Goal: Task Accomplishment & Management: Manage account settings

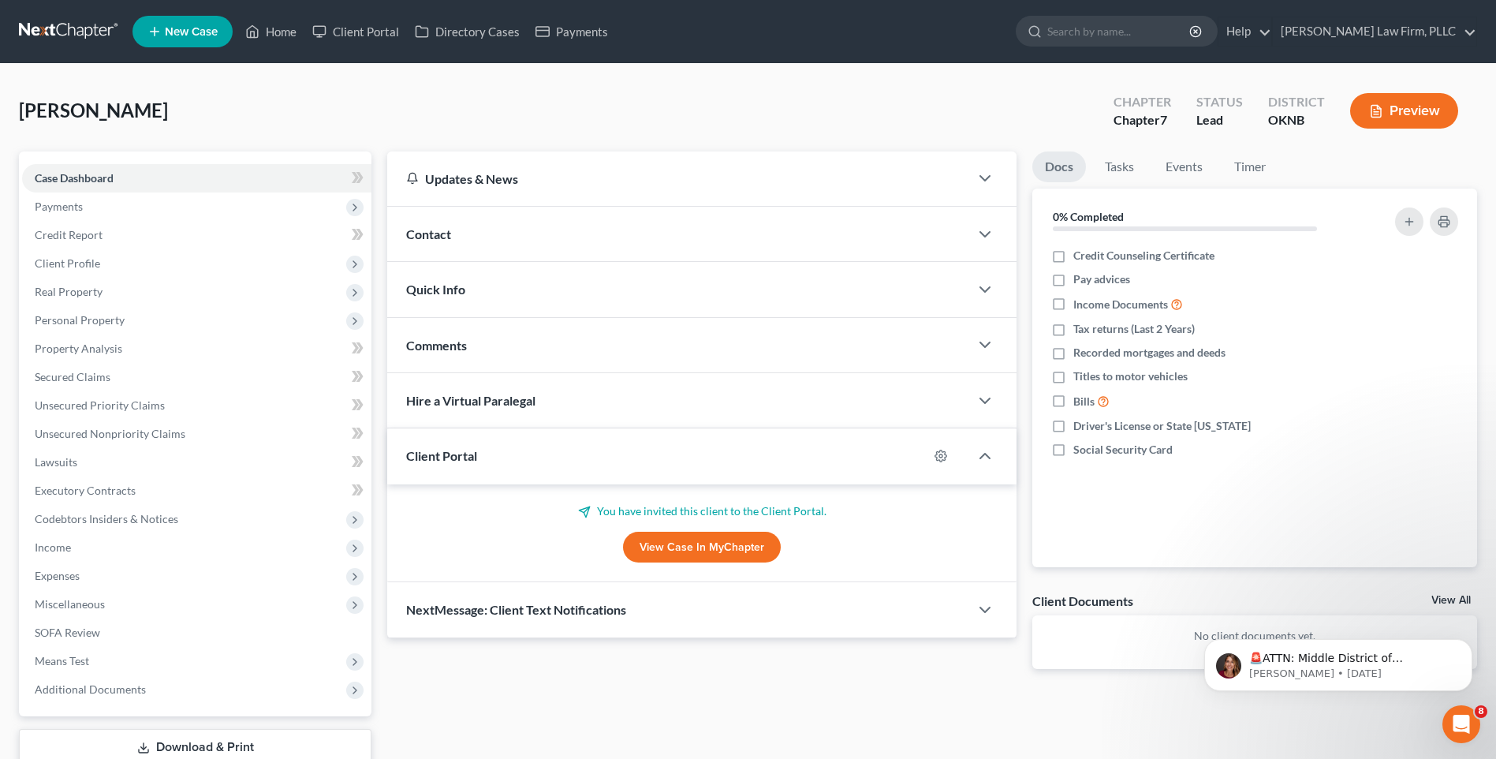
click at [45, 30] on link at bounding box center [69, 31] width 101 height 28
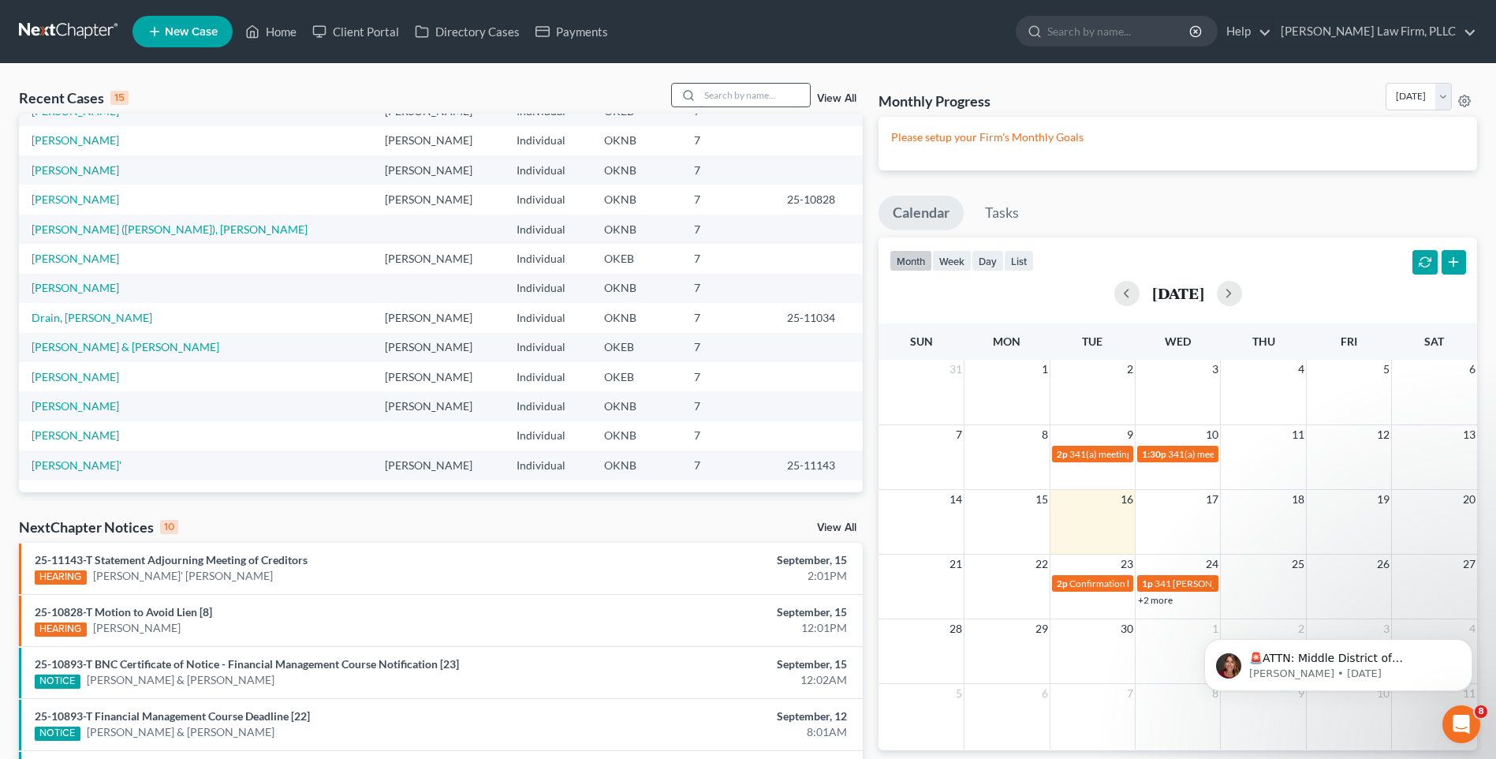
click at [722, 98] on input "search" at bounding box center [755, 95] width 110 height 23
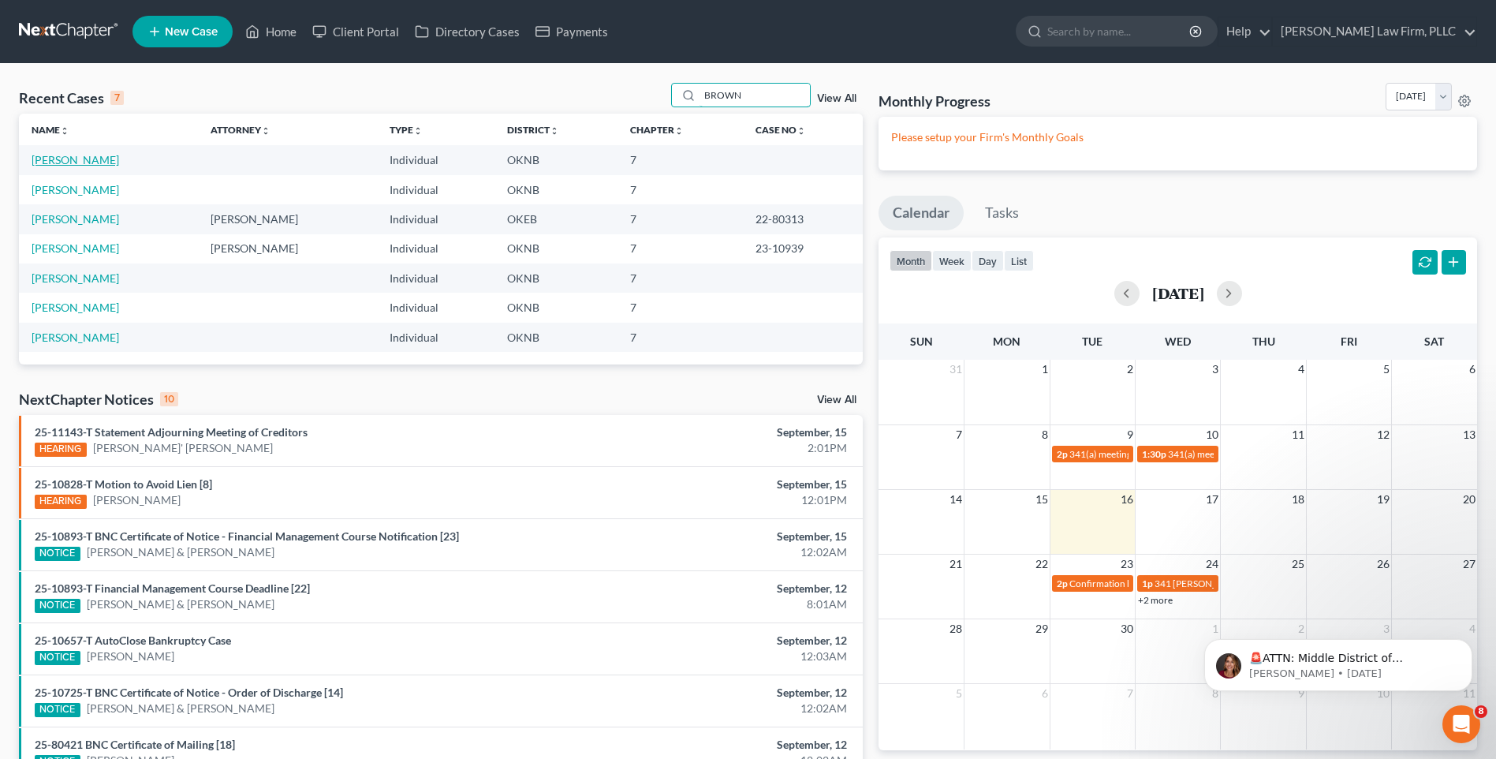
type input "BROWN"
click at [50, 164] on link "Brown, Theresa" at bounding box center [76, 159] width 88 height 13
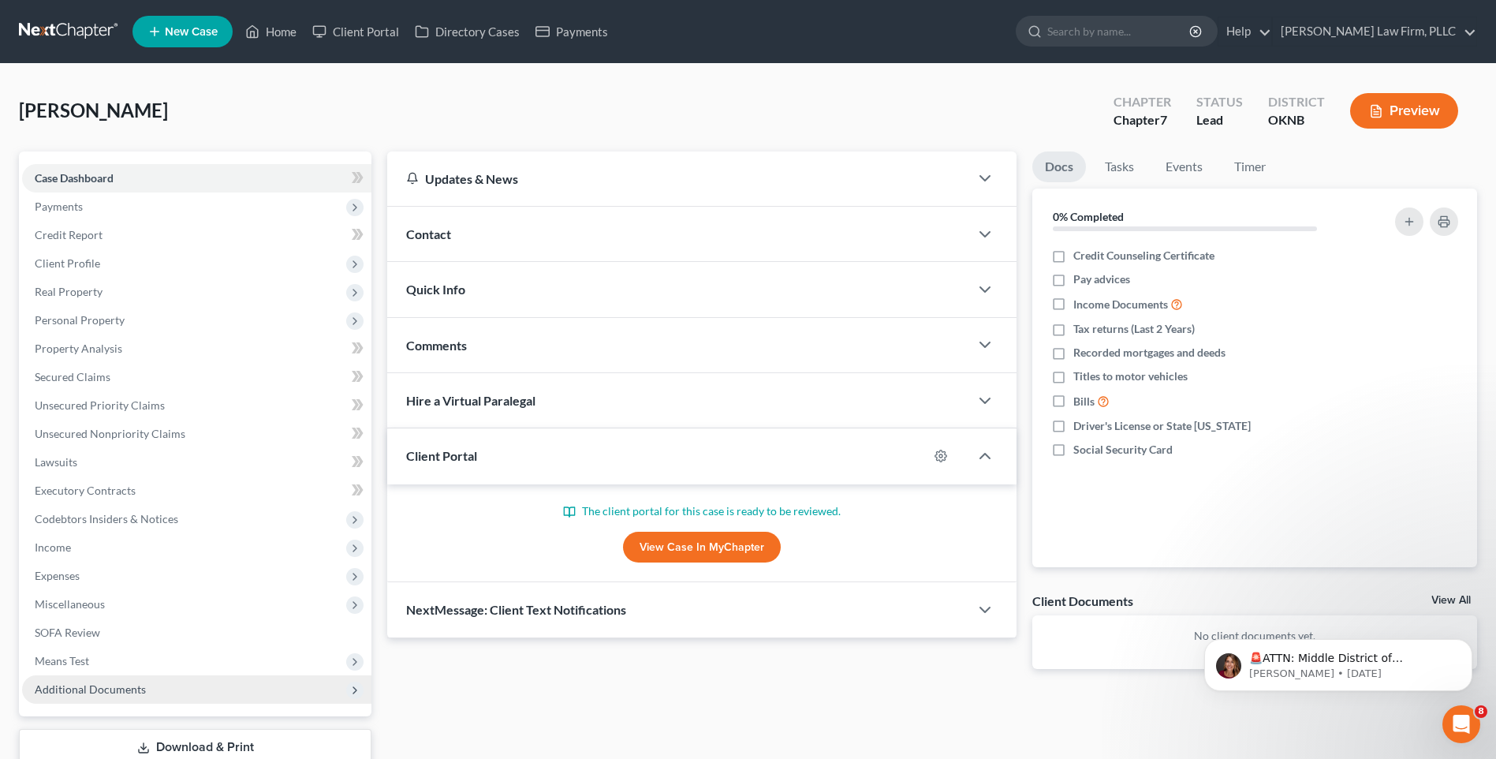
click at [237, 688] on span "Additional Documents" at bounding box center [196, 689] width 349 height 28
click at [234, 723] on link "Forms Library" at bounding box center [213, 718] width 318 height 28
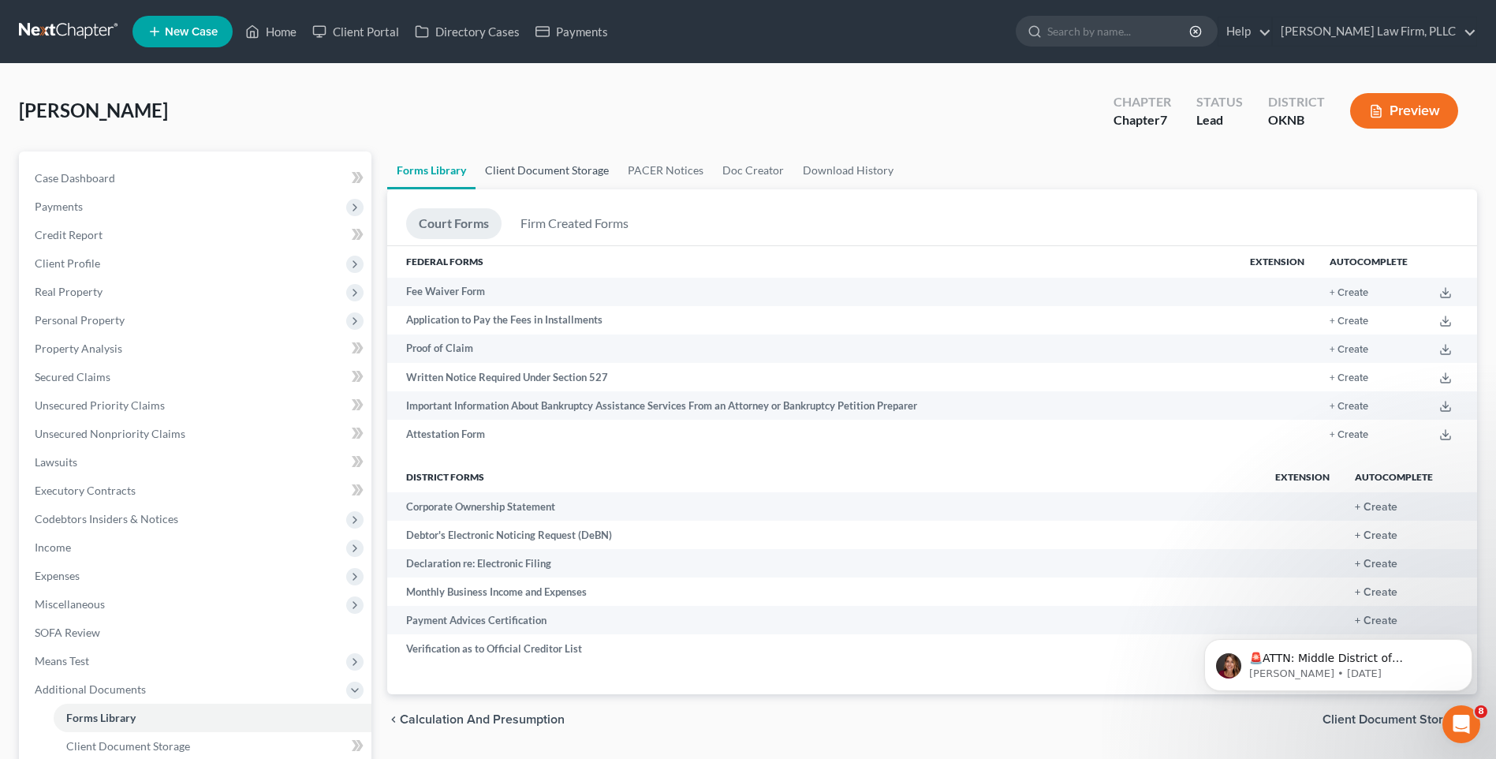
click at [566, 170] on link "Client Document Storage" at bounding box center [547, 170] width 143 height 38
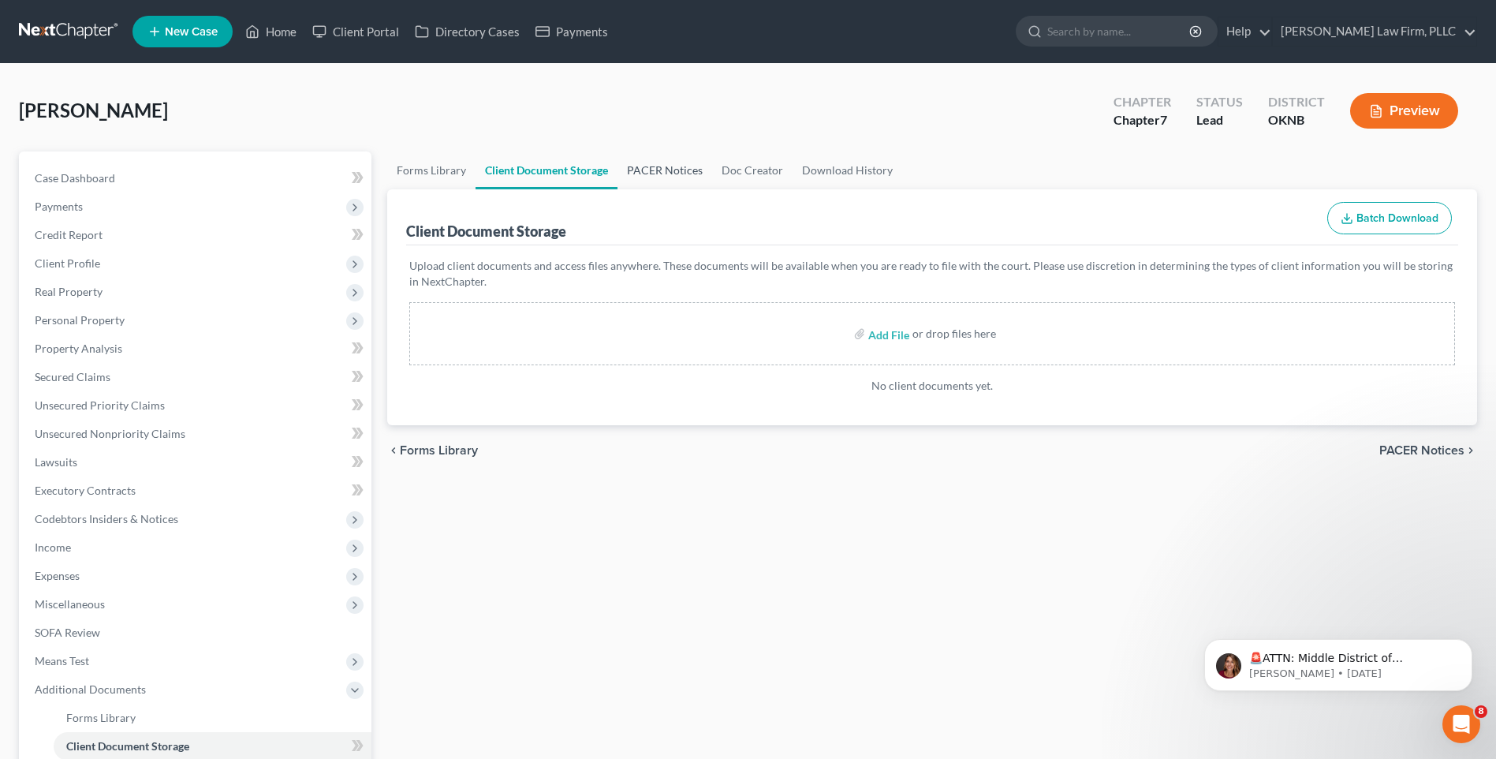
click at [686, 166] on link "PACER Notices" at bounding box center [665, 170] width 95 height 38
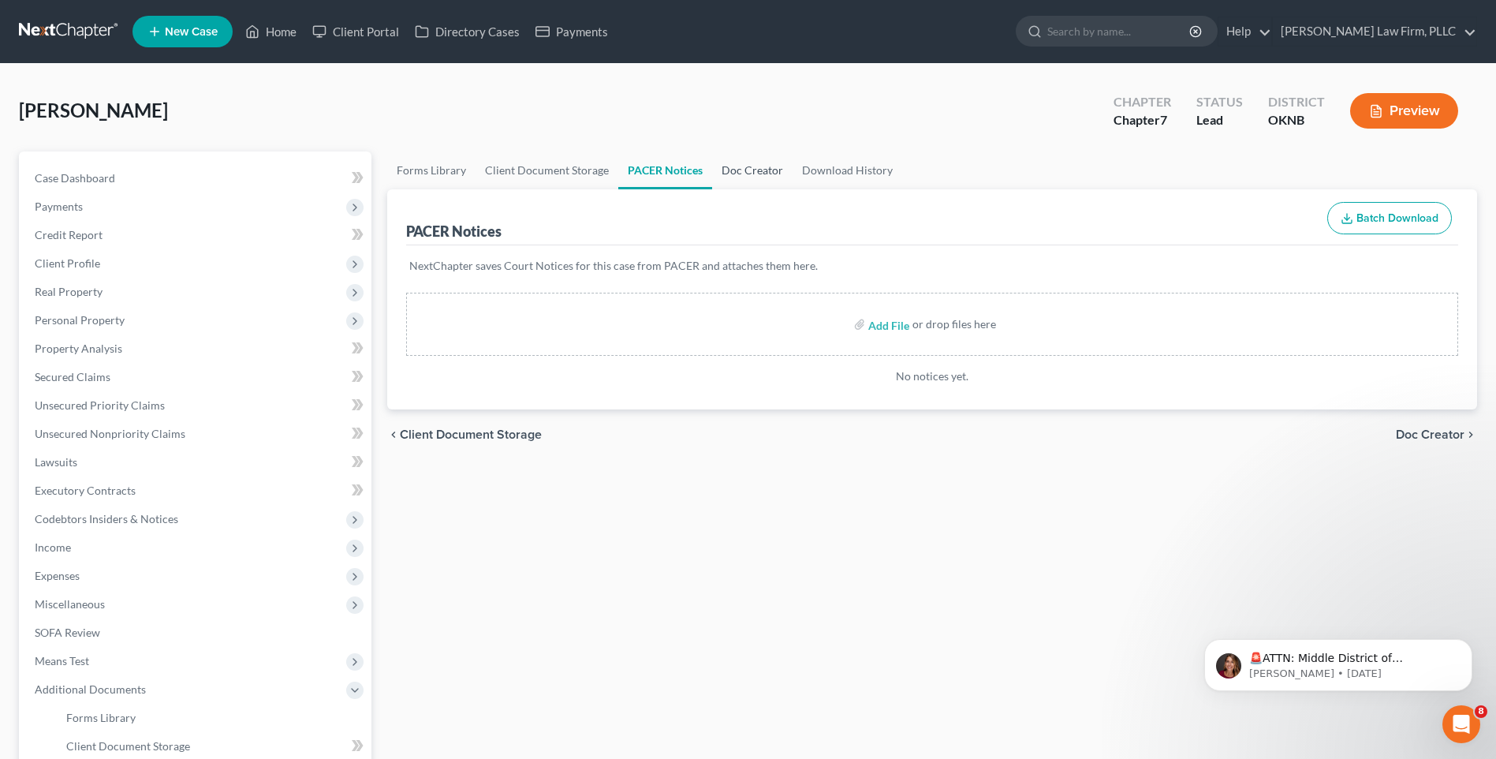
click at [749, 166] on link "Doc Creator" at bounding box center [752, 170] width 80 height 38
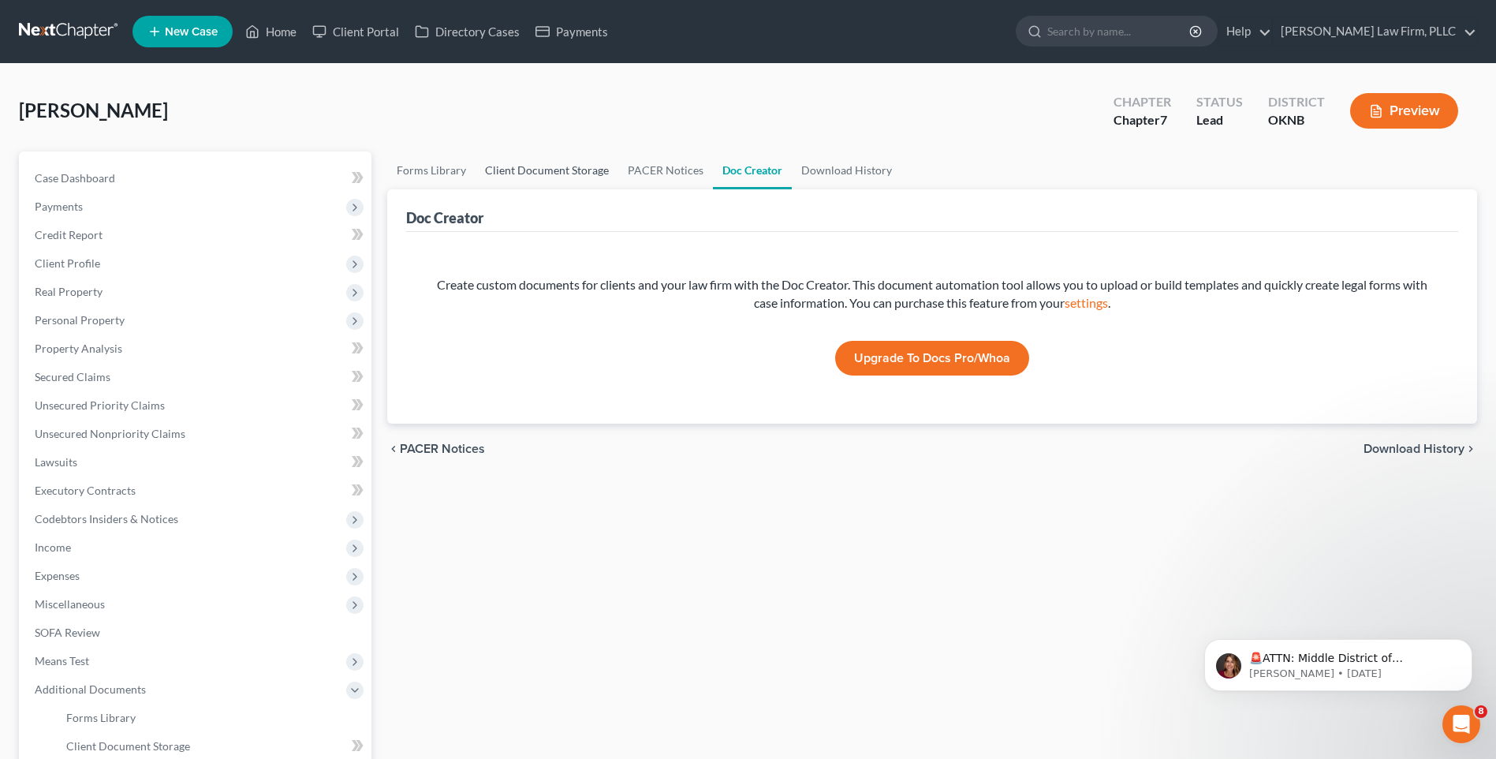
click at [574, 172] on link "Client Document Storage" at bounding box center [547, 170] width 143 height 38
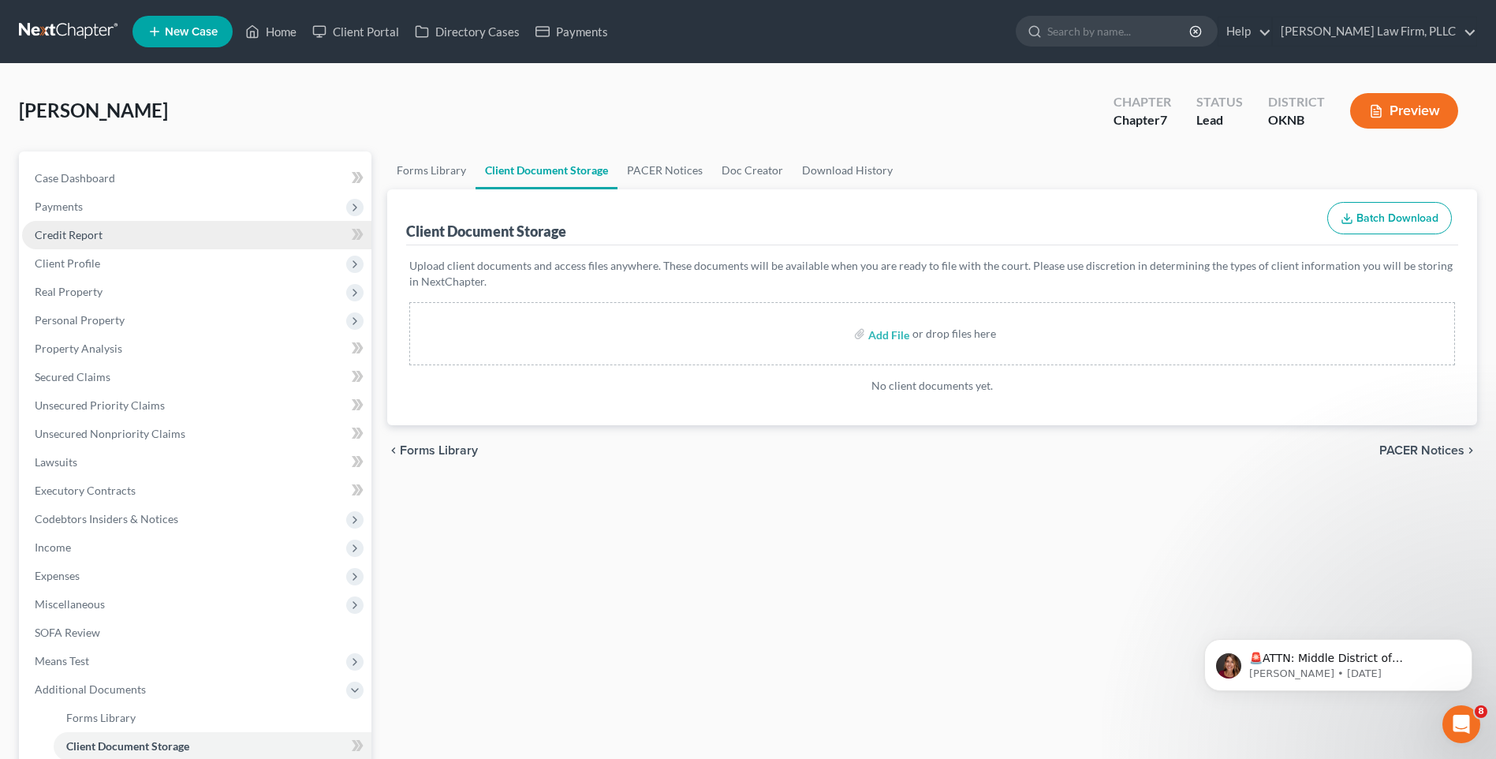
click at [216, 232] on link "Credit Report" at bounding box center [196, 235] width 349 height 28
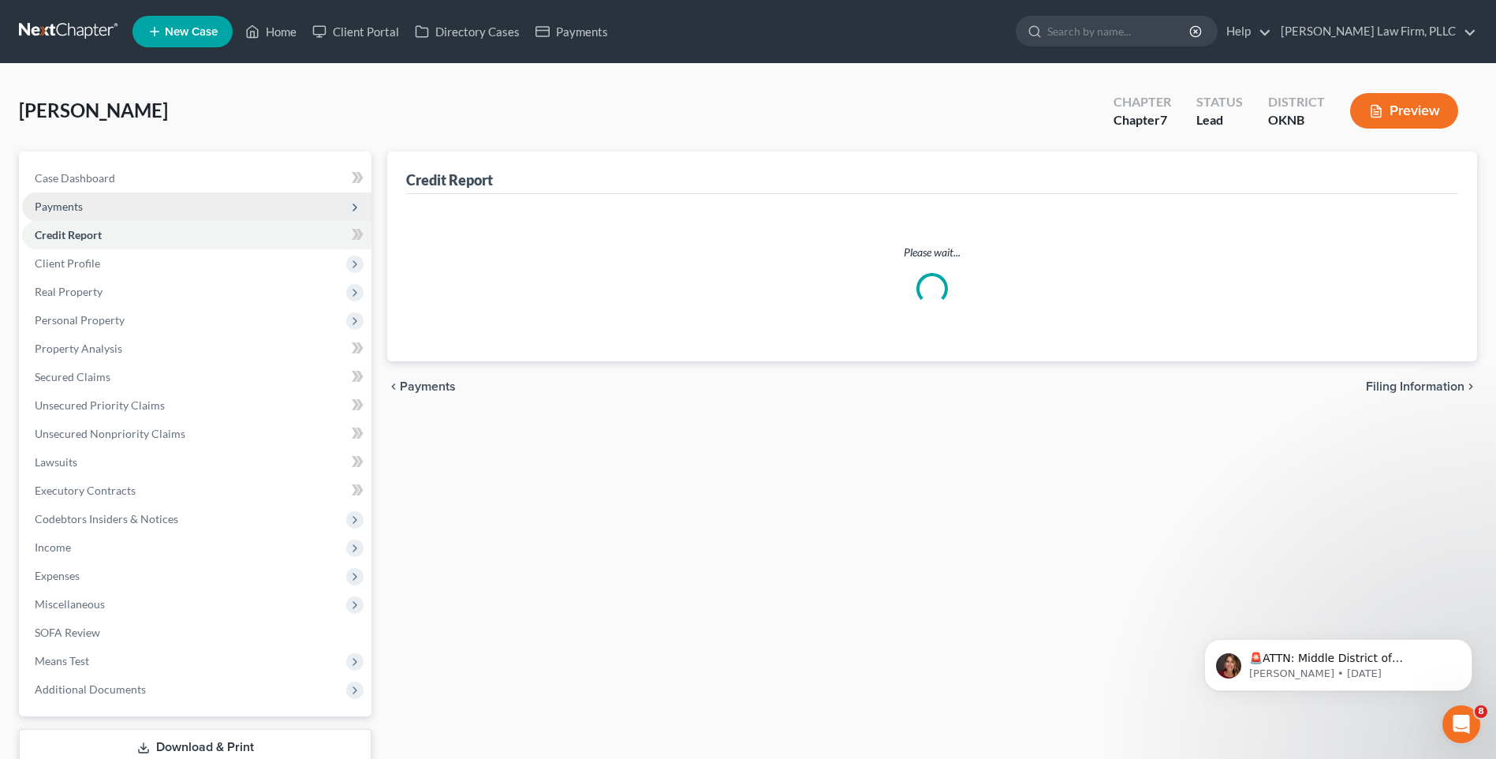
click at [233, 205] on span "Payments" at bounding box center [196, 206] width 349 height 28
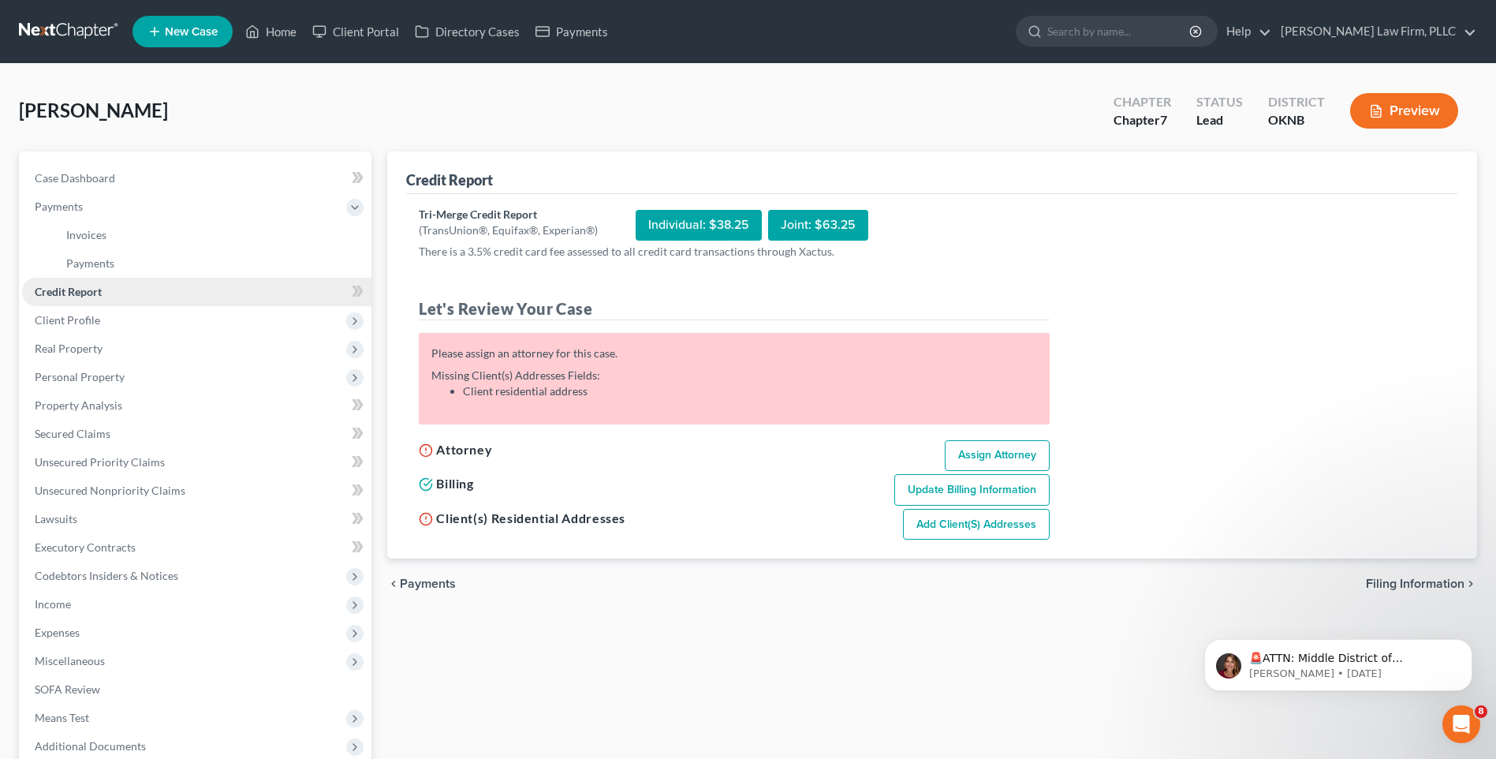
click at [259, 294] on link "Credit Report" at bounding box center [196, 292] width 349 height 28
click at [329, 322] on span "Client Profile" at bounding box center [196, 320] width 349 height 28
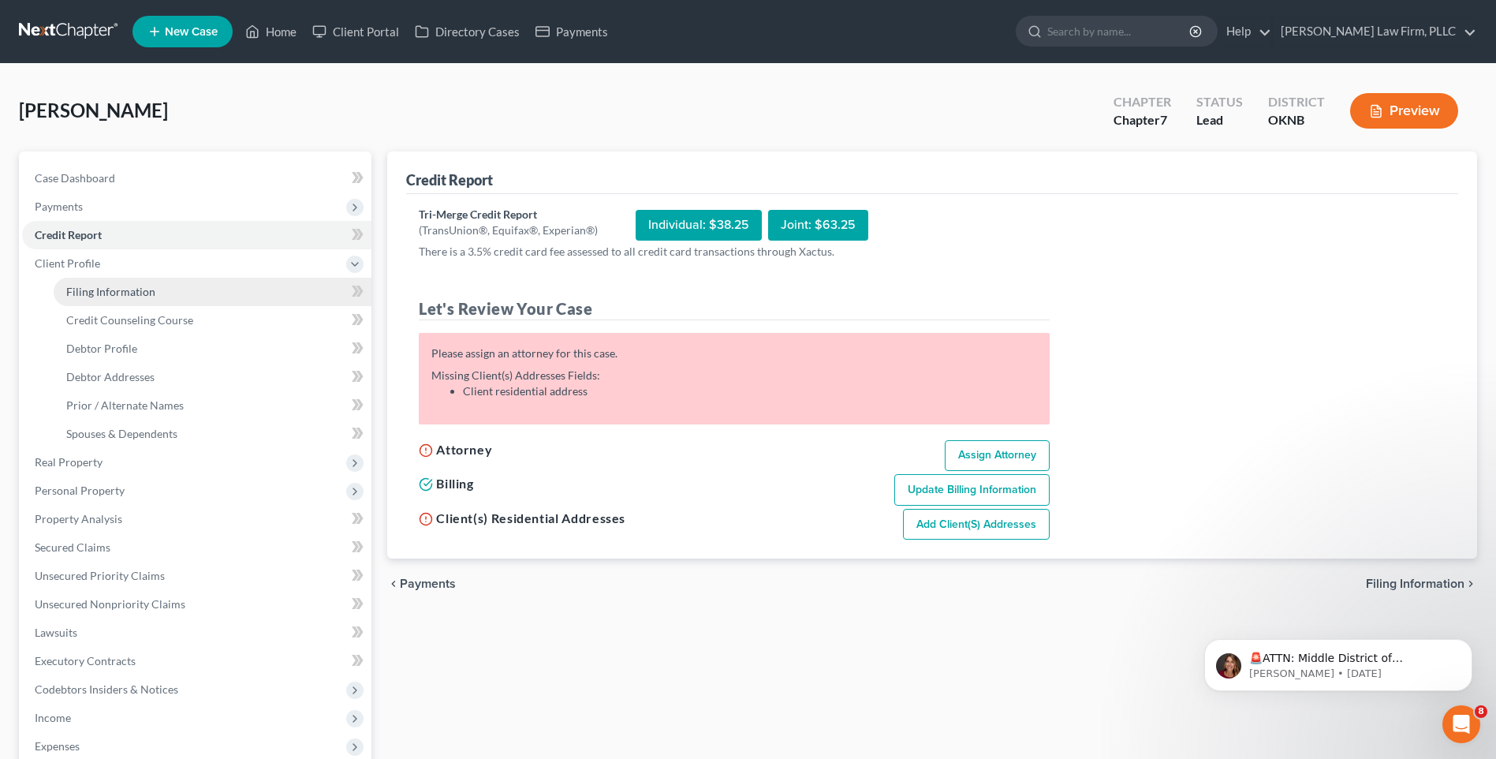
click at [355, 278] on link "Filing Information" at bounding box center [213, 292] width 318 height 28
select select "1"
select select "0"
select select "37"
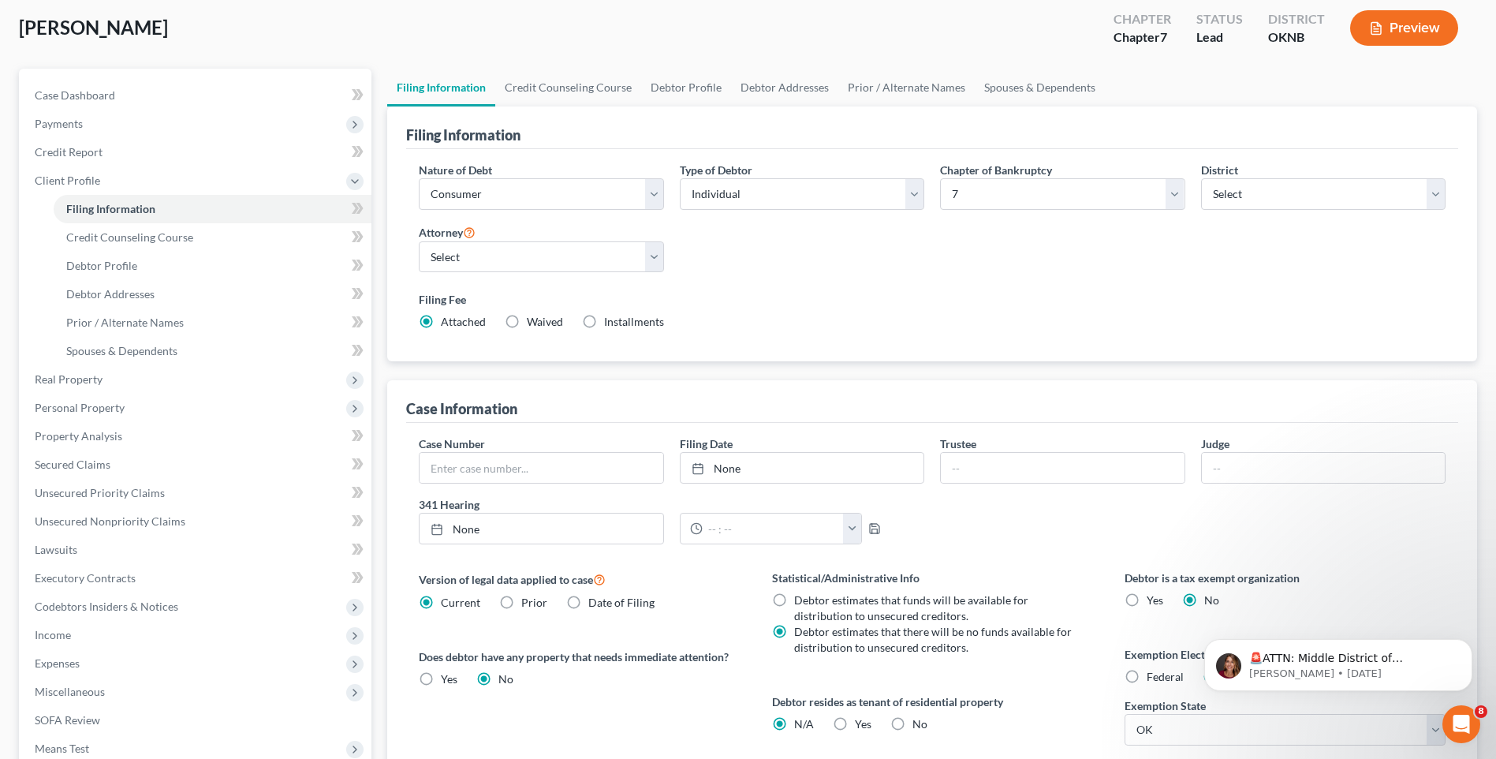
scroll to position [281, 0]
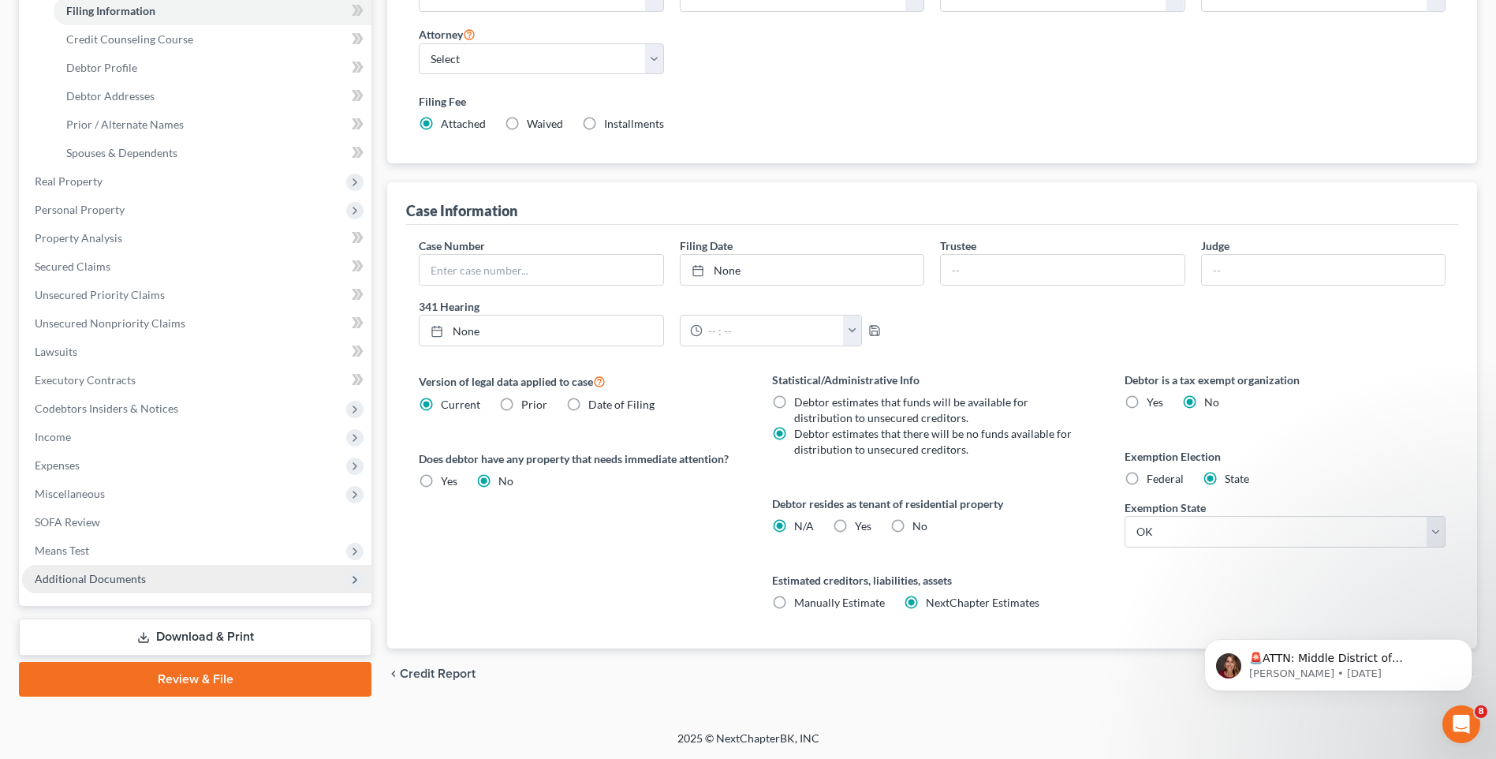
click at [344, 581] on span "Additional Documents" at bounding box center [196, 579] width 349 height 28
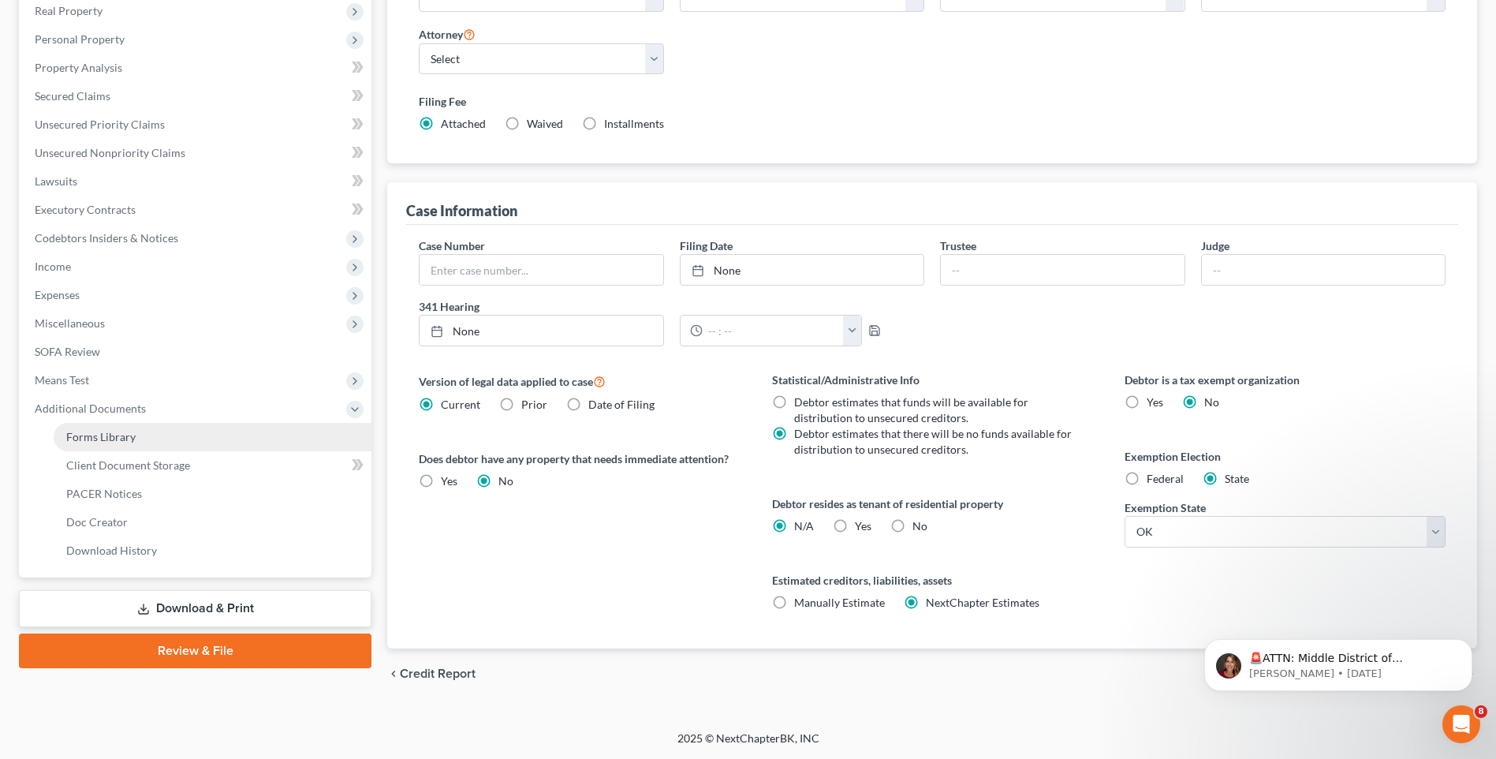
click at [185, 442] on link "Forms Library" at bounding box center [213, 437] width 318 height 28
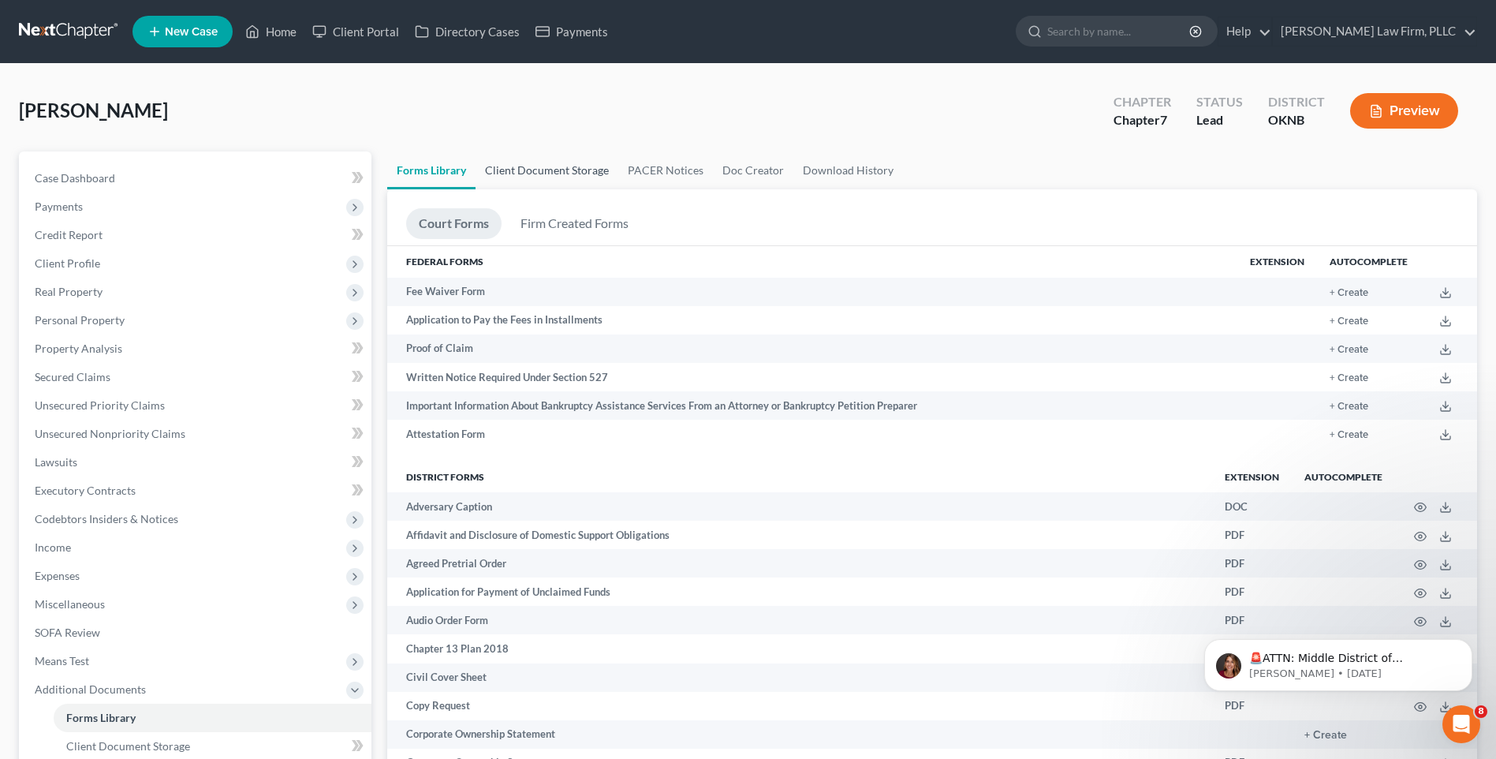
click at [591, 178] on link "Client Document Storage" at bounding box center [547, 170] width 143 height 38
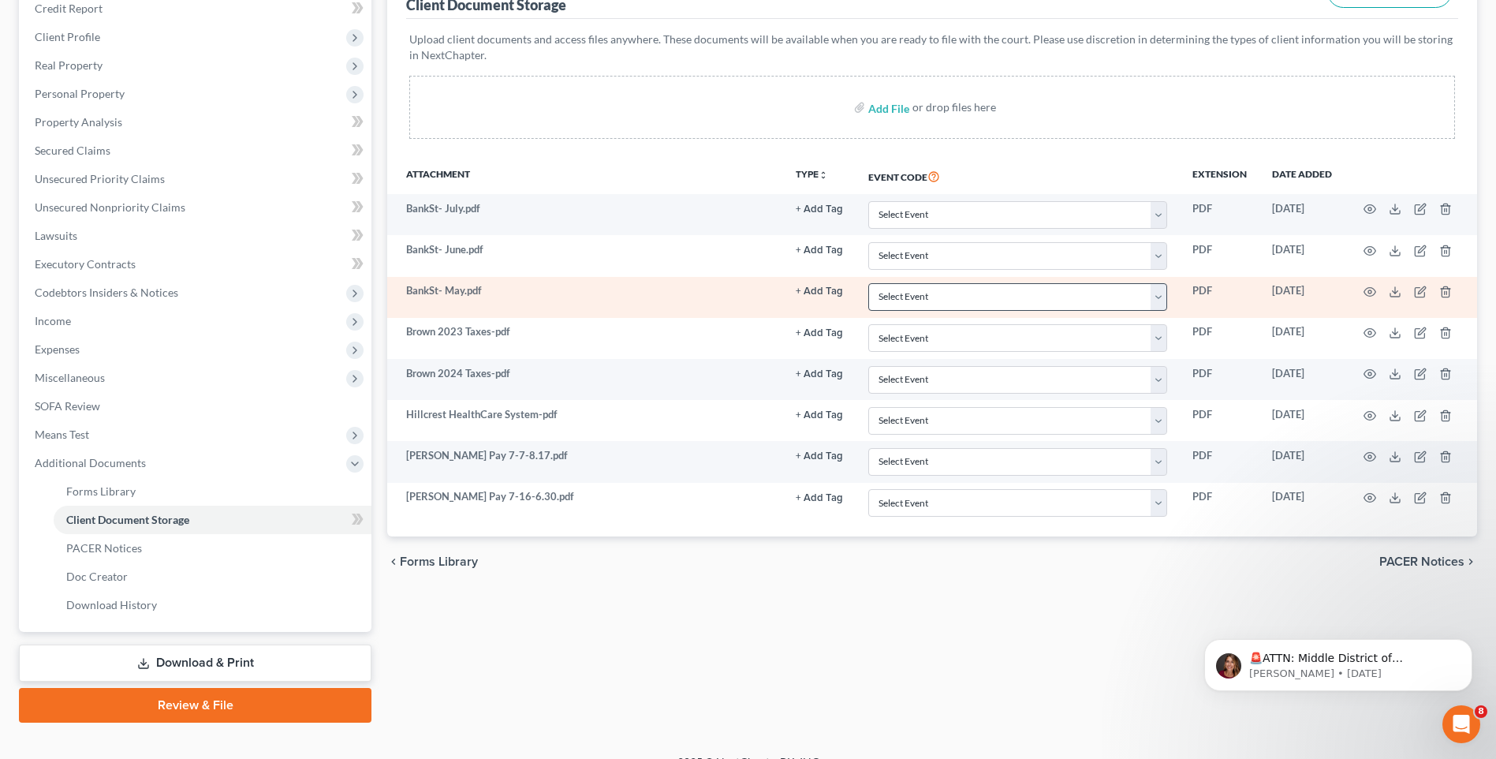
scroll to position [237, 0]
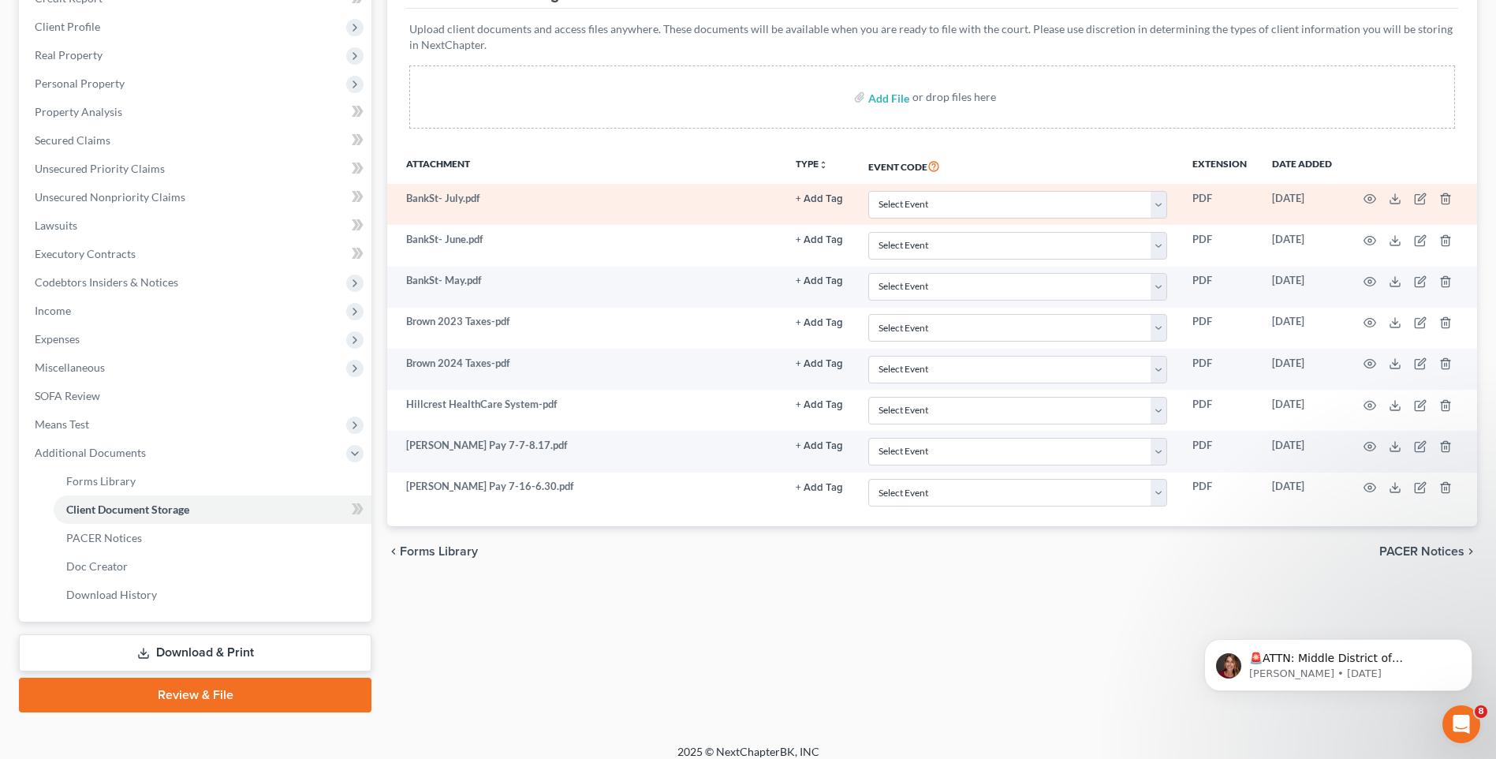
click at [808, 197] on button "+ Add Tag" at bounding box center [819, 199] width 47 height 10
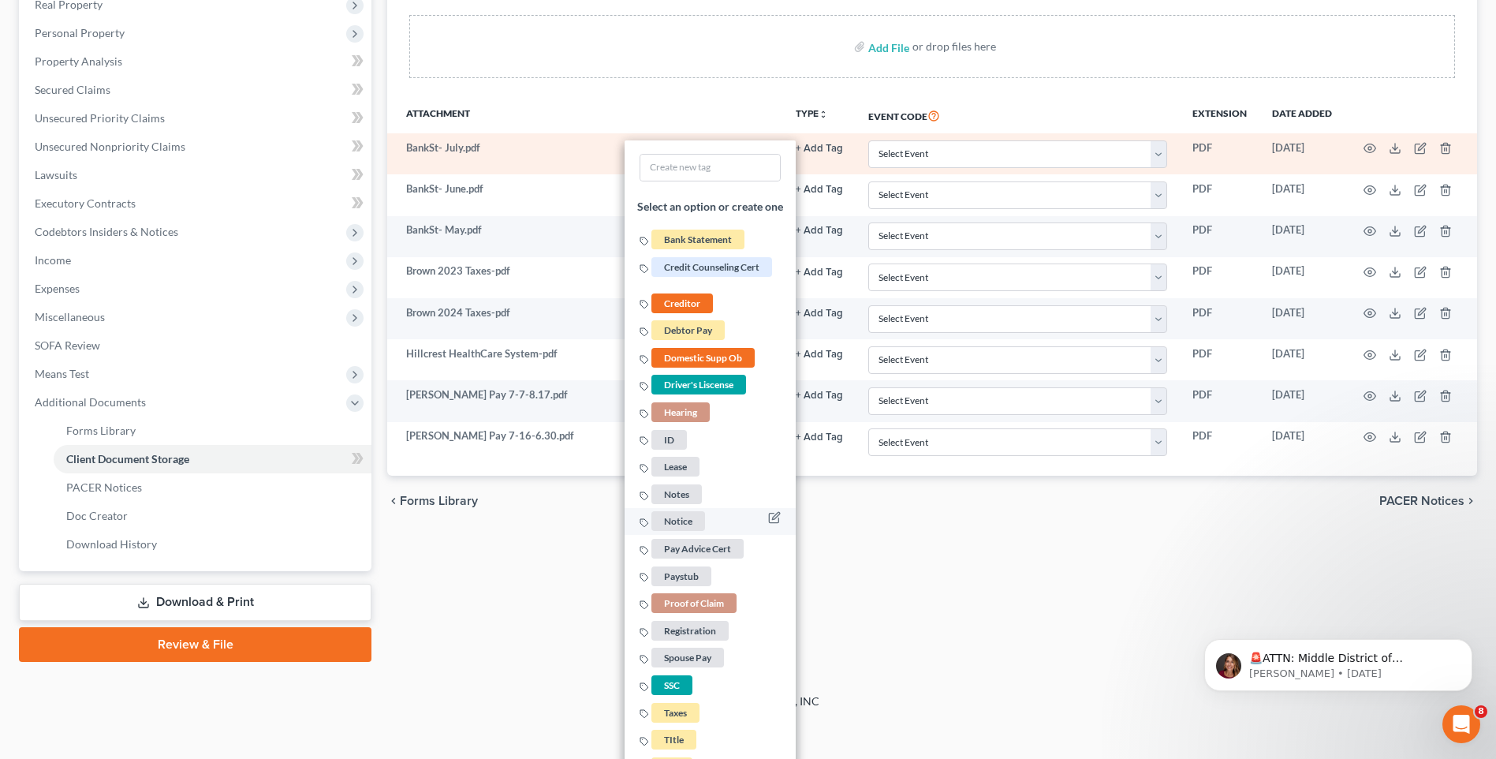
scroll to position [315, 0]
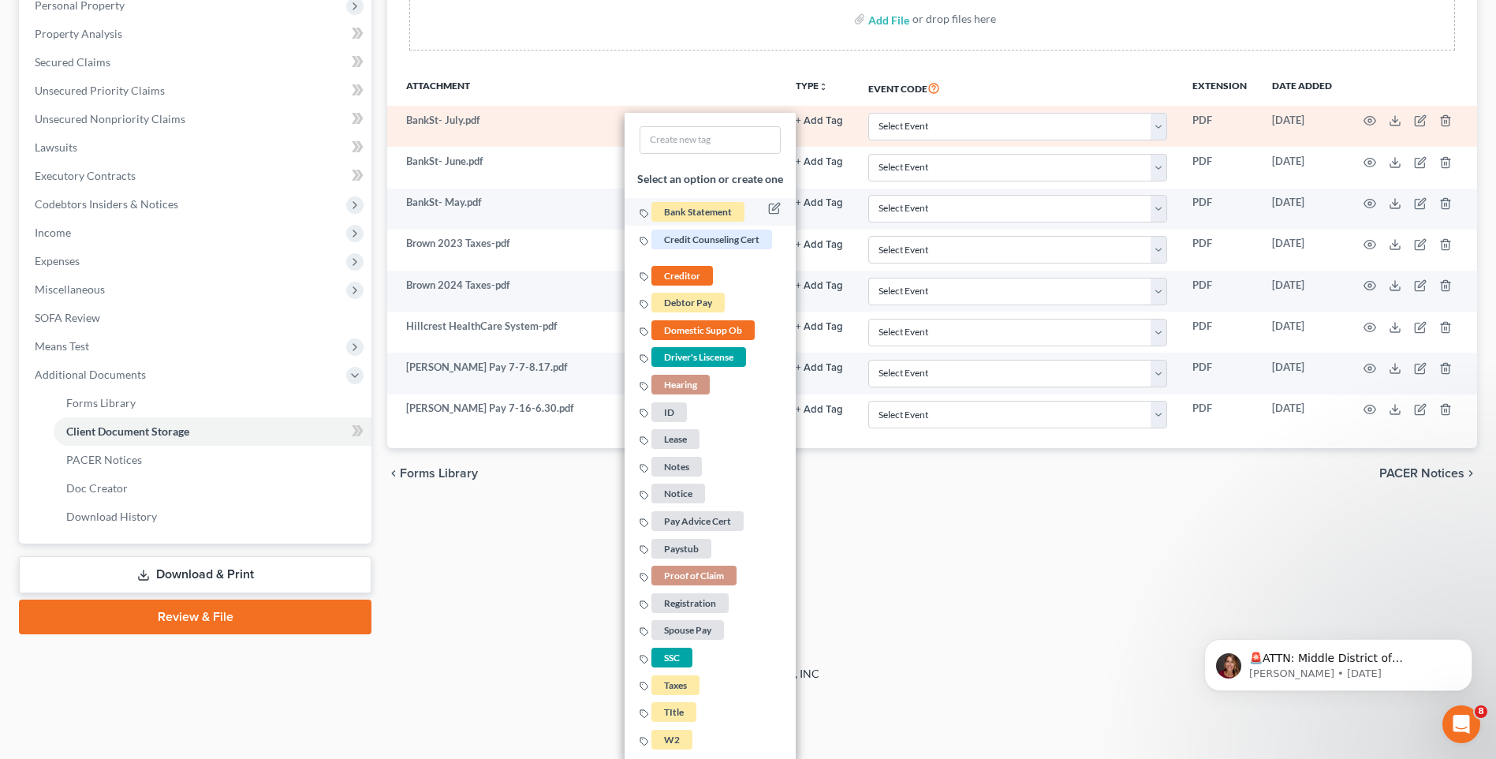
click at [696, 217] on span "Bank Statement" at bounding box center [698, 212] width 93 height 20
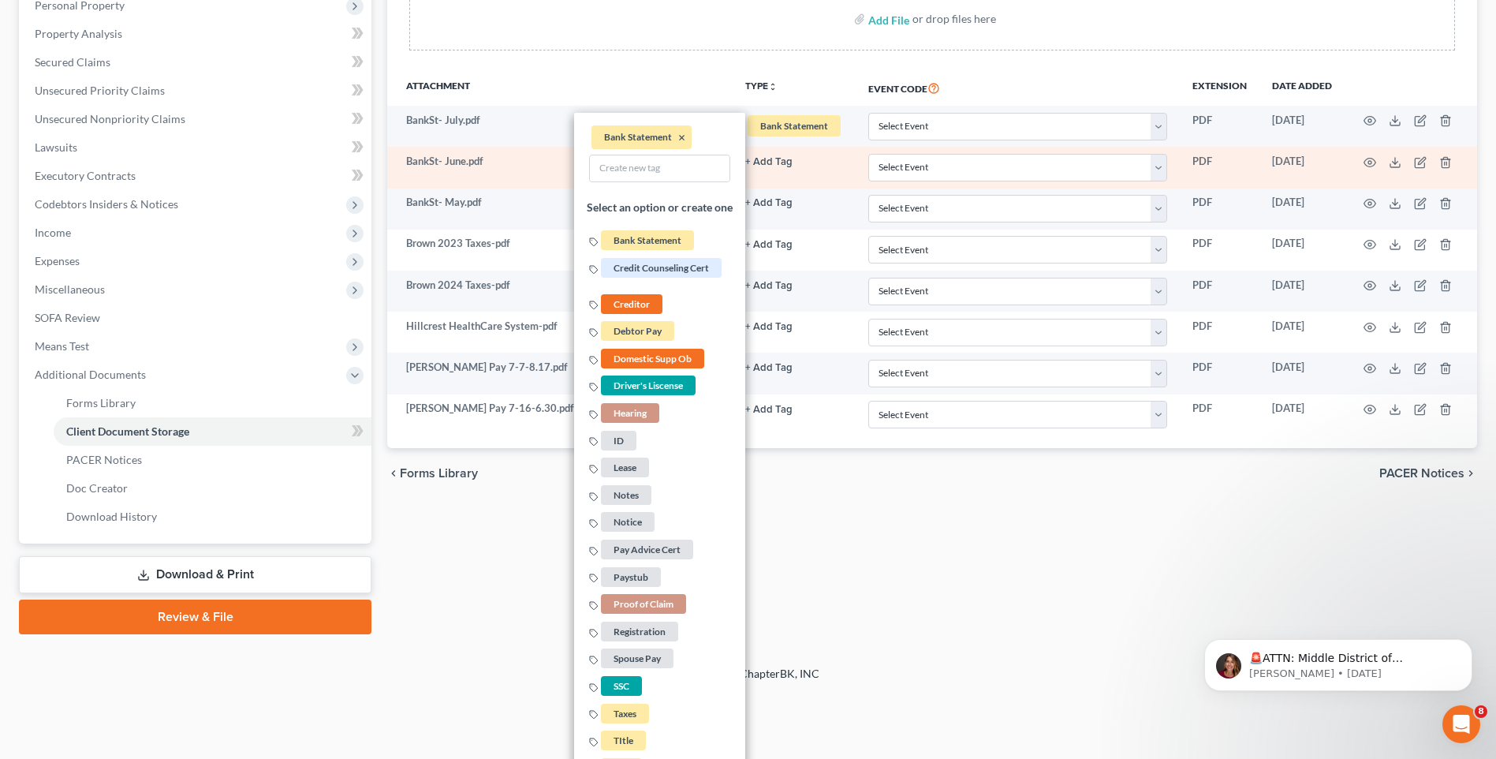
click at [781, 164] on button "+ Add Tag" at bounding box center [768, 162] width 47 height 10
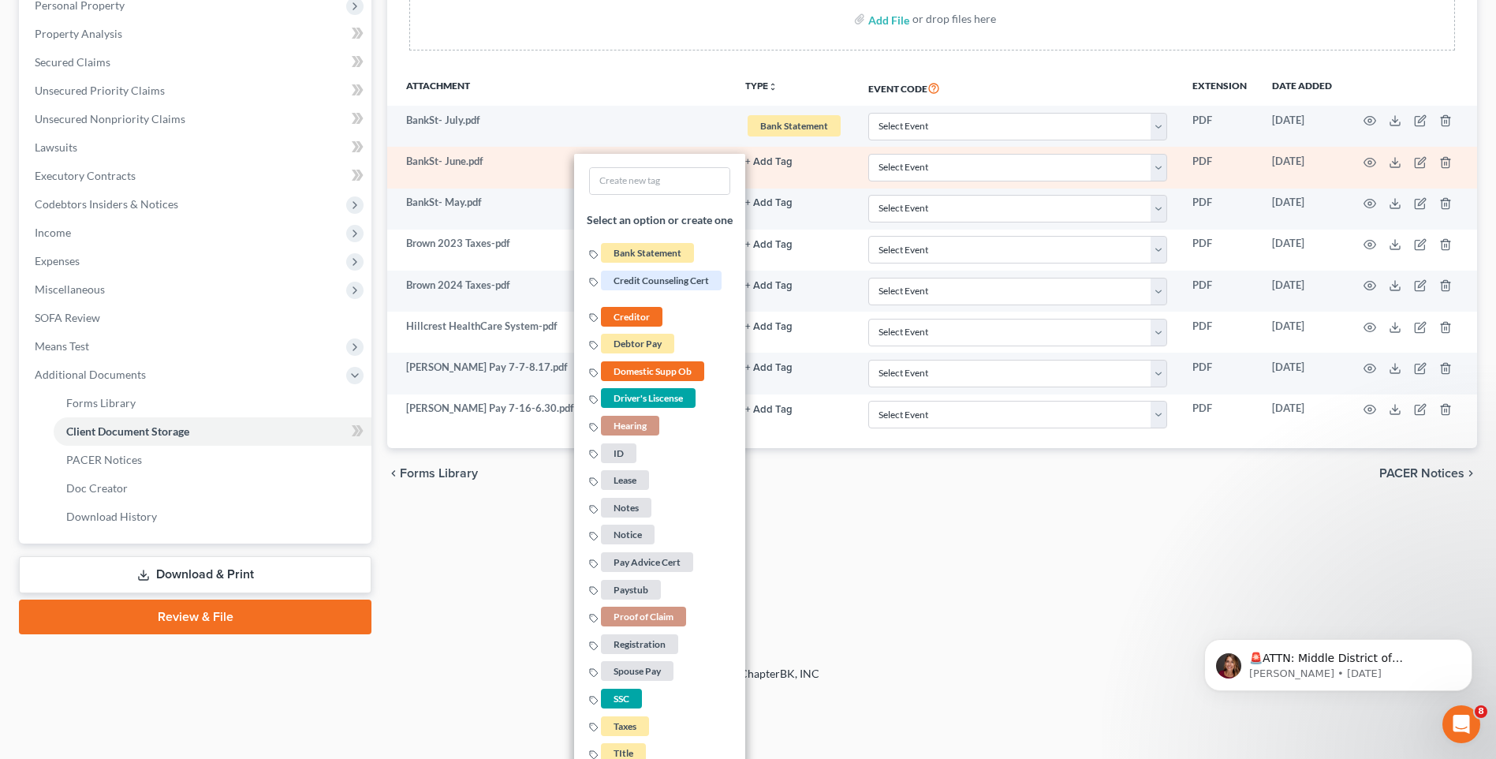
scroll to position [250, 0]
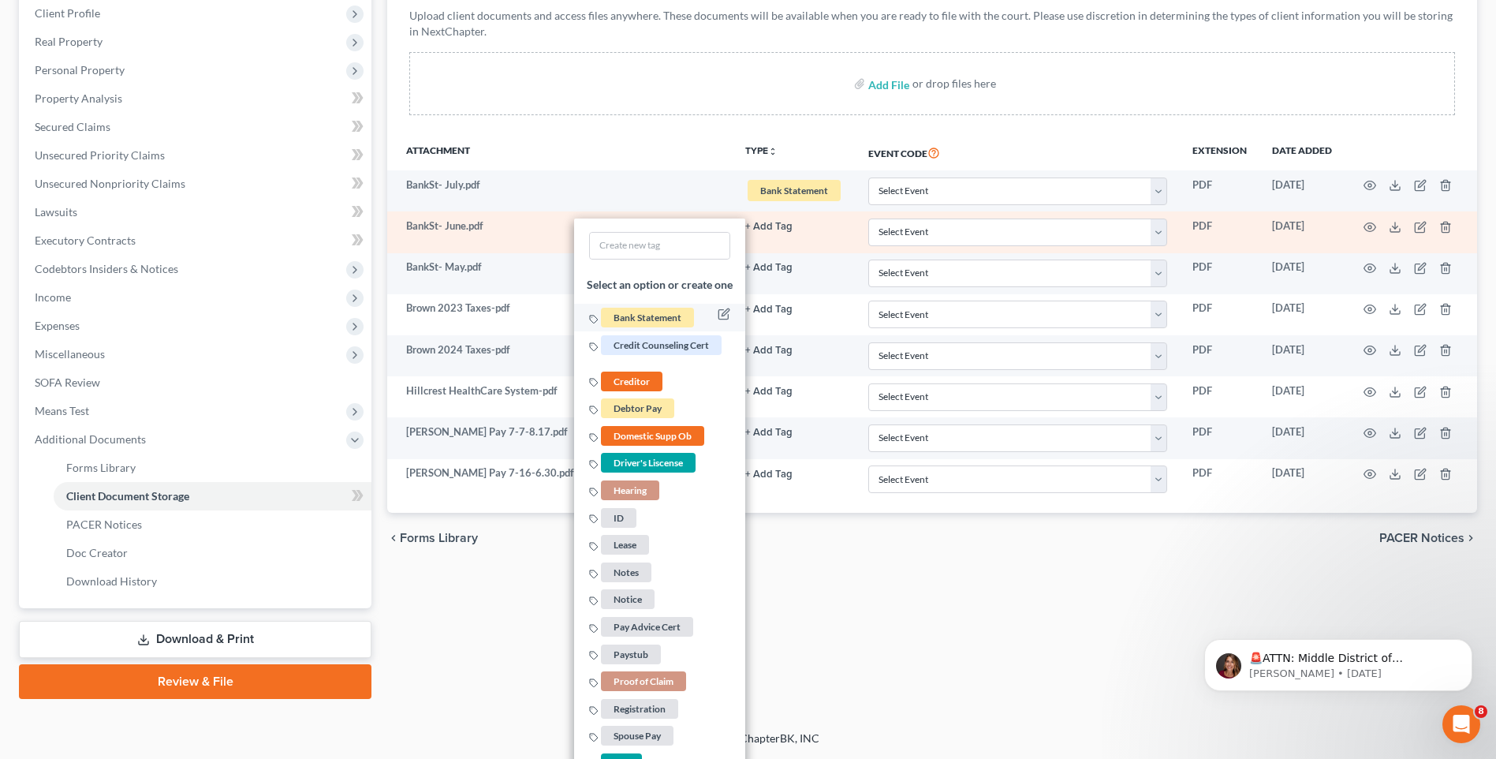
click at [672, 315] on span "Bank Statement" at bounding box center [647, 318] width 93 height 20
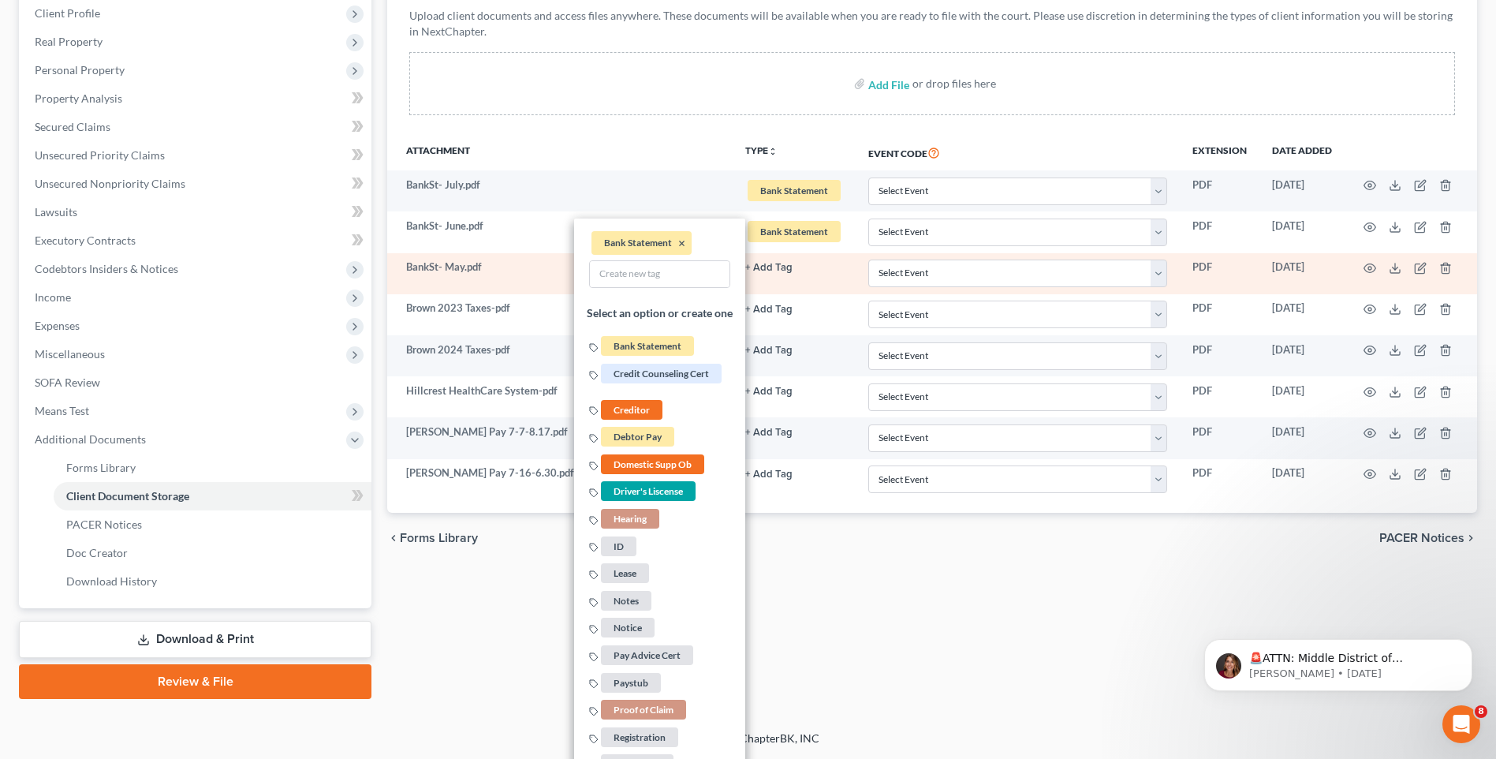
click at [784, 266] on button "+ Add Tag" at bounding box center [768, 268] width 47 height 10
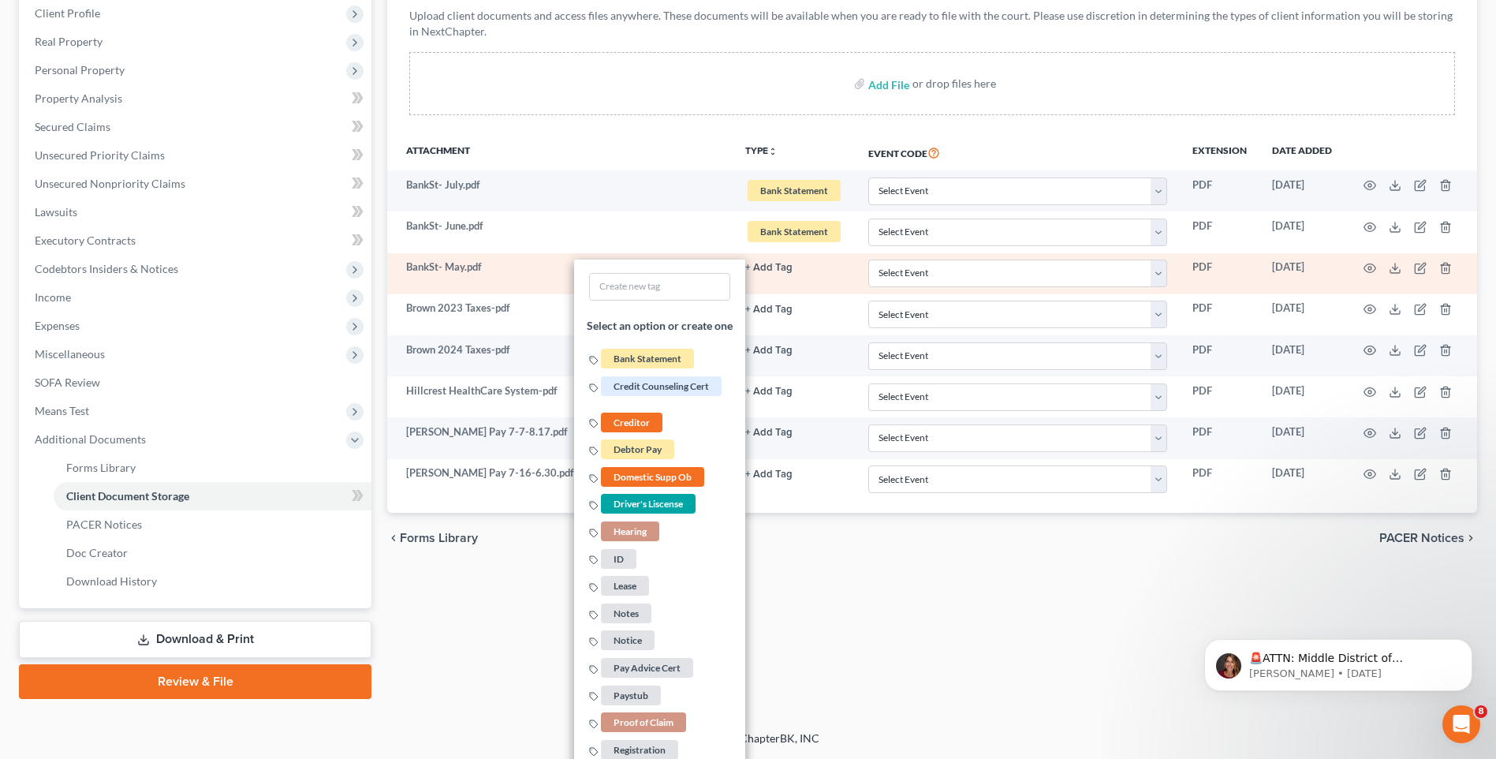
click at [670, 352] on span "Bank Statement" at bounding box center [647, 359] width 93 height 20
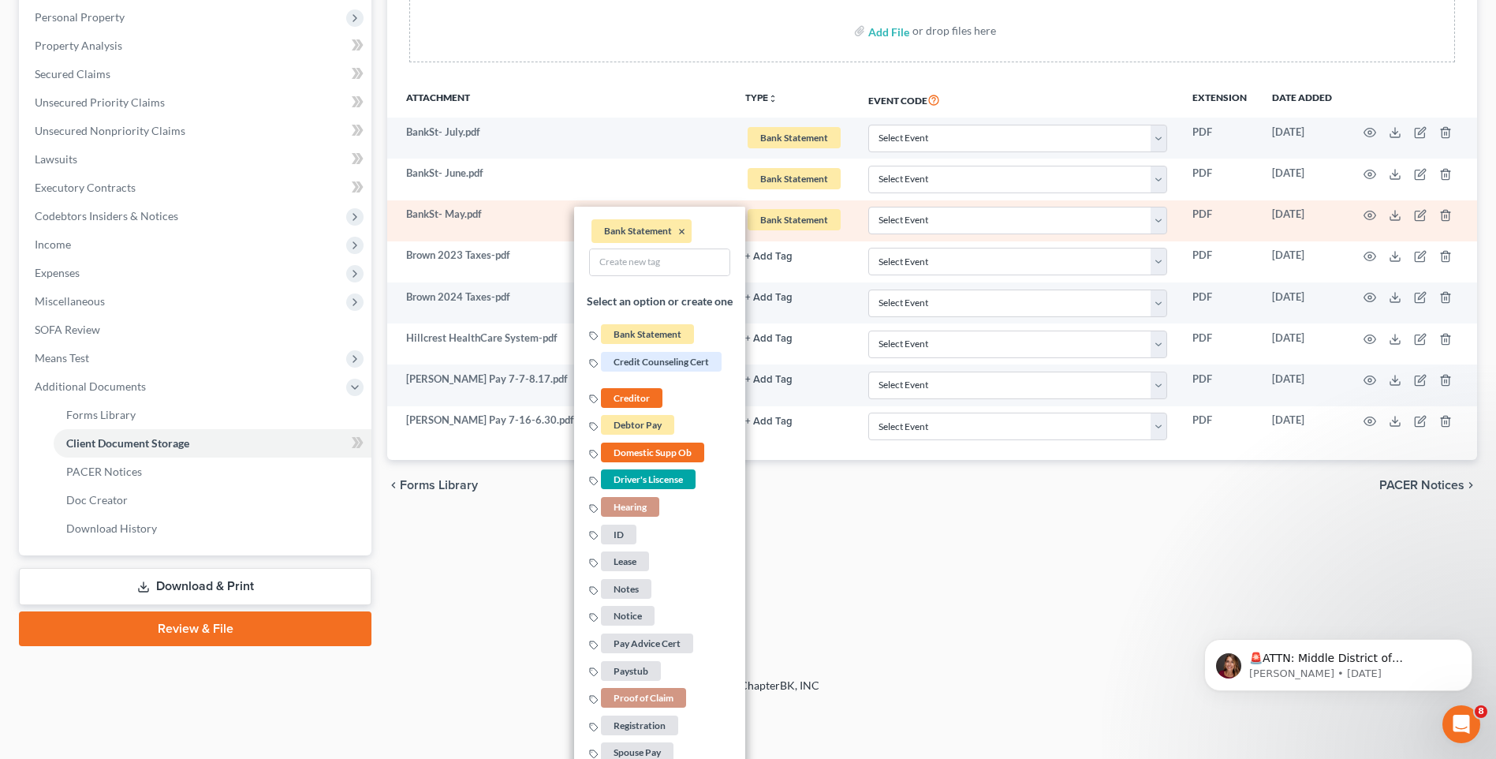
scroll to position [408, 0]
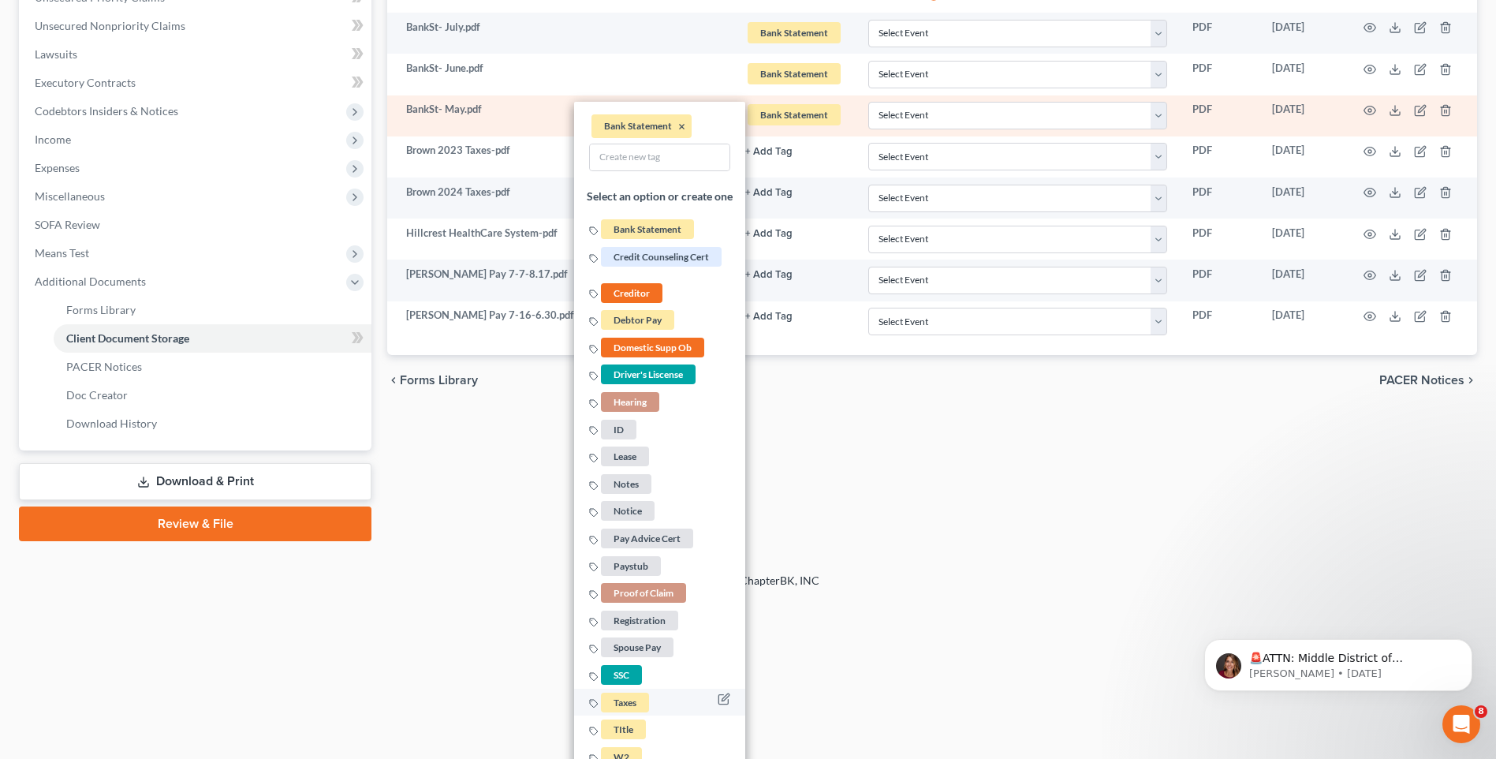
click at [639, 705] on span "Taxes" at bounding box center [625, 703] width 48 height 20
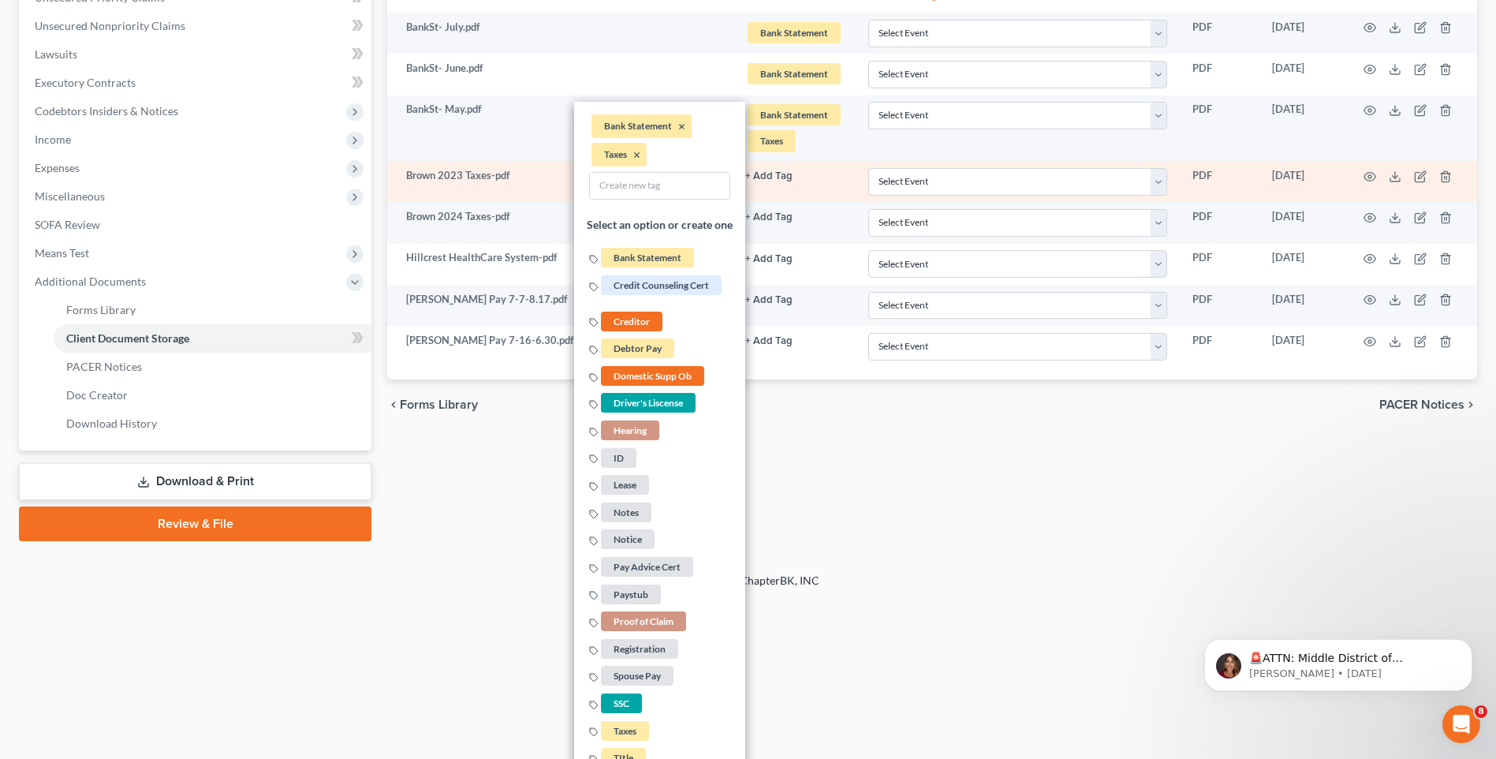
click at [770, 178] on button "+ Add Tag" at bounding box center [768, 176] width 47 height 10
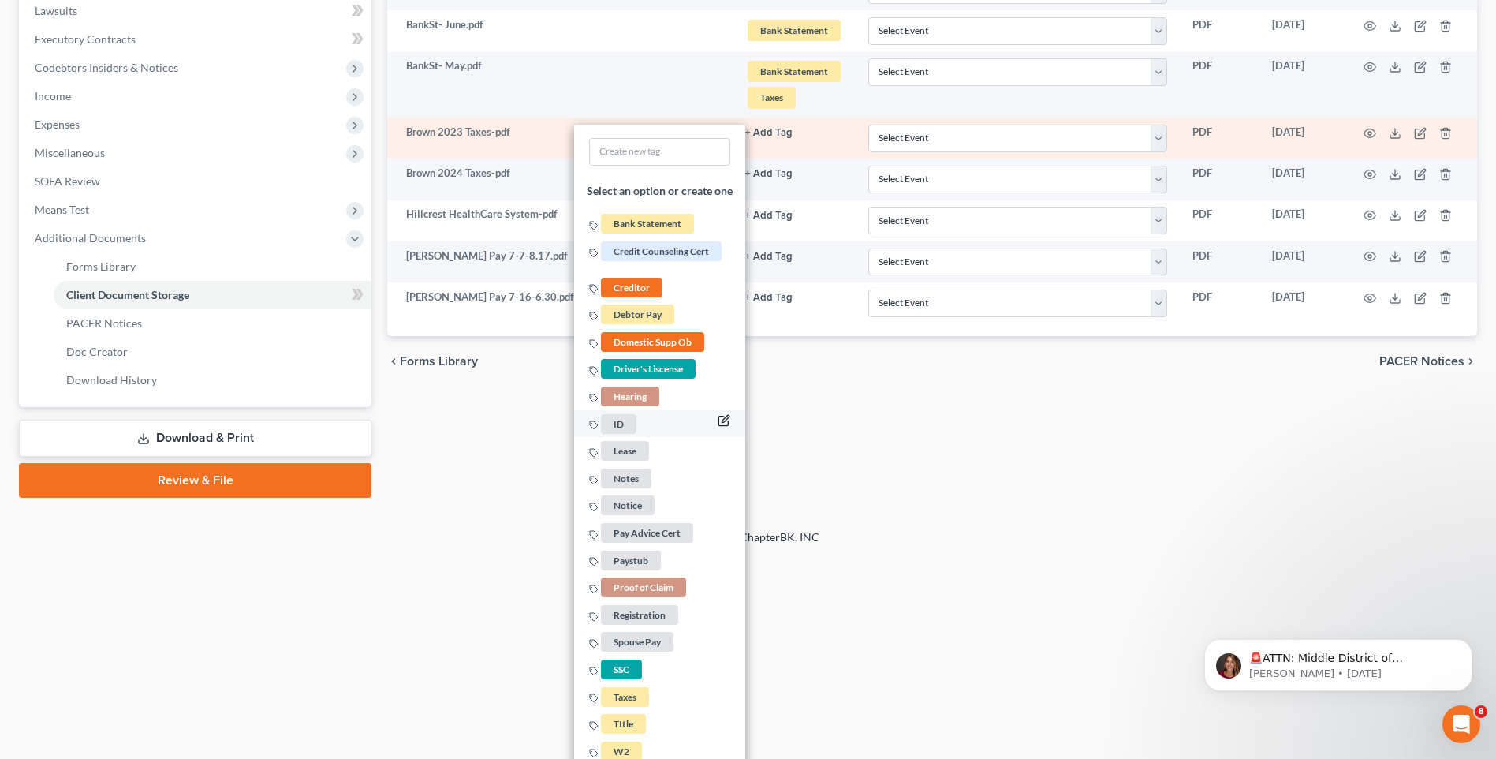
scroll to position [463, 0]
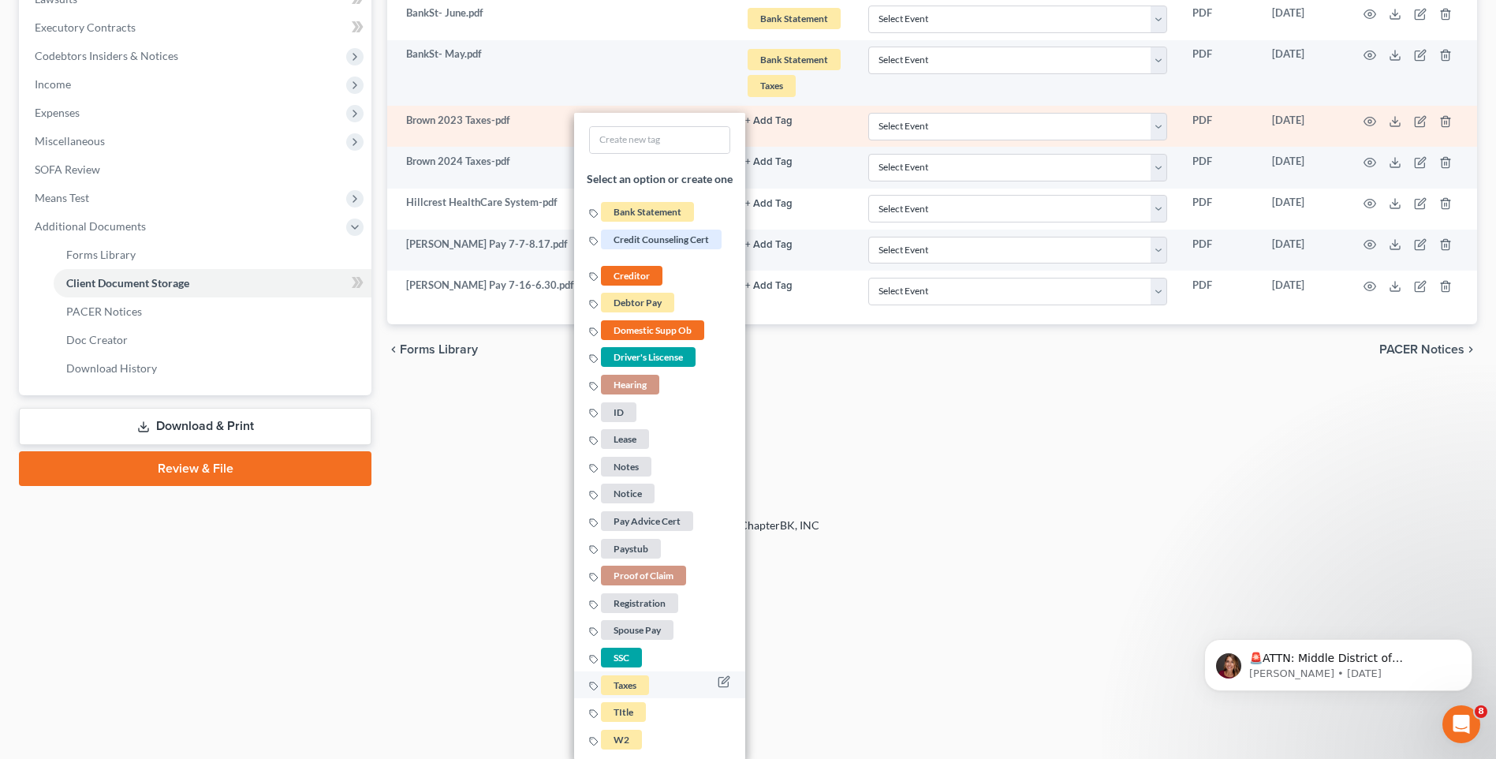
click at [639, 689] on span "Taxes" at bounding box center [625, 684] width 48 height 20
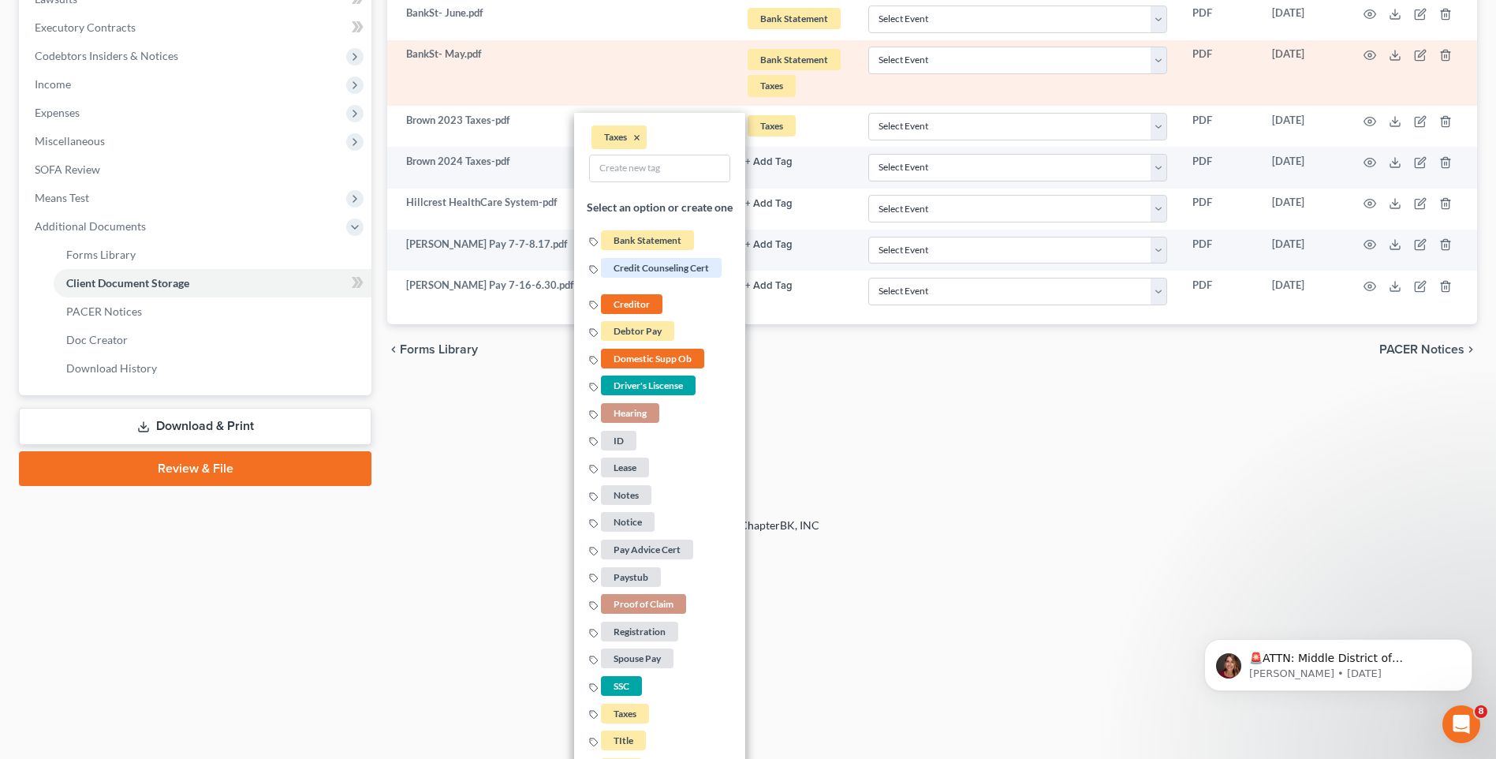
click at [775, 87] on span "Taxes" at bounding box center [772, 85] width 48 height 21
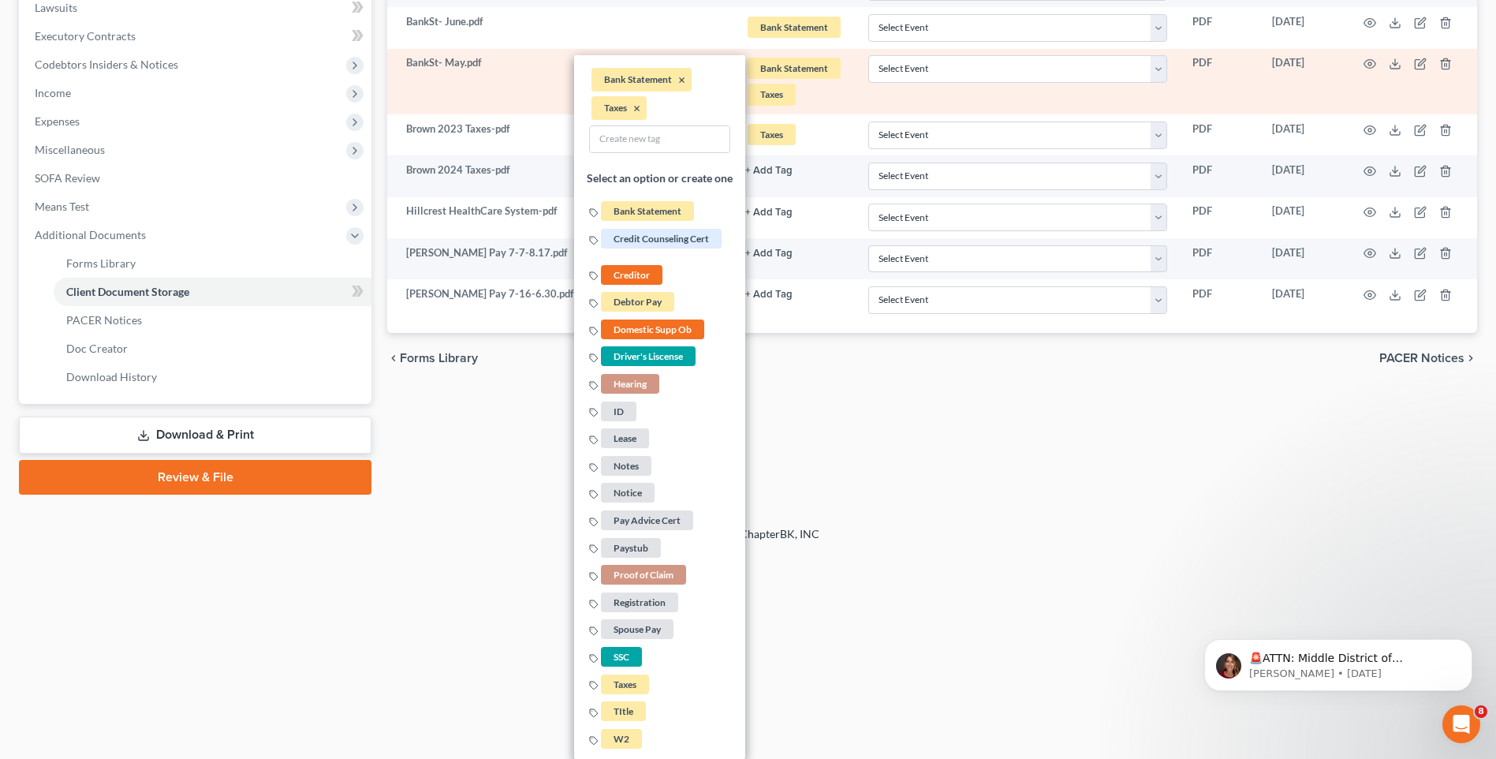
scroll to position [454, 0]
click at [640, 111] on li "Taxes ×" at bounding box center [619, 108] width 55 height 24
click at [638, 106] on button "×" at bounding box center [636, 109] width 7 height 14
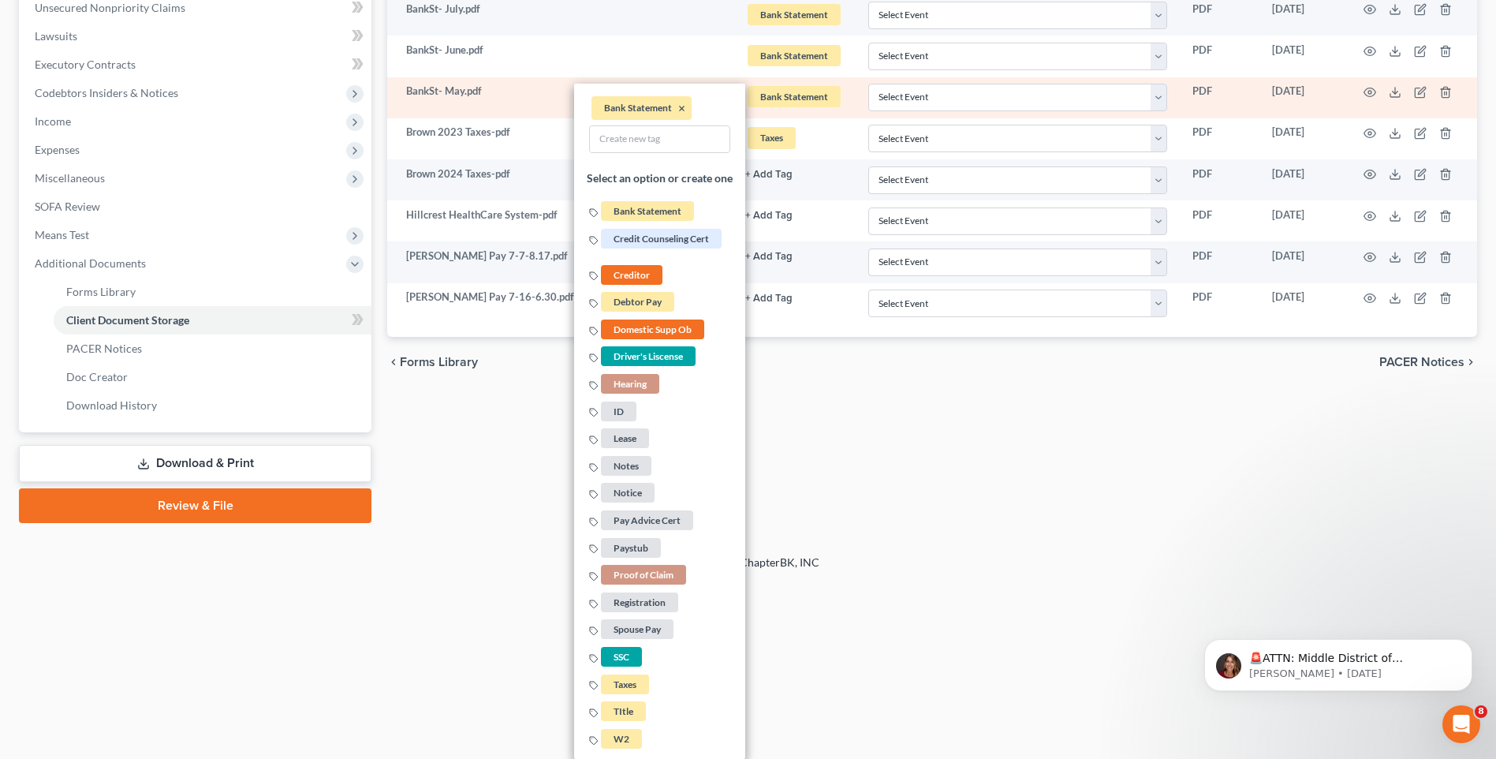
scroll to position [426, 0]
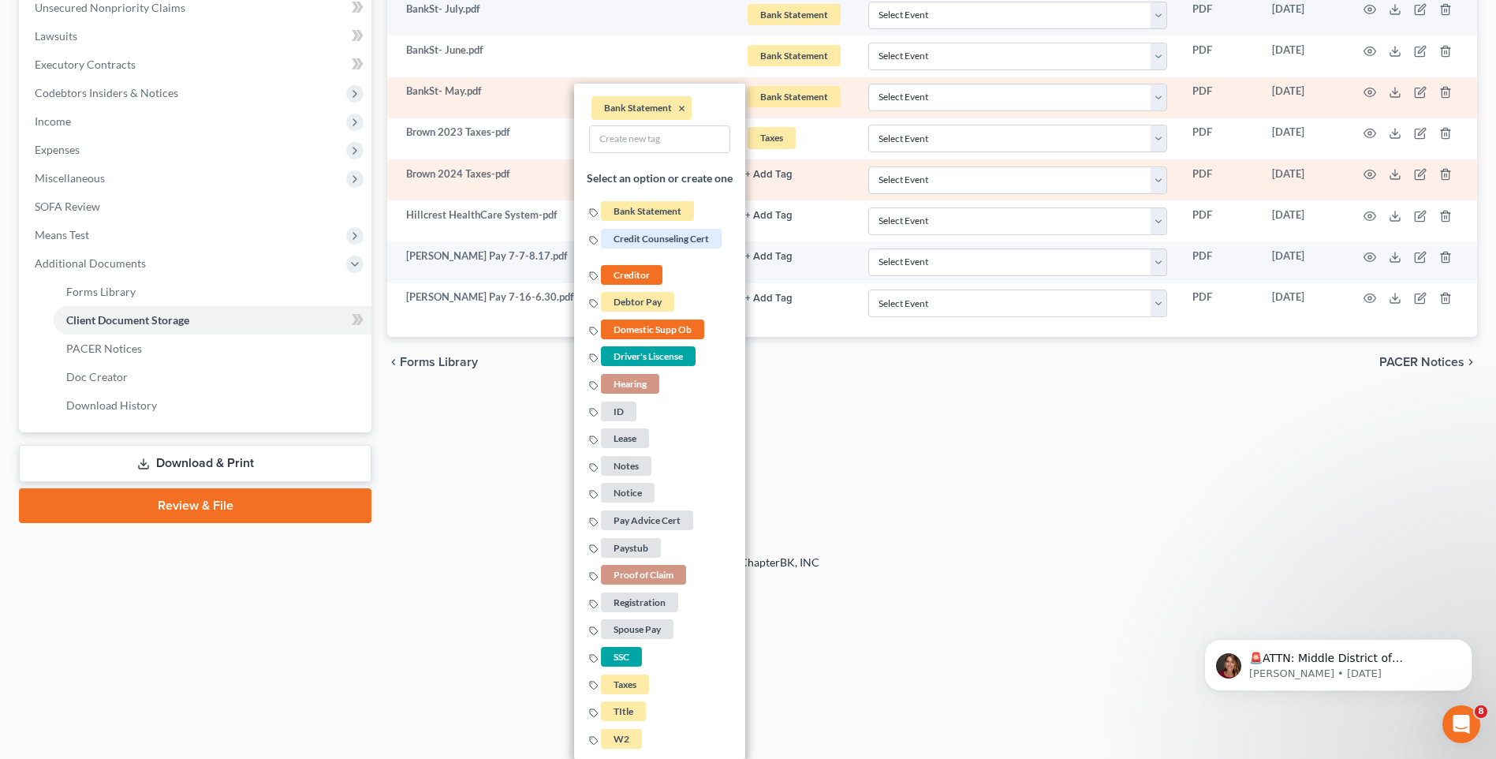
click at [768, 170] on button "+ Add Tag" at bounding box center [768, 175] width 47 height 10
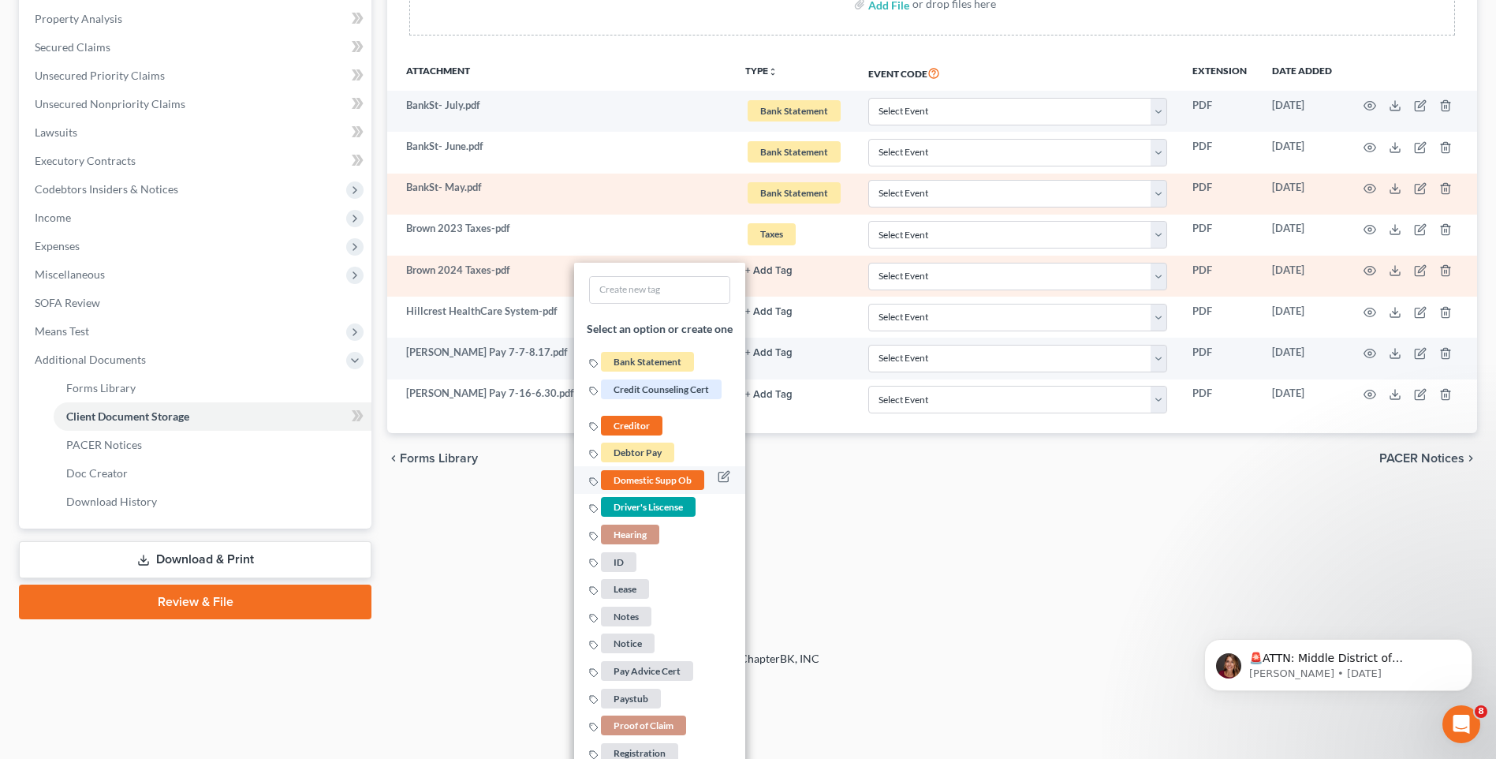
scroll to position [480, 0]
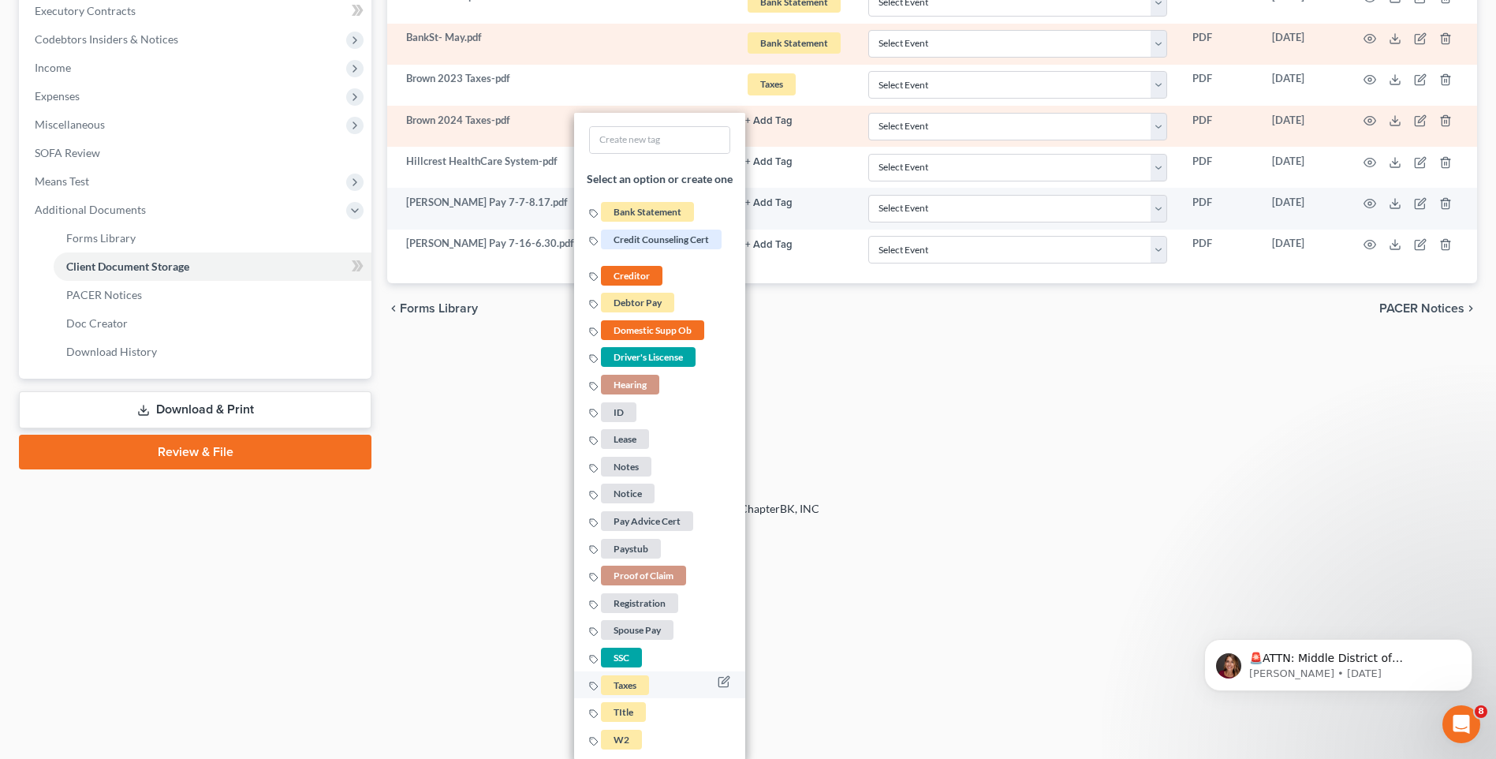
click at [644, 685] on span "Taxes" at bounding box center [625, 684] width 48 height 20
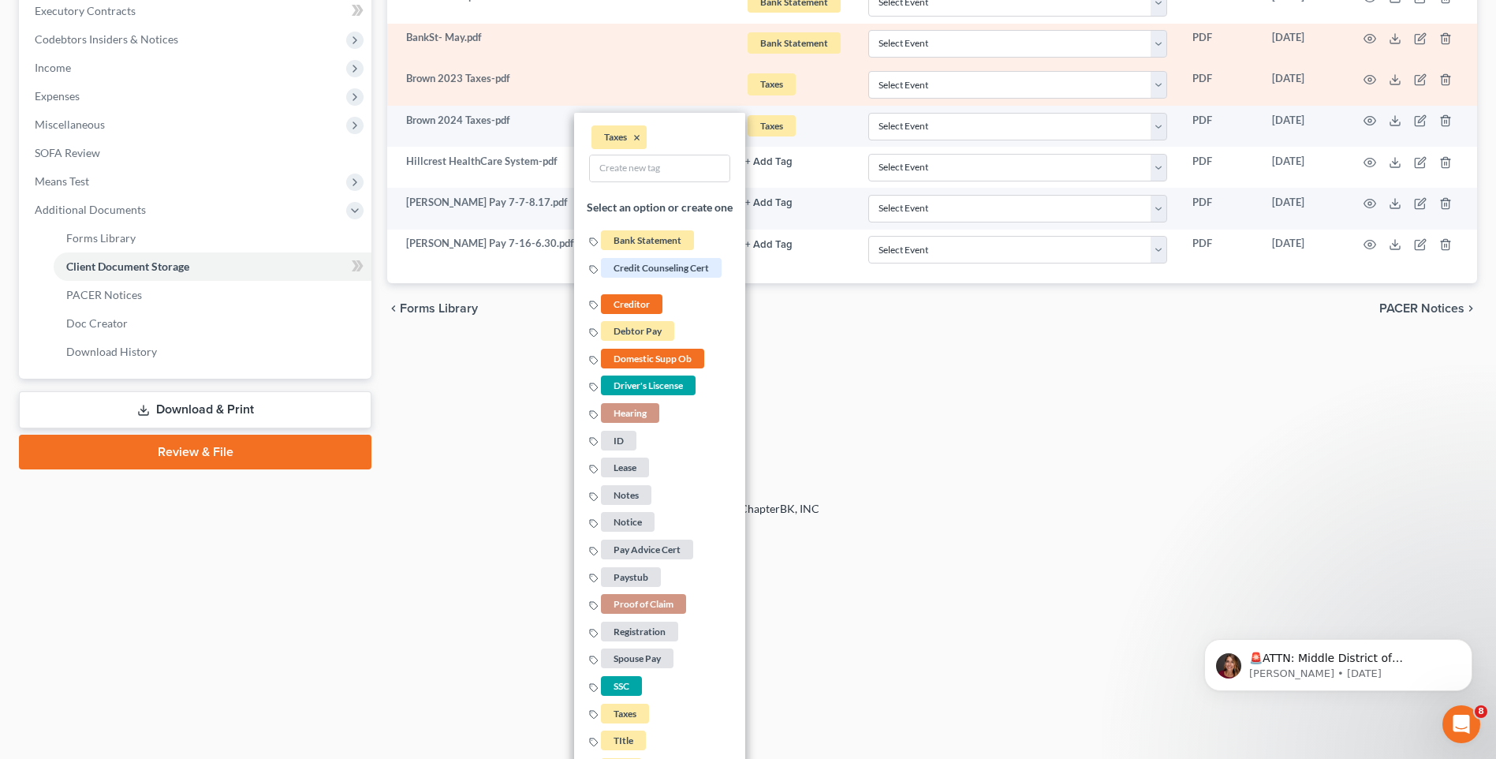
click at [845, 330] on div "chevron_left Forms Library PACER Notices chevron_right" at bounding box center [932, 308] width 1090 height 50
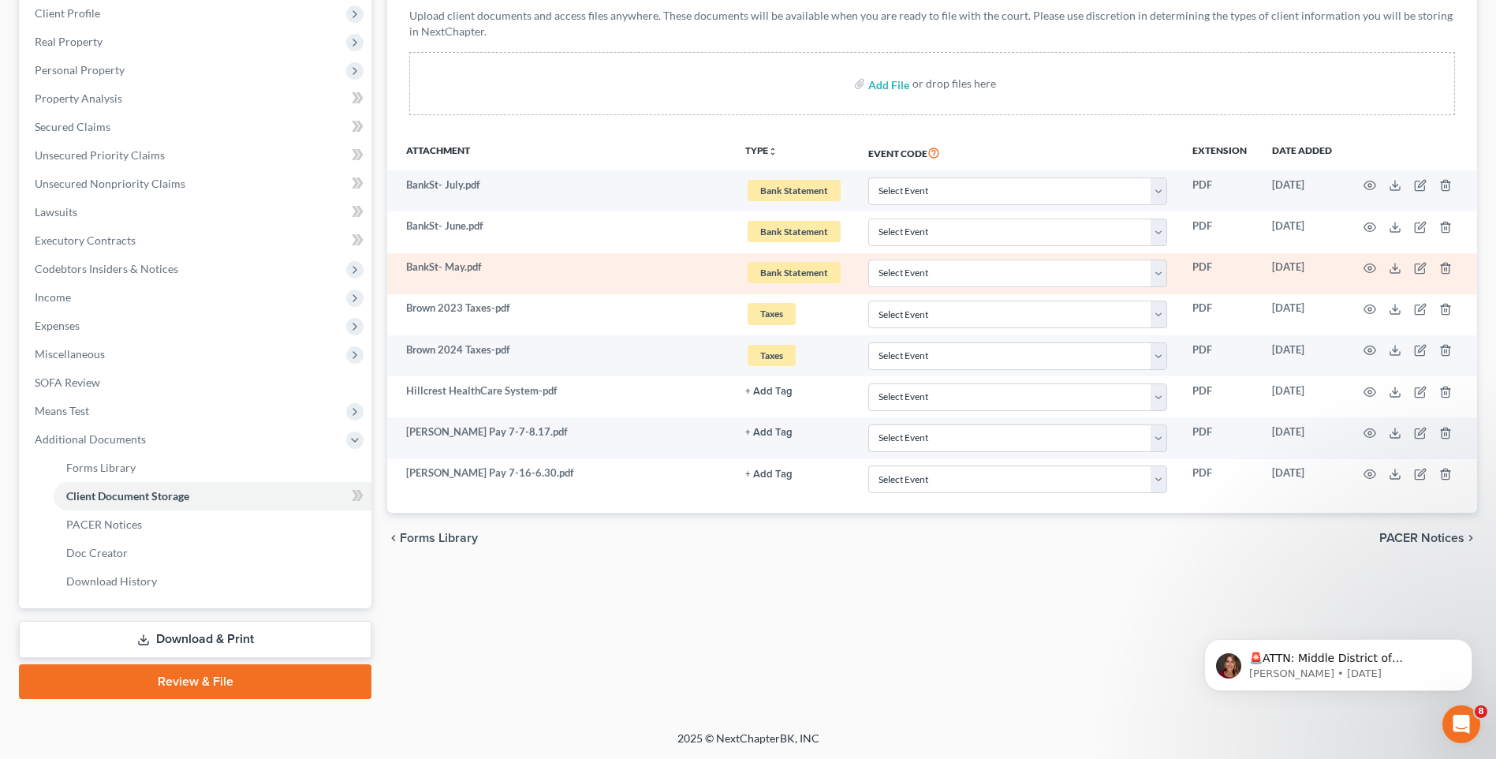
scroll to position [250, 0]
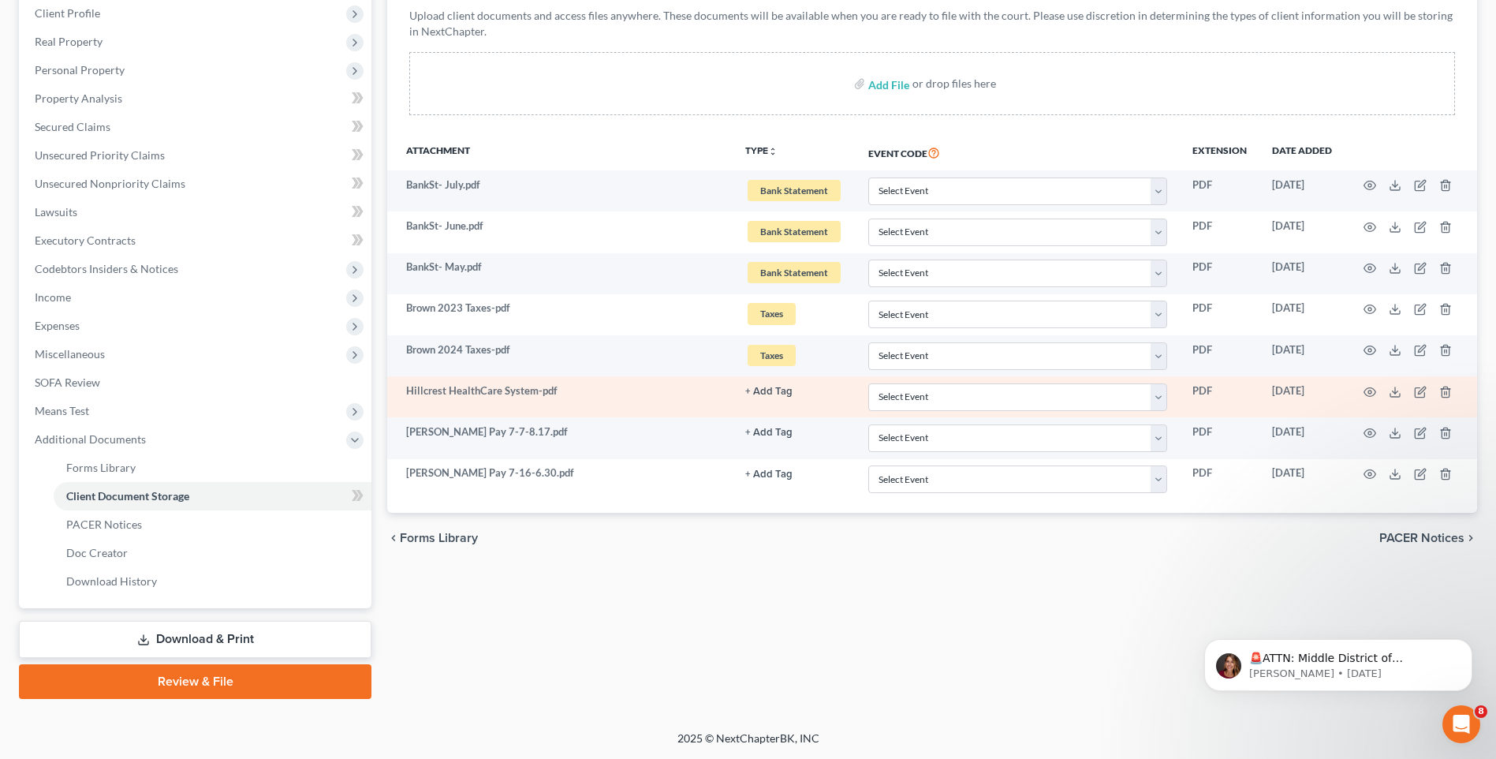
click at [768, 392] on button "+ Add Tag" at bounding box center [768, 391] width 47 height 10
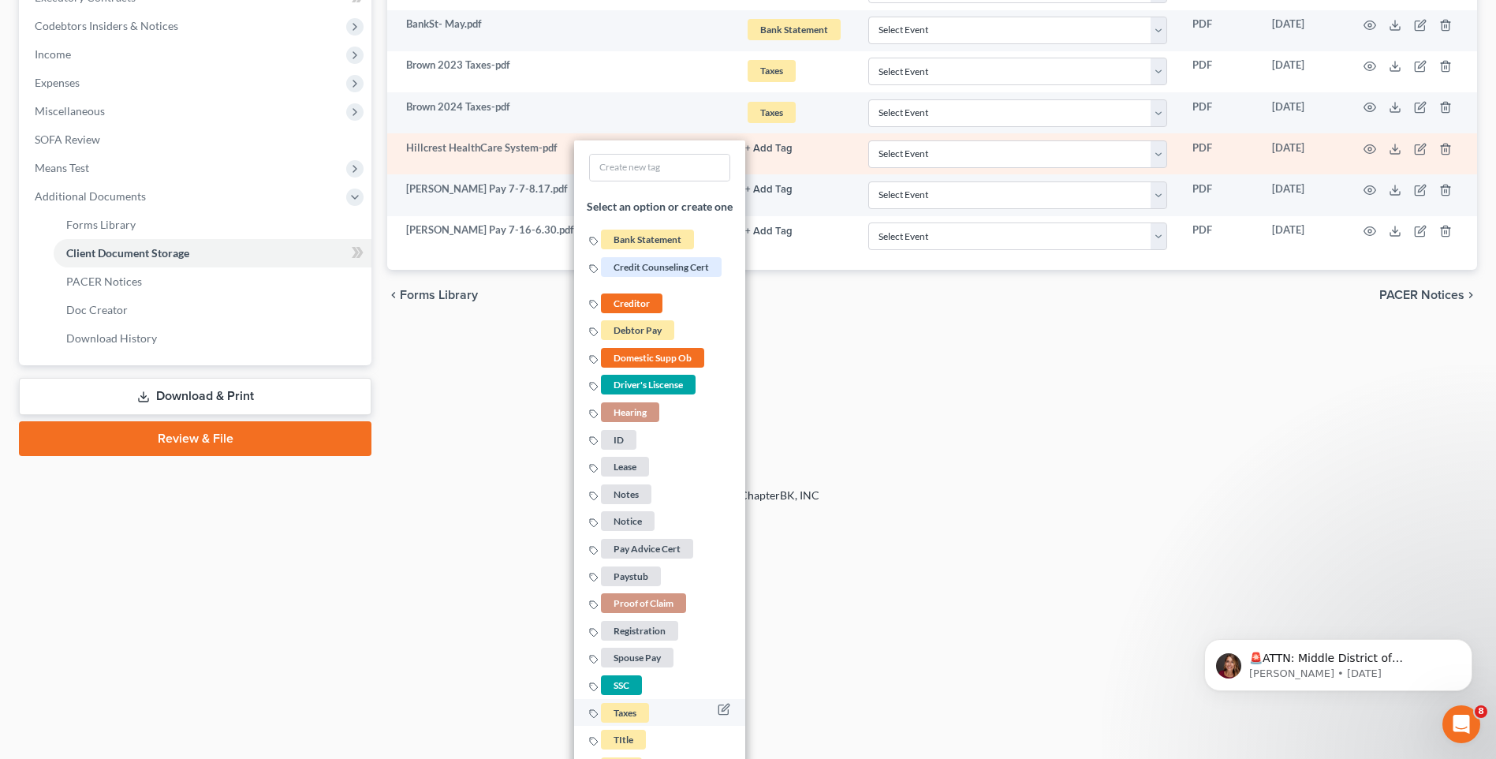
scroll to position [521, 0]
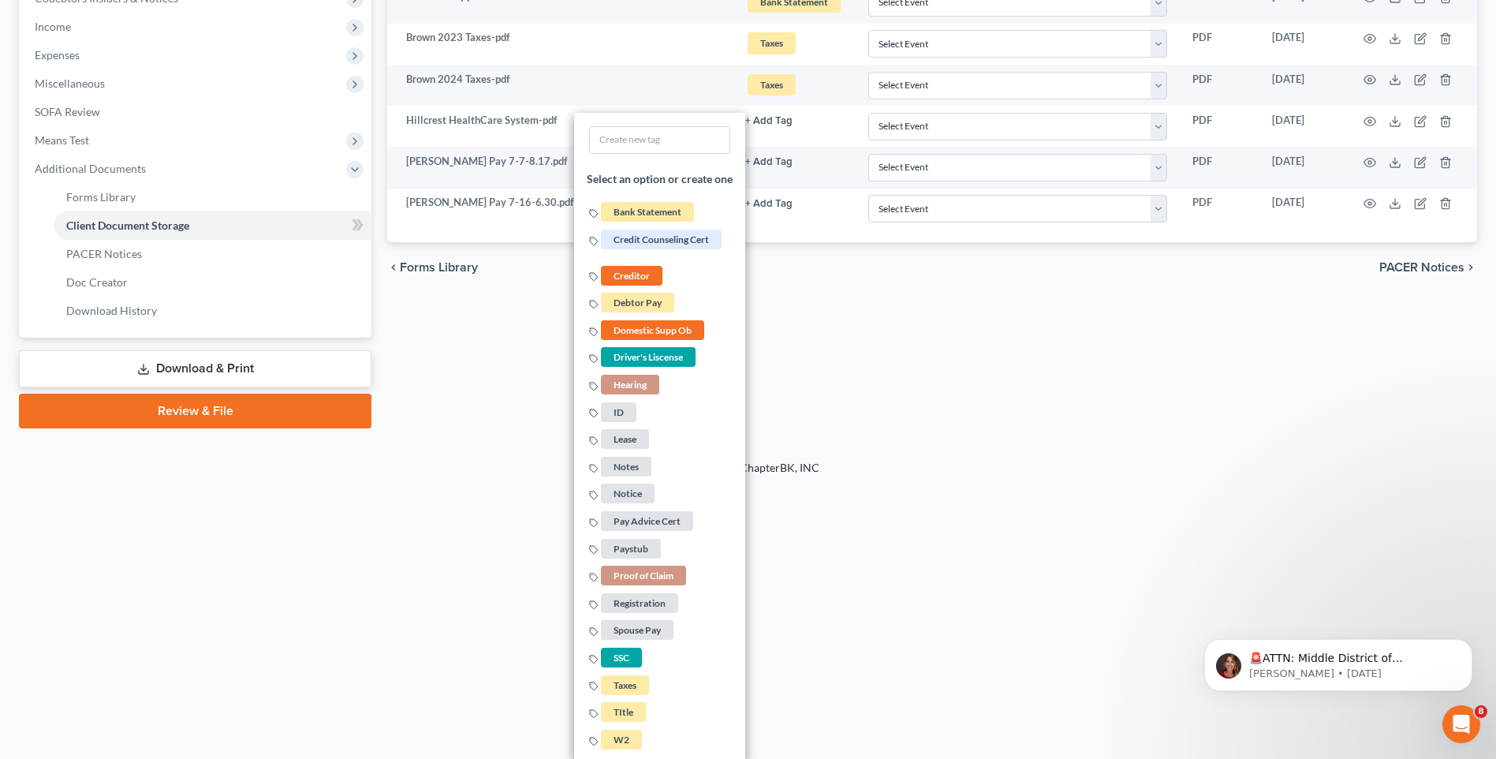
click at [816, 287] on div "chevron_left Forms Library PACER Notices chevron_right" at bounding box center [932, 267] width 1090 height 50
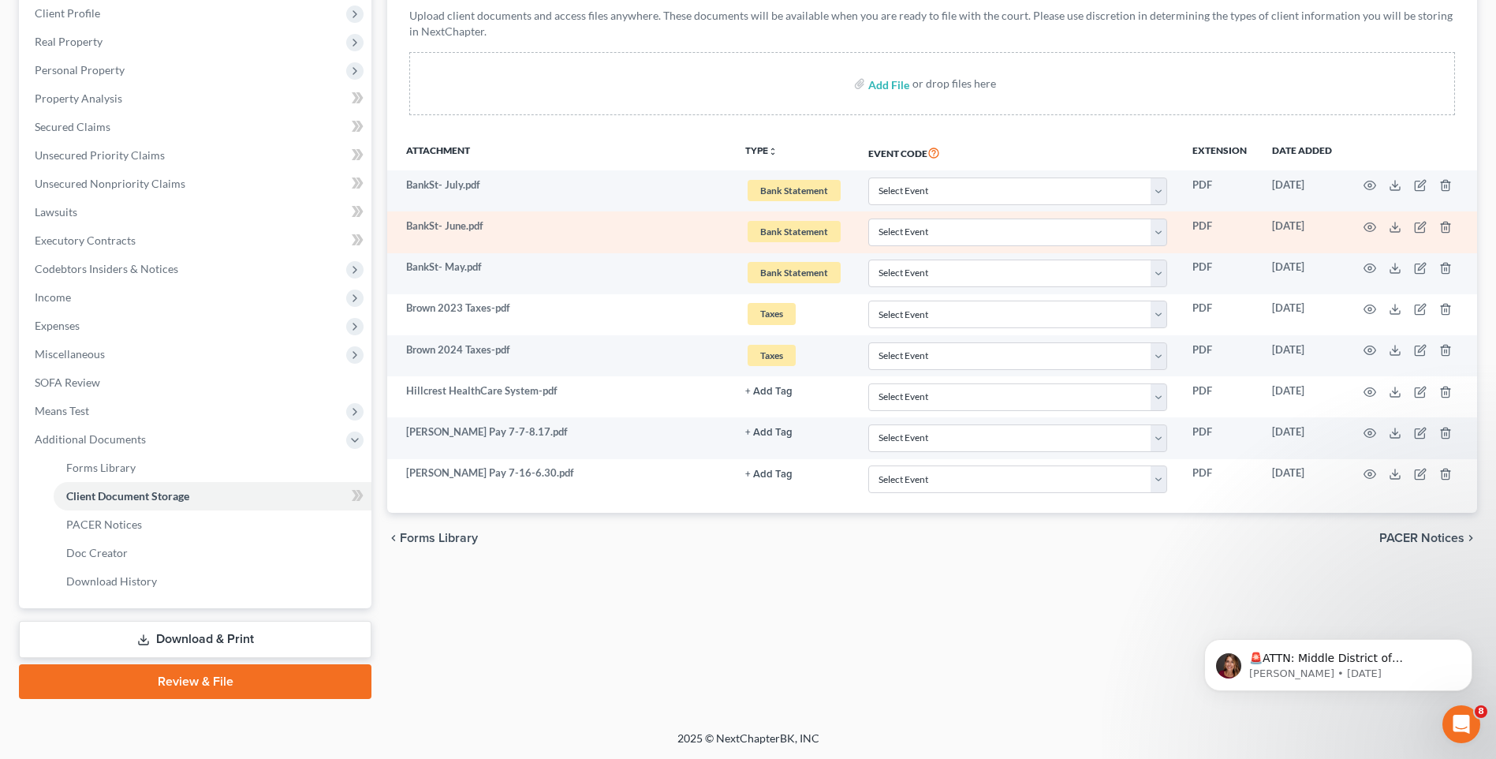
scroll to position [250, 0]
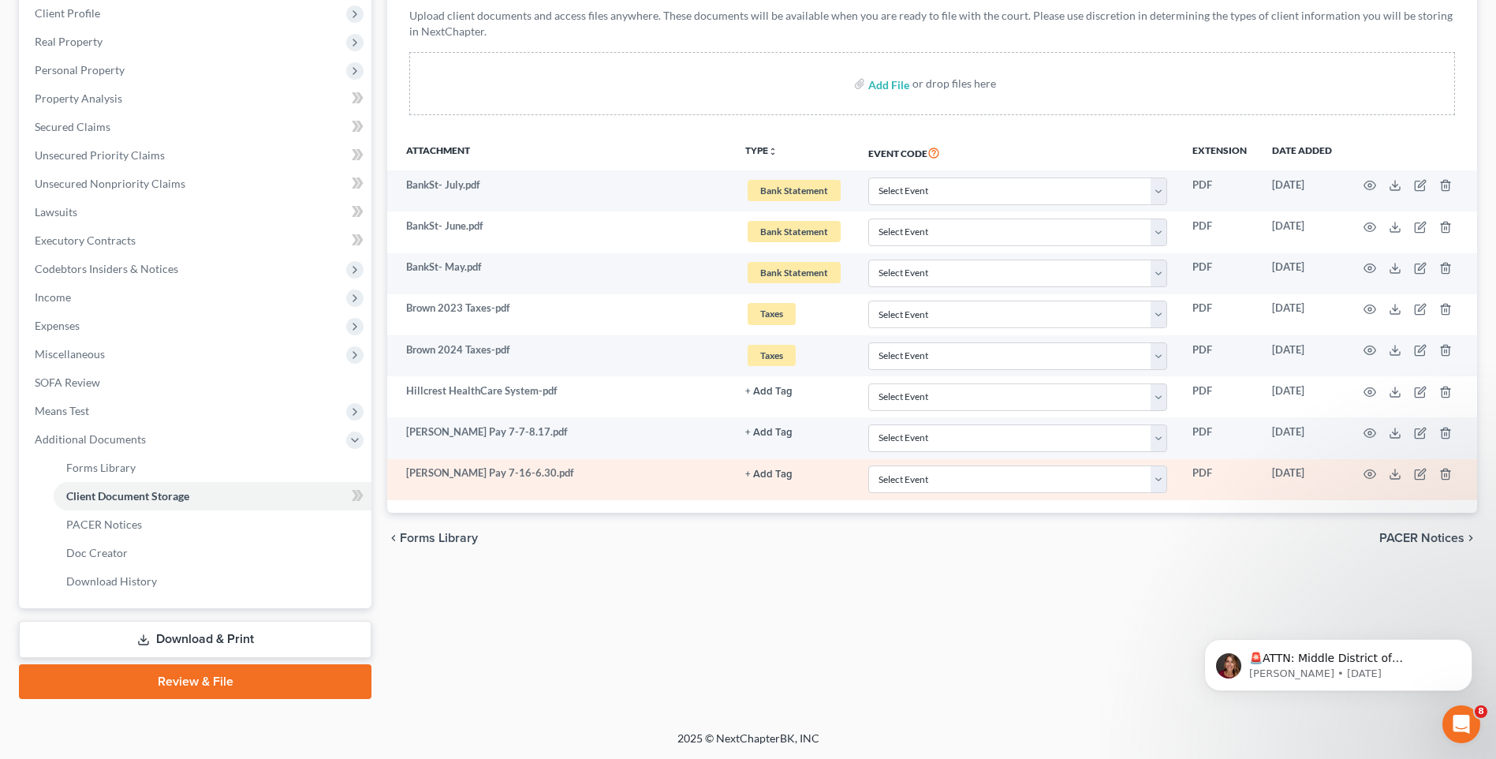
click at [764, 478] on button "+ Add Tag" at bounding box center [768, 474] width 47 height 10
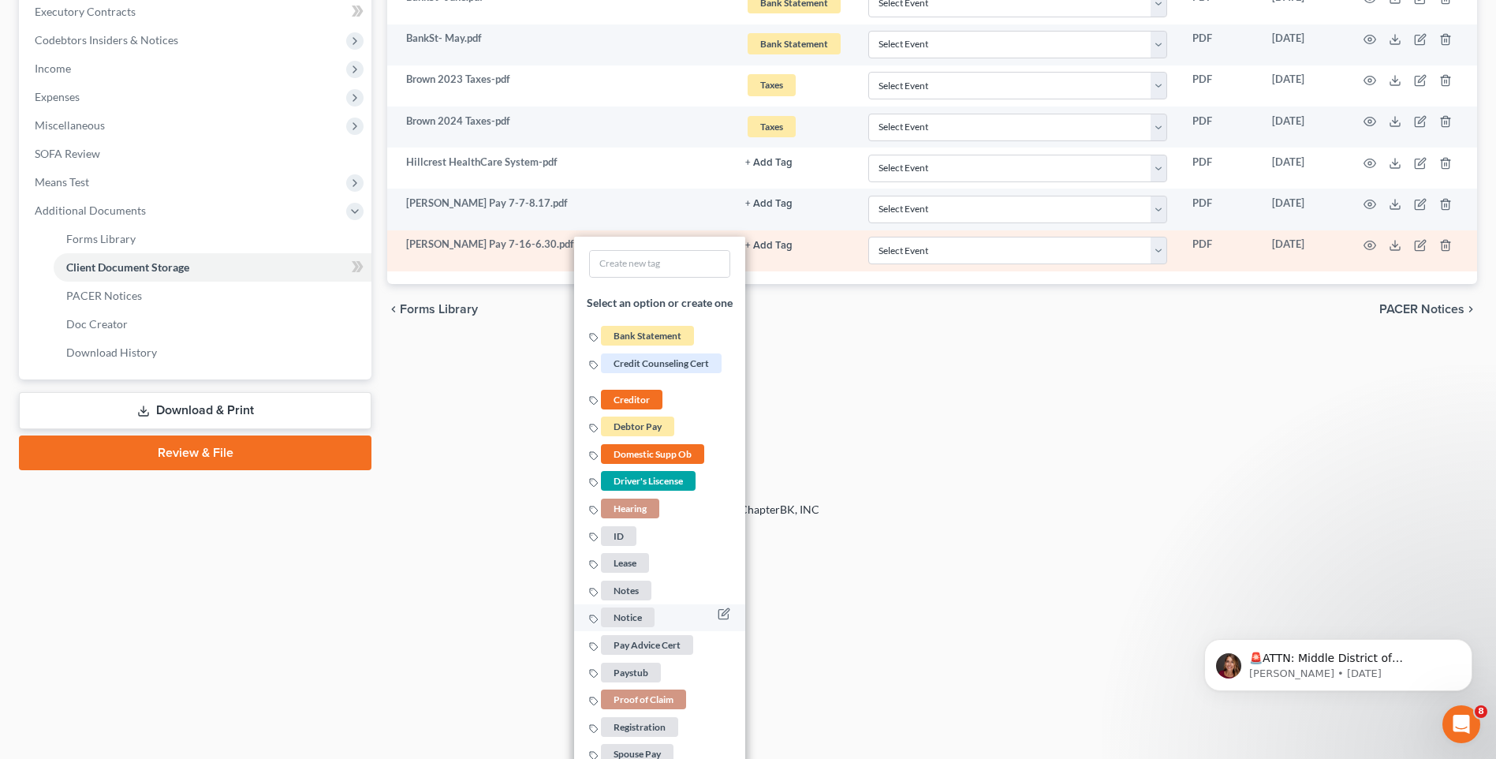
scroll to position [566, 0]
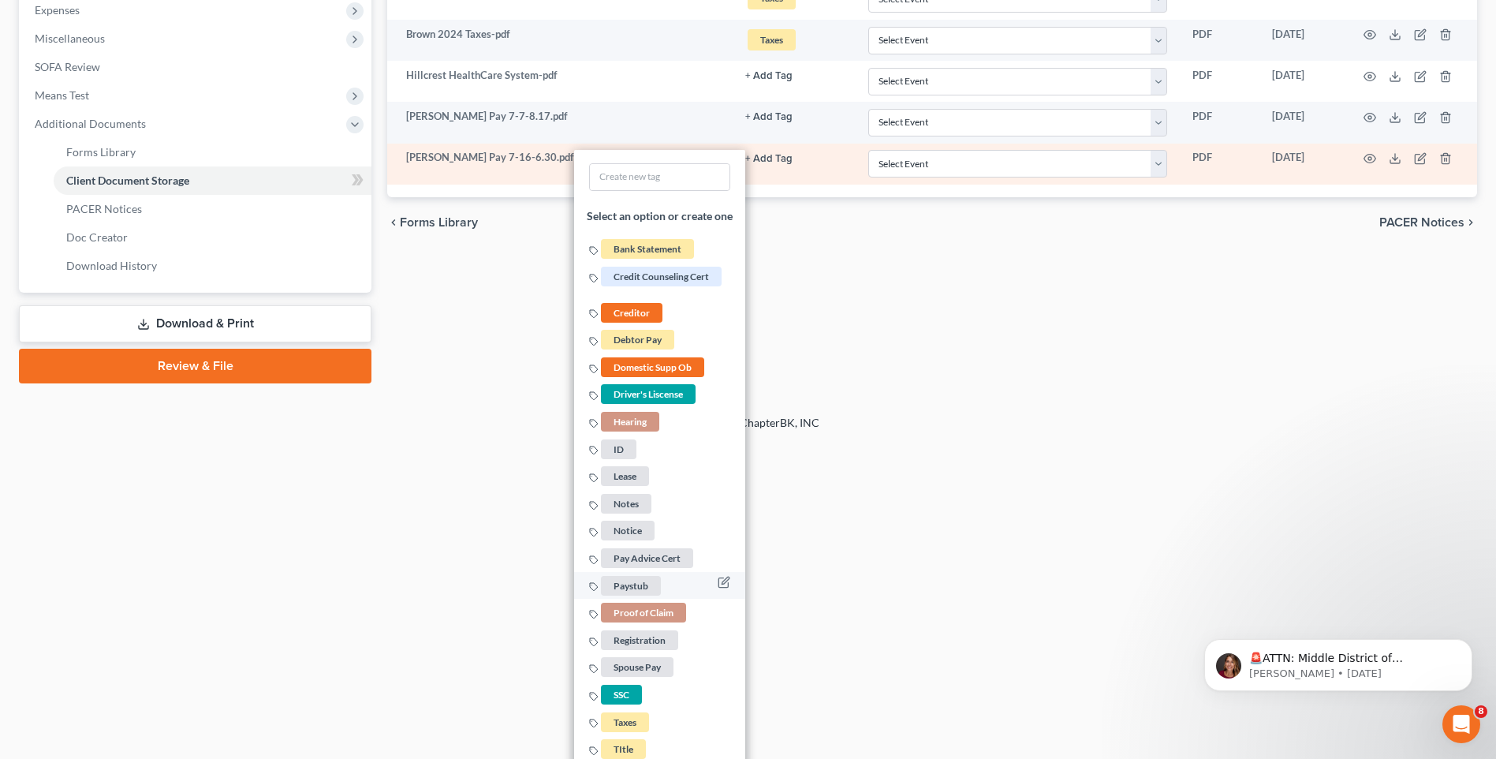
click at [655, 583] on span "Paystub" at bounding box center [631, 586] width 60 height 20
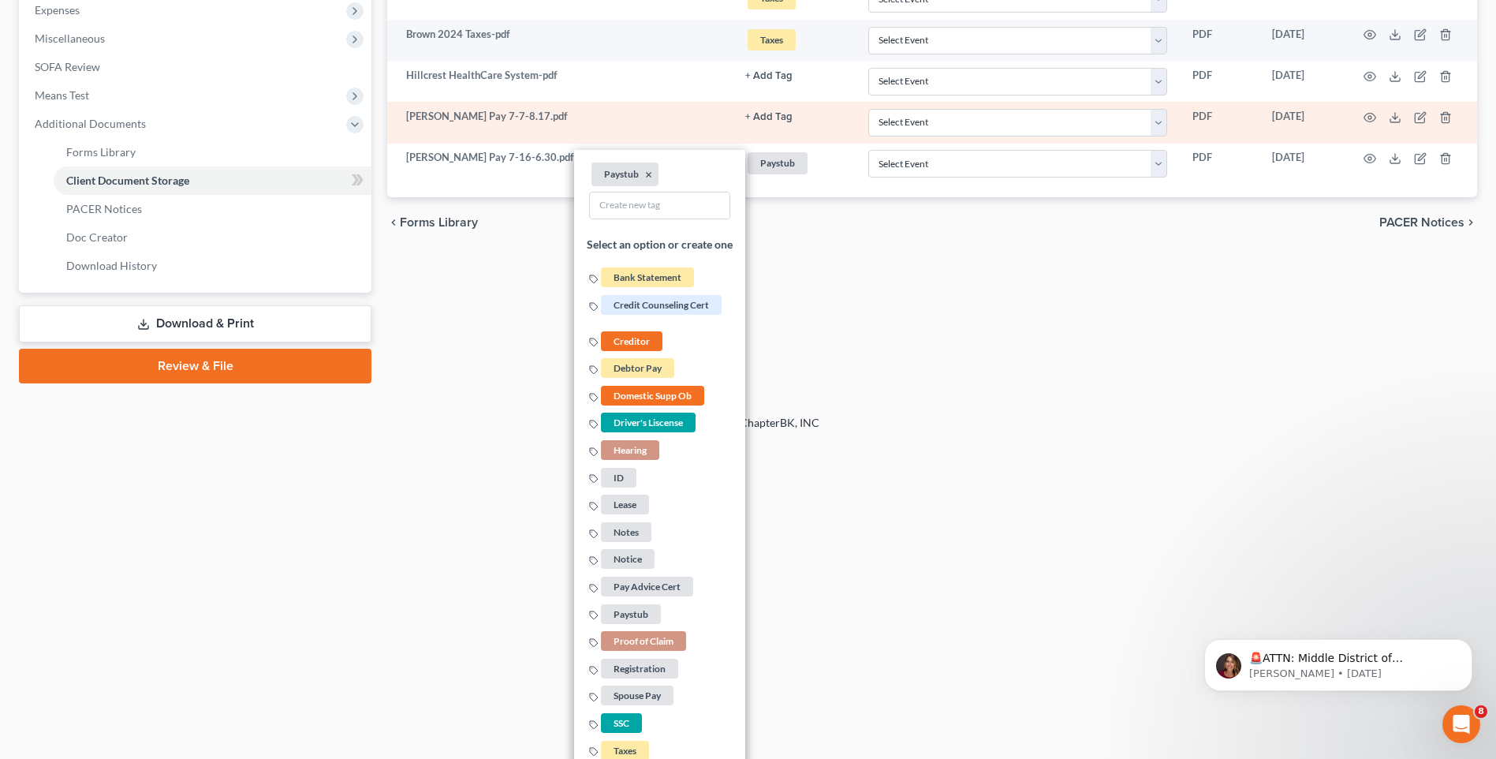
click at [775, 118] on button "+ Add Tag" at bounding box center [768, 117] width 47 height 10
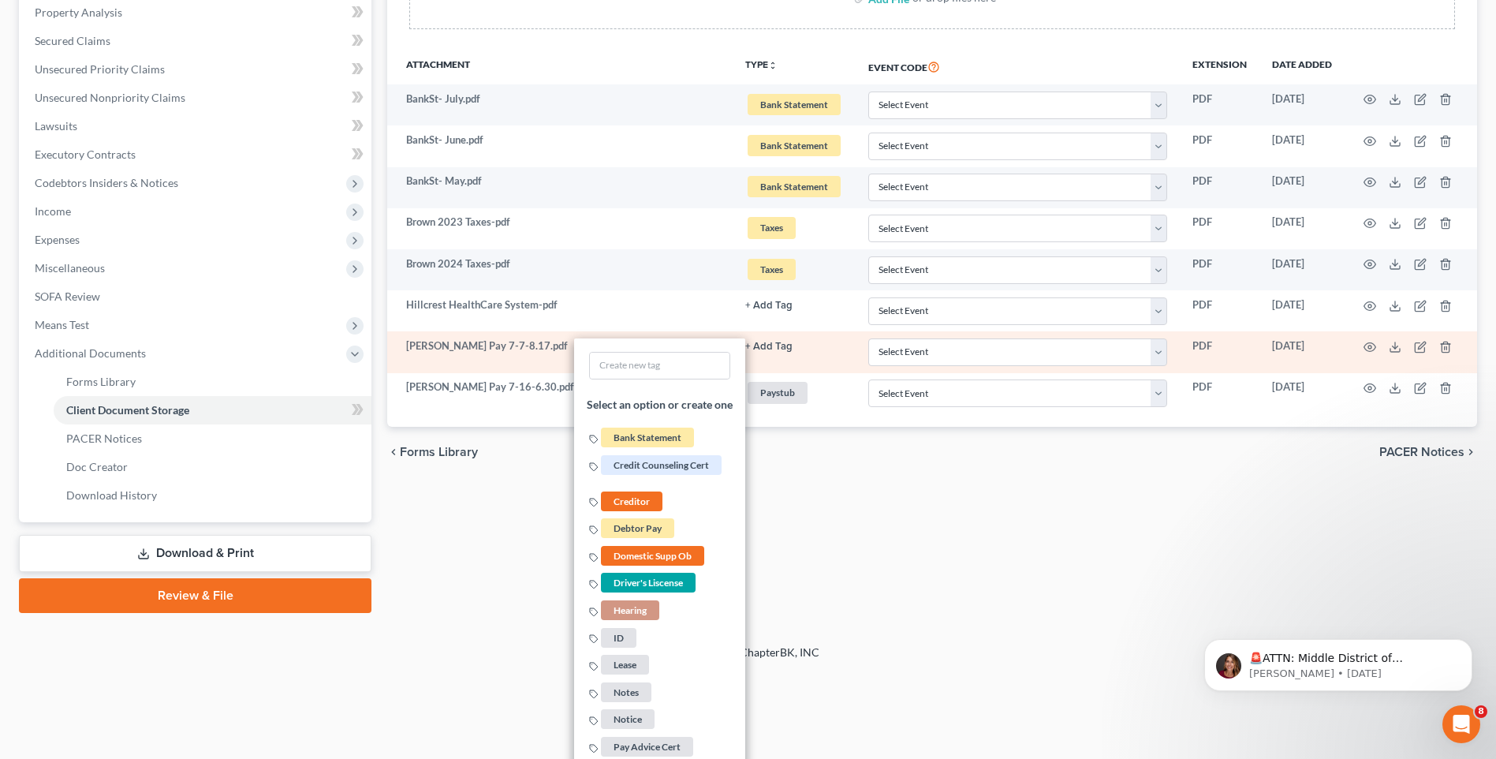
scroll to position [562, 0]
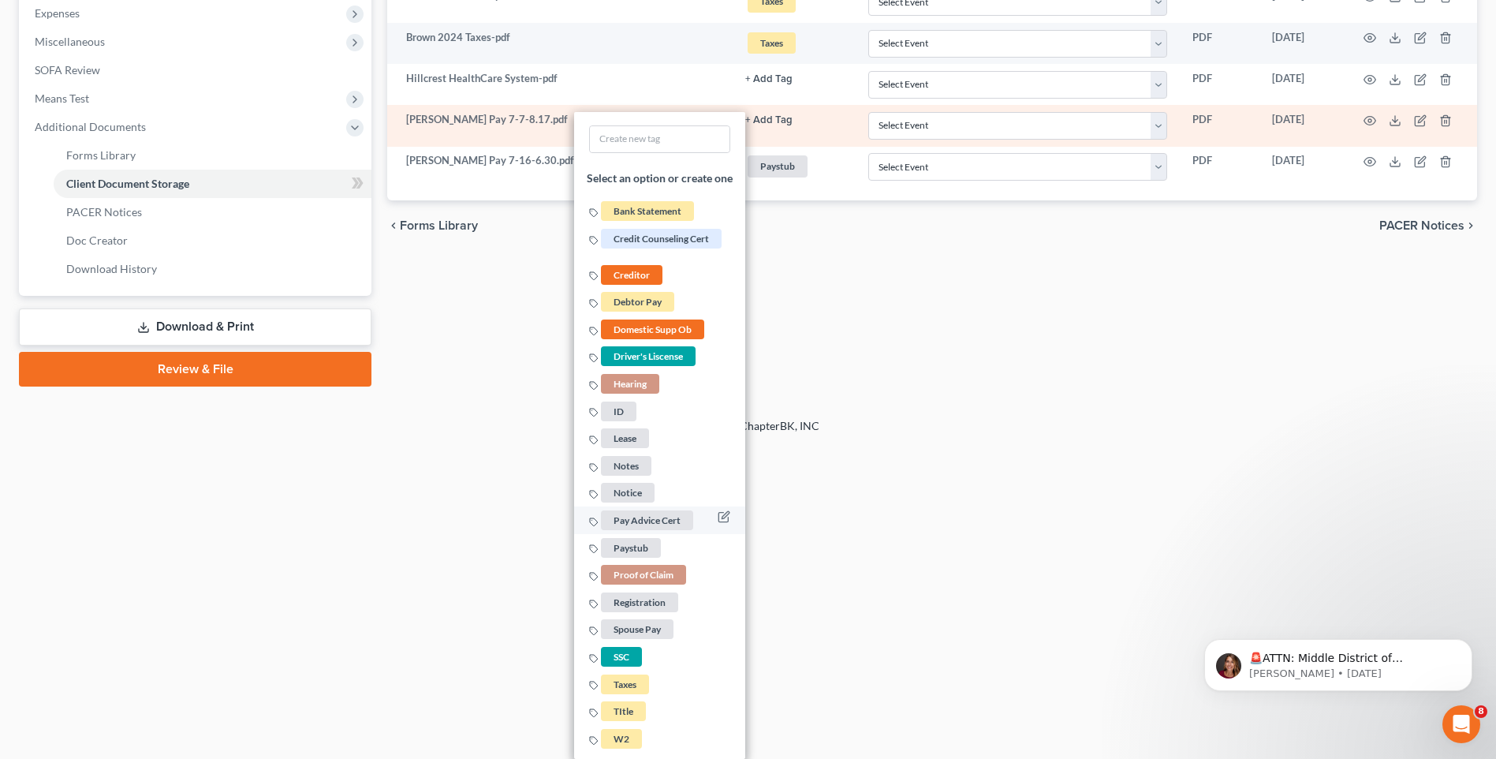
click at [640, 550] on span "Paystub" at bounding box center [631, 548] width 60 height 20
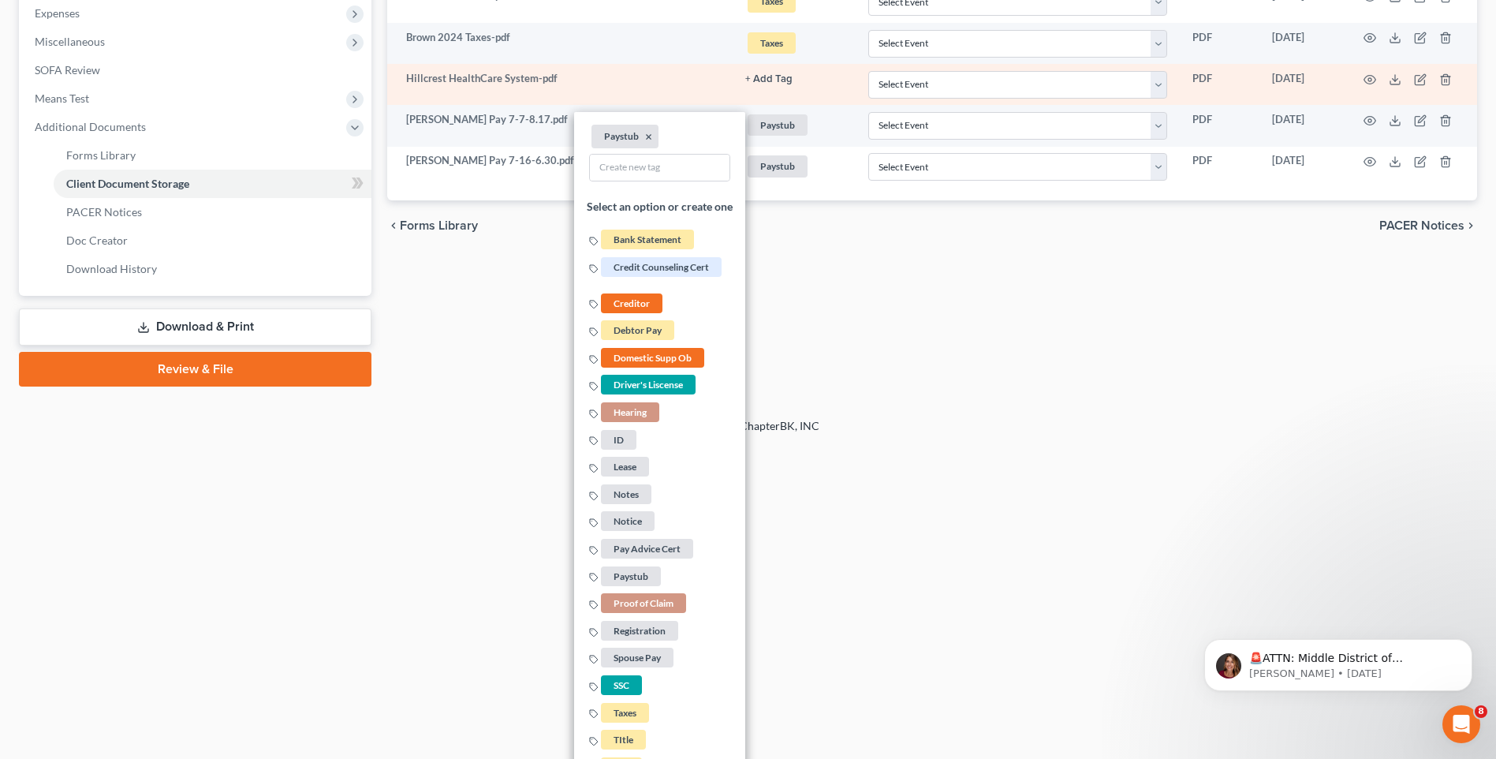
click at [778, 78] on button "+ Add Tag" at bounding box center [768, 79] width 47 height 10
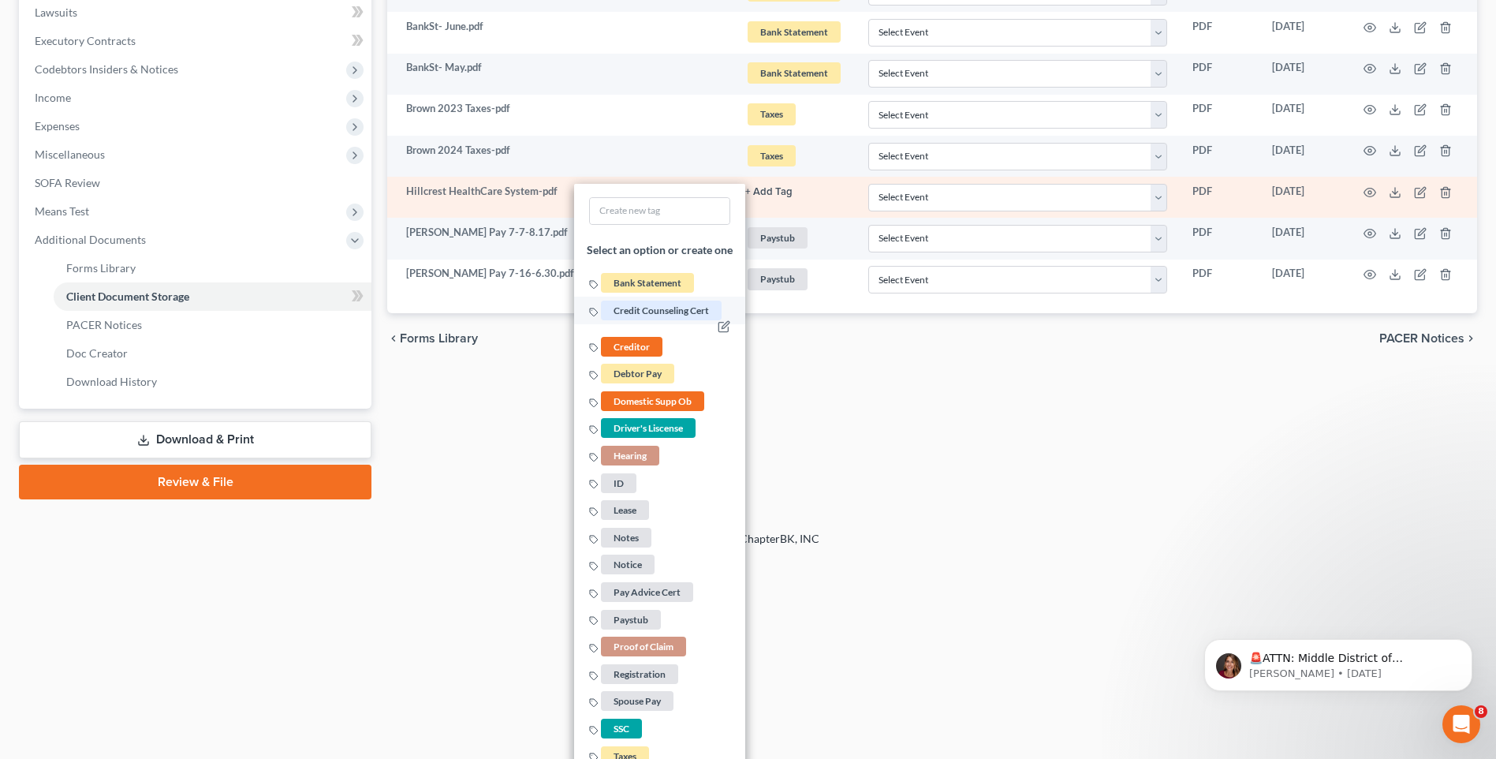
scroll to position [487, 0]
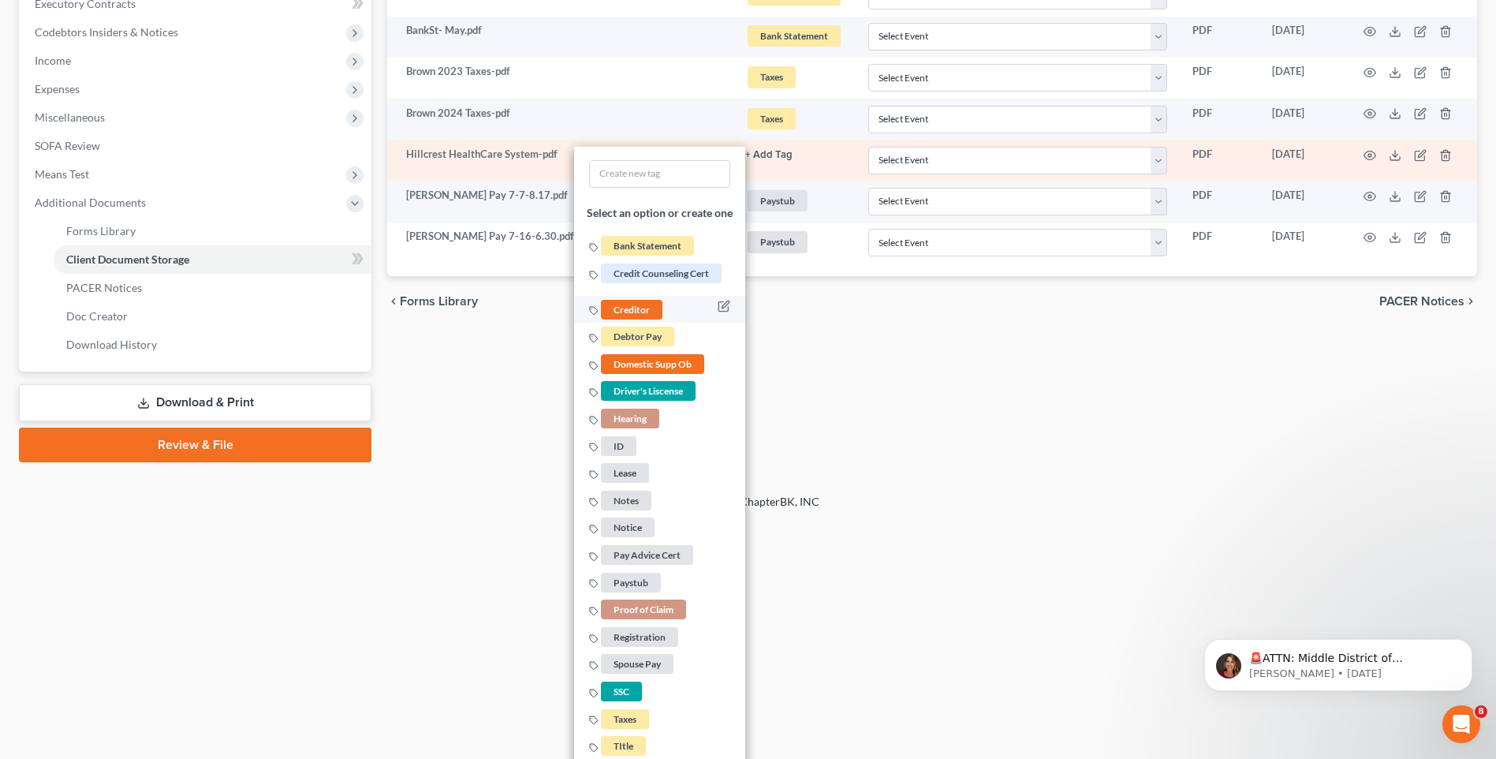
click at [668, 308] on li "Creditor" at bounding box center [659, 310] width 171 height 28
click at [651, 307] on span "Creditor" at bounding box center [632, 310] width 62 height 20
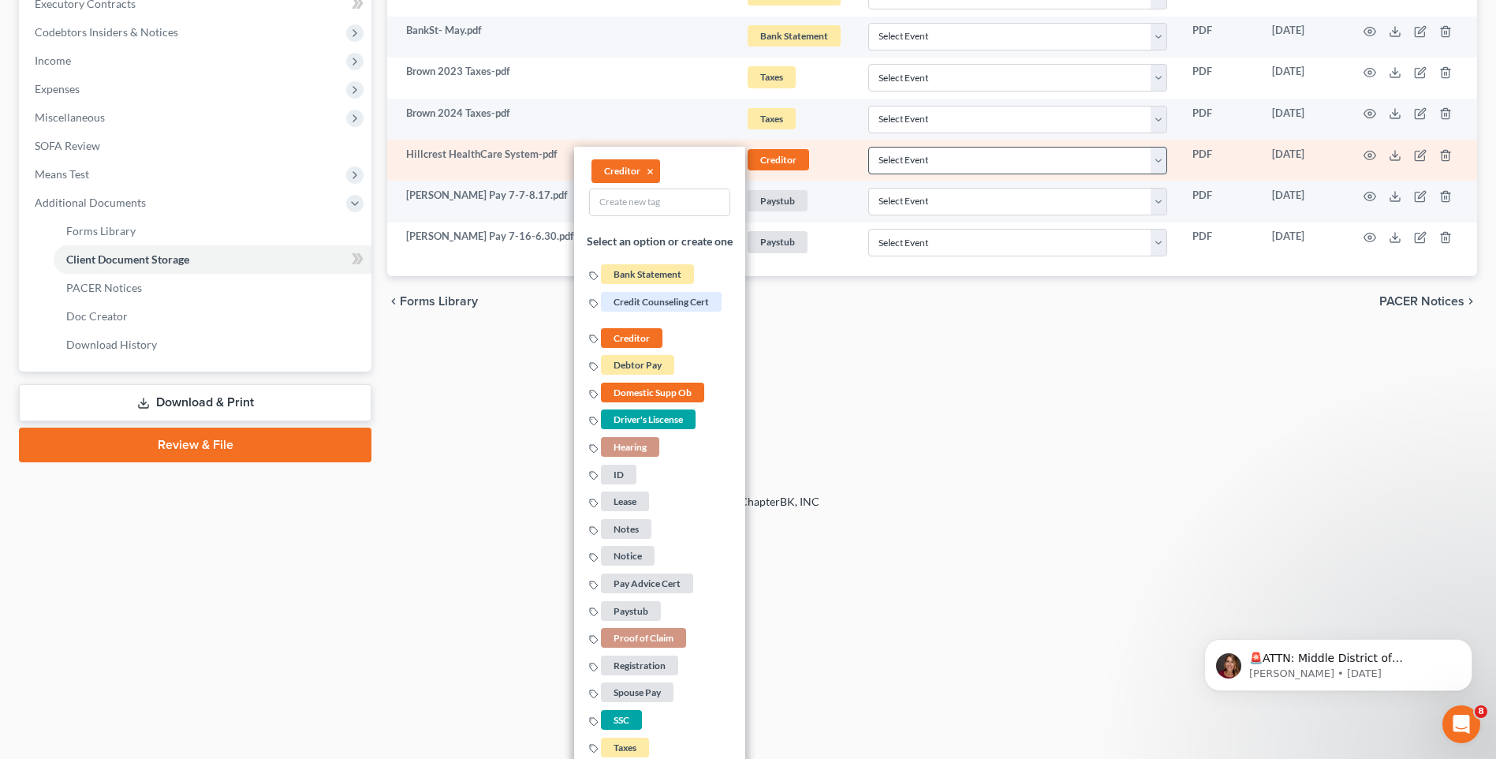
click at [978, 398] on div "Forms Library Client Document Storage PACER Notices Doc Creator Download Histor…" at bounding box center [932, 63] width 1106 height 797
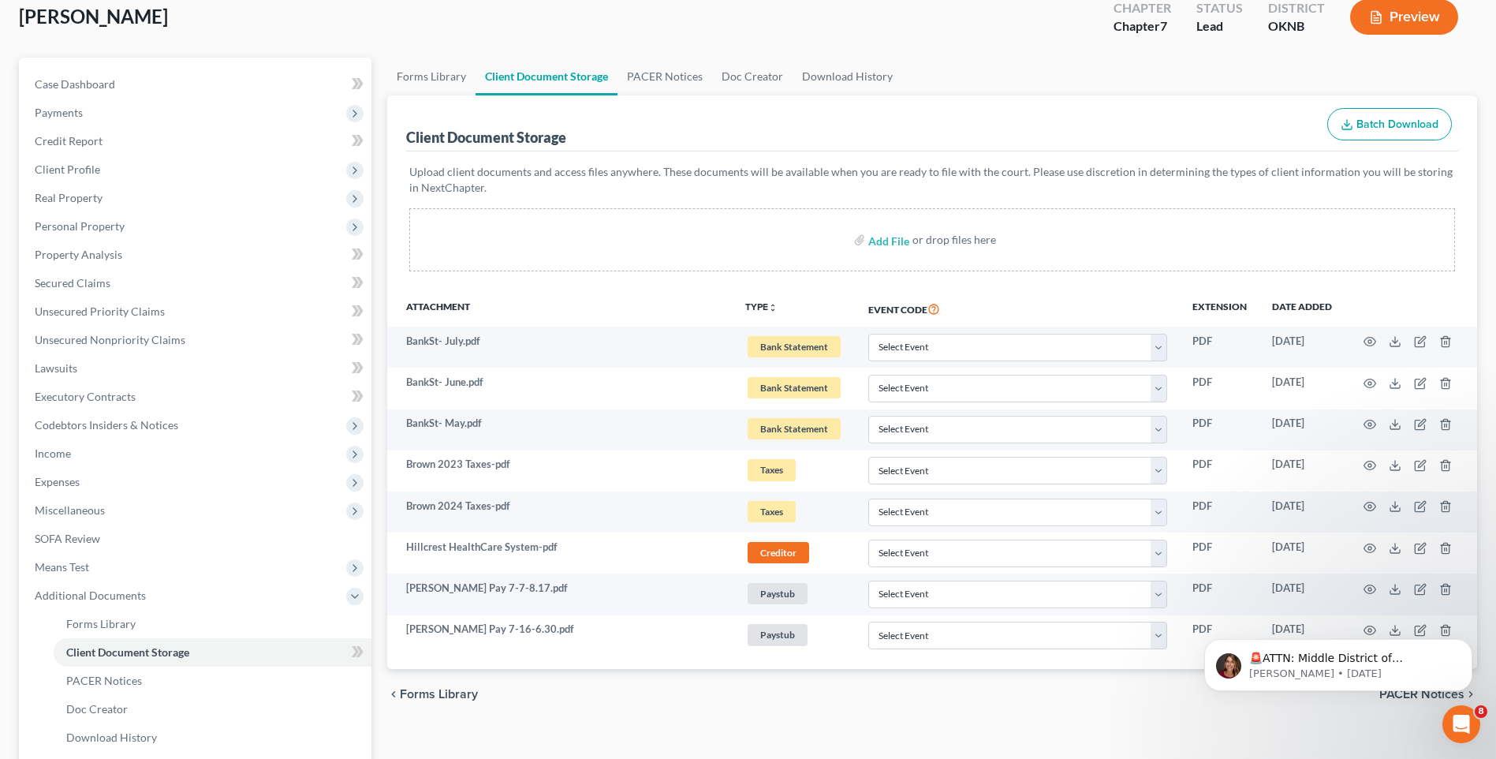
scroll to position [92, 0]
click at [129, 166] on span "Client Profile" at bounding box center [196, 171] width 349 height 28
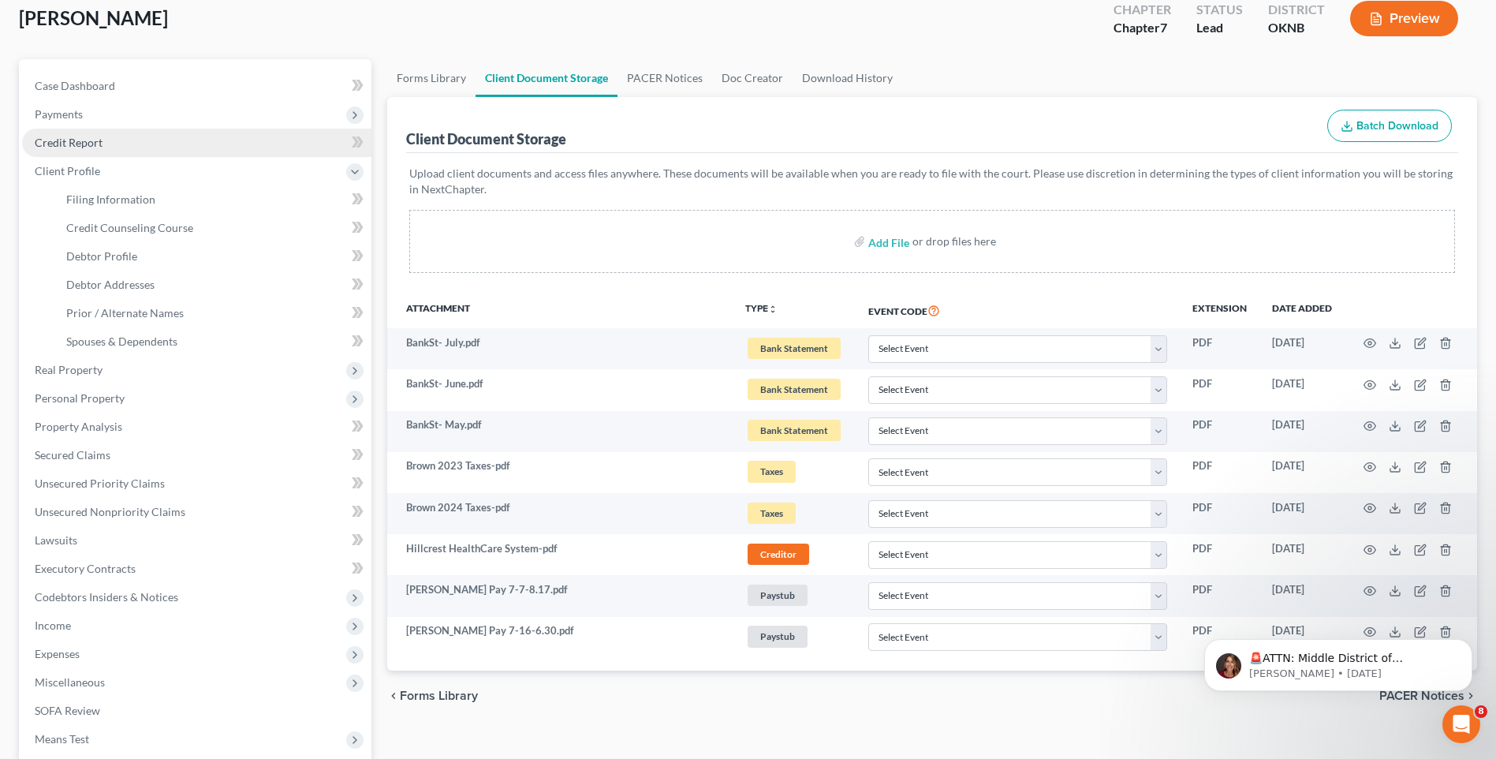
click at [247, 150] on link "Credit Report" at bounding box center [196, 143] width 349 height 28
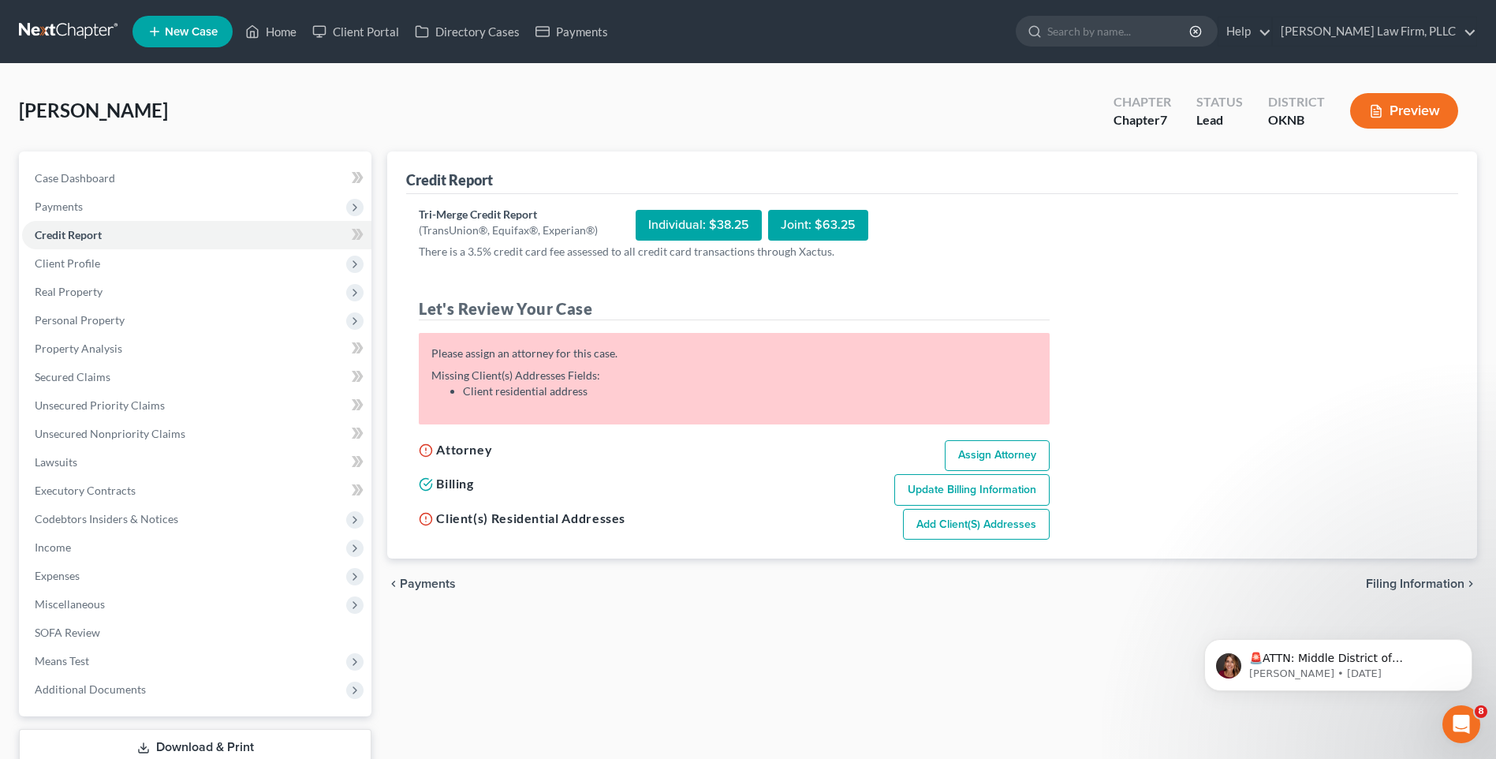
click at [976, 450] on link "Assign Attorney" at bounding box center [997, 456] width 105 height 32
select select "1"
select select "0"
select select "64"
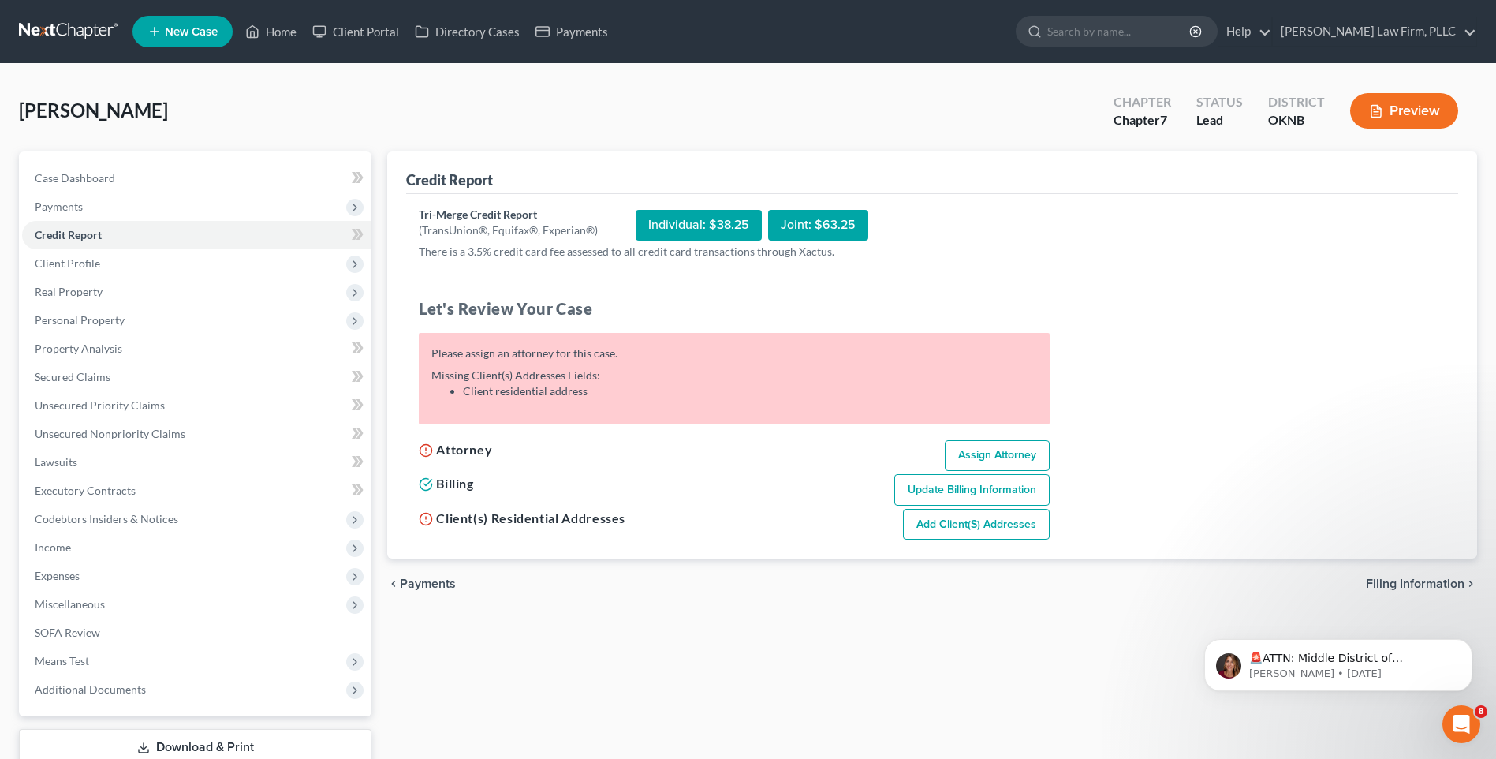
select select "37"
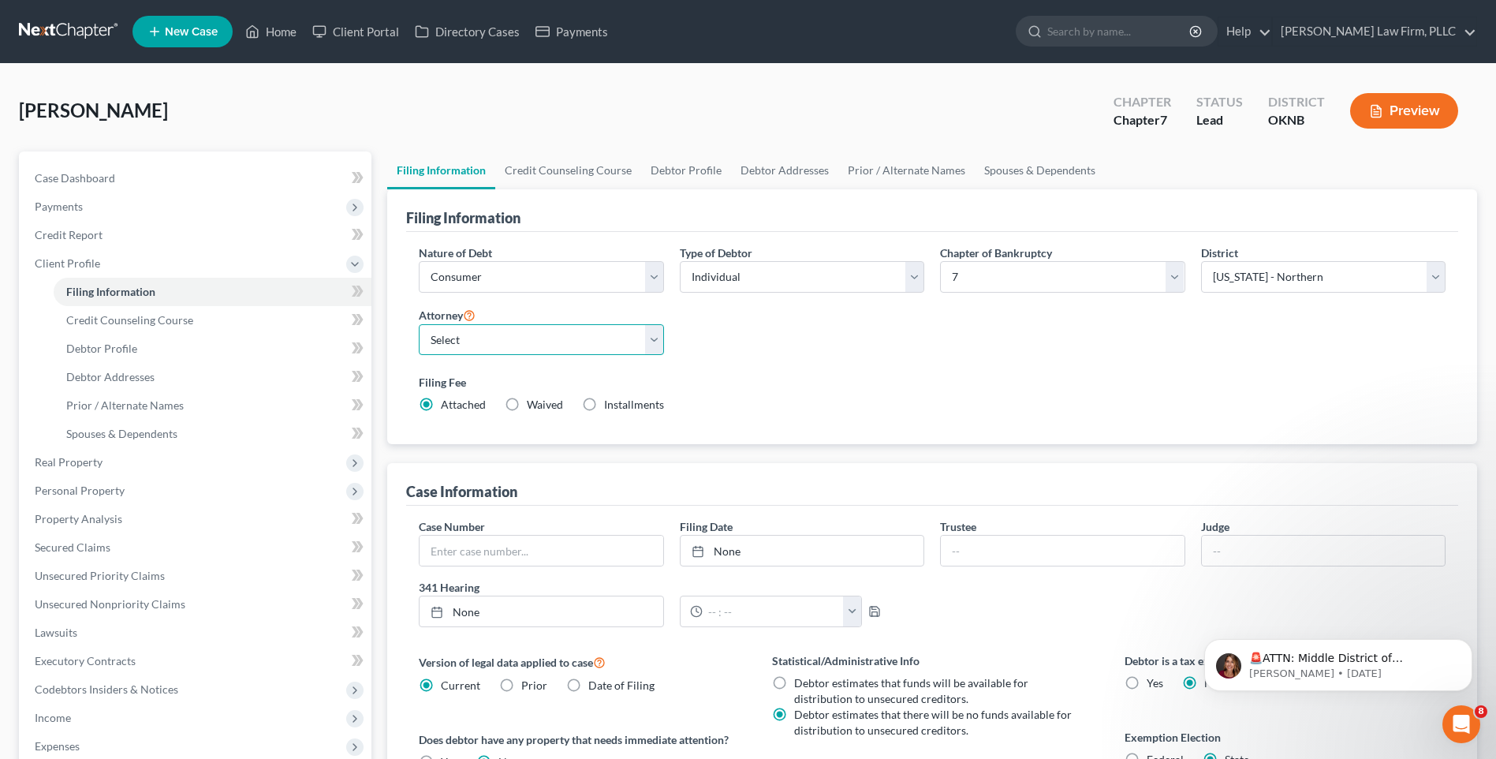
click at [663, 343] on select "Select Jerry Lundy - OKNB Jerry Lundy - OKNB Jerry Lundy - OKEB Collin Lundy - …" at bounding box center [541, 340] width 245 height 32
select select "0"
click at [419, 324] on select "Select Jerry Lundy - OKNB Jerry Lundy - OKNB Jerry Lundy - OKEB Collin Lundy - …" at bounding box center [541, 340] width 245 height 32
click at [787, 359] on div "Nature of Debt Select Business Consumer Other Nature of Business Select Clearin…" at bounding box center [932, 335] width 1043 height 181
click at [196, 291] on link "Filing Information" at bounding box center [213, 292] width 318 height 28
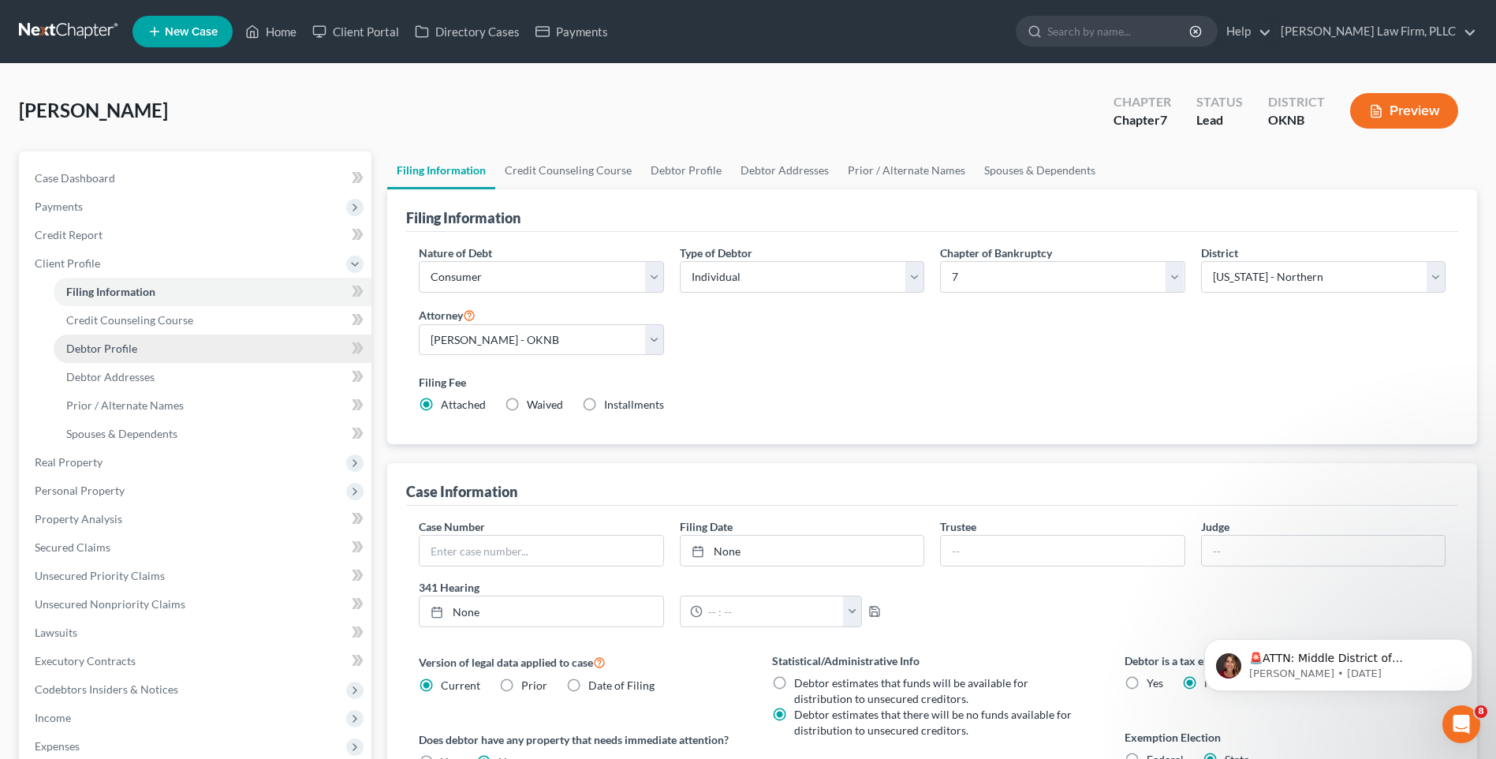
click at [200, 347] on link "Debtor Profile" at bounding box center [213, 348] width 318 height 28
select select "0"
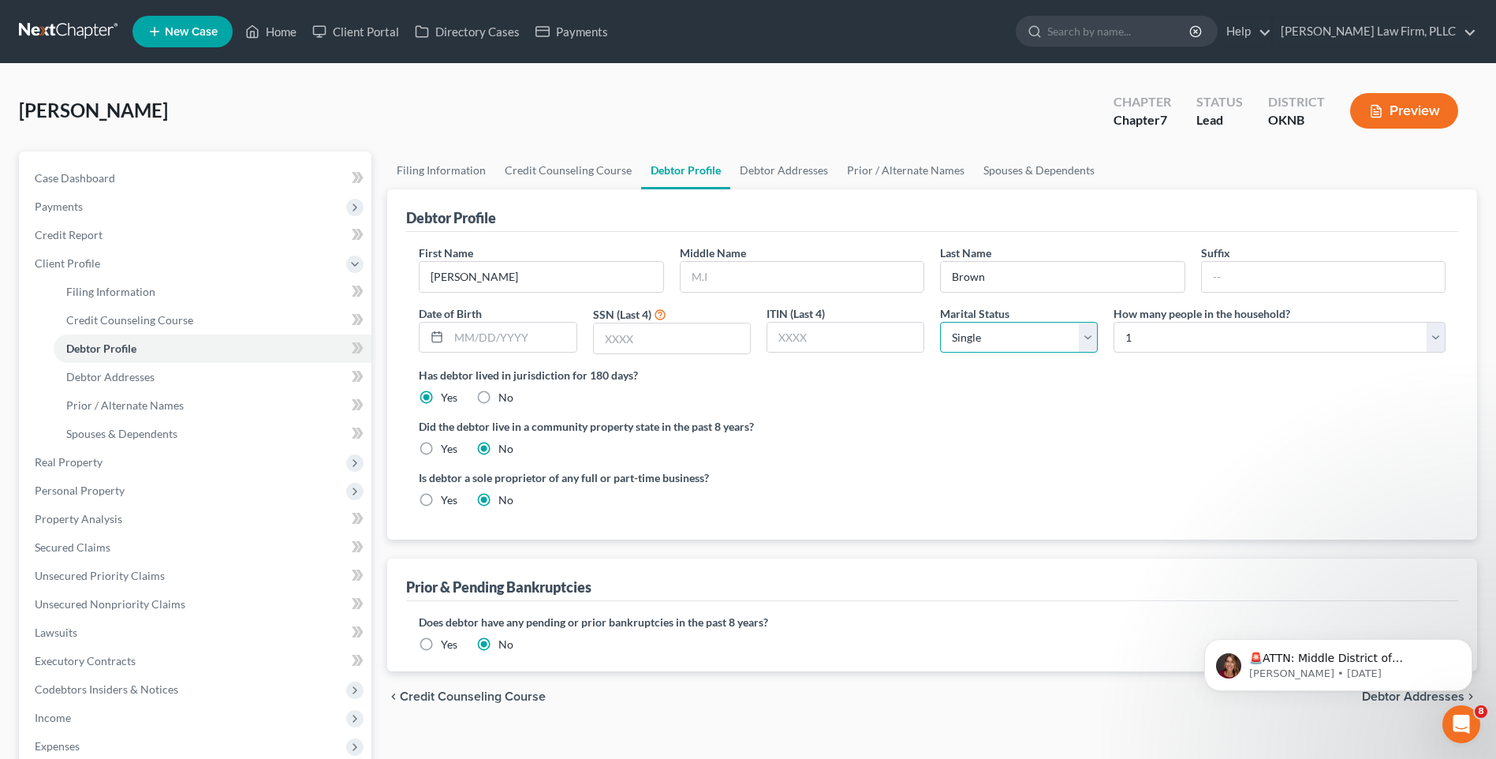
click at [1085, 337] on select "Select Single Married Separated Divorced Widowed" at bounding box center [1019, 338] width 158 height 32
select select "1"
click at [940, 322] on select "Select Single Married Separated Divorced Widowed" at bounding box center [1019, 338] width 158 height 32
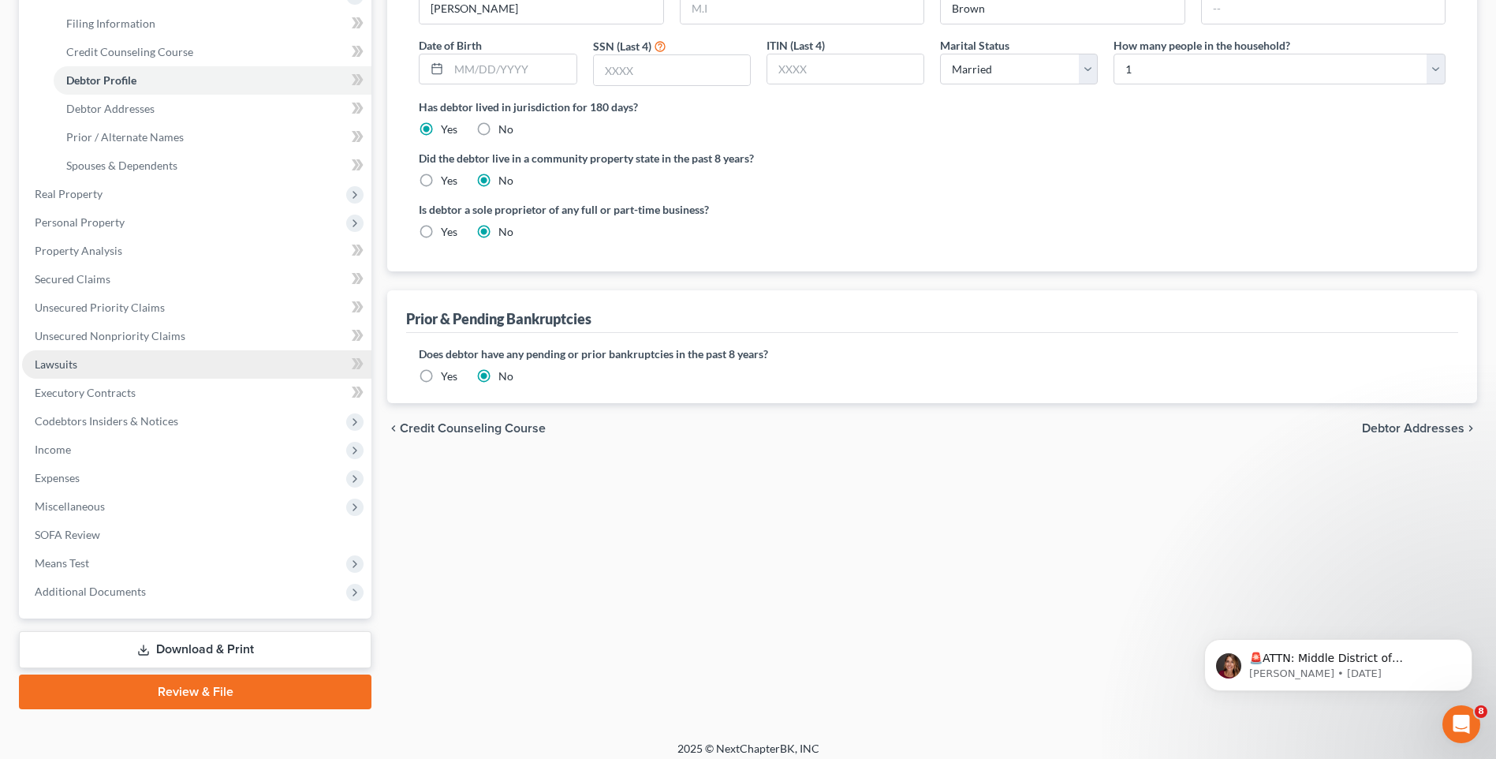
scroll to position [278, 0]
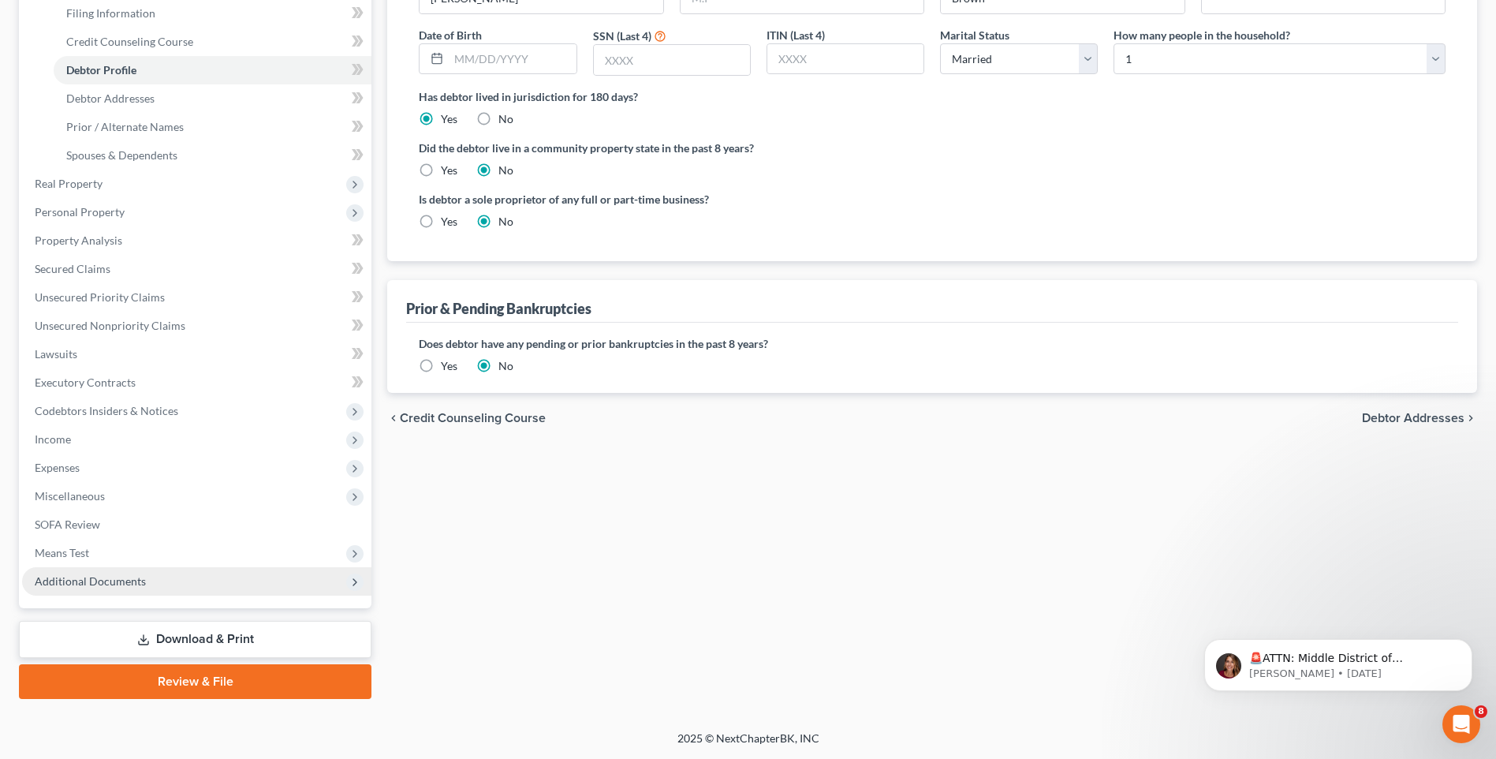
click at [169, 590] on span "Additional Documents" at bounding box center [196, 581] width 349 height 28
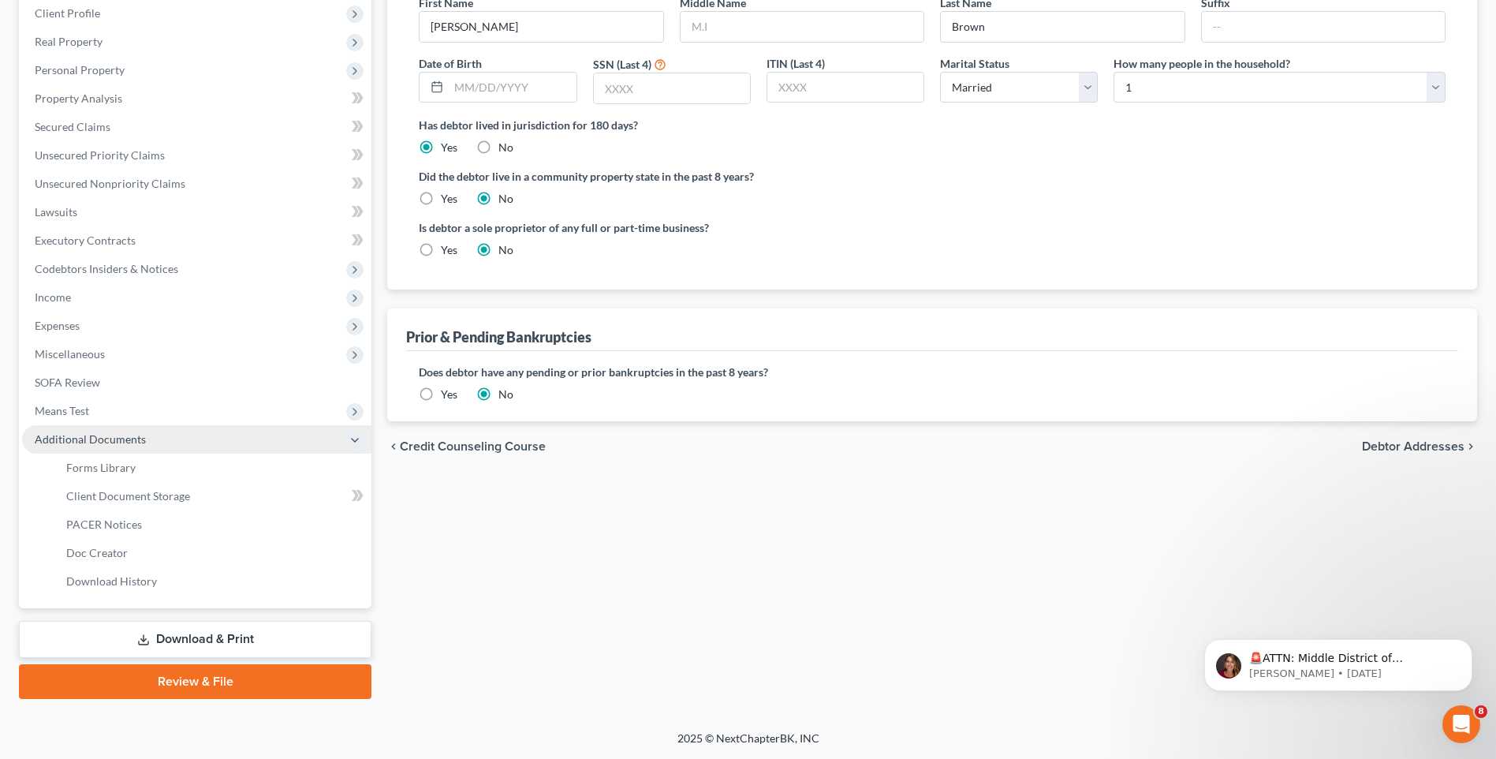
scroll to position [250, 0]
click at [141, 471] on link "Forms Library" at bounding box center [213, 468] width 318 height 28
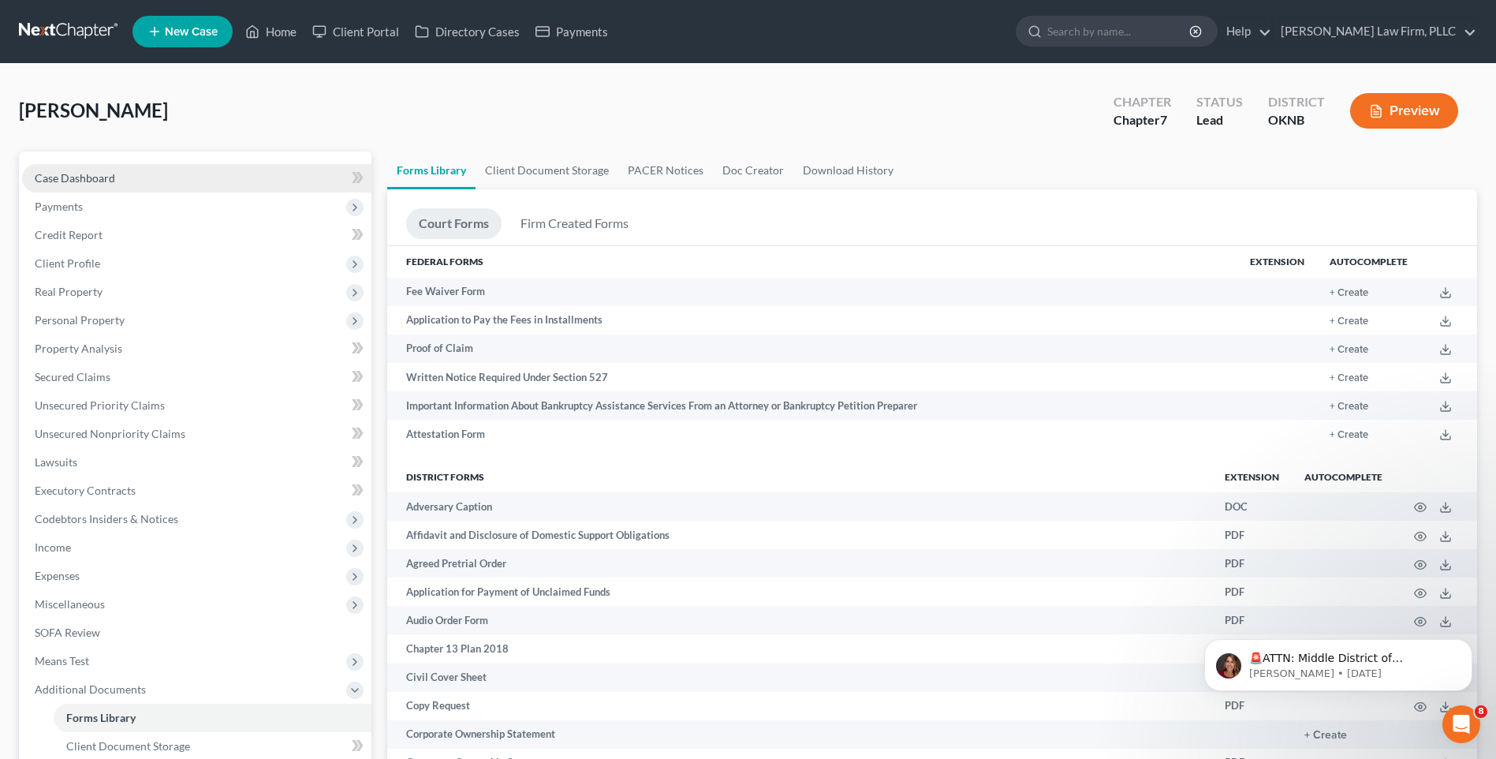
click at [150, 182] on link "Case Dashboard" at bounding box center [196, 178] width 349 height 28
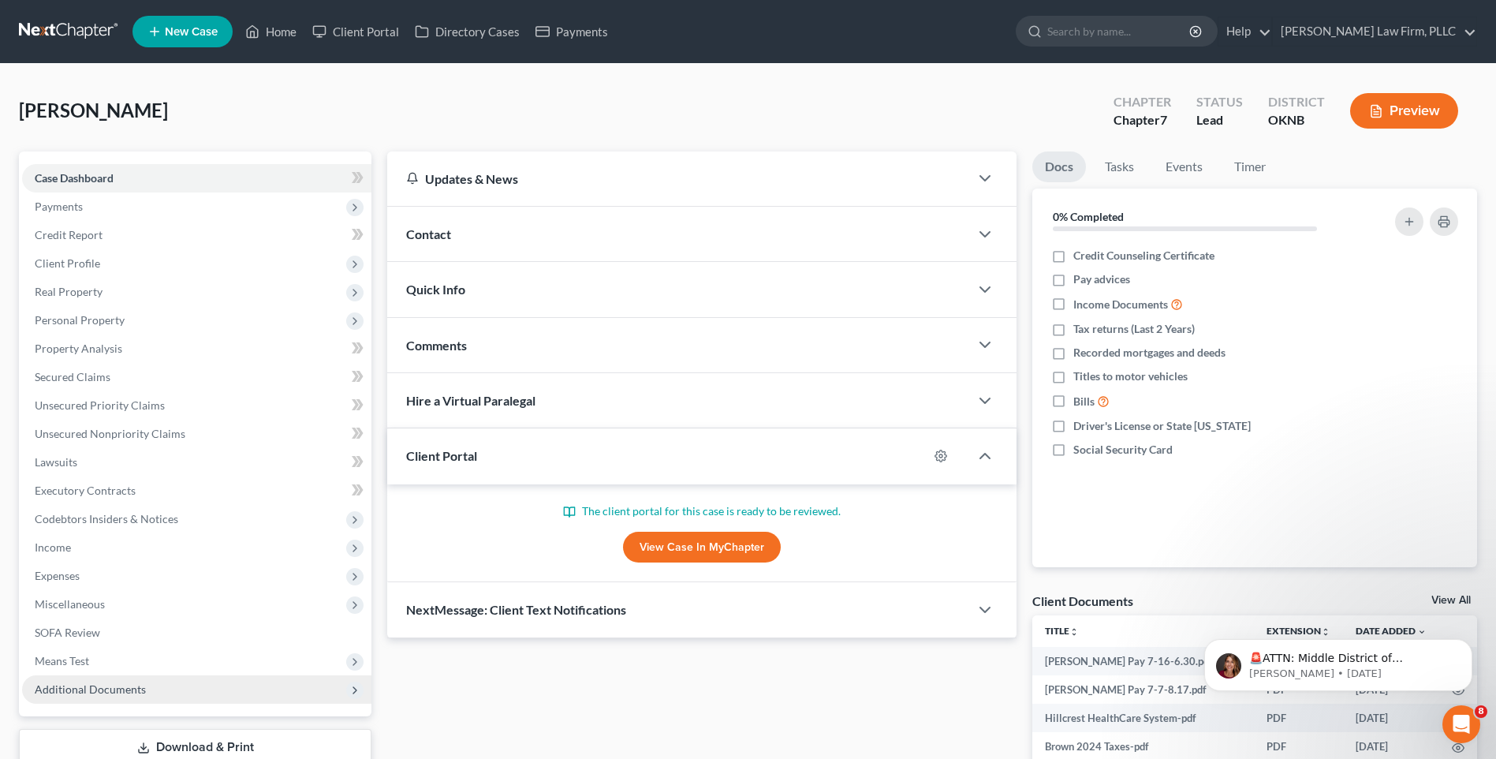
click at [351, 688] on icon at bounding box center [355, 690] width 13 height 13
click at [562, 403] on div "Hire a Virtual Paralegal" at bounding box center [678, 400] width 582 height 54
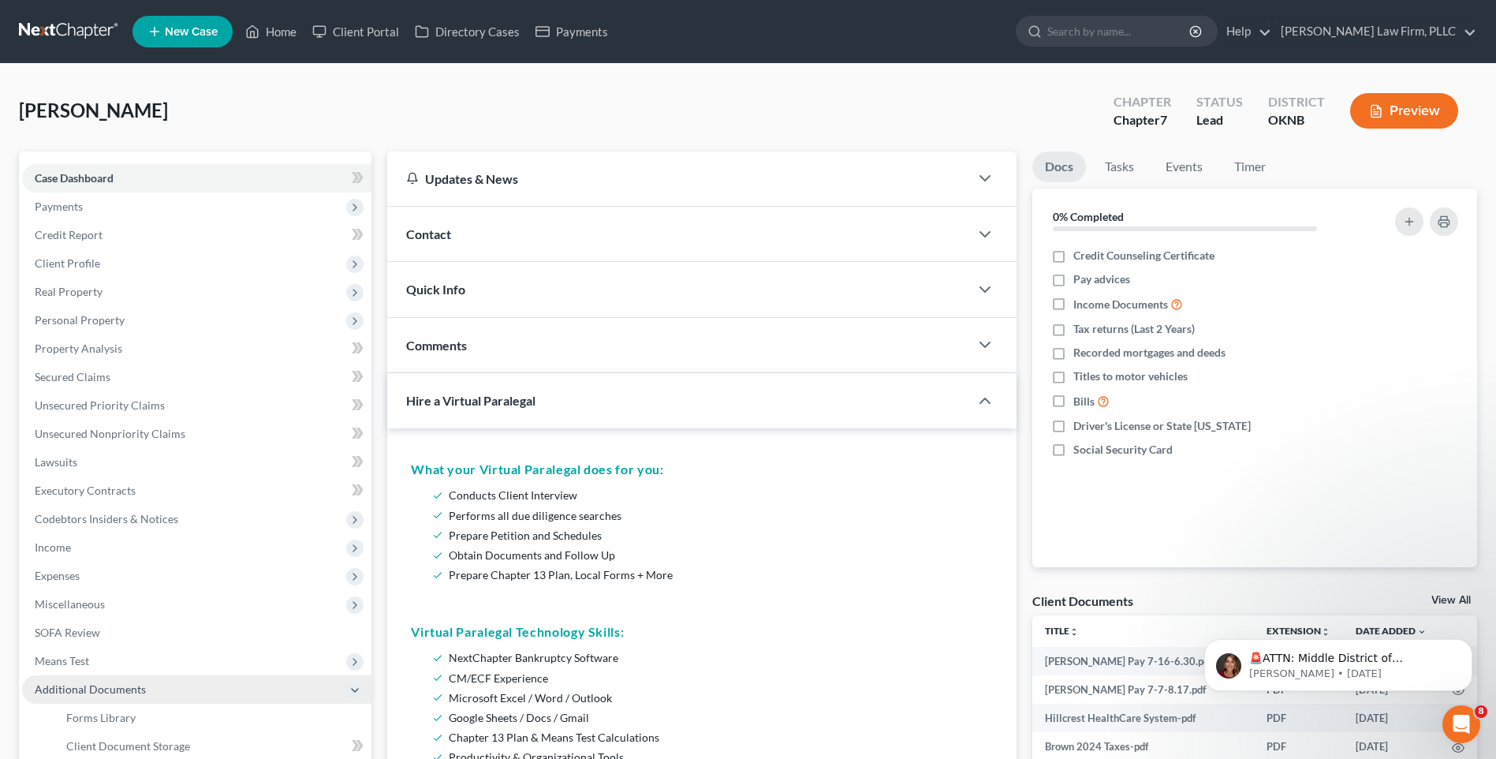
click at [1023, 388] on div "Updates & News × Oklahoma Northern District Notes Take a look at NextChapter's …" at bounding box center [701, 755] width 645 height 1208
click at [991, 398] on div at bounding box center [992, 401] width 47 height 32
click at [988, 401] on polyline "button" at bounding box center [984, 400] width 9 height 5
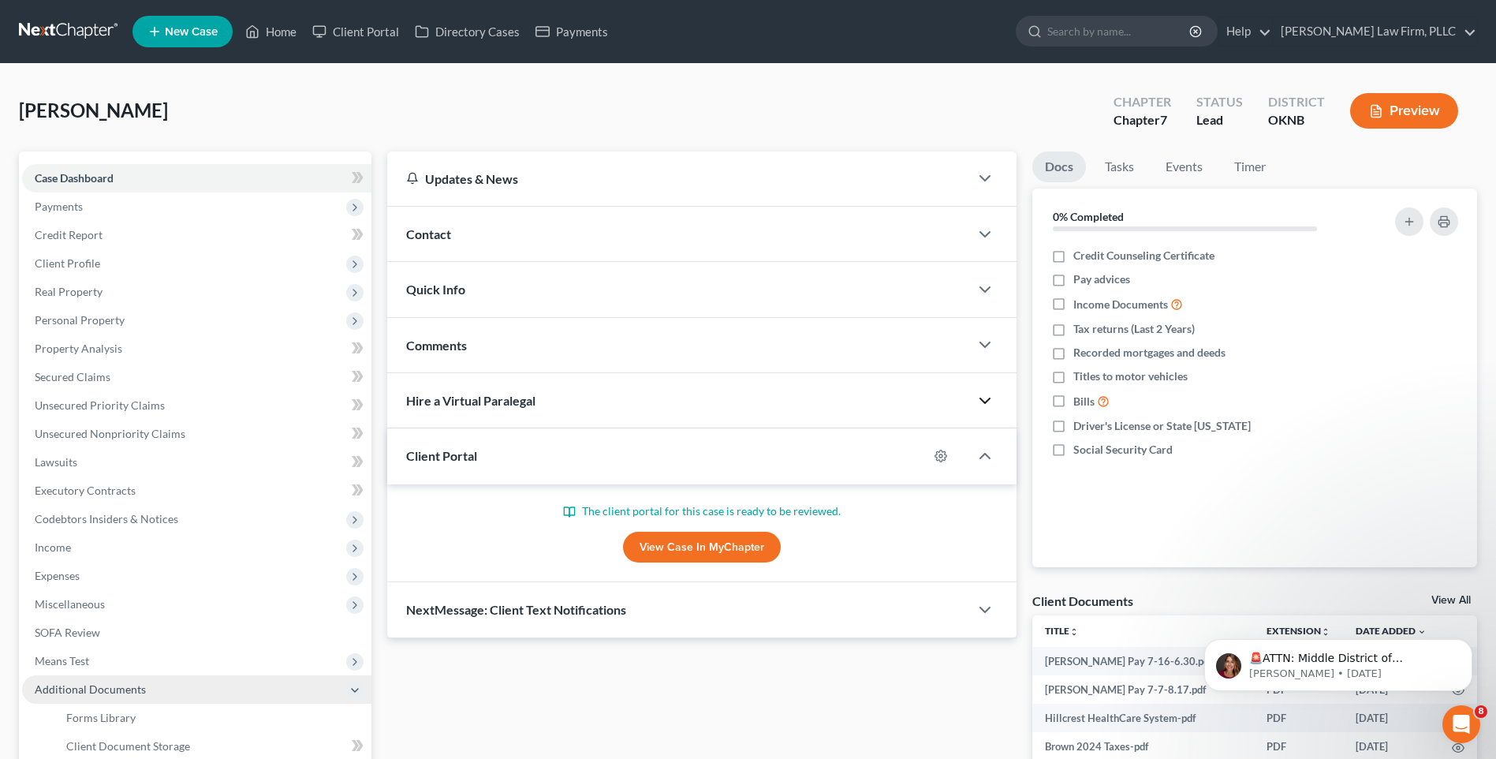
click at [696, 546] on link "View Case in MyChapter" at bounding box center [702, 548] width 158 height 32
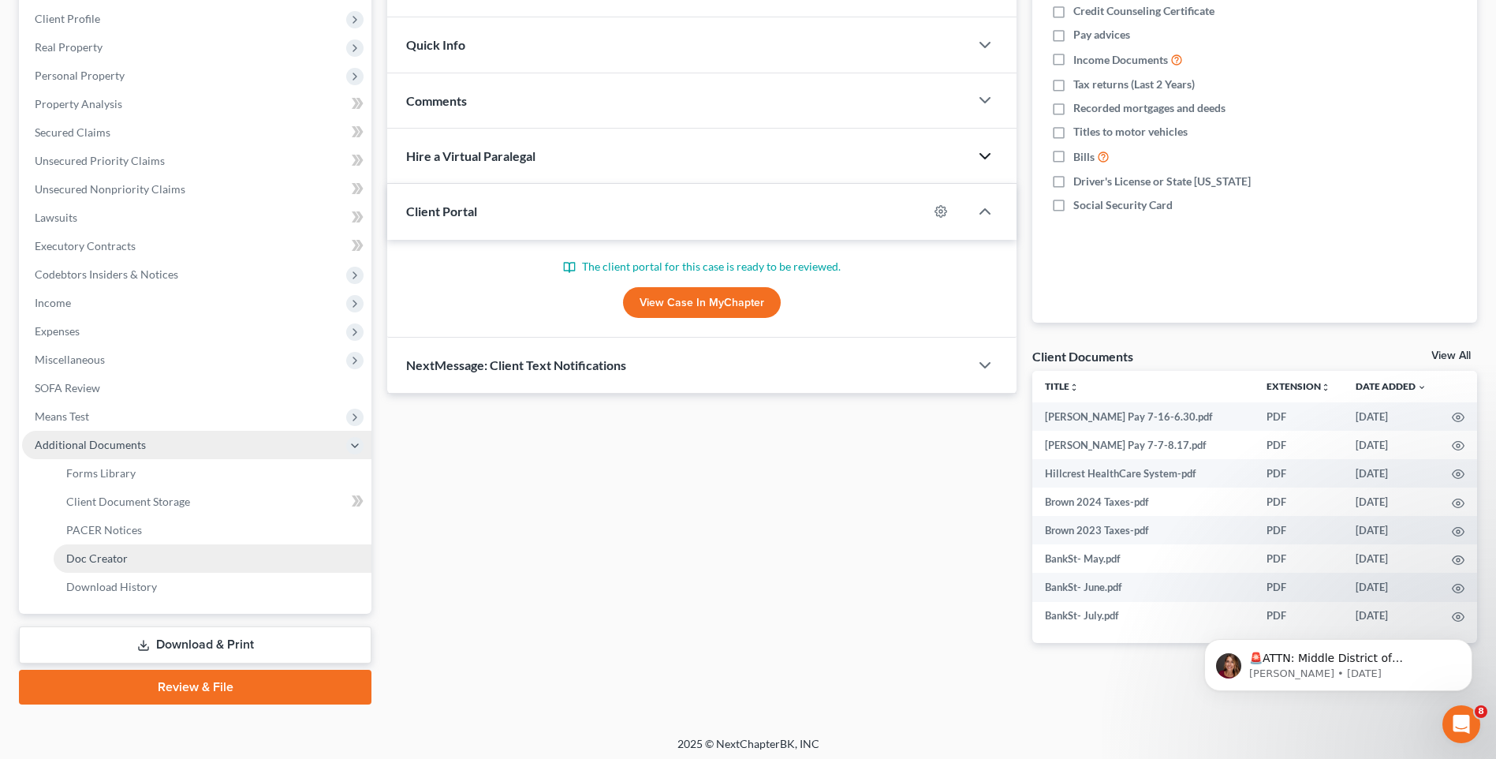
scroll to position [250, 0]
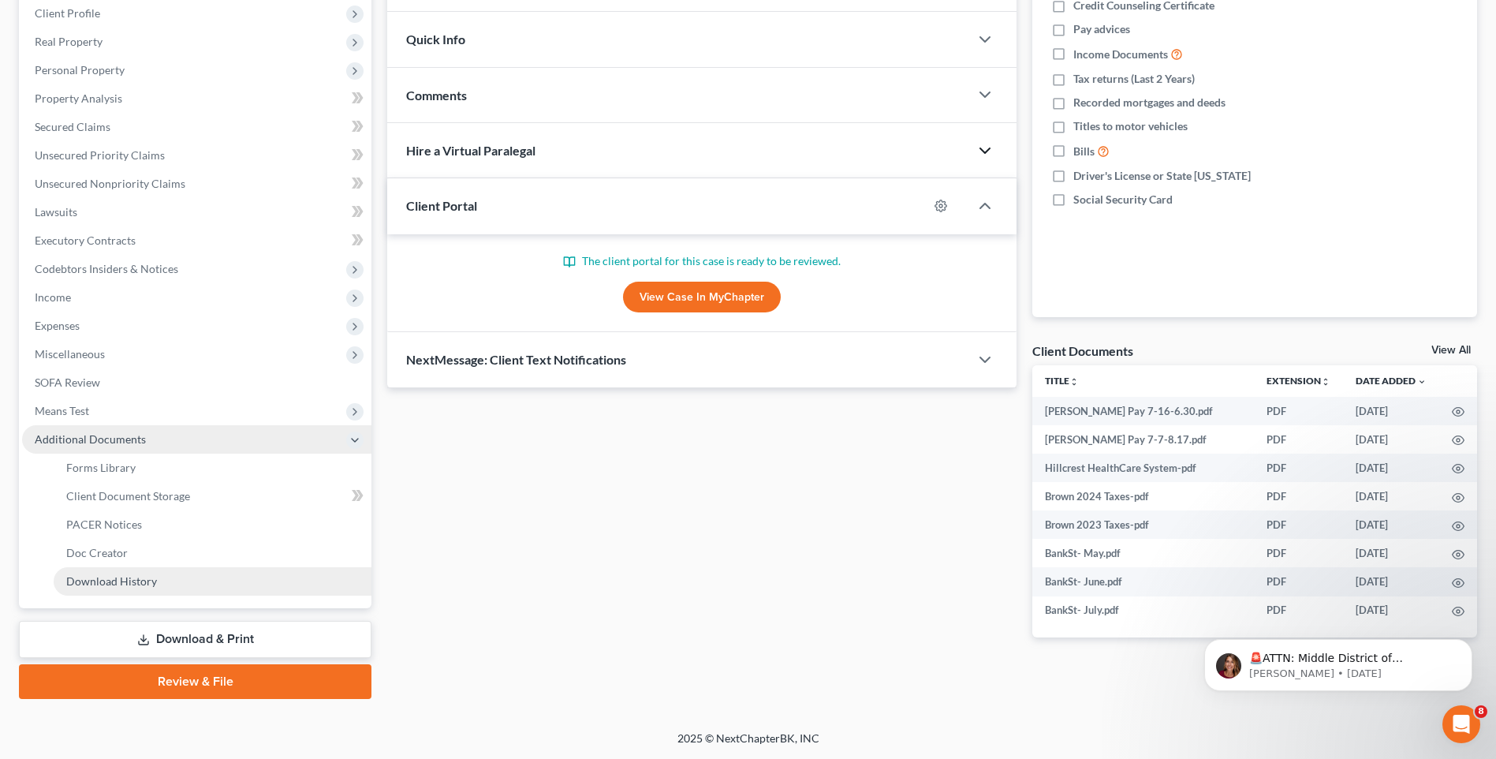
click at [170, 575] on link "Download History" at bounding box center [213, 581] width 318 height 28
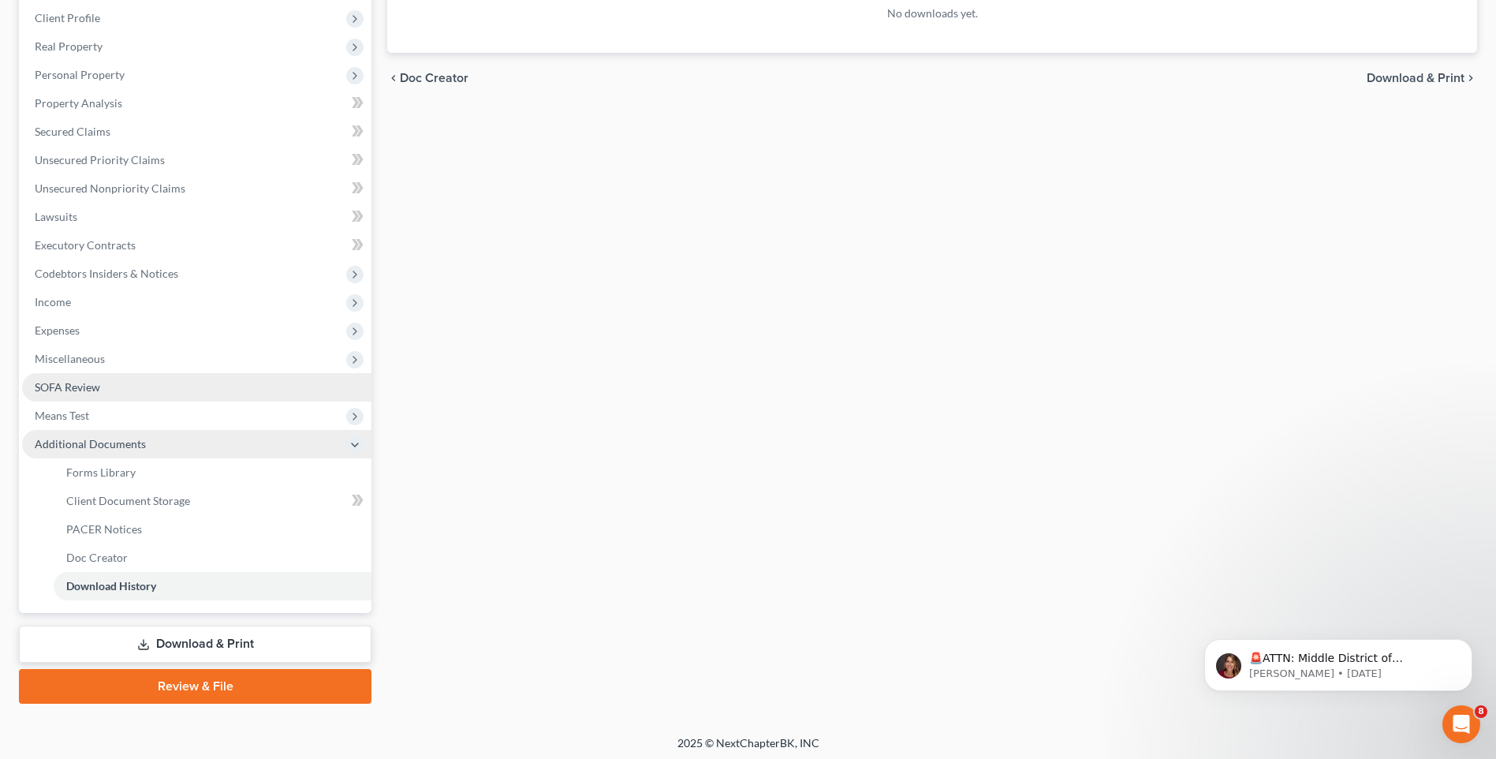
scroll to position [171, 0]
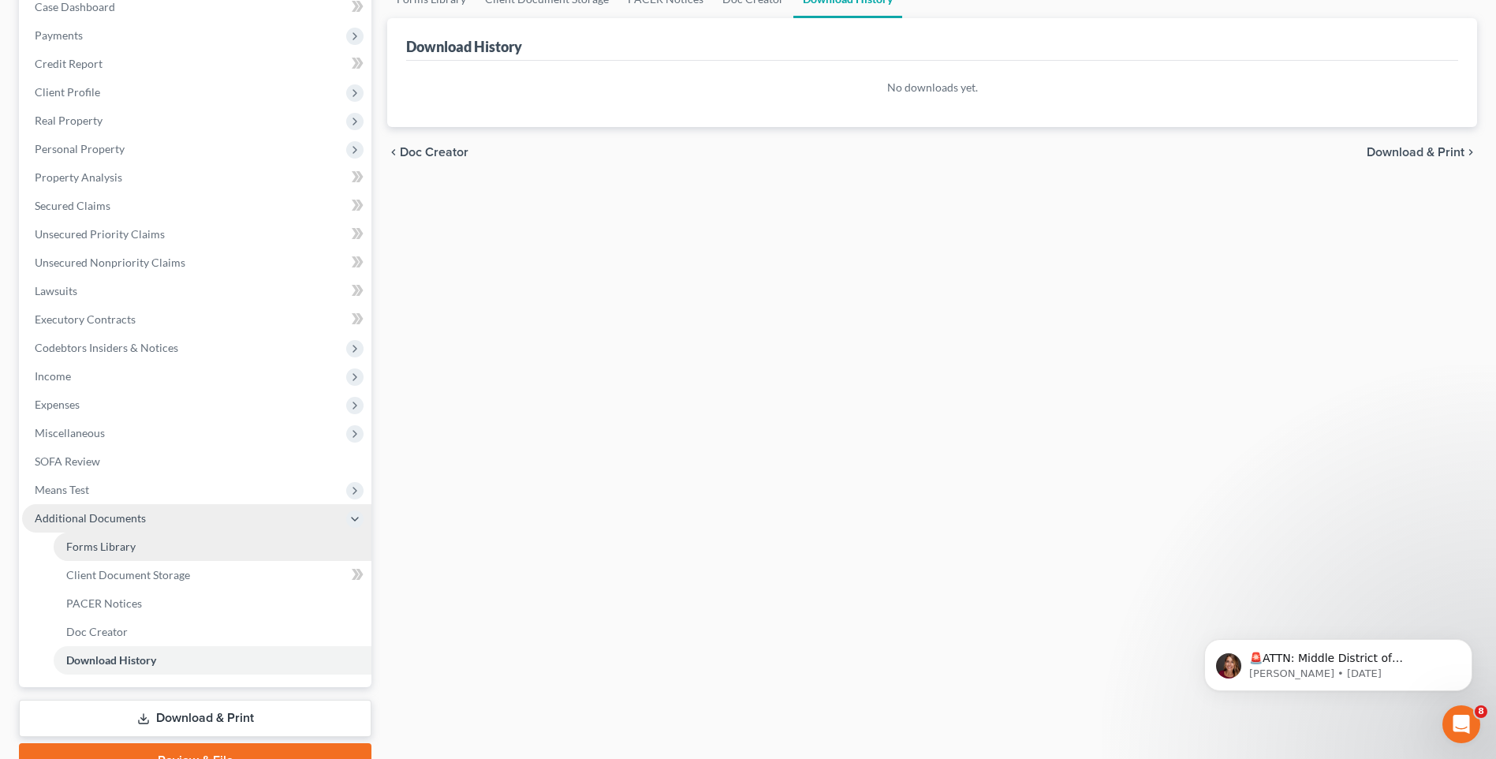
click at [182, 536] on link "Forms Library" at bounding box center [213, 546] width 318 height 28
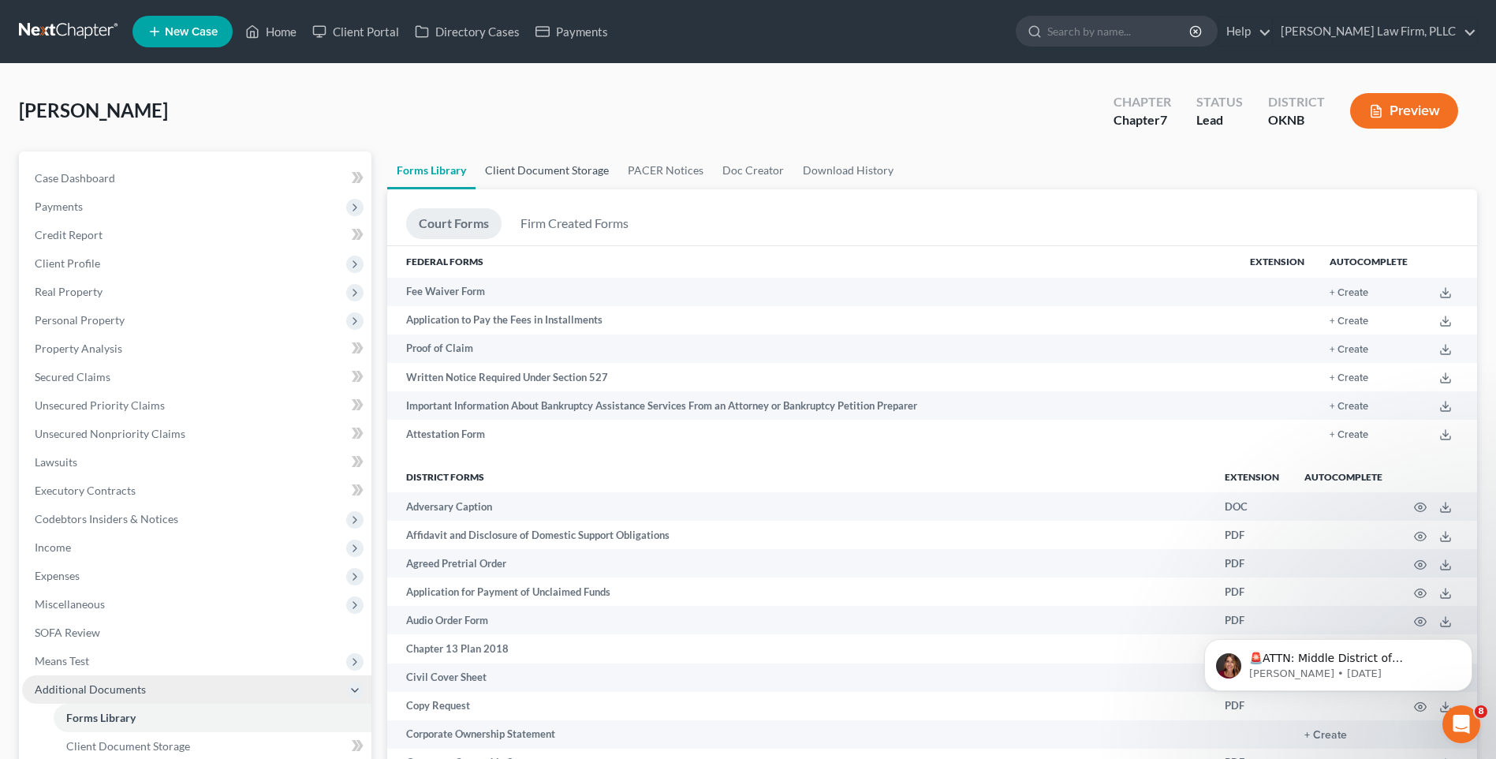
click at [550, 160] on link "Client Document Storage" at bounding box center [547, 170] width 143 height 38
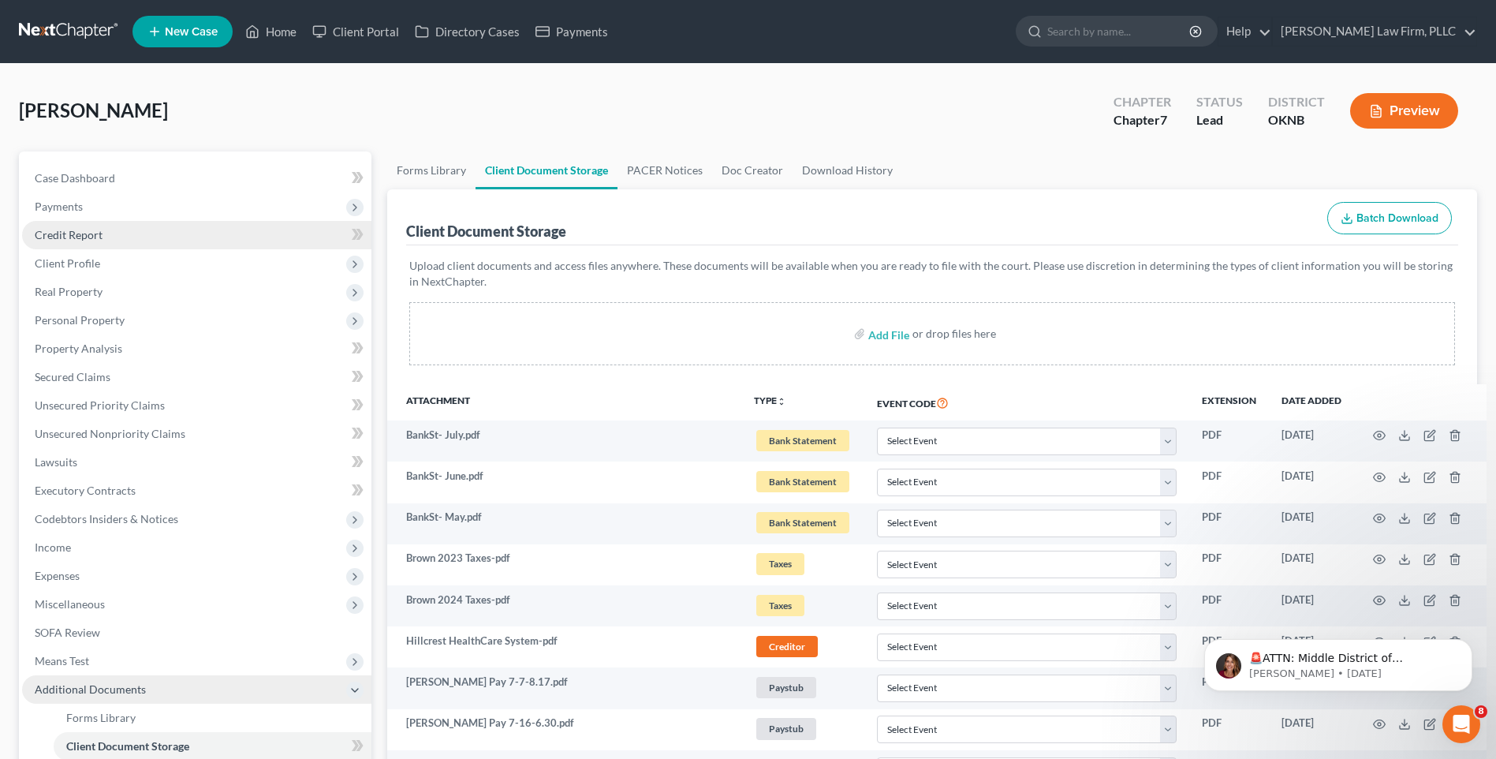
click at [118, 232] on link "Credit Report" at bounding box center [196, 235] width 349 height 28
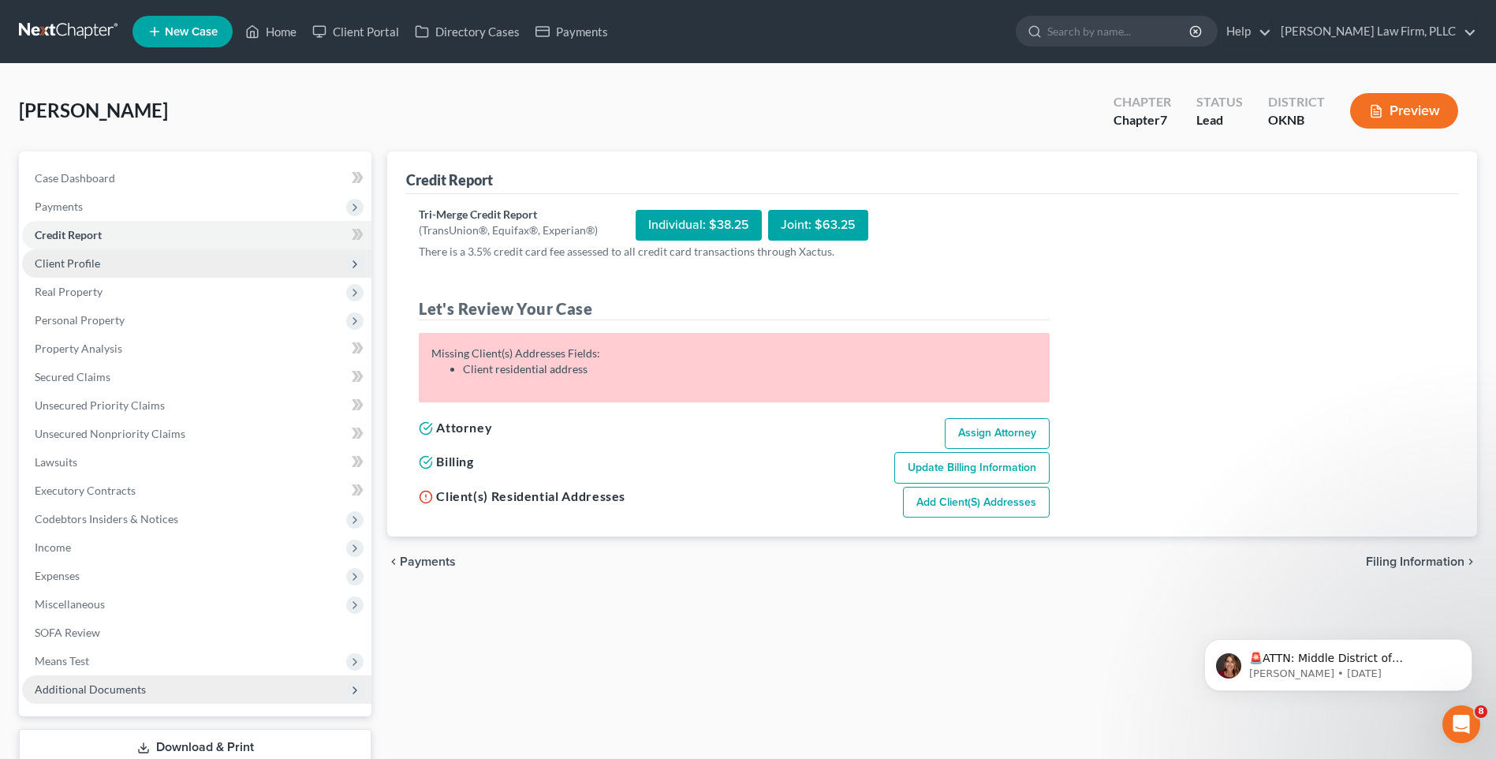
click at [185, 272] on span "Client Profile" at bounding box center [196, 263] width 349 height 28
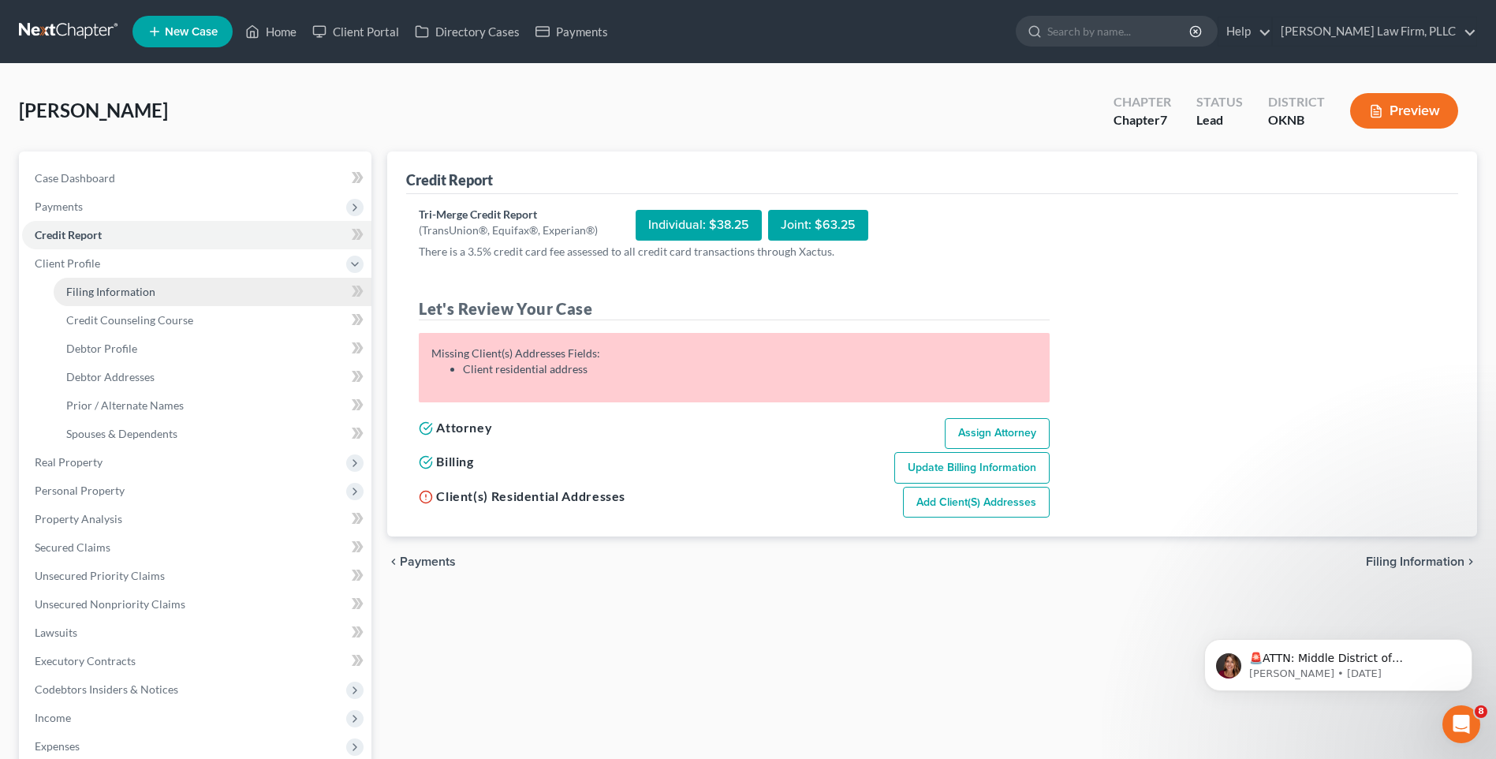
click at [174, 291] on link "Filing Information" at bounding box center [213, 292] width 318 height 28
select select "1"
select select "0"
select select "64"
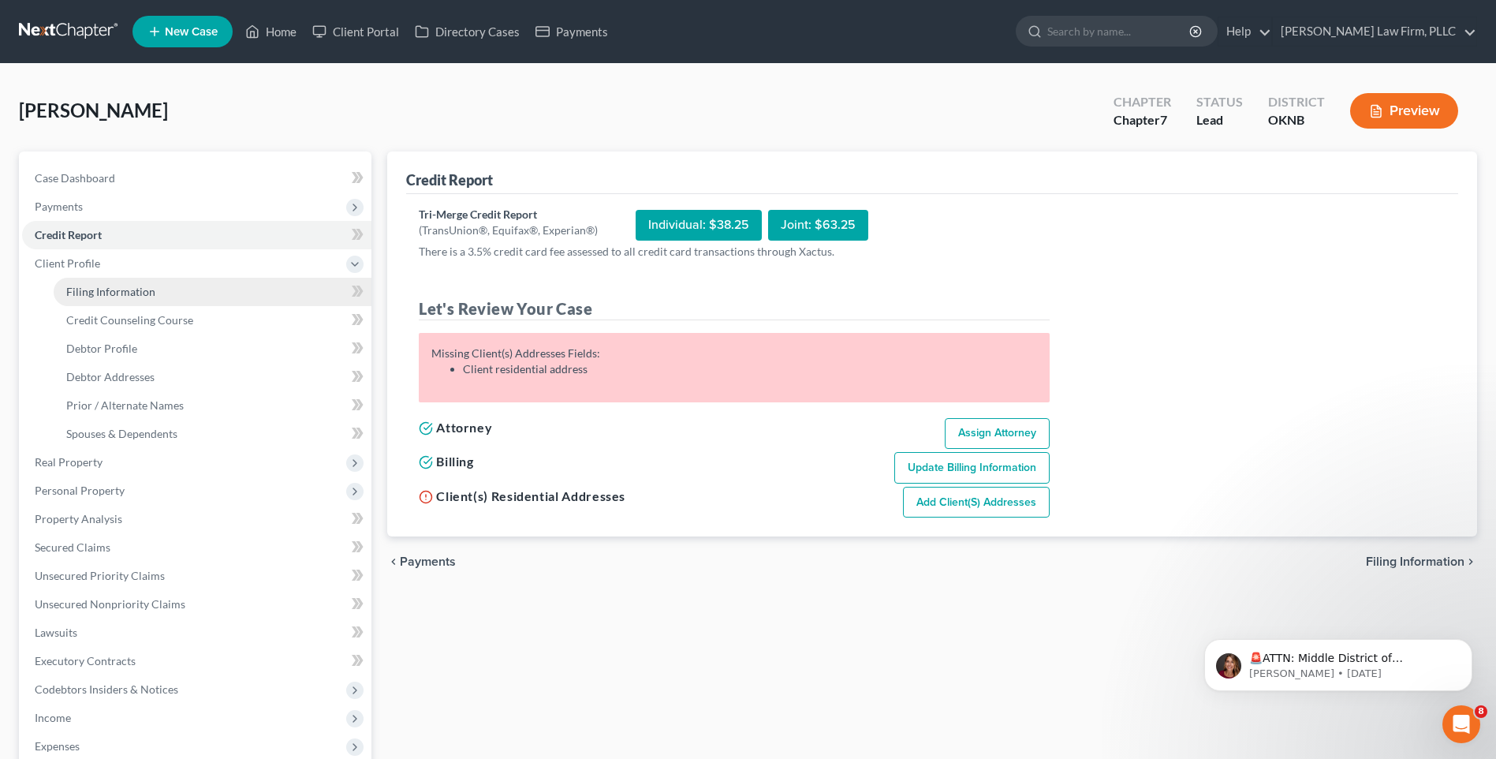
select select "0"
select select "37"
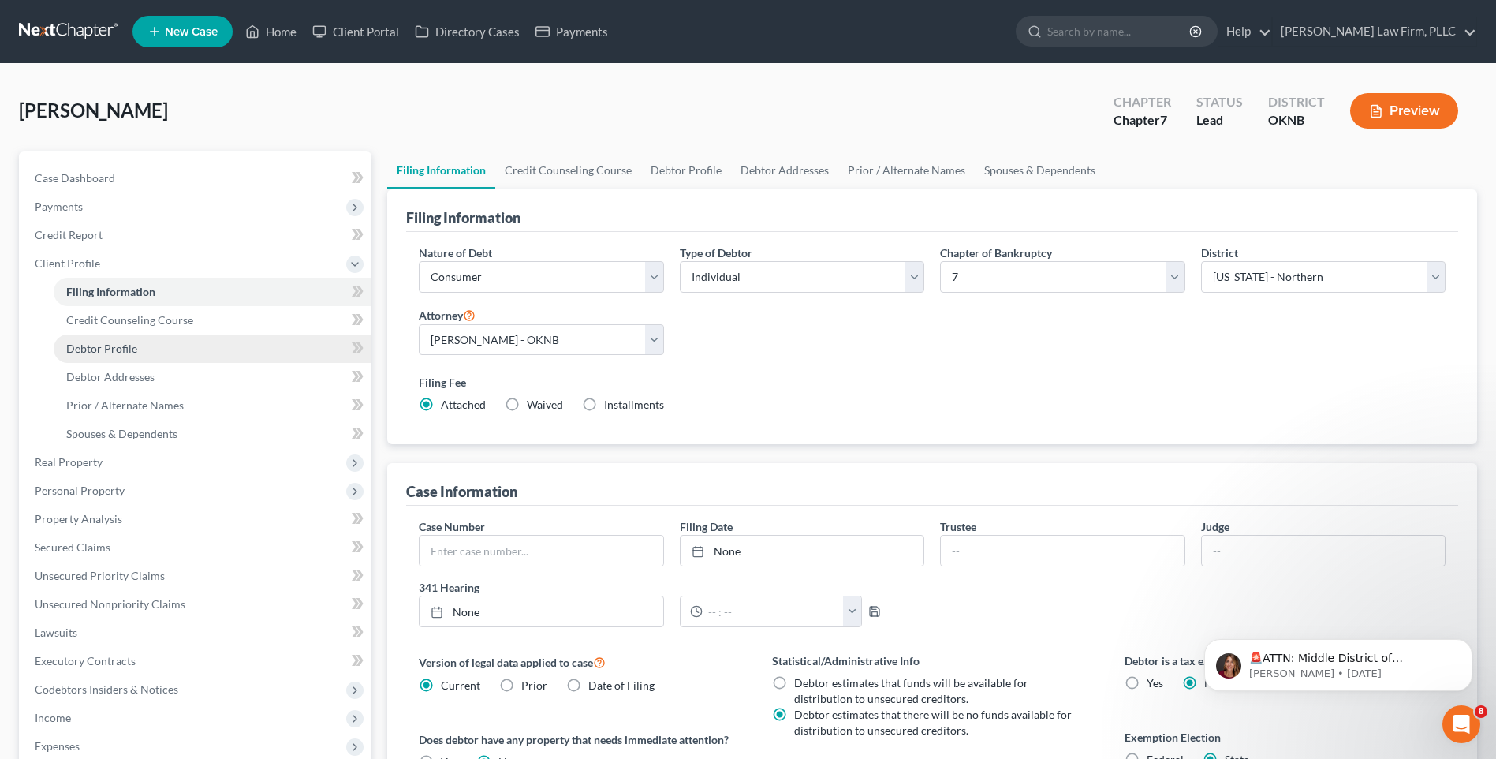
click at [242, 345] on link "Debtor Profile" at bounding box center [213, 348] width 318 height 28
select select "1"
select select "0"
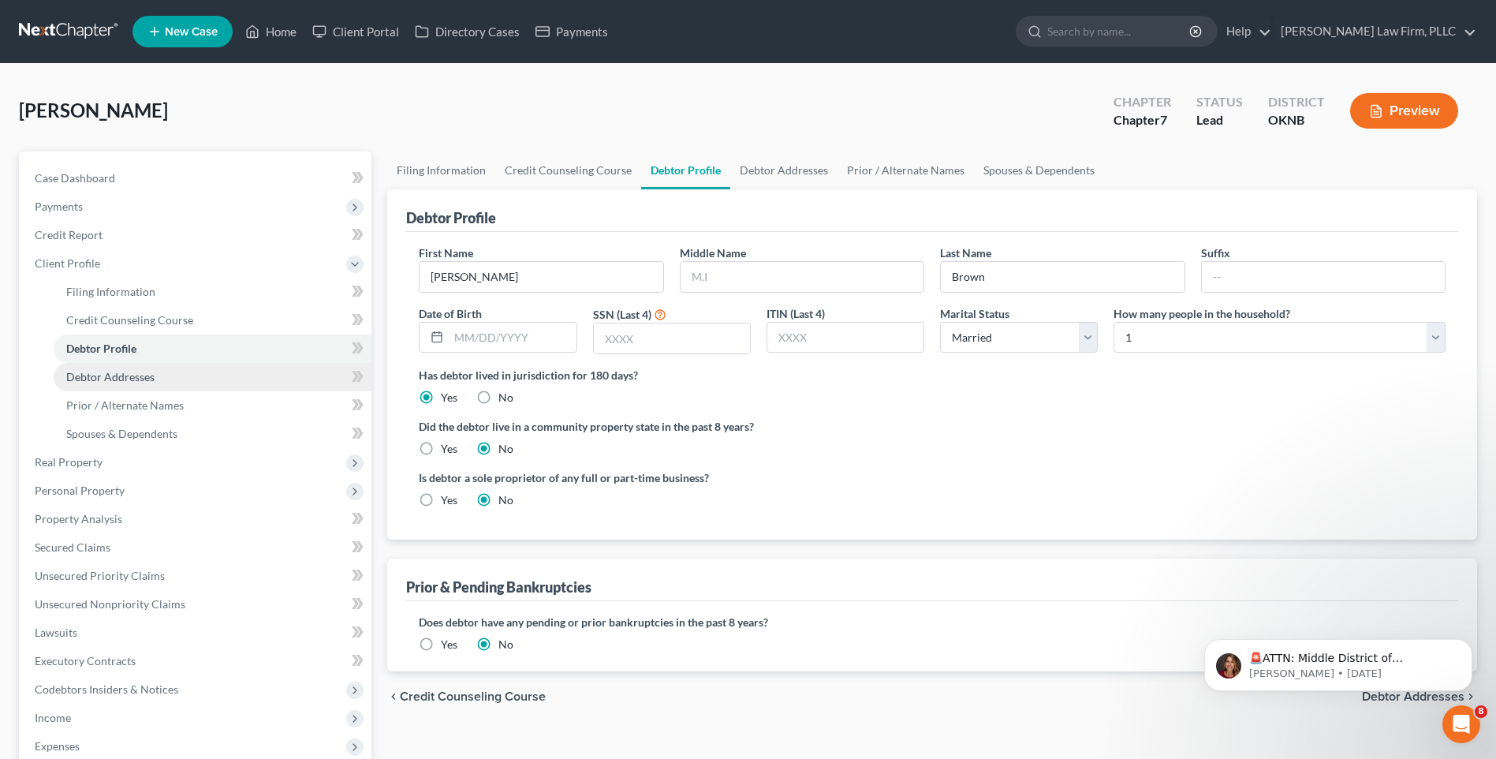
click at [152, 380] on span "Debtor Addresses" at bounding box center [110, 376] width 88 height 13
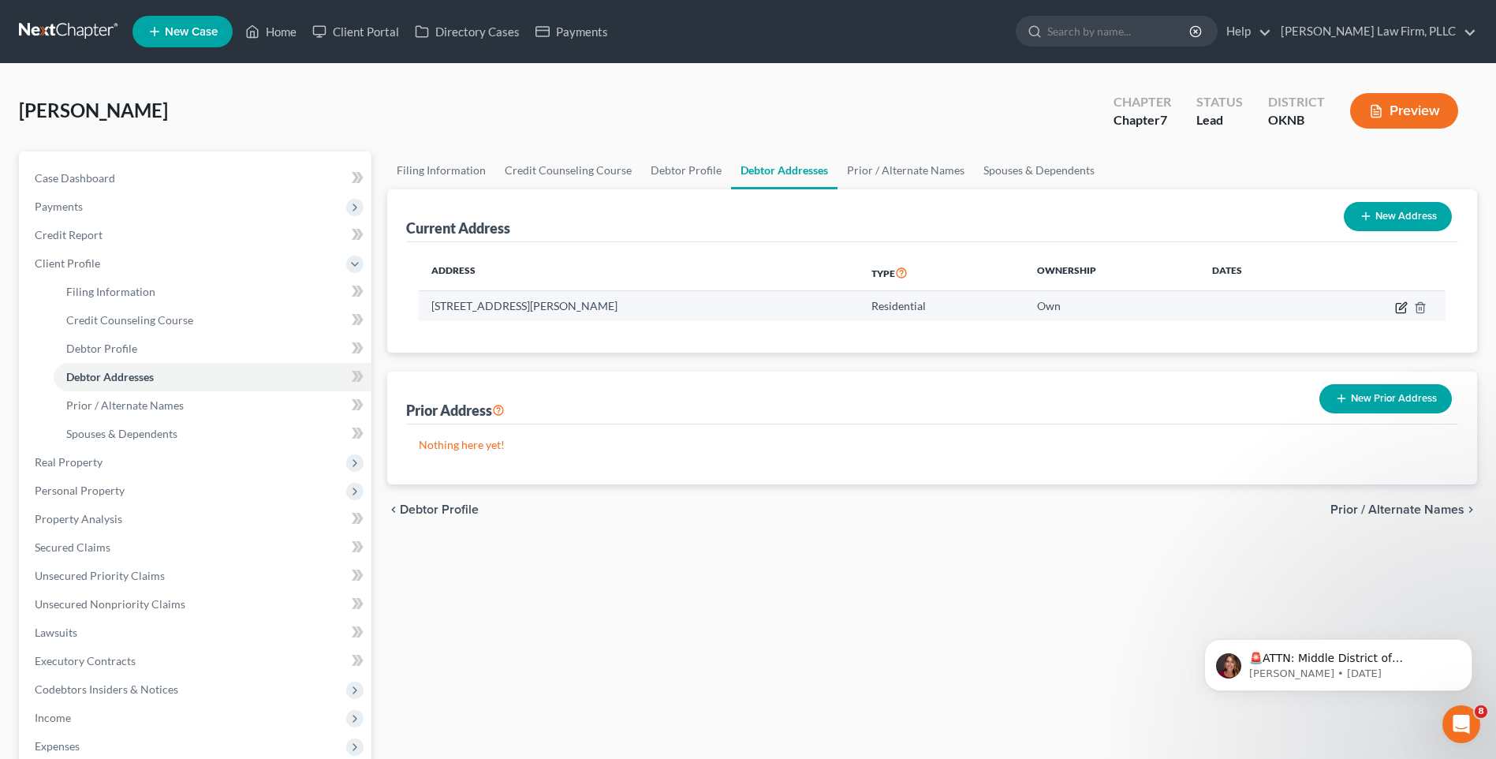
click at [1397, 307] on icon "button" at bounding box center [1400, 307] width 9 height 9
select select "37"
select select "65"
select select "0"
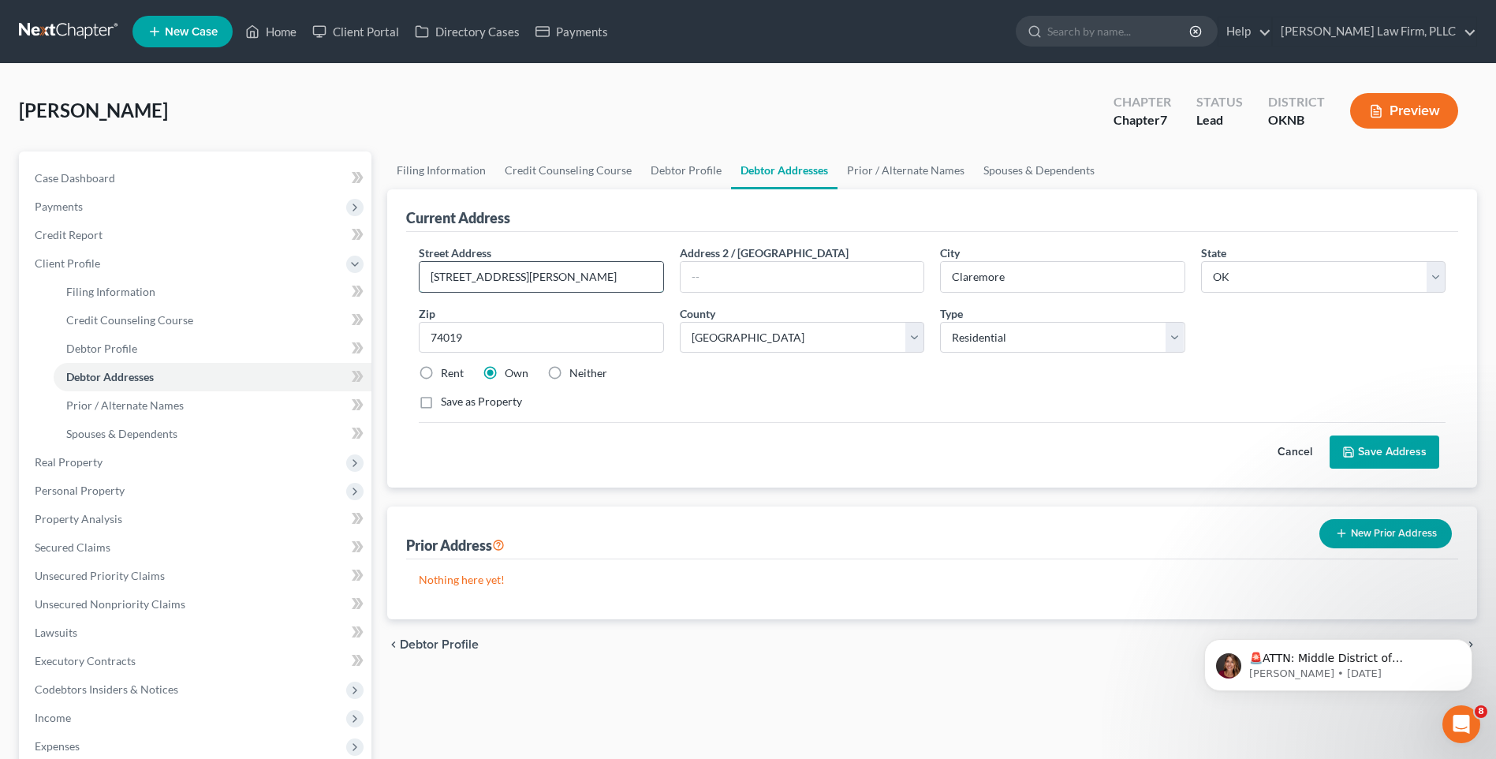
click at [479, 278] on input "2501 Sw Wolf Run Dr" at bounding box center [541, 277] width 243 height 30
type input "2501 SW Wolf Run Dr"
click at [1396, 452] on button "Save Address" at bounding box center [1385, 451] width 110 height 33
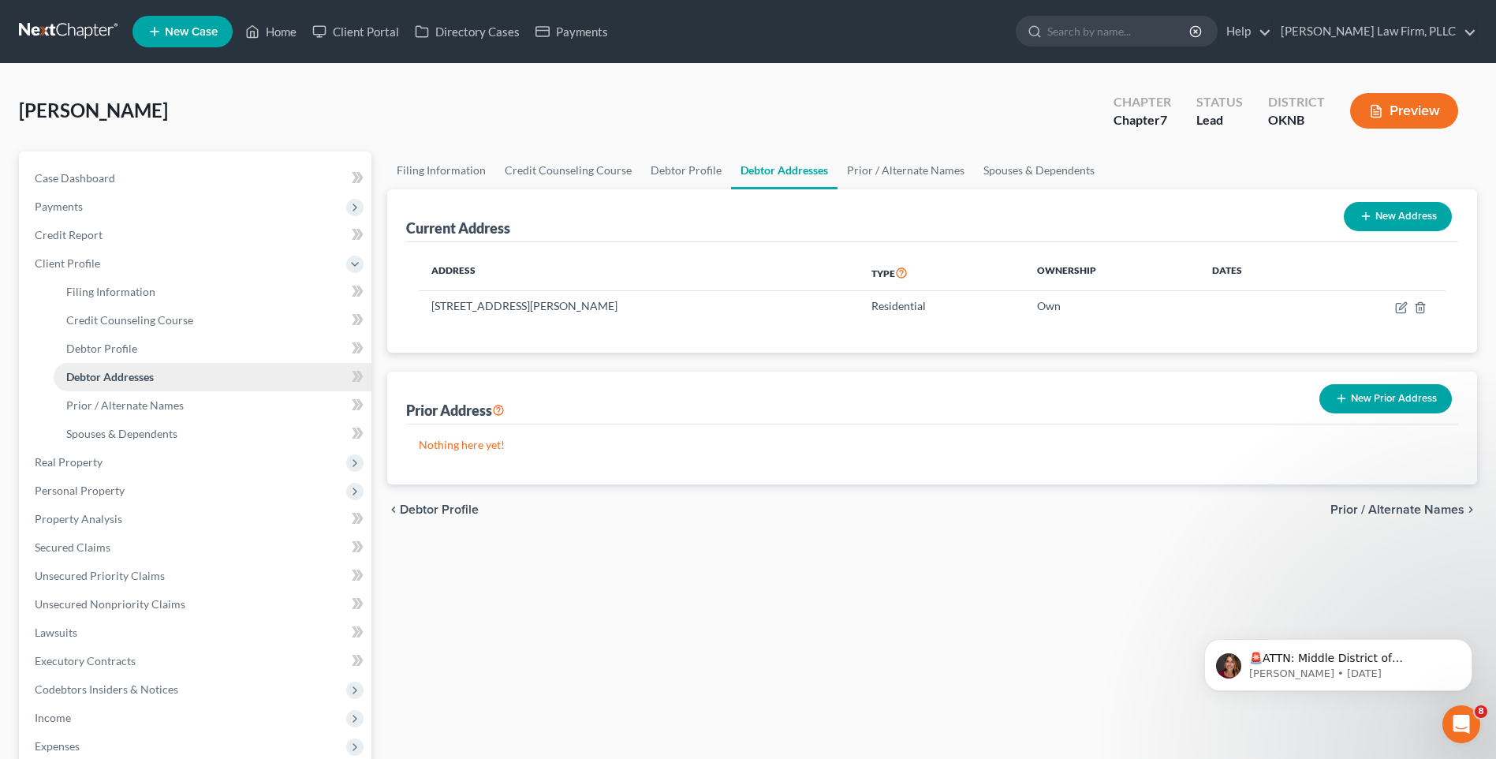
click at [267, 379] on link "Debtor Addresses" at bounding box center [213, 377] width 318 height 28
click at [256, 409] on link "Prior / Alternate Names" at bounding box center [213, 405] width 318 height 28
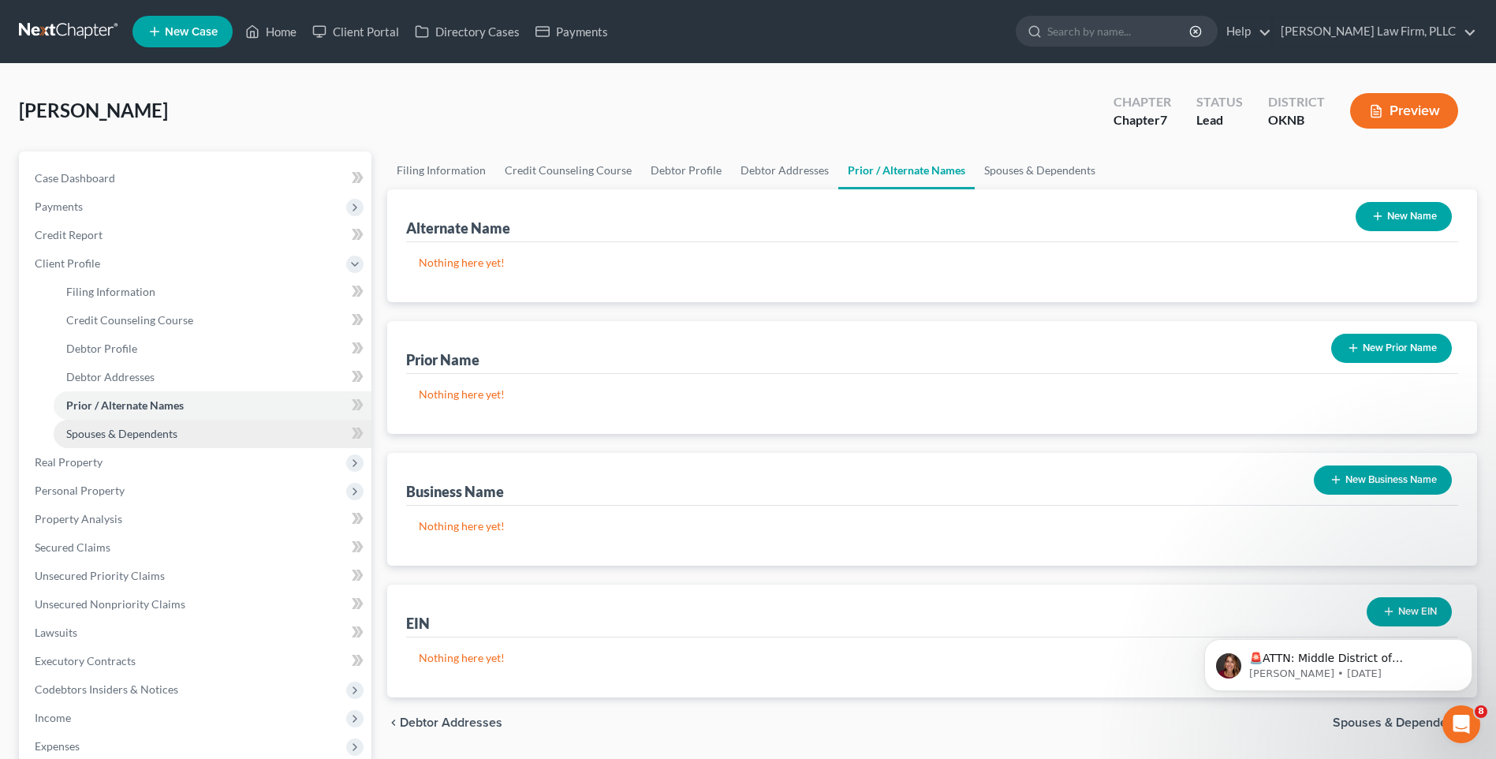
click at [257, 429] on link "Spouses & Dependents" at bounding box center [213, 434] width 318 height 28
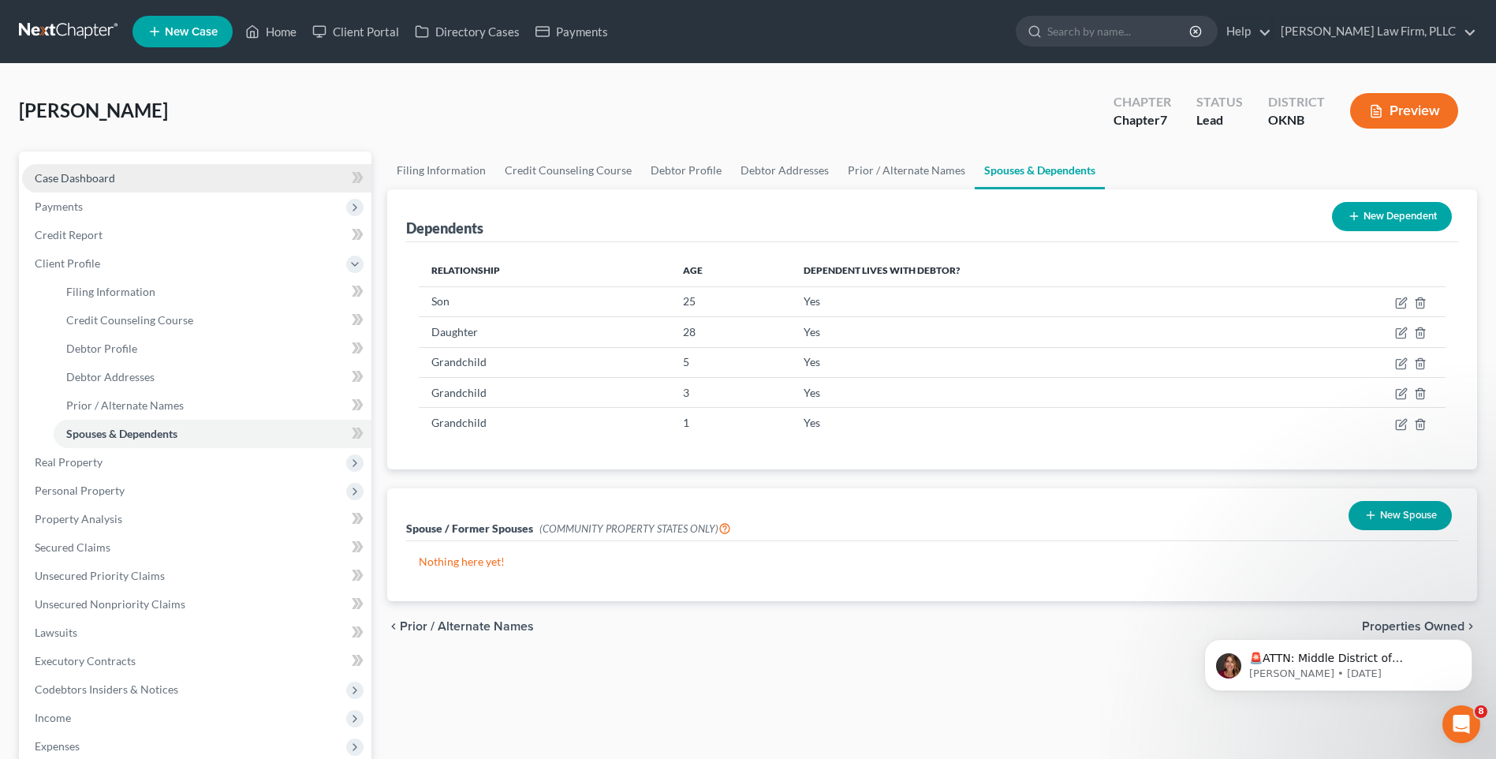
click at [188, 184] on link "Case Dashboard" at bounding box center [196, 178] width 349 height 28
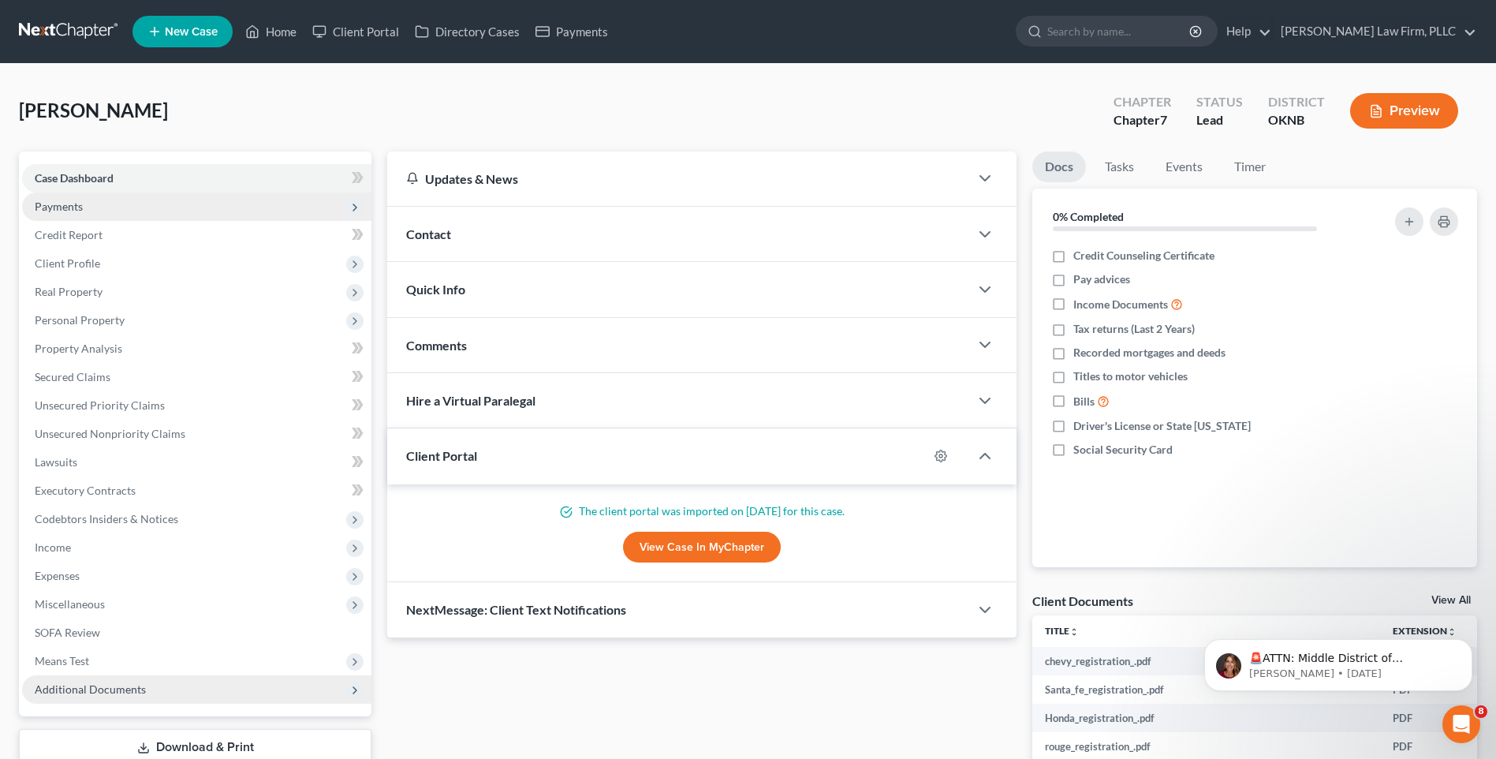
click at [198, 218] on span "Payments" at bounding box center [196, 206] width 349 height 28
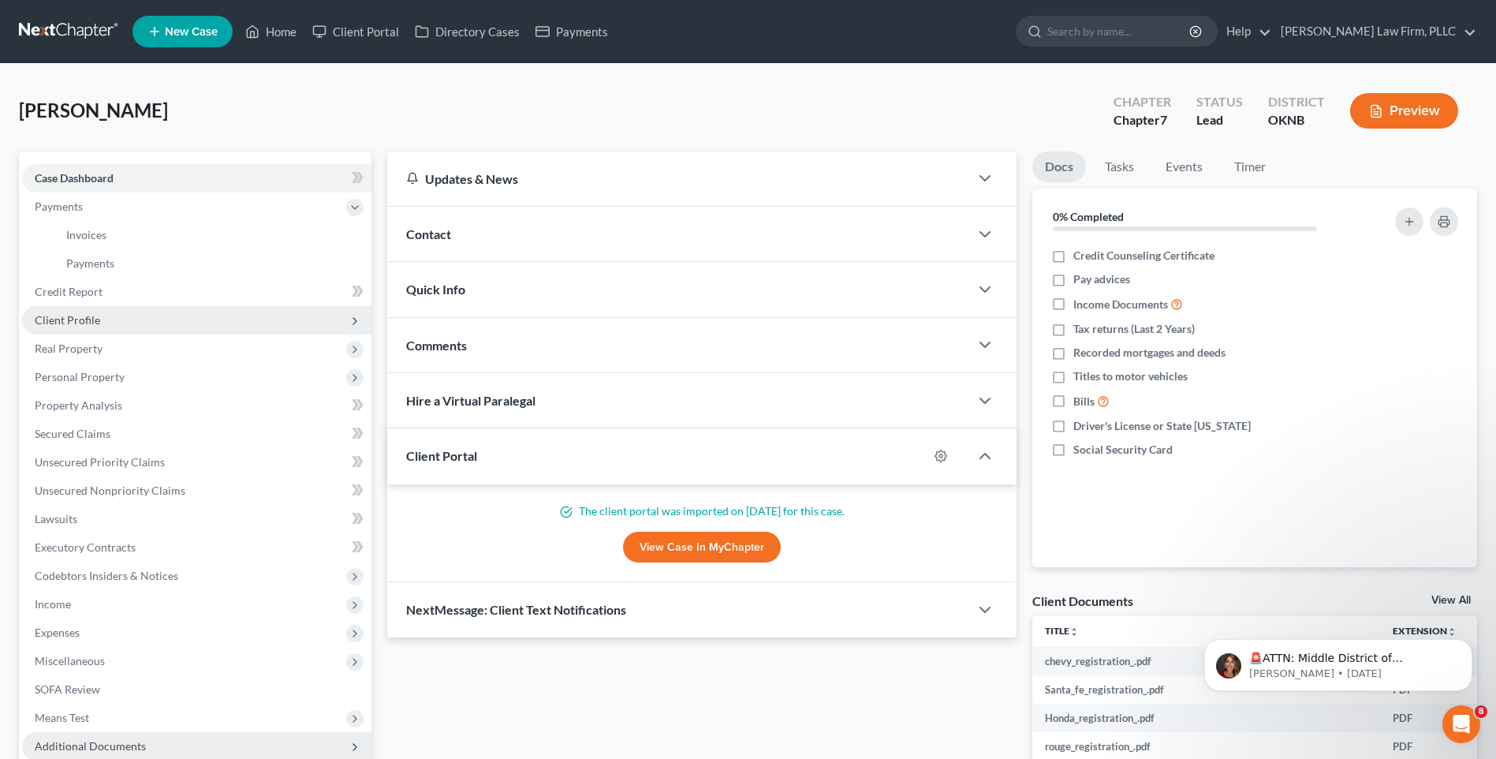
click at [181, 310] on span "Client Profile" at bounding box center [196, 320] width 349 height 28
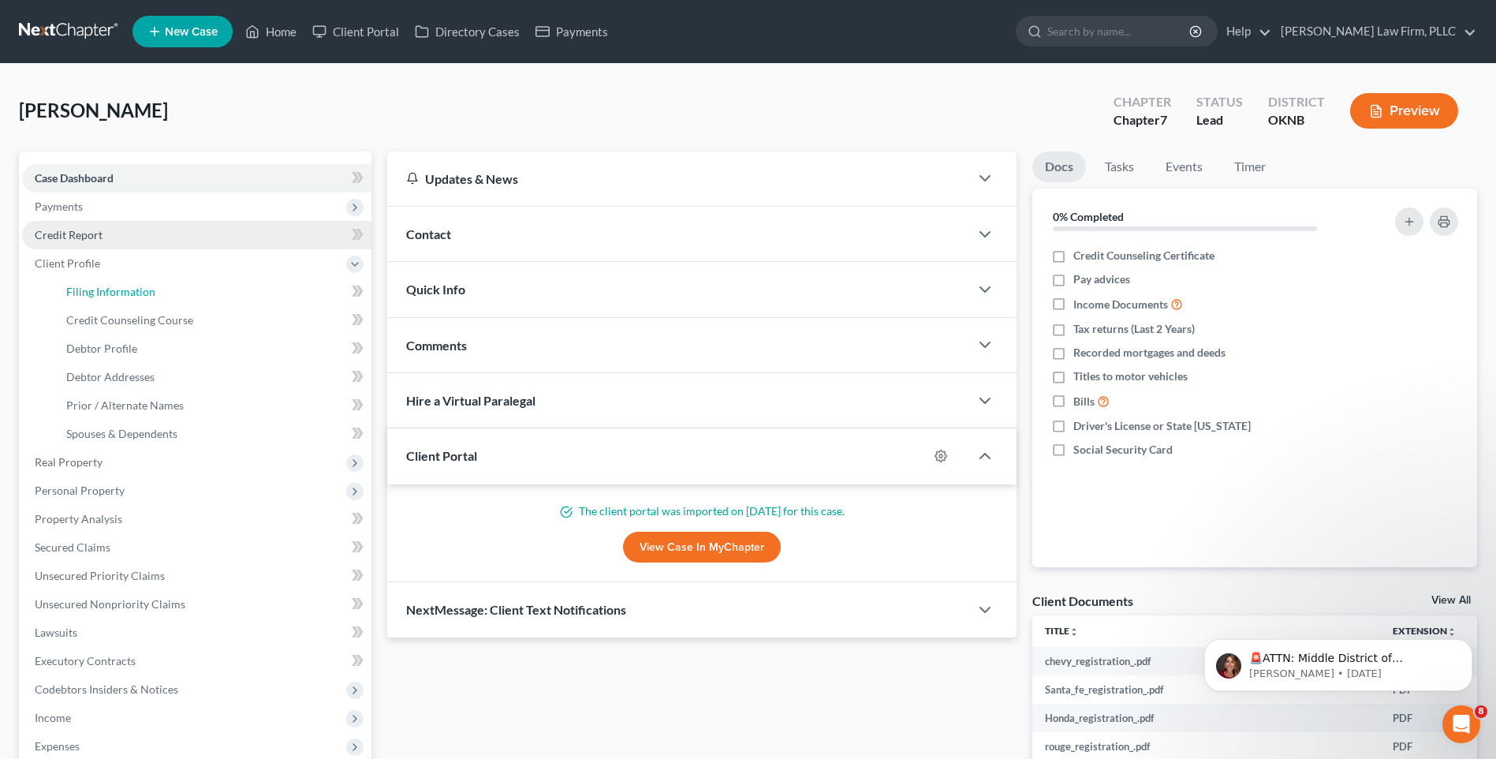
click at [187, 296] on link "Filing Information" at bounding box center [213, 292] width 318 height 28
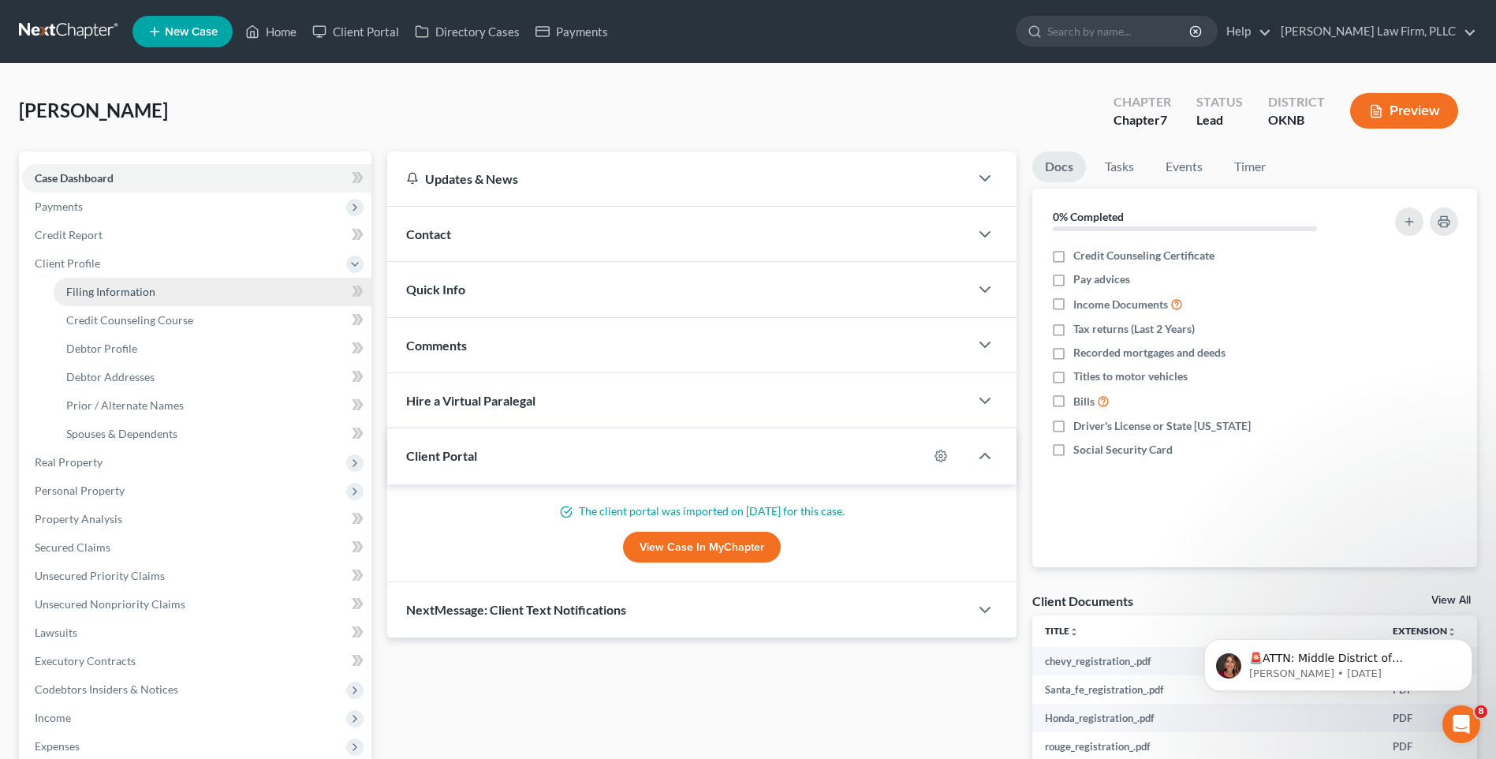
select select "1"
select select "0"
select select "64"
select select "0"
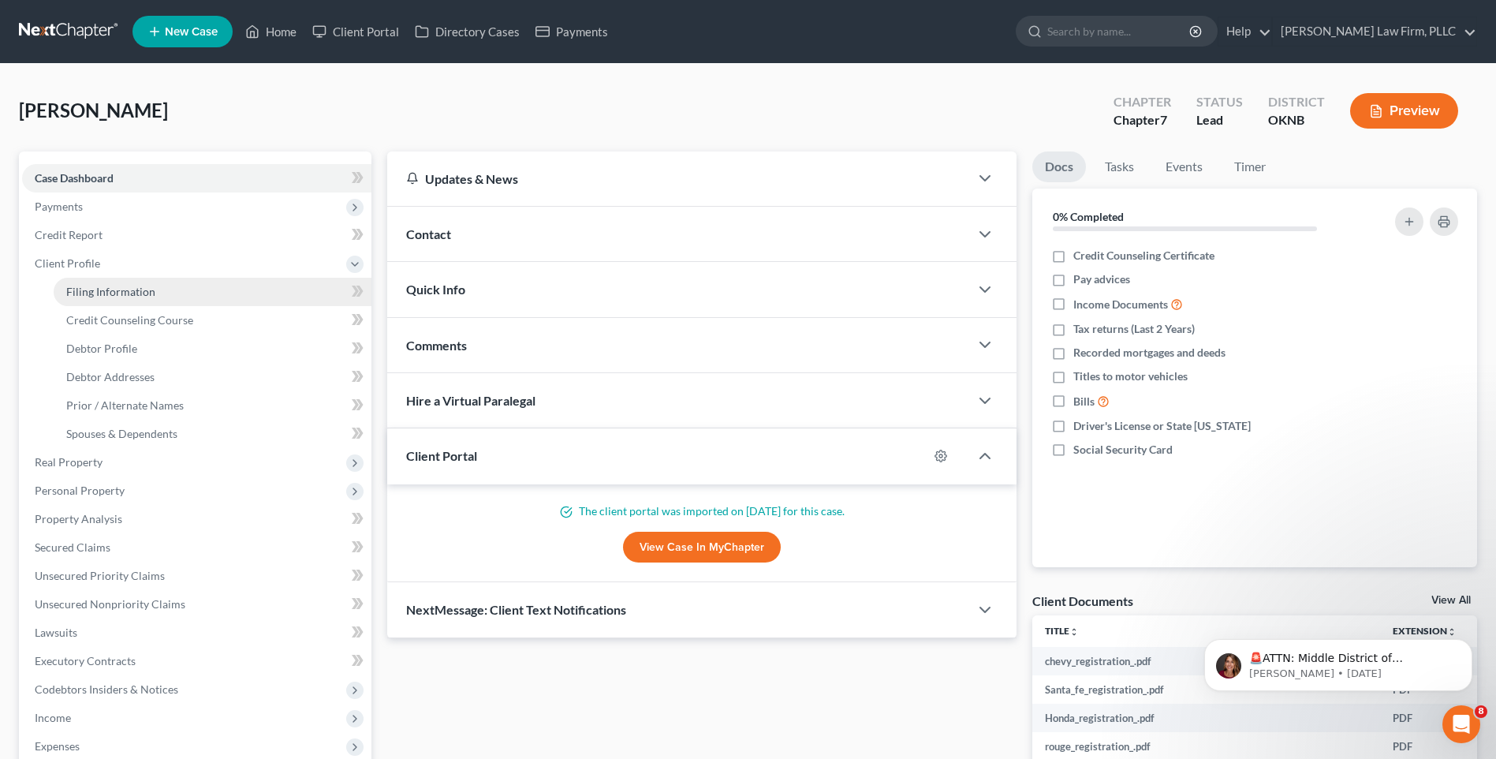
select select "37"
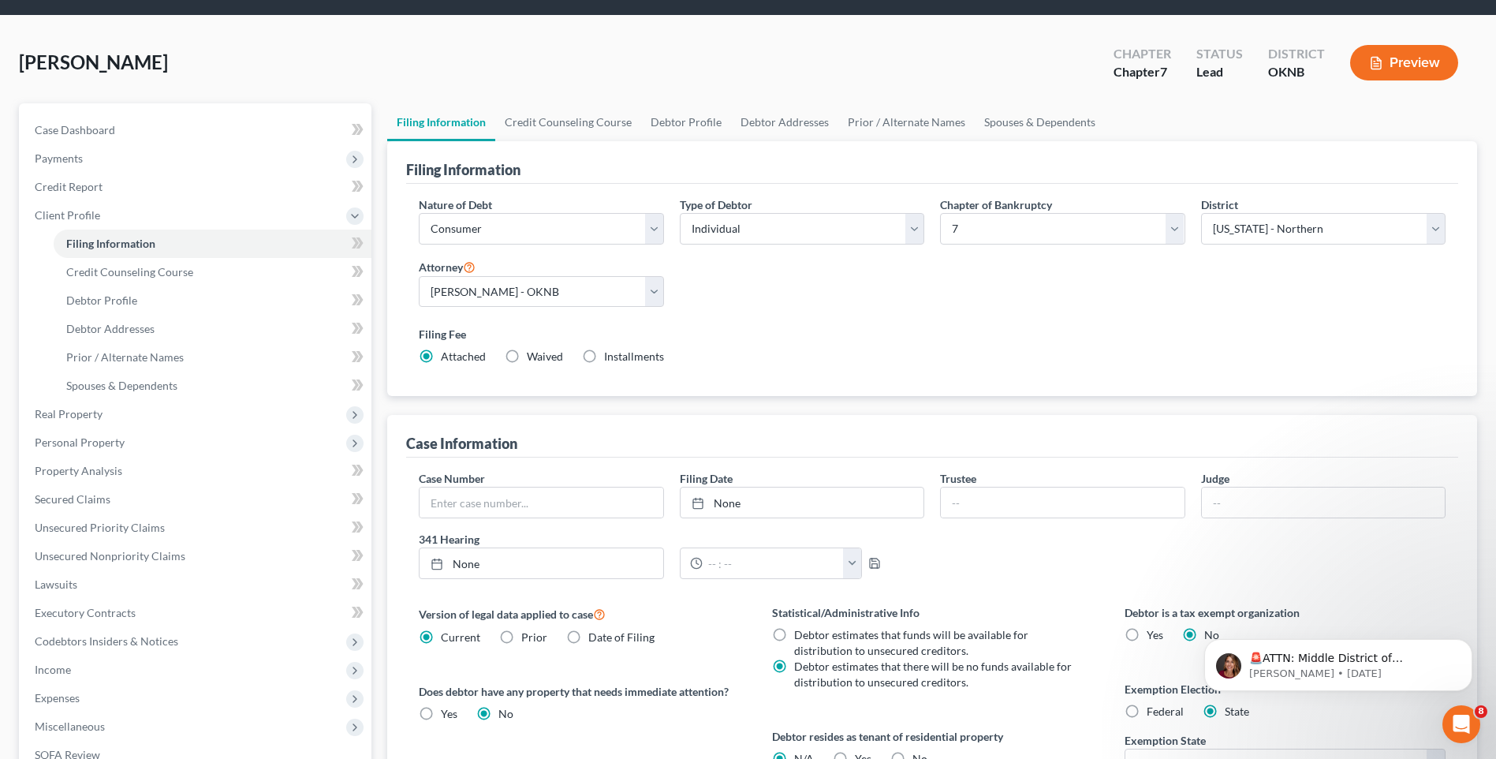
scroll to position [44, 0]
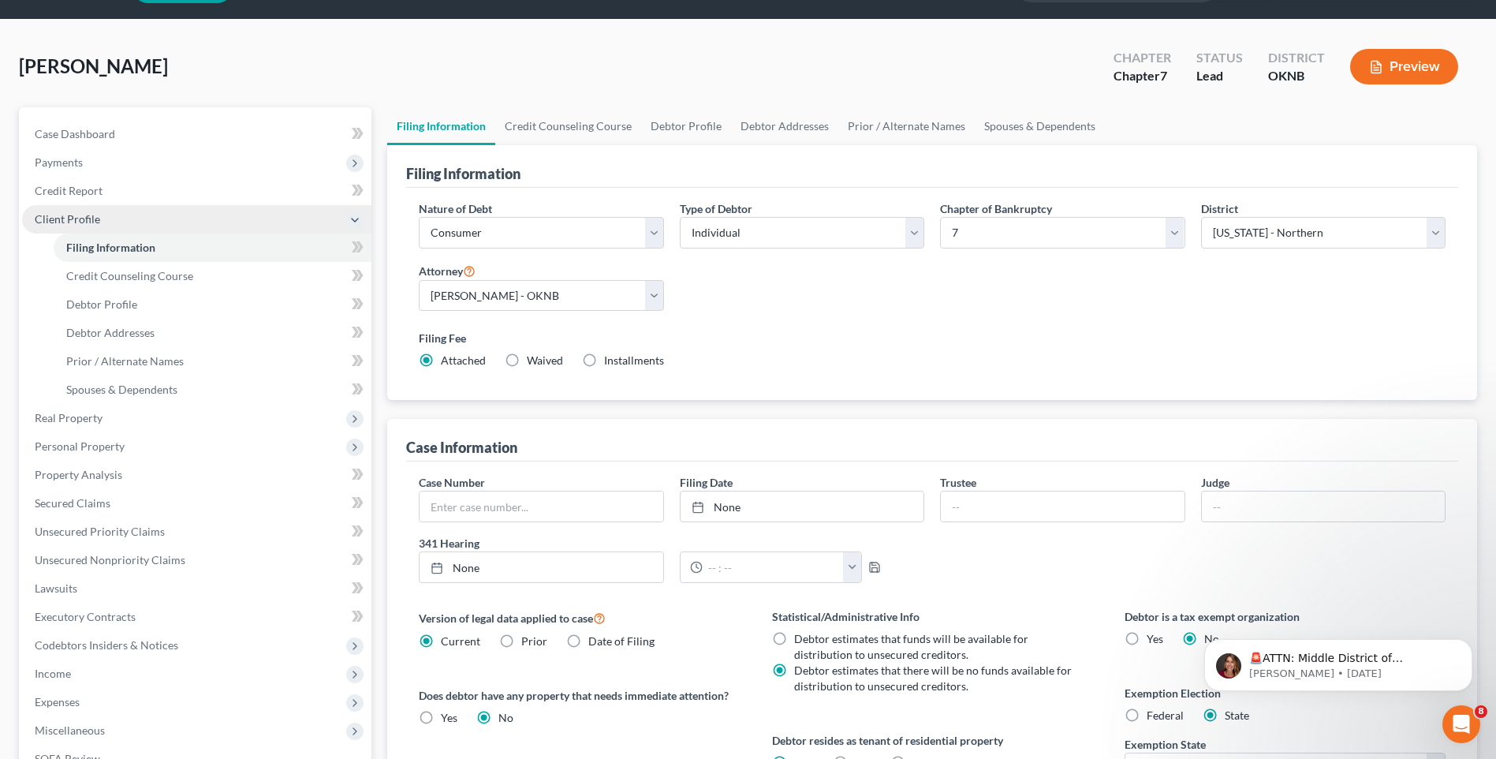
click at [157, 216] on span "Client Profile" at bounding box center [196, 219] width 349 height 28
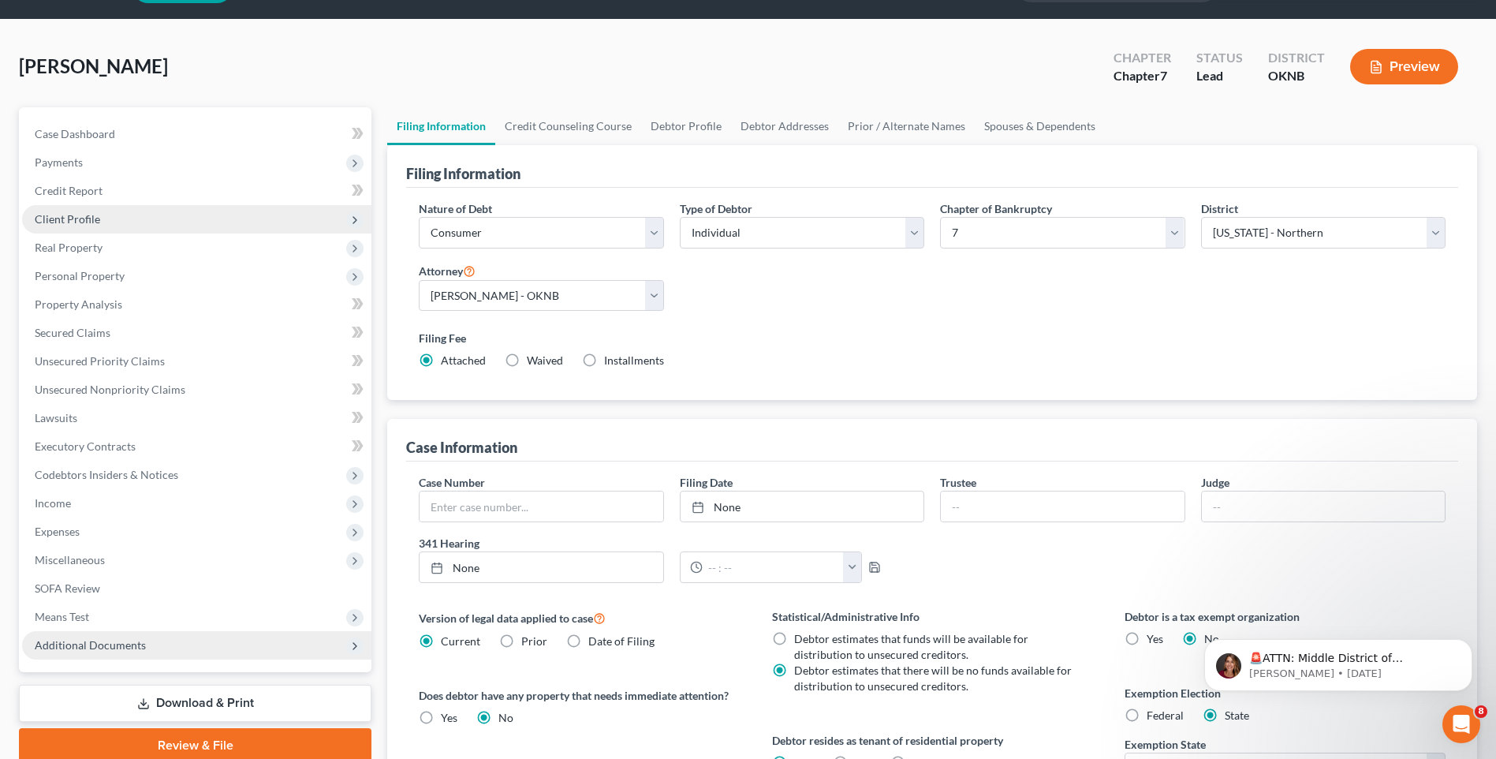
click at [177, 224] on span "Client Profile" at bounding box center [196, 219] width 349 height 28
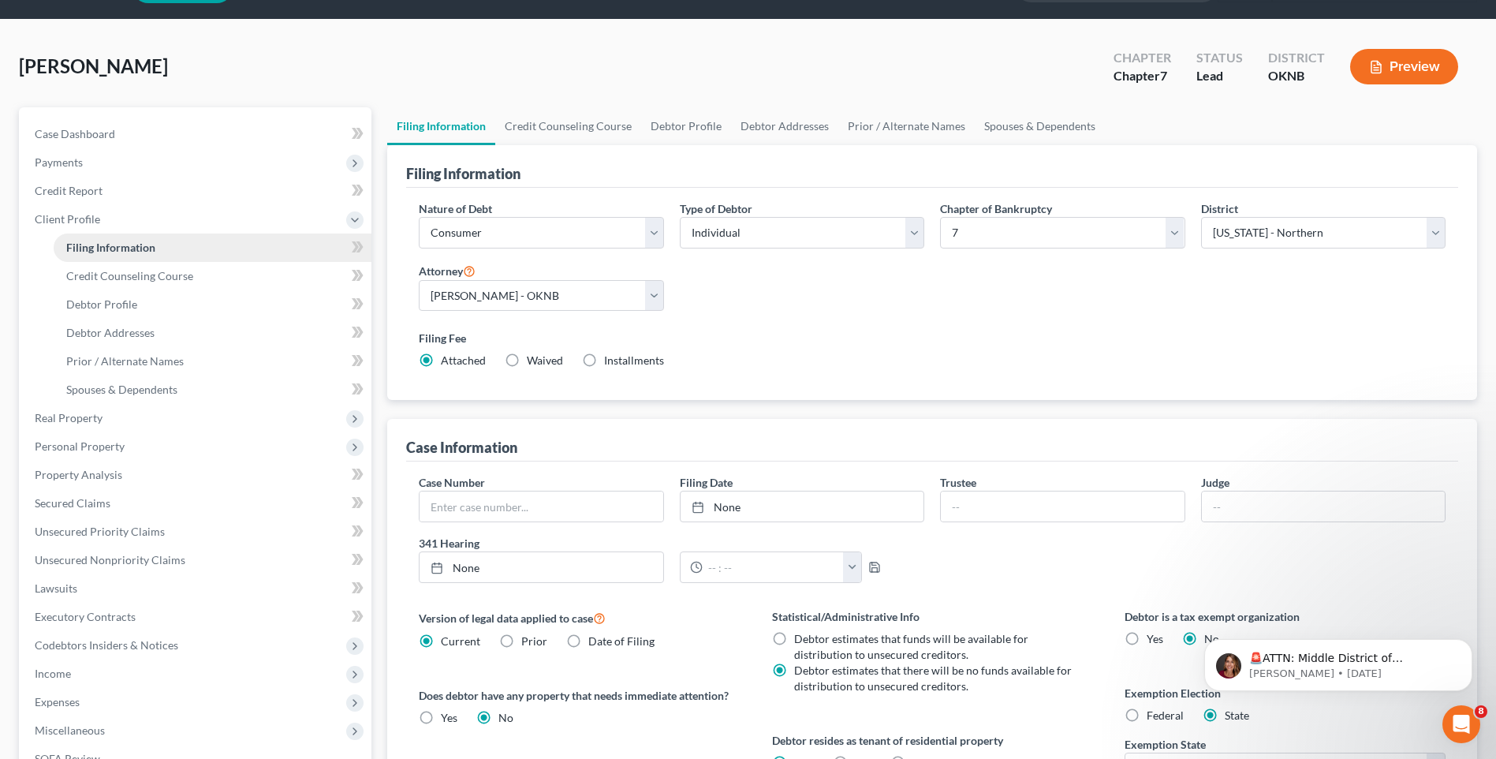
click at [180, 250] on link "Filing Information" at bounding box center [213, 247] width 318 height 28
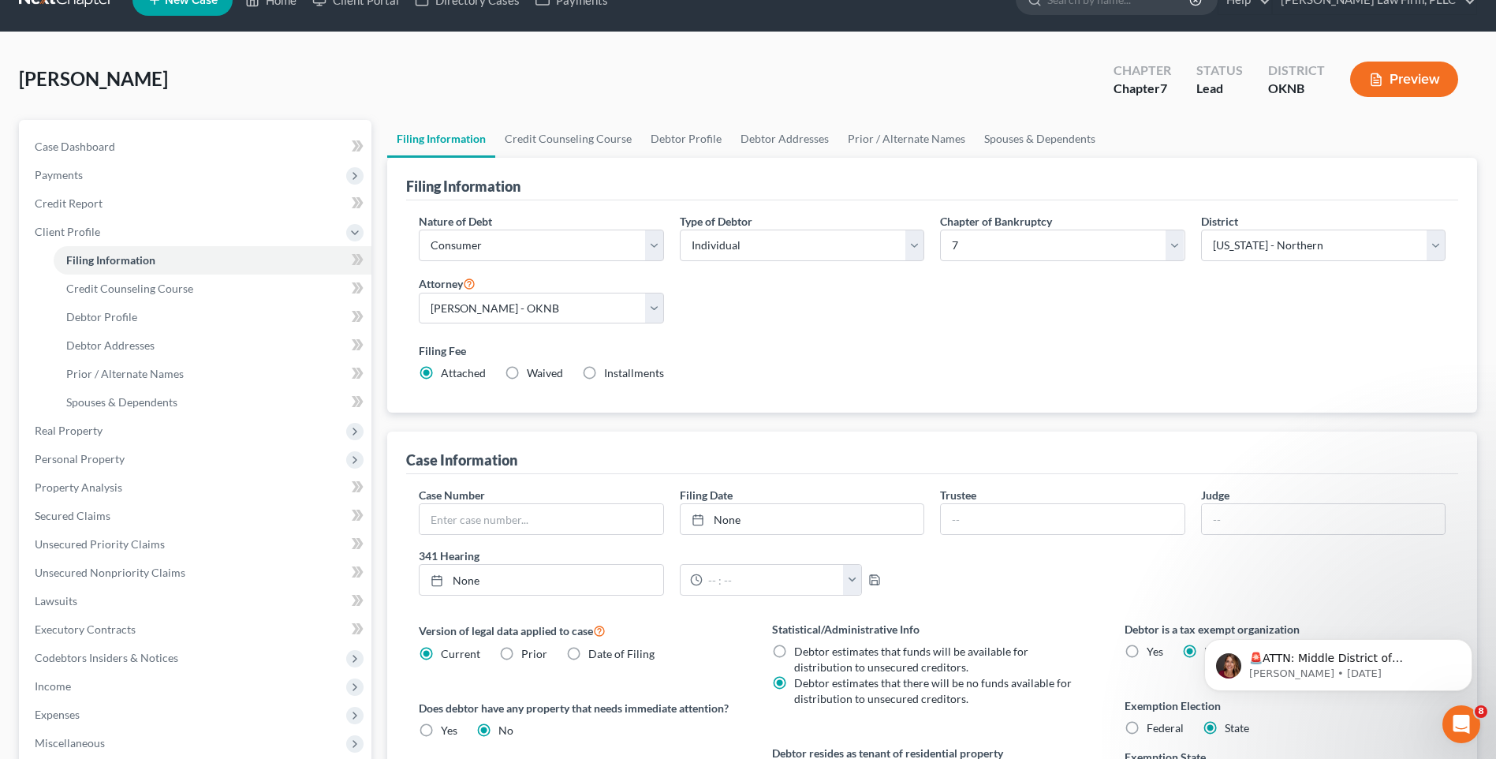
scroll to position [0, 0]
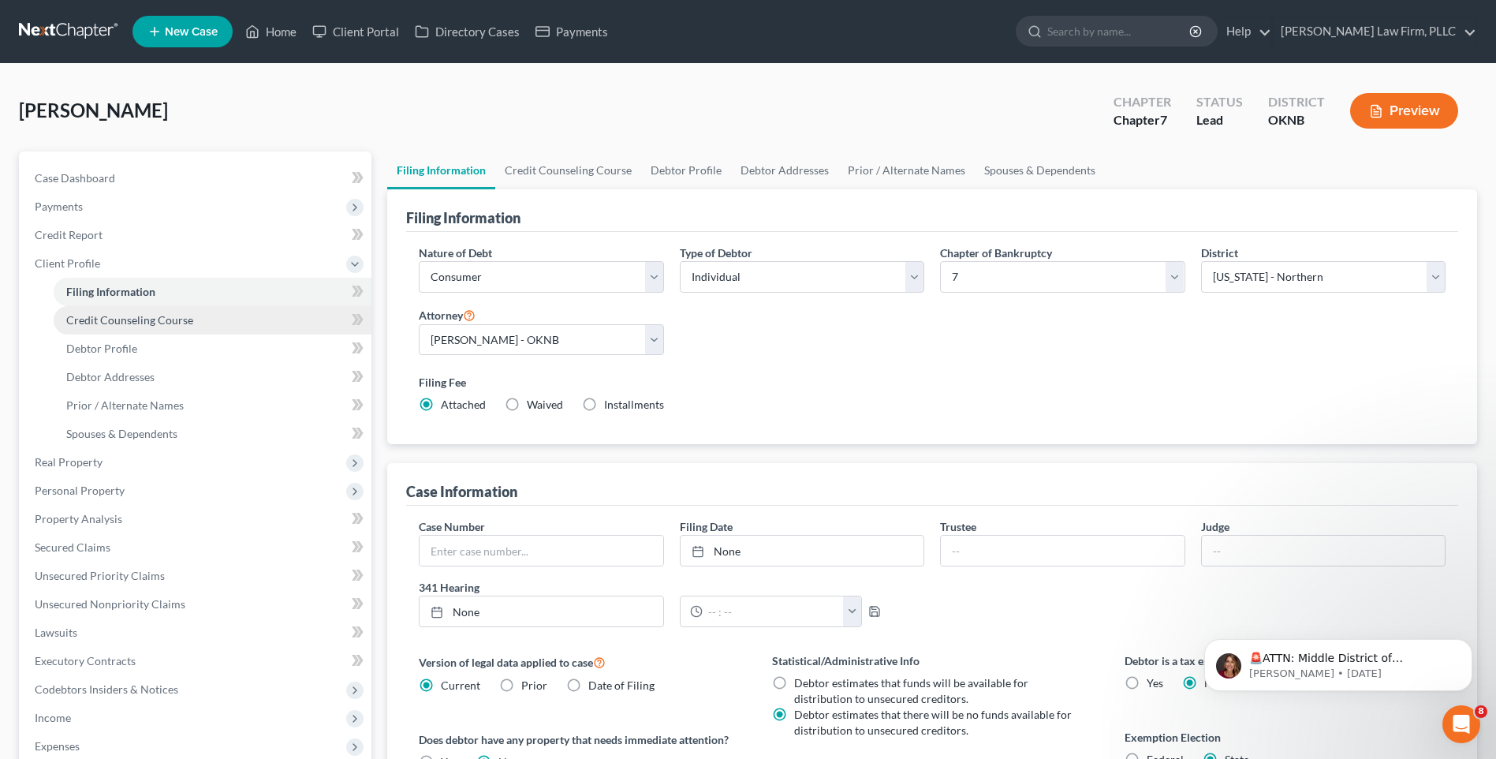
click at [213, 327] on link "Credit Counseling Course" at bounding box center [213, 320] width 318 height 28
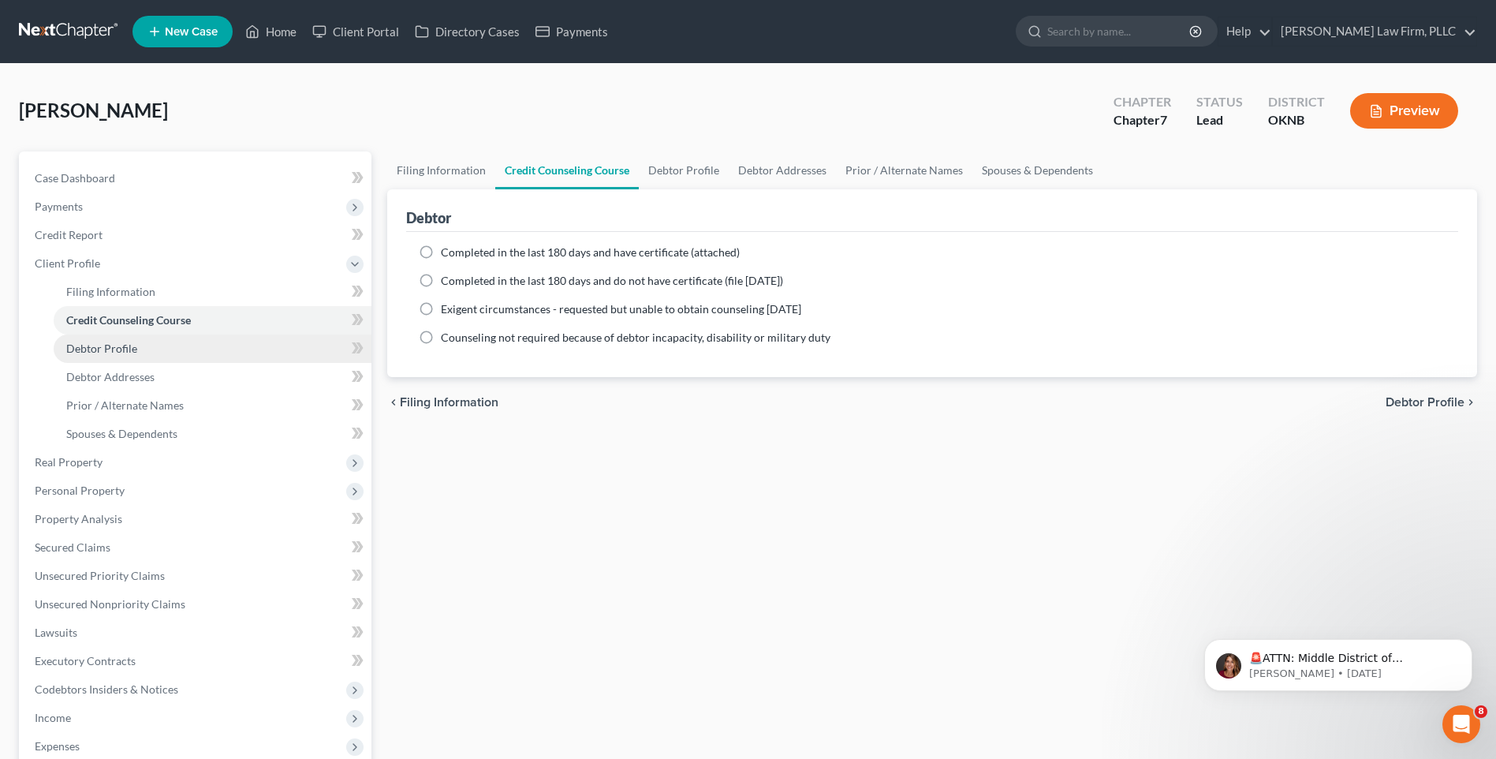
click at [264, 345] on link "Debtor Profile" at bounding box center [213, 348] width 318 height 28
select select "1"
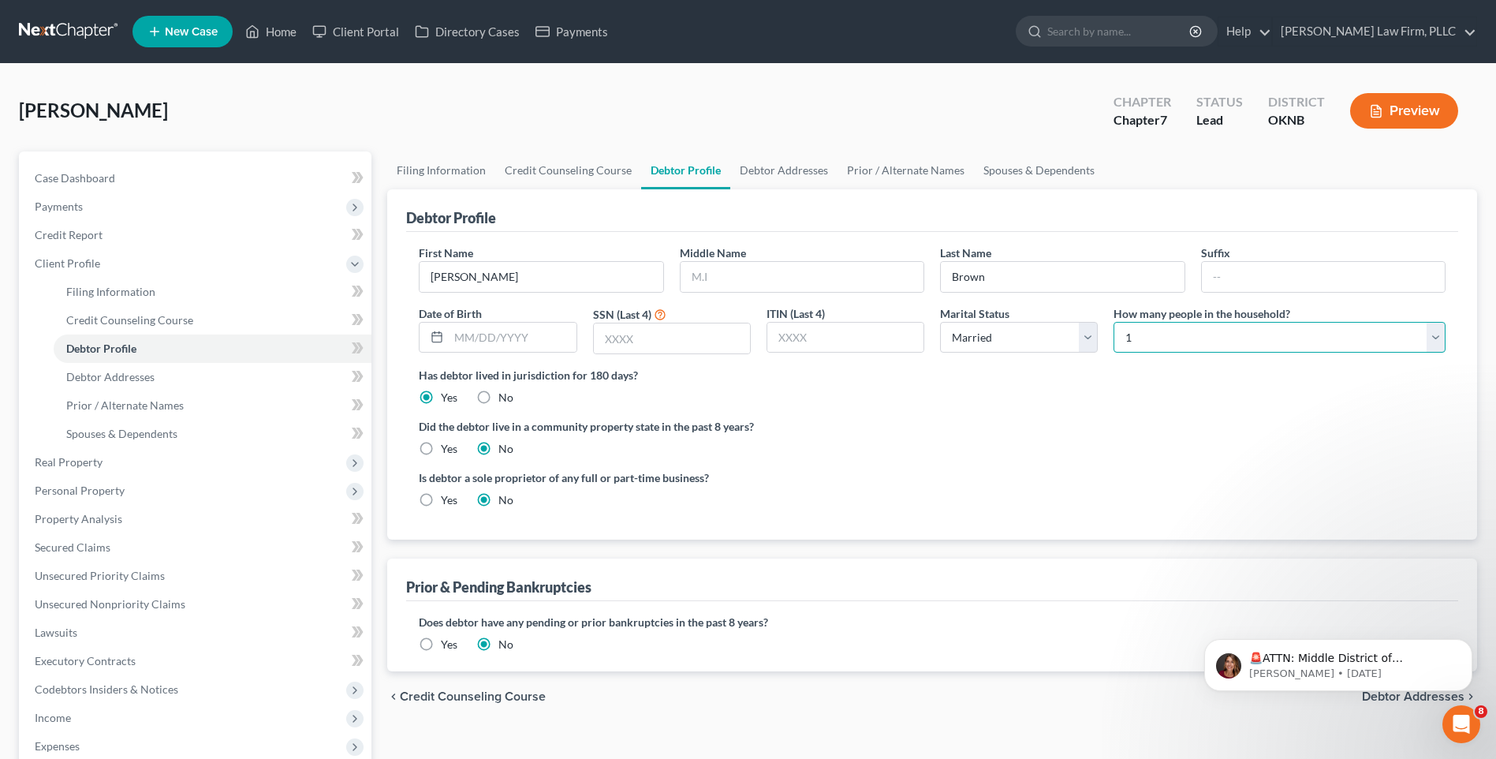
click at [1438, 340] on select "Select 1 2 3 4 5 6 7 8 9 10 11 12 13 14 15 16 17 18 19 20" at bounding box center [1280, 338] width 332 height 32
click at [1114, 322] on select "Select 1 2 3 4 5 6 7 8 9 10 11 12 13 14 15 16 17 18 19 20" at bounding box center [1280, 338] width 332 height 32
click at [915, 392] on div "Has debtor lived in jurisdiction for 180 days? Yes No Debtor must reside in jur…" at bounding box center [932, 386] width 1027 height 39
click at [1429, 332] on select "Select 1 2 3 4 5 6 7 8 9 10 11 12 13 14 15 16 17 18 19 20" at bounding box center [1280, 338] width 332 height 32
select select "5"
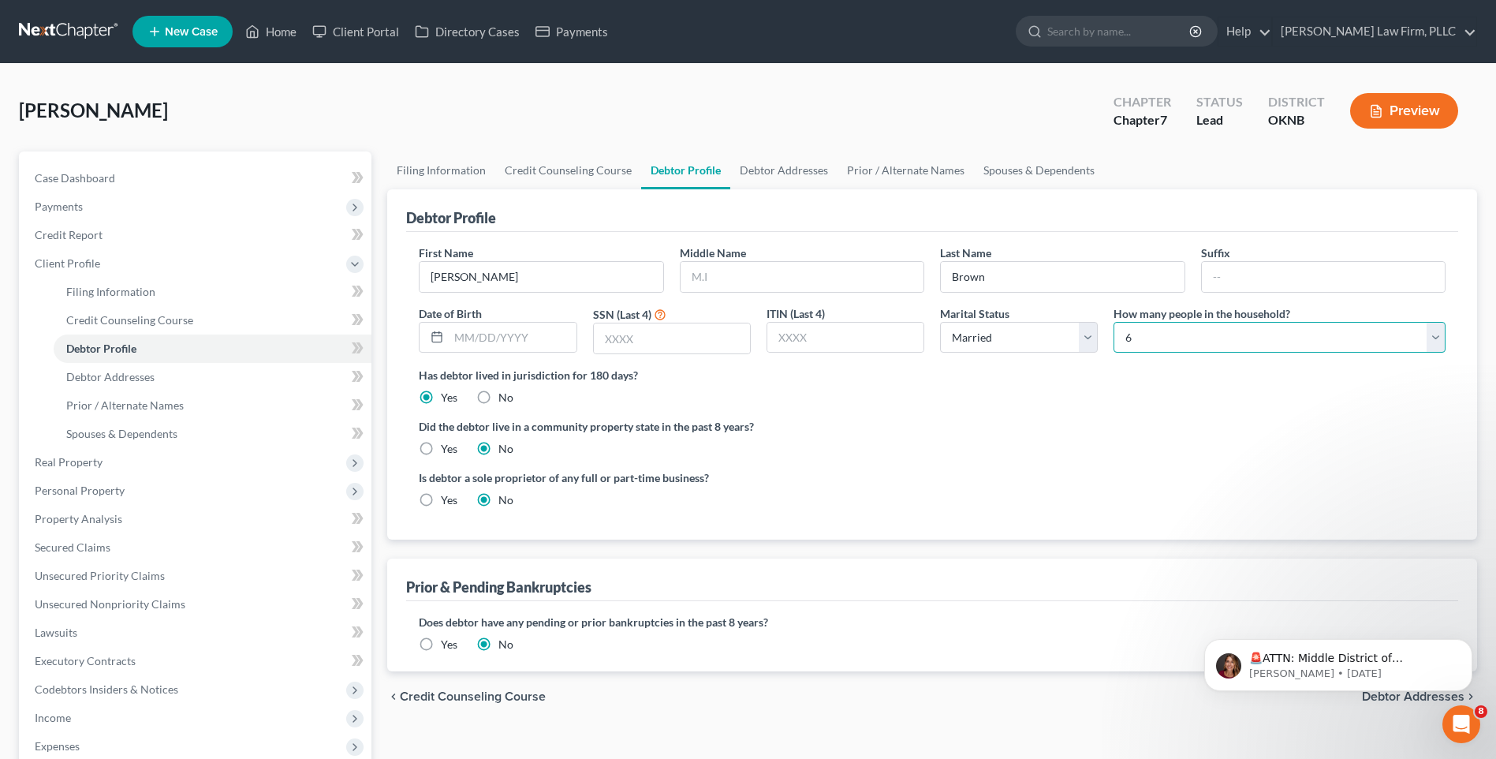
click at [1114, 322] on select "Select 1 2 3 4 5 6 7 8 9 10 11 12 13 14 15 16 17 18 19 20" at bounding box center [1280, 338] width 332 height 32
click at [489, 334] on input "text" at bounding box center [512, 338] width 127 height 30
click at [704, 339] on input "text" at bounding box center [672, 338] width 156 height 30
type input "6731"
drag, startPoint x: 831, startPoint y: 371, endPoint x: 842, endPoint y: 368, distance: 10.5
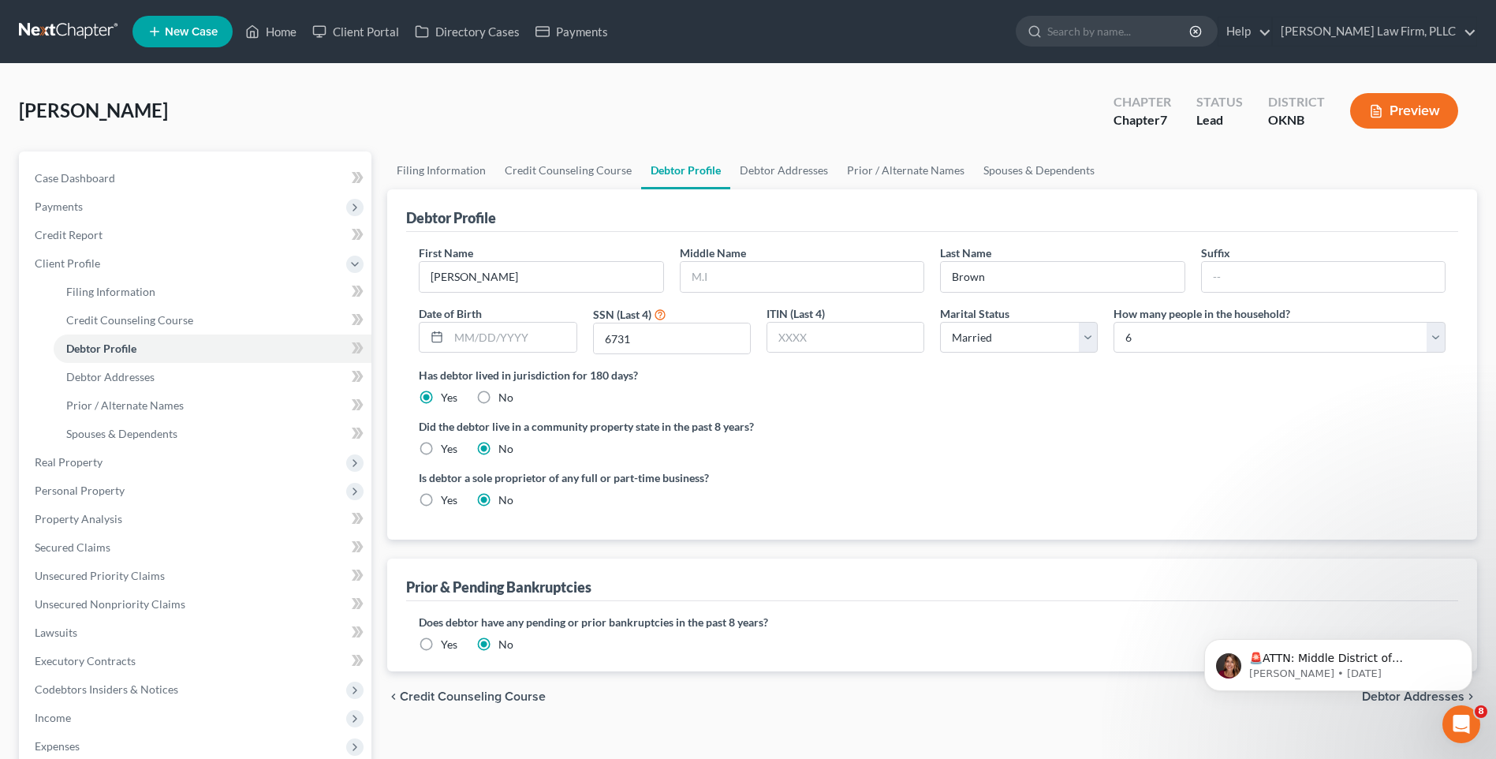
click at [838, 369] on label "Has debtor lived in jurisdiction for 180 days?" at bounding box center [932, 375] width 1027 height 17
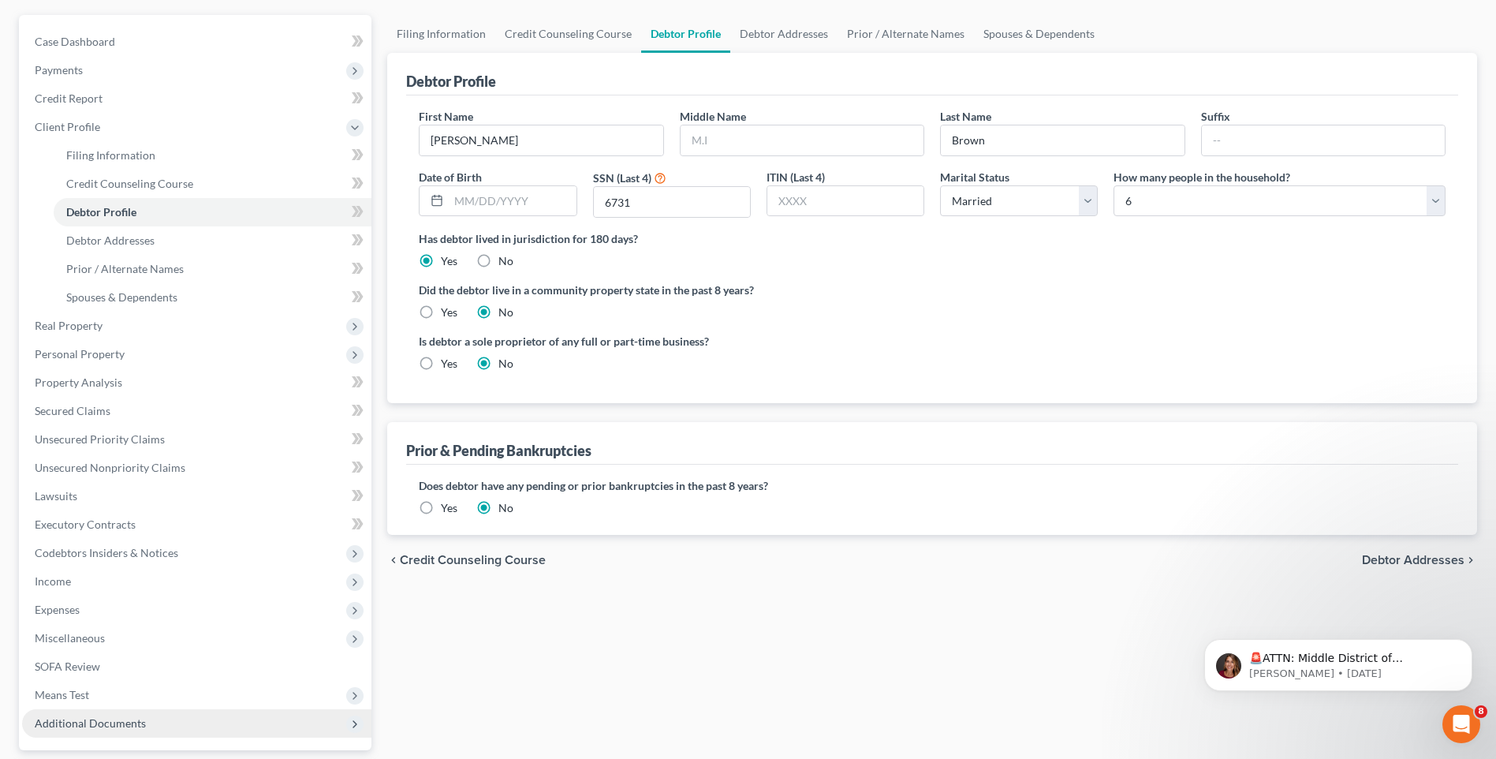
scroll to position [158, 0]
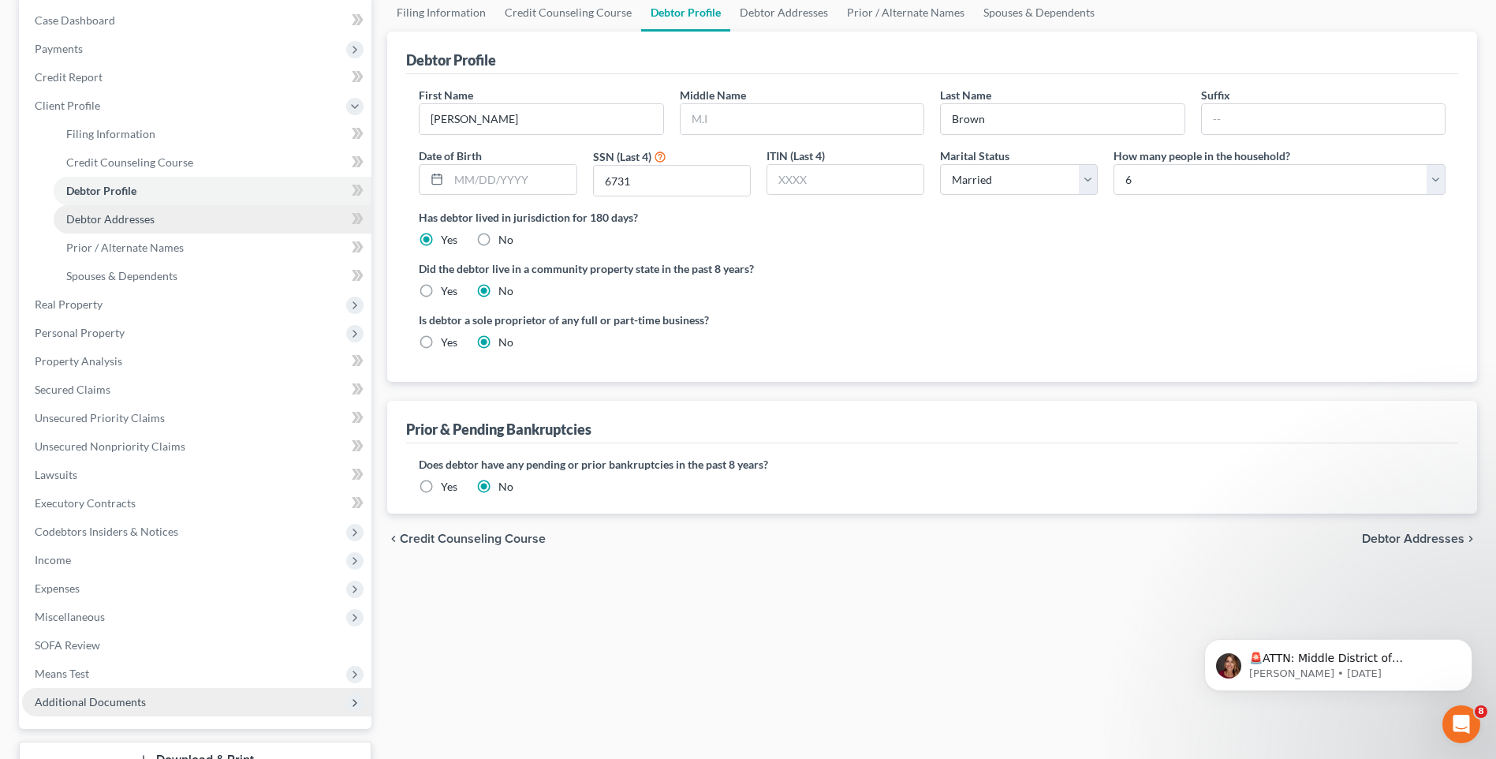
click at [151, 212] on span "Debtor Addresses" at bounding box center [110, 218] width 88 height 13
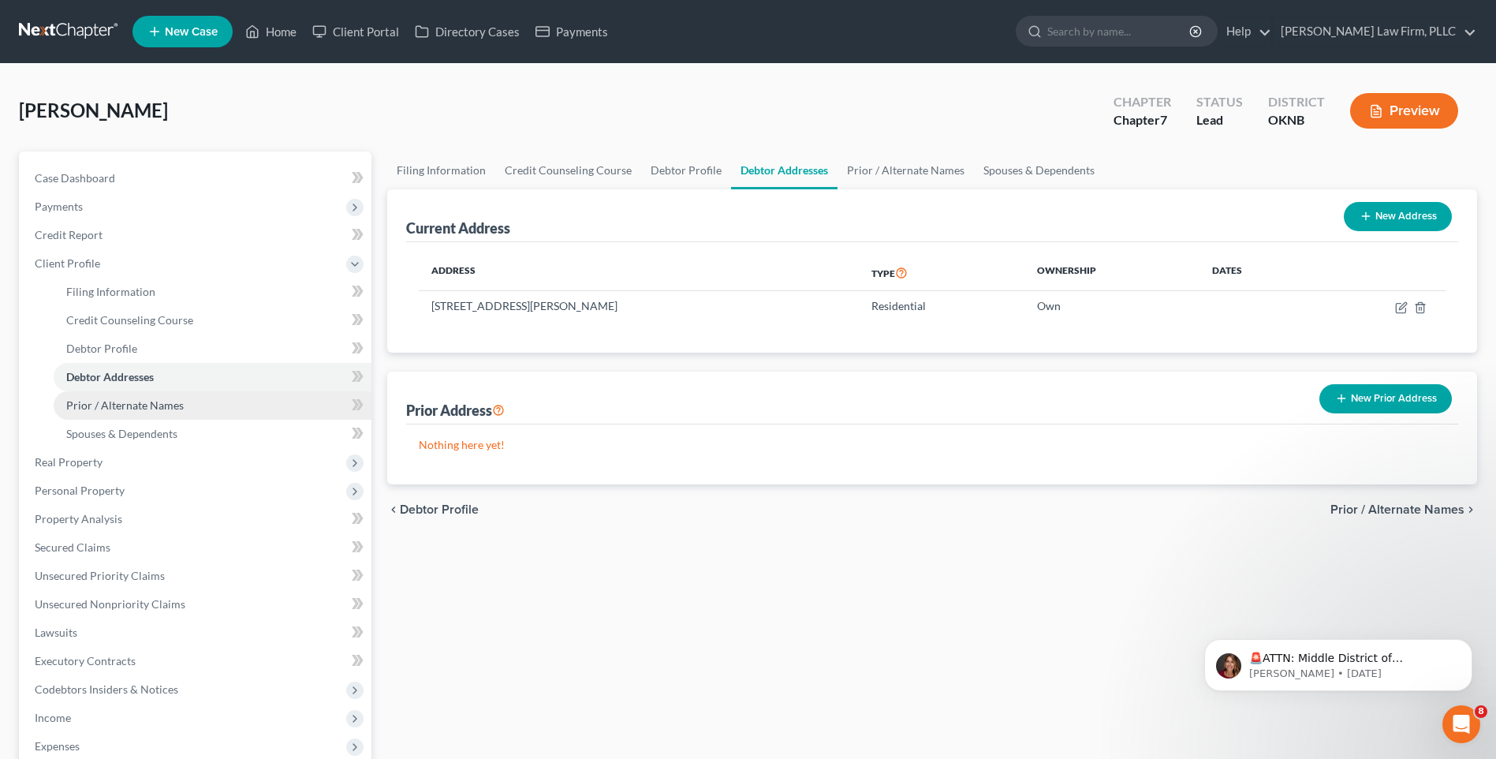
click at [226, 398] on link "Prior / Alternate Names" at bounding box center [213, 405] width 318 height 28
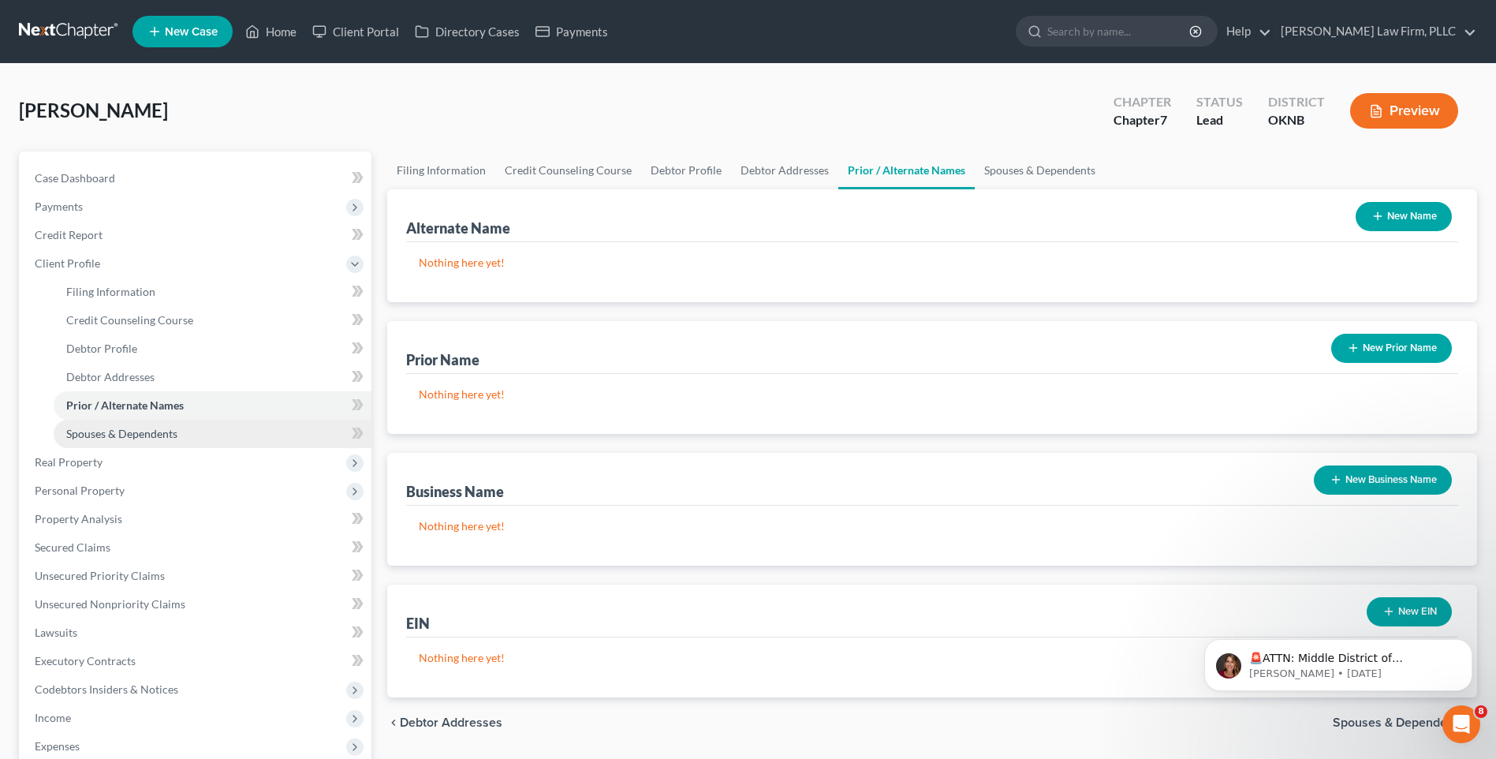
click at [215, 425] on link "Spouses & Dependents" at bounding box center [213, 434] width 318 height 28
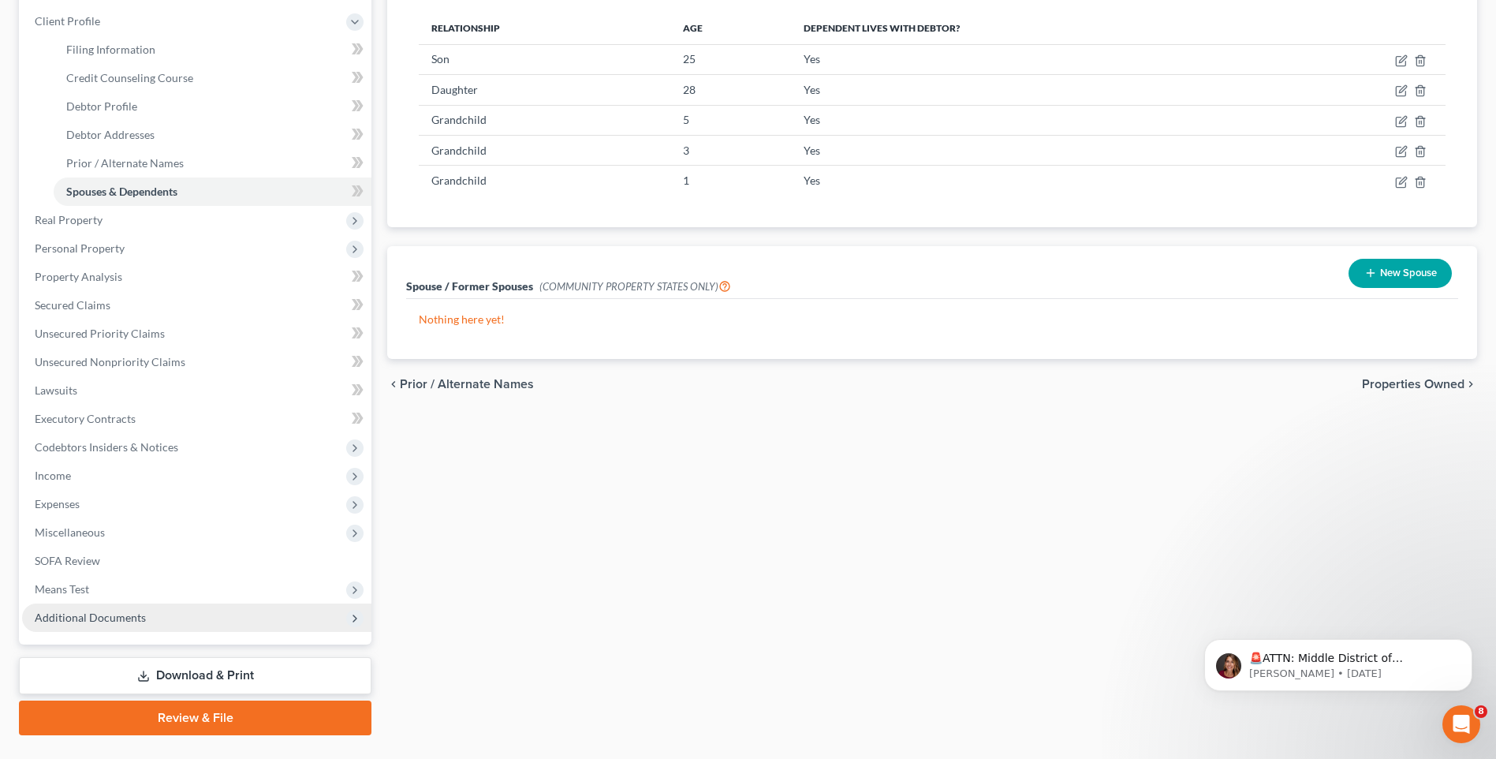
scroll to position [278, 0]
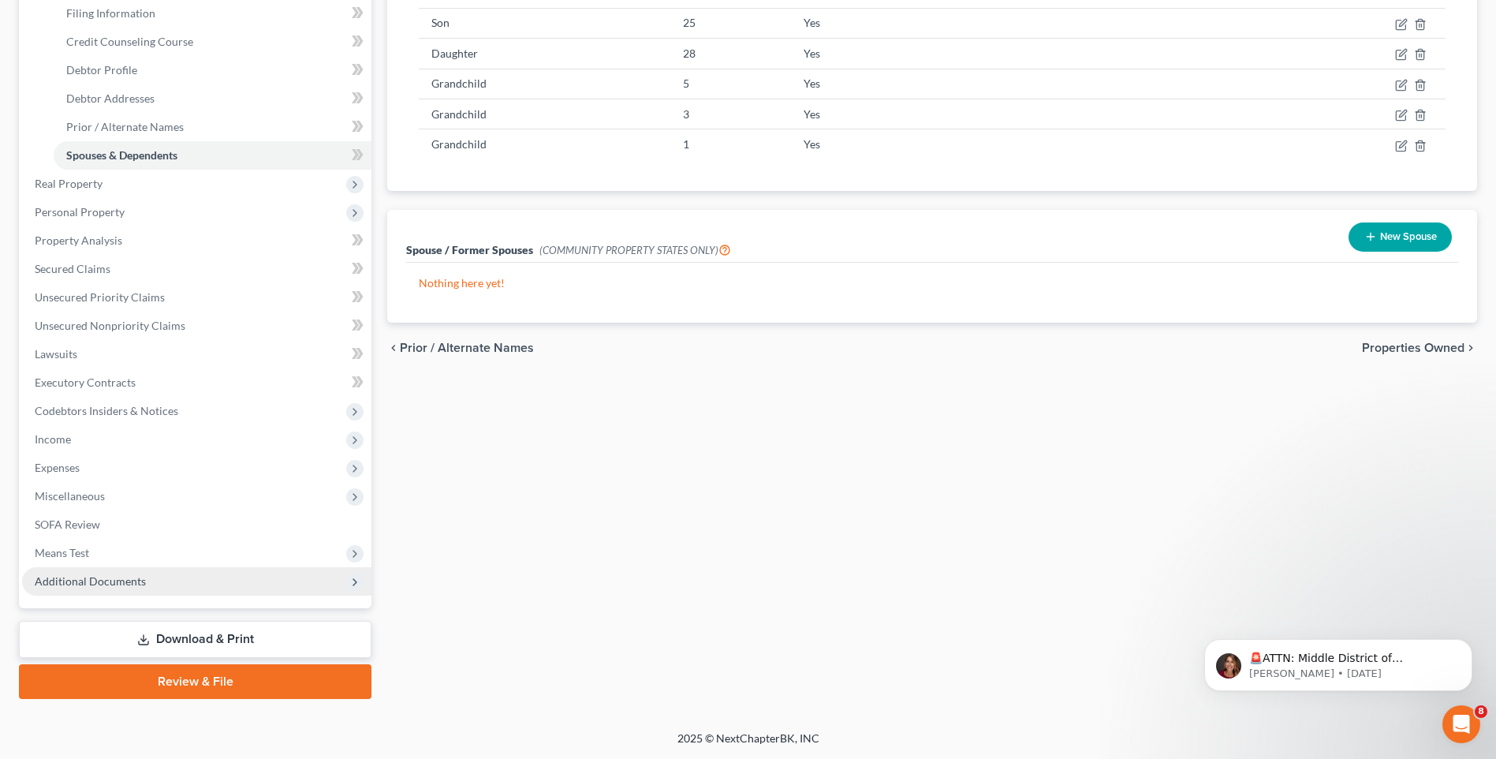
click at [1396, 235] on button "New Spouse" at bounding box center [1400, 236] width 103 height 29
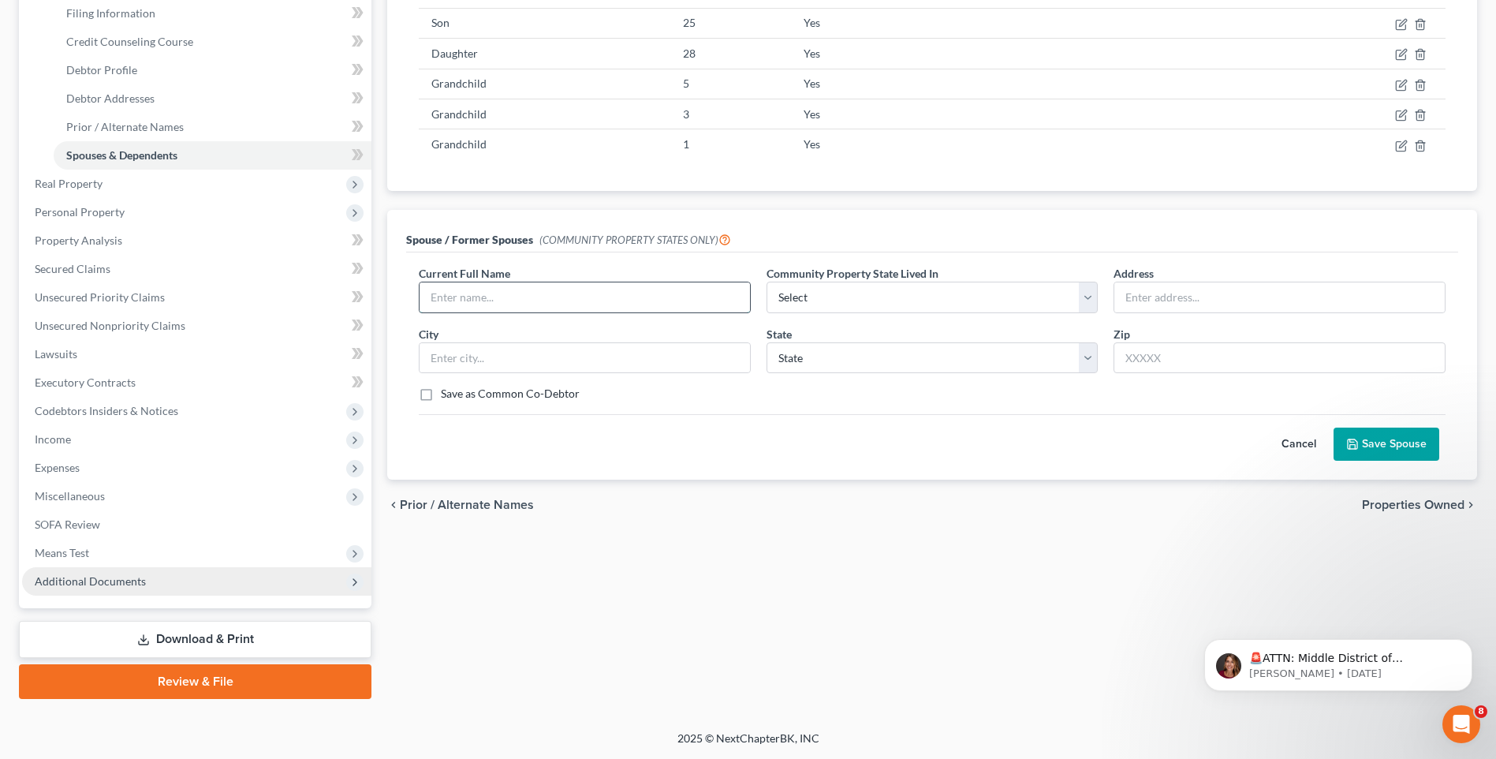
click at [526, 296] on input "text" at bounding box center [585, 297] width 330 height 30
type input "Michael Brown"
click at [974, 296] on select "Select AZ CA GU ID LA NV NM PR TX WA WI" at bounding box center [933, 298] width 332 height 32
click at [857, 653] on div "Filing Information Credit Counseling Course Debtor Profile Debtor Addresses Pri…" at bounding box center [932, 286] width 1106 height 826
click at [1092, 304] on select "Select AZ CA GU ID LA NV NM PR TX WA WI" at bounding box center [933, 298] width 332 height 32
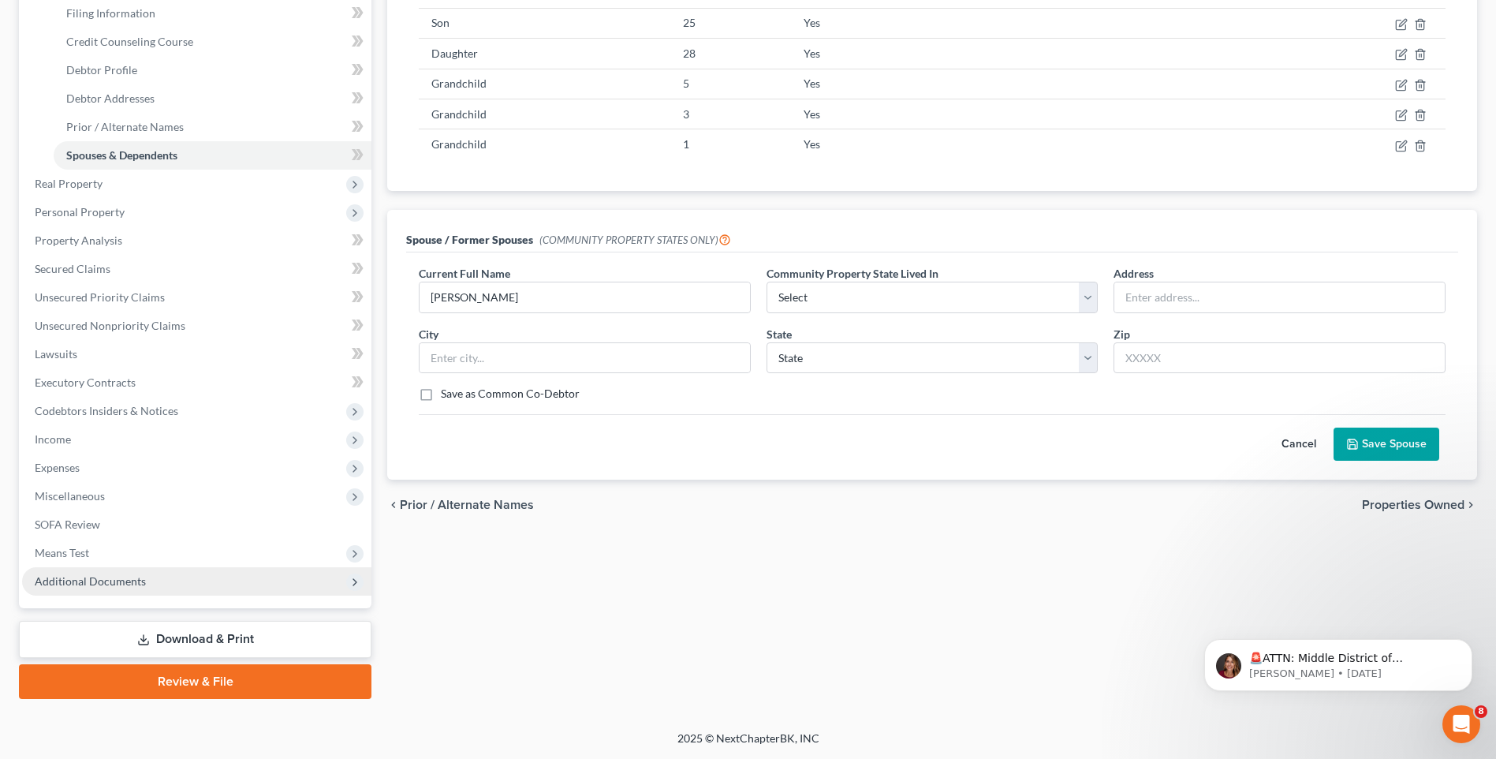
click at [668, 469] on div "Current Full Name * Michael Brown Community Property State Lived In * Select AZ…" at bounding box center [932, 365] width 1052 height 227
click at [1245, 298] on input "text" at bounding box center [1280, 297] width 330 height 30
drag, startPoint x: 996, startPoint y: 558, endPoint x: 1026, endPoint y: 549, distance: 31.4
click at [998, 558] on div "Filing Information Credit Counseling Course Debtor Profile Debtor Addresses Pri…" at bounding box center [932, 286] width 1106 height 826
click at [1313, 443] on button "Cancel" at bounding box center [1298, 444] width 69 height 32
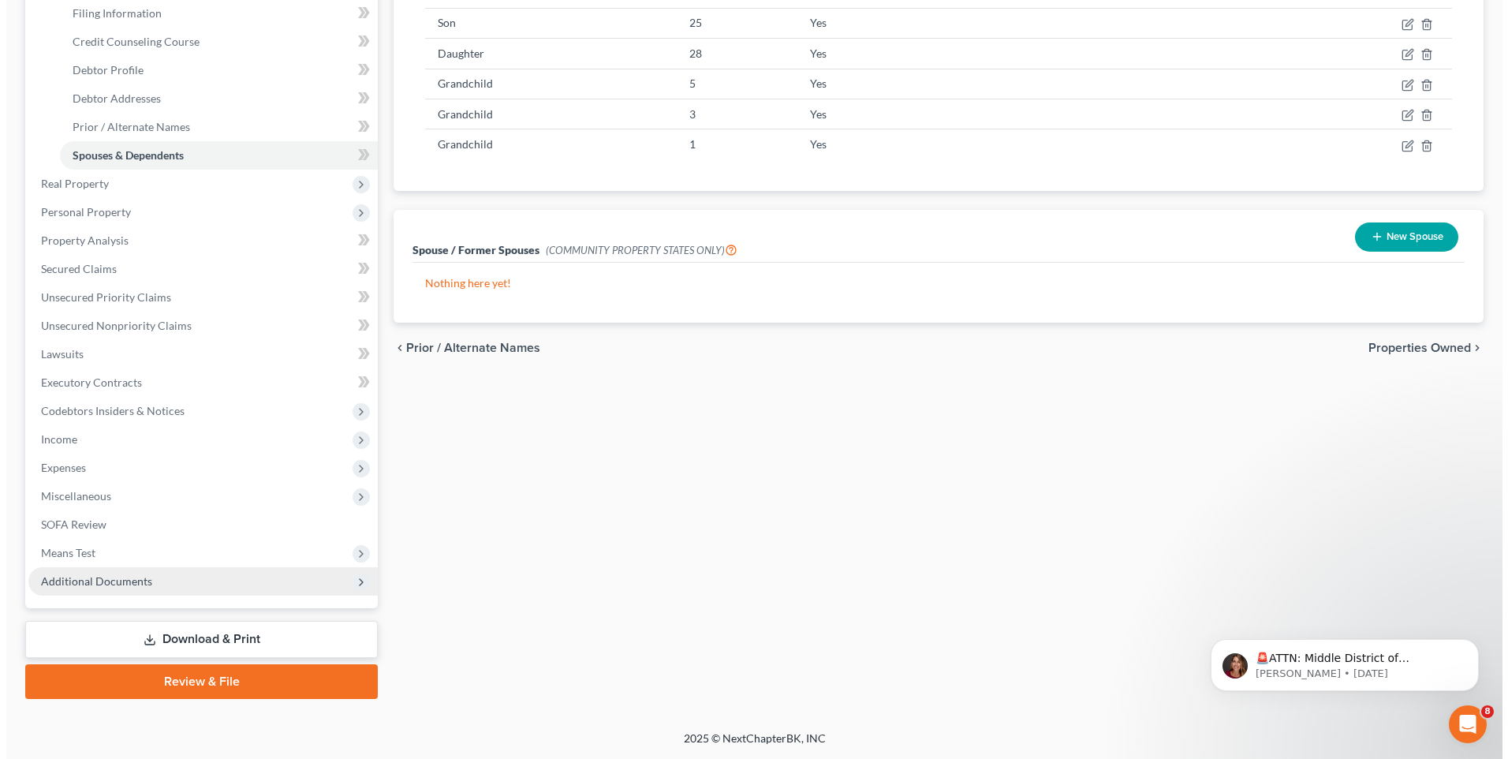
scroll to position [0, 0]
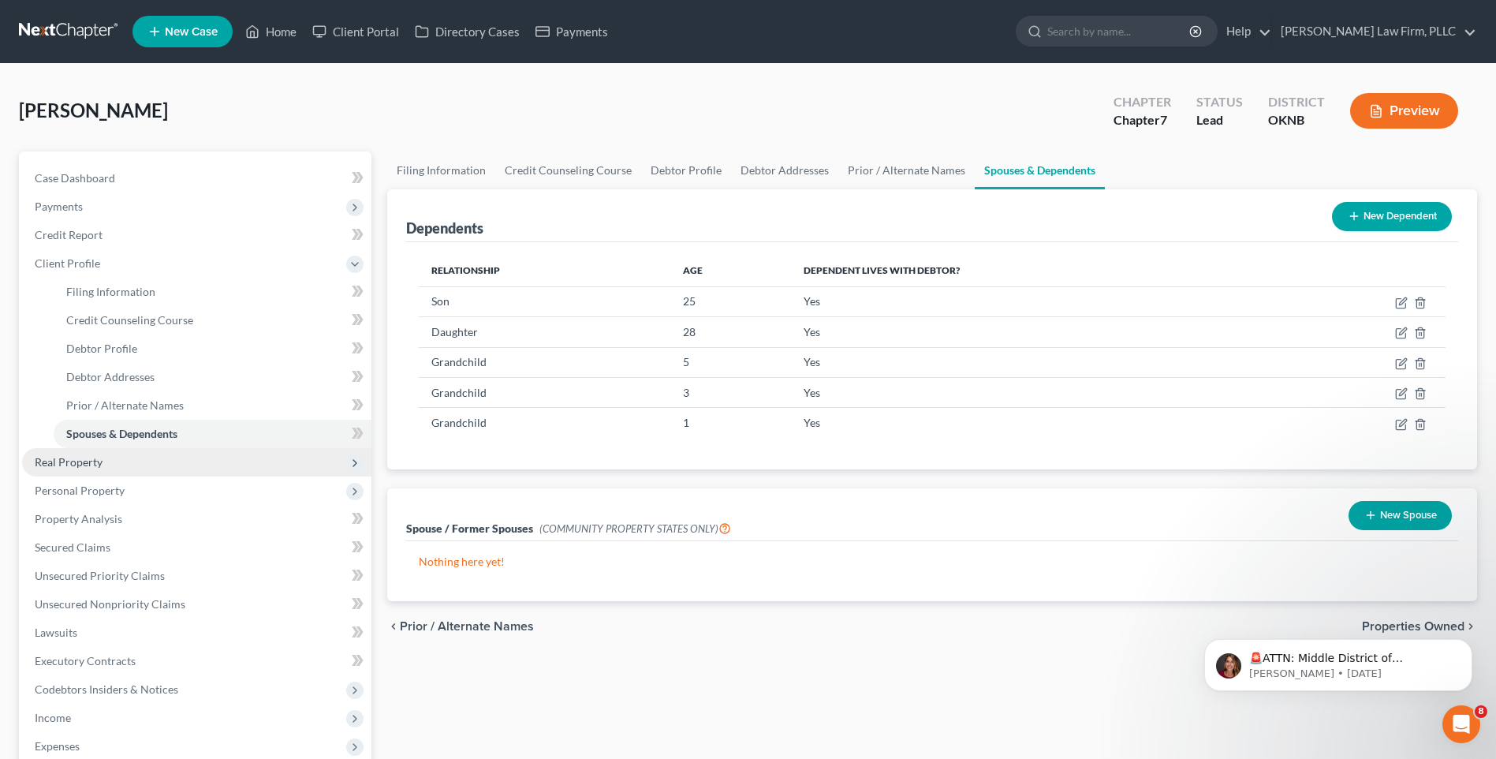
click at [218, 463] on span "Real Property" at bounding box center [196, 462] width 349 height 28
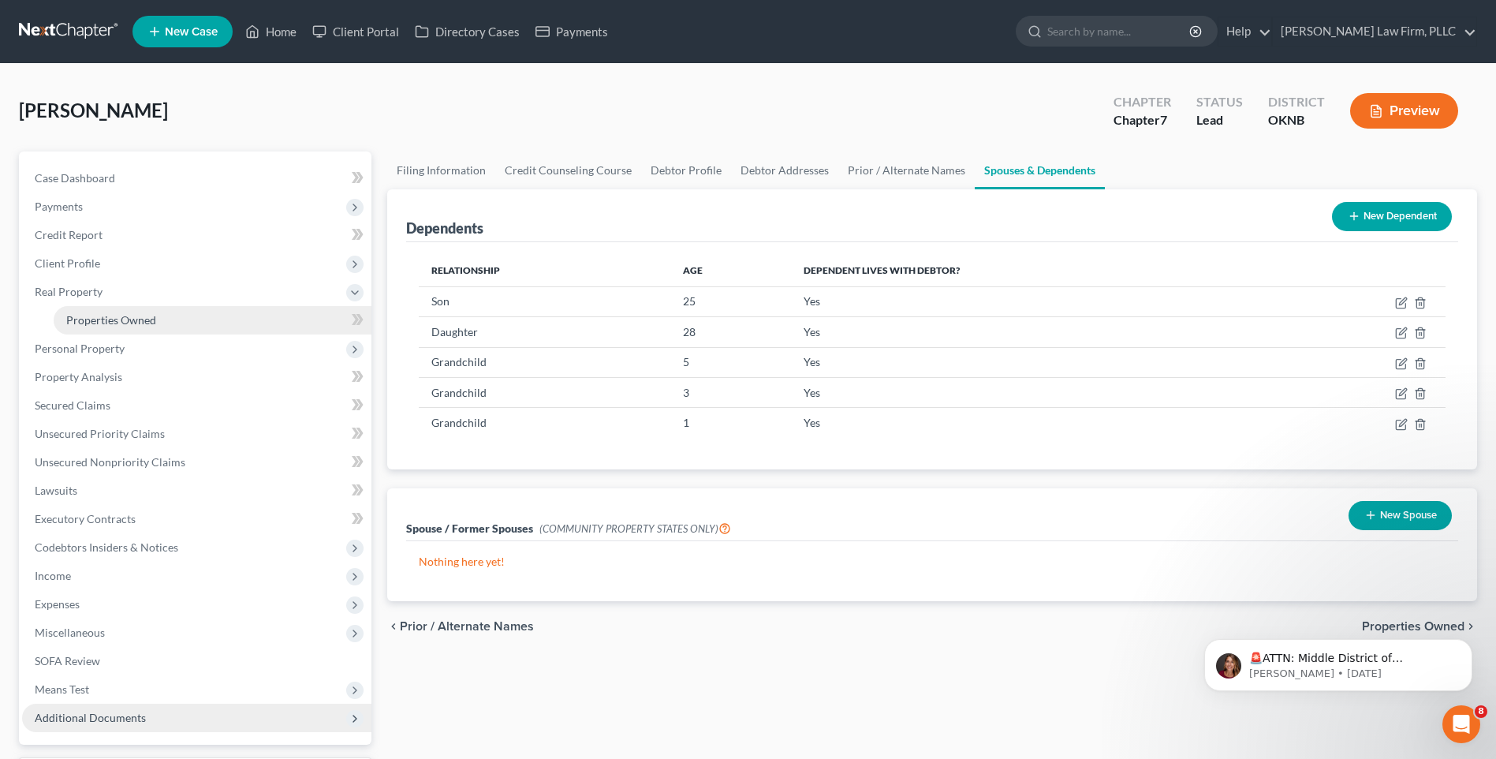
click at [237, 331] on link "Properties Owned" at bounding box center [213, 320] width 318 height 28
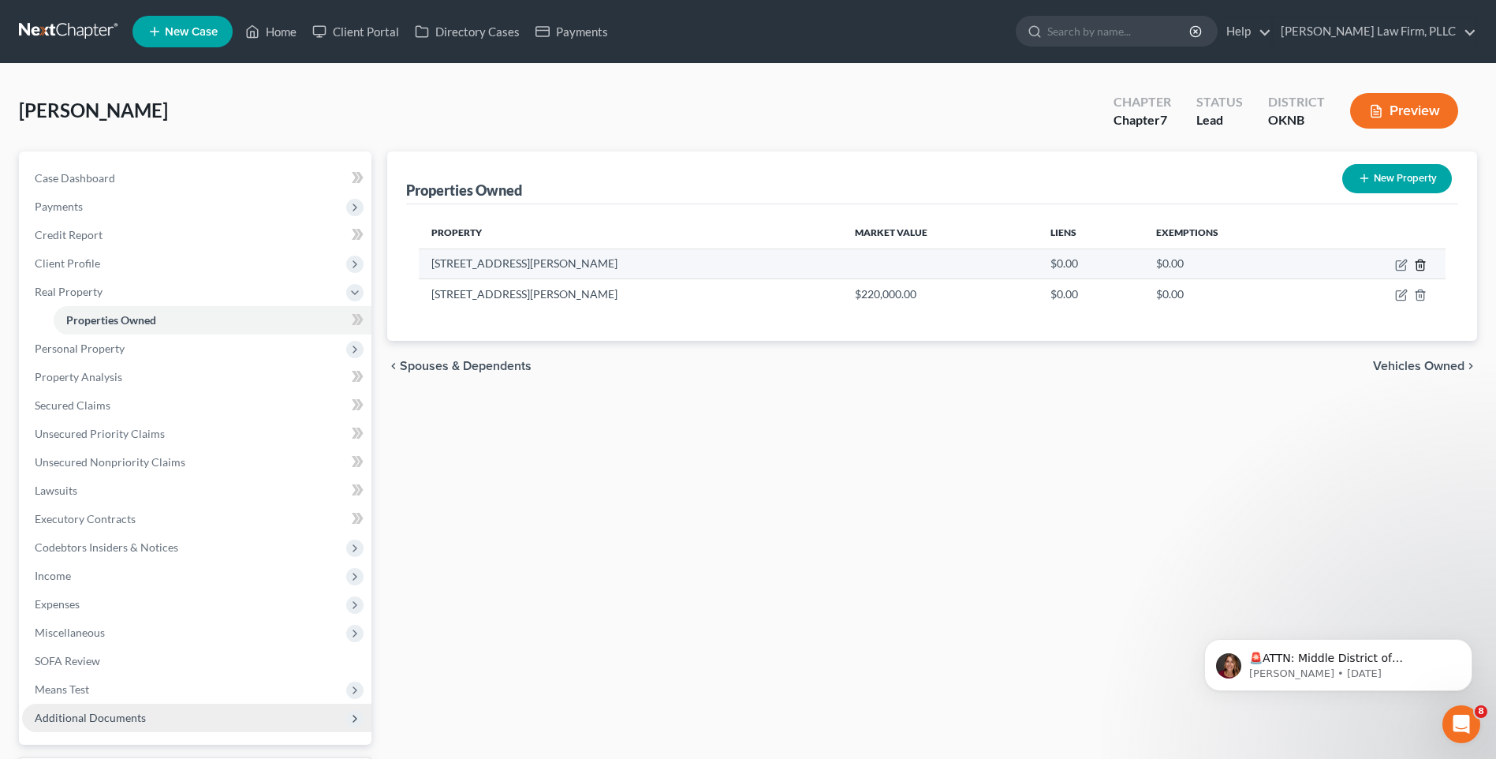
click at [1424, 263] on icon "button" at bounding box center [1420, 264] width 7 height 10
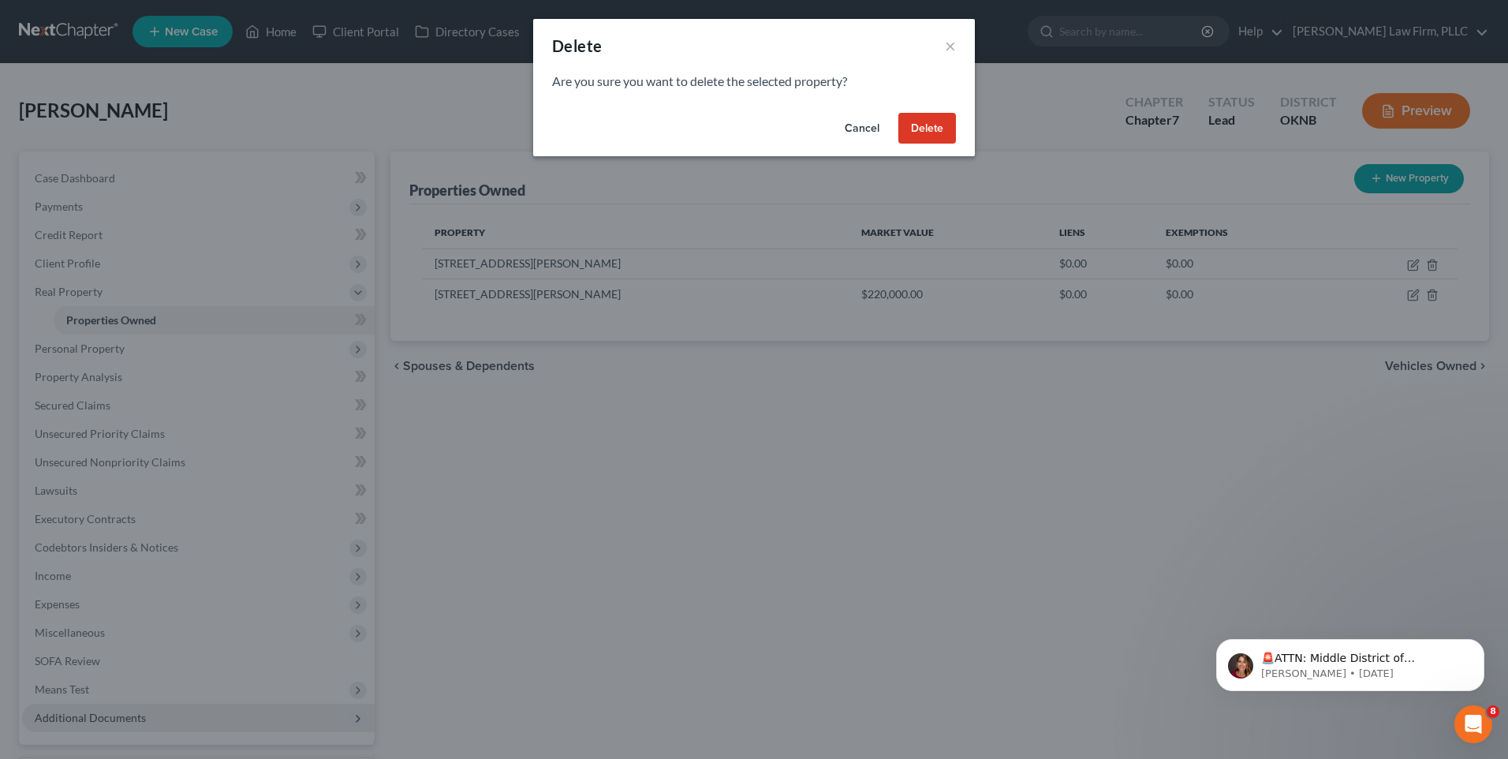
click at [936, 129] on button "Delete" at bounding box center [927, 129] width 58 height 32
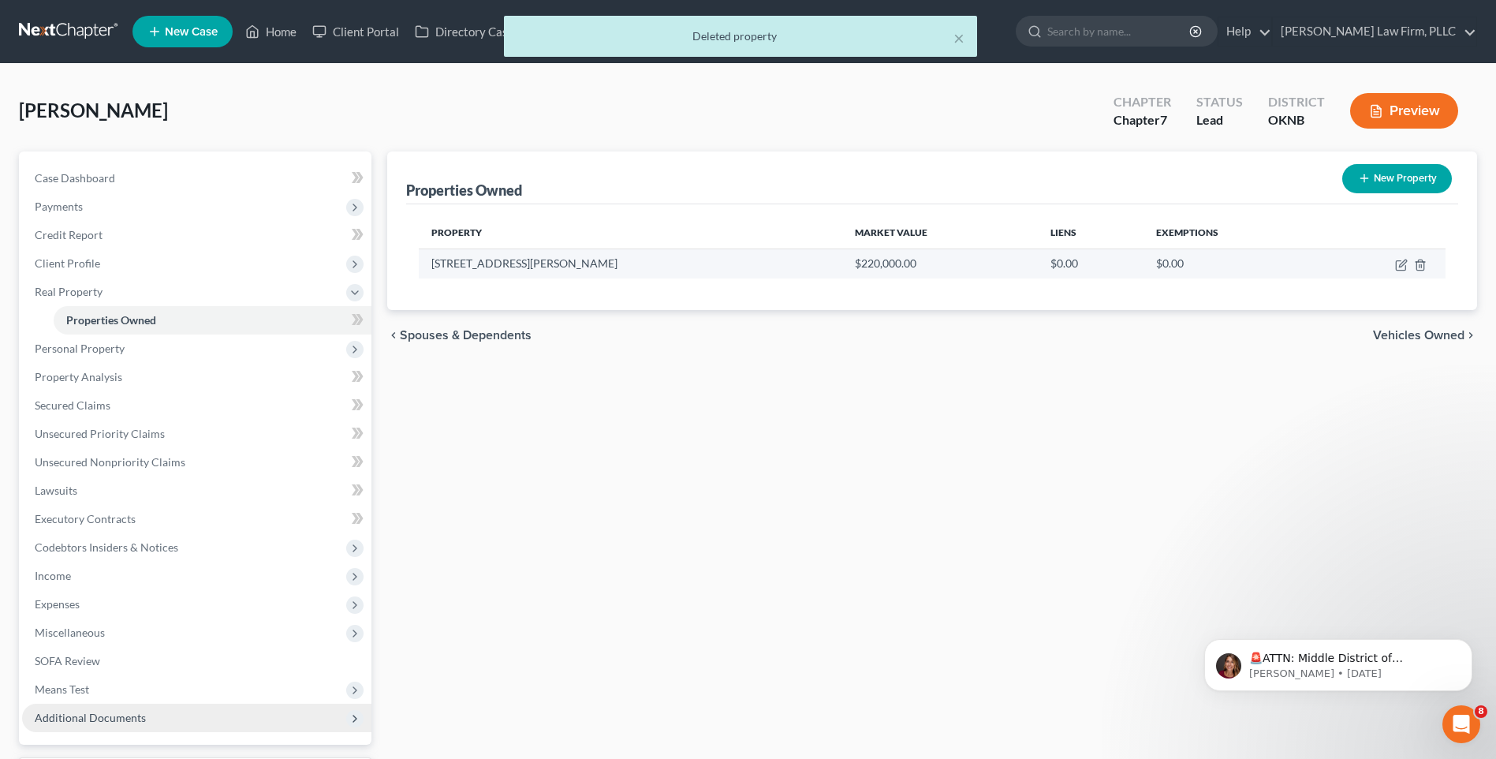
click at [1344, 271] on td at bounding box center [1383, 263] width 126 height 30
click at [1144, 274] on td "$0.00" at bounding box center [1231, 263] width 175 height 30
click at [1339, 271] on td at bounding box center [1383, 263] width 126 height 30
click at [1404, 267] on icon "button" at bounding box center [1401, 265] width 13 height 13
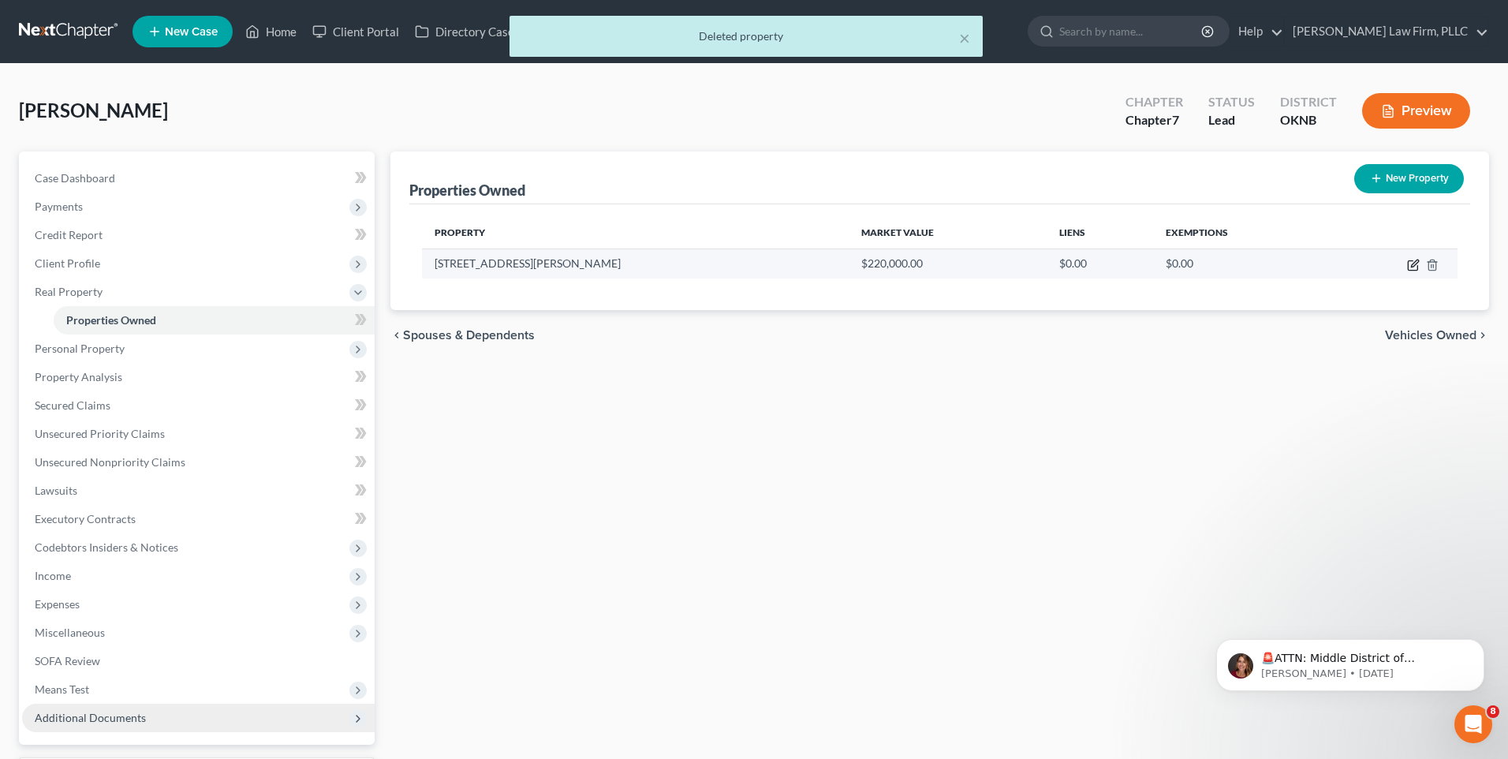
select select "37"
select select "65"
select select "0"
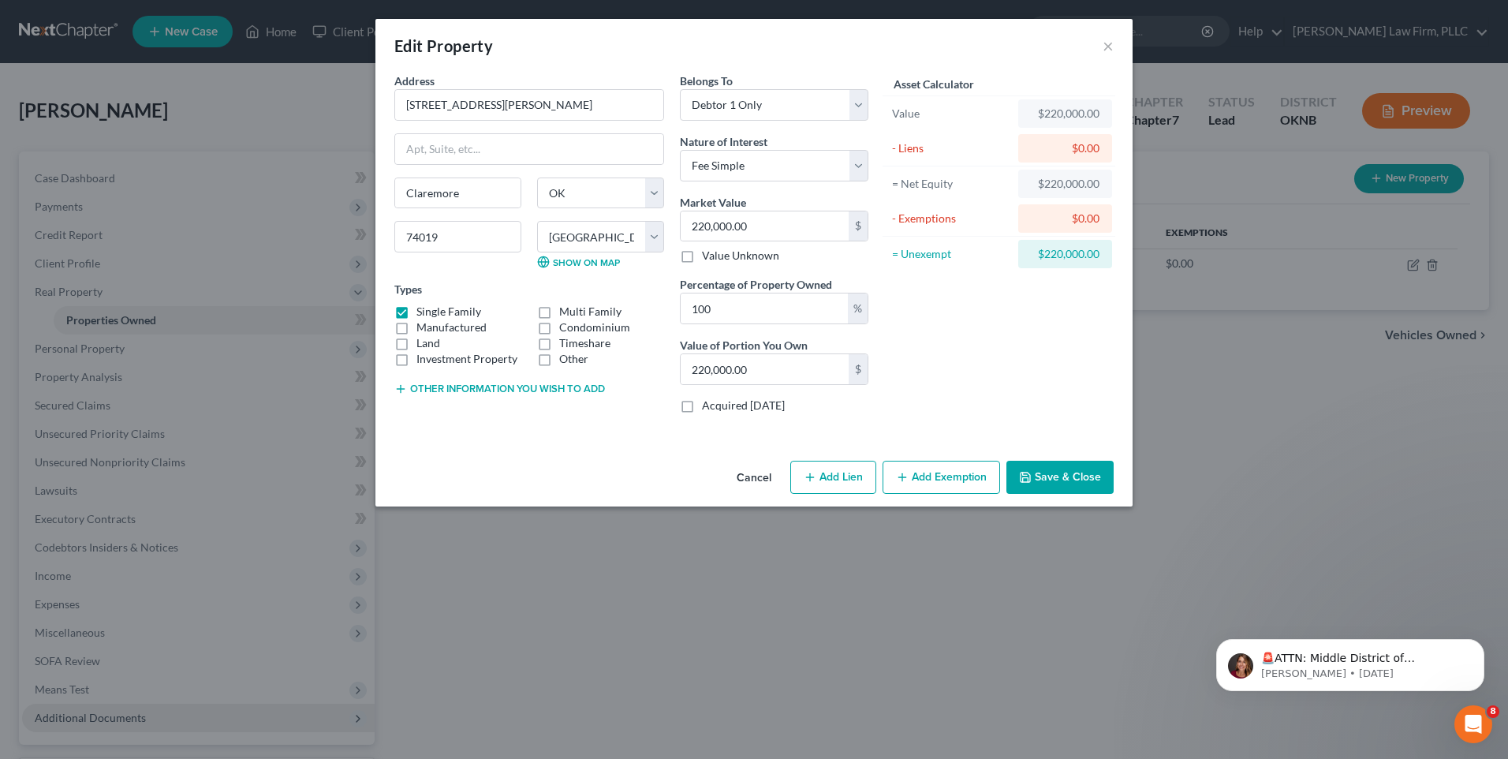
click at [919, 477] on button "Add Exemption" at bounding box center [942, 477] width 118 height 33
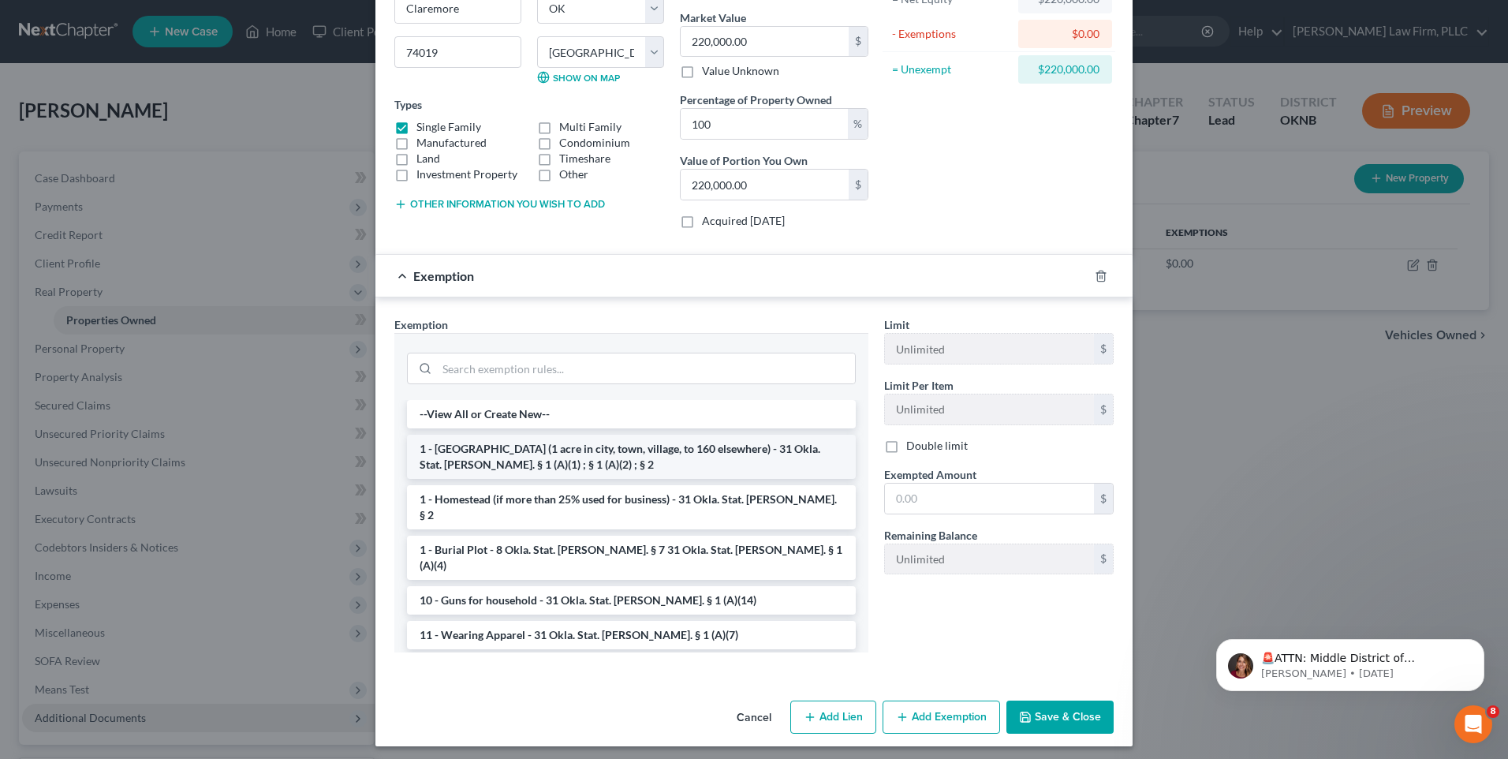
scroll to position [191, 0]
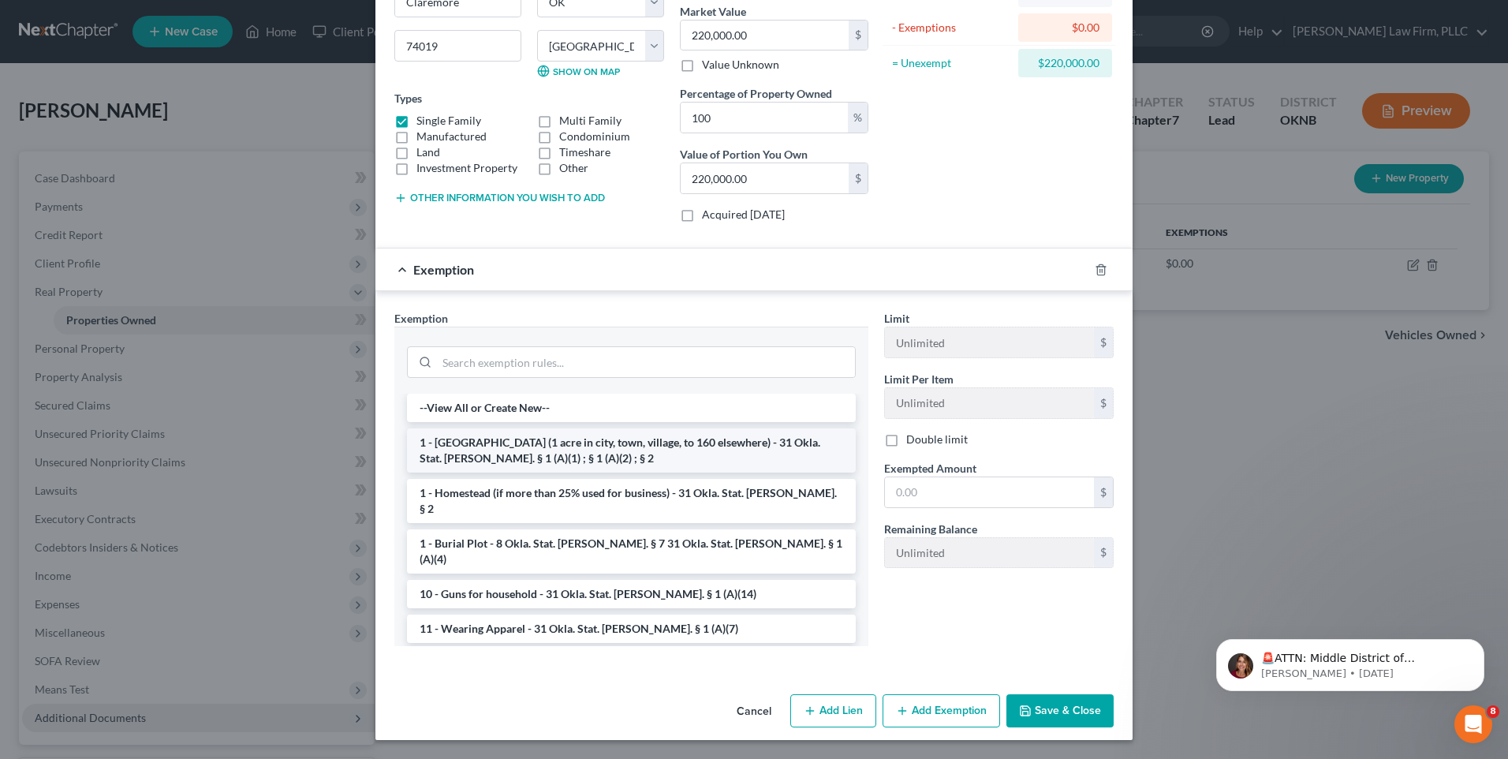
click at [562, 461] on li "1 - Homestead (1 acre in city, town, village, to 160 elsewhere) - 31 Okla. Stat…" at bounding box center [631, 450] width 449 height 44
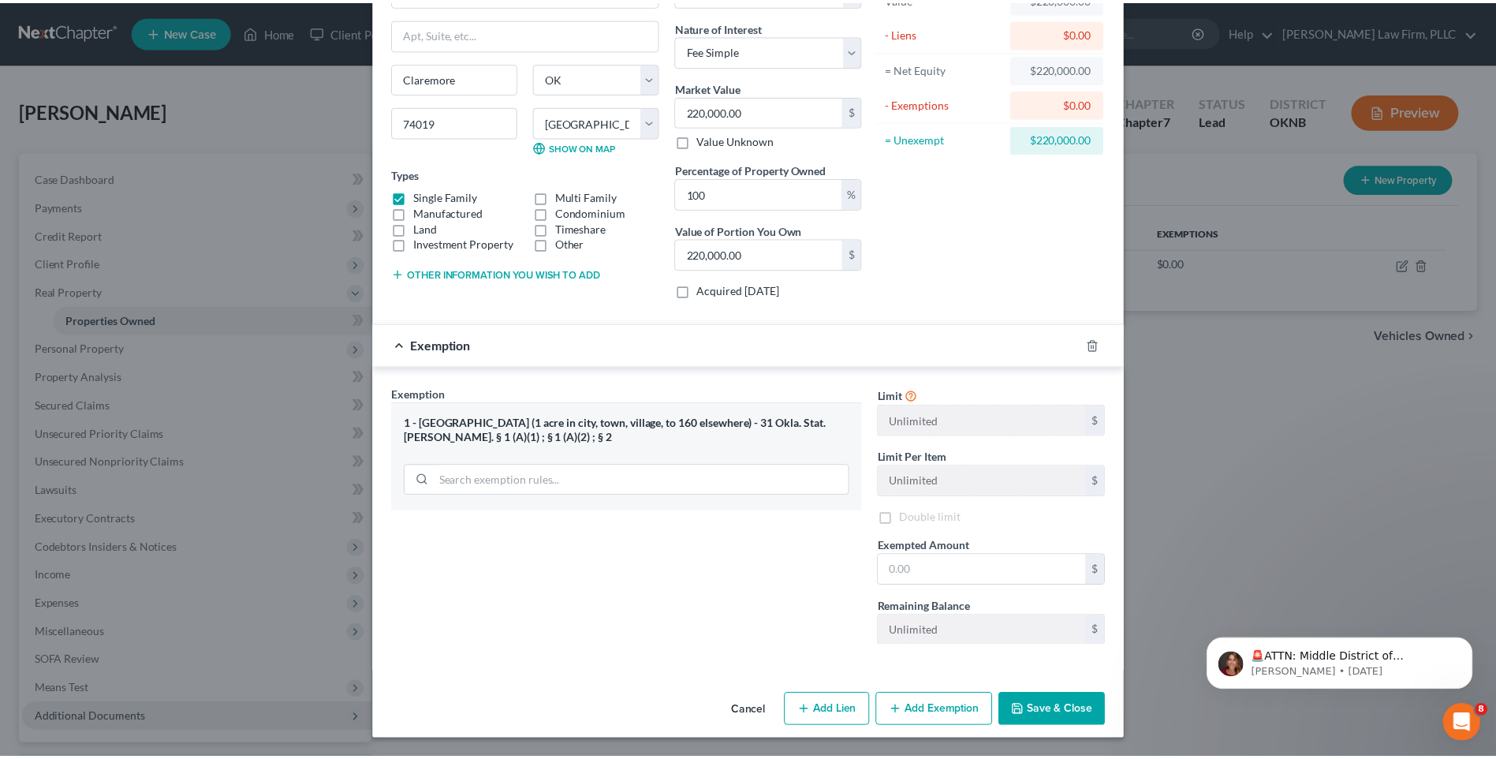
scroll to position [115, 0]
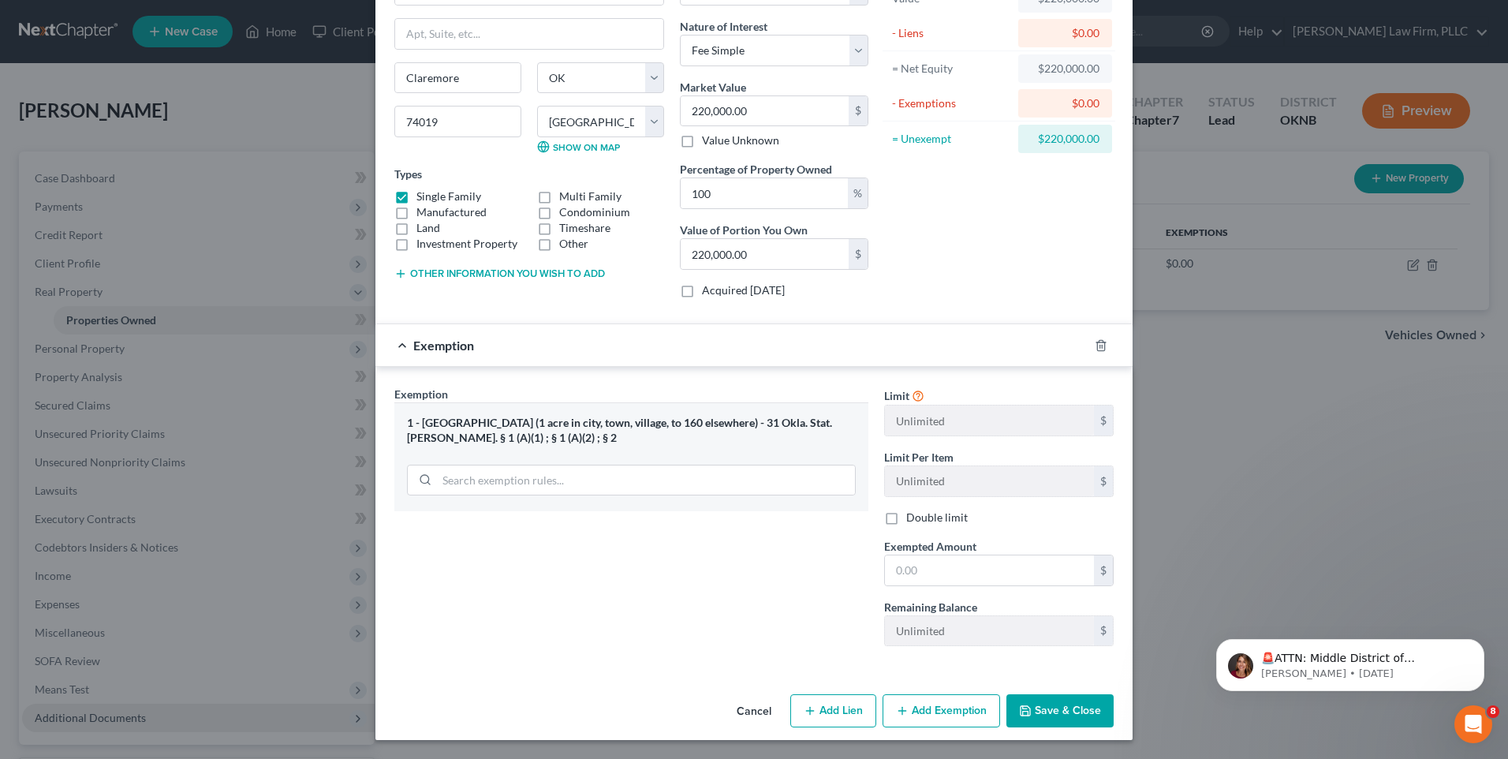
click at [1025, 712] on icon "button" at bounding box center [1025, 710] width 9 height 9
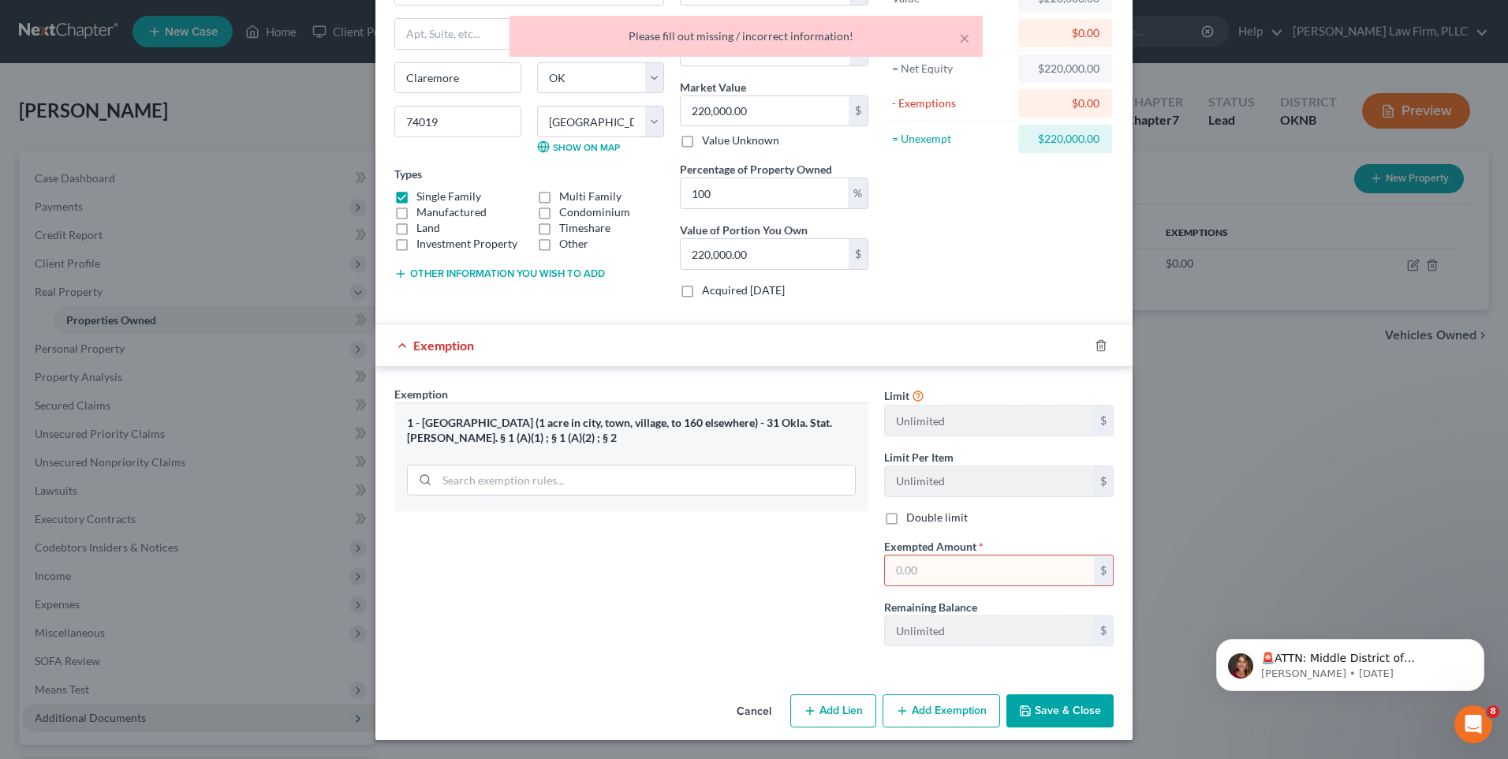
click at [932, 573] on input "text" at bounding box center [989, 570] width 209 height 30
click at [818, 566] on div "Exemption Set must be selected for CA. Exemption * 1 - Homestead (1 acre in cit…" at bounding box center [631, 522] width 490 height 273
click at [933, 574] on input "text" at bounding box center [989, 570] width 209 height 30
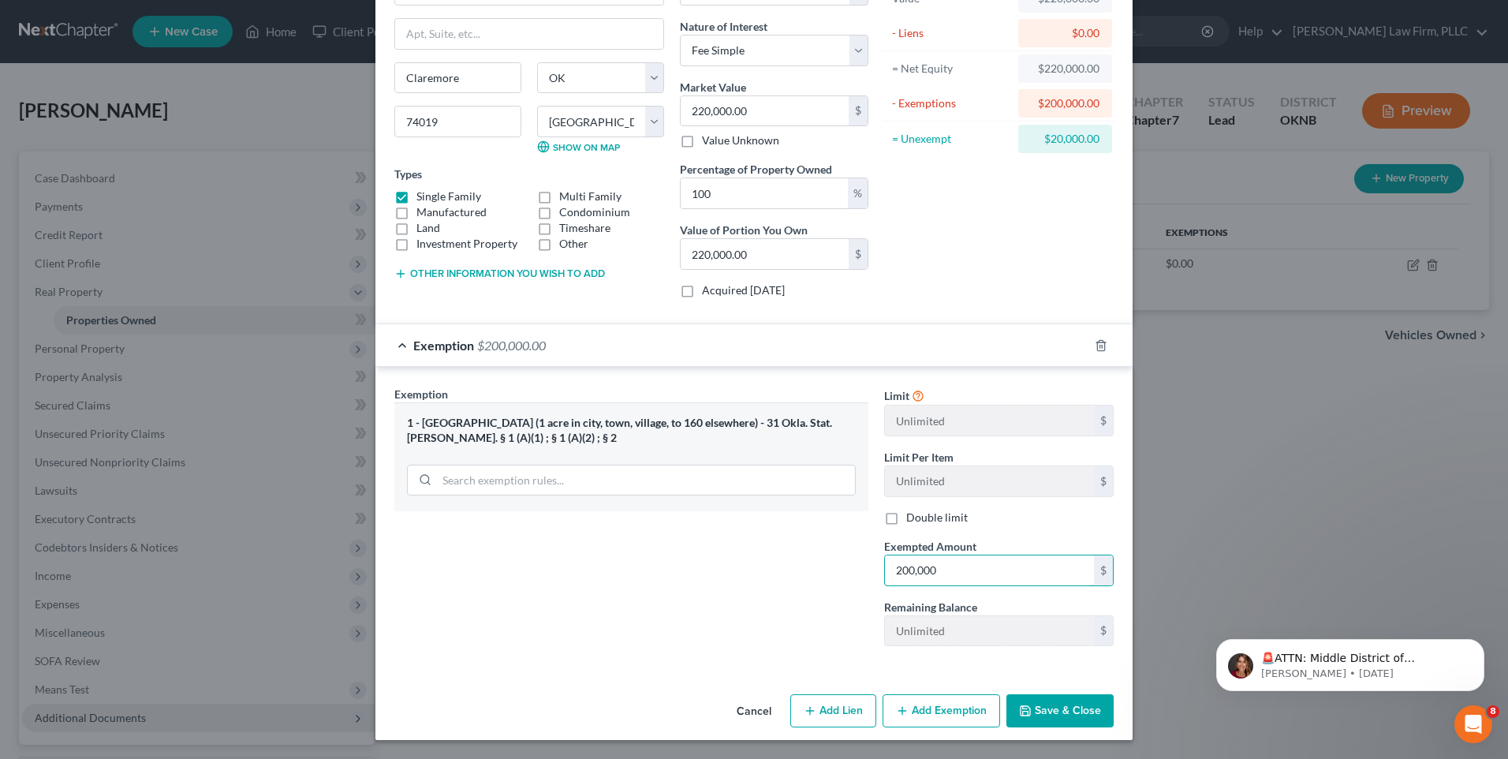
type input "200,000"
click at [1073, 711] on button "Save & Close" at bounding box center [1059, 710] width 107 height 33
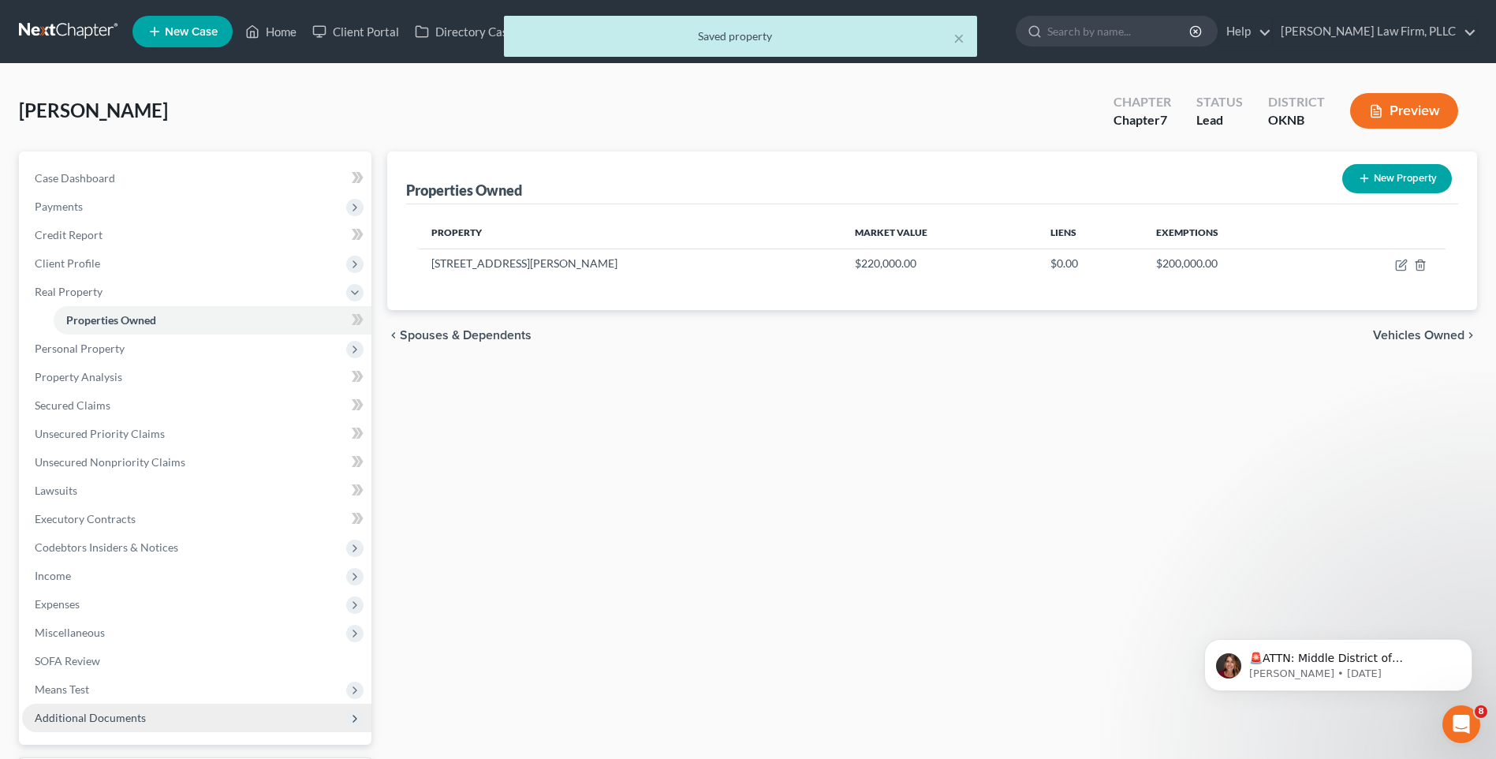
click at [864, 462] on div "Properties Owned New Property Property Market Value Liens Exemptions 2501 SW Wo…" at bounding box center [932, 493] width 1106 height 684
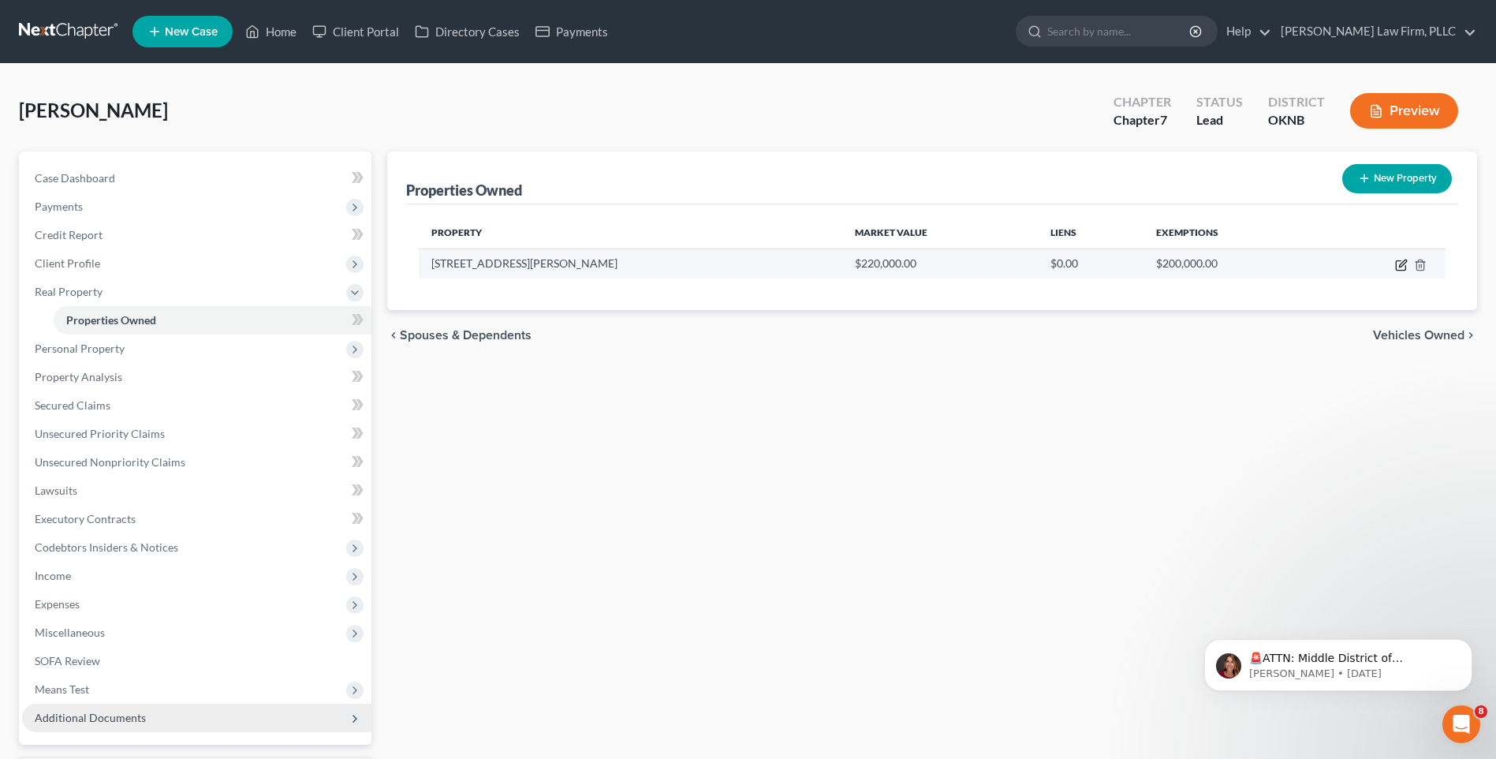
click at [1402, 268] on icon "button" at bounding box center [1401, 265] width 13 height 13
select select "37"
select select "65"
select select "0"
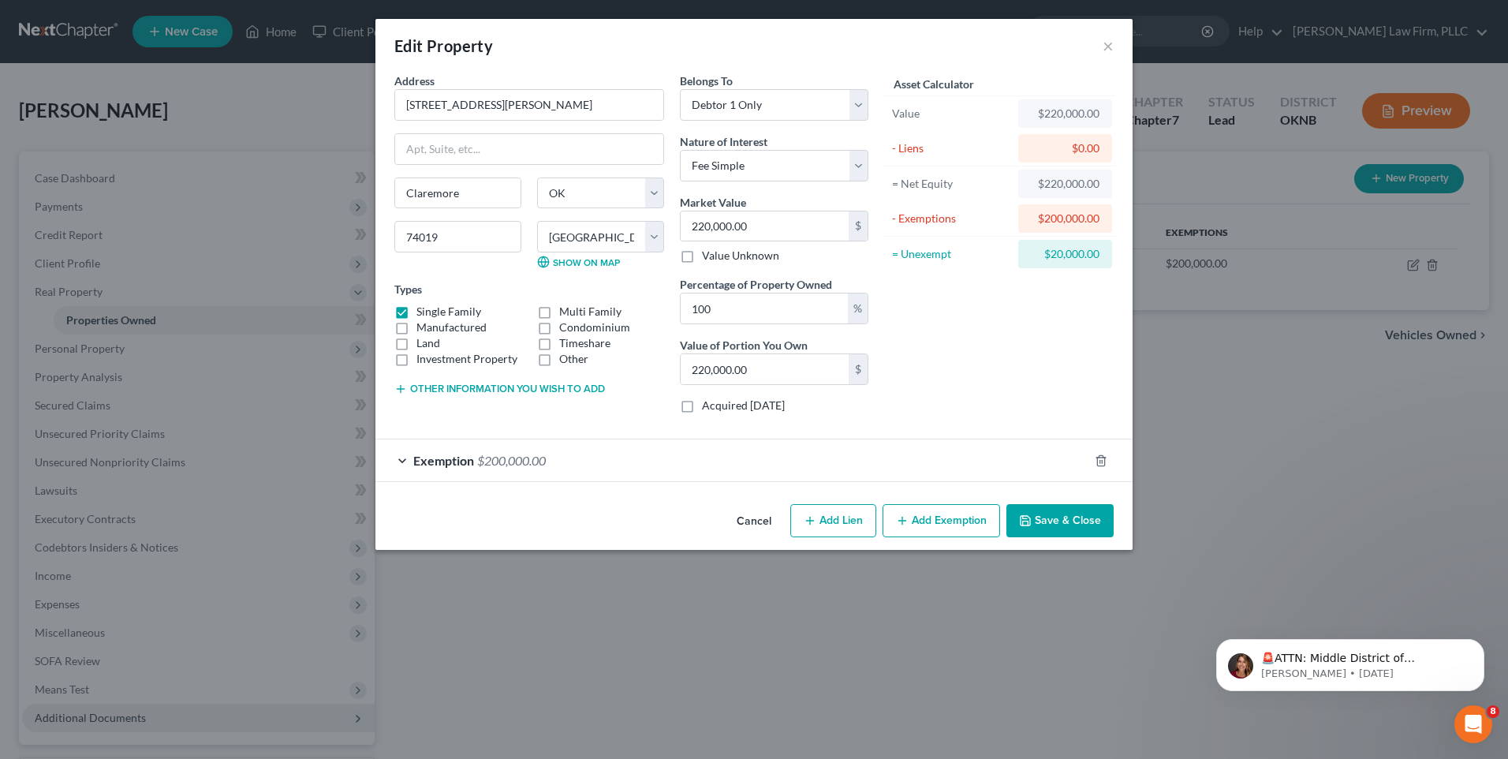
click at [764, 521] on button "Cancel" at bounding box center [754, 522] width 60 height 32
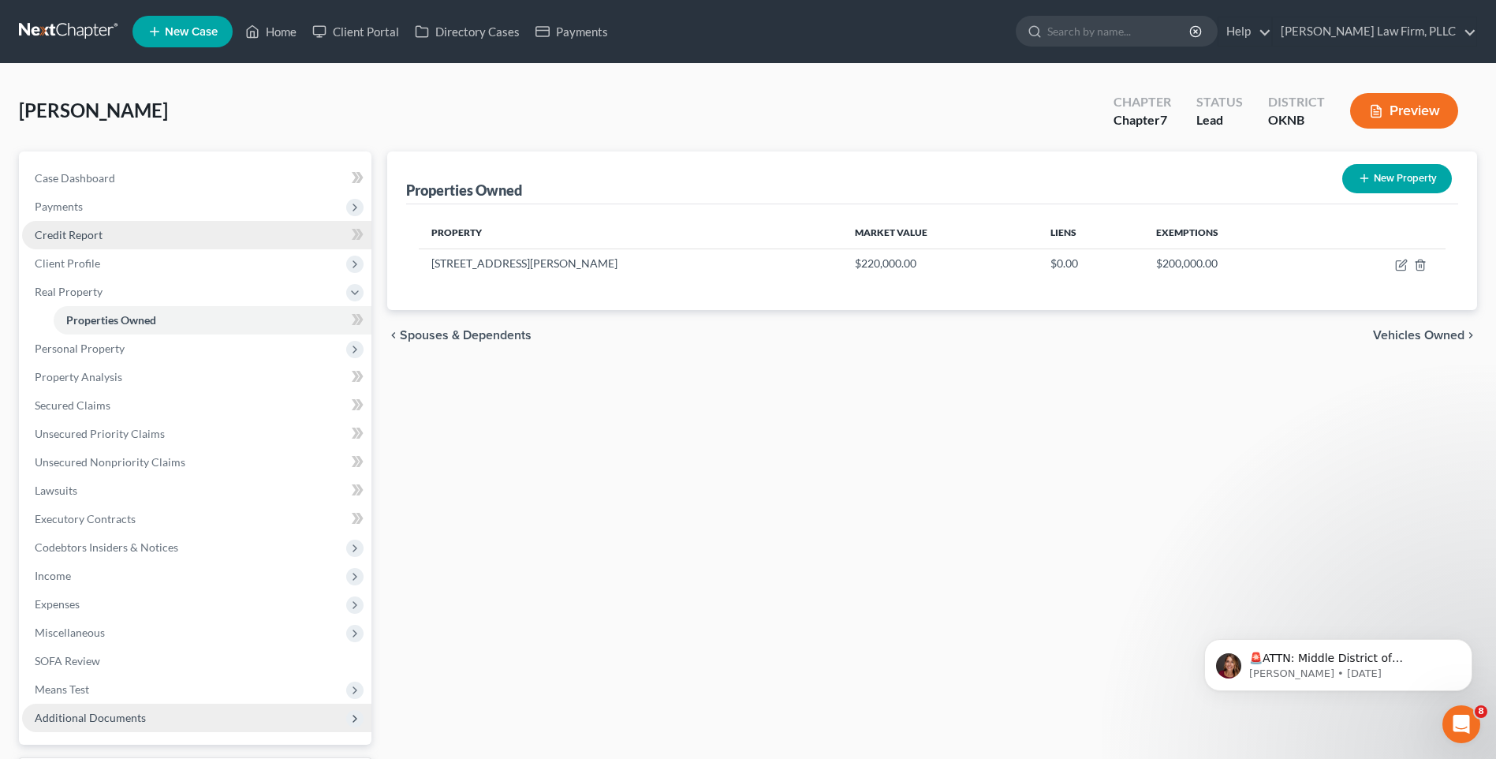
click at [120, 248] on link "Credit Report" at bounding box center [196, 235] width 349 height 28
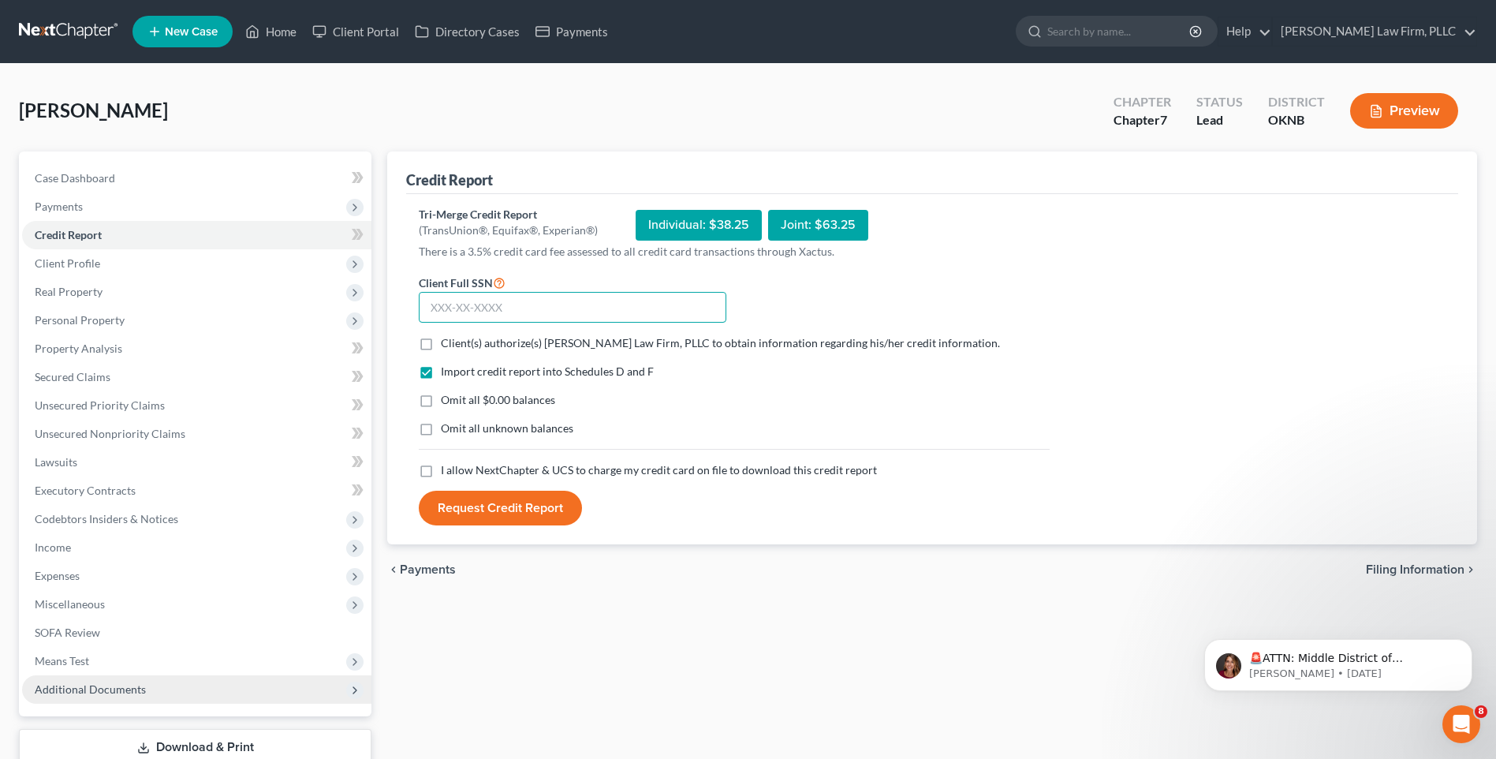
click at [569, 309] on input "text" at bounding box center [573, 308] width 308 height 32
click at [218, 213] on span "Payments" at bounding box center [196, 206] width 349 height 28
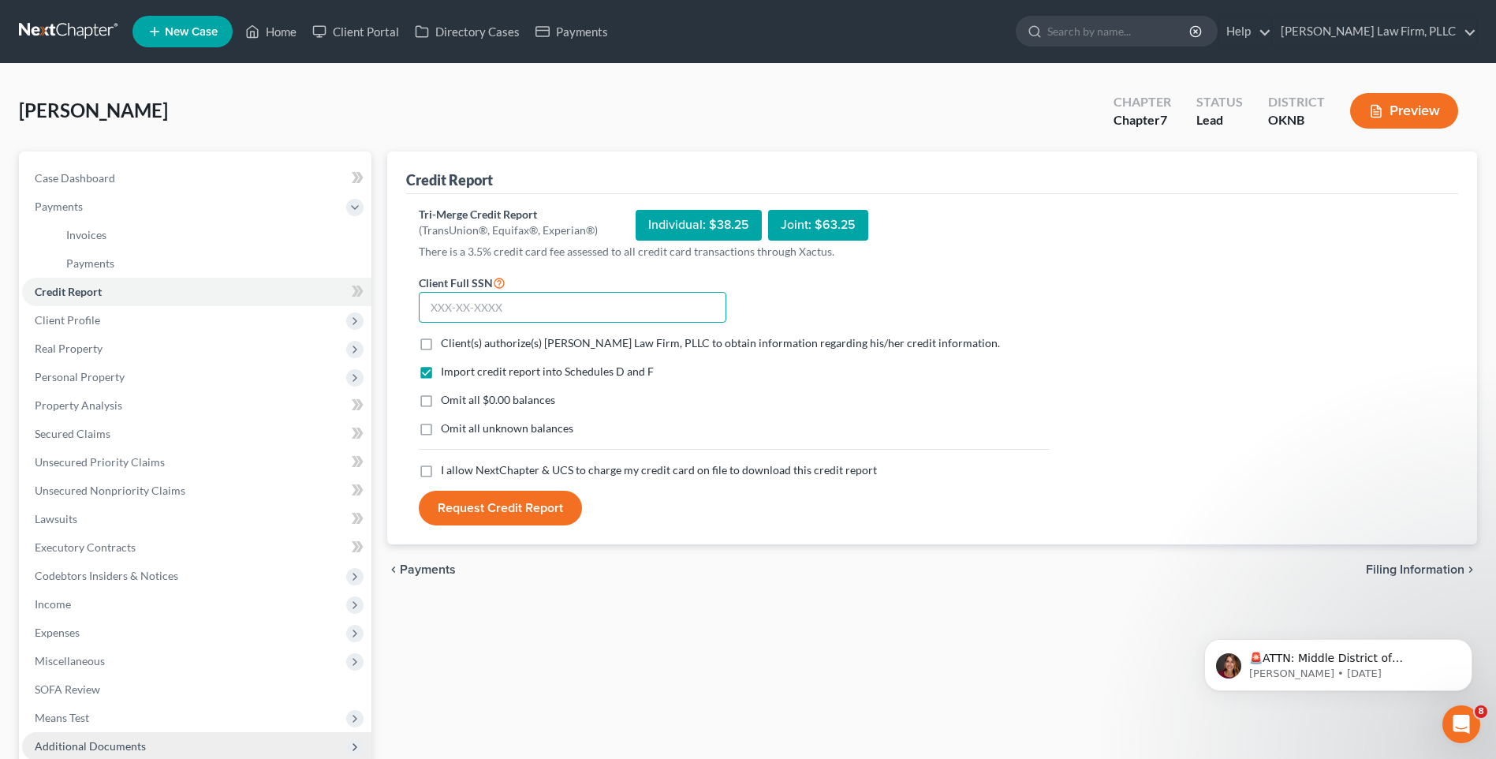
click at [642, 304] on input "text" at bounding box center [573, 308] width 308 height 32
type input "447-90-6731"
click at [682, 220] on div "Individual: $38.25" at bounding box center [699, 225] width 126 height 31
click at [842, 223] on div "Joint: $63.25" at bounding box center [818, 225] width 100 height 31
drag, startPoint x: 688, startPoint y: 226, endPoint x: 912, endPoint y: 233, distance: 224.1
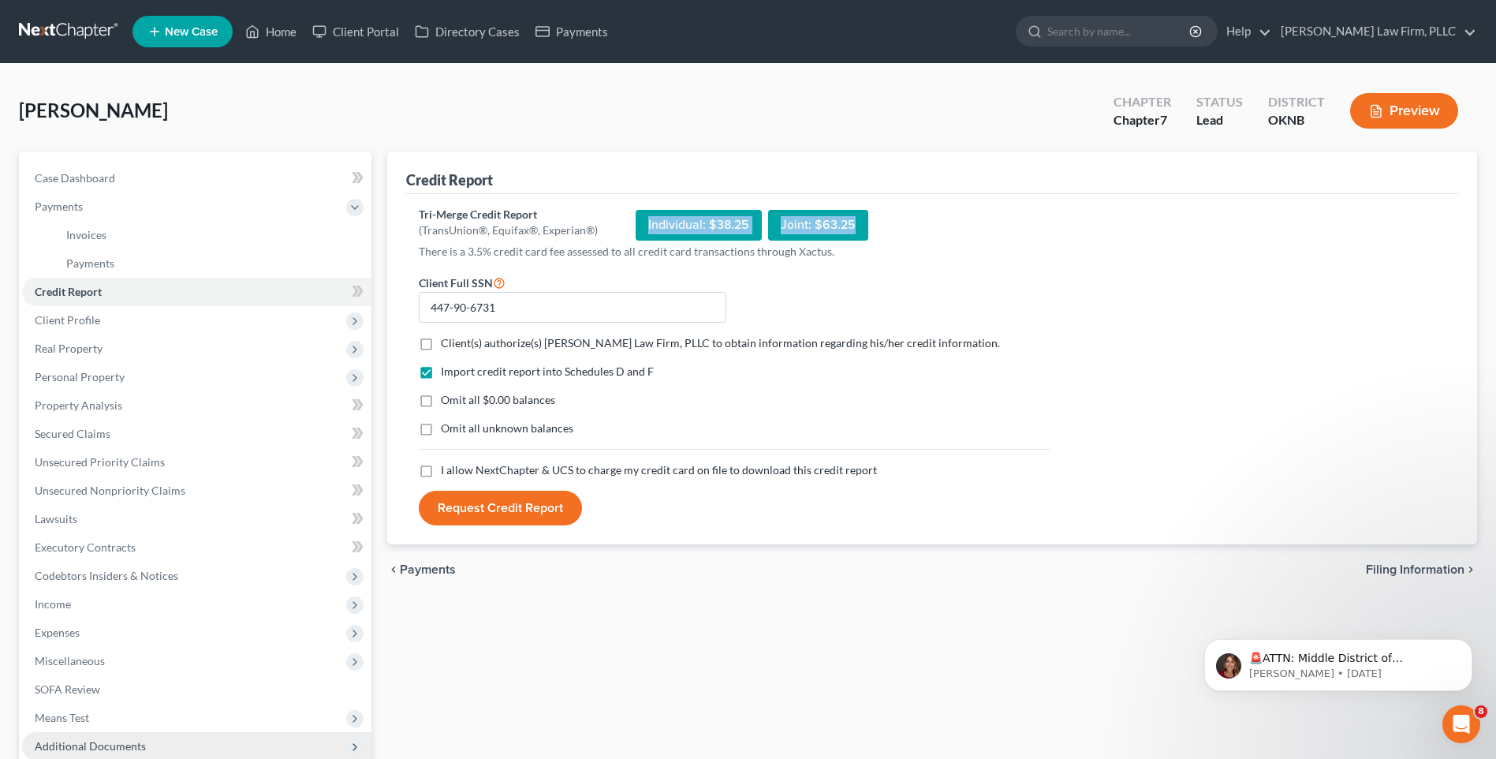
click at [886, 231] on div "Tri-Merge Credit Report (TransUnion®, Equifax®, Experian®) Individual: $38.25 J…" at bounding box center [734, 225] width 631 height 37
drag, startPoint x: 912, startPoint y: 233, endPoint x: 975, endPoint y: 243, distance: 63.8
click at [974, 241] on div "Tri-Merge Credit Report (TransUnion®, Equifax®, Experian®) Individual: $38.25 J…" at bounding box center [734, 225] width 631 height 37
click at [543, 512] on button "Request Credit Report" at bounding box center [500, 508] width 163 height 35
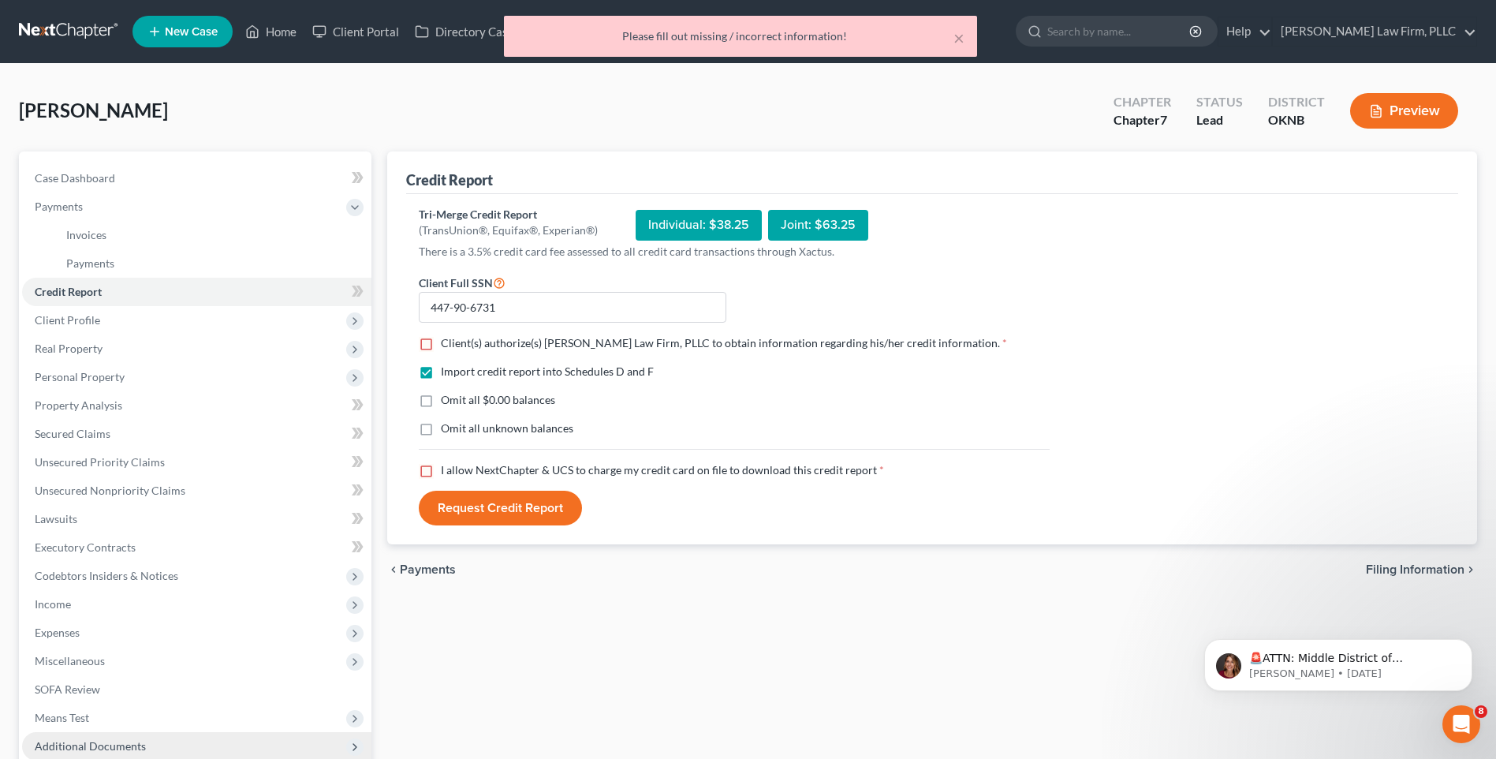
click at [441, 469] on label "I allow NextChapter & UCS to charge my credit card on file to download this cre…" at bounding box center [662, 470] width 443 height 16
click at [447, 469] on input "I allow NextChapter & UCS to charge my credit card on file to download this cre…" at bounding box center [452, 467] width 10 height 10
checkbox input "true"
click at [441, 343] on label "Client(s) authorize(s) Lundy Law Firm, PLLC to obtain information regarding his…" at bounding box center [724, 343] width 566 height 16
click at [447, 343] on input "Client(s) authorize(s) Lundy Law Firm, PLLC to obtain information regarding his…" at bounding box center [452, 340] width 10 height 10
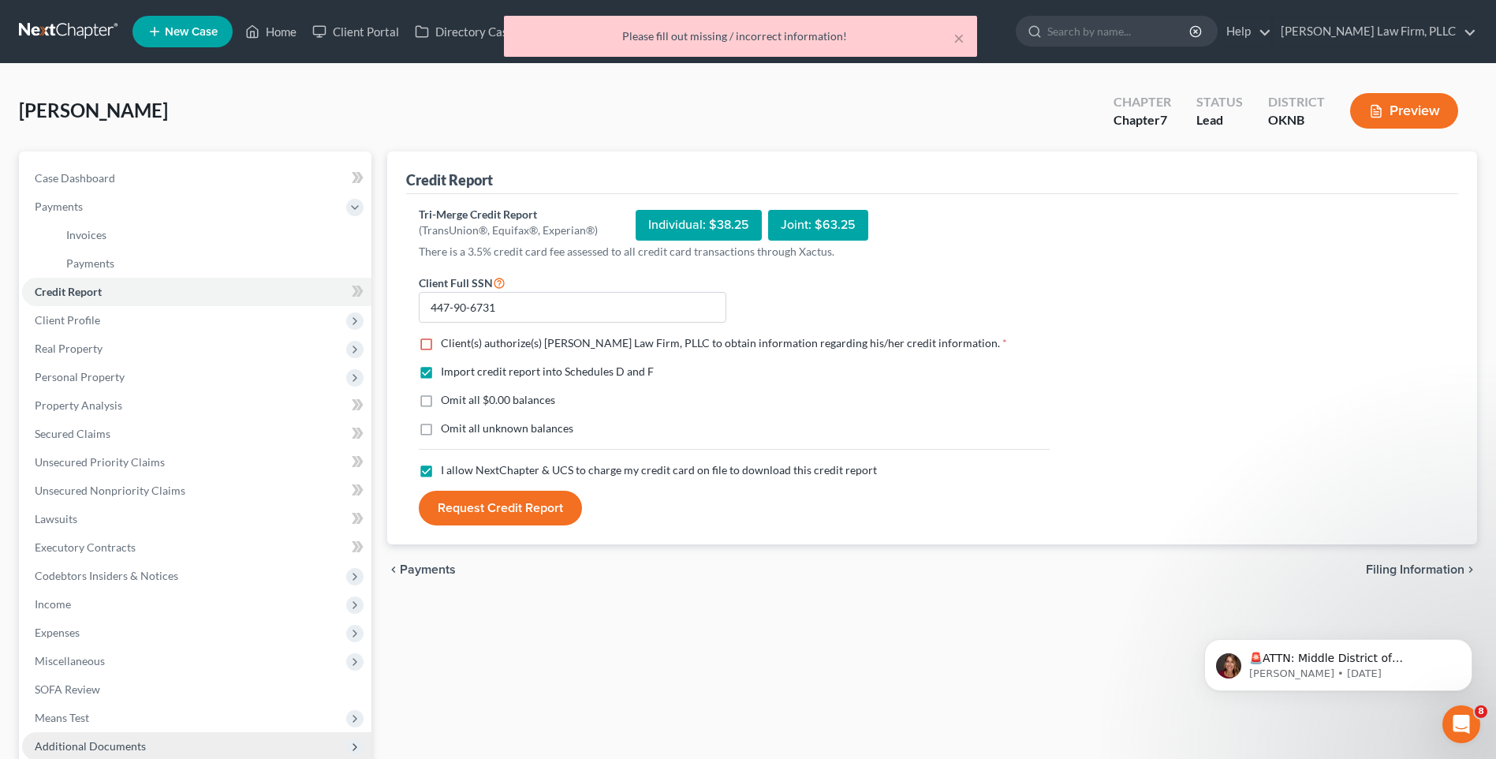
checkbox input "true"
click at [1067, 488] on div "Tri-Merge Credit Report (TransUnion®, Equifax®, Experian®) Individual: $38.25 J…" at bounding box center [932, 366] width 1027 height 319
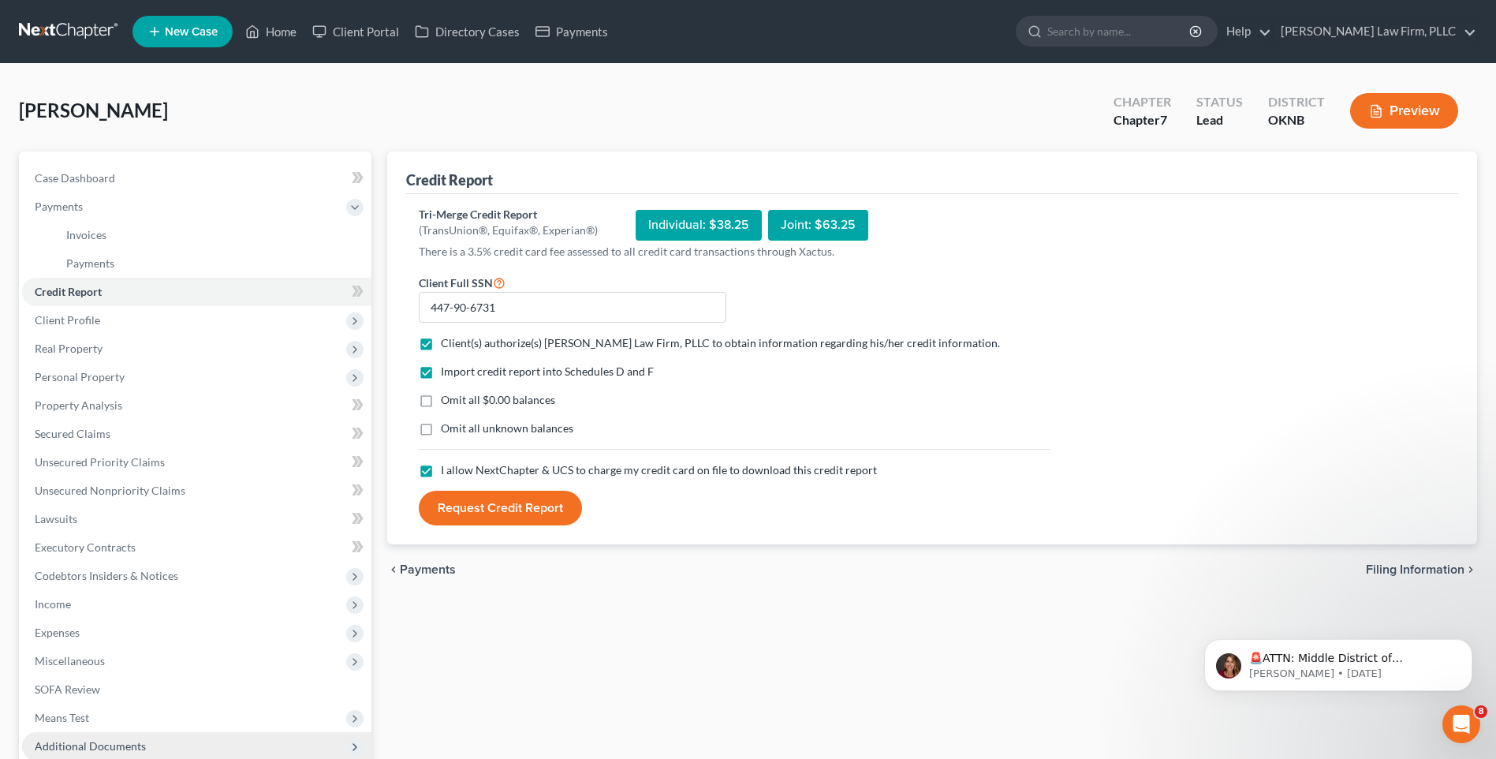
click at [543, 507] on button "Request Credit Report" at bounding box center [500, 508] width 163 height 35
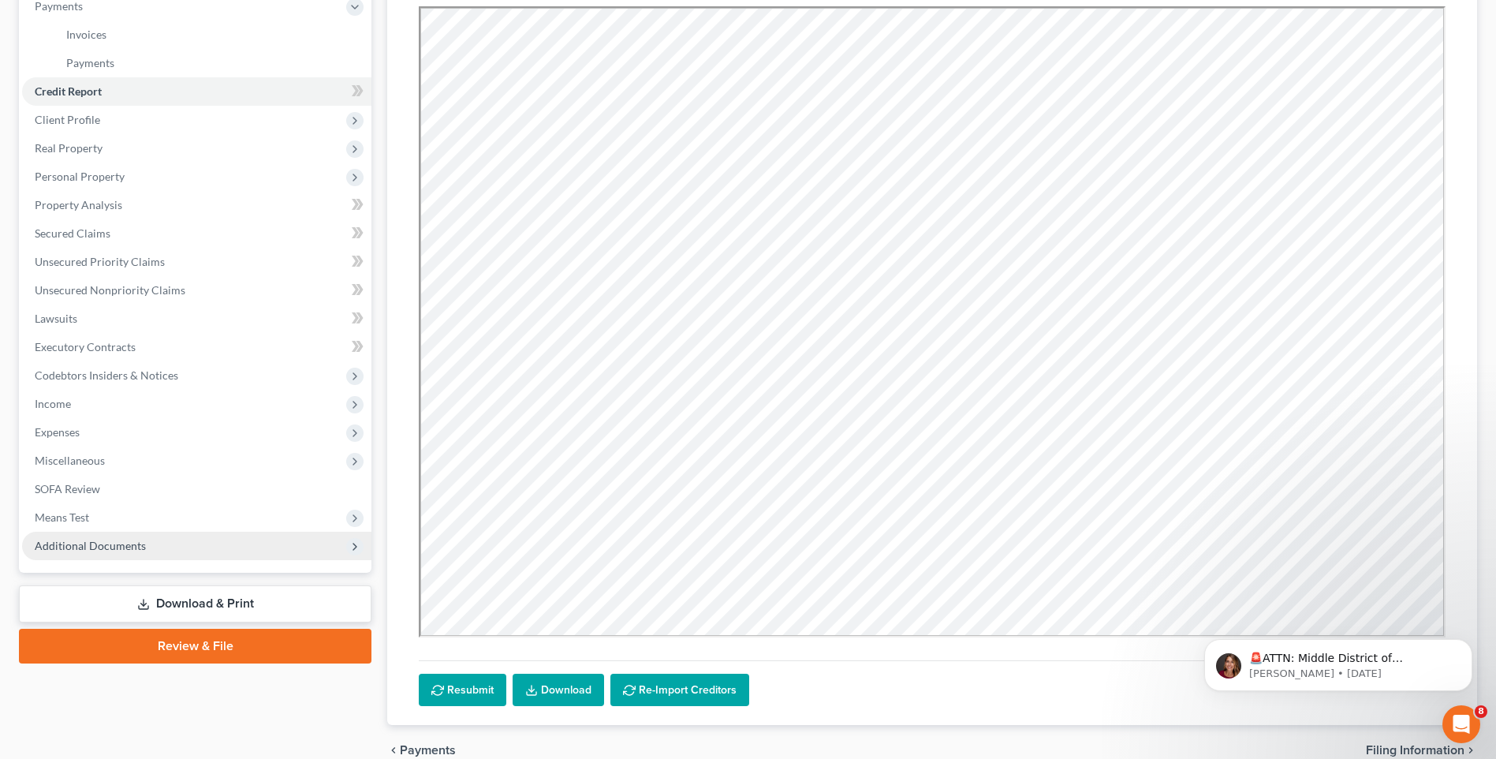
scroll to position [237, 0]
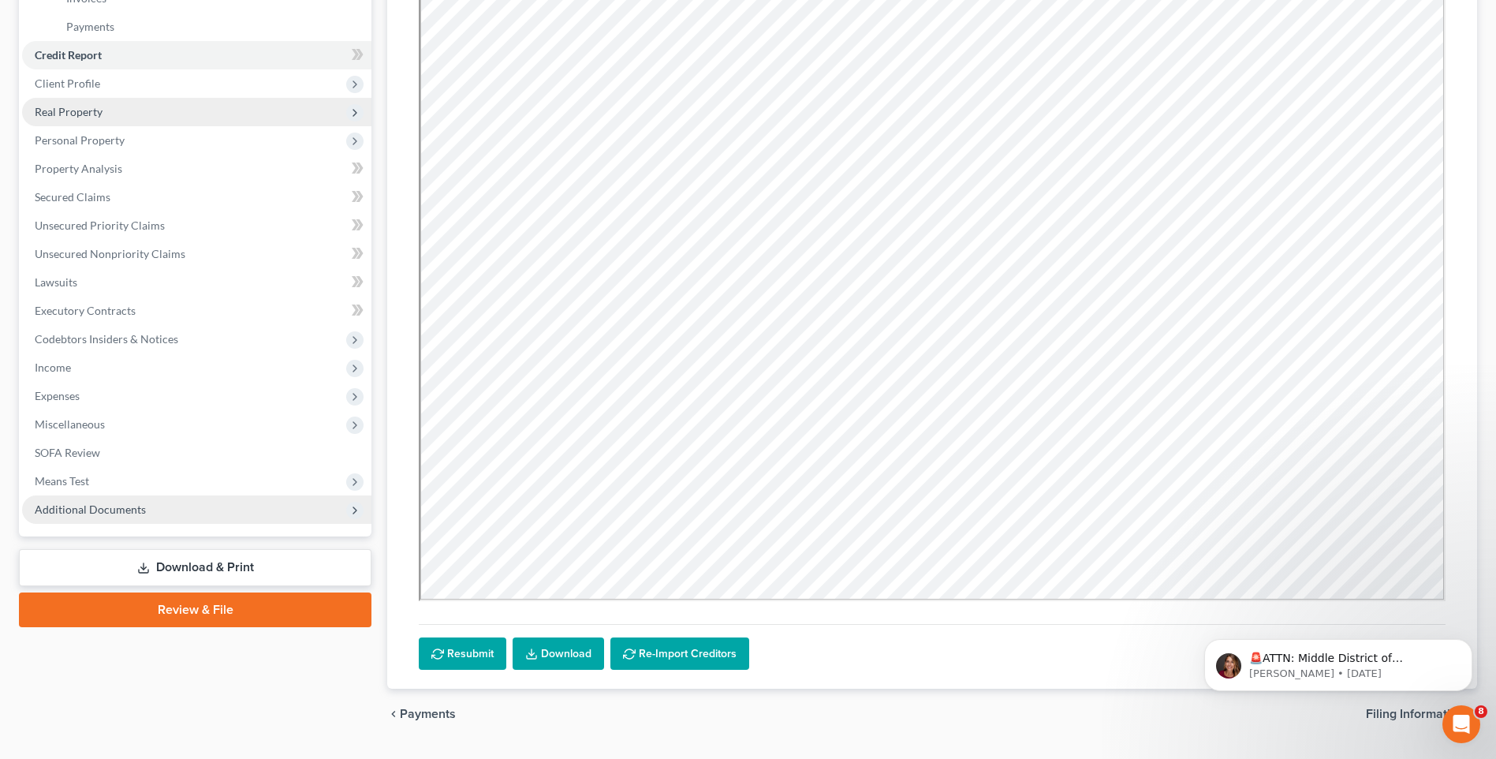
click at [123, 110] on span "Real Property" at bounding box center [196, 112] width 349 height 28
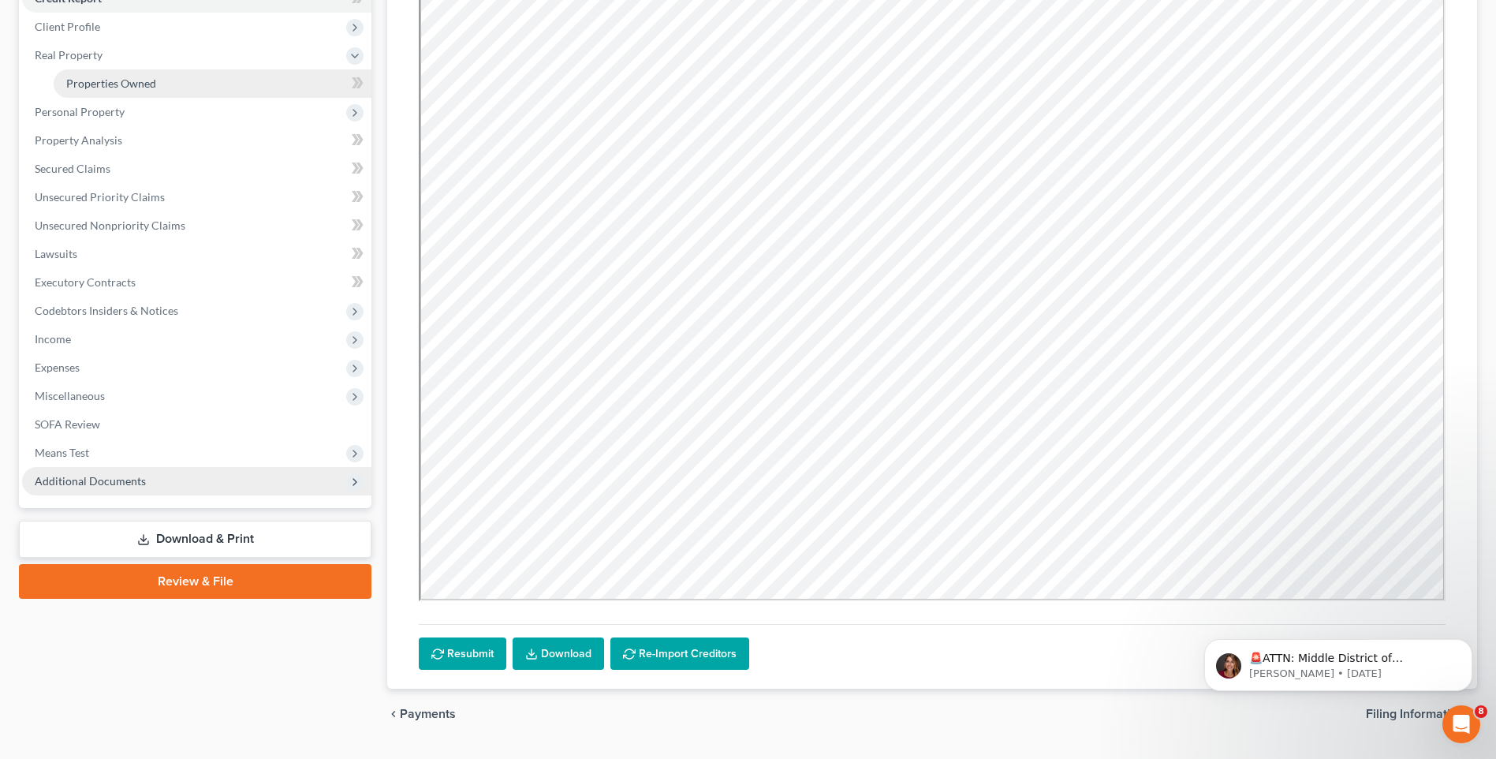
click at [166, 84] on link "Properties Owned" at bounding box center [213, 83] width 318 height 28
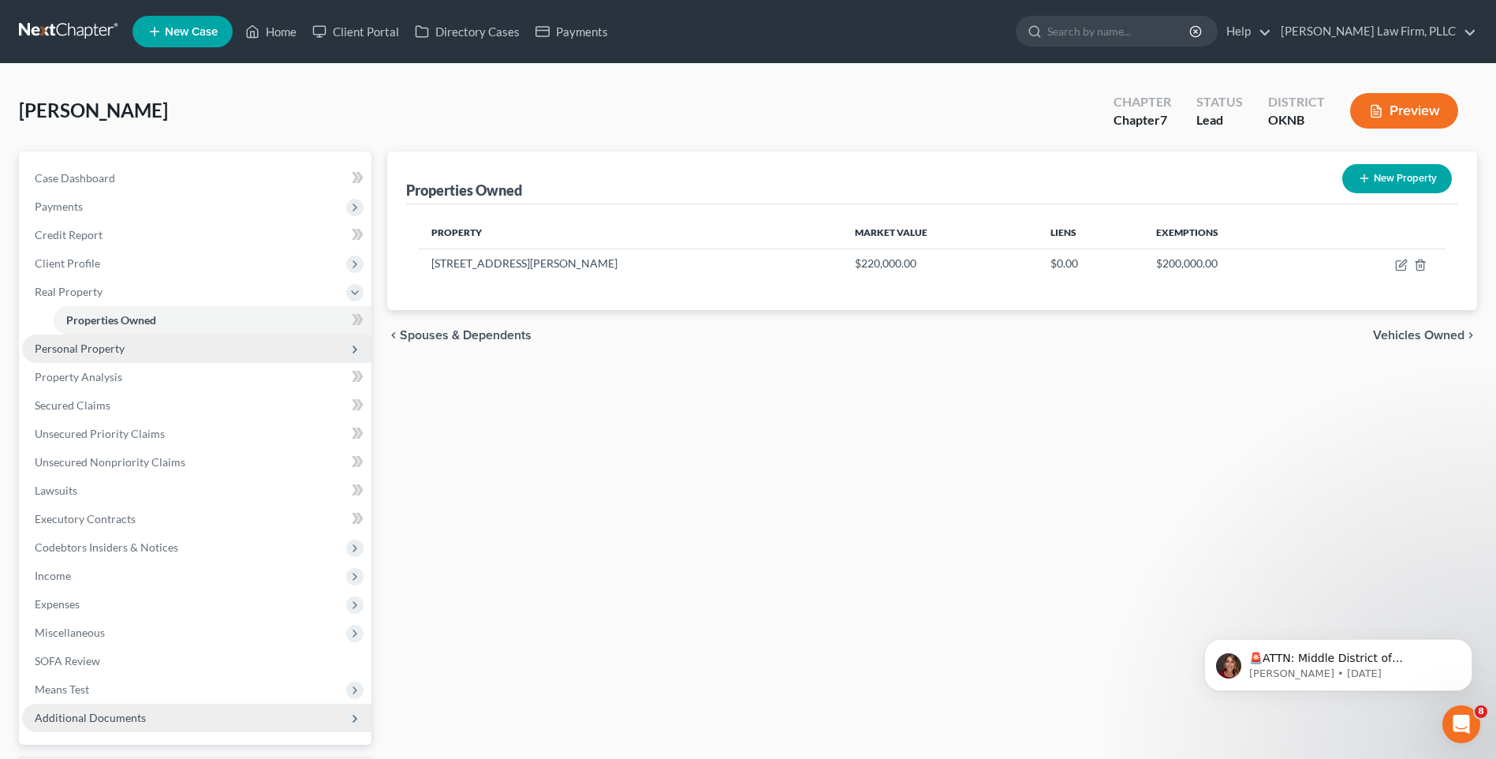
click at [183, 352] on span "Personal Property" at bounding box center [196, 348] width 349 height 28
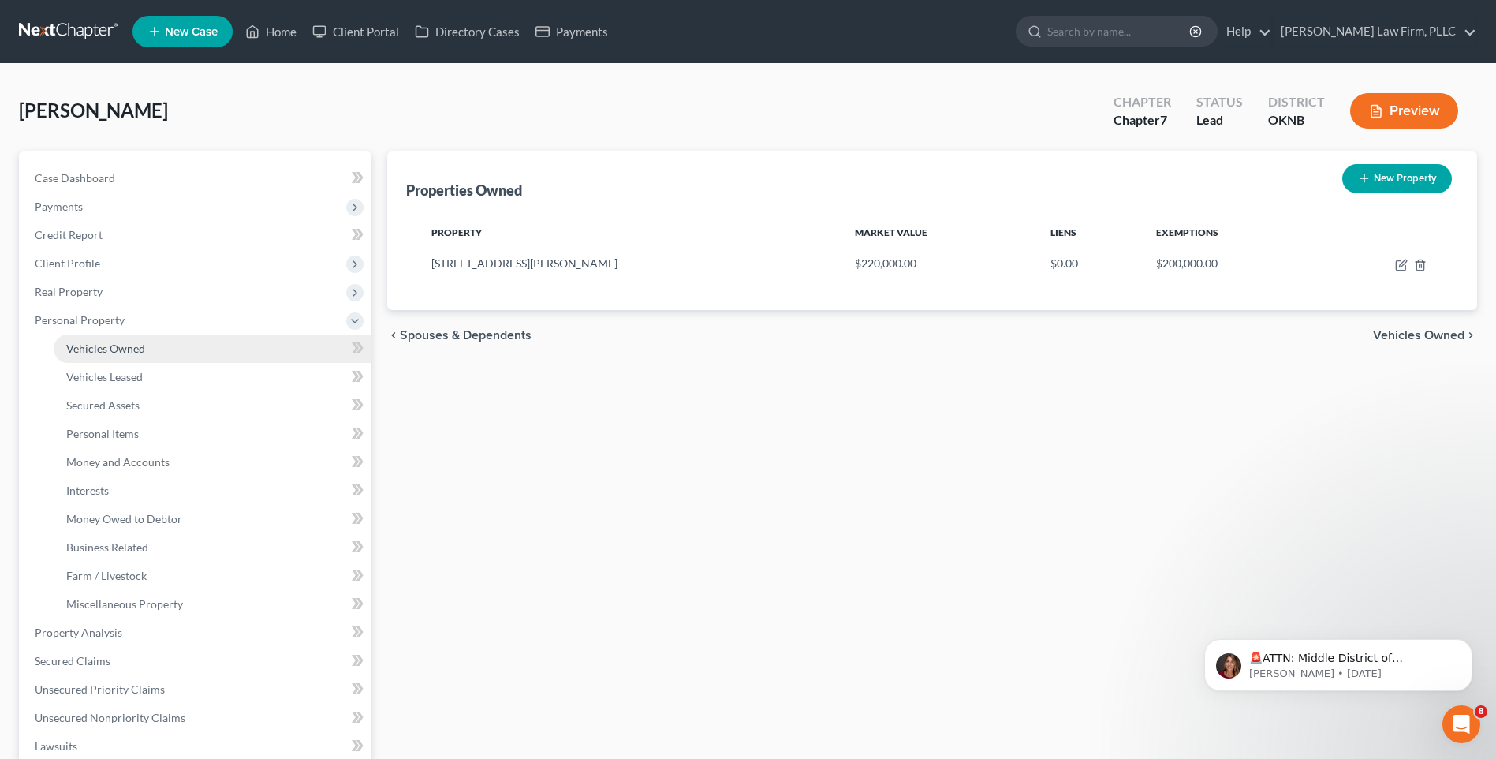
click at [186, 357] on link "Vehicles Owned" at bounding box center [213, 348] width 318 height 28
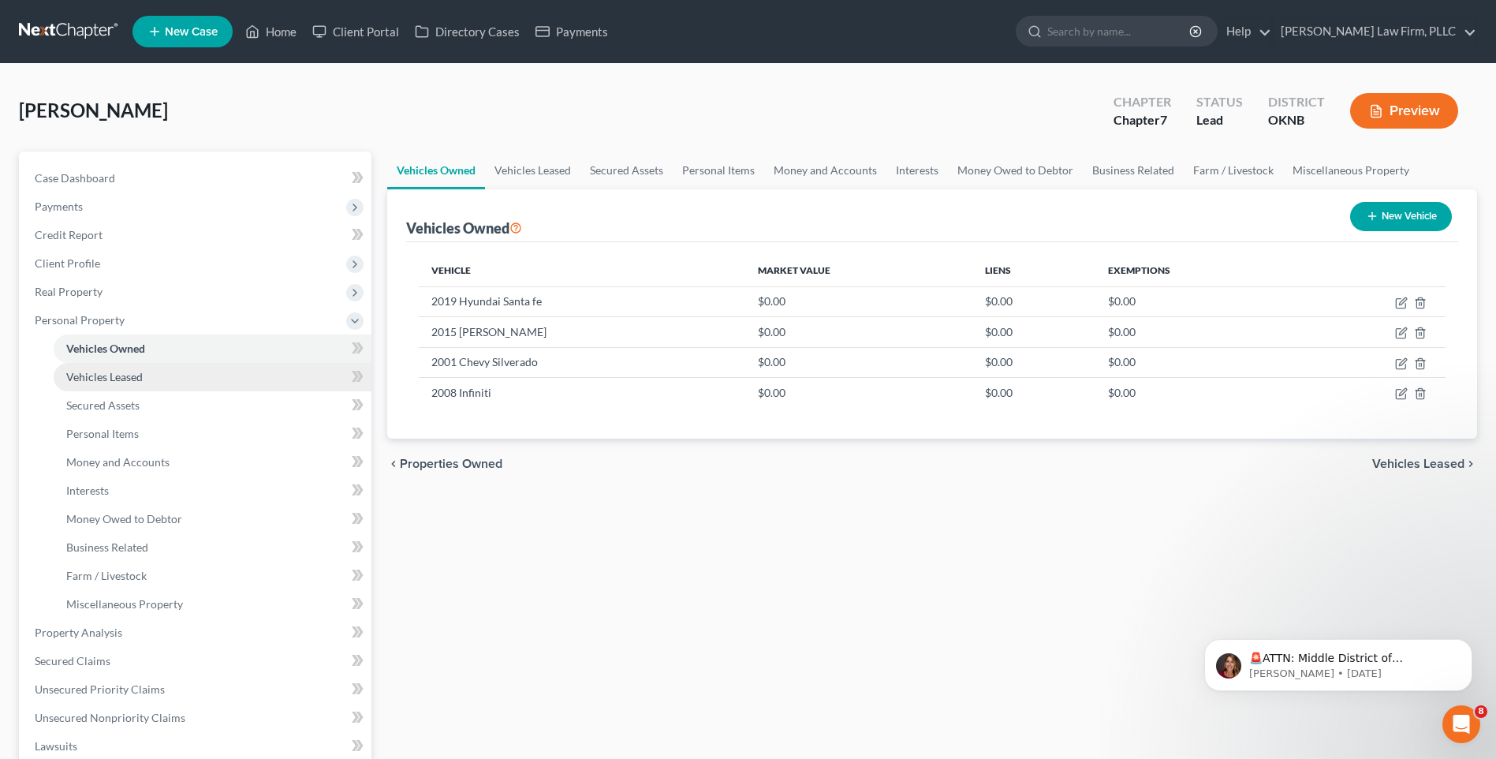
click at [176, 372] on link "Vehicles Leased" at bounding box center [213, 377] width 318 height 28
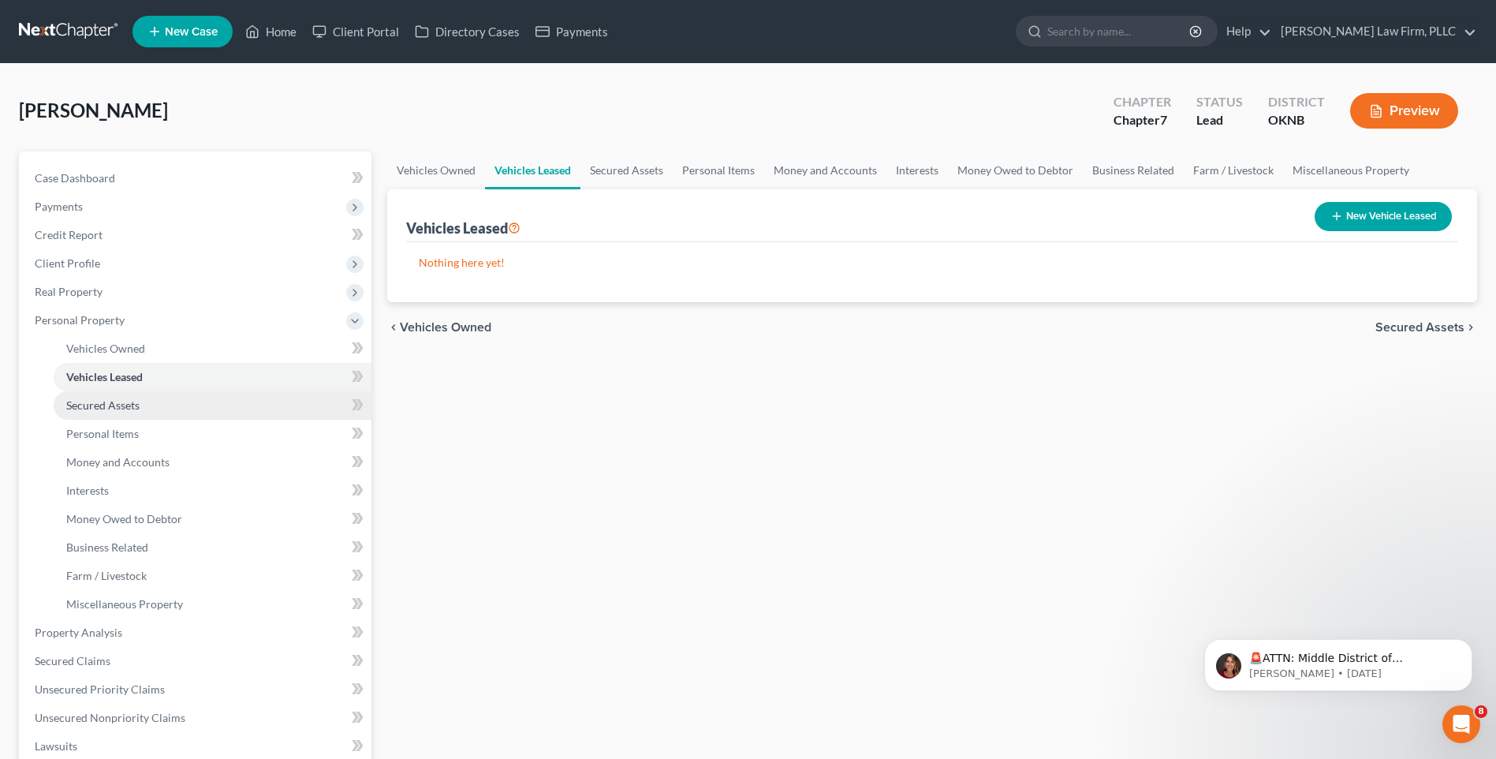
click at [189, 401] on link "Secured Assets" at bounding box center [213, 405] width 318 height 28
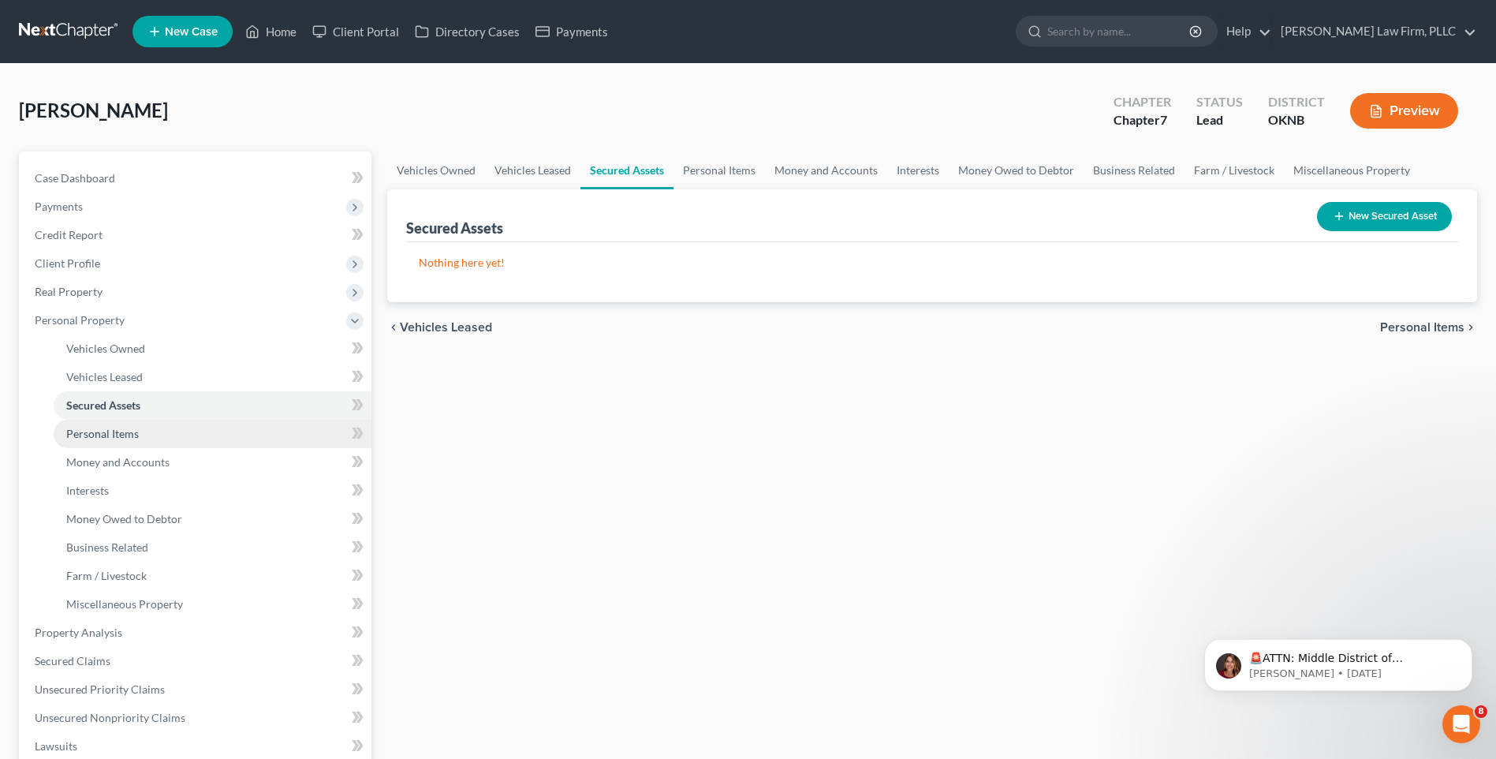
click at [200, 440] on link "Personal Items" at bounding box center [213, 434] width 318 height 28
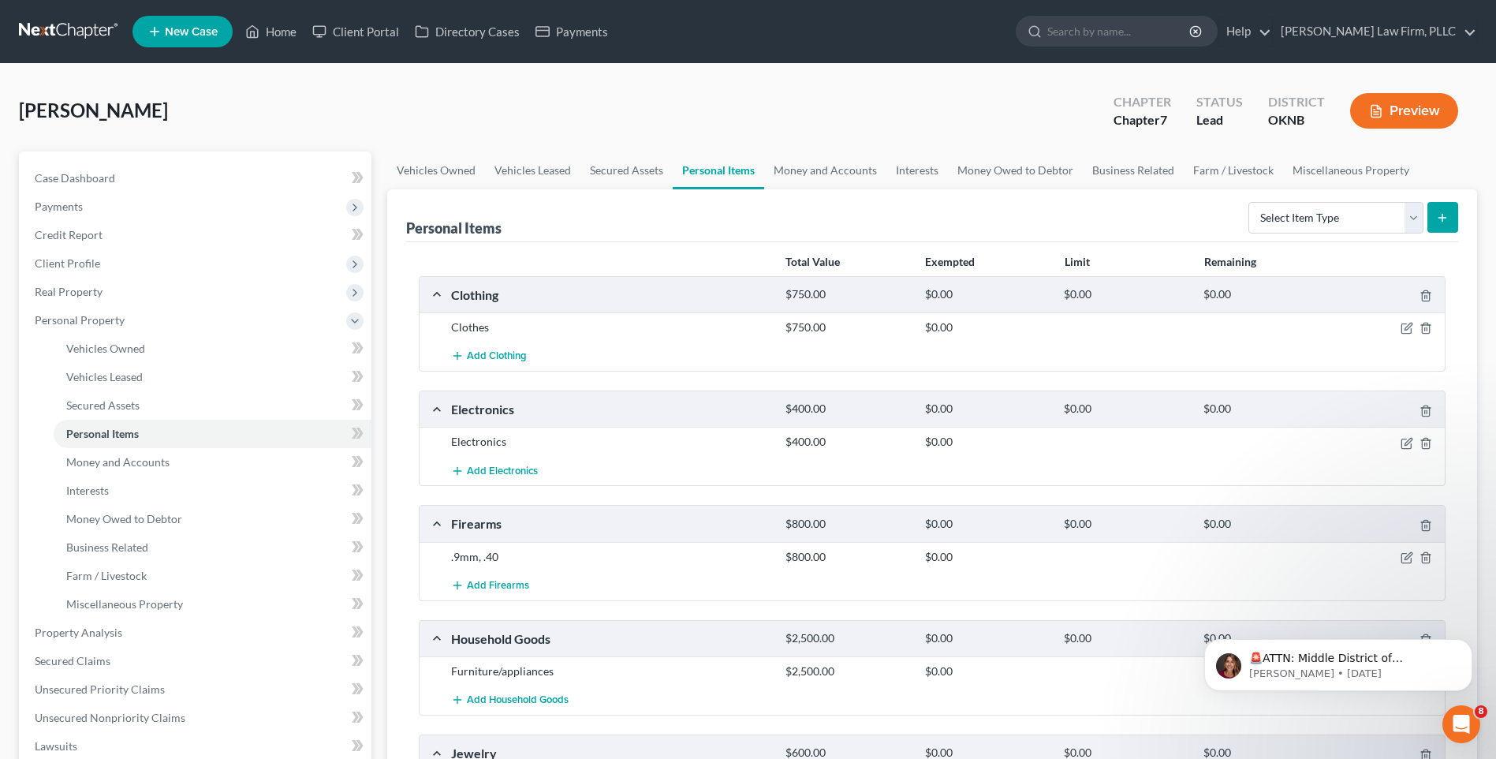
click at [615, 300] on div "Clothing" at bounding box center [610, 294] width 334 height 17
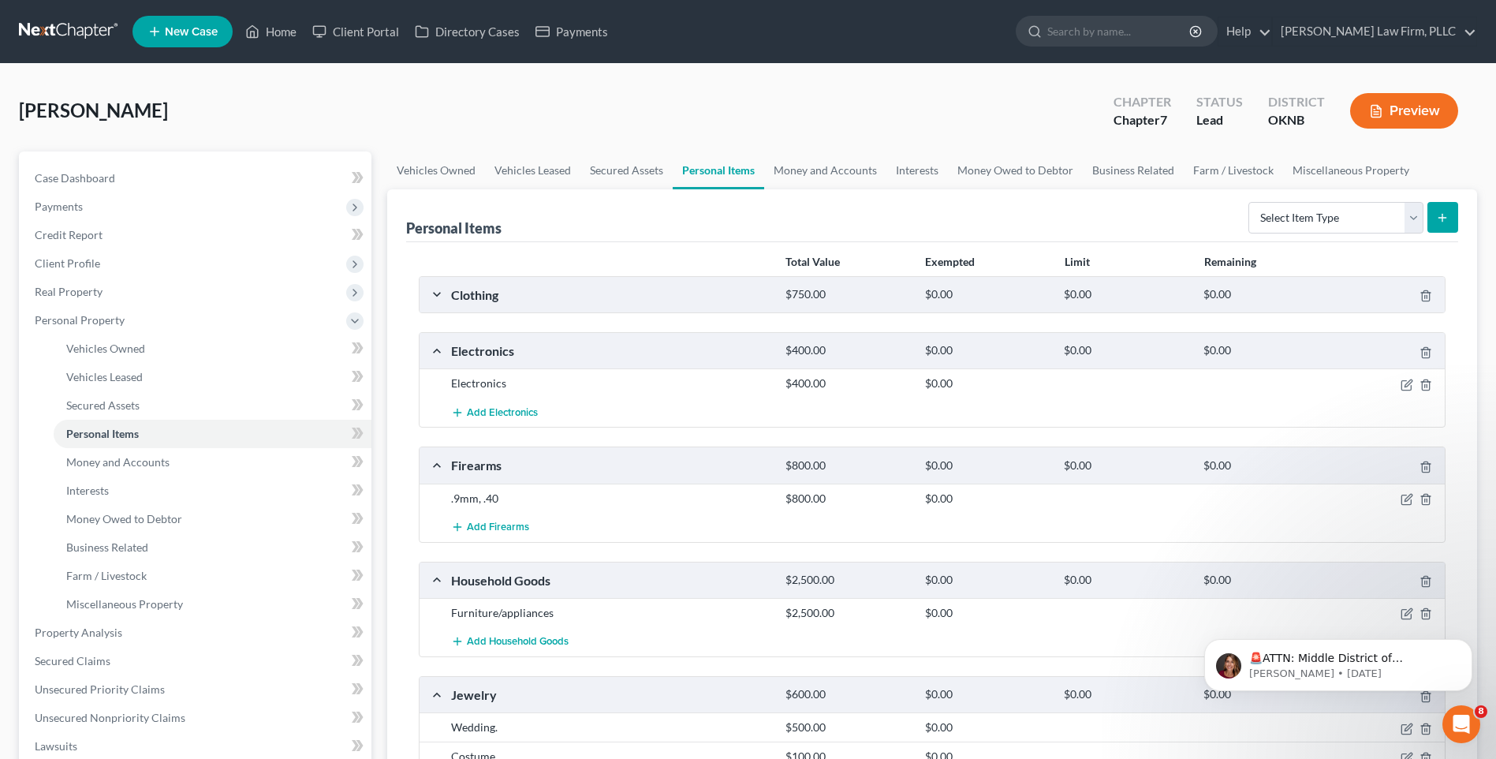
click at [618, 302] on div "Clothing" at bounding box center [610, 294] width 334 height 17
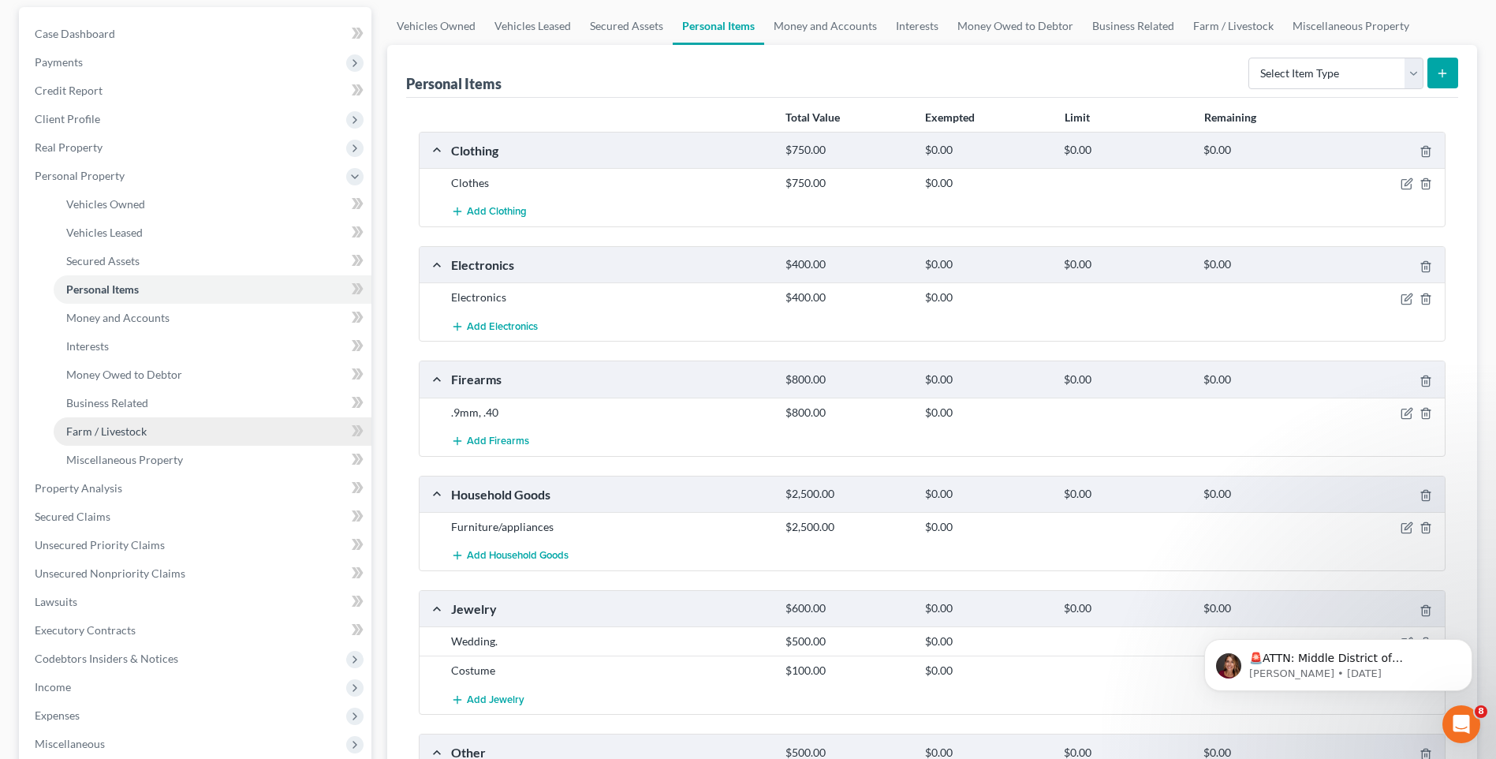
scroll to position [158, 0]
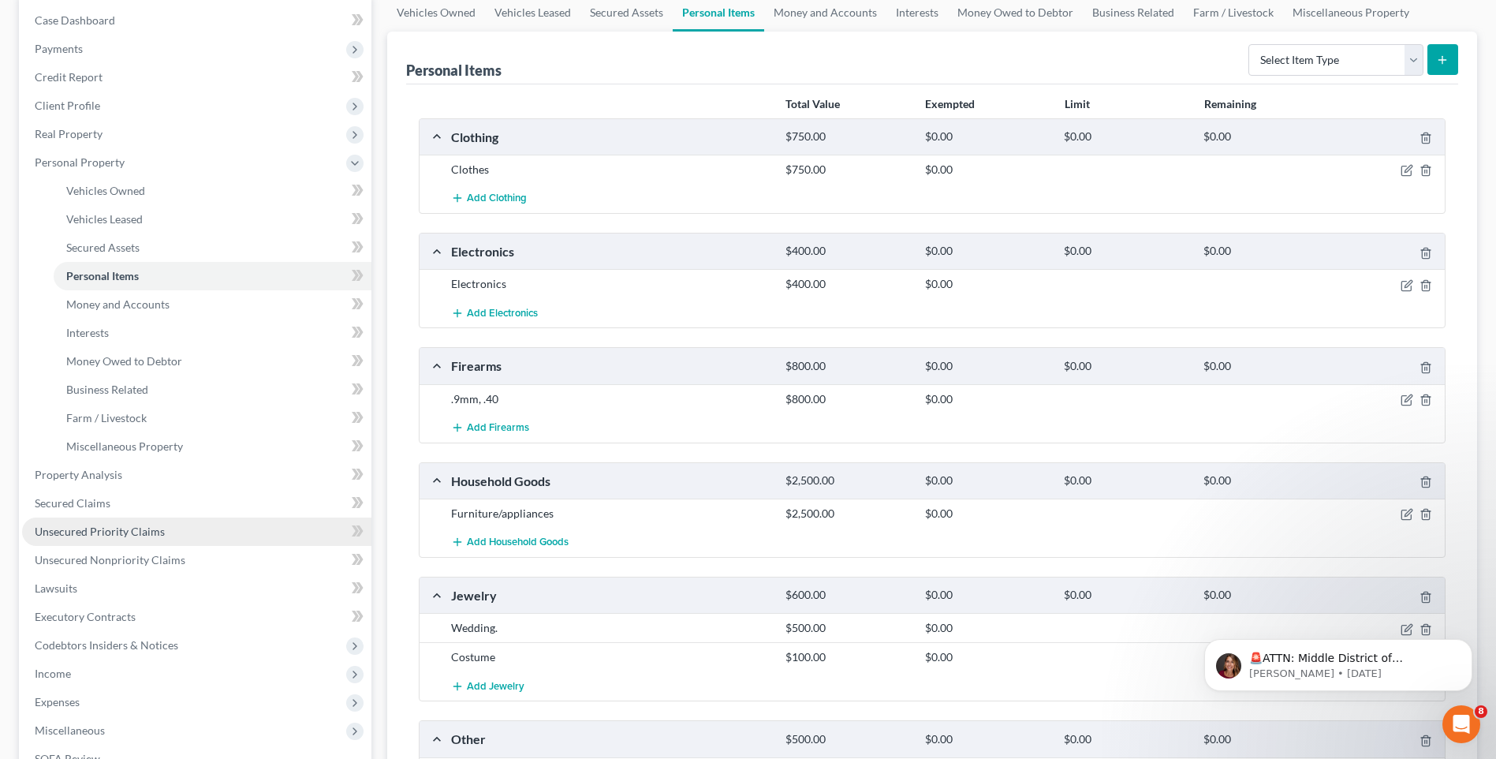
click at [180, 541] on link "Unsecured Priority Claims" at bounding box center [196, 531] width 349 height 28
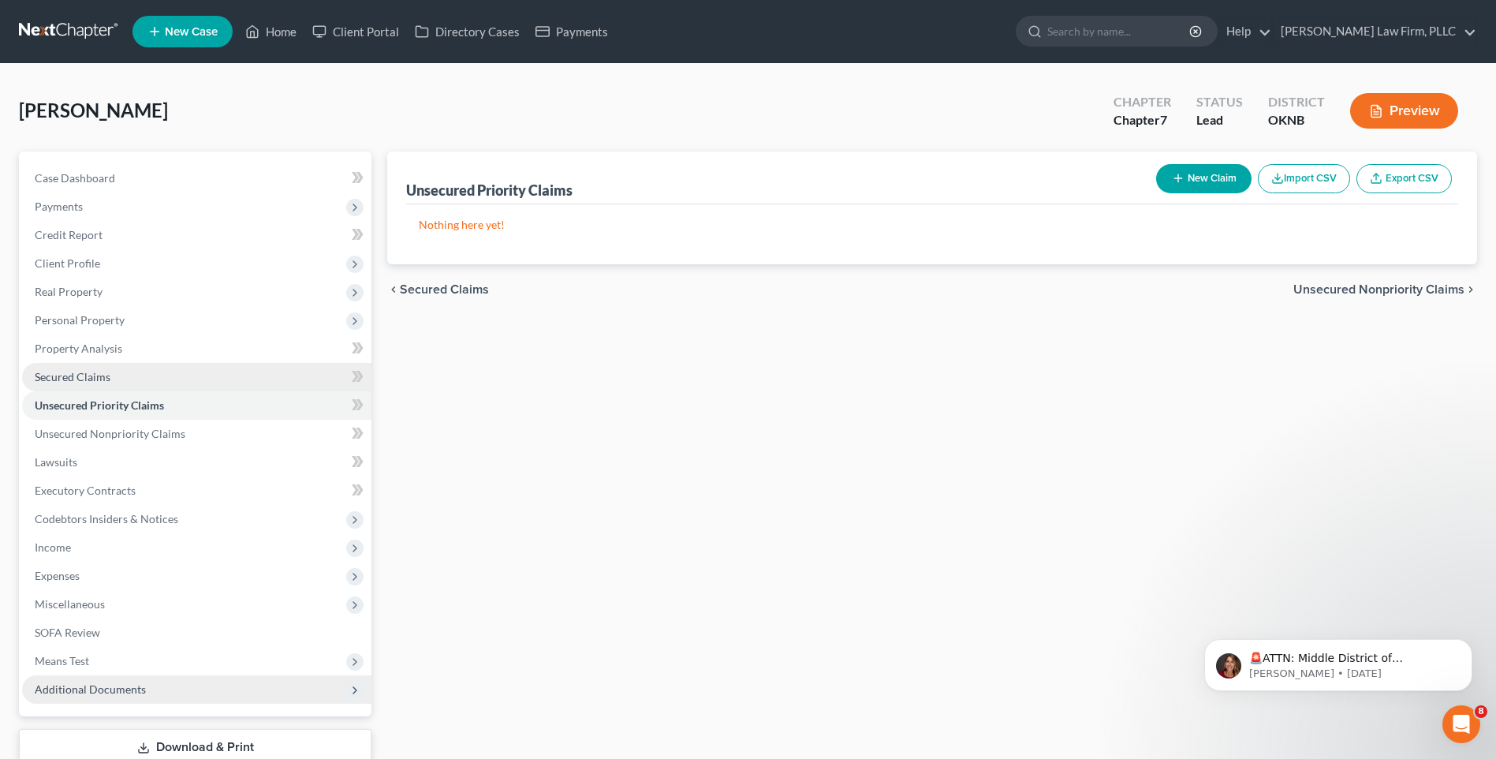
click at [118, 371] on link "Secured Claims" at bounding box center [196, 377] width 349 height 28
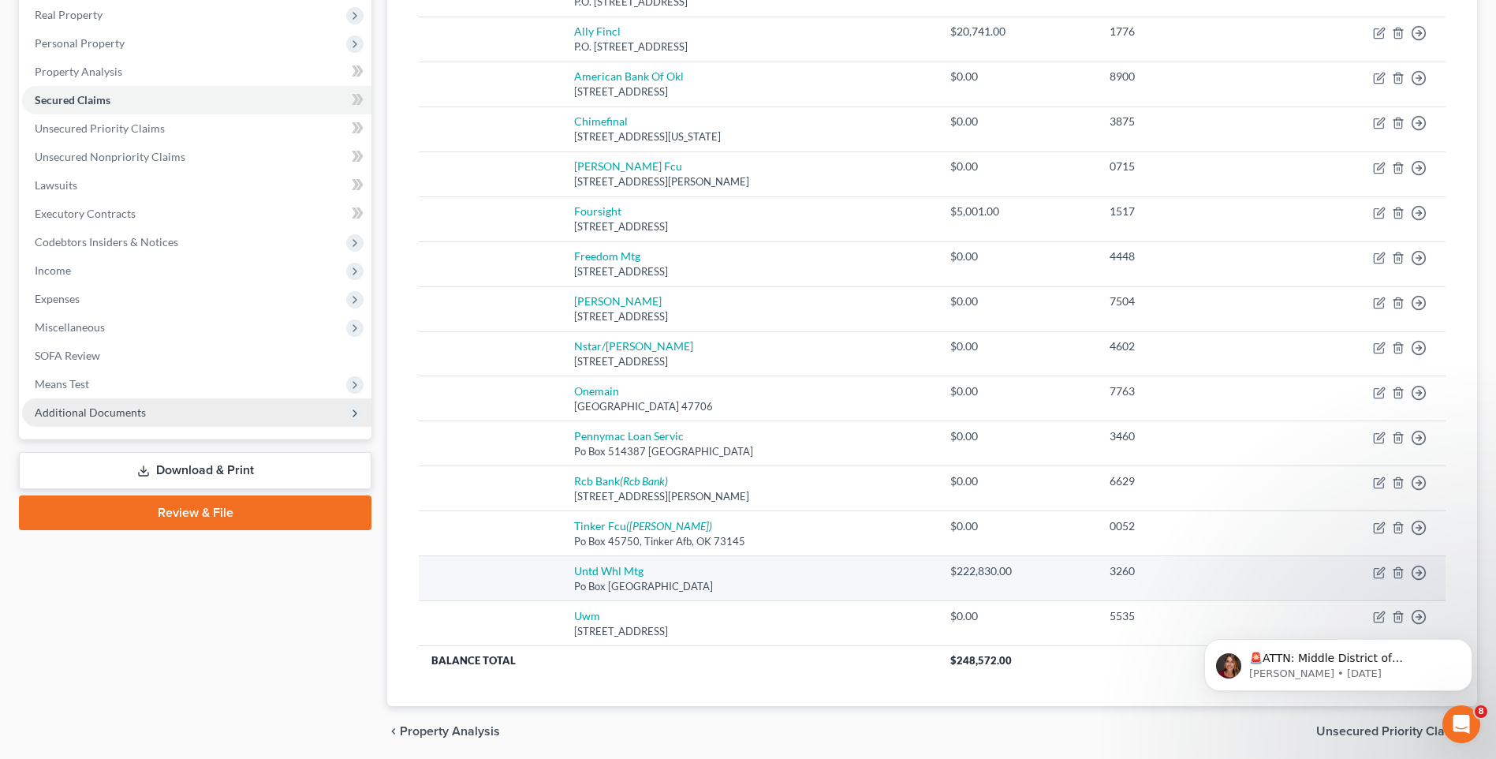
scroll to position [316, 0]
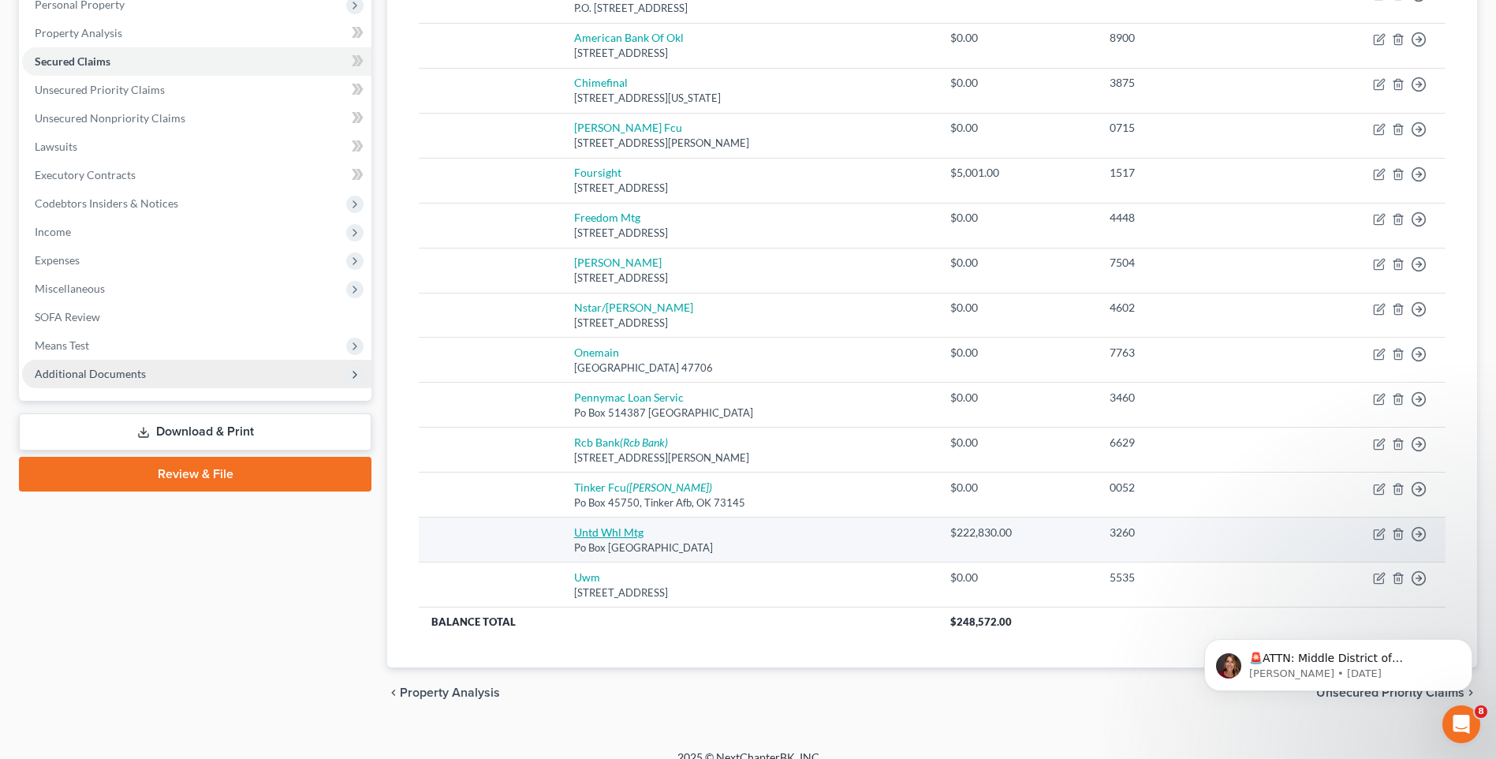
click at [633, 534] on link "Untd Whl Mtg" at bounding box center [608, 531] width 69 height 13
select select "33"
select select "0"
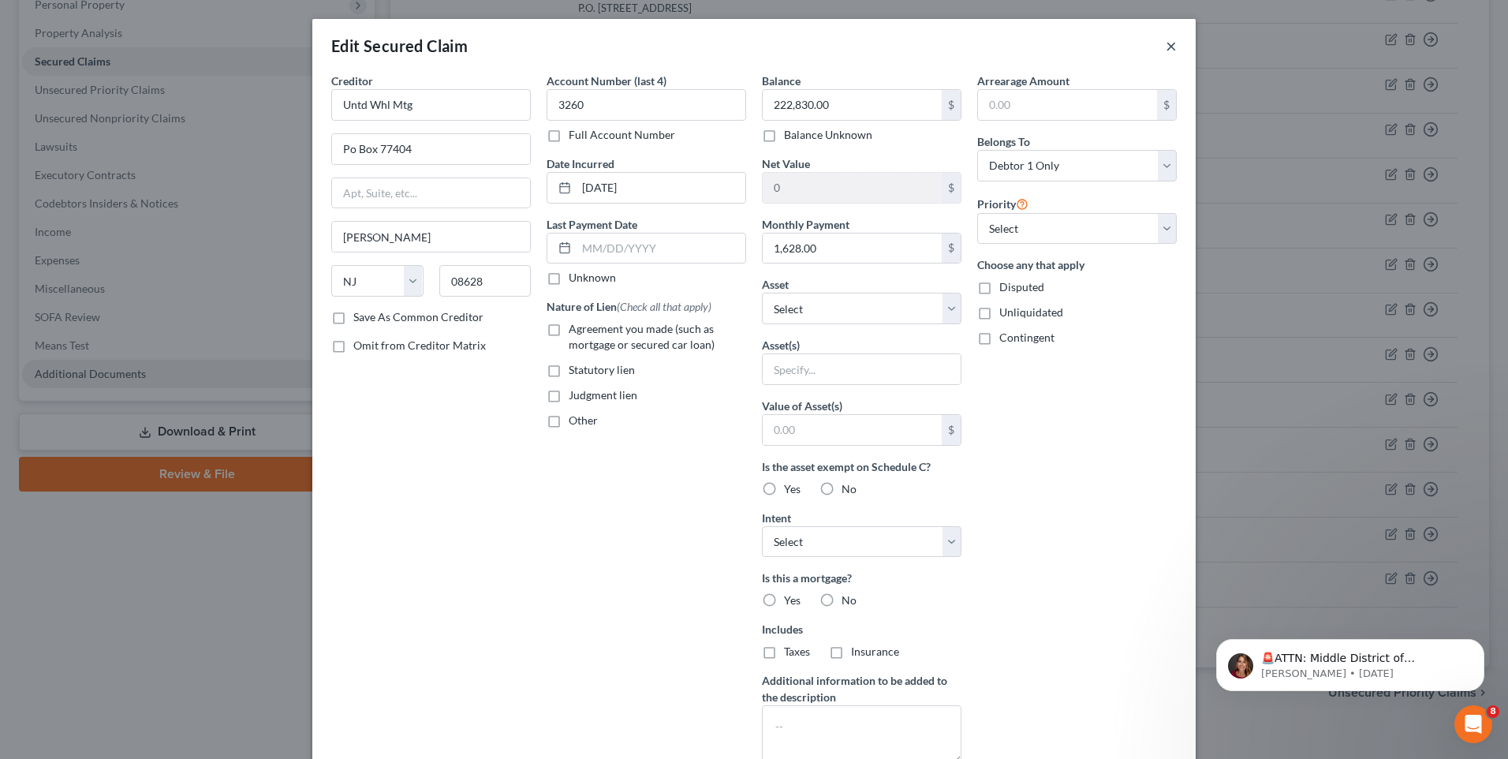
click at [1170, 43] on button "×" at bounding box center [1171, 45] width 11 height 19
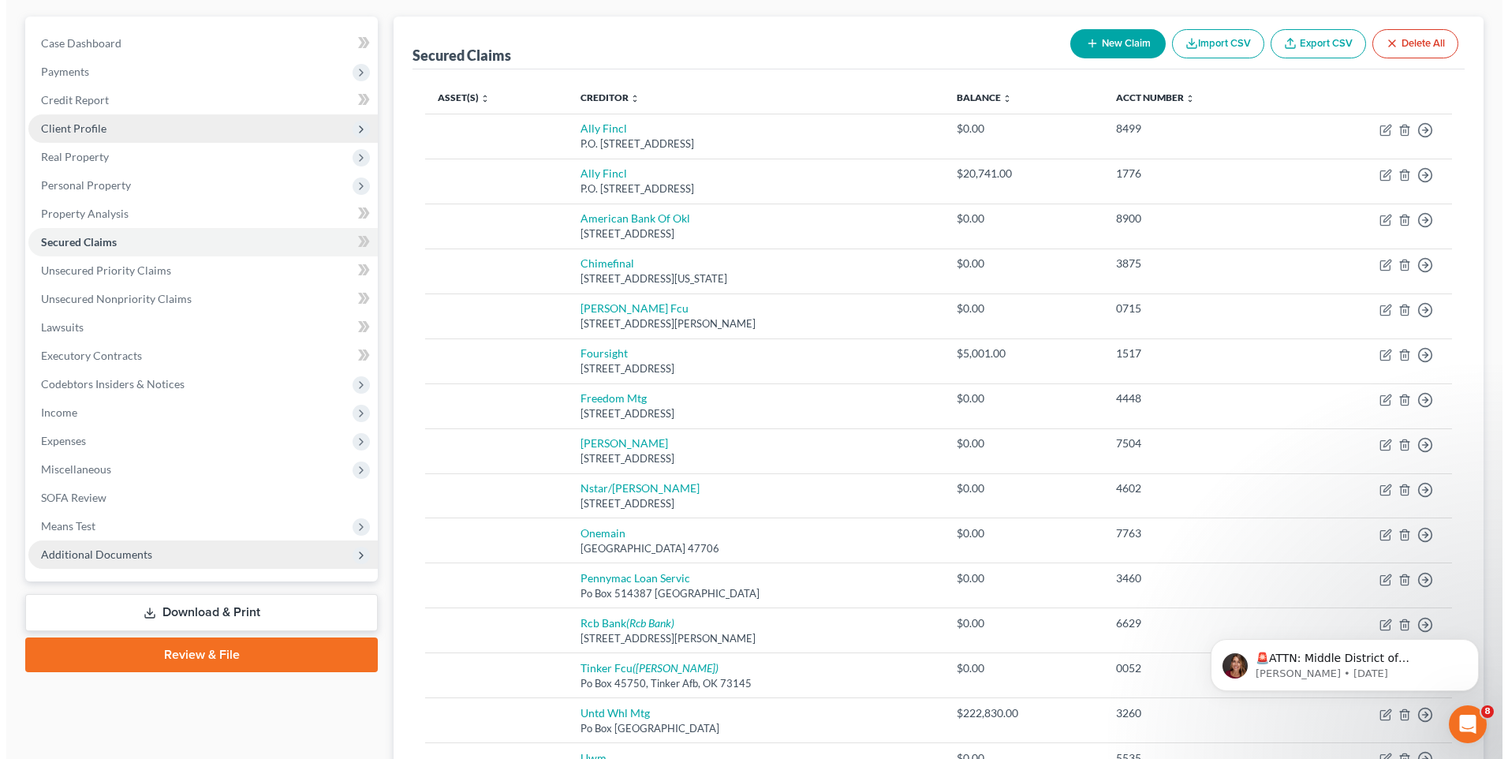
scroll to position [0, 0]
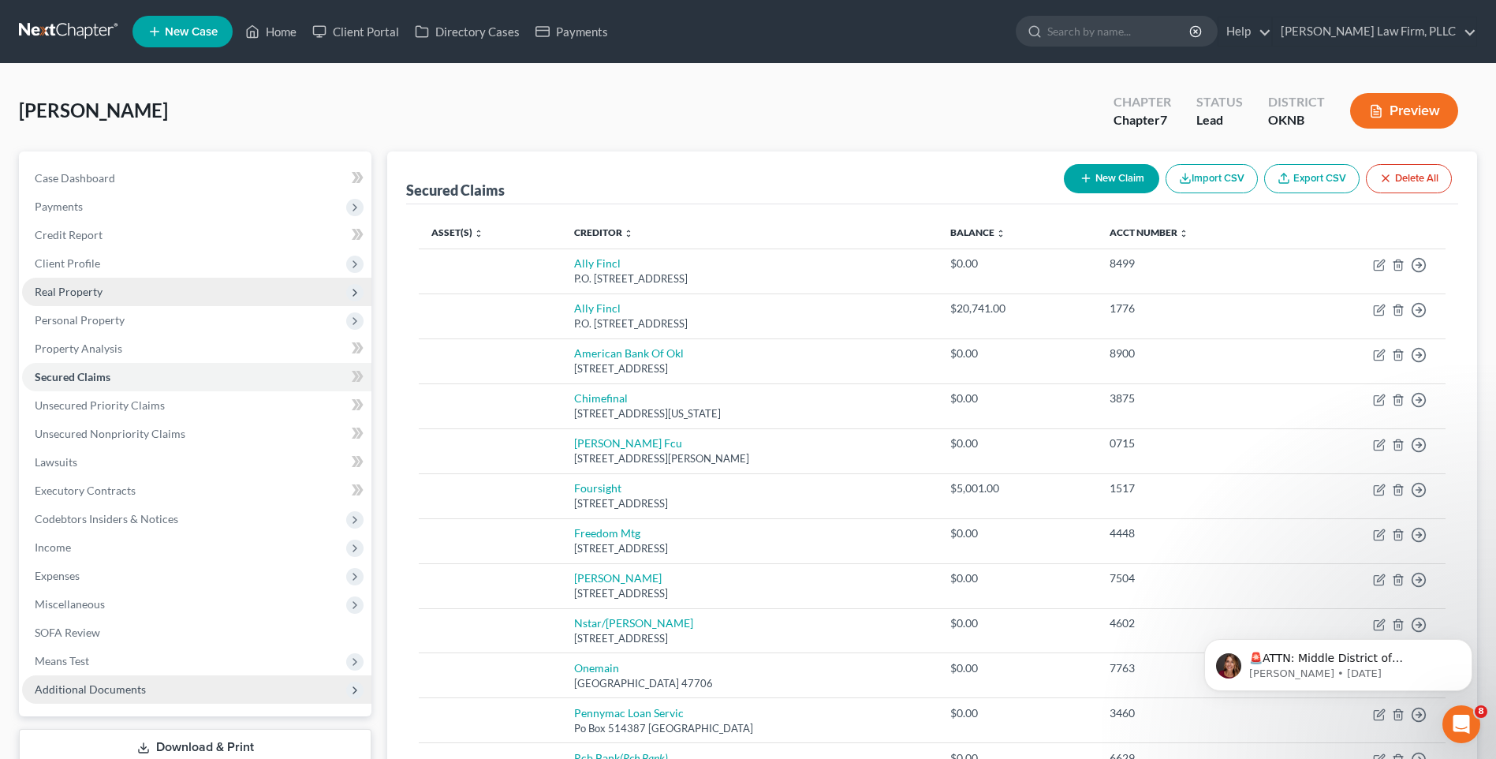
click at [143, 296] on span "Real Property" at bounding box center [196, 292] width 349 height 28
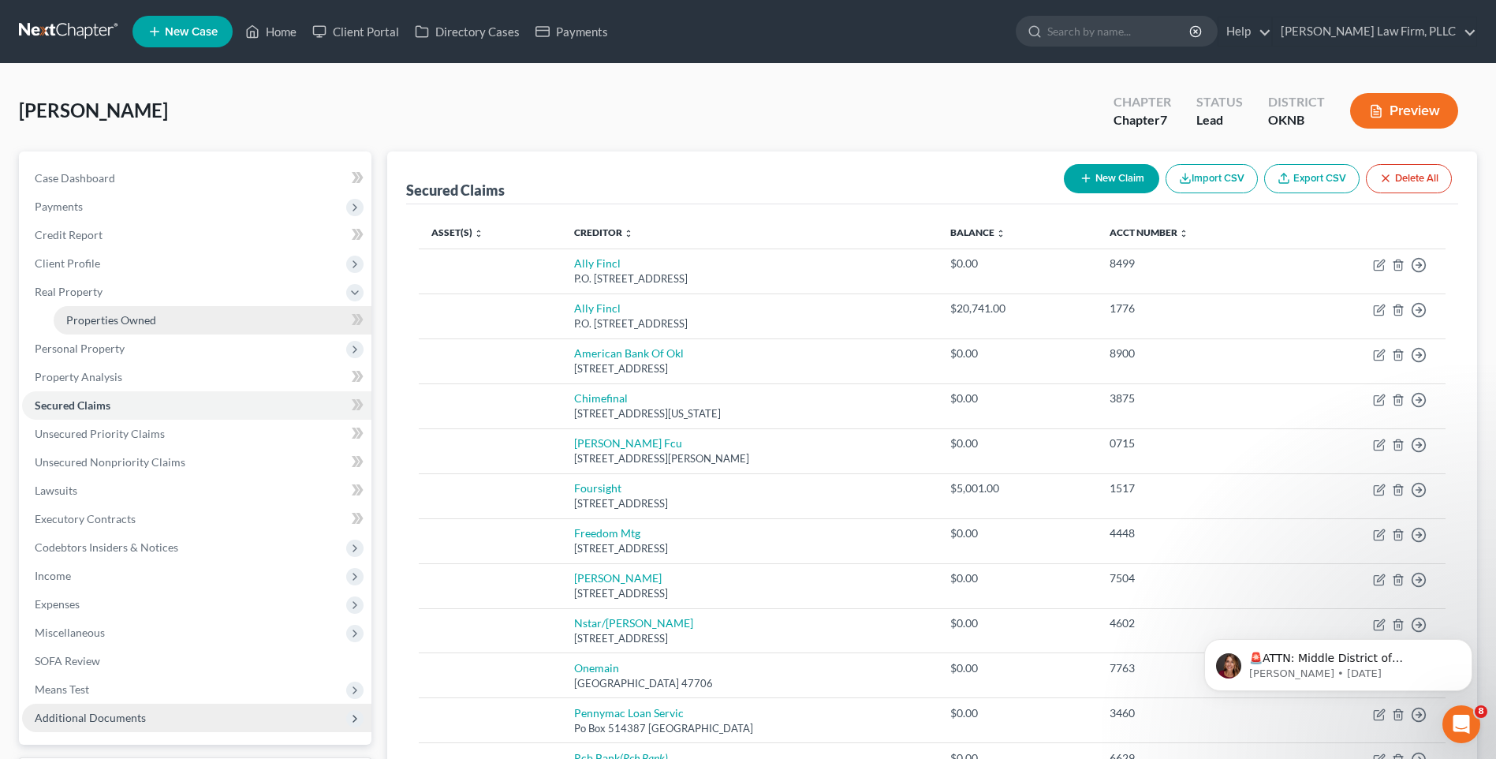
click at [168, 321] on link "Properties Owned" at bounding box center [213, 320] width 318 height 28
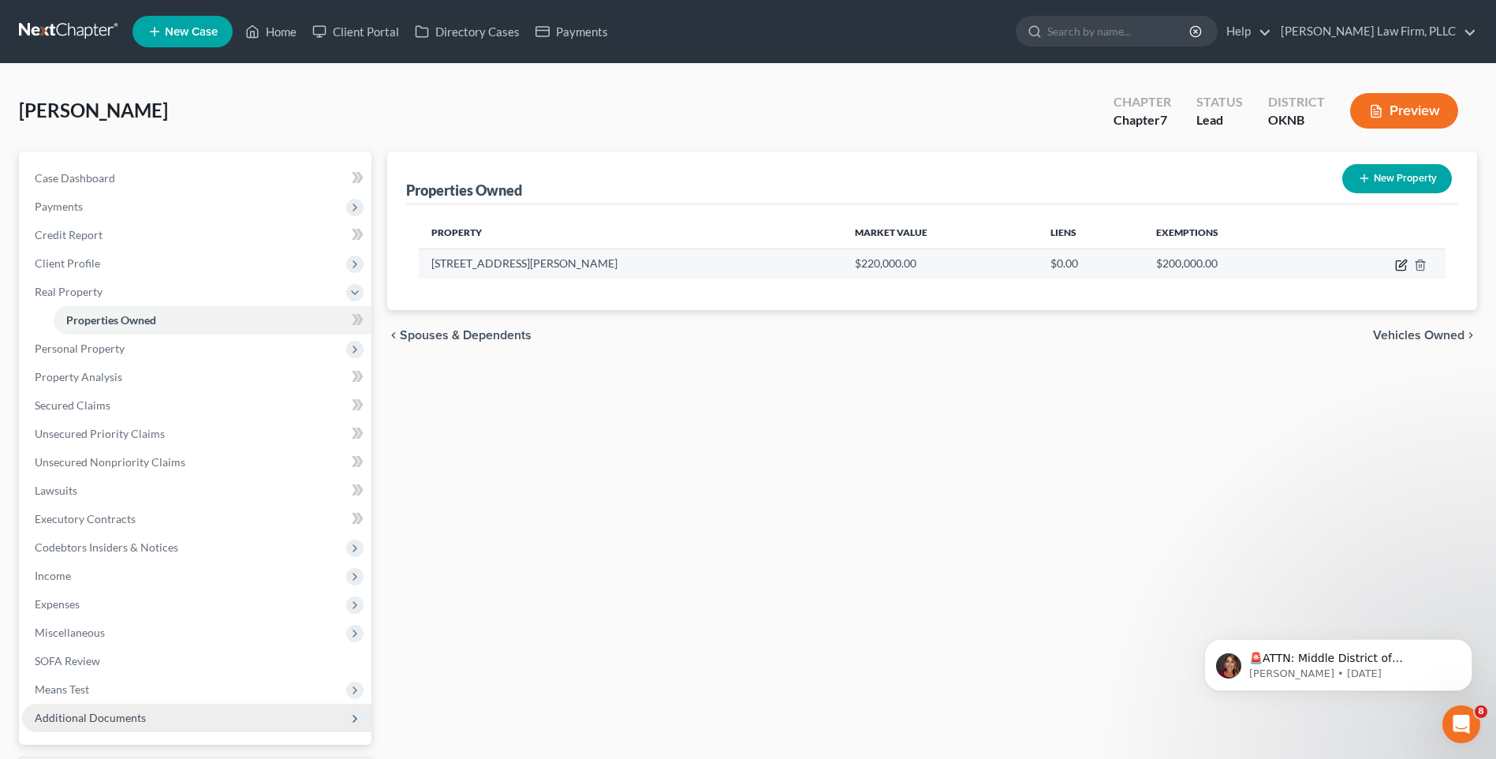
click at [1402, 268] on icon "button" at bounding box center [1401, 265] width 13 height 13
select select "37"
select select "65"
select select "0"
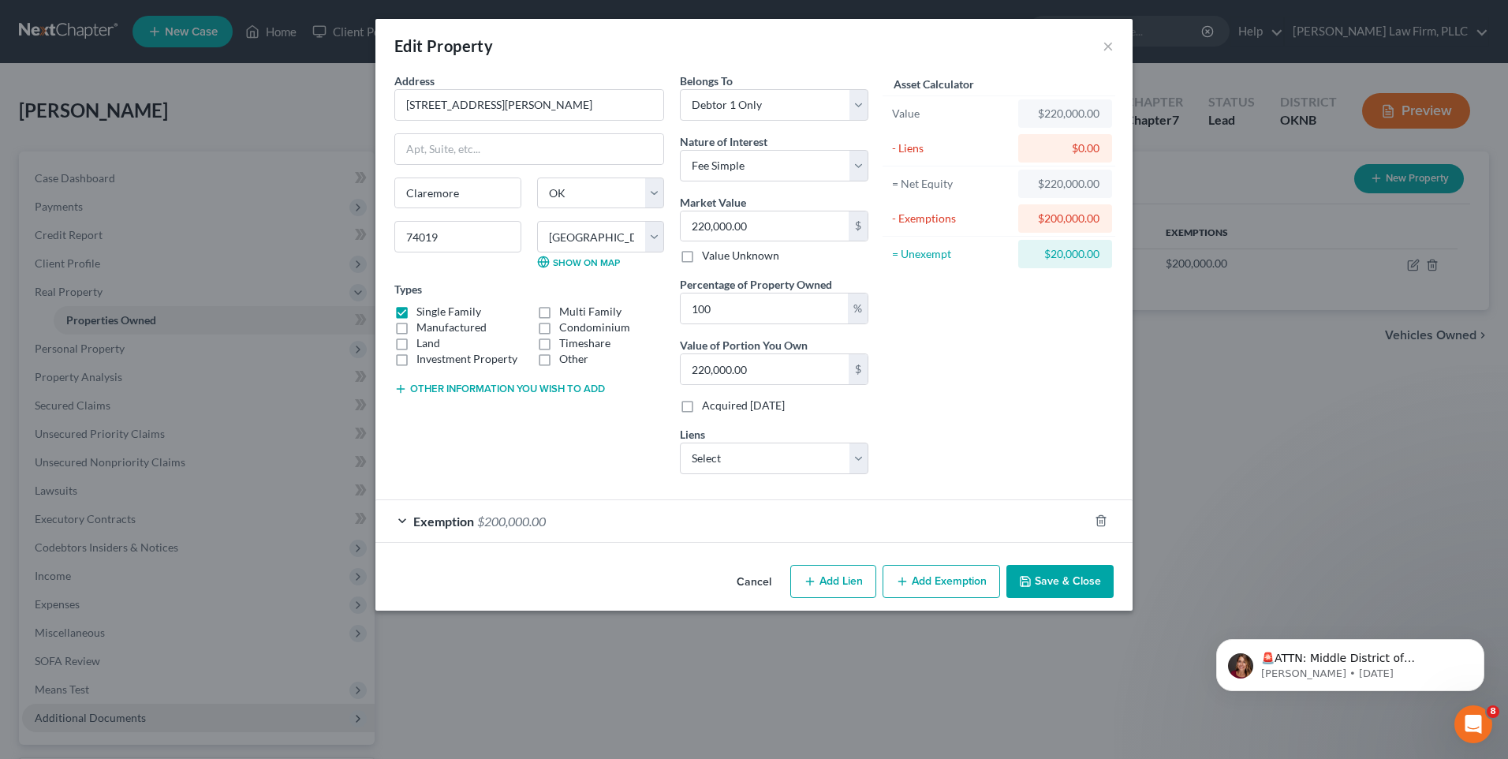
click at [847, 581] on button "Add Lien" at bounding box center [833, 581] width 86 height 33
select select "0"
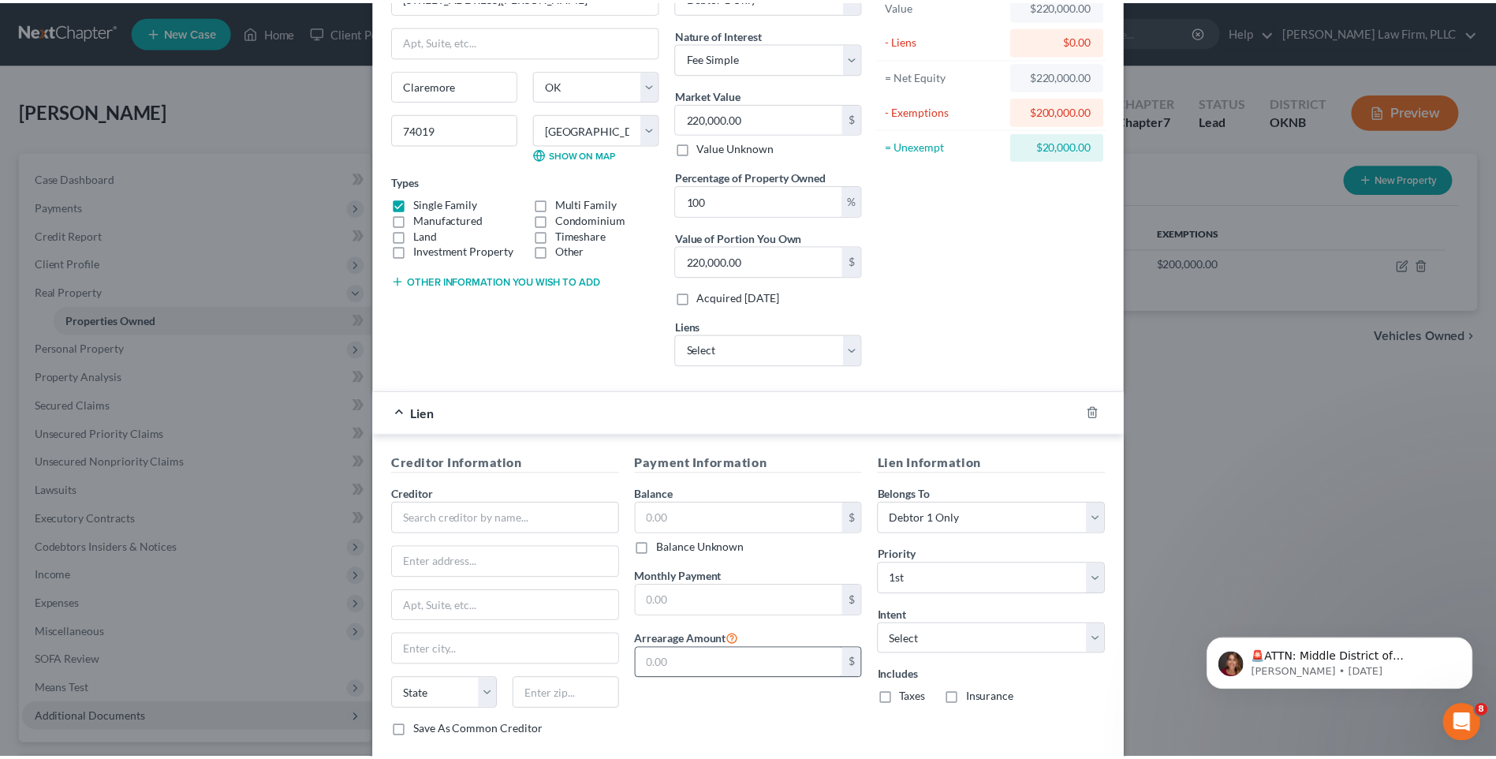
scroll to position [243, 0]
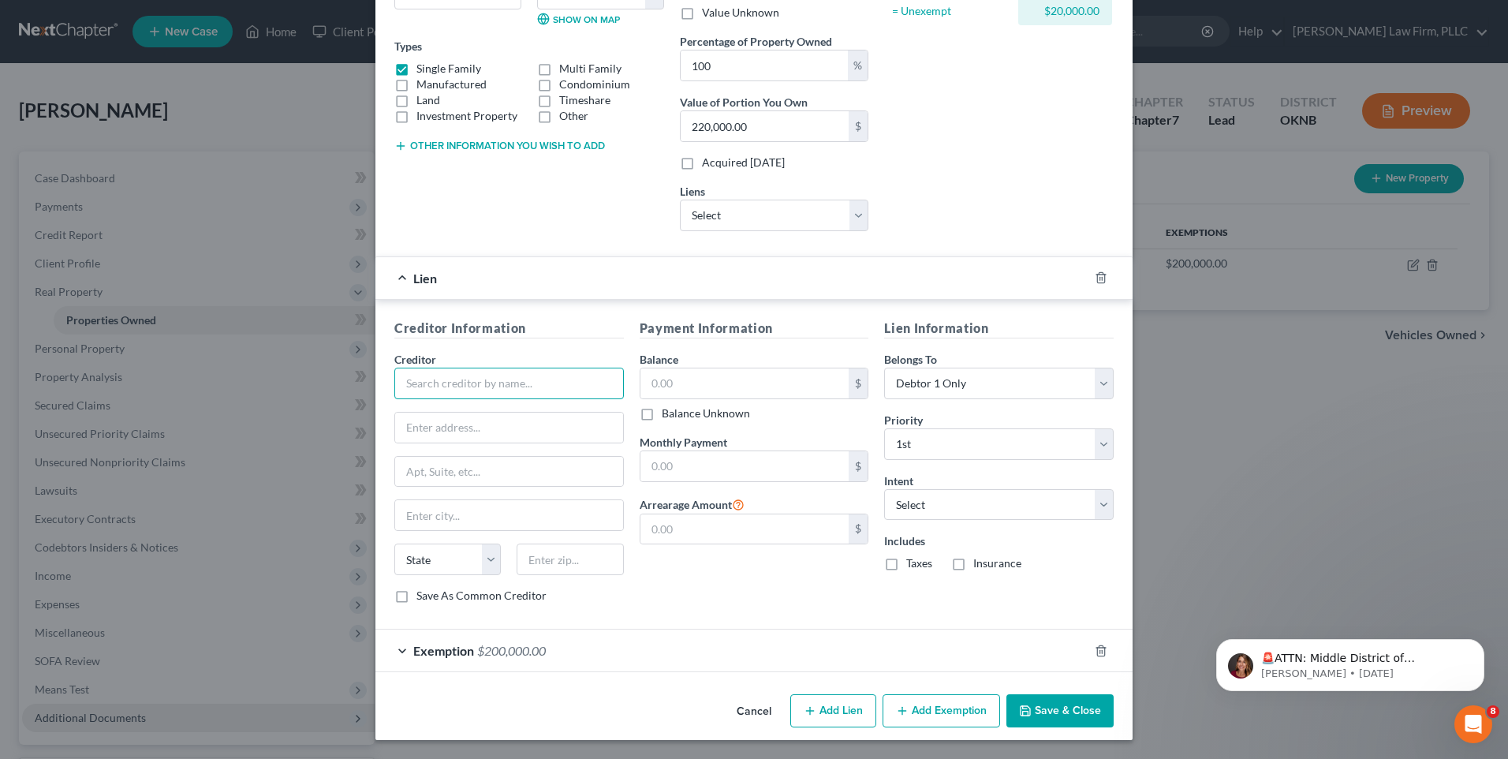
click at [577, 392] on input "text" at bounding box center [509, 384] width 230 height 32
click at [747, 713] on button "Cancel" at bounding box center [754, 712] width 60 height 32
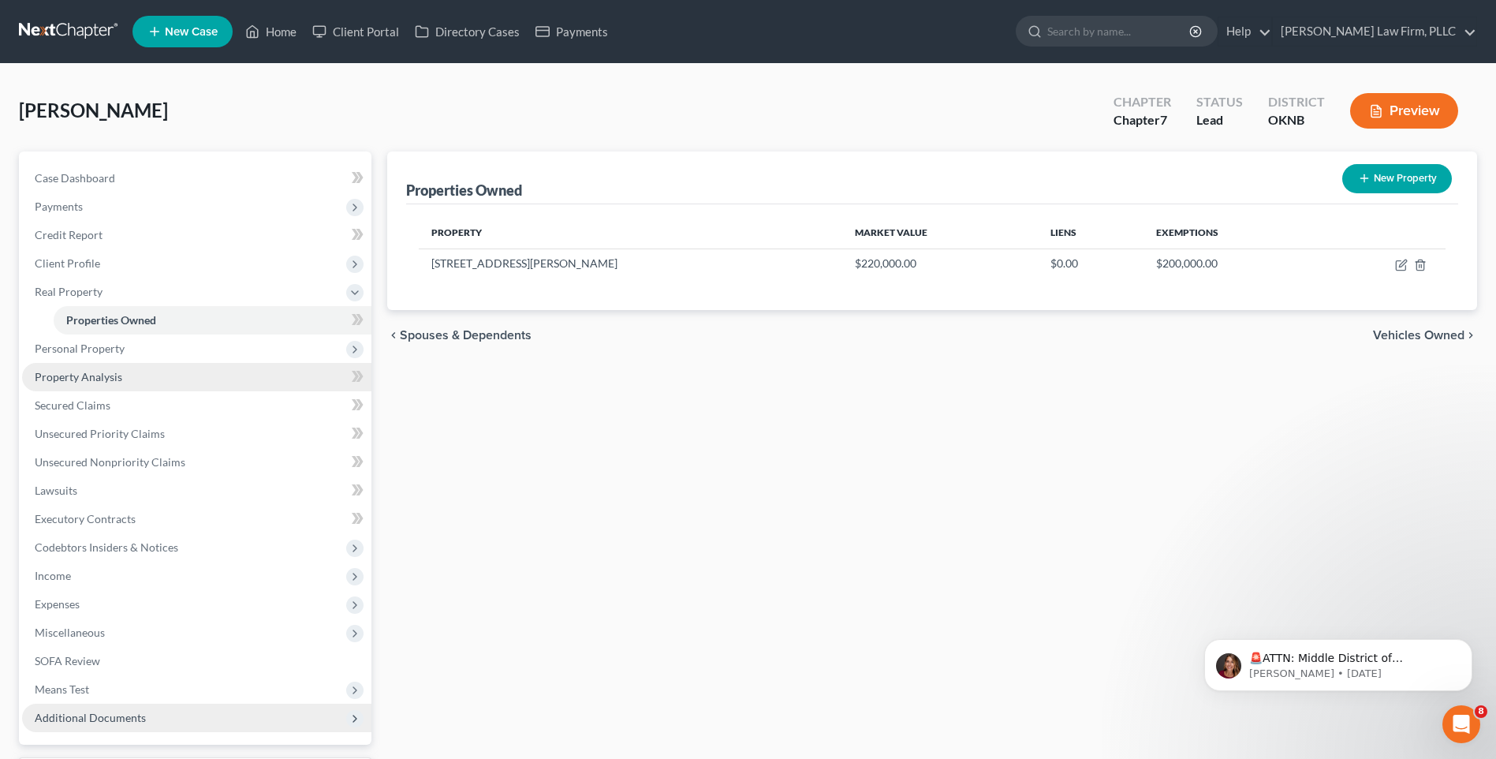
click at [112, 378] on span "Property Analysis" at bounding box center [79, 376] width 88 height 13
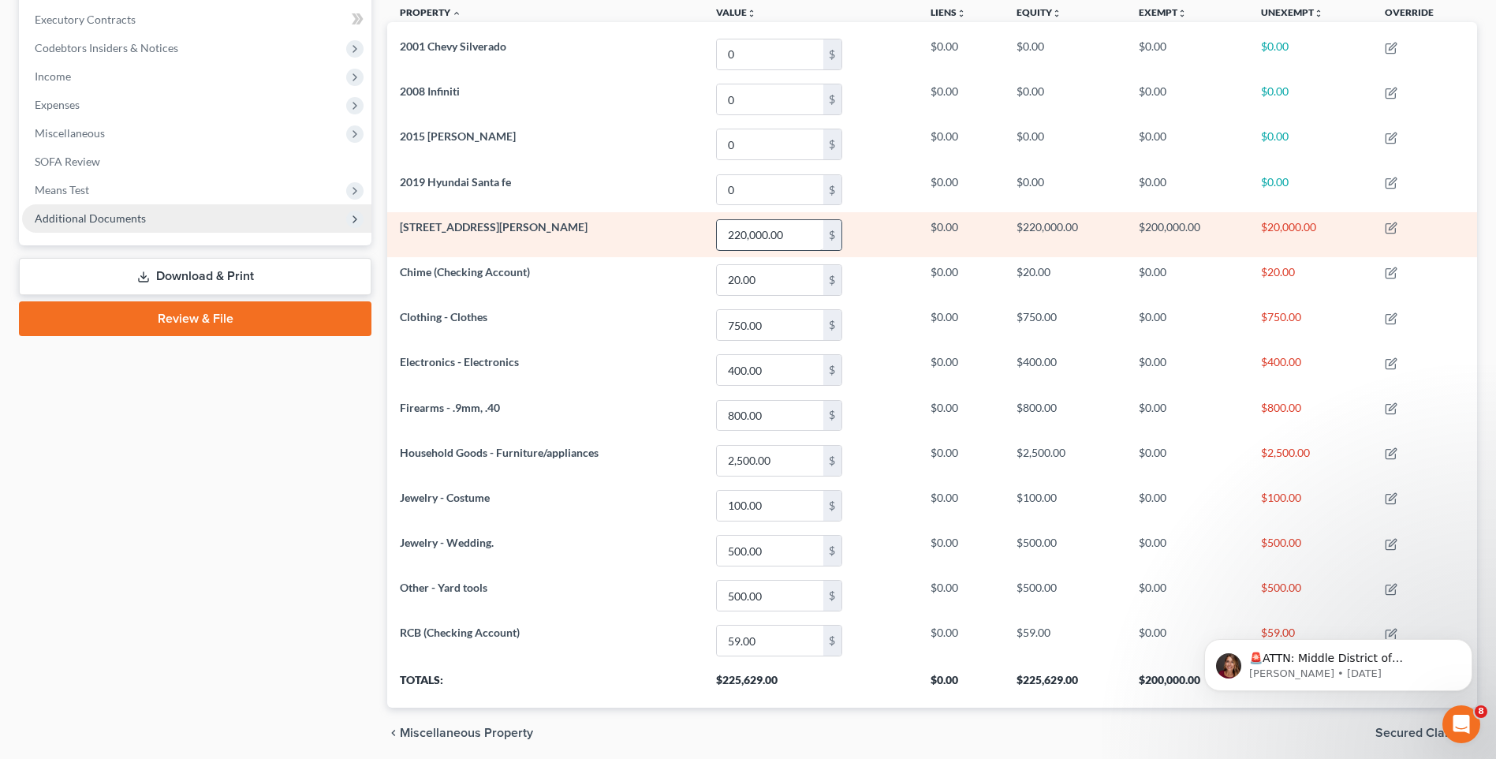
scroll to position [293, 0]
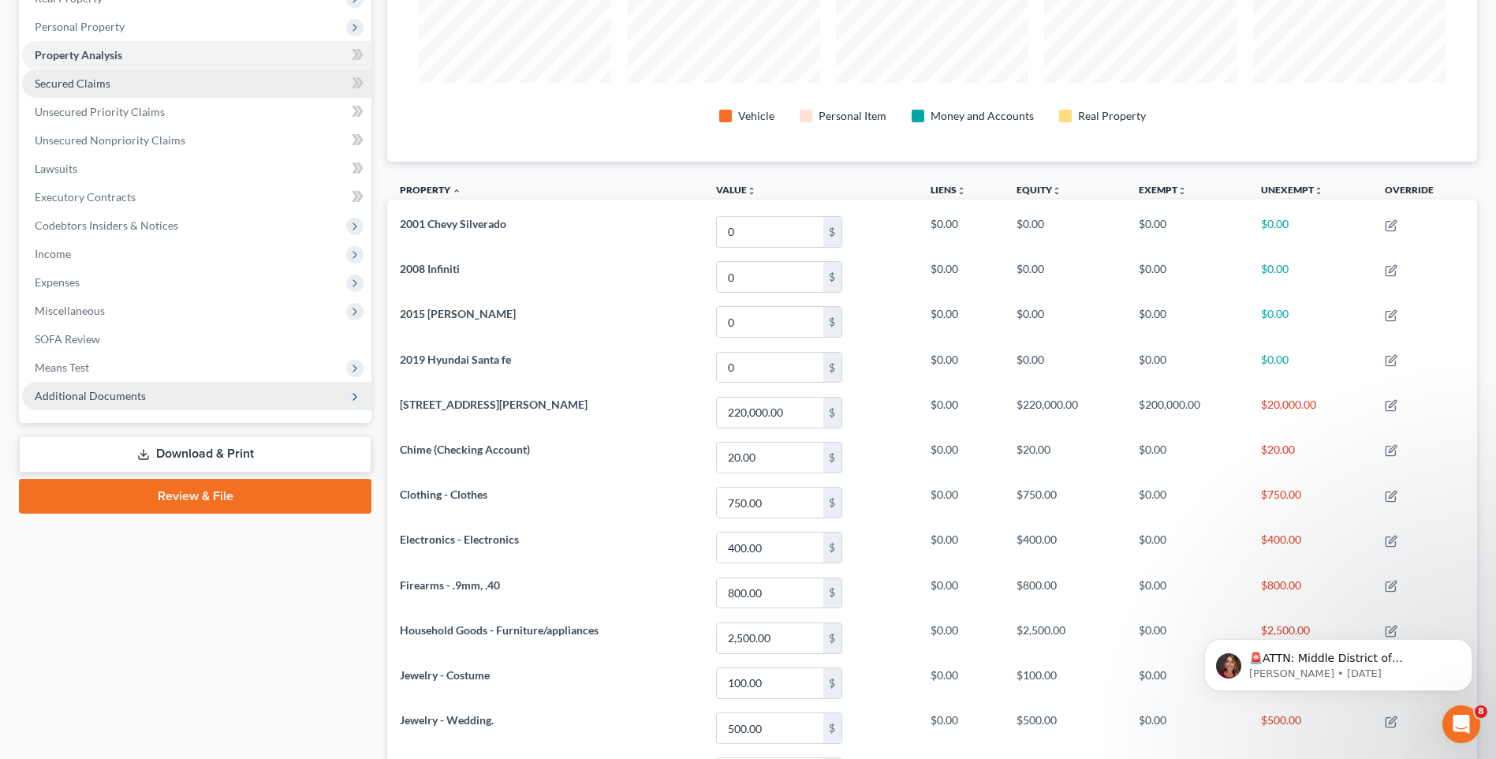
click at [166, 84] on link "Secured Claims" at bounding box center [196, 83] width 349 height 28
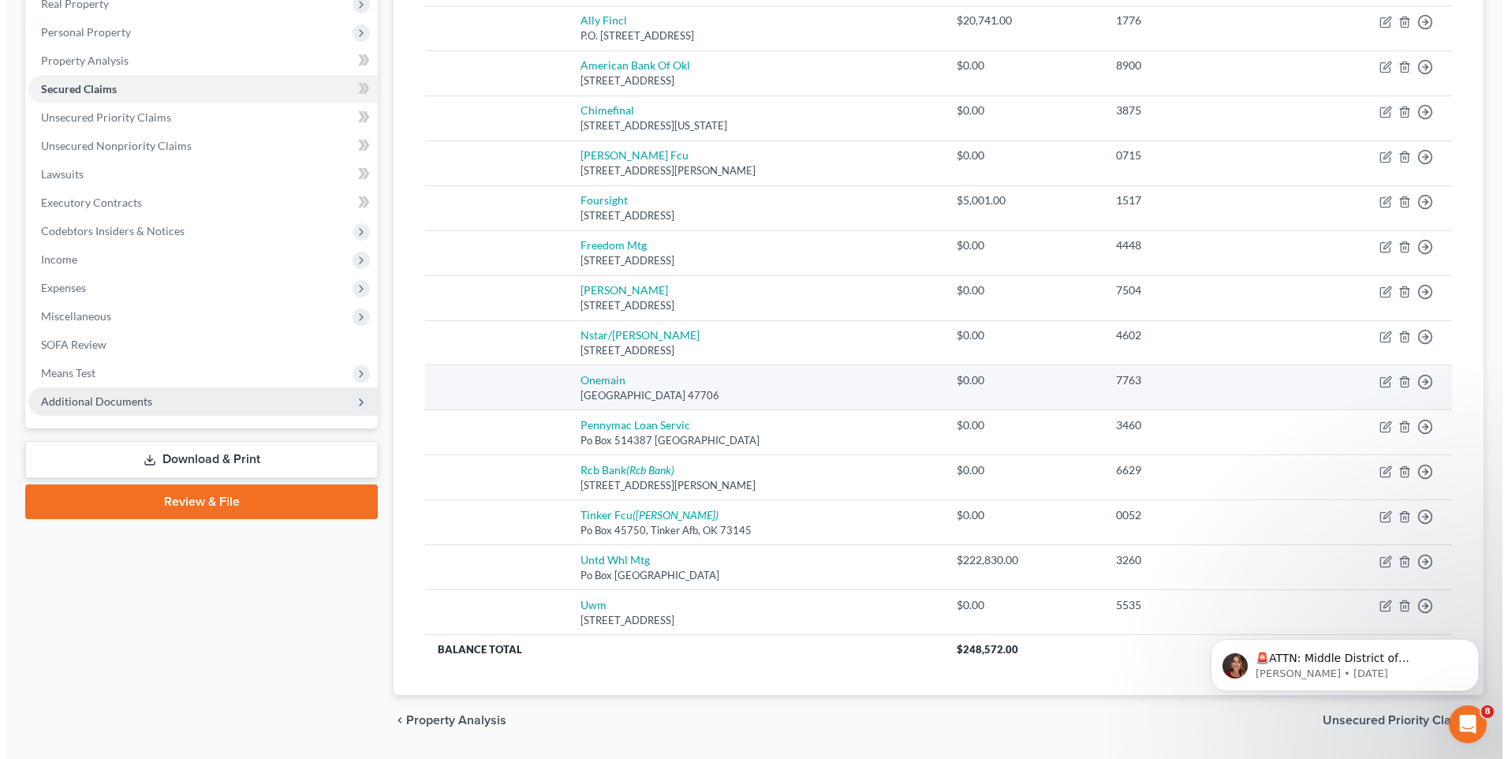
scroll to position [316, 0]
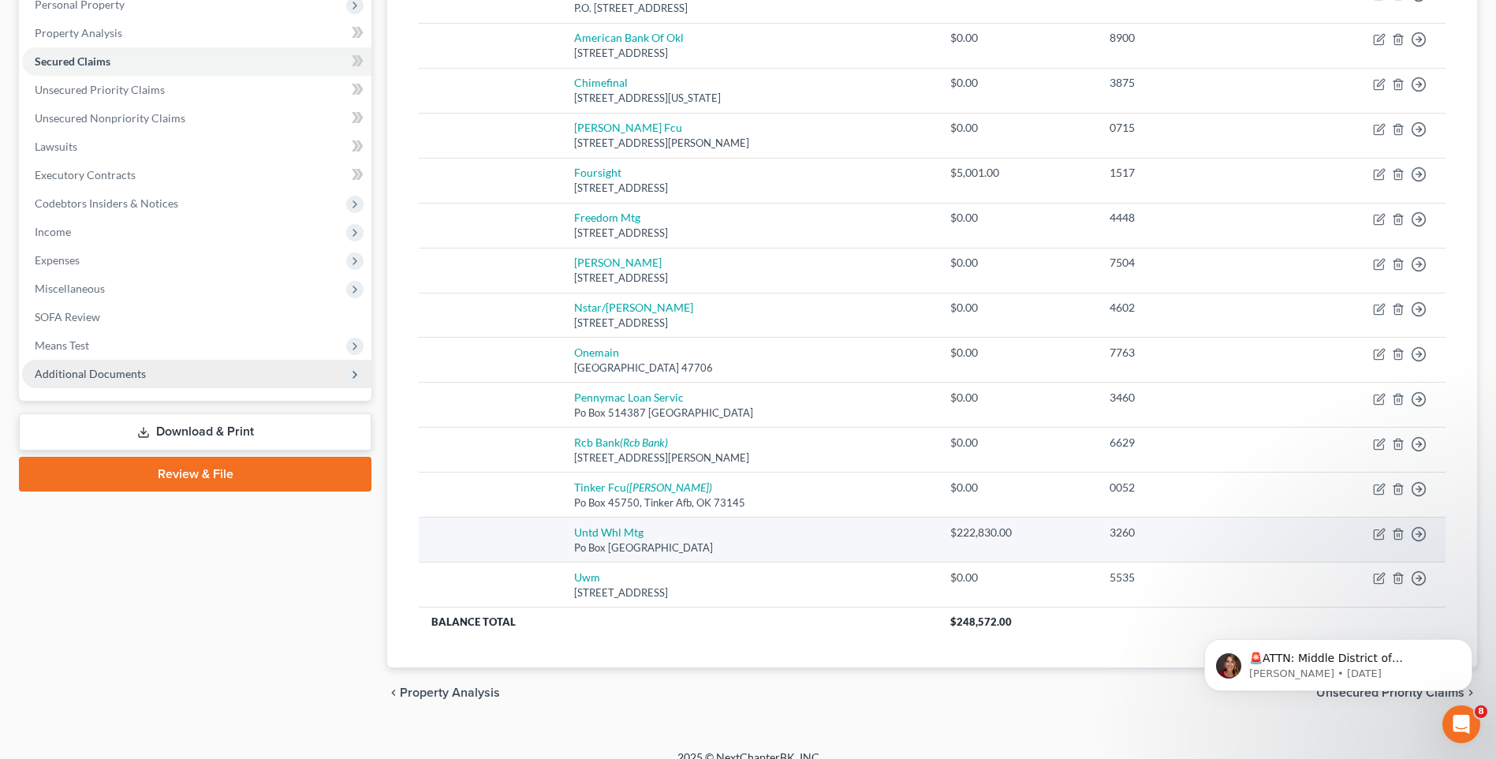
click at [745, 530] on td "Untd Whl Mtg Po Box 77404, Ewing, NJ 08628" at bounding box center [750, 539] width 376 height 45
click at [1373, 536] on icon "button" at bounding box center [1379, 534] width 13 height 13
select select "33"
select select "0"
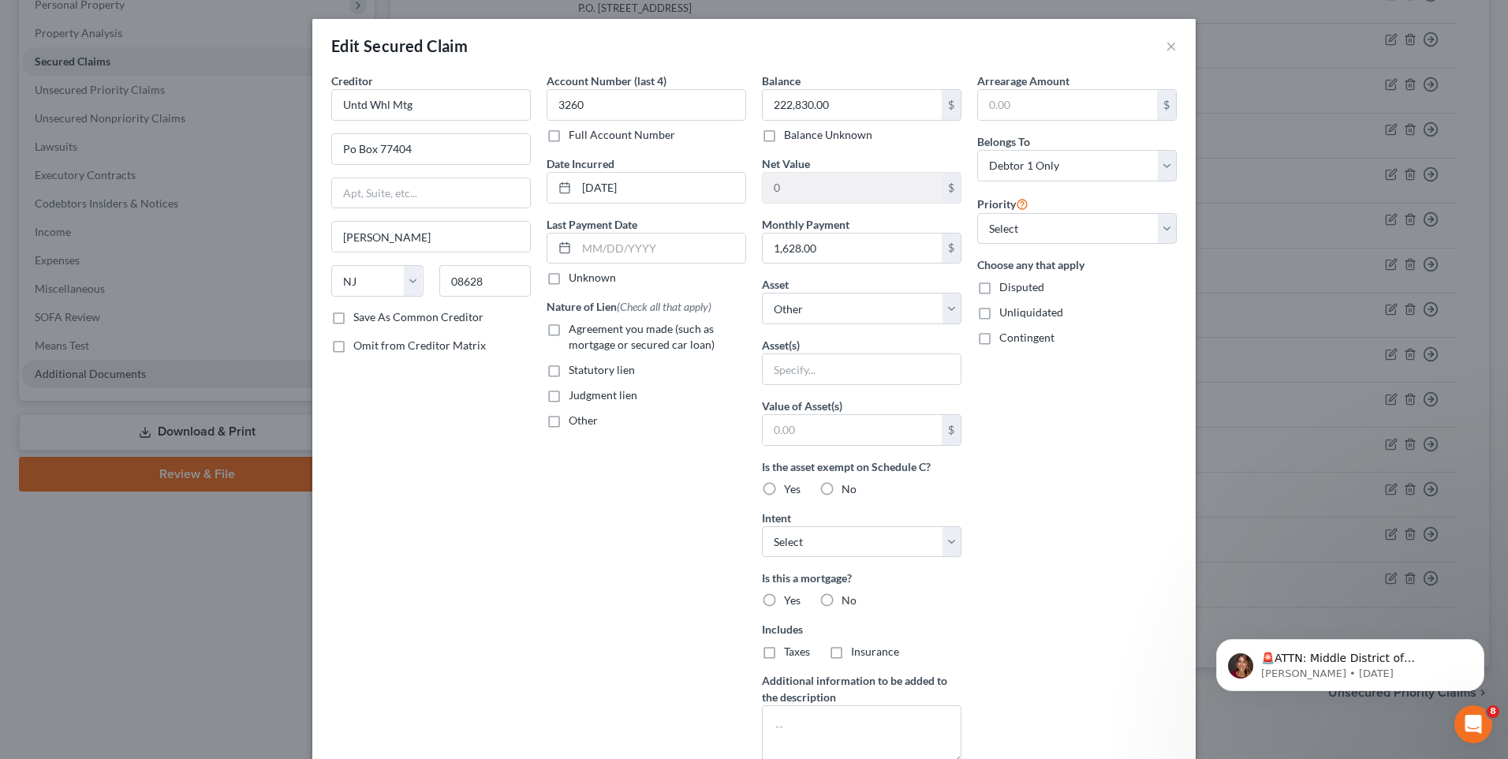
click at [569, 333] on label "Agreement you made (such as mortgage or secured car loan)" at bounding box center [657, 337] width 177 height 32
click at [575, 331] on input "Agreement you made (such as mortgage or secured car loan)" at bounding box center [580, 326] width 10 height 10
checkbox input "true"
click at [1015, 334] on span "Contingent" at bounding box center [1026, 336] width 55 height 13
click at [1015, 334] on input "Contingent" at bounding box center [1011, 335] width 10 height 10
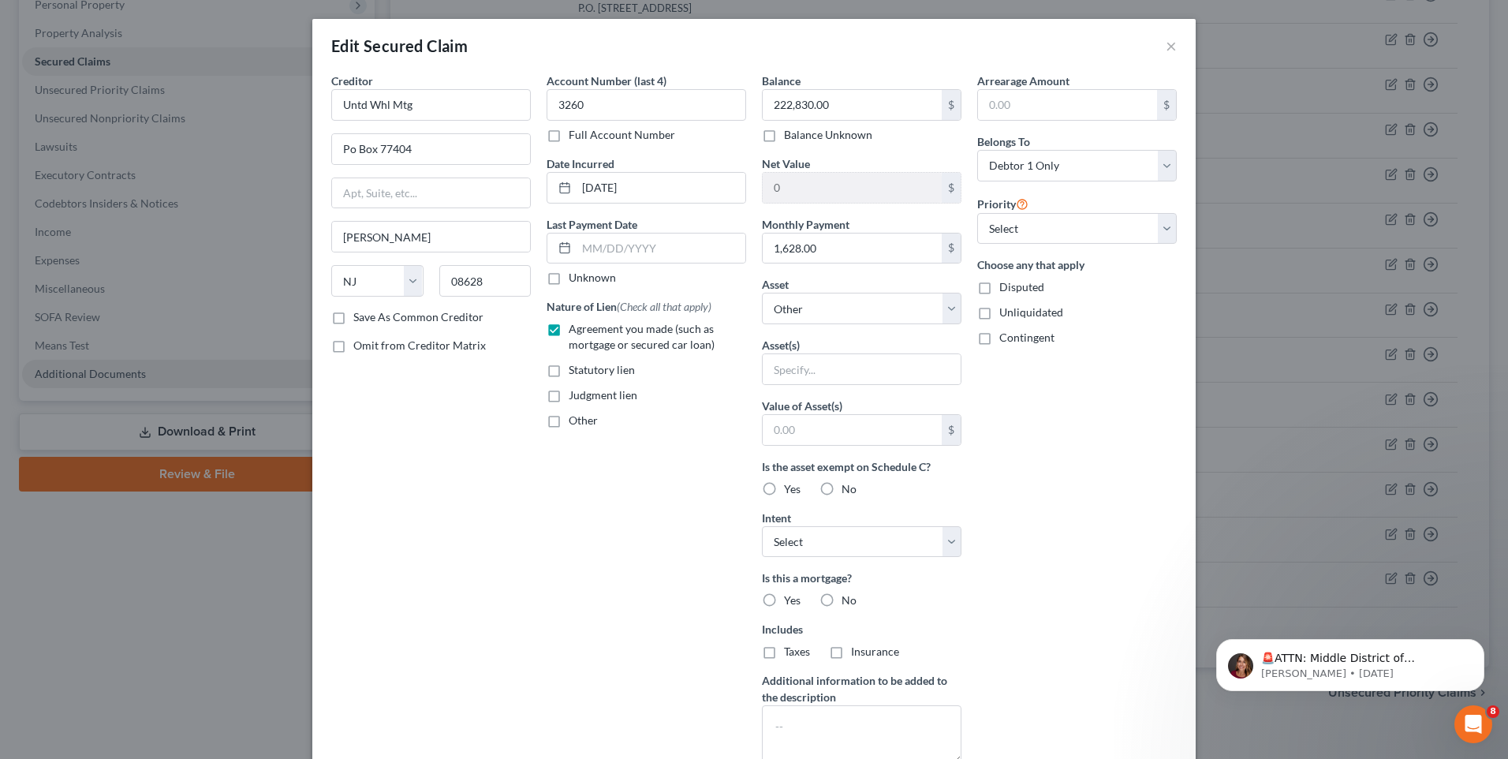
checkbox input "true"
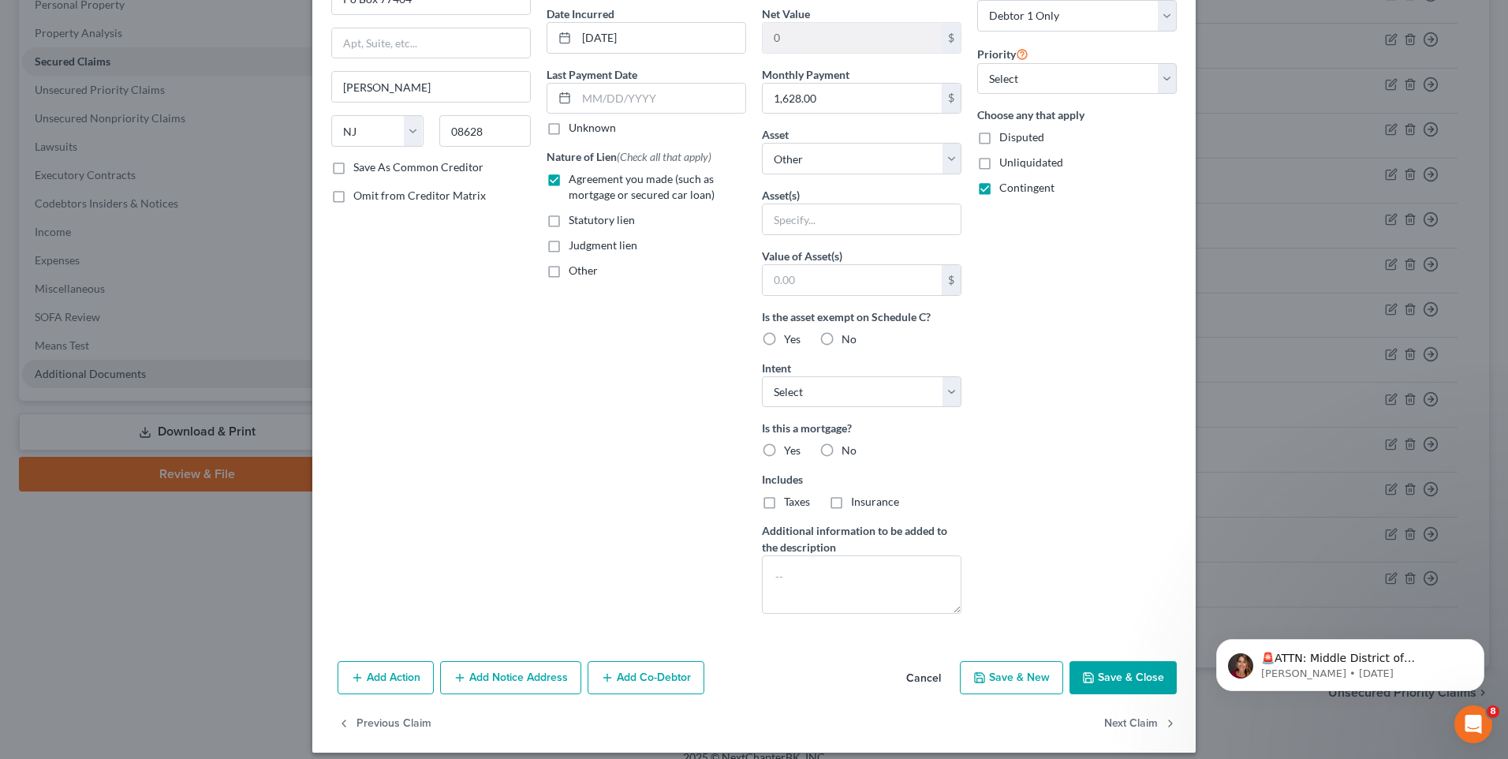
scroll to position [162, 0]
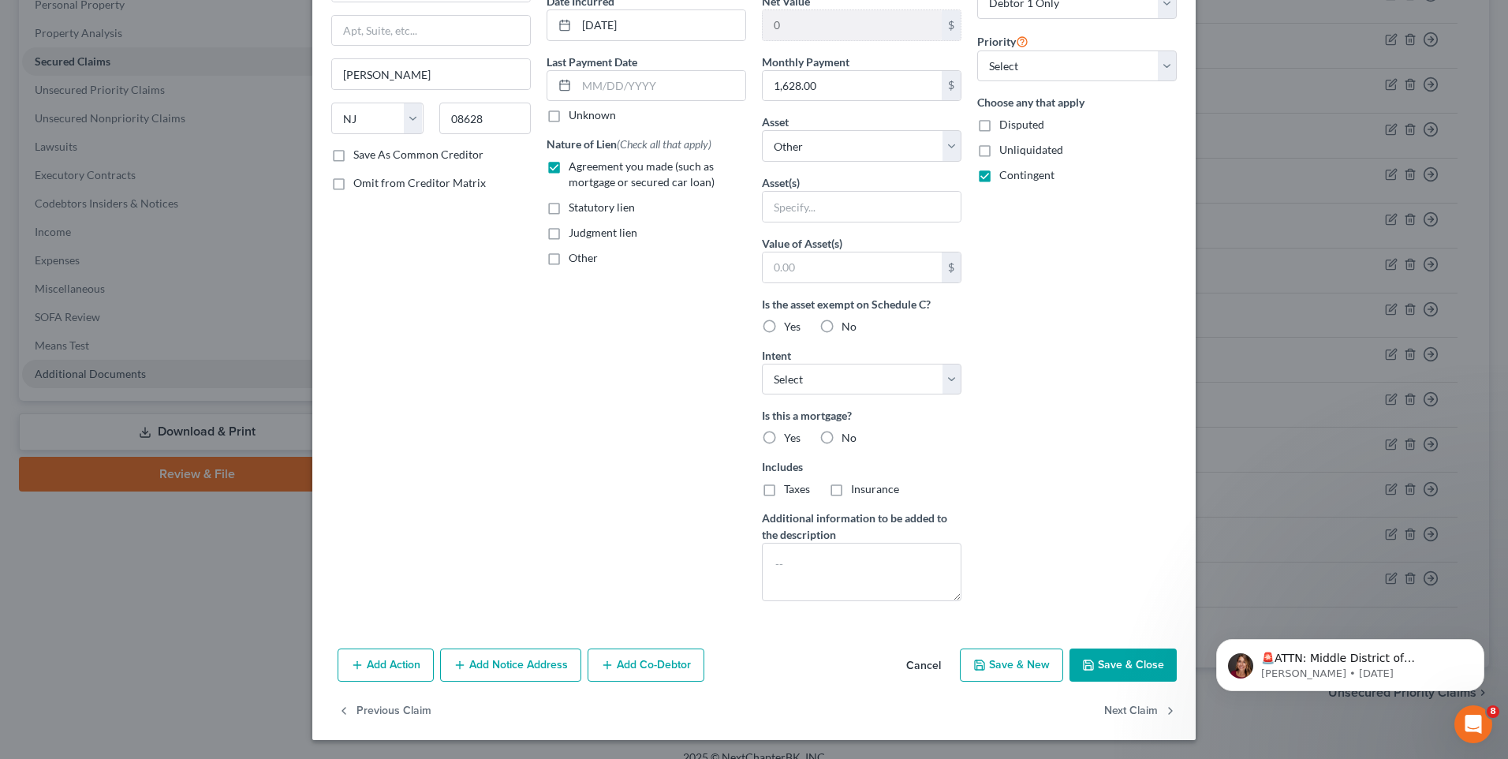
click at [388, 666] on button "Add Action" at bounding box center [386, 664] width 96 height 33
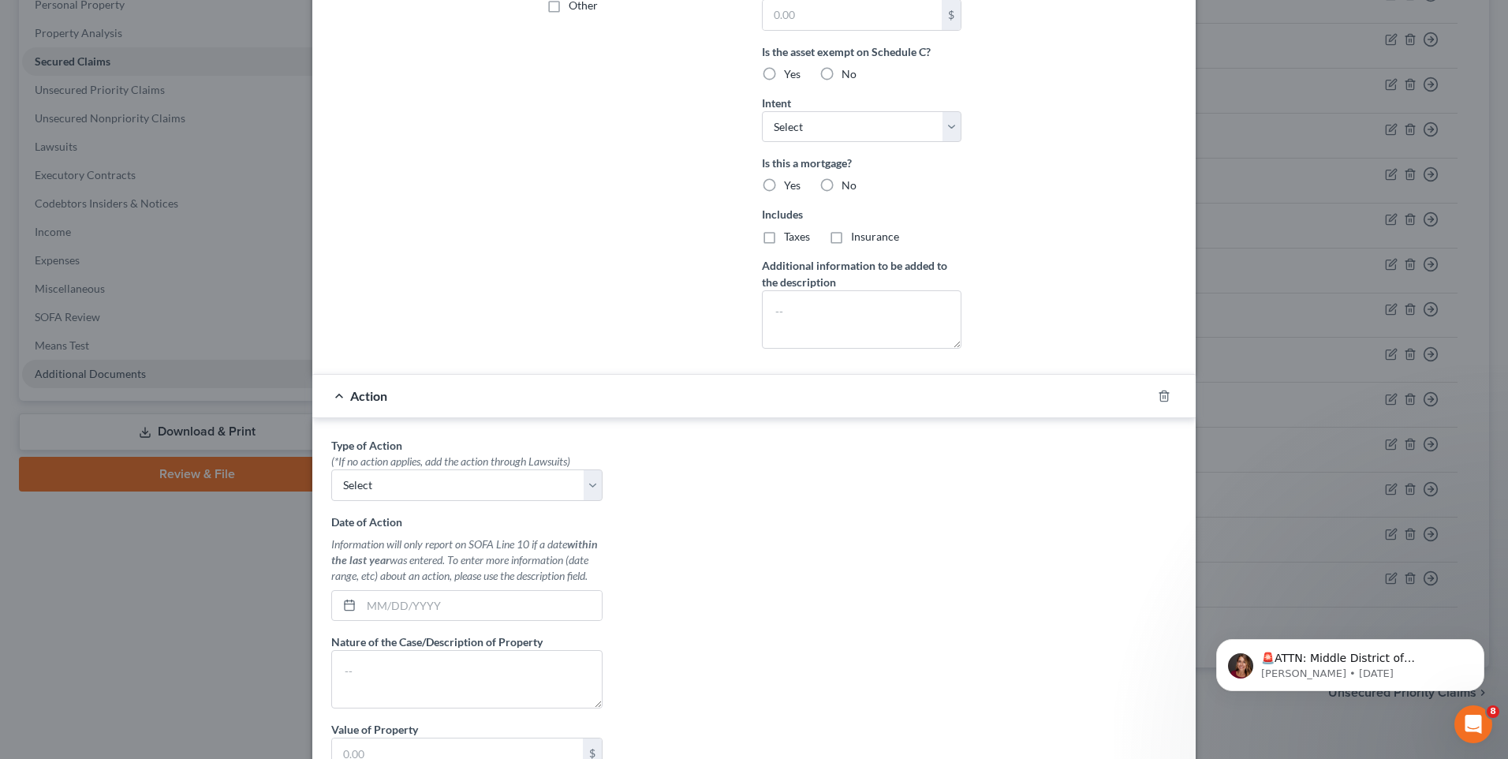
scroll to position [478, 0]
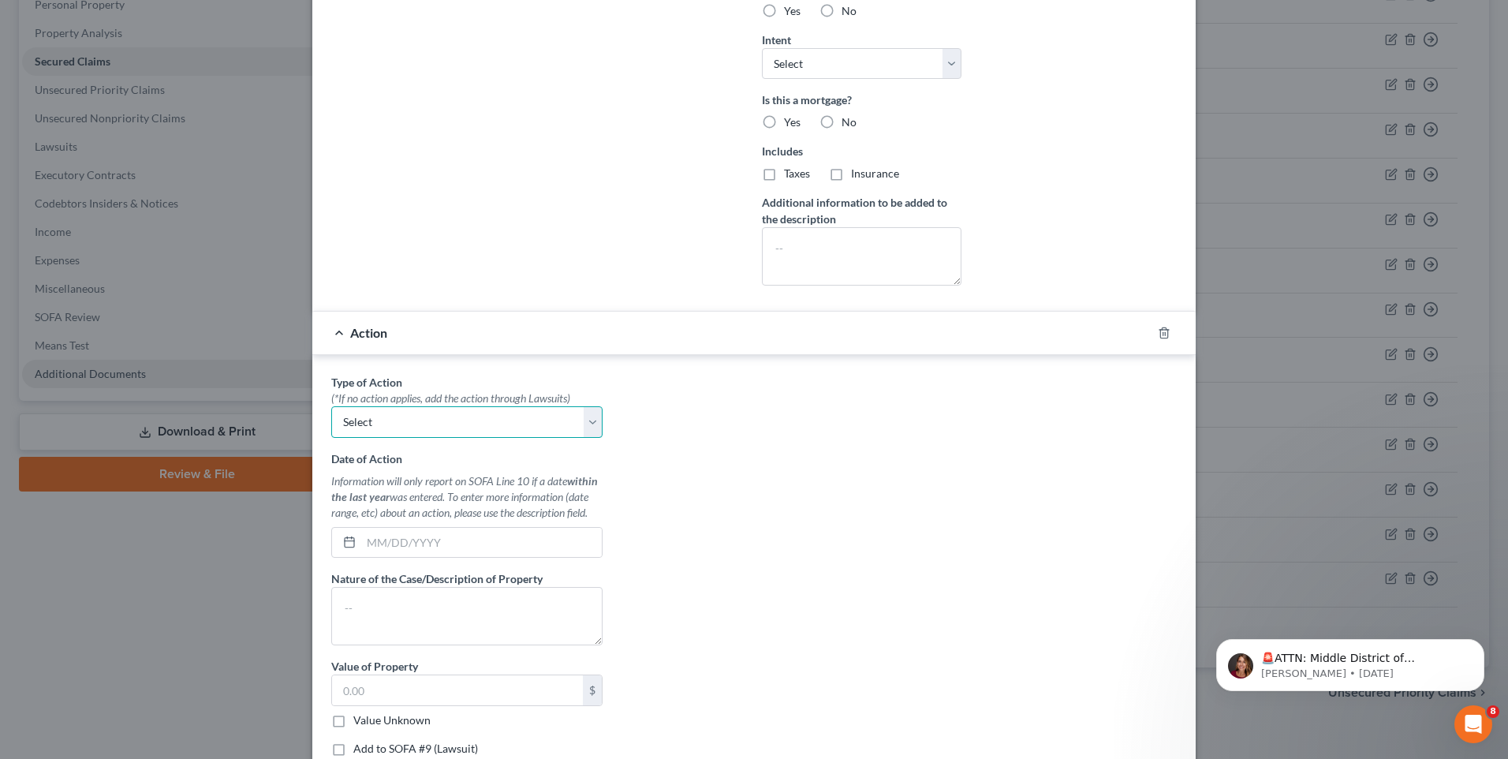
click at [592, 420] on select "Select Repossession Garnishment Foreclosure Personal Injury Attached, Seized, O…" at bounding box center [466, 422] width 271 height 32
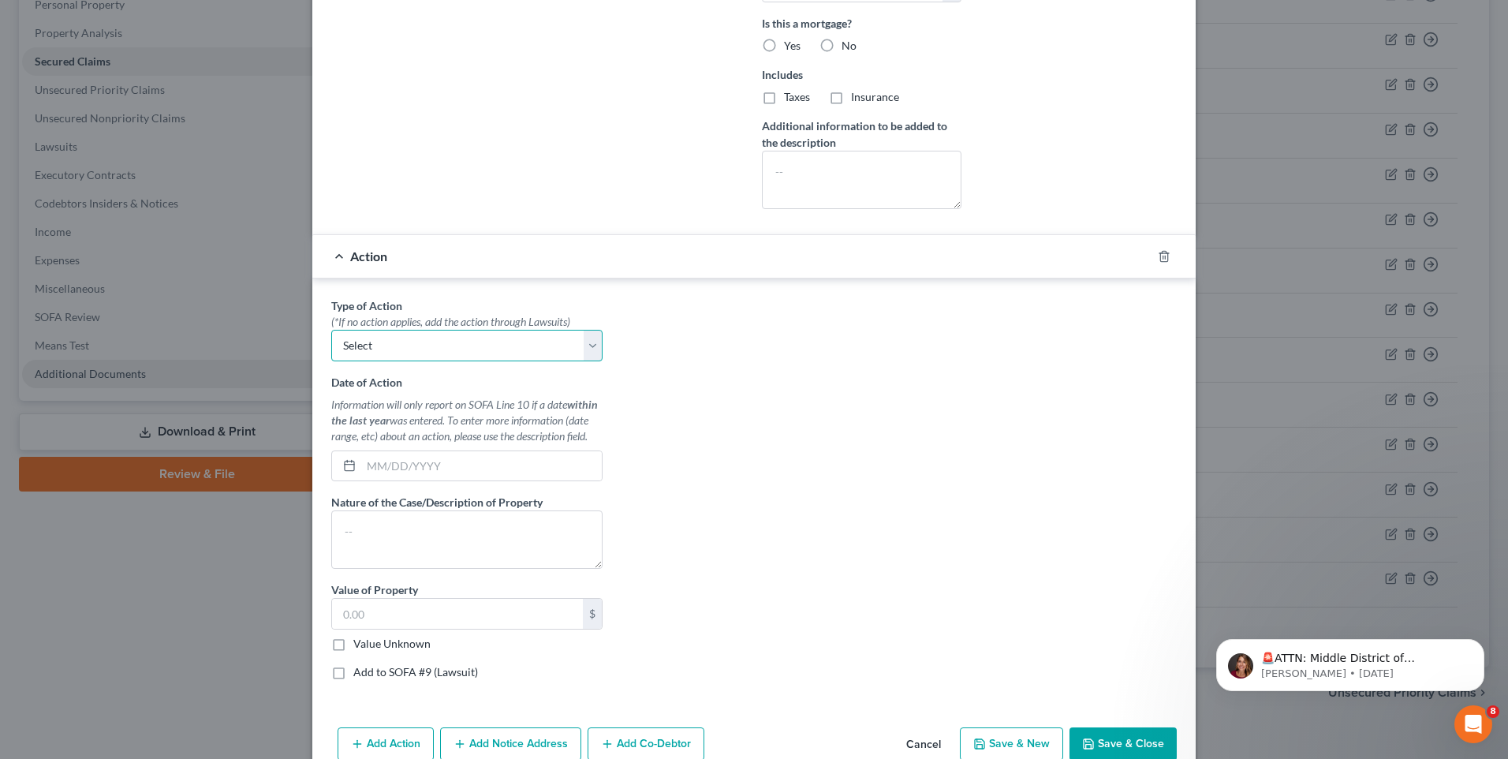
scroll to position [554, 0]
click at [1163, 254] on polyline "button" at bounding box center [1163, 254] width 9 height 0
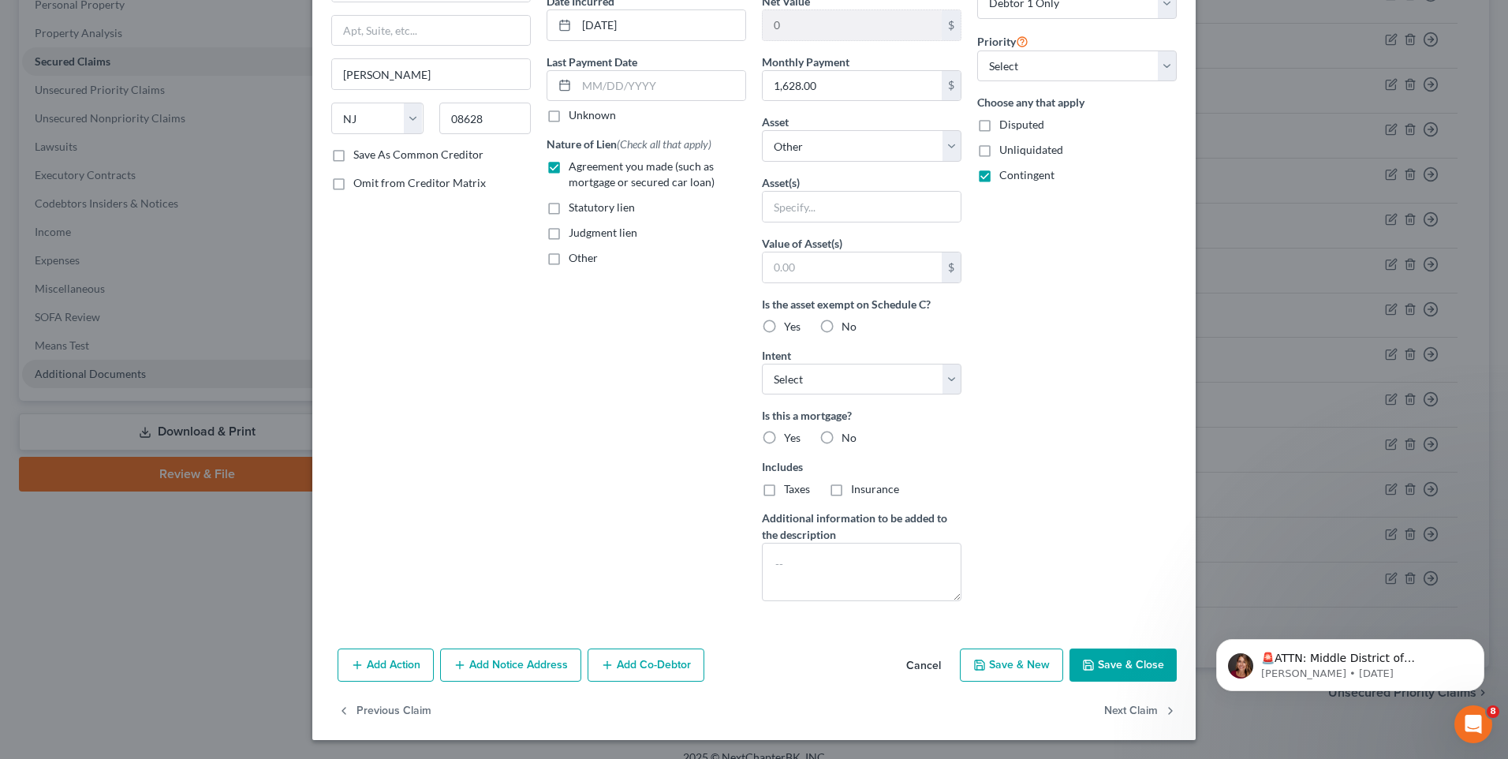
scroll to position [162, 0]
click at [784, 440] on label "Yes" at bounding box center [792, 438] width 17 height 16
click at [790, 440] on input "Yes" at bounding box center [795, 435] width 10 height 10
radio input "true"
click at [784, 321] on label "Yes" at bounding box center [792, 327] width 17 height 16
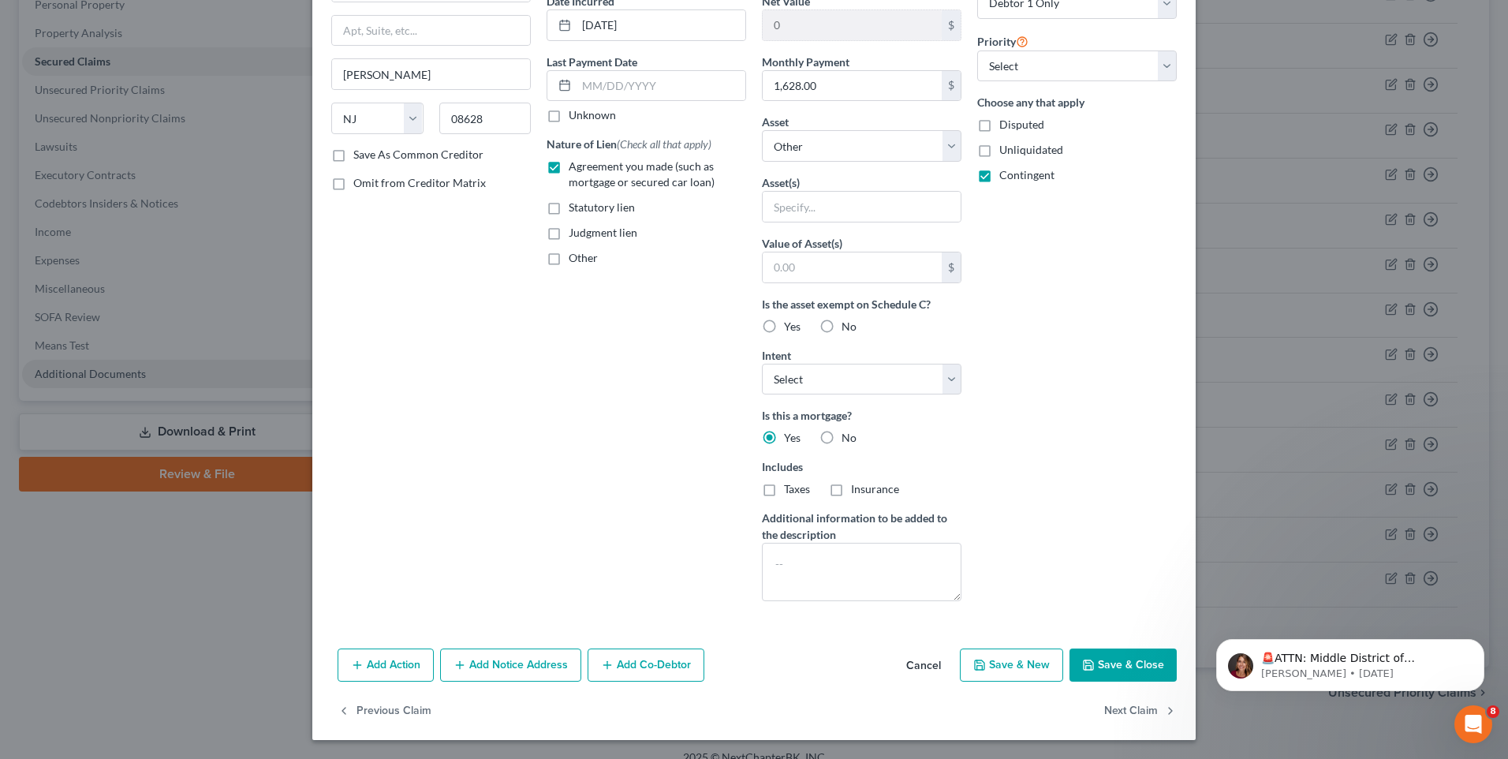
click at [790, 321] on input "Yes" at bounding box center [795, 324] width 10 height 10
radio input "true"
click at [1097, 662] on button "Save & Close" at bounding box center [1123, 664] width 107 height 33
select select
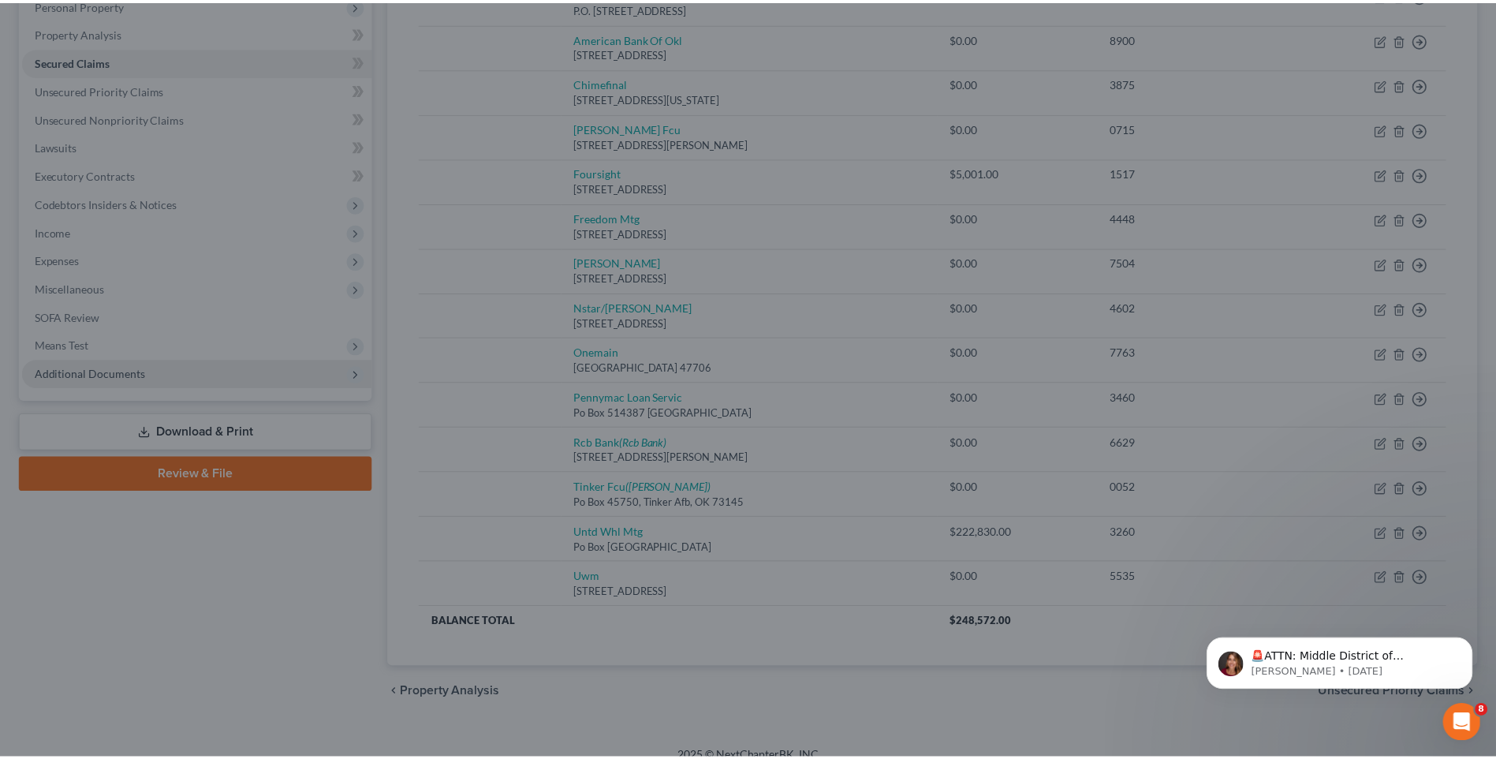
scroll to position [0, 0]
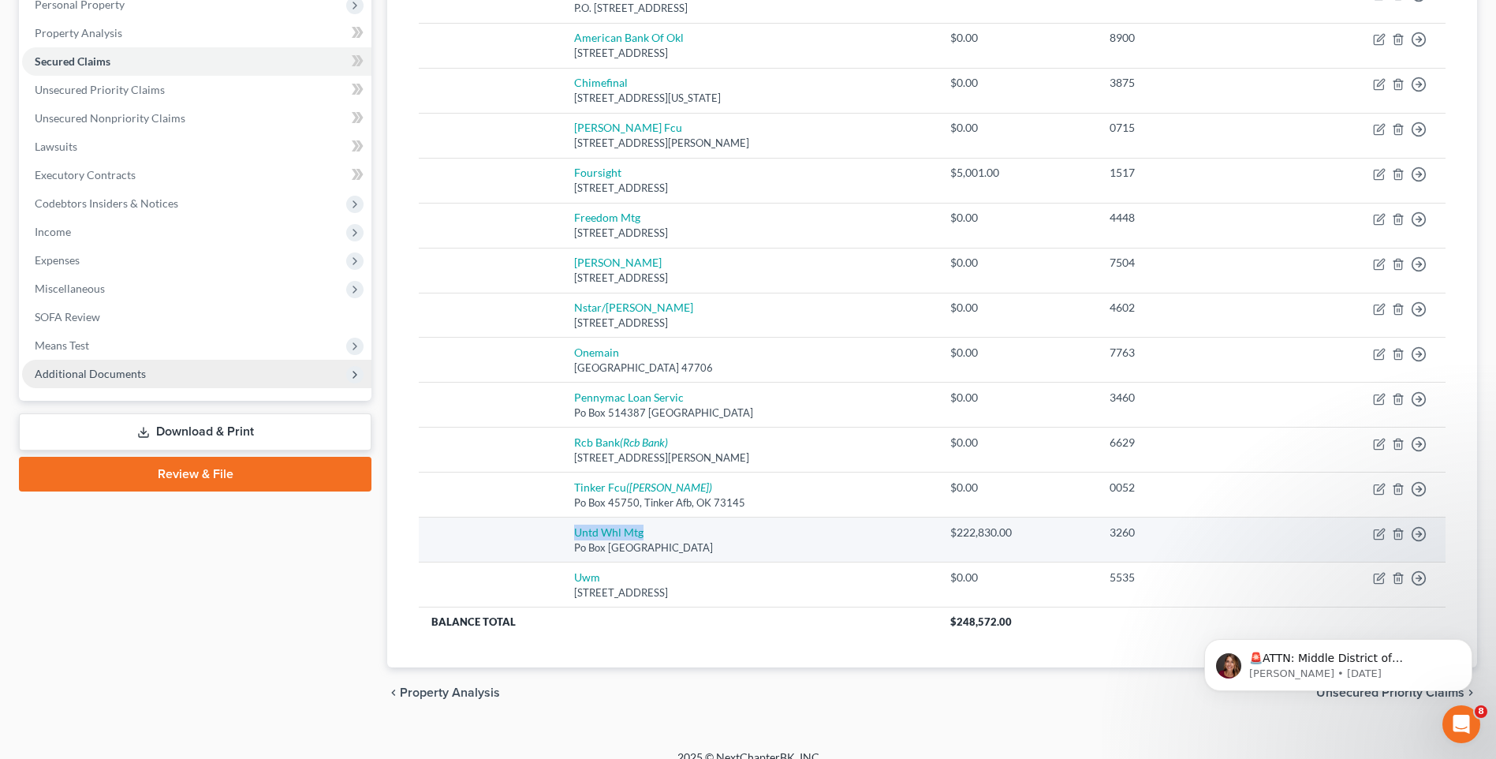
drag, startPoint x: 637, startPoint y: 530, endPoint x: 550, endPoint y: 531, distance: 87.6
click at [550, 531] on tr "Untd Whl Mtg Po Box 77404, Ewing, NJ 08628 $222,830.00 3260 Move to E Move to F…" at bounding box center [932, 539] width 1027 height 45
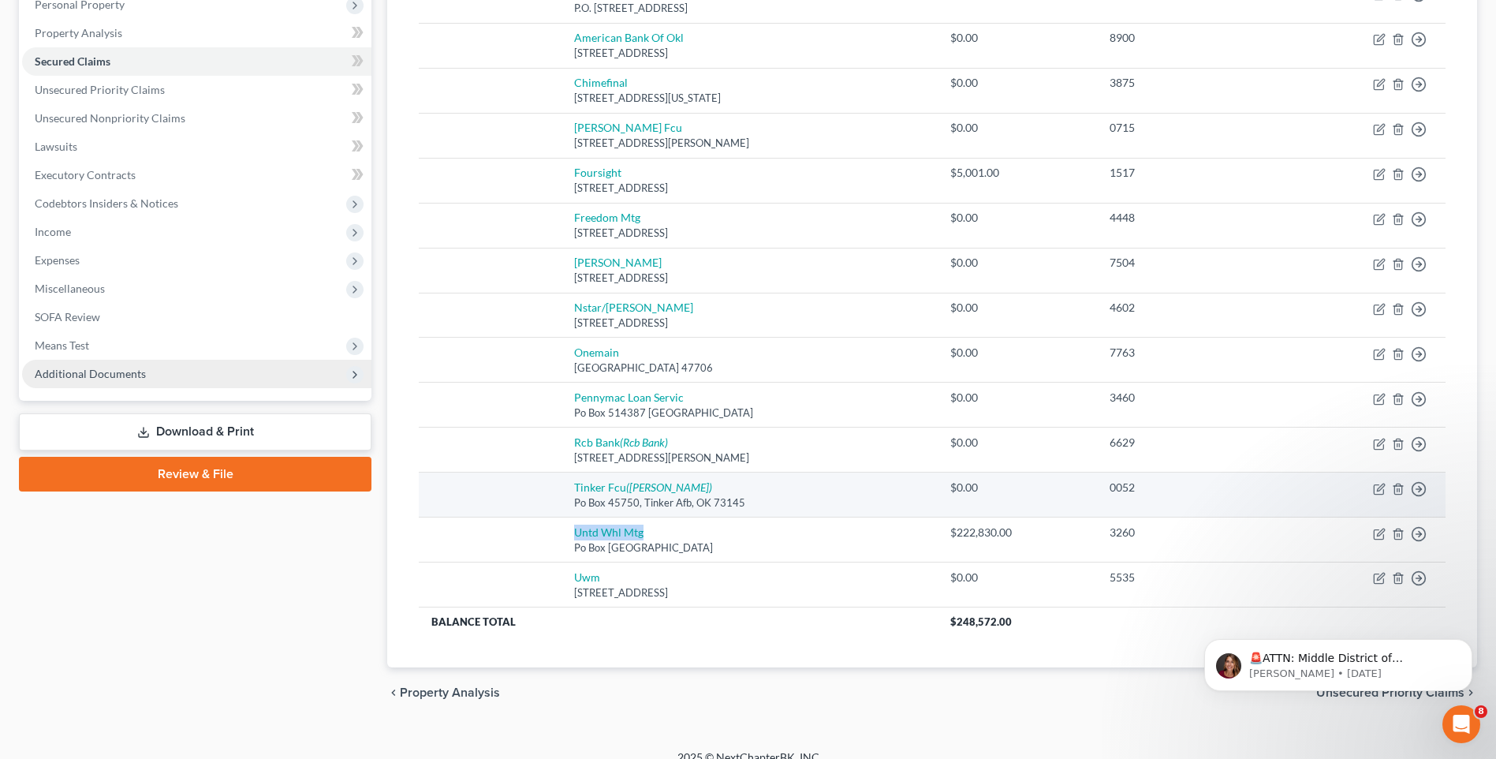
copy link "Untd Whl Mtg"
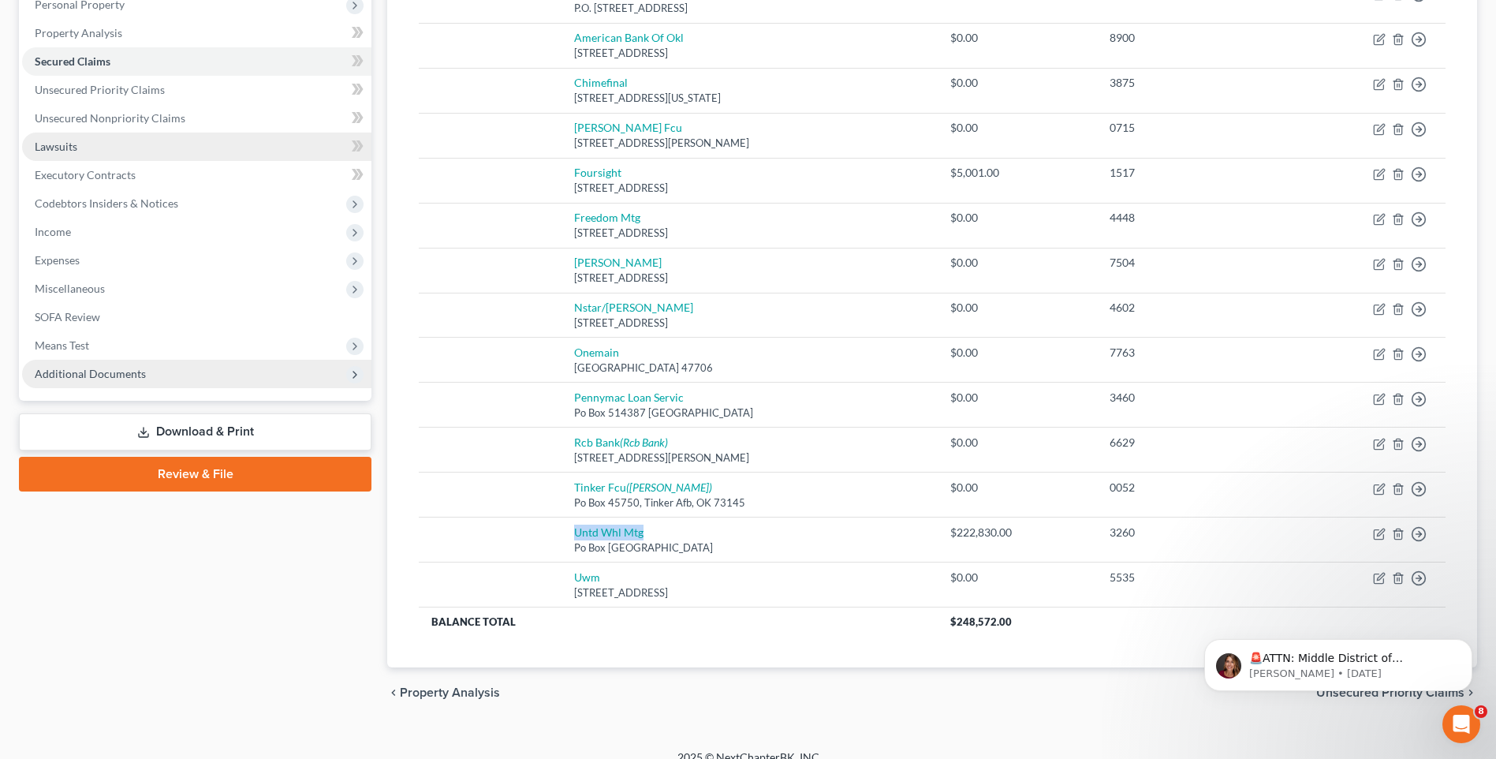
scroll to position [158, 0]
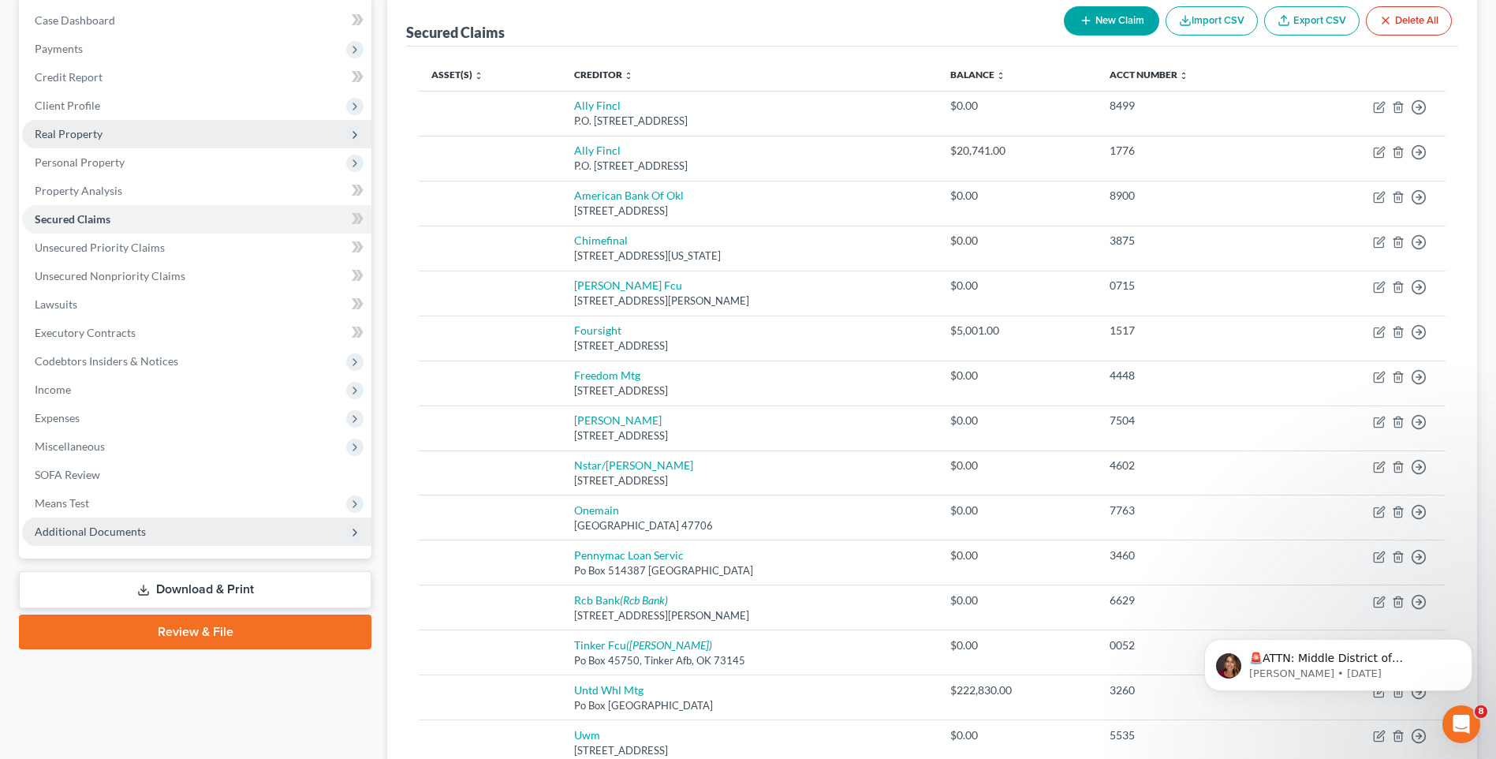
click at [148, 141] on span "Real Property" at bounding box center [196, 134] width 349 height 28
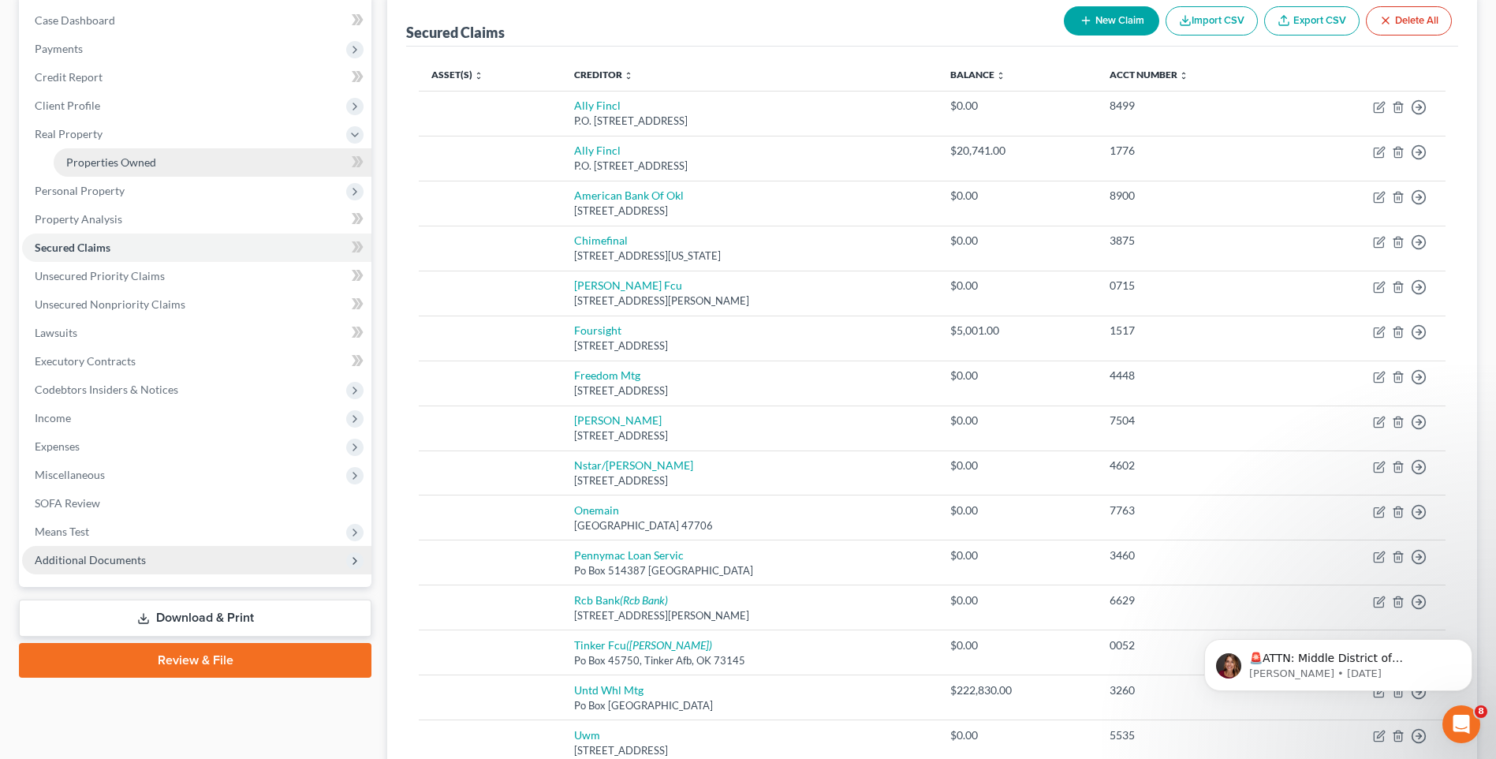
click at [160, 163] on link "Properties Owned" at bounding box center [213, 162] width 318 height 28
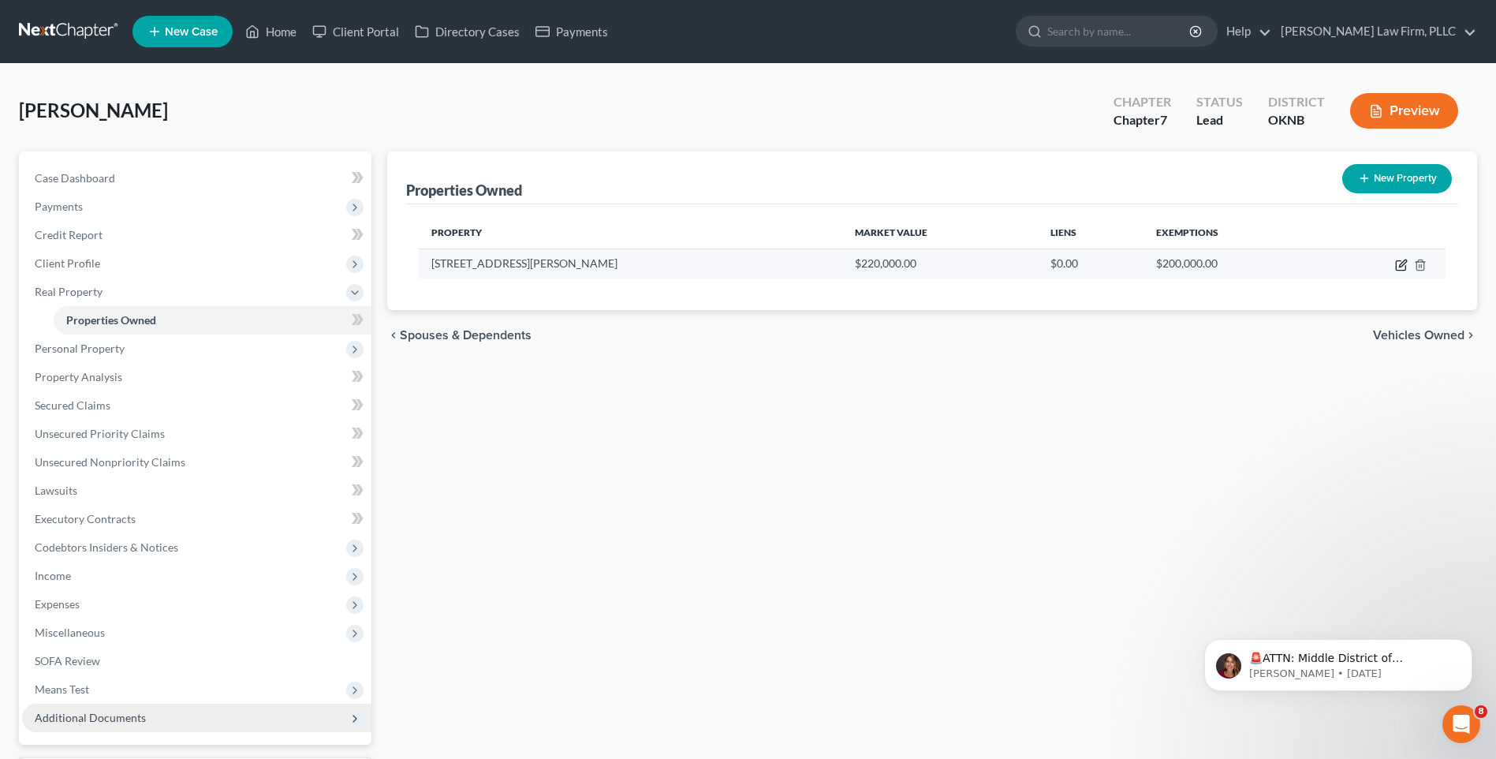
click at [1398, 267] on icon "button" at bounding box center [1401, 265] width 13 height 13
select select "37"
select select "65"
select select "0"
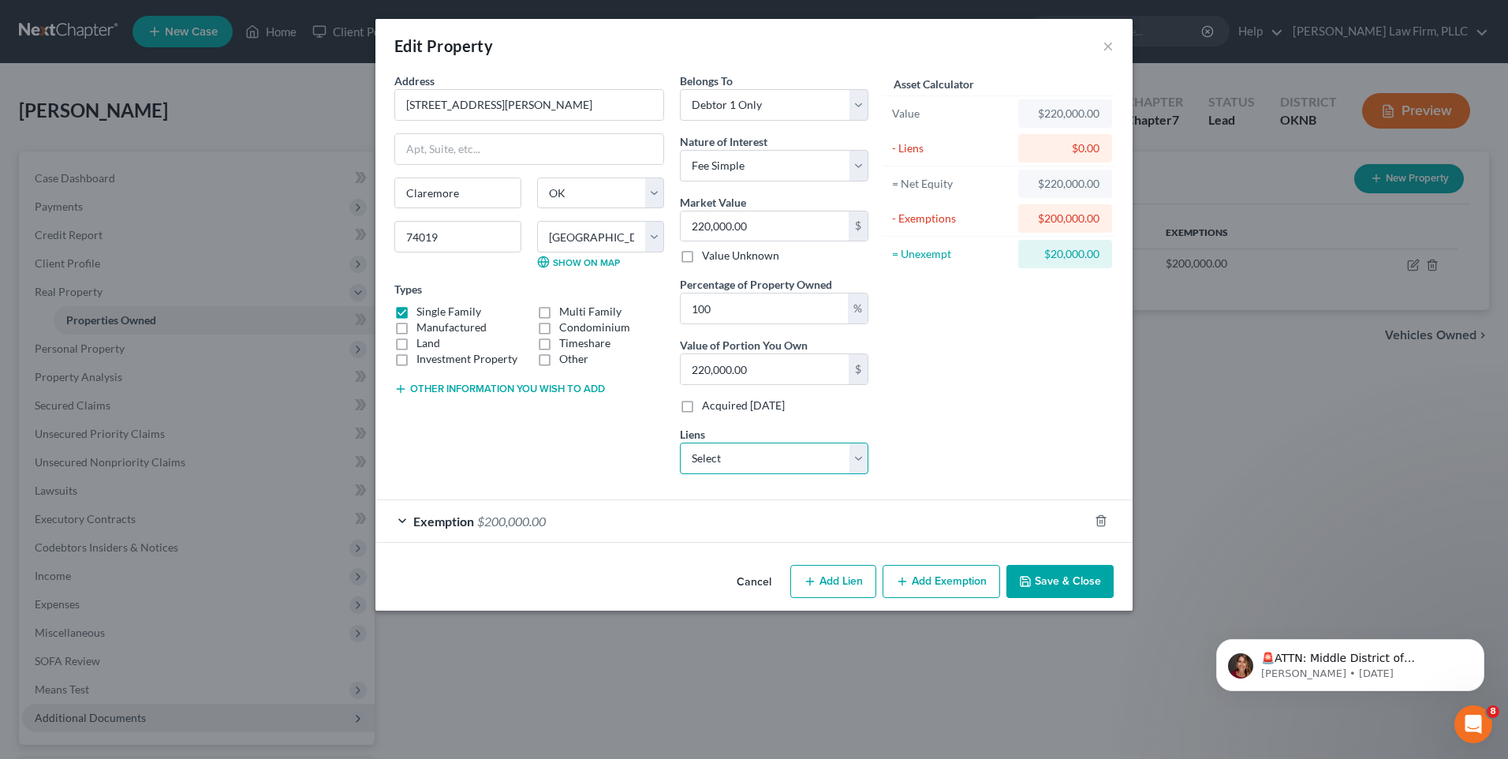
click at [843, 464] on select "Select Untd Whl Mtg - $222,830.00 Ally Fincl - $20,741.00 Foursight - $5,001.00…" at bounding box center [774, 458] width 189 height 32
select select "0"
click at [680, 442] on select "Select Untd Whl Mtg - $222,830.00 Ally Fincl - $20,741.00 Foursight - $5,001.00…" at bounding box center [774, 458] width 189 height 32
select select
select select "33"
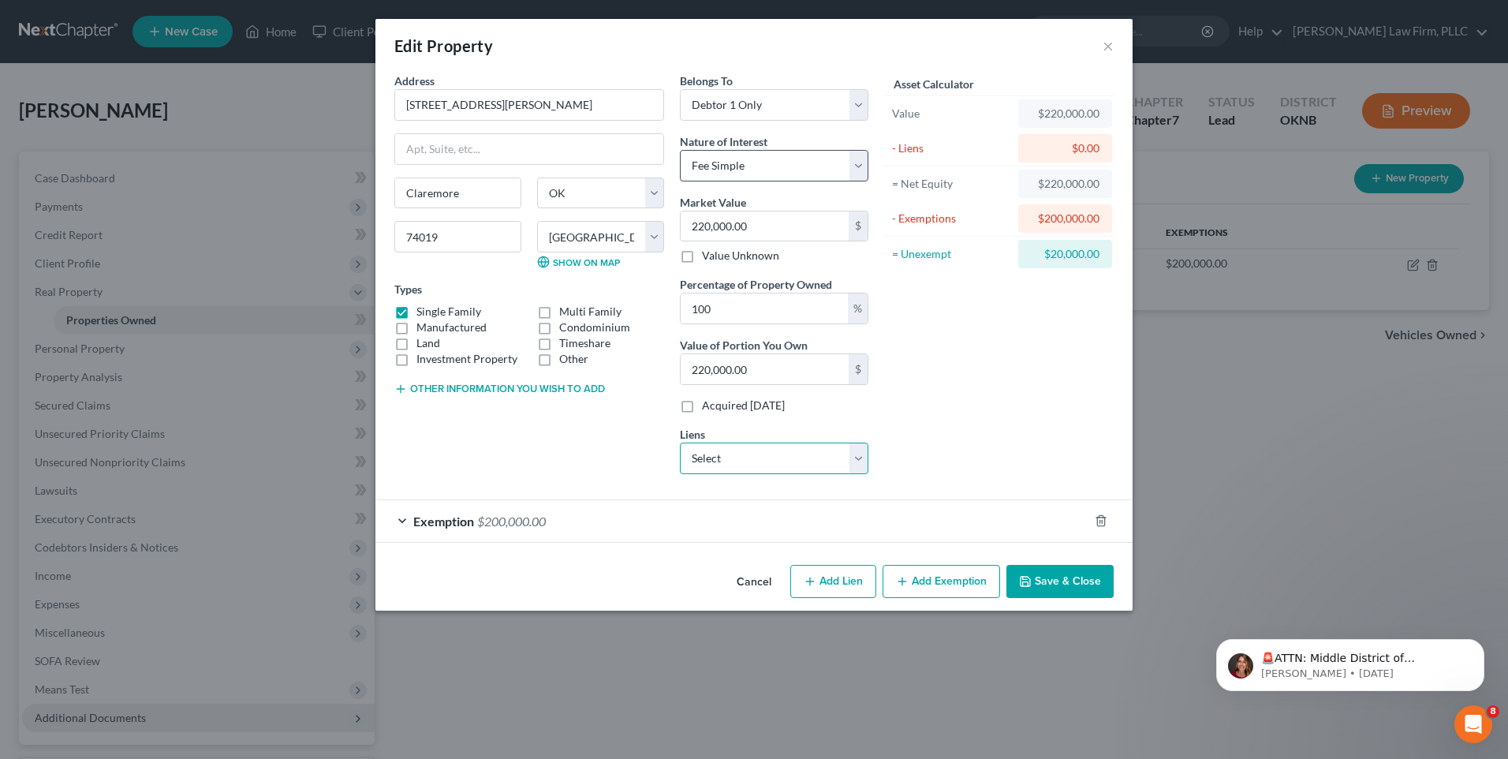
select select "0"
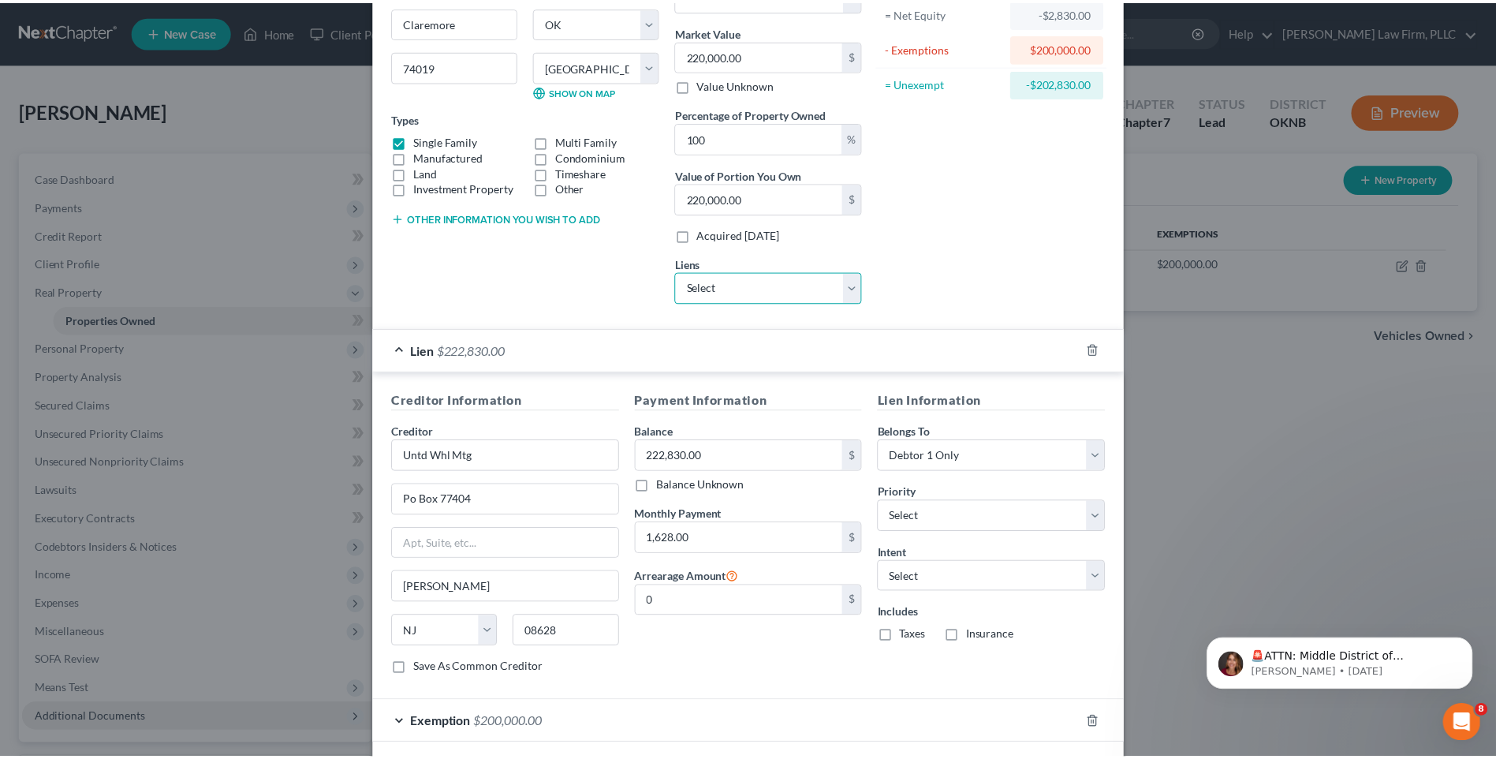
scroll to position [237, 0]
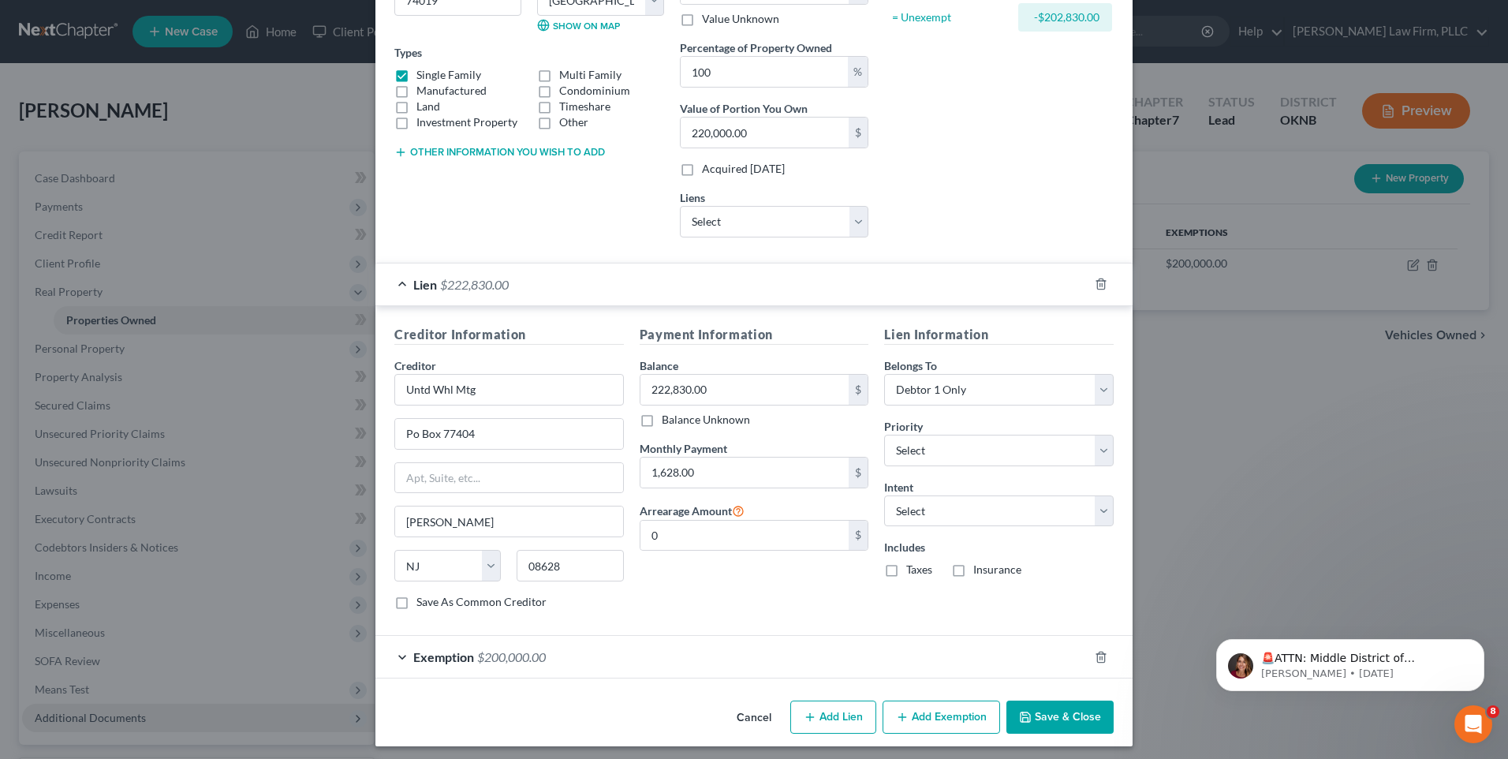
drag, startPoint x: 888, startPoint y: 571, endPoint x: 948, endPoint y: 571, distance: 59.9
click at [906, 571] on label "Taxes" at bounding box center [919, 570] width 26 height 16
click at [913, 571] on input "Taxes" at bounding box center [918, 567] width 10 height 10
checkbox input "true"
click at [973, 571] on label "Insurance" at bounding box center [997, 570] width 48 height 16
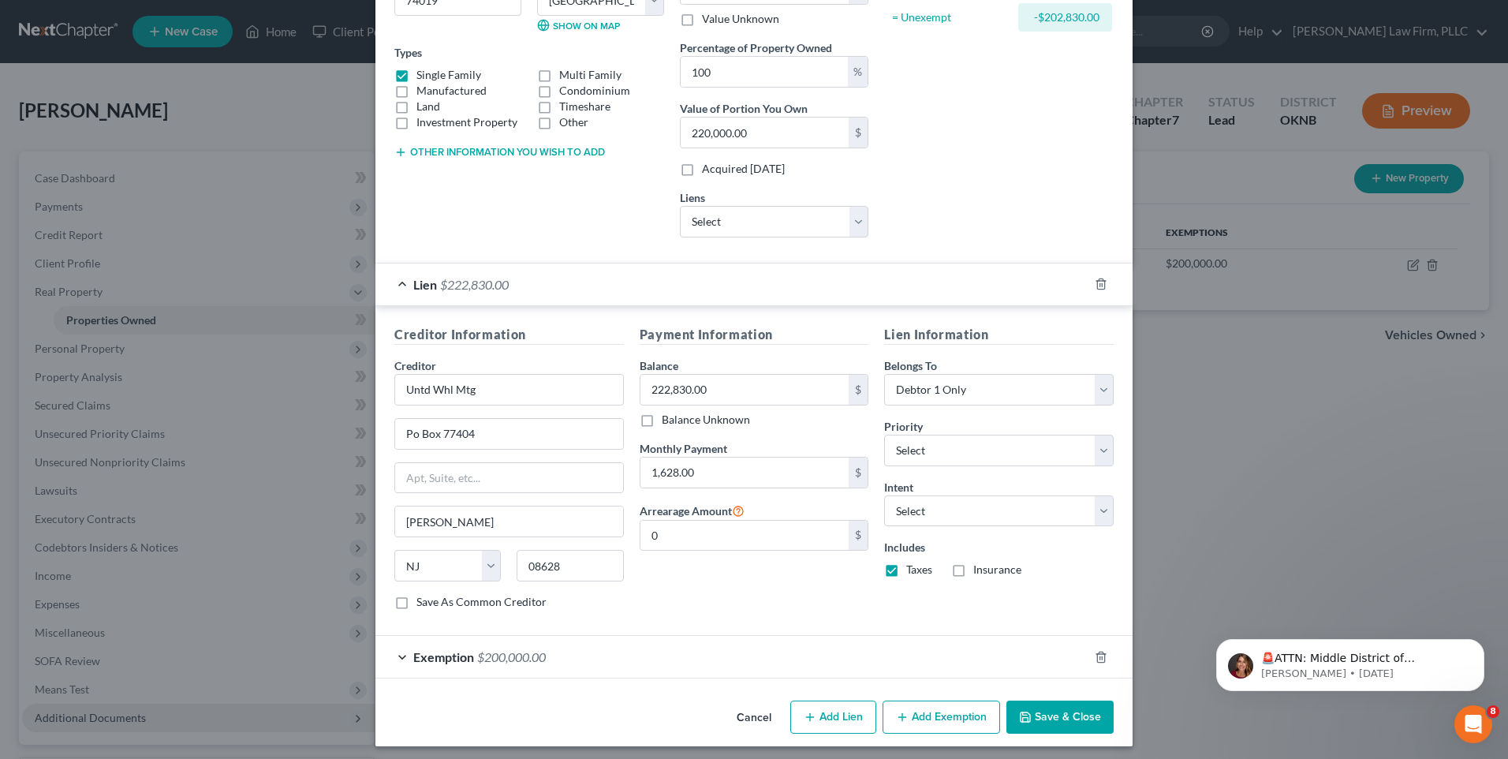
click at [980, 571] on input "Insurance" at bounding box center [985, 567] width 10 height 10
checkbox input "true"
click at [805, 592] on div "Payment Information Balance 222,830.00 $ Balance Unknown Balance Undetermined 2…" at bounding box center [754, 473] width 245 height 297
click at [1048, 715] on button "Save & Close" at bounding box center [1059, 716] width 107 height 33
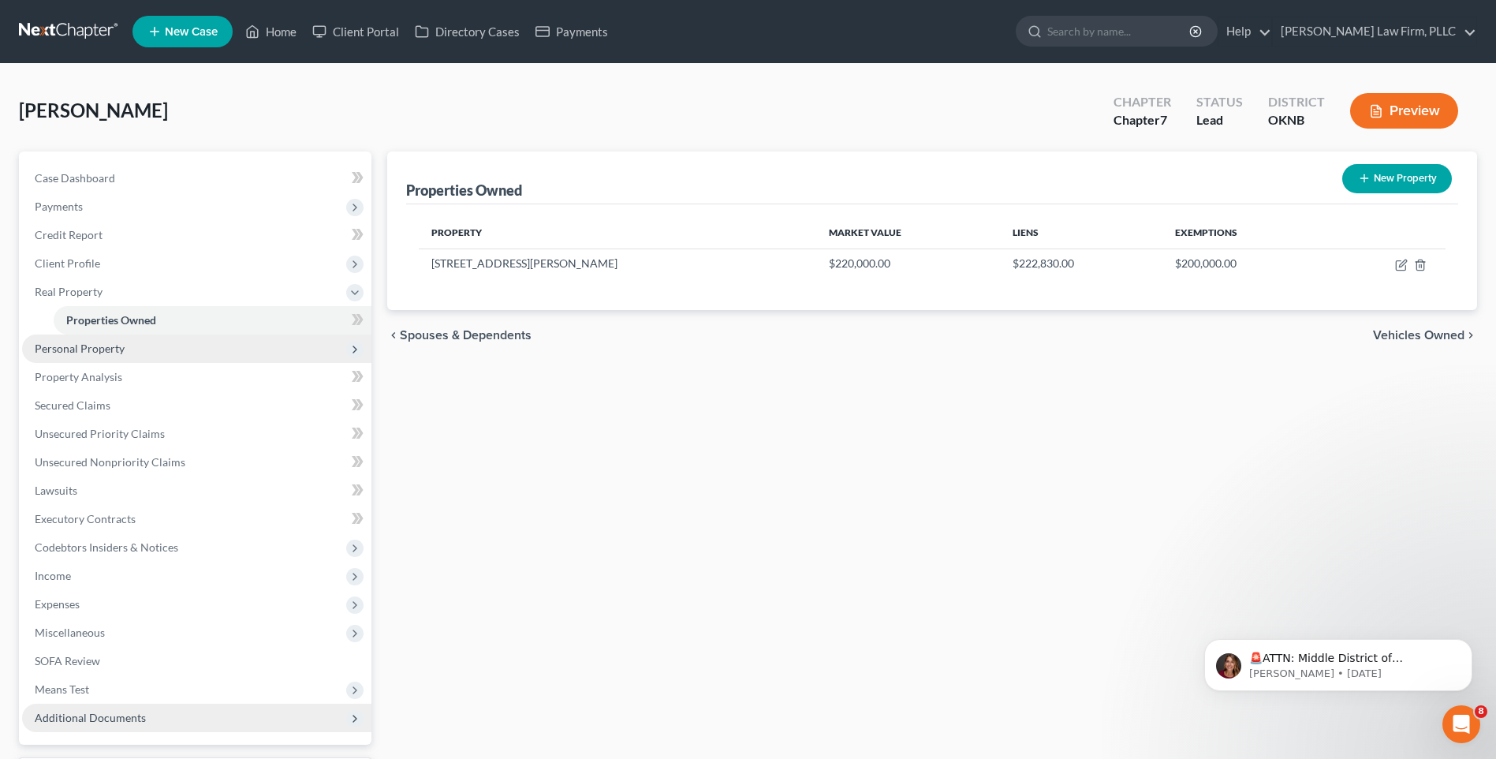
click at [290, 334] on span "Personal Property" at bounding box center [196, 348] width 349 height 28
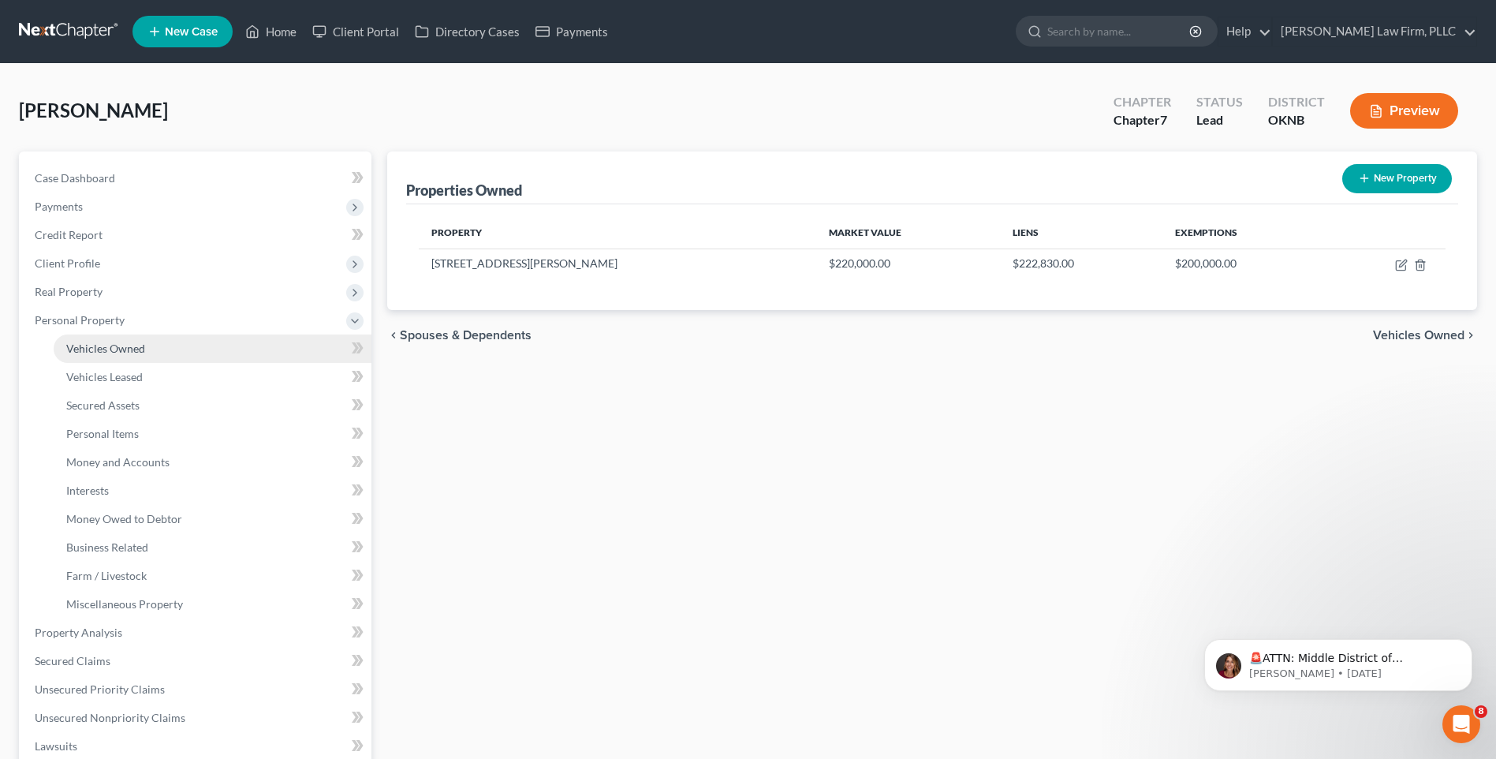
click at [274, 350] on link "Vehicles Owned" at bounding box center [213, 348] width 318 height 28
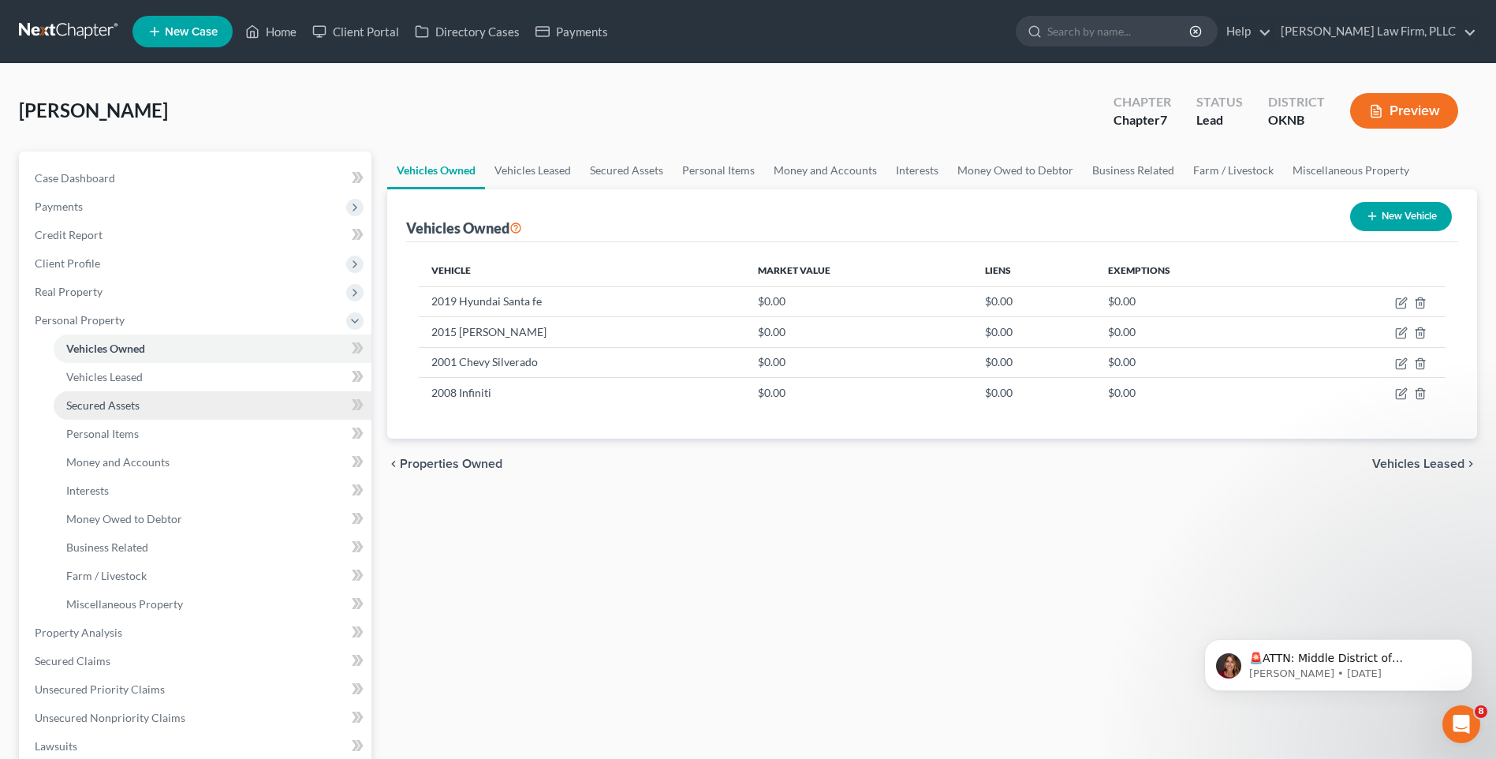
click at [262, 407] on link "Secured Assets" at bounding box center [213, 405] width 318 height 28
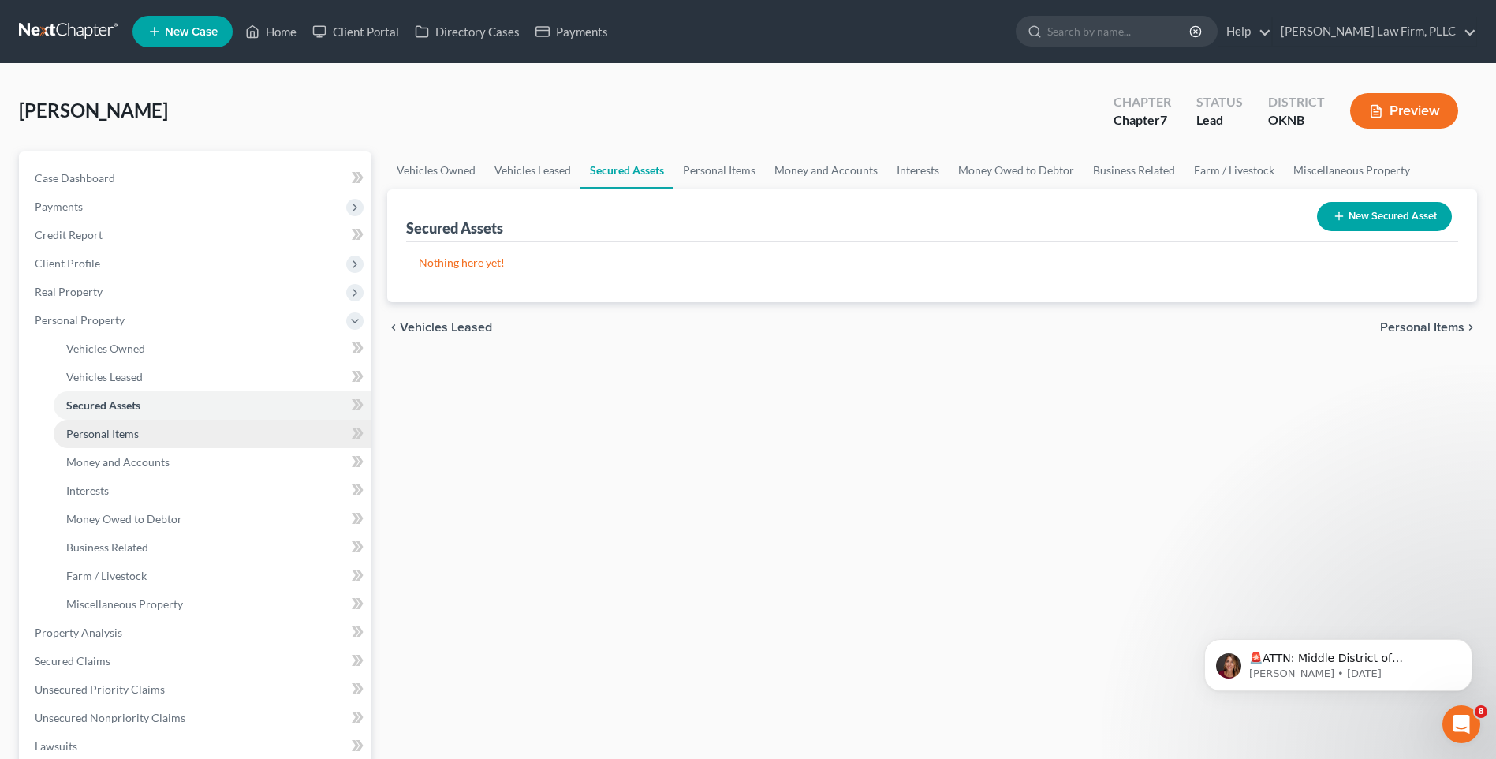
click at [263, 433] on link "Personal Items" at bounding box center [213, 434] width 318 height 28
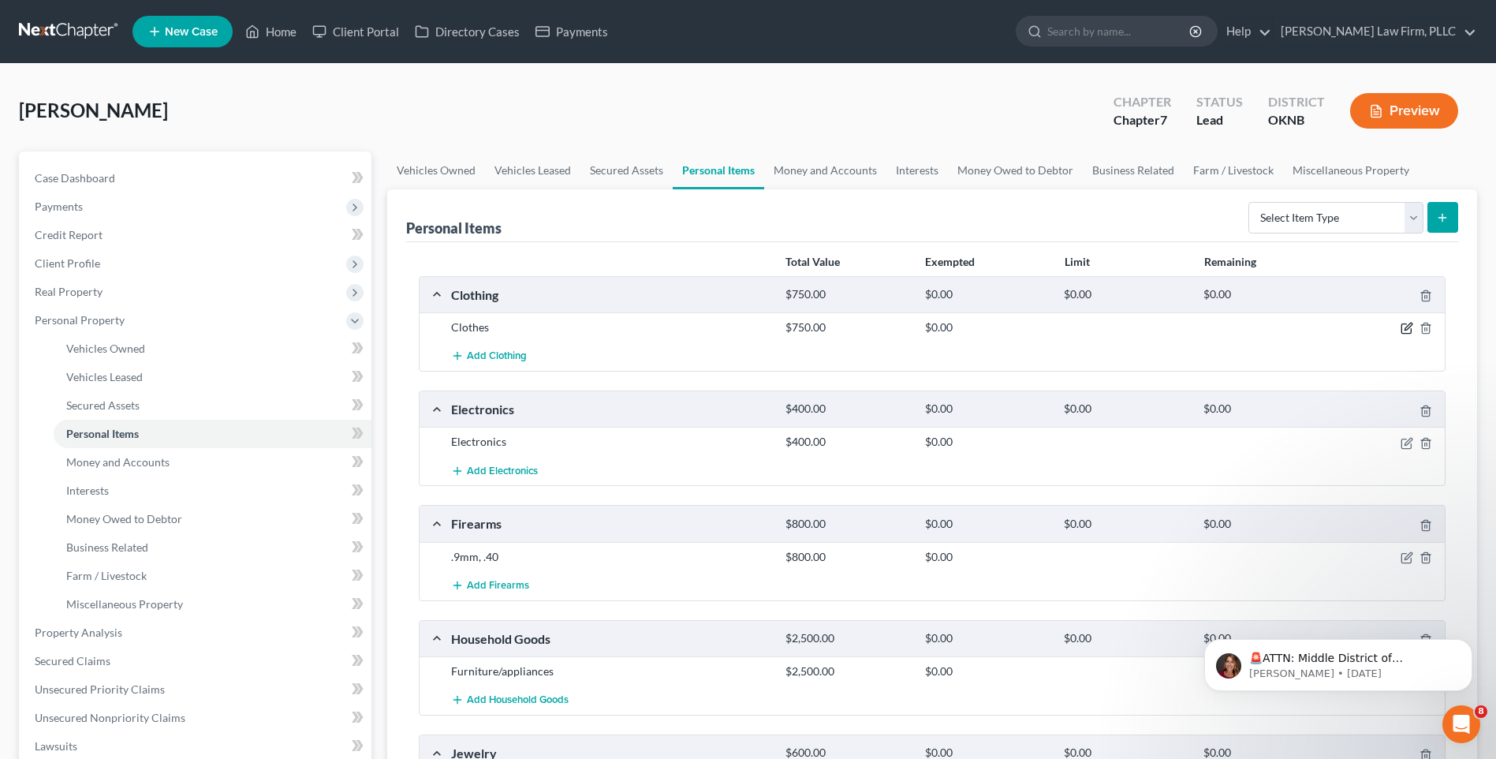
click at [1401, 323] on icon "button" at bounding box center [1407, 328] width 13 height 13
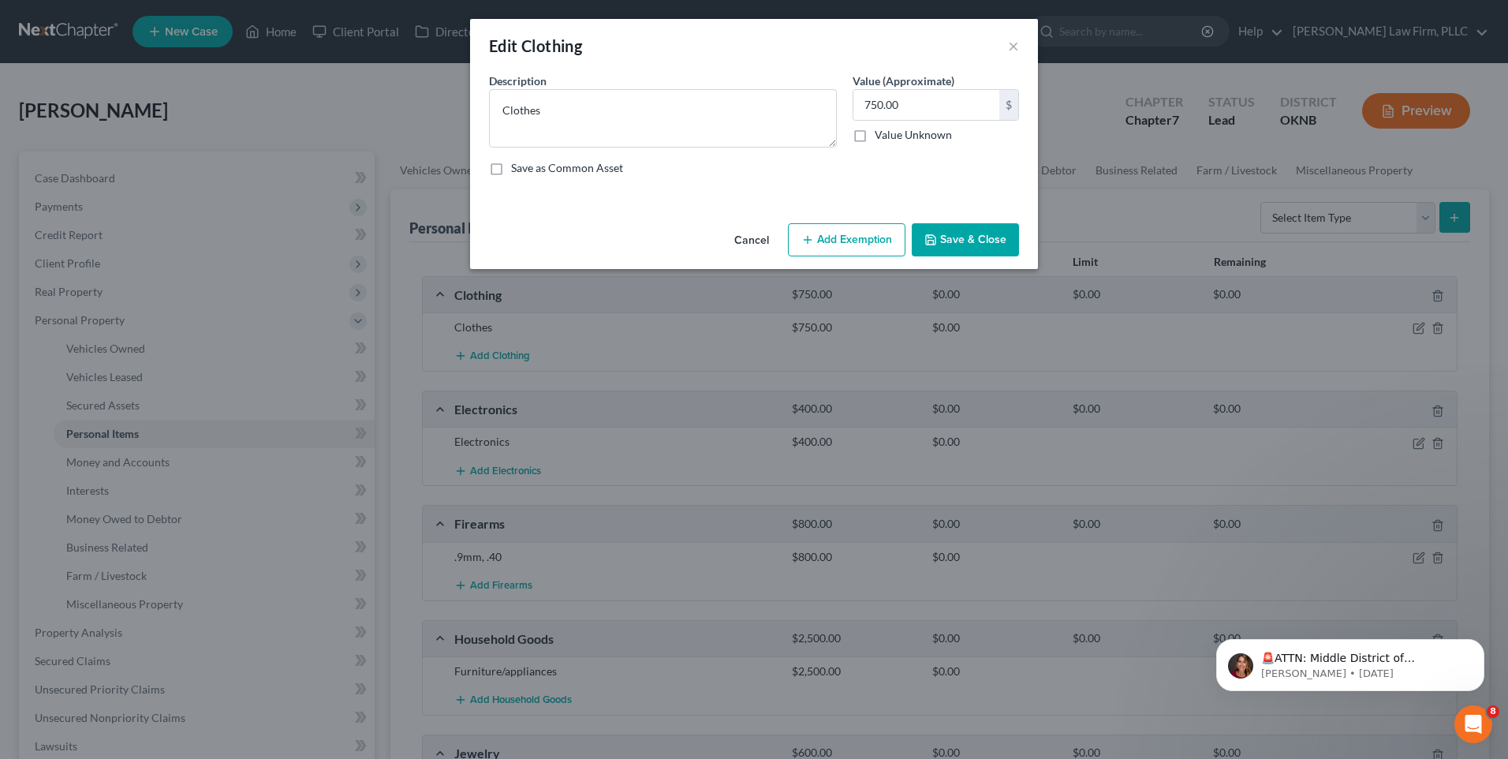
click at [847, 238] on button "Add Exemption" at bounding box center [847, 239] width 118 height 33
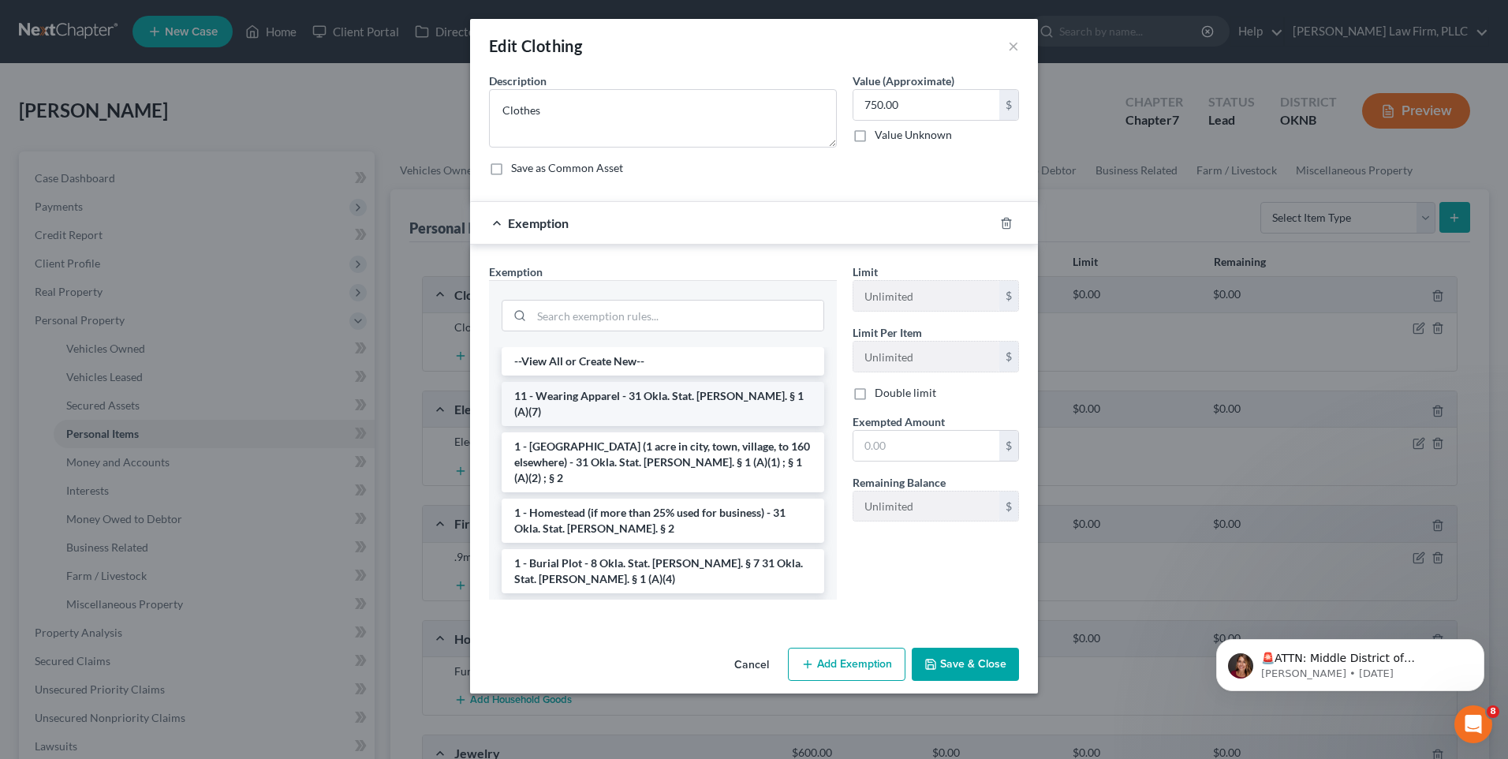
click at [692, 393] on li "11 - Wearing Apparel - 31 Okla. Stat. Ann. § 1 (A)(7)" at bounding box center [663, 404] width 323 height 44
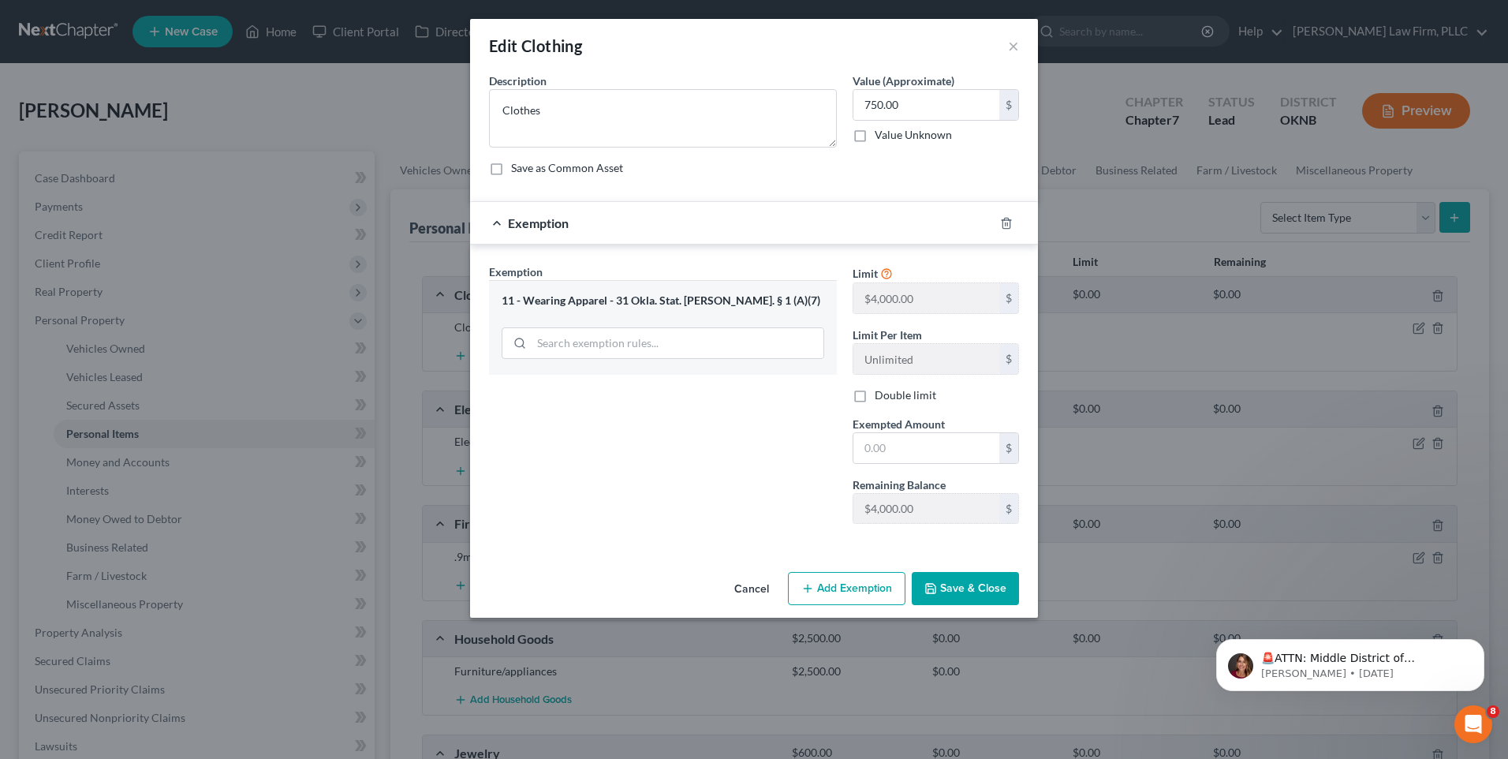
click at [969, 587] on button "Save & Close" at bounding box center [965, 588] width 107 height 33
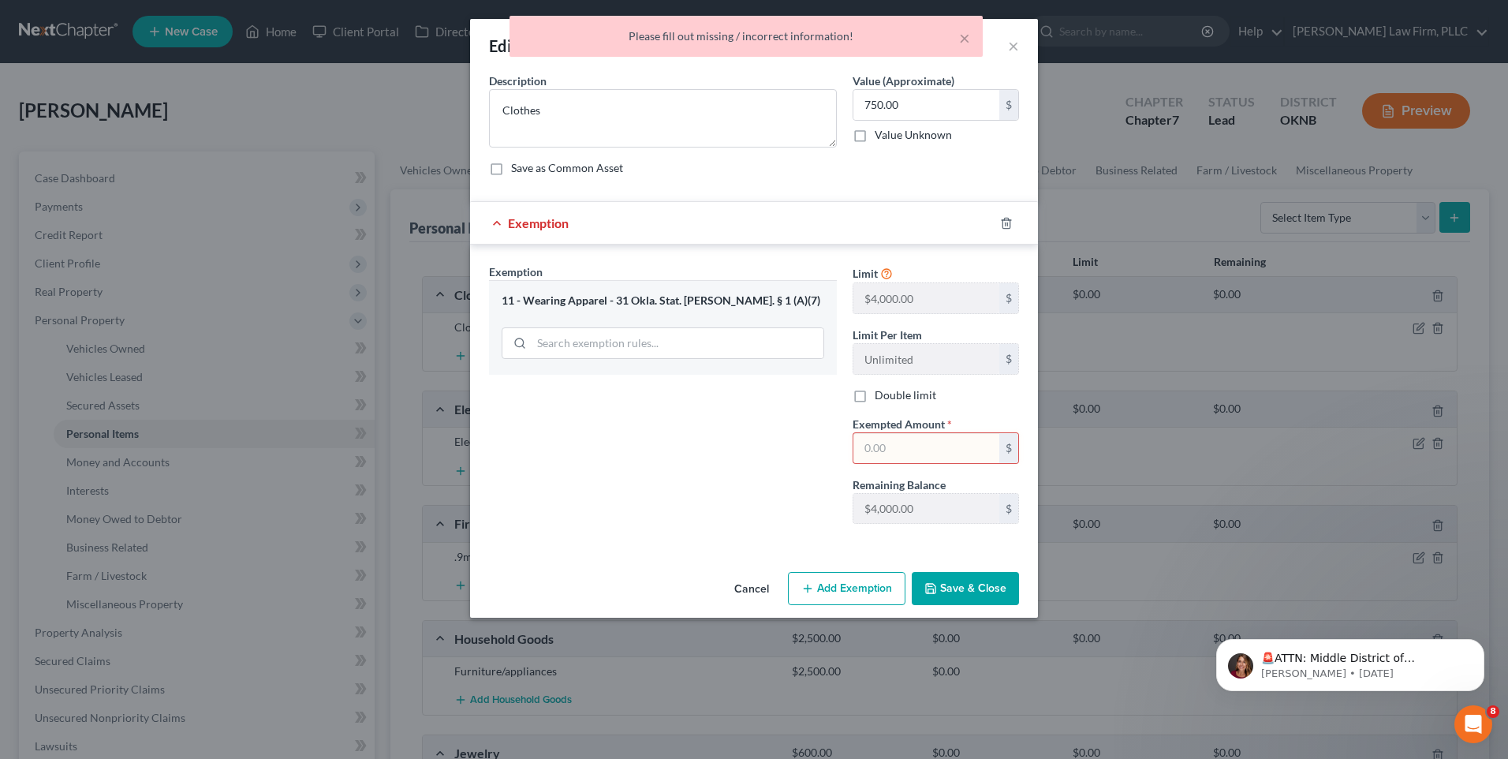
click at [927, 443] on input "text" at bounding box center [926, 448] width 146 height 30
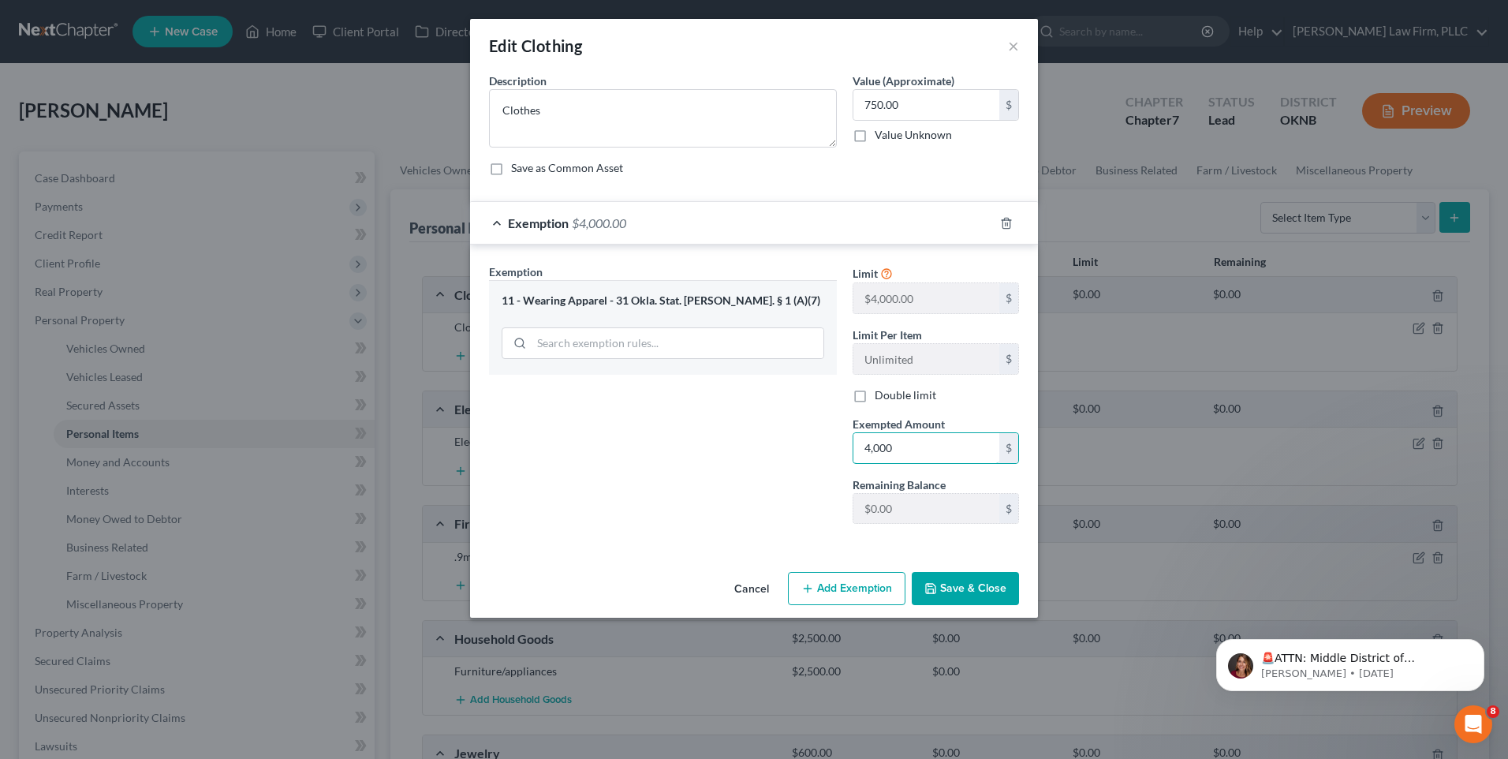
type input "4,000"
click at [956, 591] on button "Save & Close" at bounding box center [965, 588] width 107 height 33
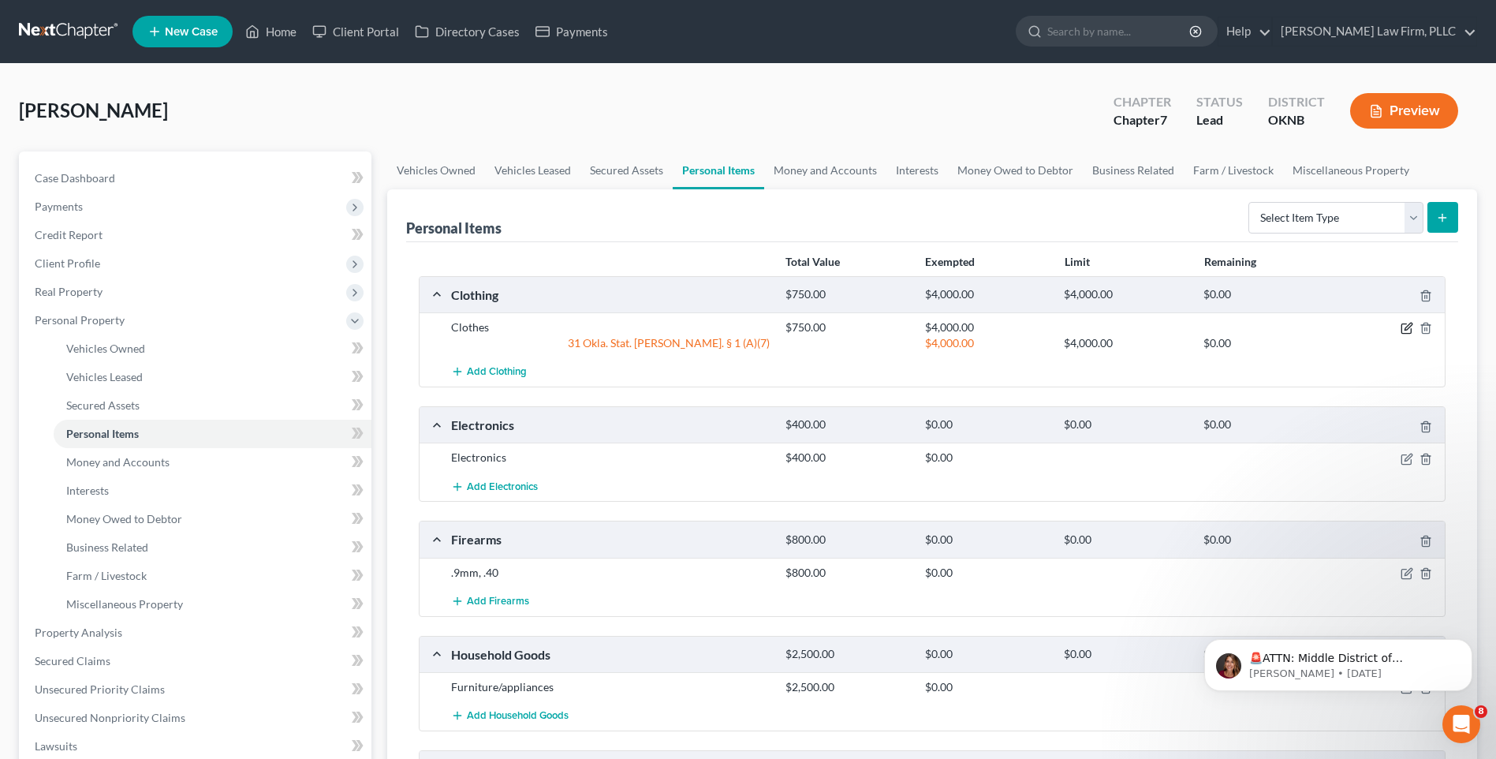
click at [1407, 329] on icon "button" at bounding box center [1407, 328] width 13 height 13
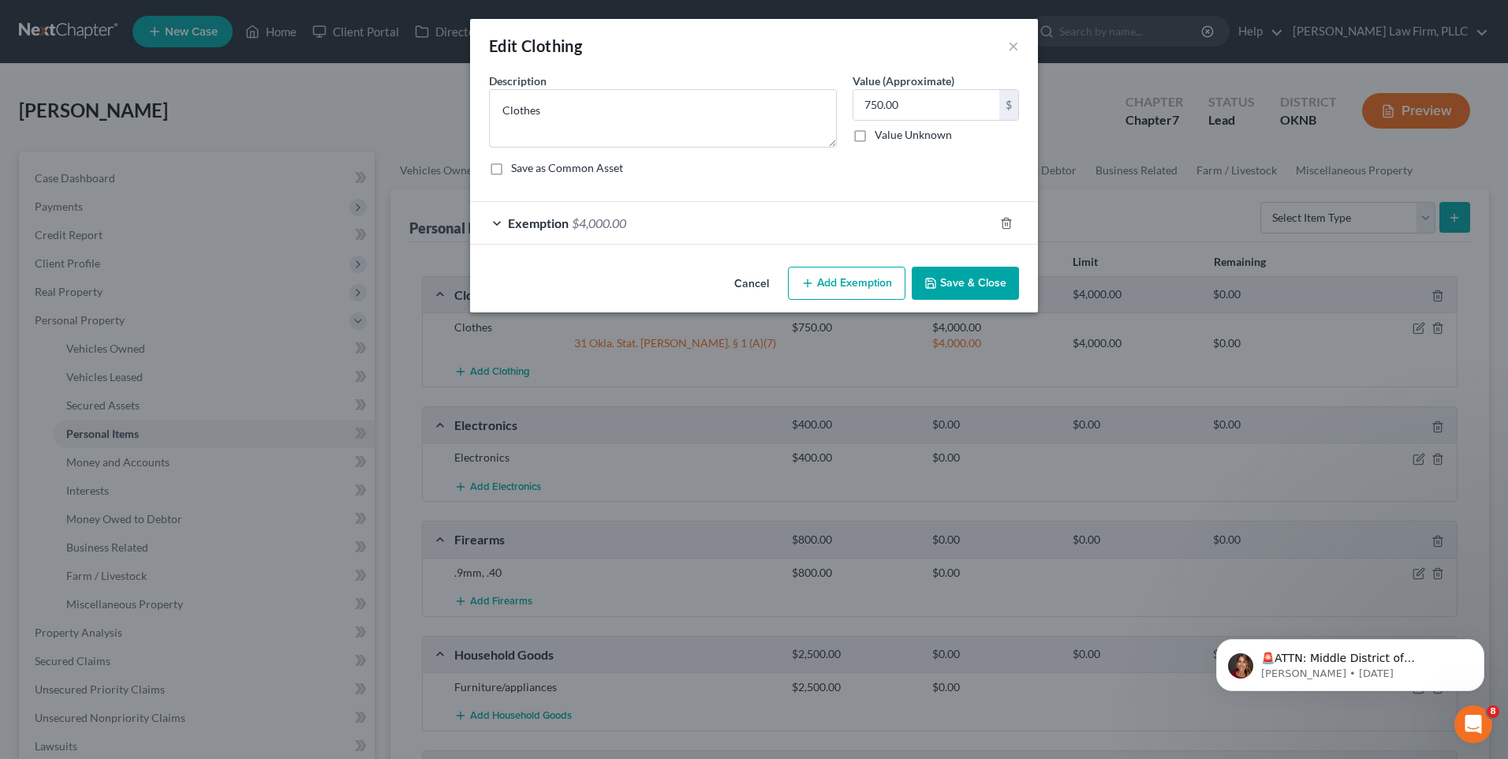
click at [653, 230] on div "Exemption $4,000.00" at bounding box center [732, 223] width 524 height 42
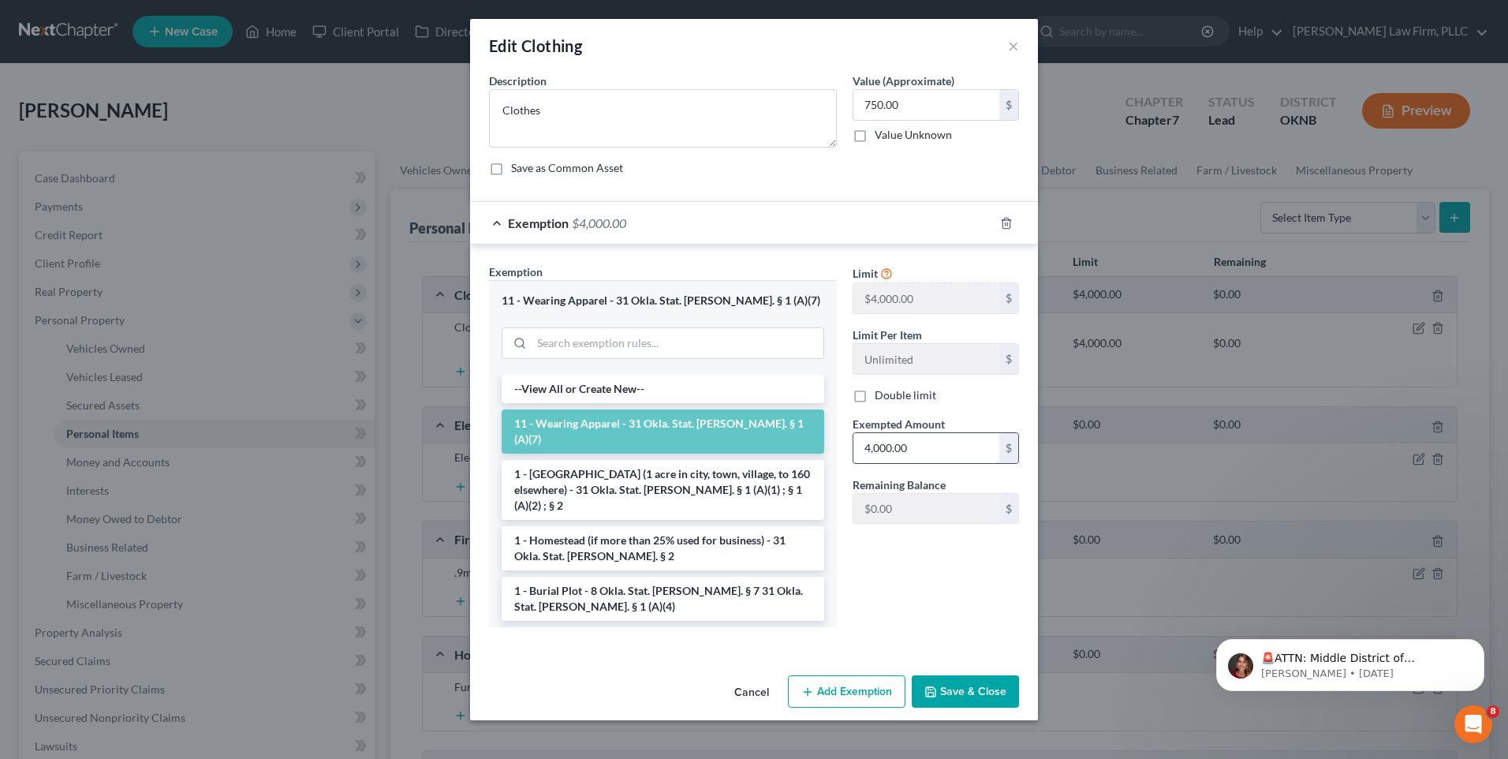
click at [926, 446] on input "4,000.00" at bounding box center [926, 448] width 146 height 30
drag, startPoint x: 931, startPoint y: 449, endPoint x: 709, endPoint y: 442, distance: 221.7
click at [713, 447] on div "Exemption Set must be selected for CA. Exemption * 11 - Wearing Apparel - 31 Ok…" at bounding box center [754, 451] width 546 height 376
type input "750.00"
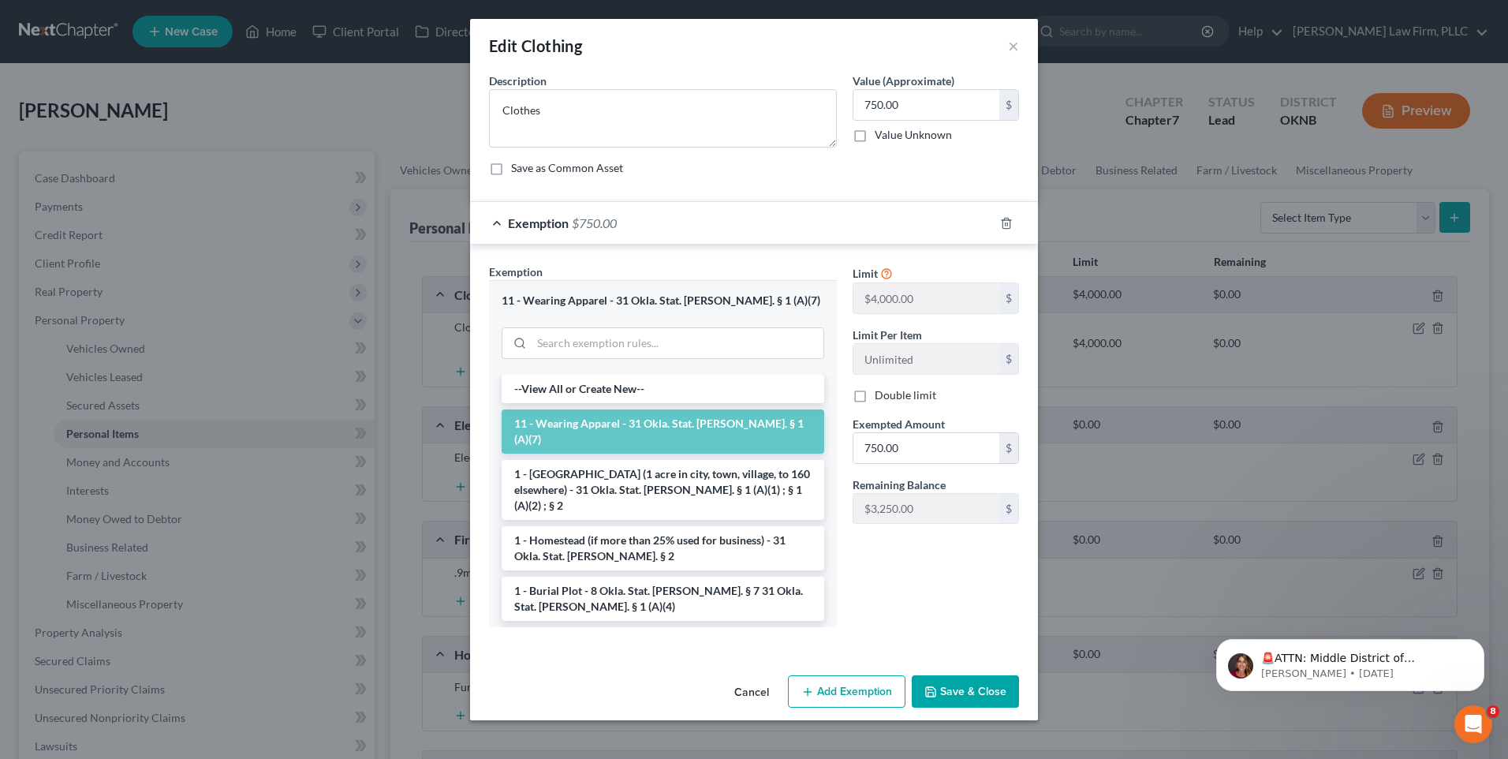
click at [956, 693] on button "Save & Close" at bounding box center [965, 691] width 107 height 33
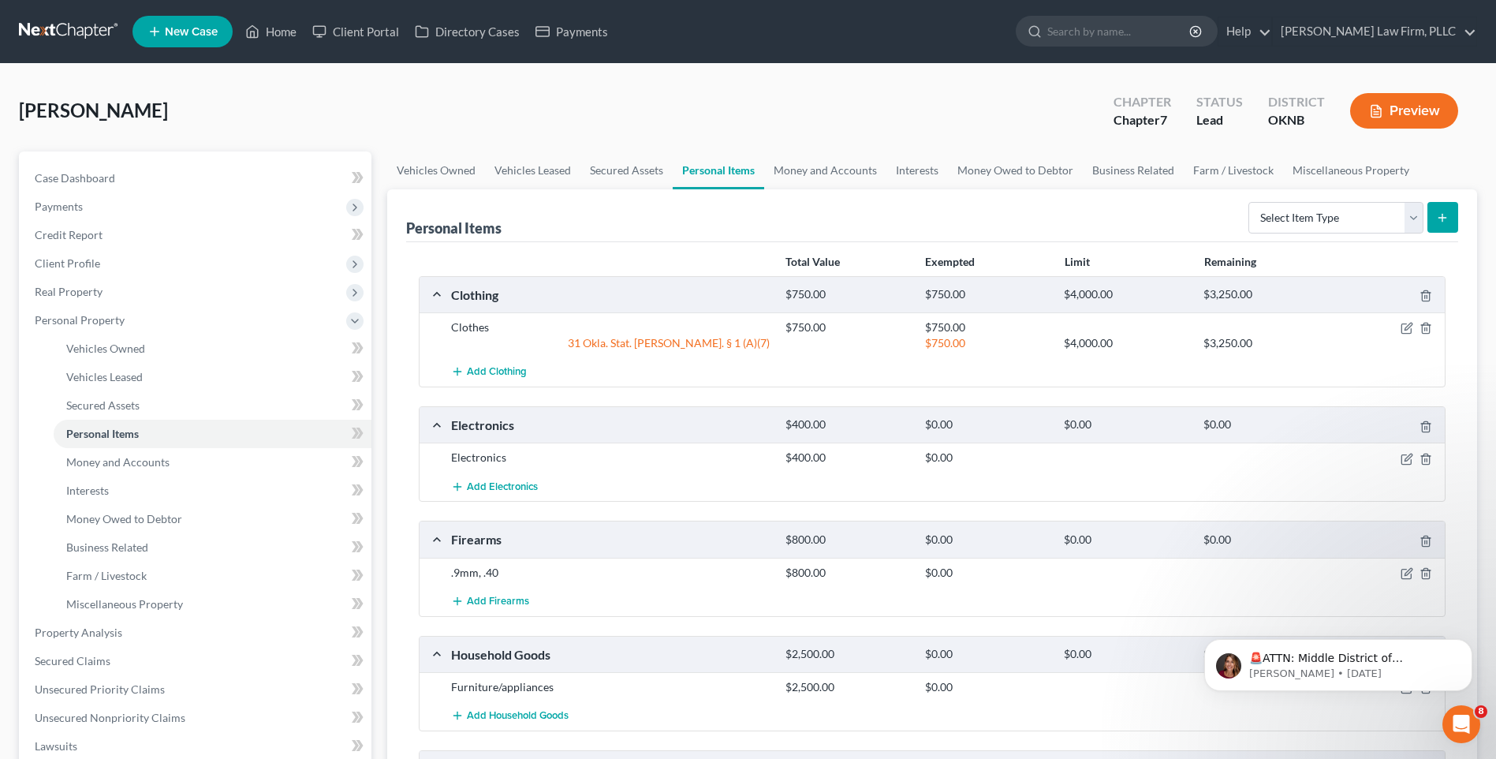
click at [1250, 398] on div "Clothing $750.00 $750.00 $4,000.00 $3,250.00 Clothes $750.00 $750.00 31 Okla. S…" at bounding box center [932, 633] width 1027 height 714
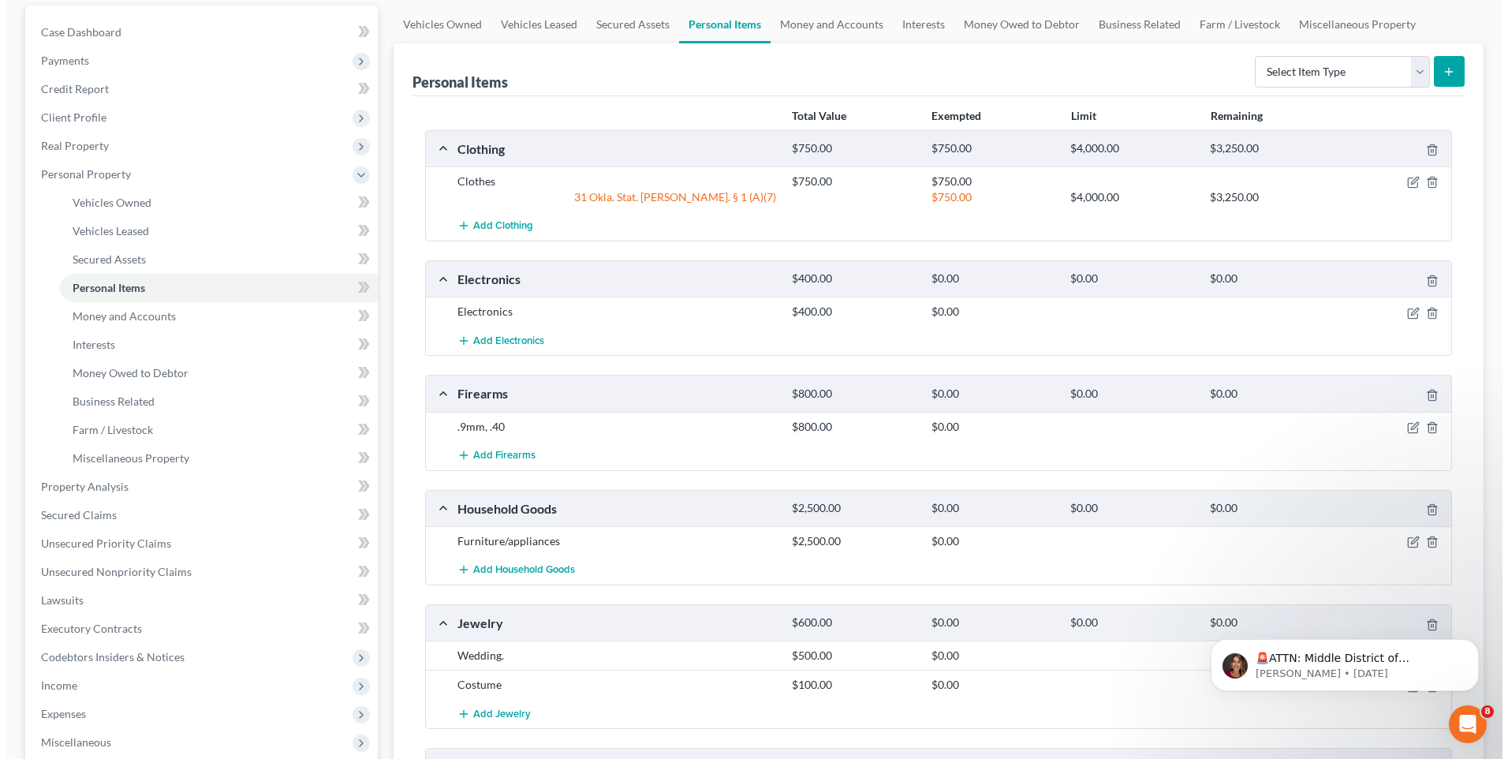
scroll to position [158, 0]
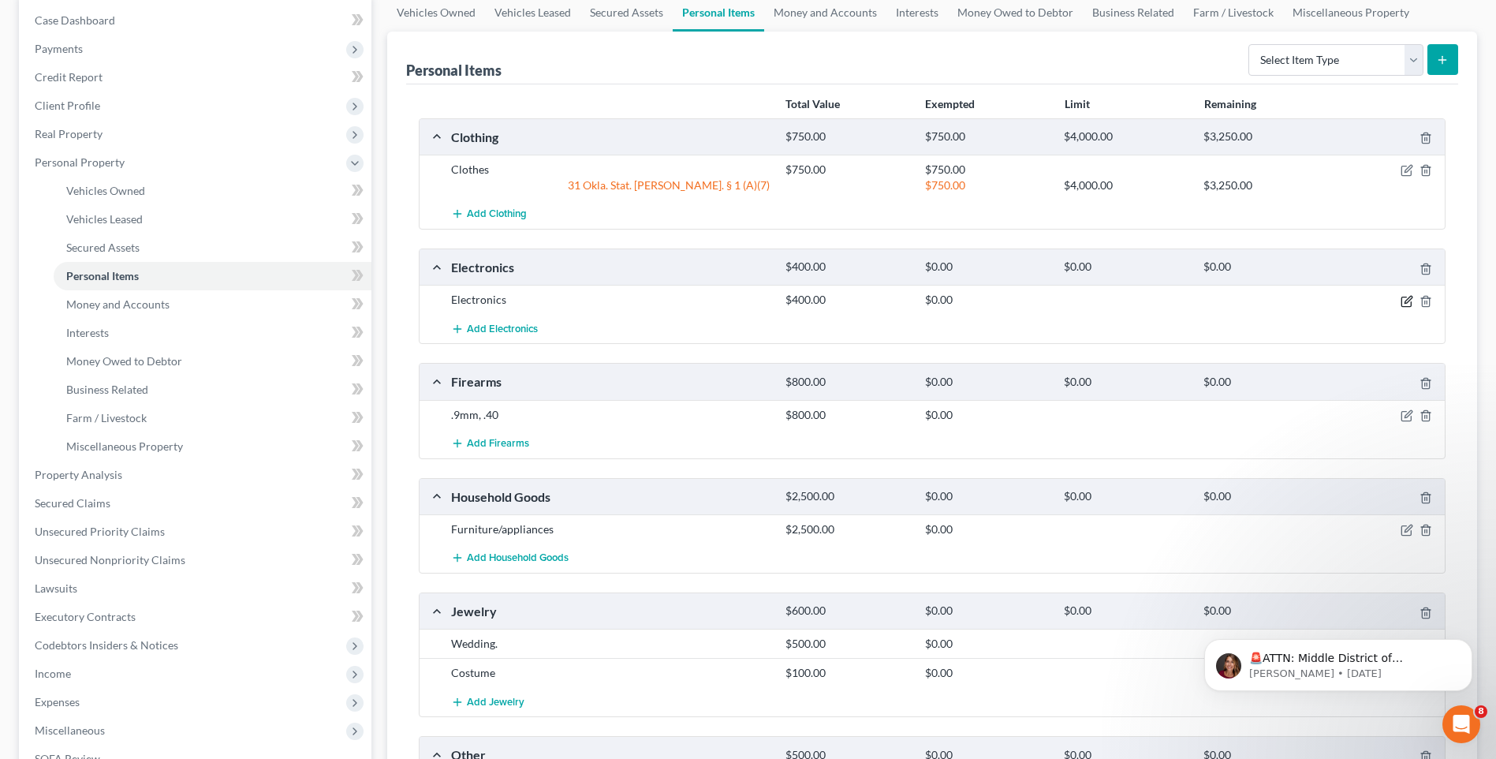
click at [1406, 298] on icon "button" at bounding box center [1407, 301] width 13 height 13
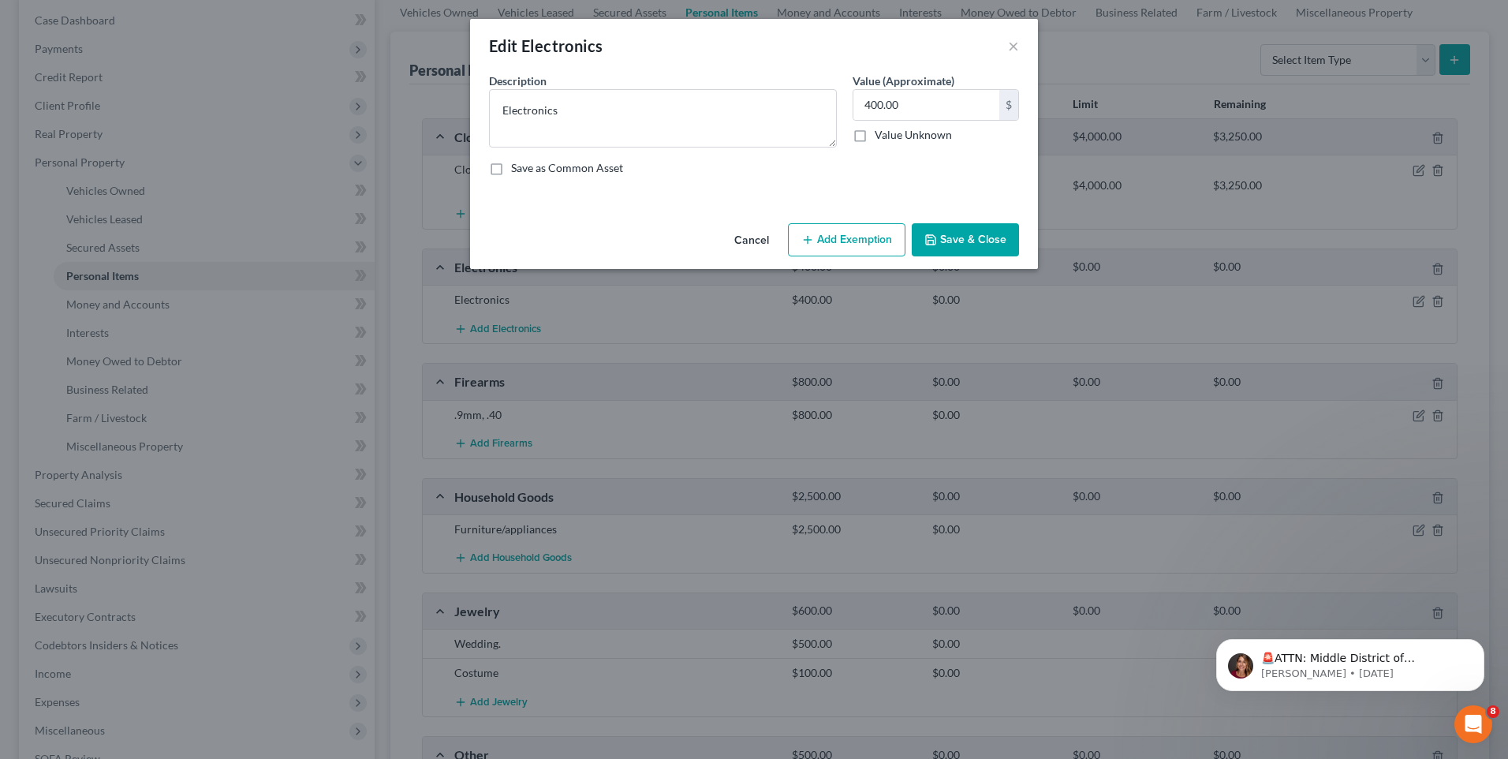
click at [860, 233] on button "Add Exemption" at bounding box center [847, 239] width 118 height 33
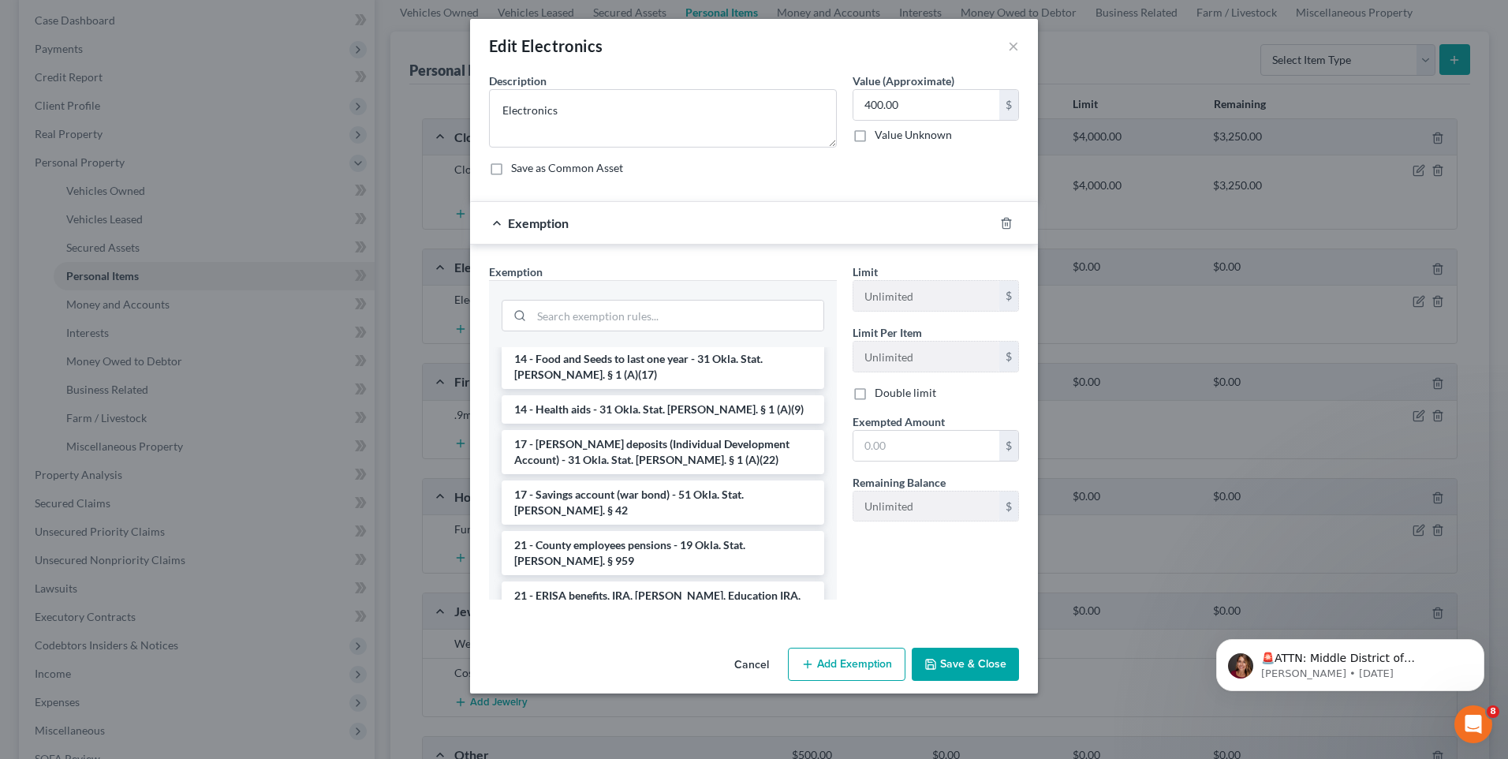
scroll to position [394, 0]
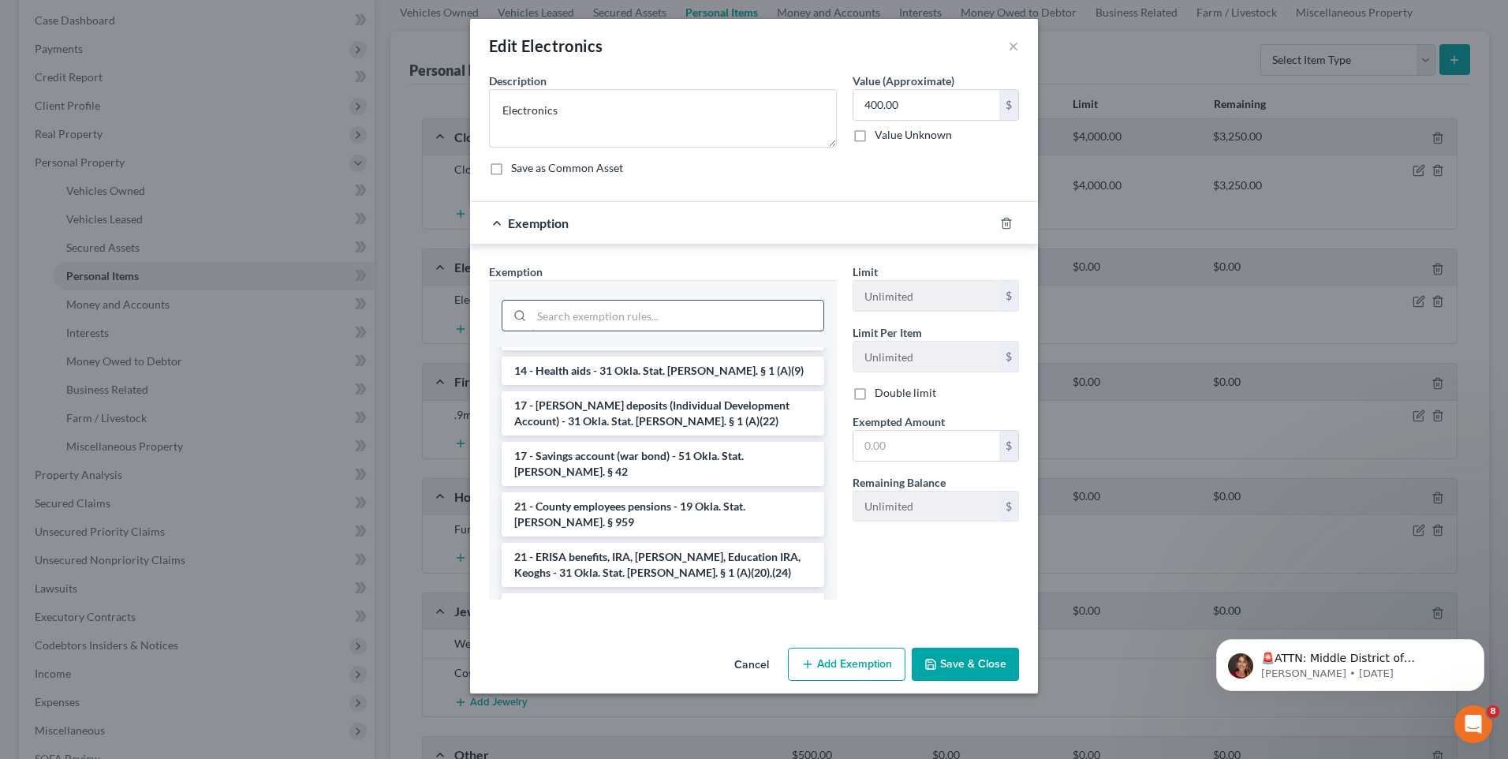
click at [712, 320] on input "search" at bounding box center [678, 316] width 292 height 30
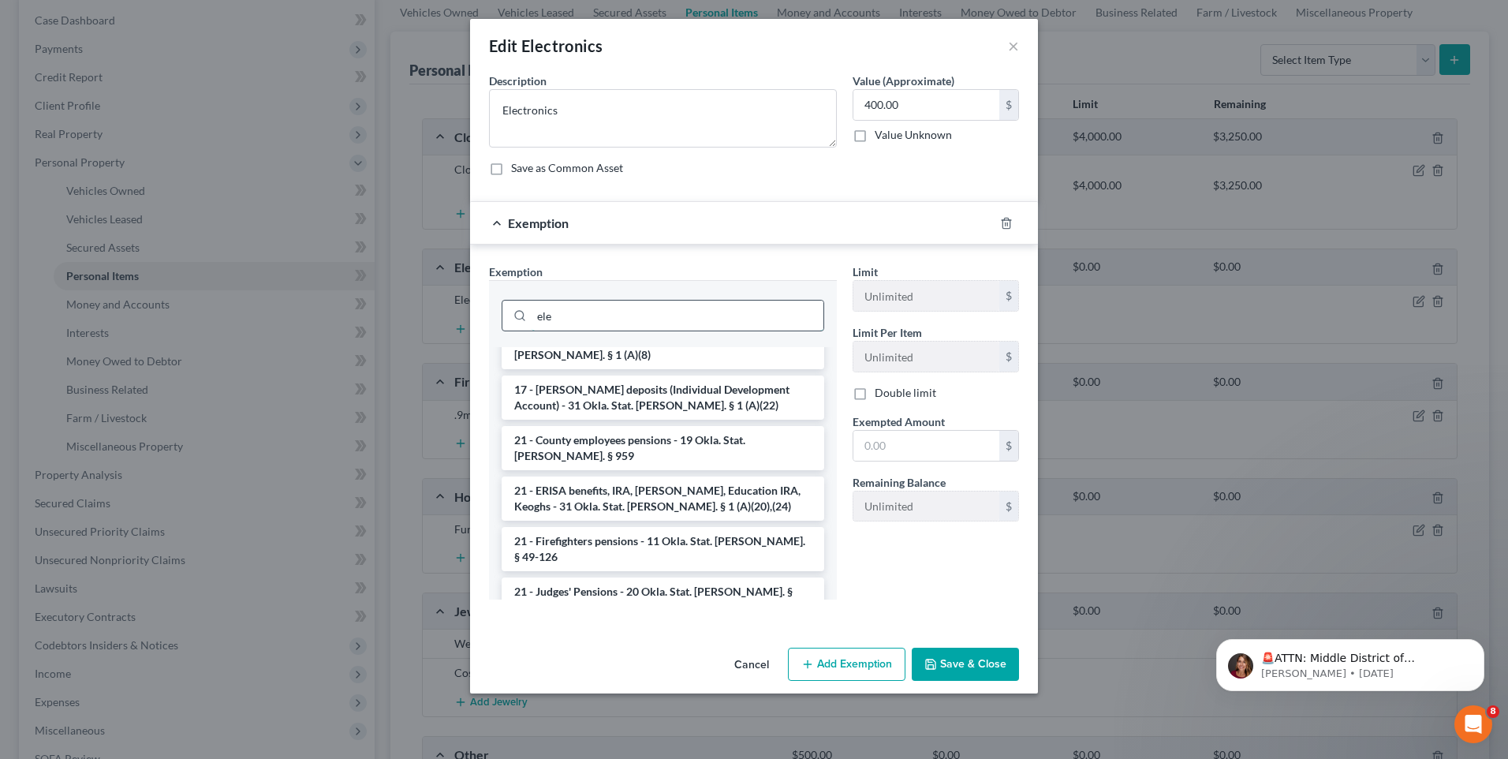
scroll to position [0, 0]
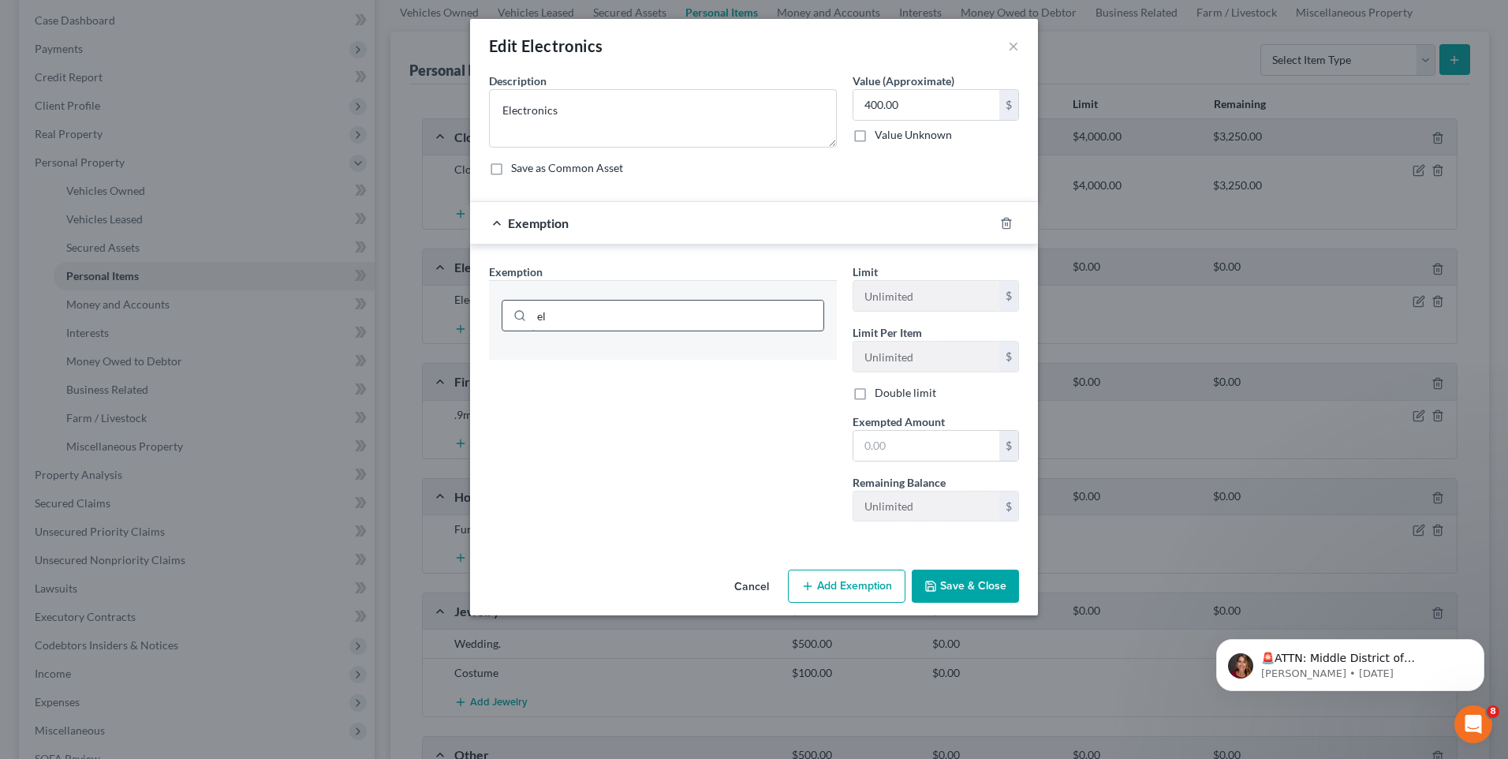
type input "e"
type input "t"
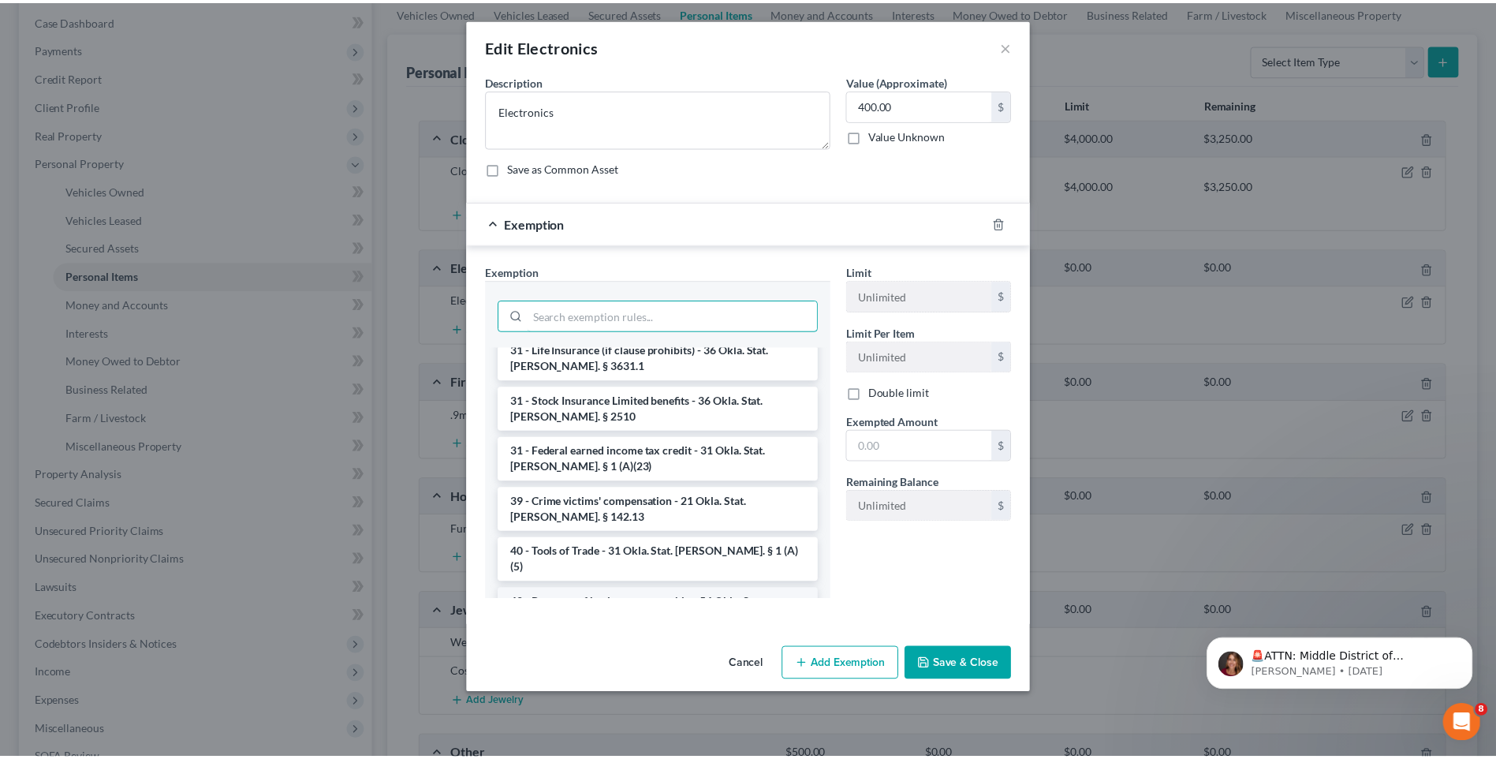
scroll to position [1931, 0]
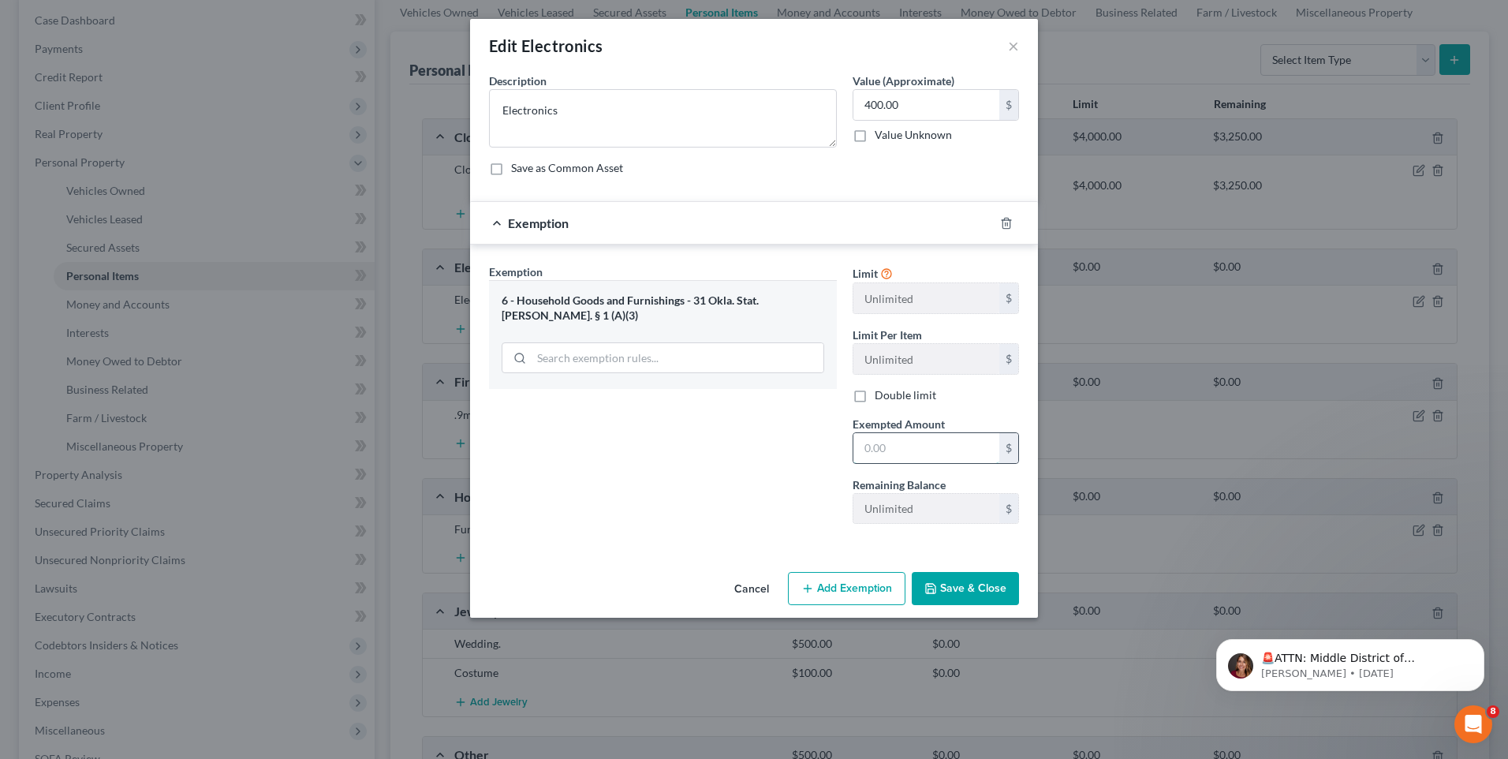
click at [909, 443] on input "text" at bounding box center [926, 448] width 146 height 30
type input "400"
click at [954, 578] on button "Save & Close" at bounding box center [965, 588] width 107 height 33
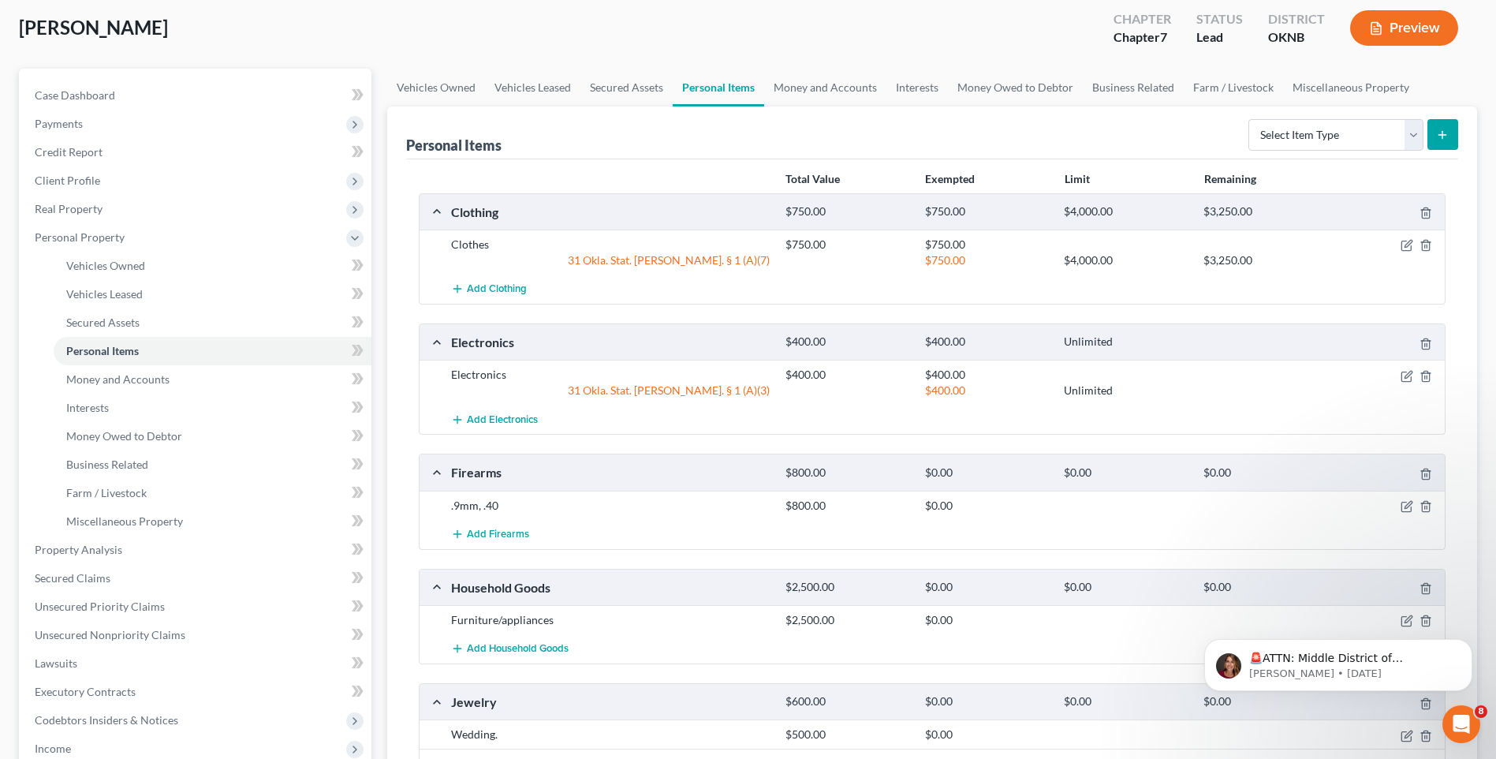
scroll to position [79, 0]
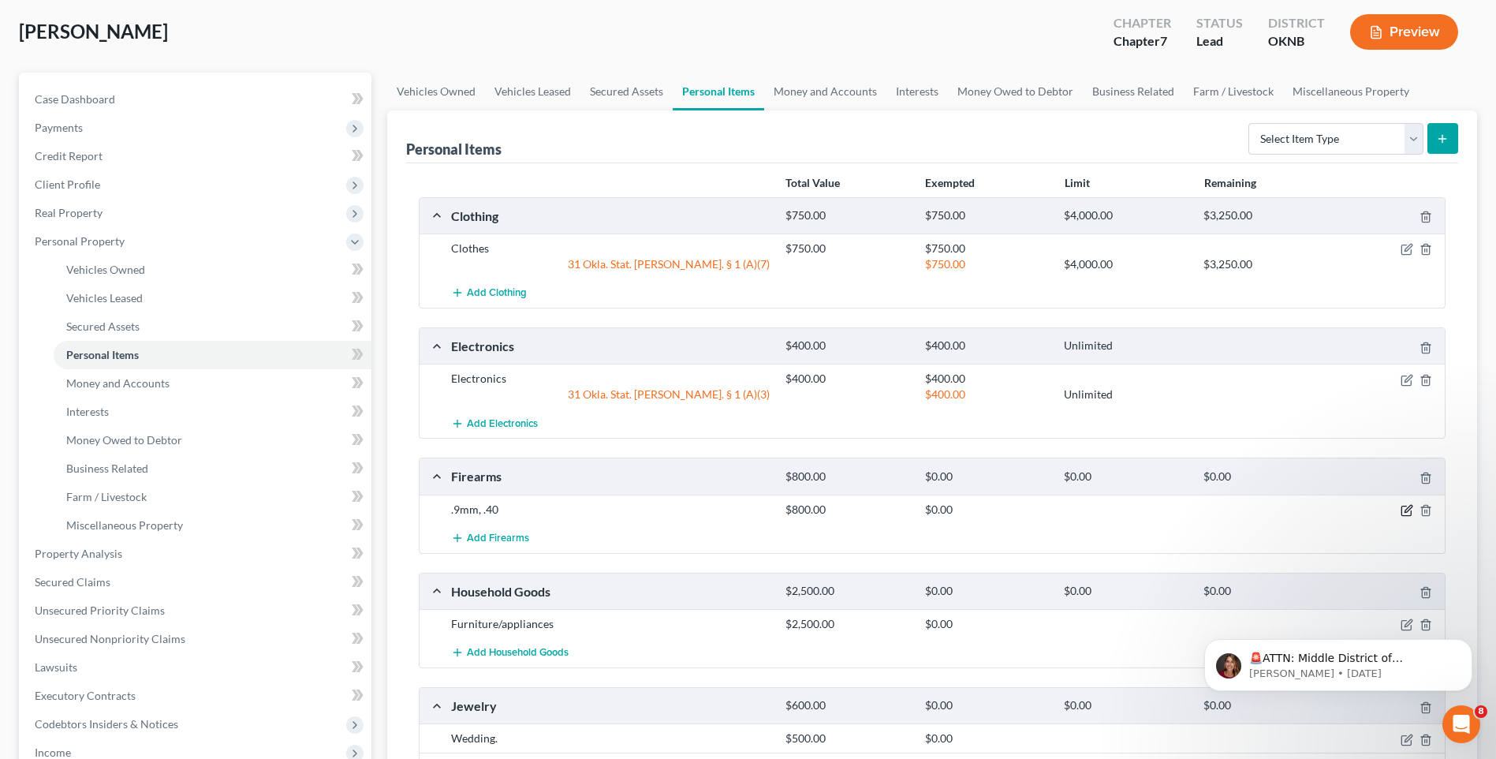
click at [1403, 512] on icon "button" at bounding box center [1407, 510] width 13 height 13
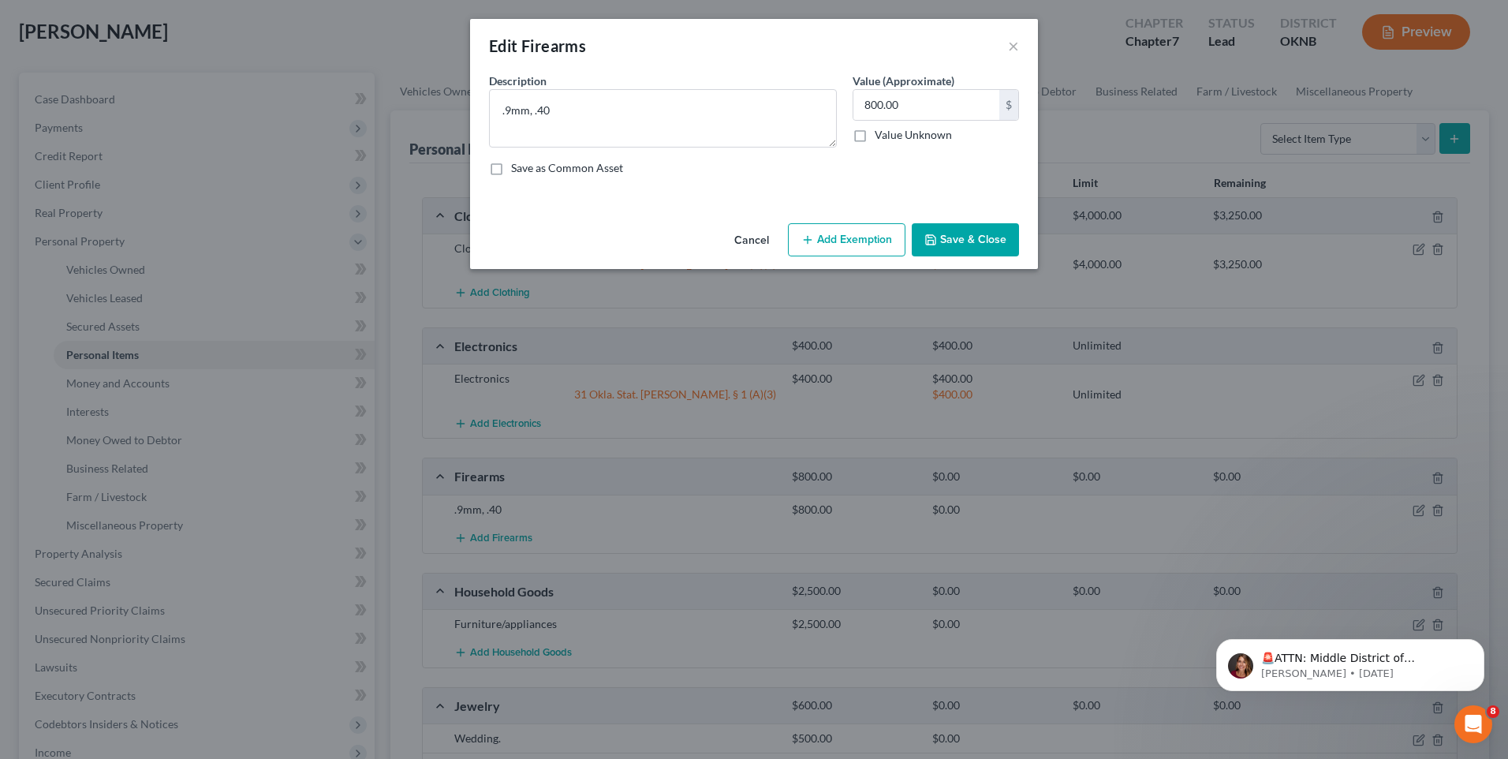
click at [868, 222] on div "Cancel Add Exemption Save & Close" at bounding box center [754, 243] width 568 height 52
click at [857, 248] on button "Add Exemption" at bounding box center [847, 239] width 118 height 33
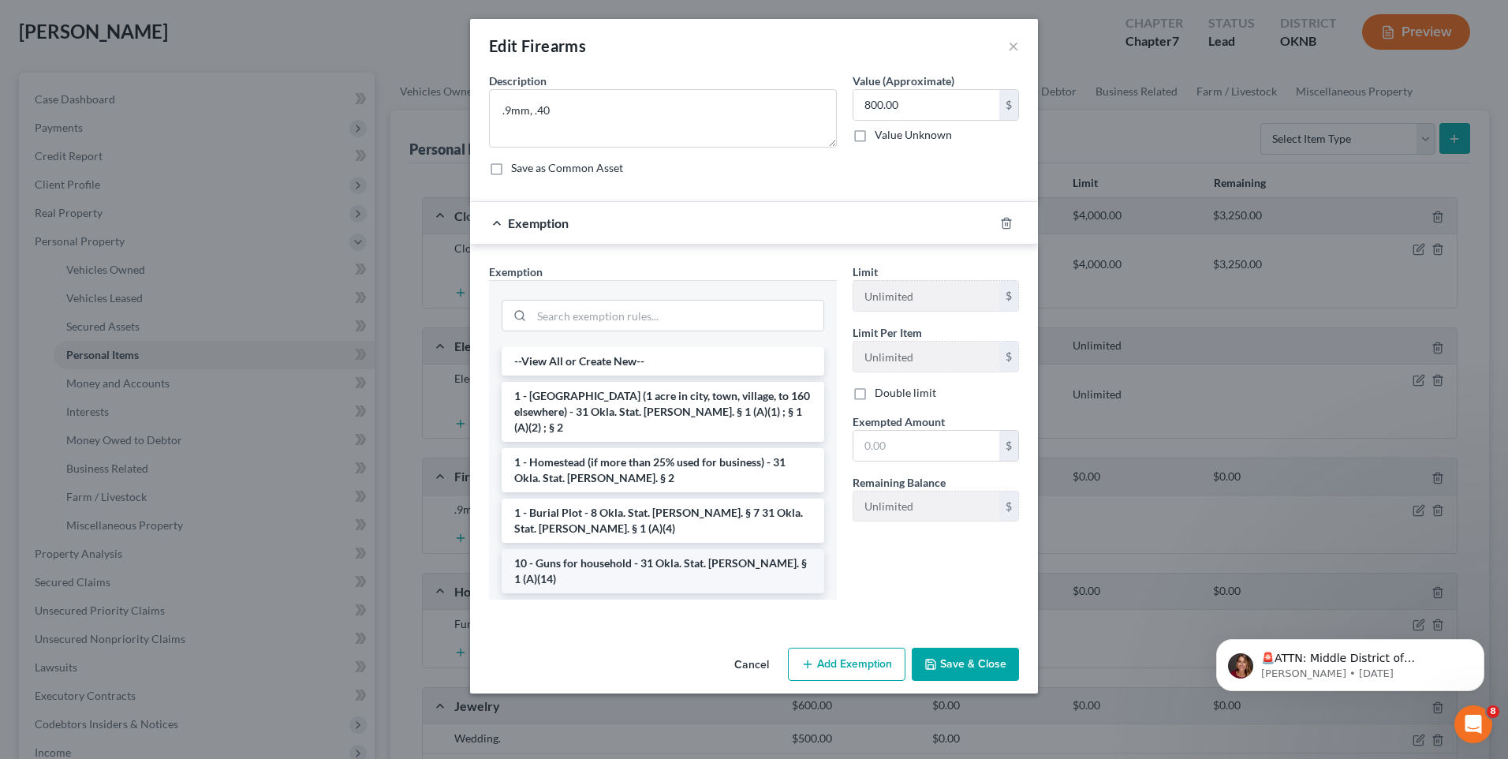
click at [647, 549] on li "10 - Guns for household - 31 Okla. Stat. Ann. § 1 (A)(14)" at bounding box center [663, 571] width 323 height 44
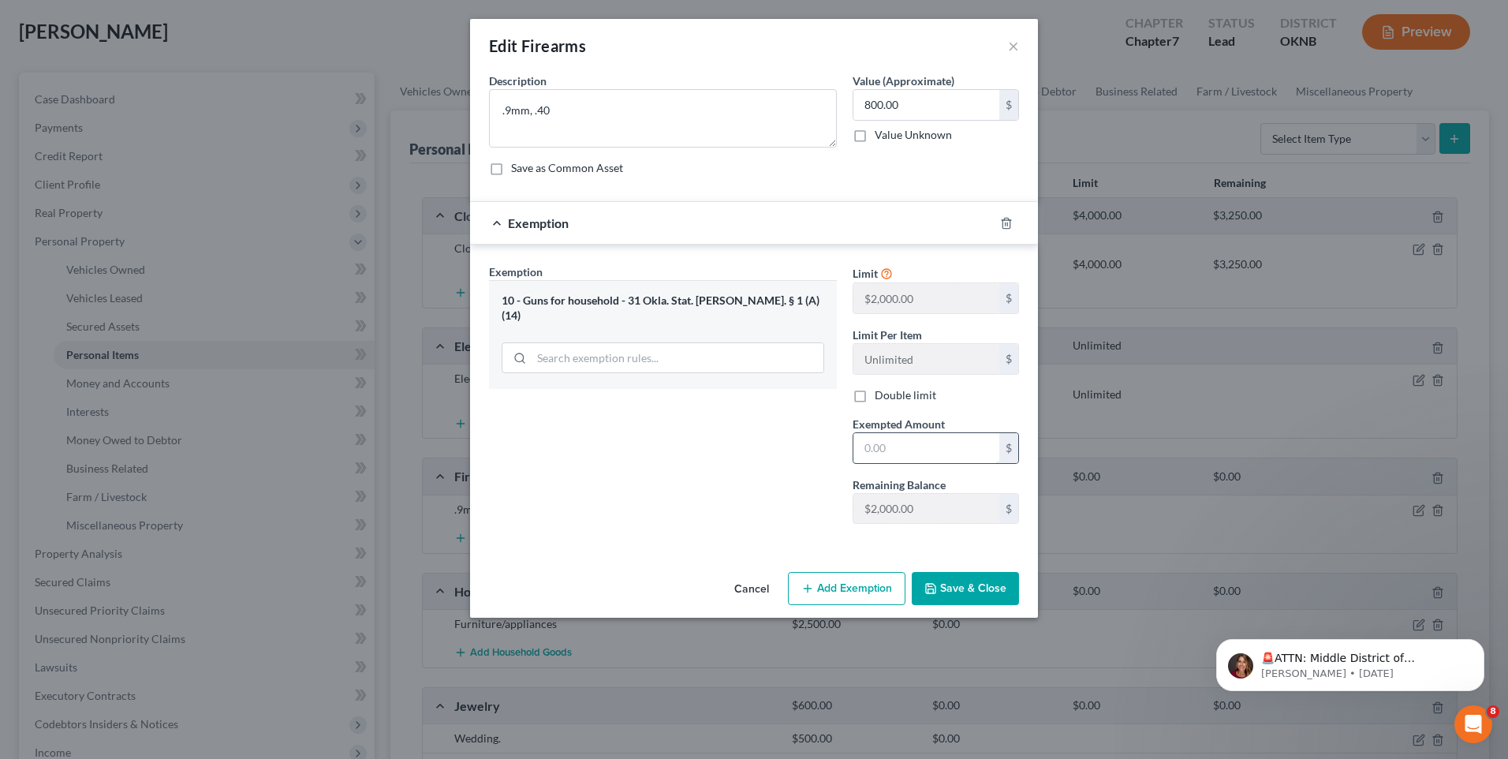
click at [897, 446] on input "text" at bounding box center [926, 448] width 146 height 30
type input "800"
click at [947, 583] on button "Save & Close" at bounding box center [965, 588] width 107 height 33
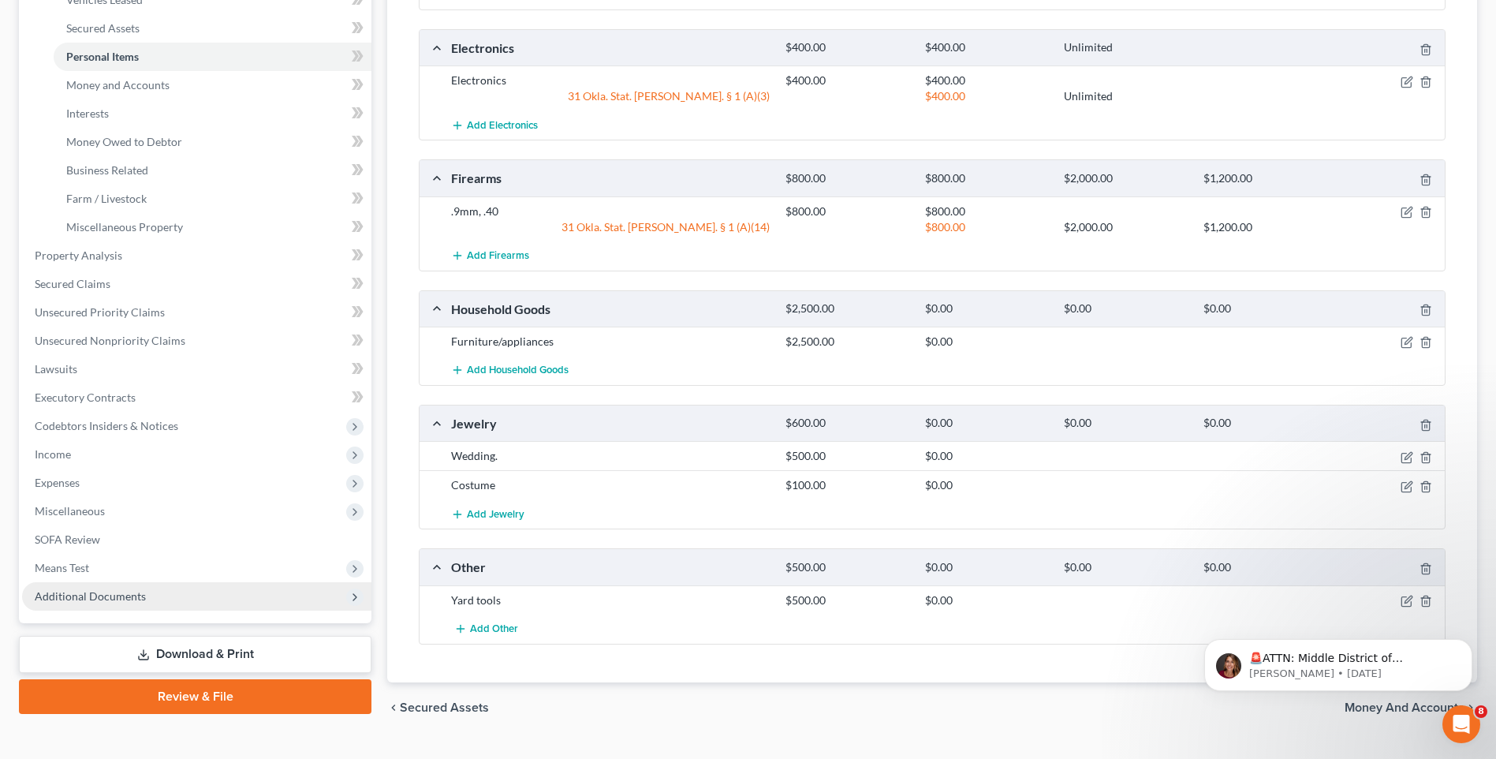
scroll to position [394, 0]
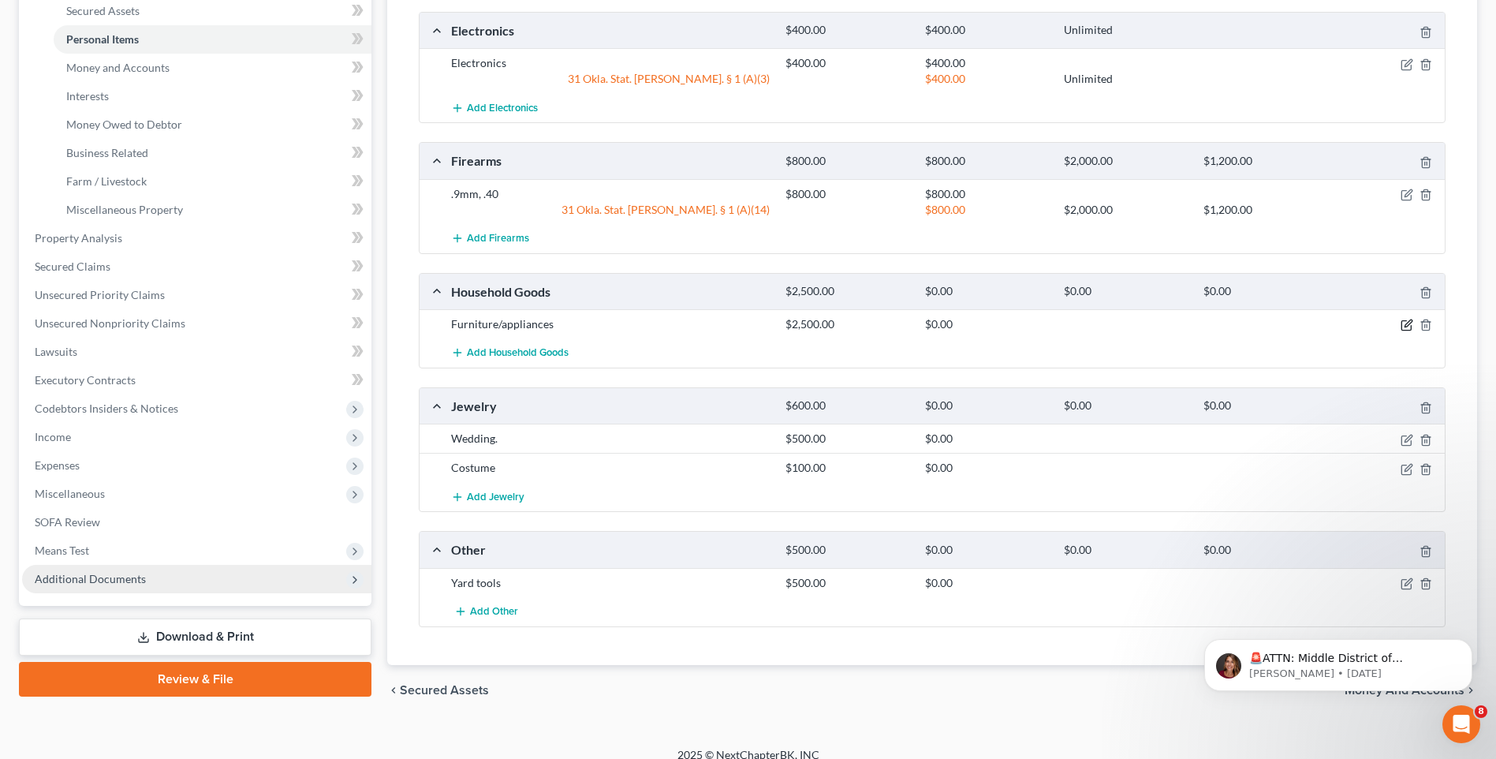
click at [1406, 330] on icon "button" at bounding box center [1406, 325] width 9 height 9
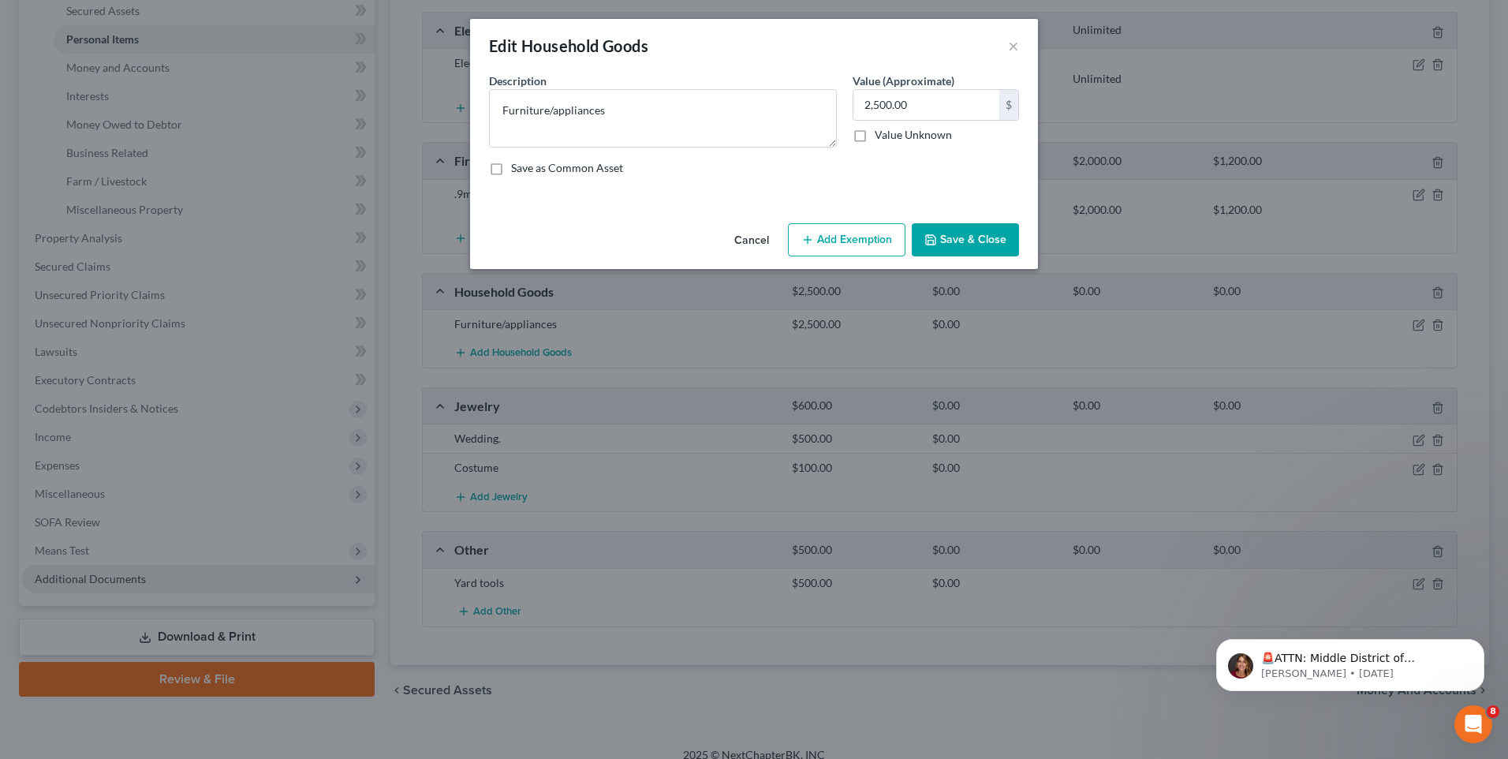
click at [838, 244] on button "Add Exemption" at bounding box center [847, 239] width 118 height 33
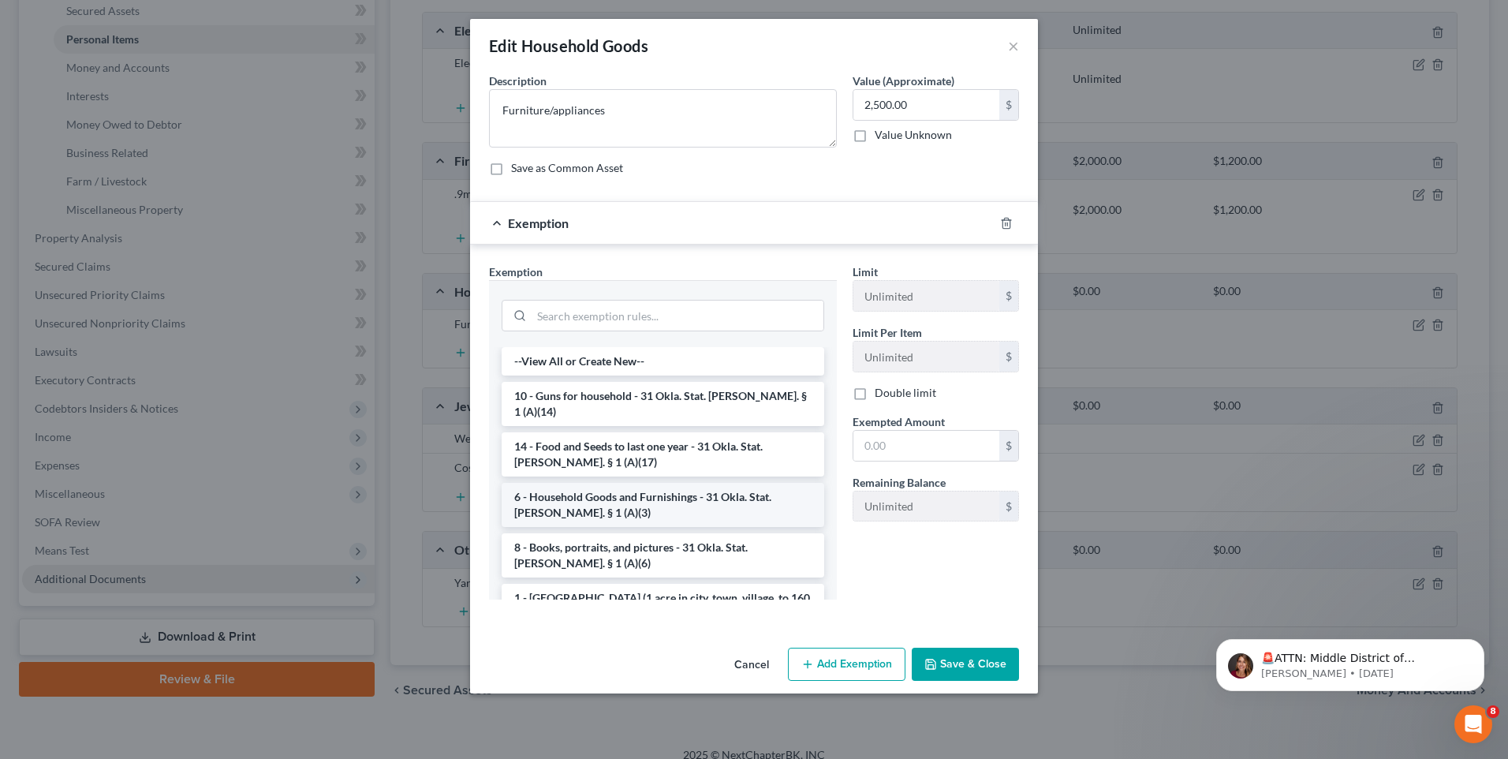
click at [683, 506] on li "6 - Household Goods and Furnishings - 31 Okla. Stat. Ann. § 1 (A)(3)" at bounding box center [663, 505] width 323 height 44
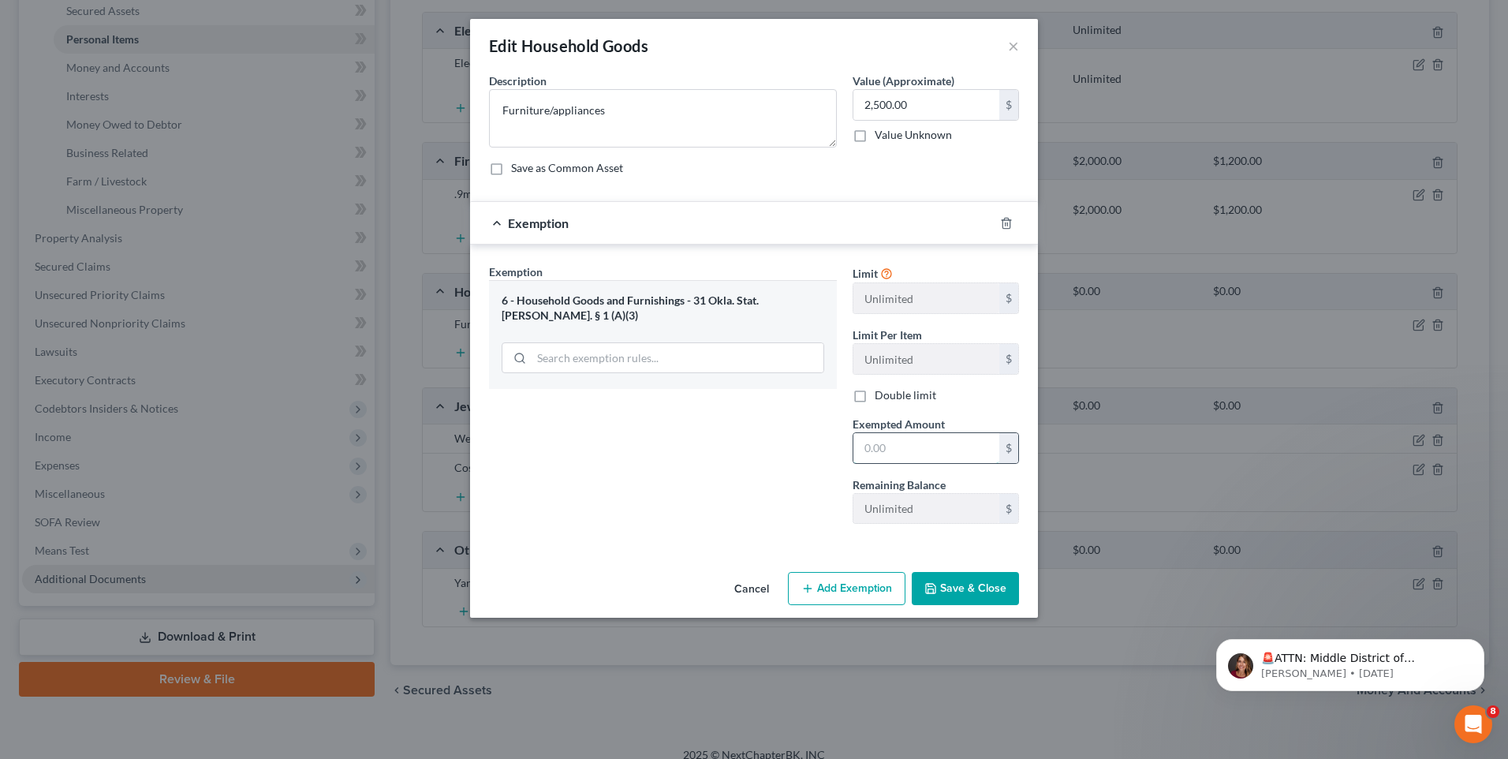
click at [920, 455] on input "text" at bounding box center [926, 448] width 146 height 30
type input "2,500"
click at [975, 584] on button "Save & Close" at bounding box center [965, 588] width 107 height 33
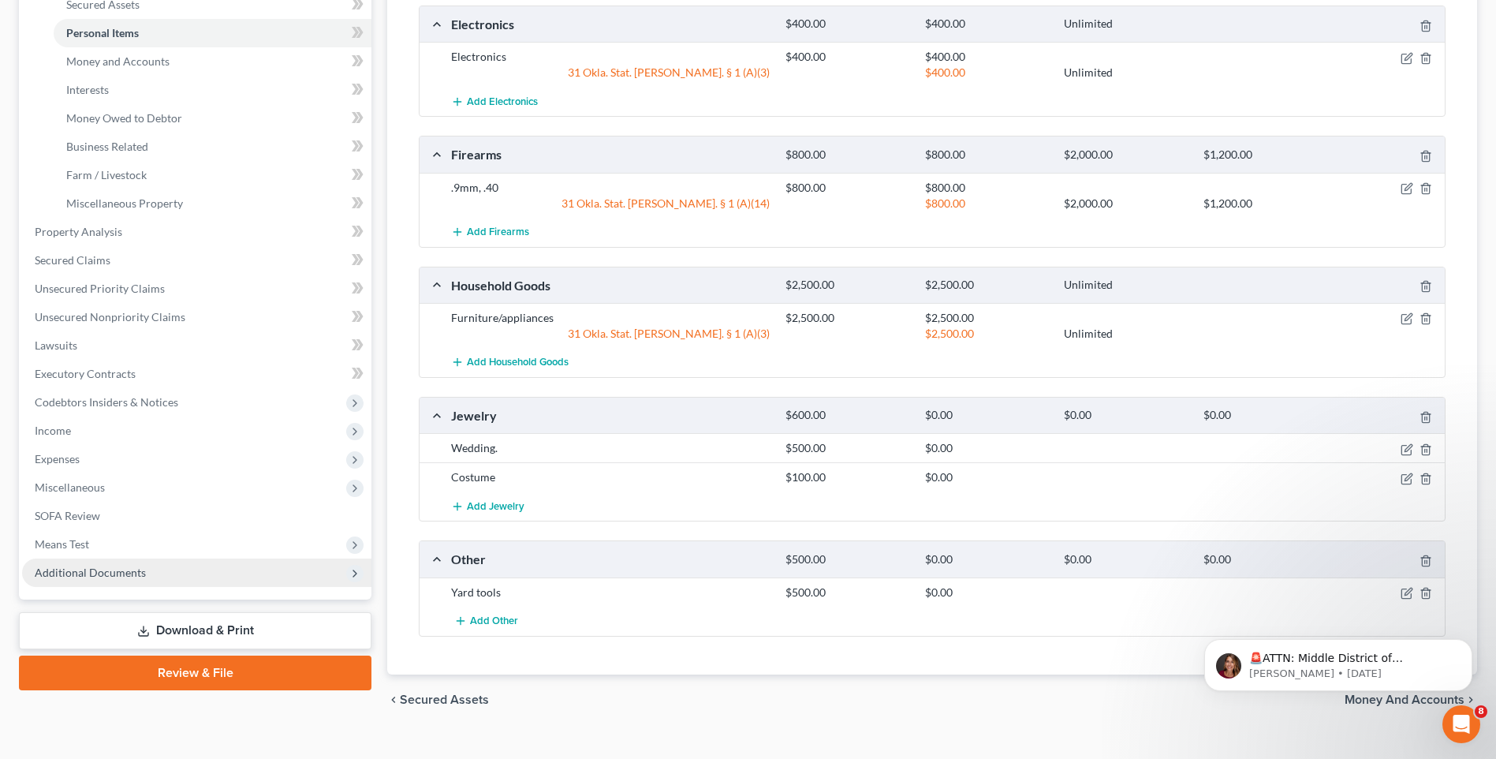
scroll to position [427, 0]
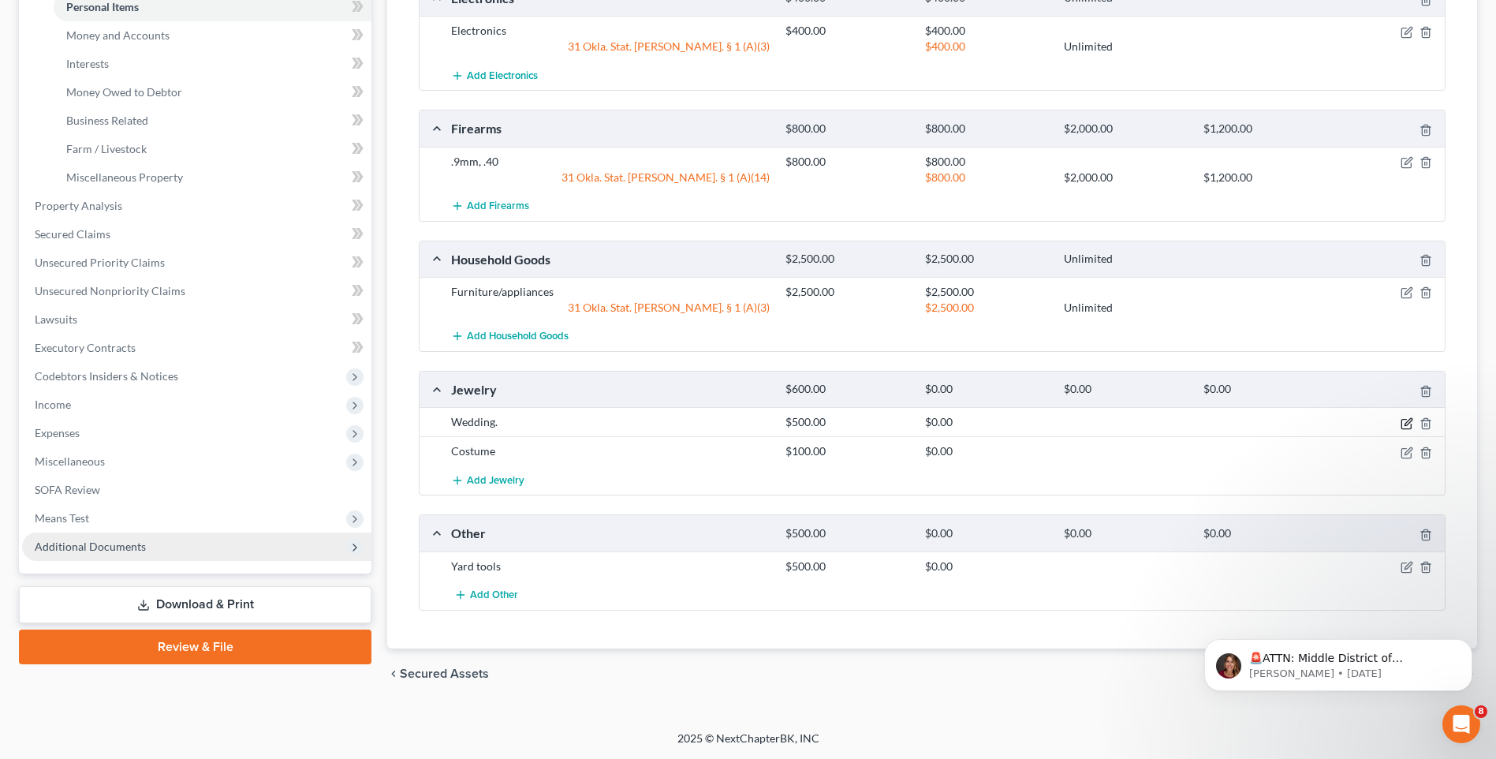
click at [1405, 424] on icon "button" at bounding box center [1407, 423] width 13 height 13
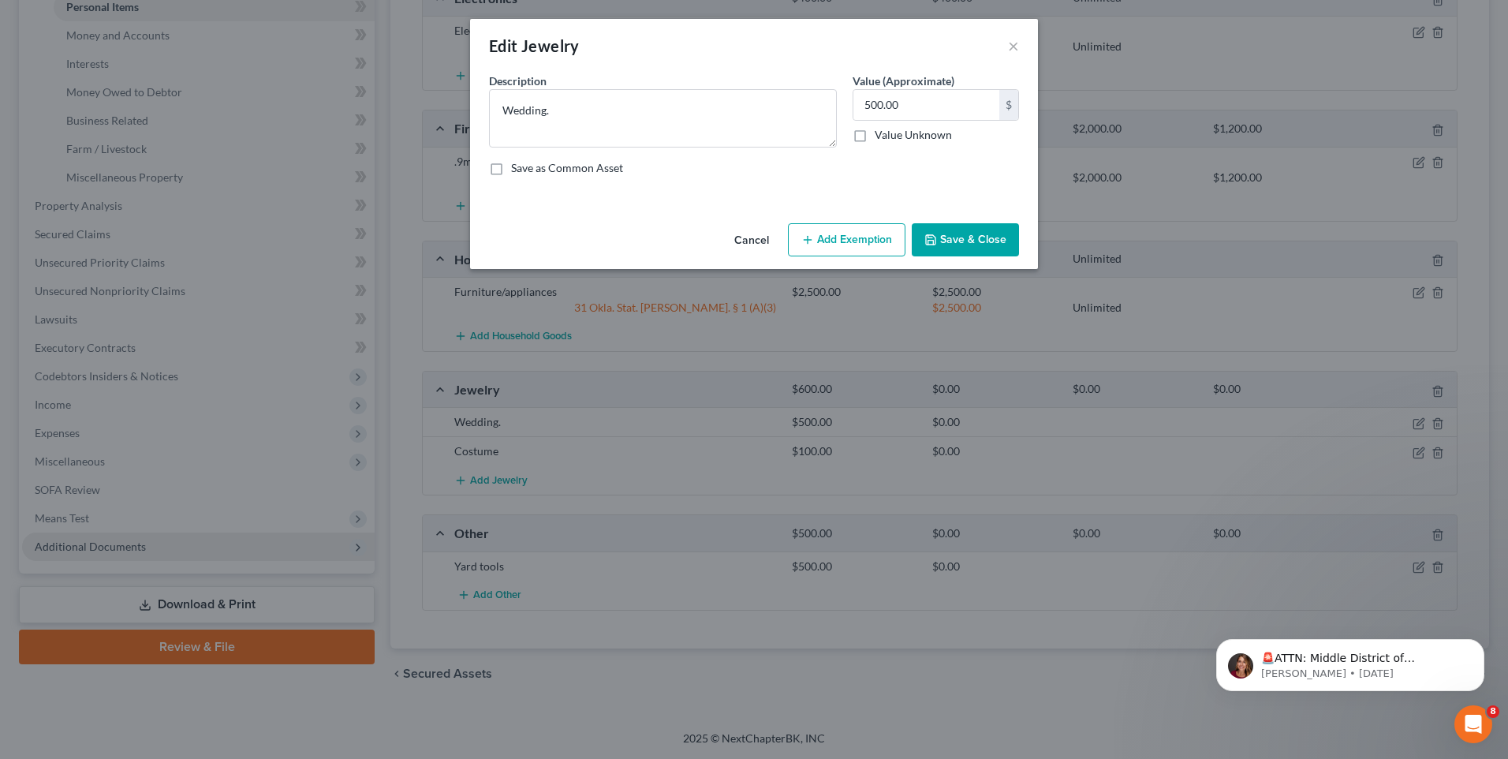
click at [867, 245] on button "Add Exemption" at bounding box center [847, 239] width 118 height 33
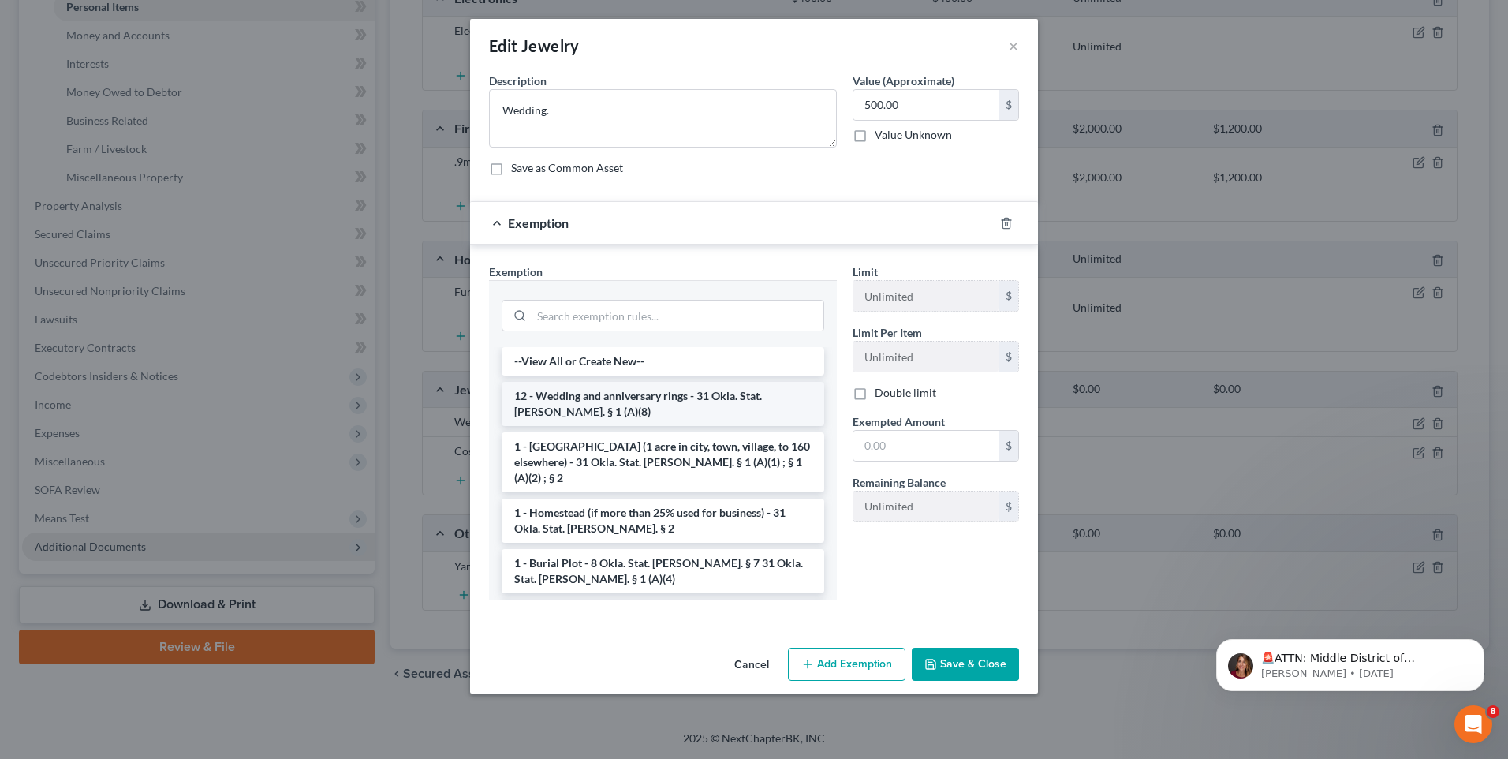
click at [726, 405] on li "12 - Wedding and anniversary rings - 31 Okla. Stat. Ann. § 1 (A)(8)" at bounding box center [663, 404] width 323 height 44
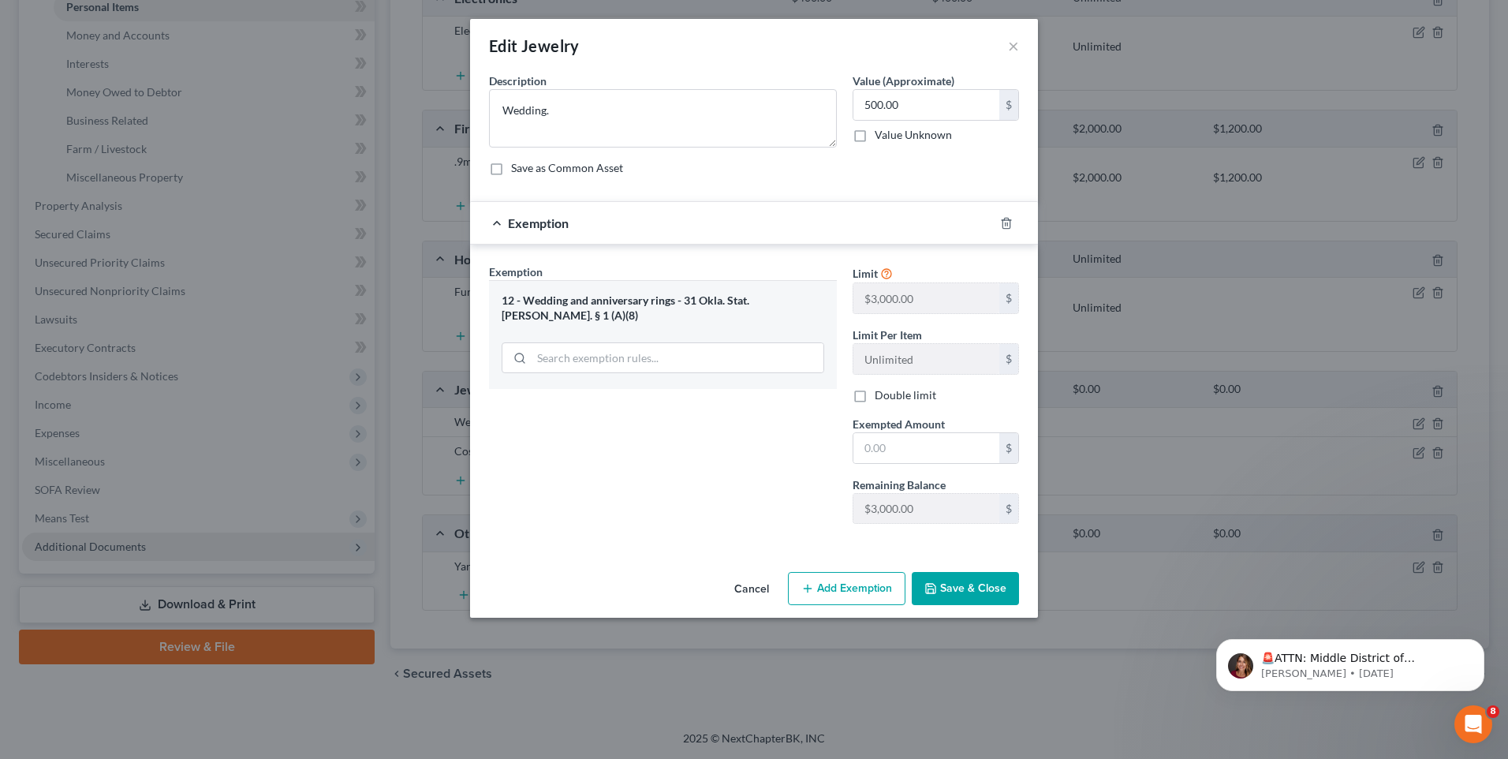
click at [962, 590] on button "Save & Close" at bounding box center [965, 588] width 107 height 33
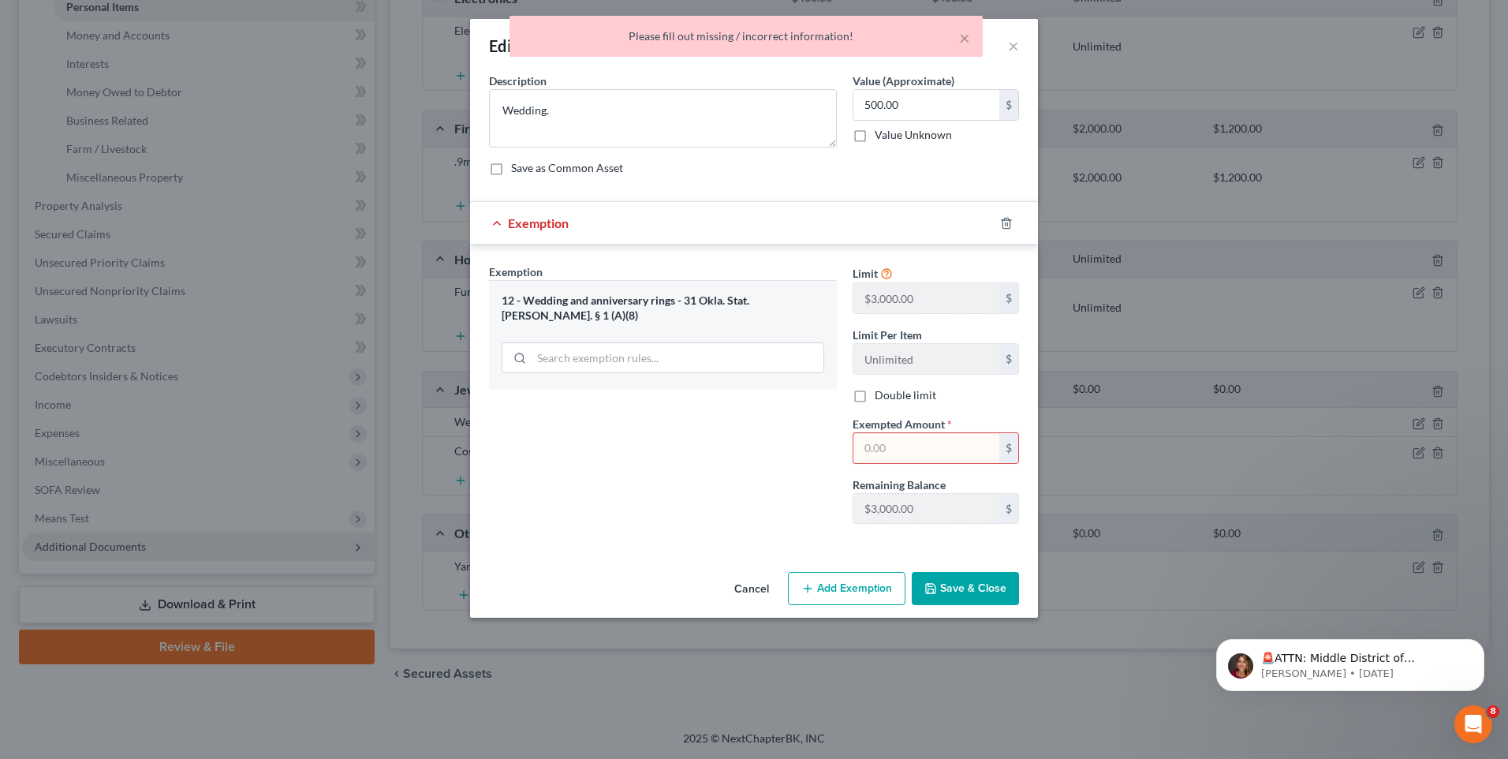
click at [950, 447] on input "text" at bounding box center [926, 448] width 146 height 30
type input "3"
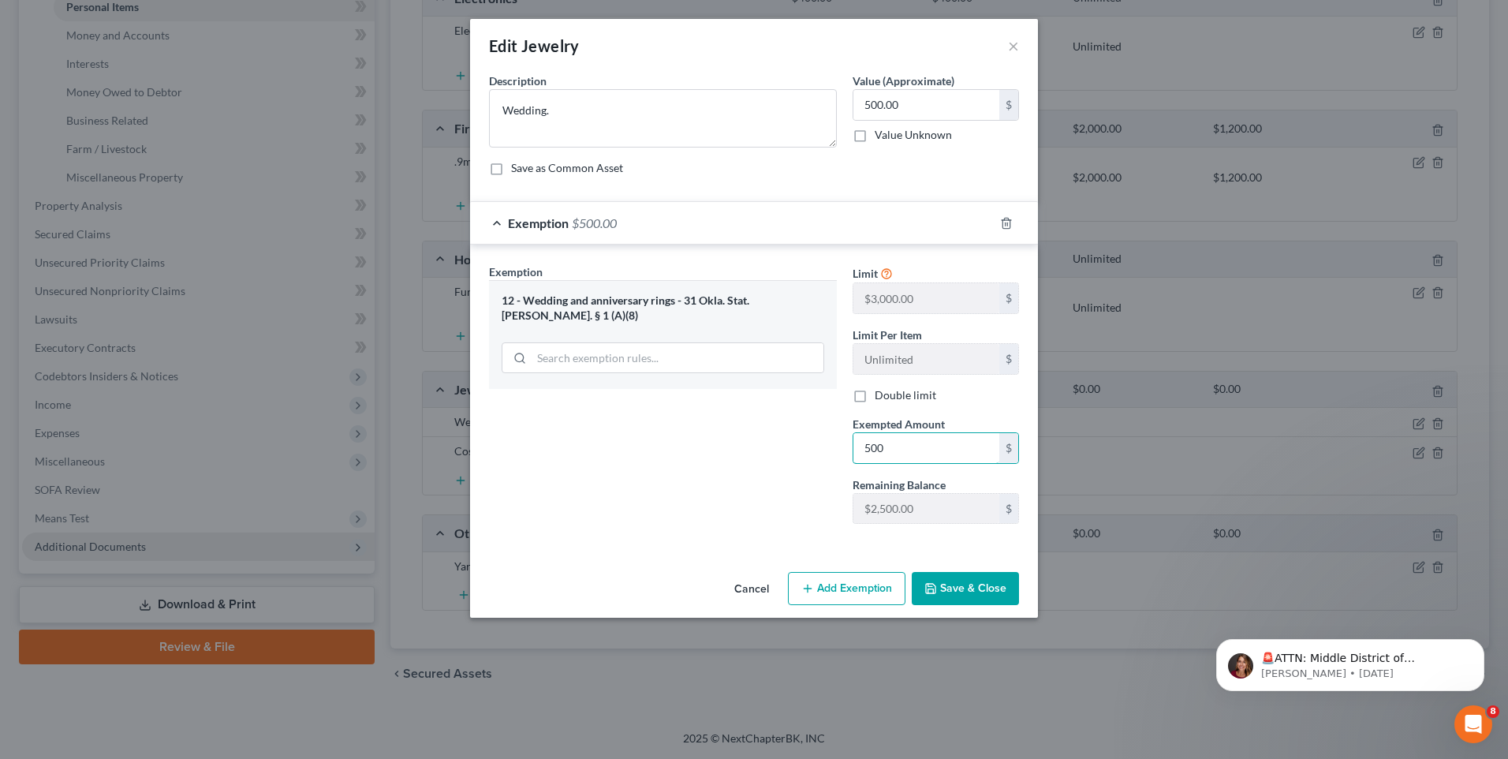
type input "500"
click at [934, 593] on polyline "button" at bounding box center [931, 591] width 6 height 4
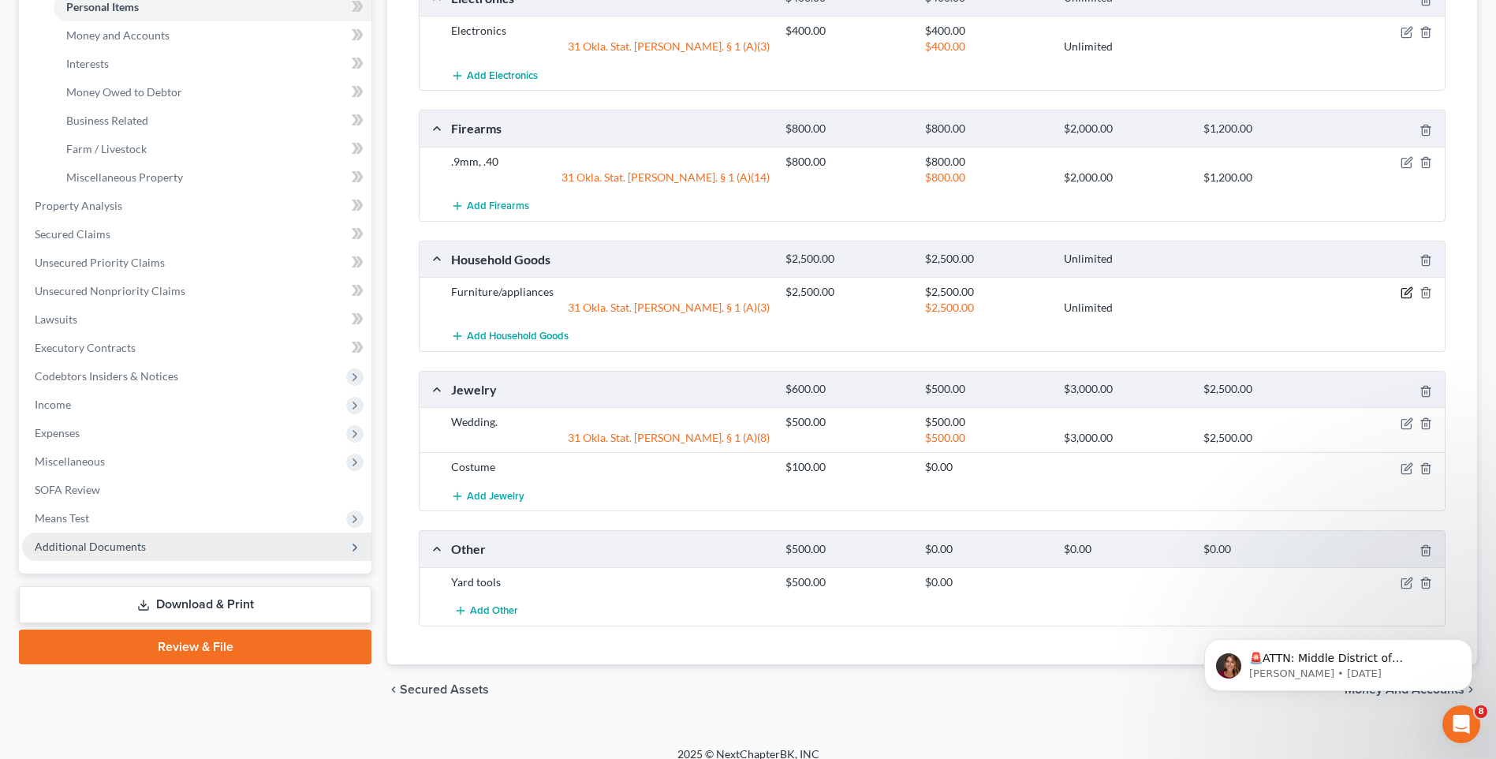
click at [1411, 293] on icon "button" at bounding box center [1407, 292] width 13 height 13
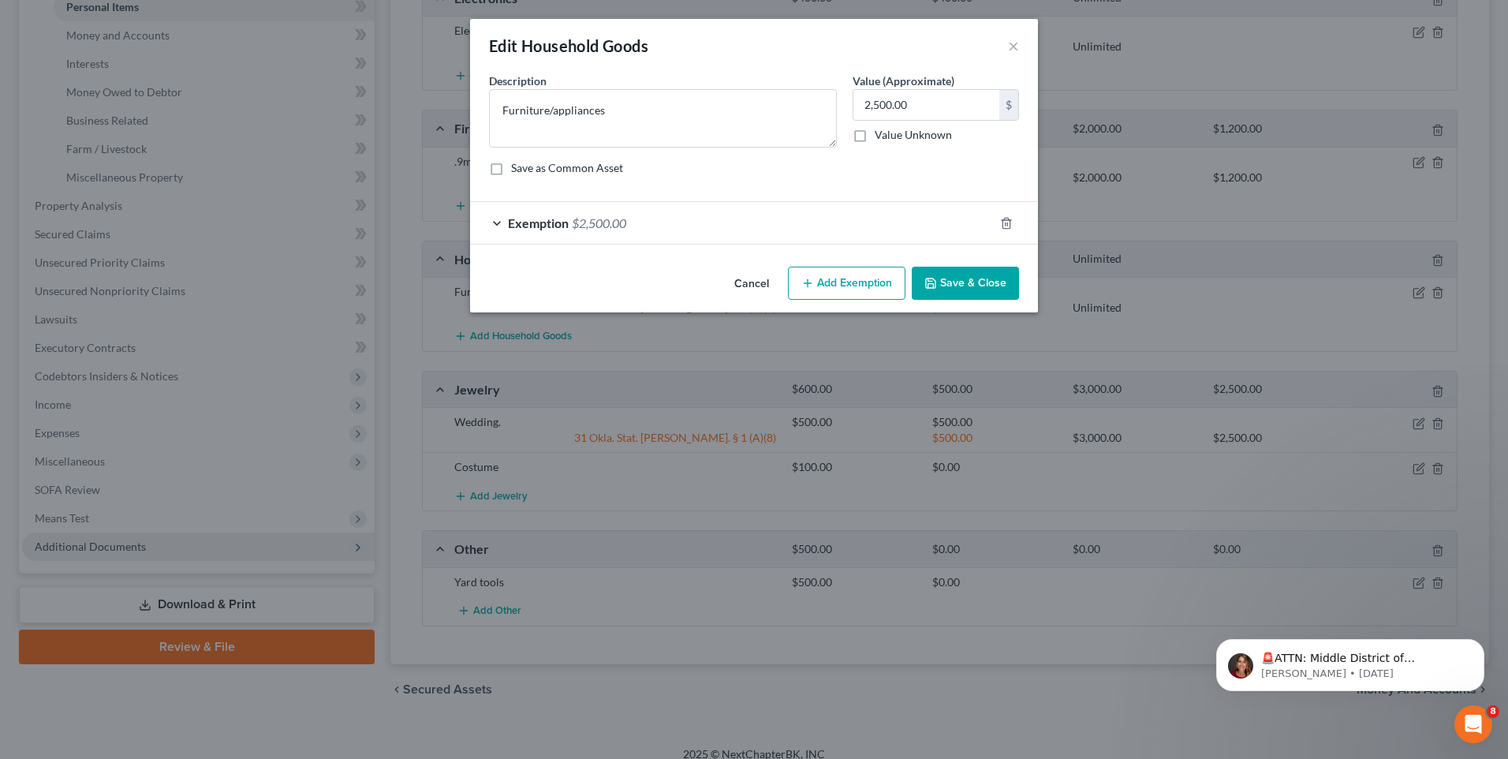
click at [876, 242] on div "Exemption $2,500.00" at bounding box center [732, 223] width 524 height 42
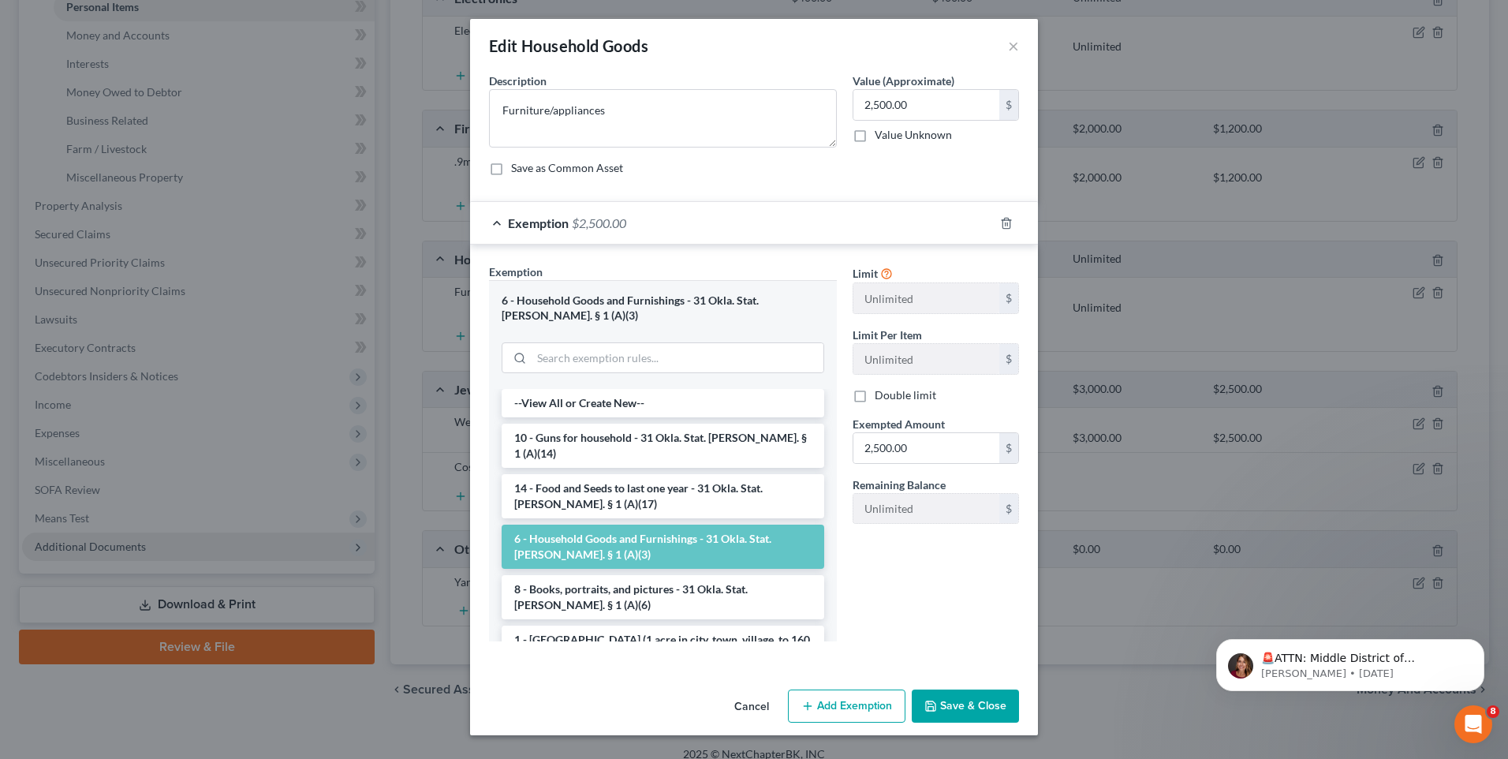
click at [959, 702] on button "Save & Close" at bounding box center [965, 705] width 107 height 33
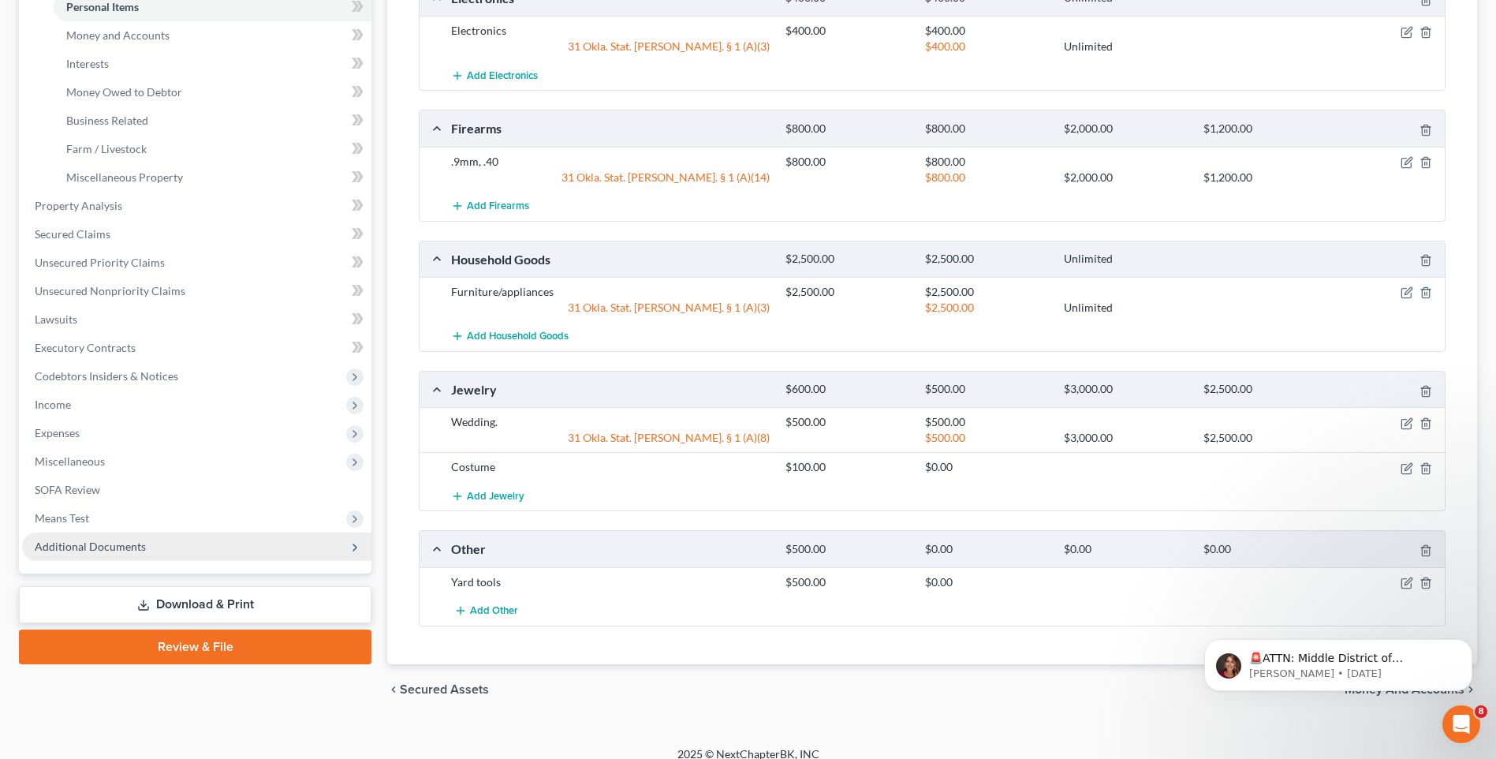
scroll to position [348, 0]
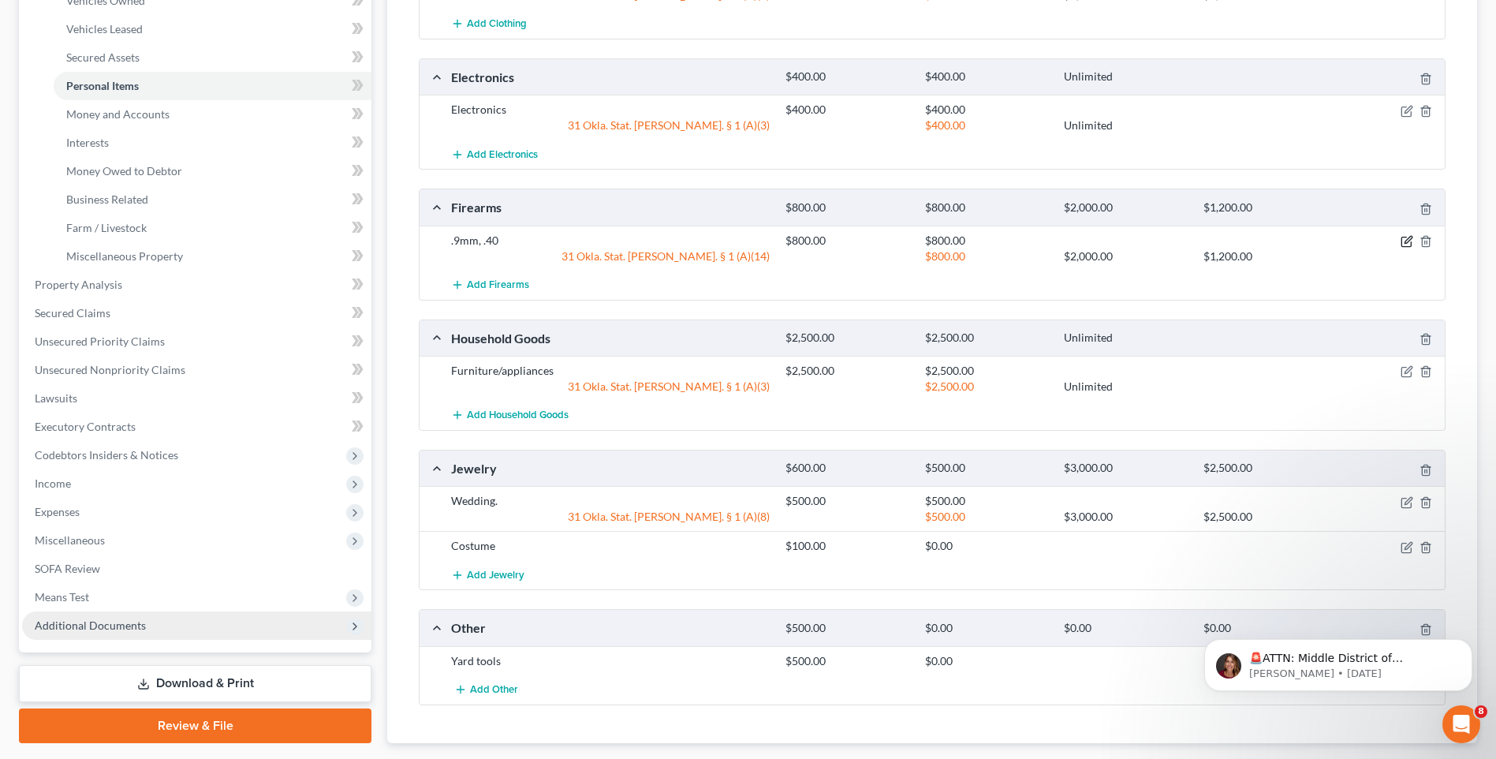
click at [1407, 244] on icon "button" at bounding box center [1407, 241] width 13 height 13
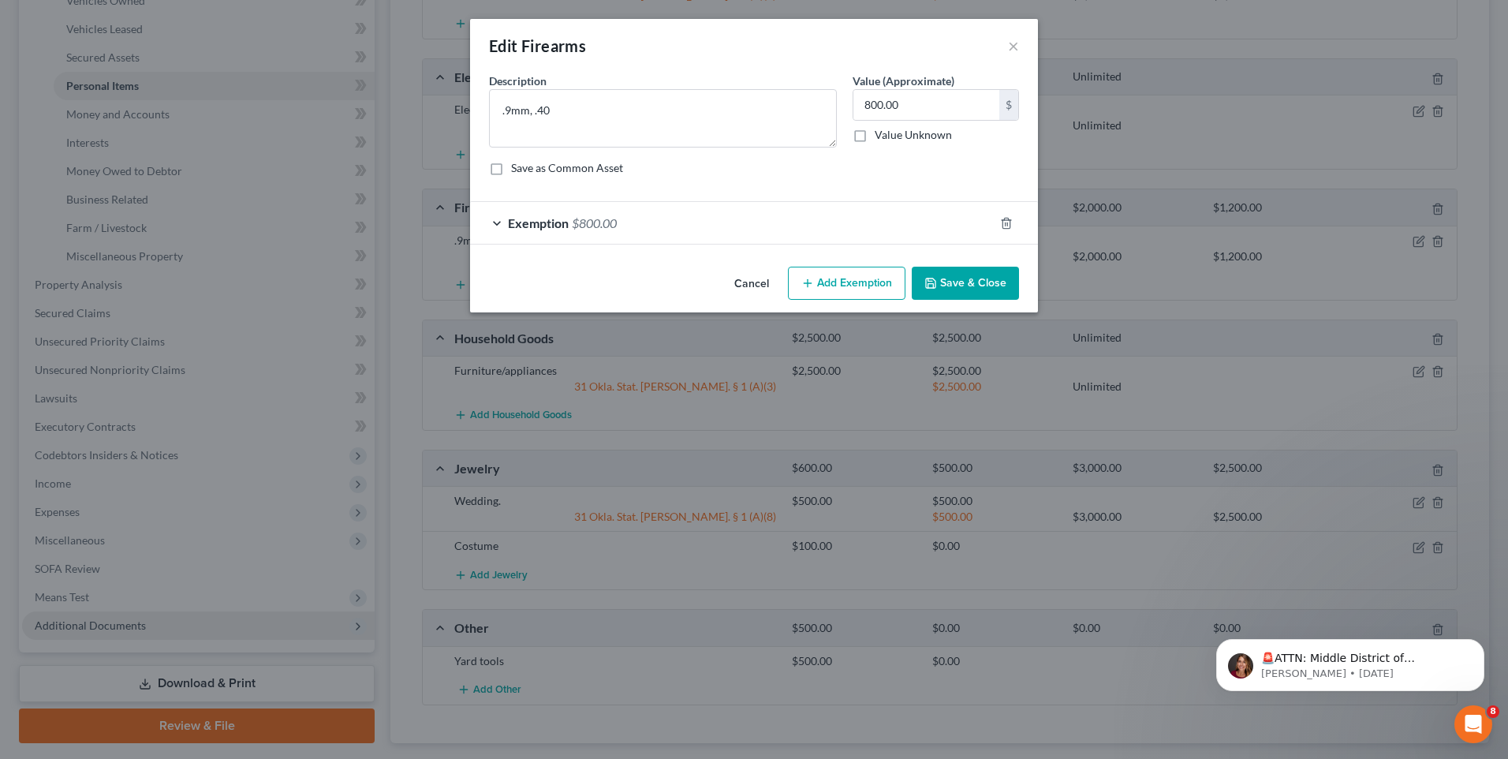
click at [565, 226] on span "Exemption" at bounding box center [538, 222] width 61 height 15
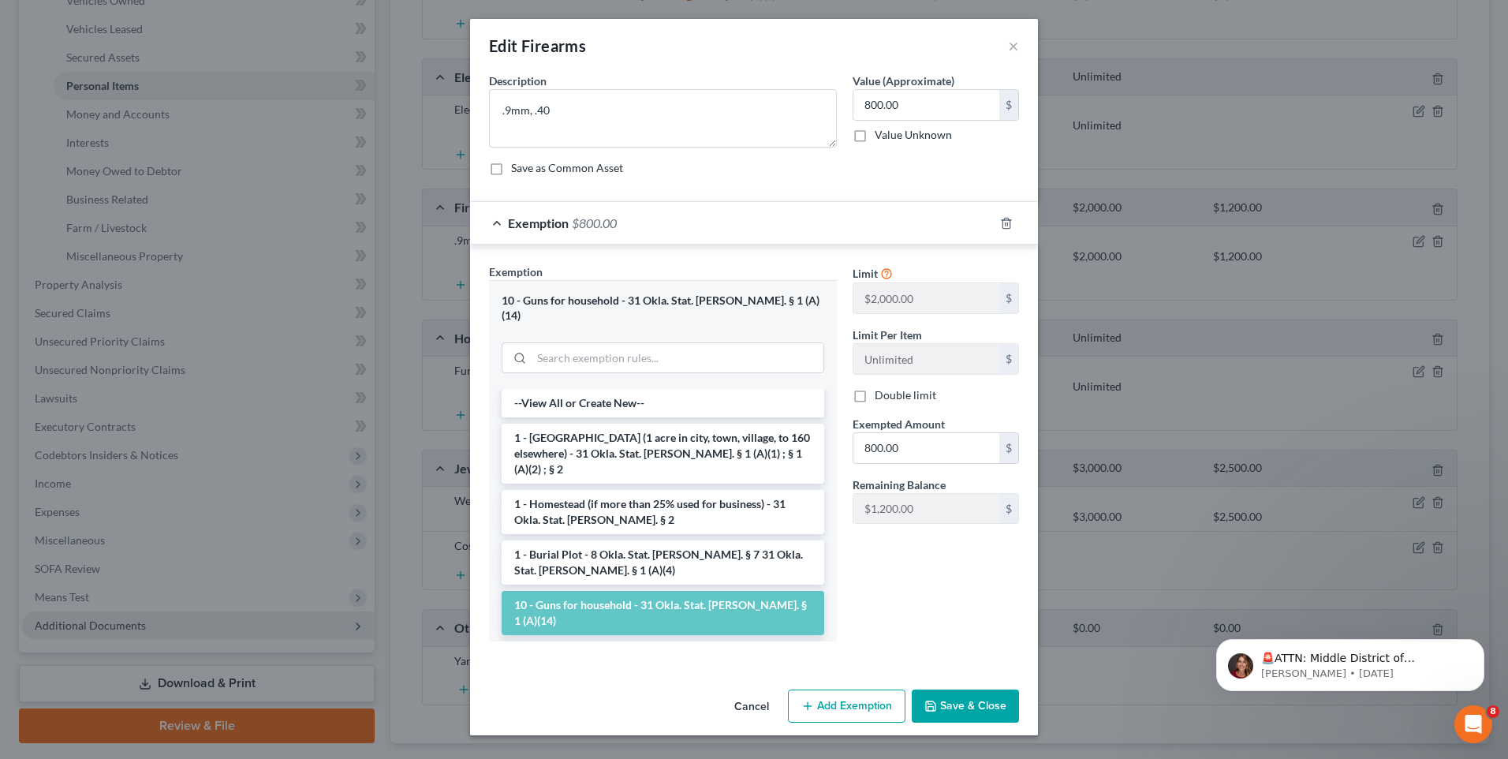
click at [963, 694] on button "Save & Close" at bounding box center [965, 705] width 107 height 33
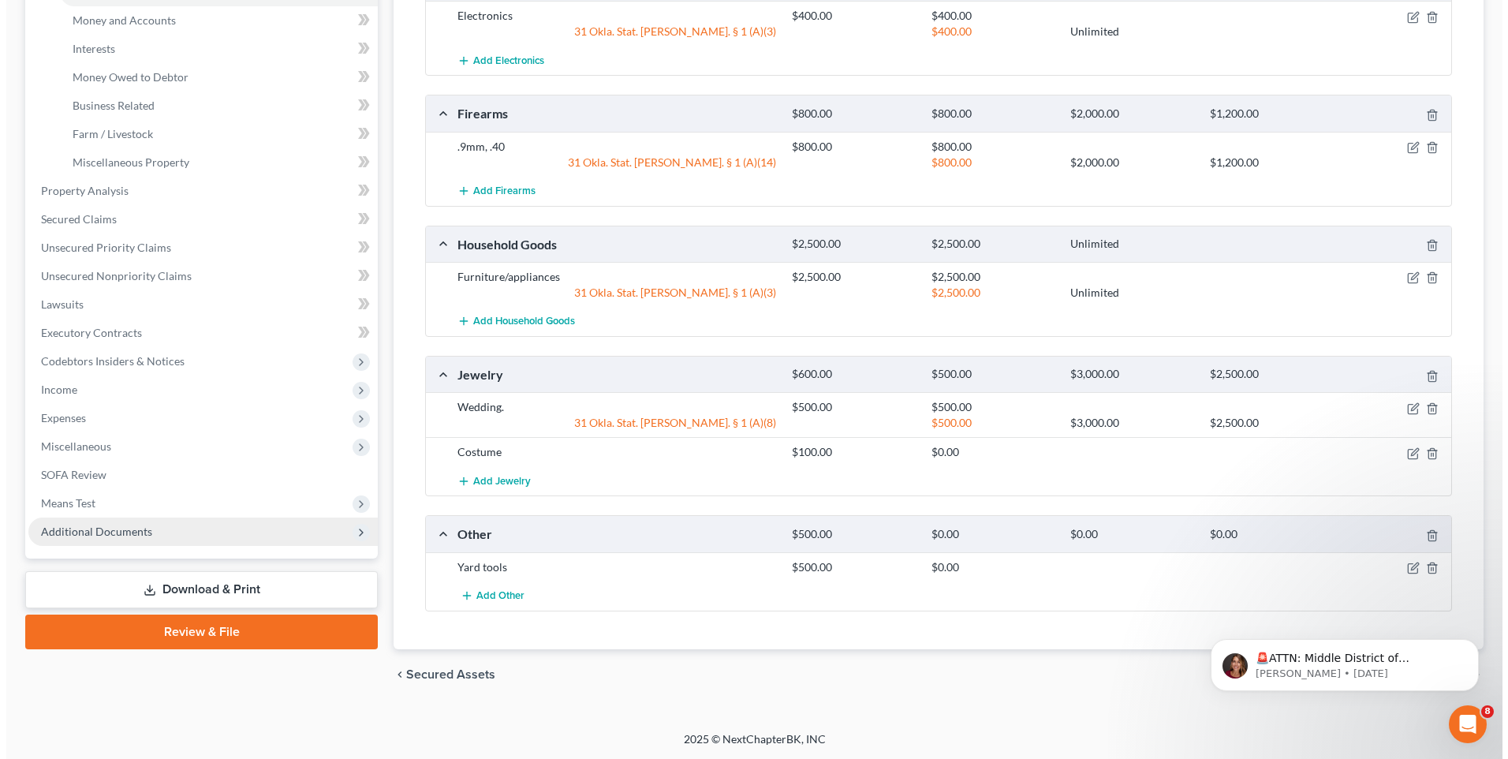
scroll to position [442, 0]
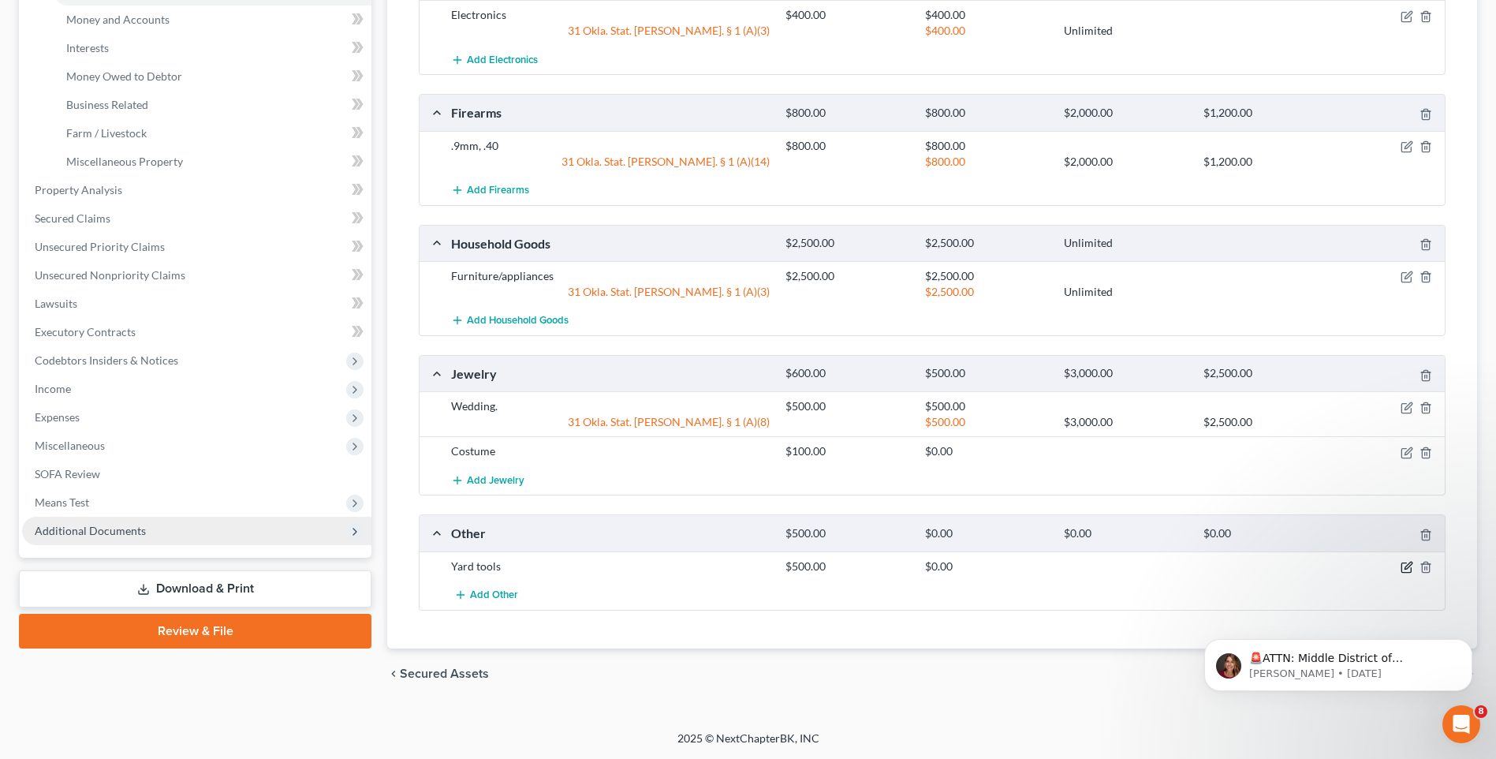
click at [1401, 562] on icon "button" at bounding box center [1407, 567] width 13 height 13
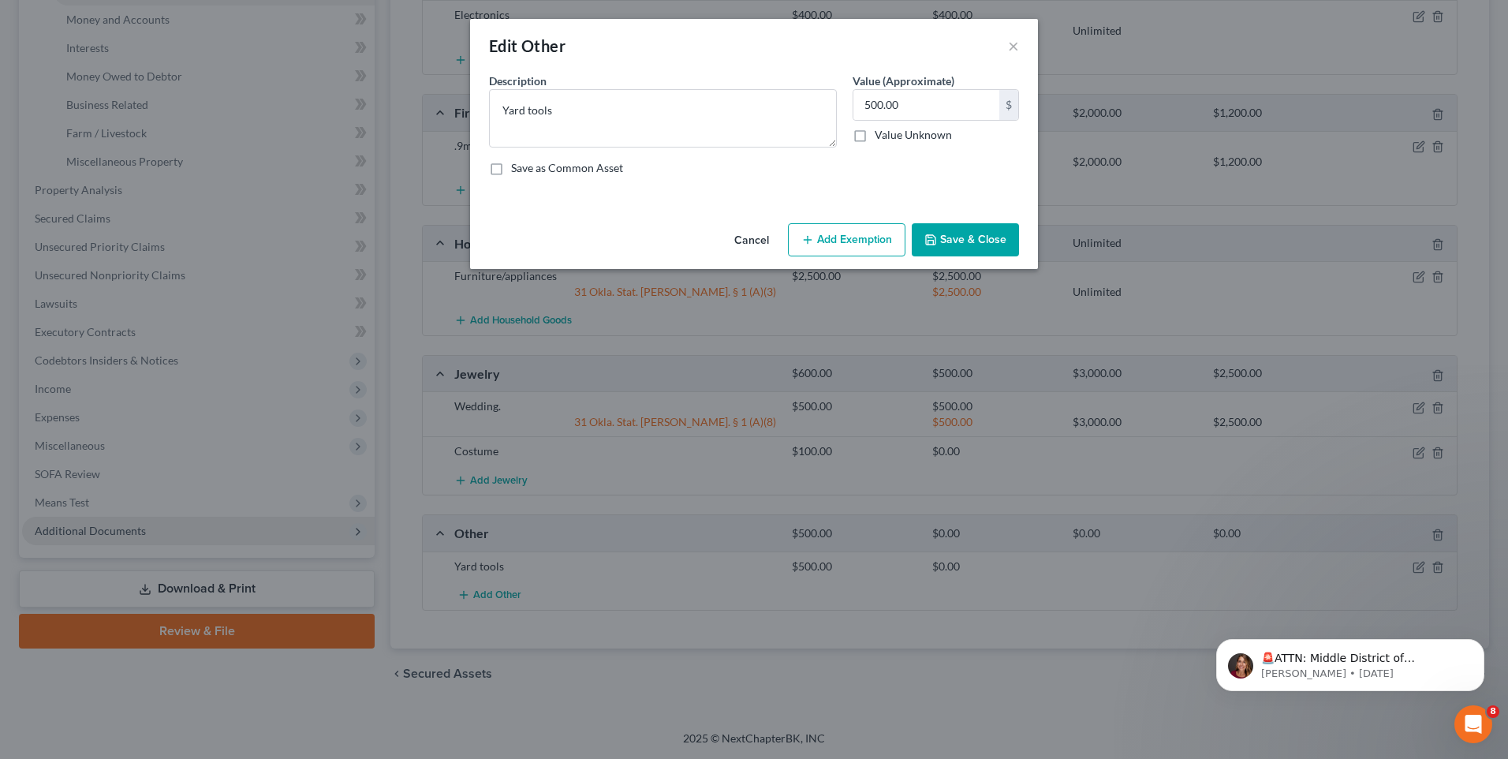
click at [857, 242] on button "Add Exemption" at bounding box center [847, 239] width 118 height 33
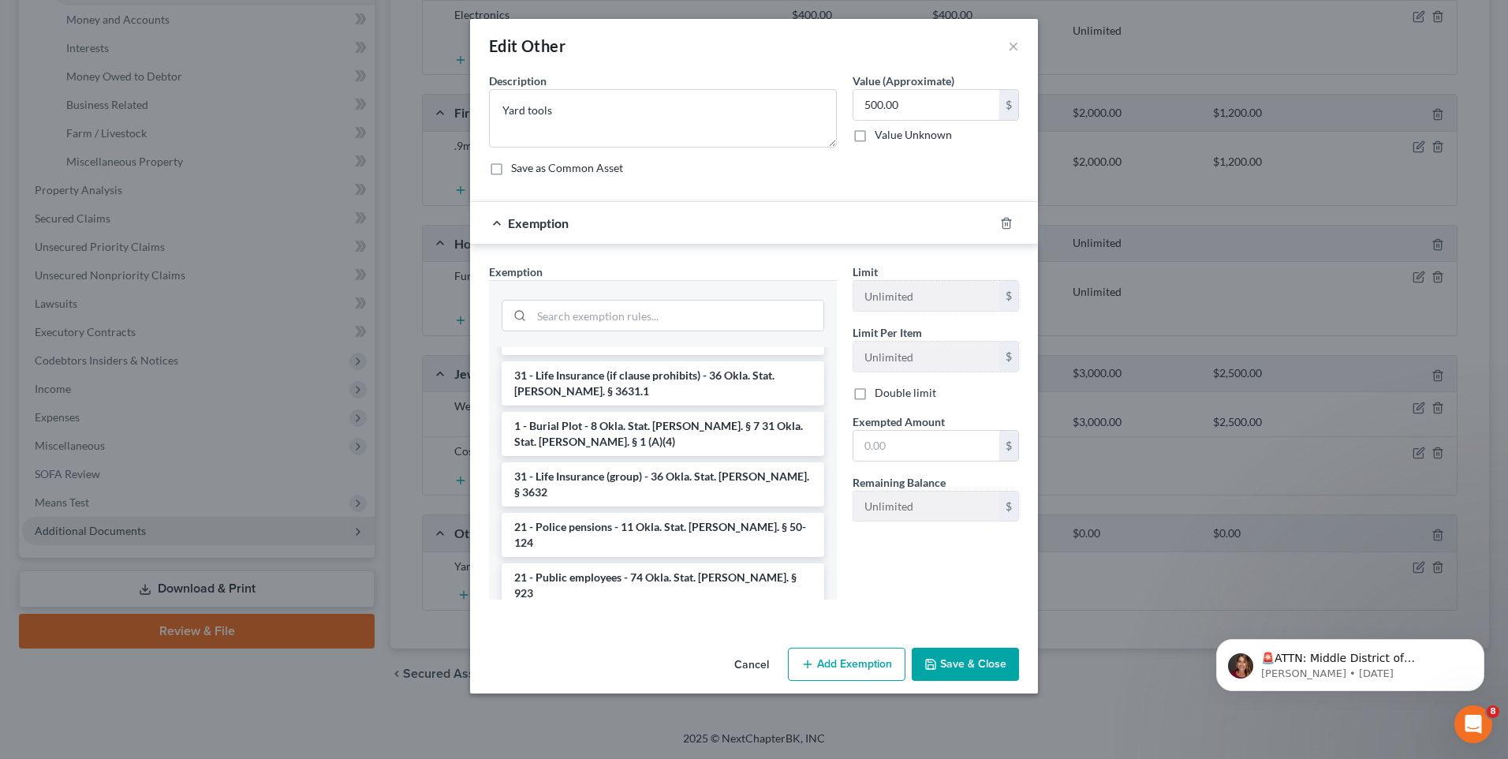
scroll to position [473, 0]
click at [630, 314] on input "search" at bounding box center [678, 316] width 292 height 30
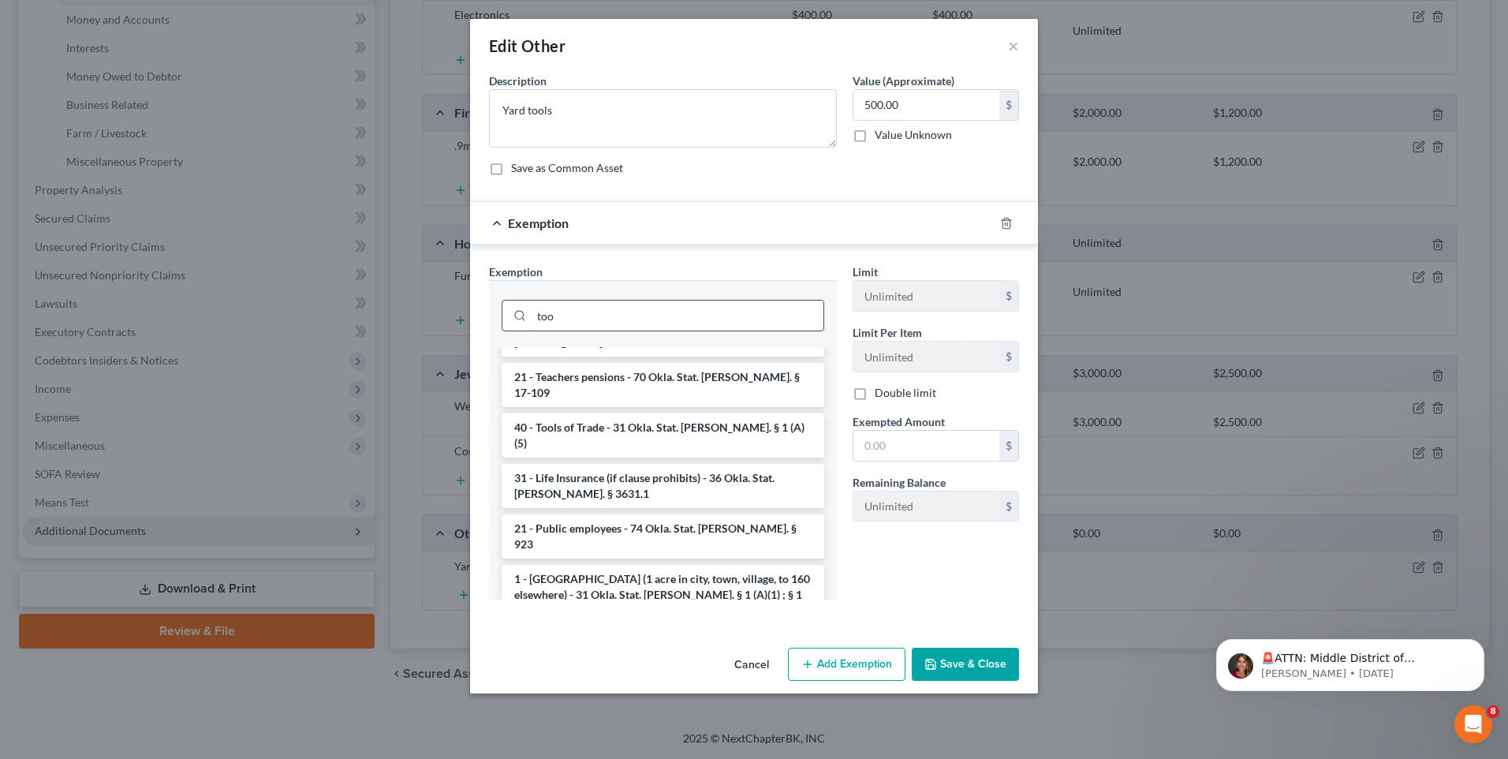
scroll to position [0, 0]
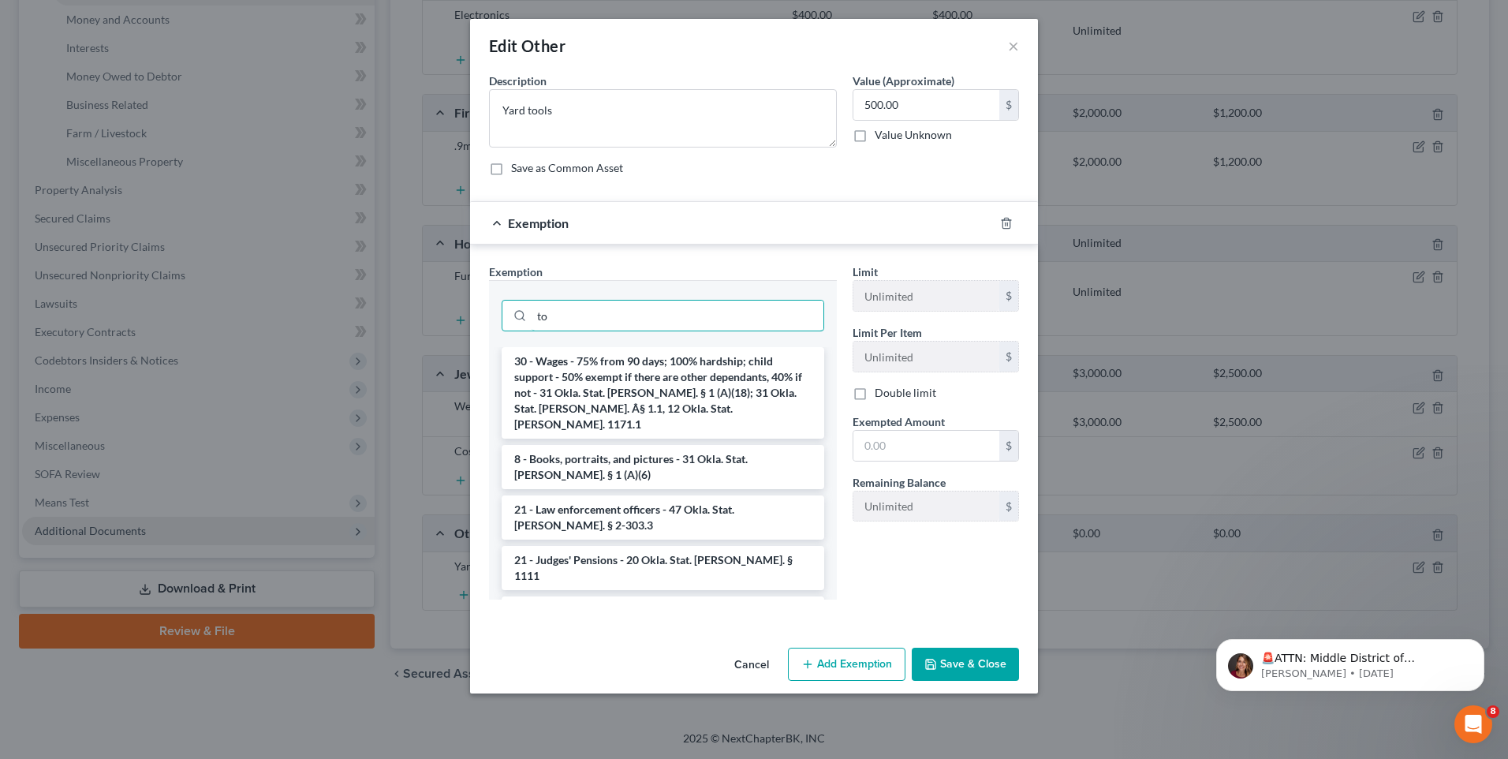
type input "t"
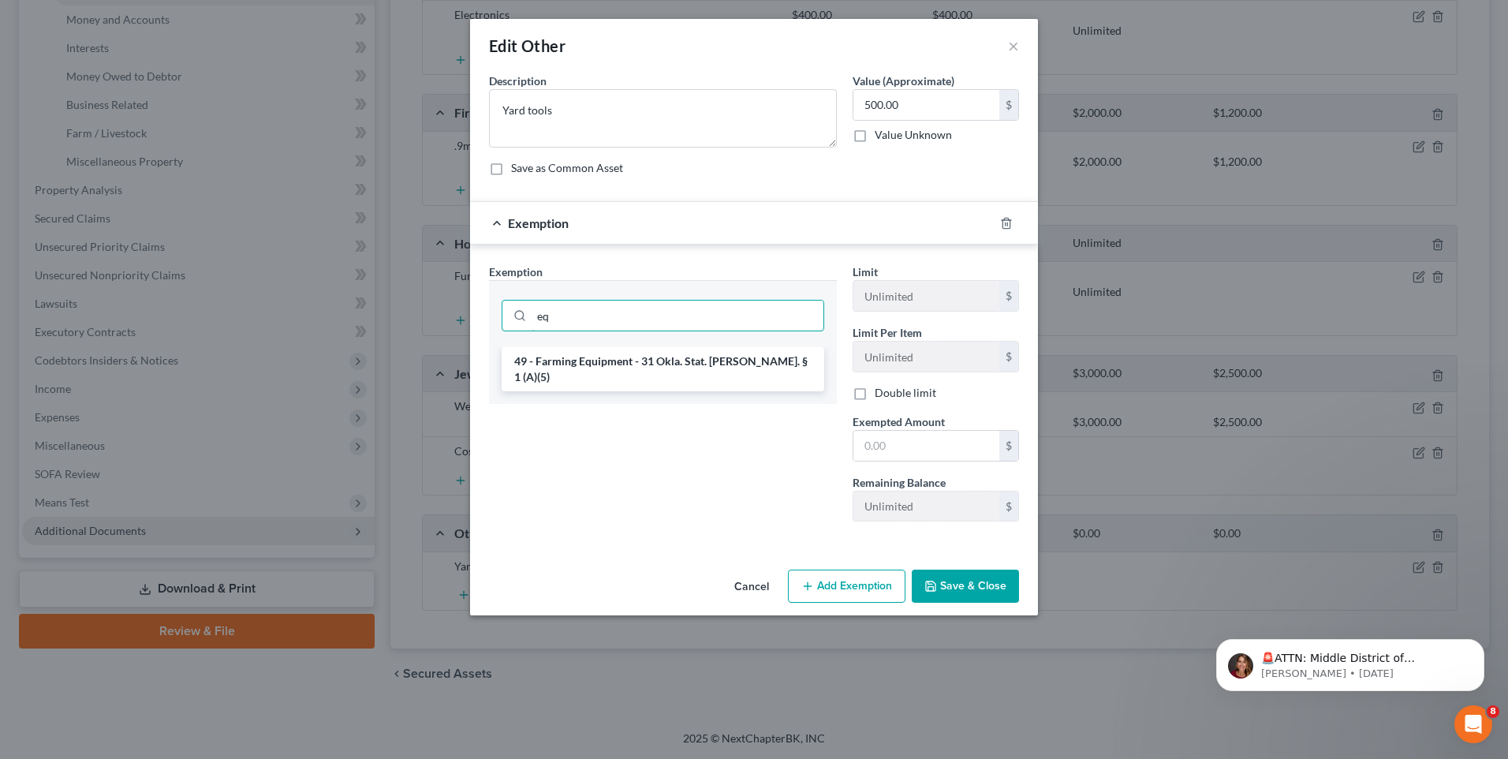
type input "e"
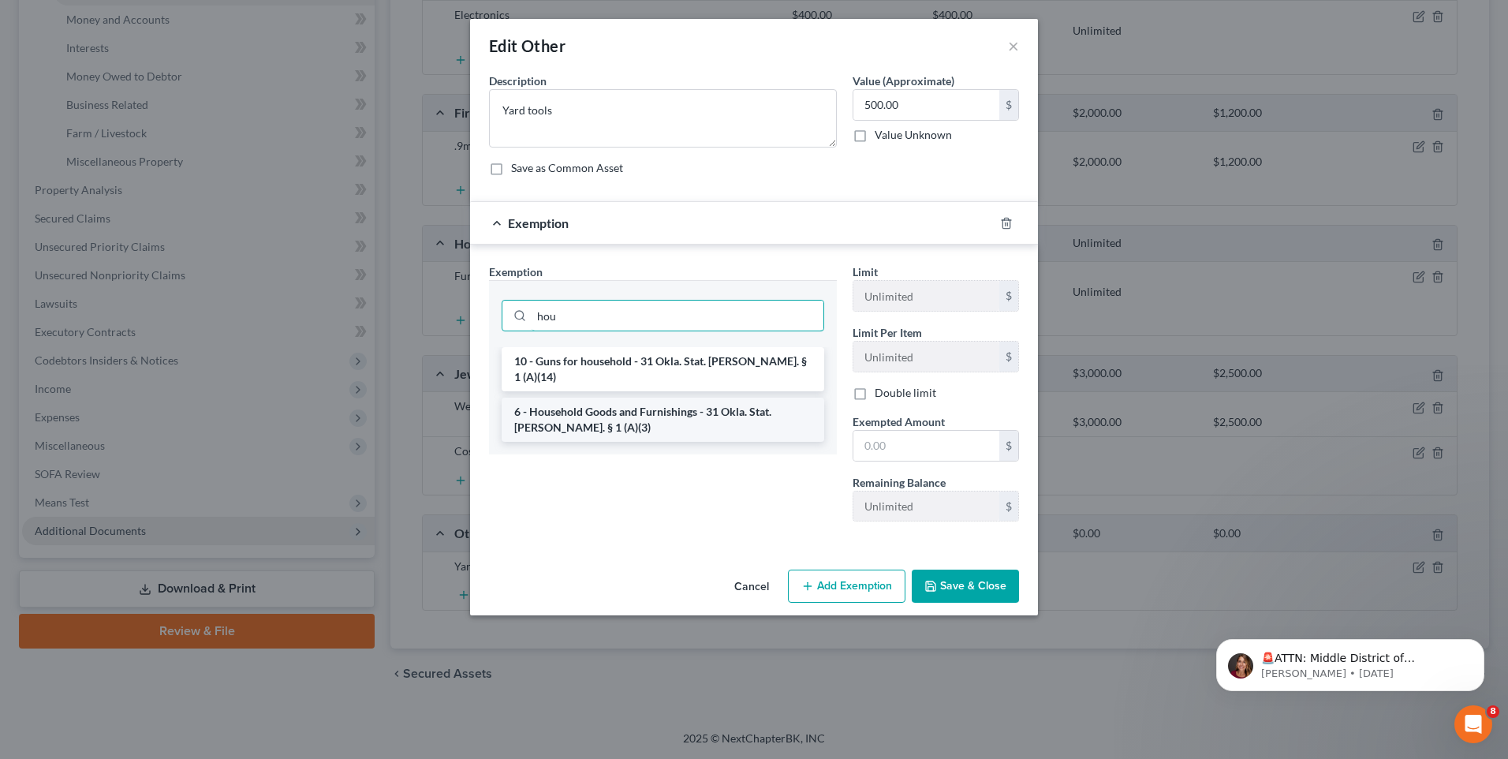
type input "hou"
click at [694, 415] on li "6 - Household Goods and Furnishings - 31 Okla. Stat. Ann. § 1 (A)(3)" at bounding box center [663, 420] width 323 height 44
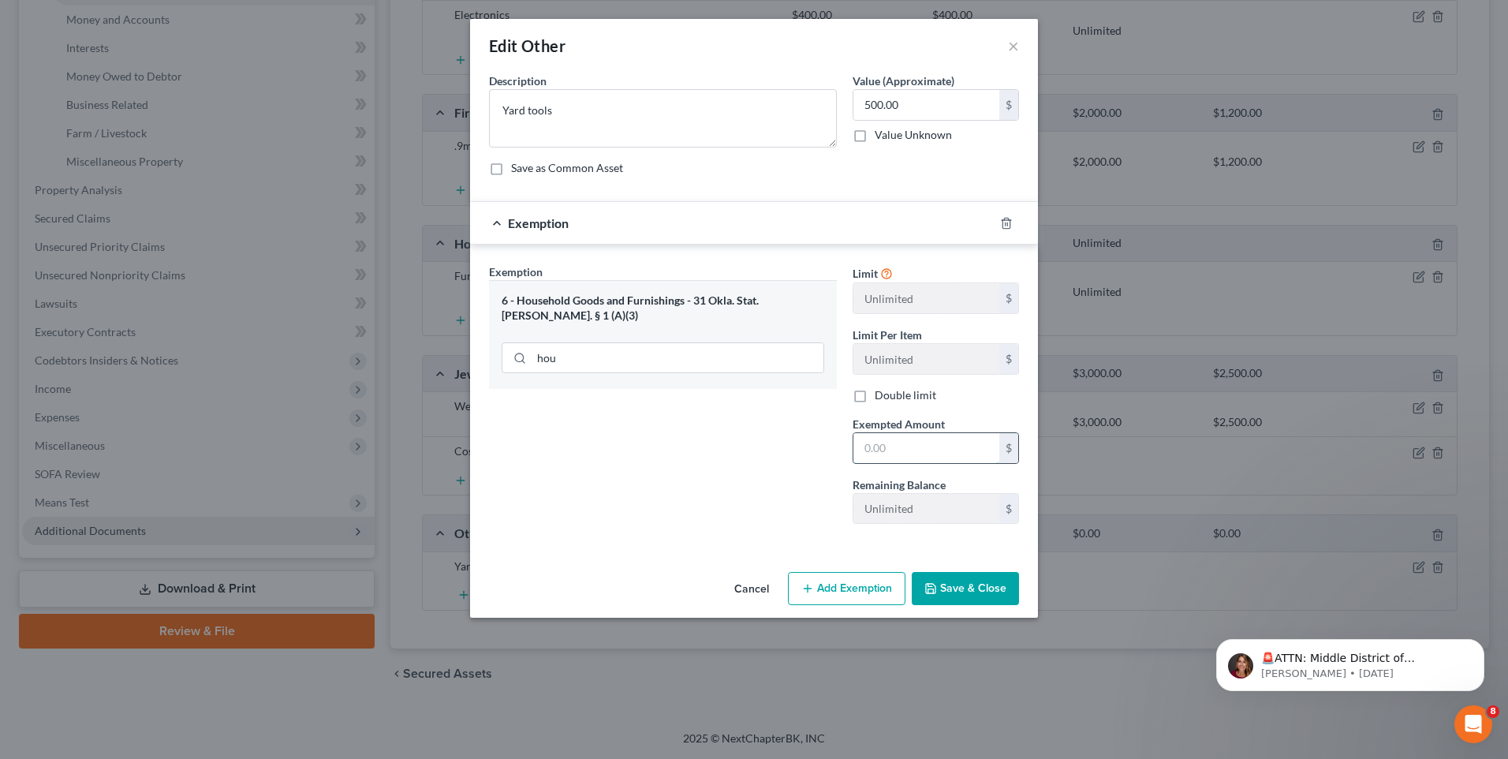
click at [907, 450] on input "text" at bounding box center [926, 448] width 146 height 30
type input "500"
click at [958, 592] on button "Save & Close" at bounding box center [965, 588] width 107 height 33
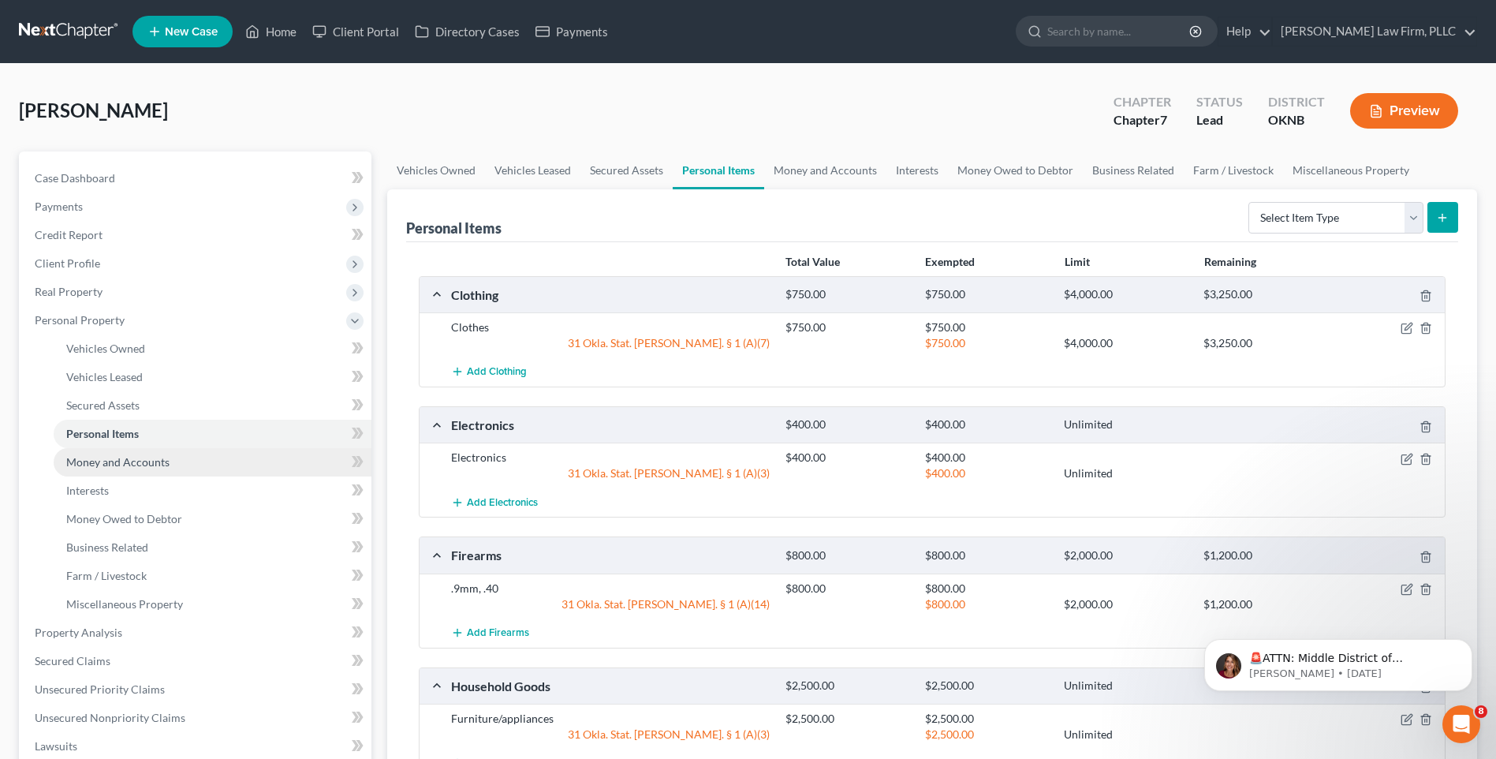
click at [222, 459] on link "Money and Accounts" at bounding box center [213, 462] width 318 height 28
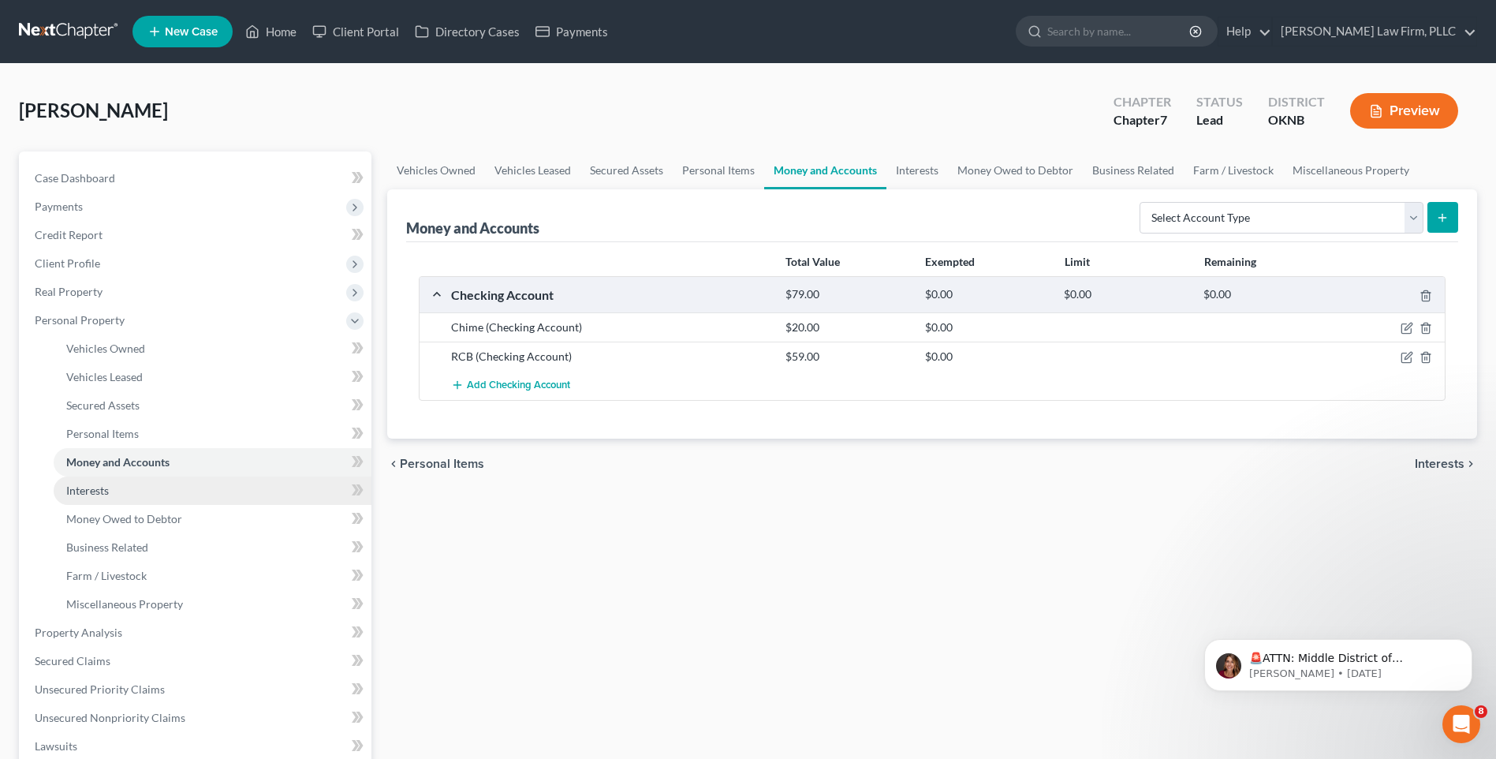
click at [261, 478] on link "Interests" at bounding box center [213, 490] width 318 height 28
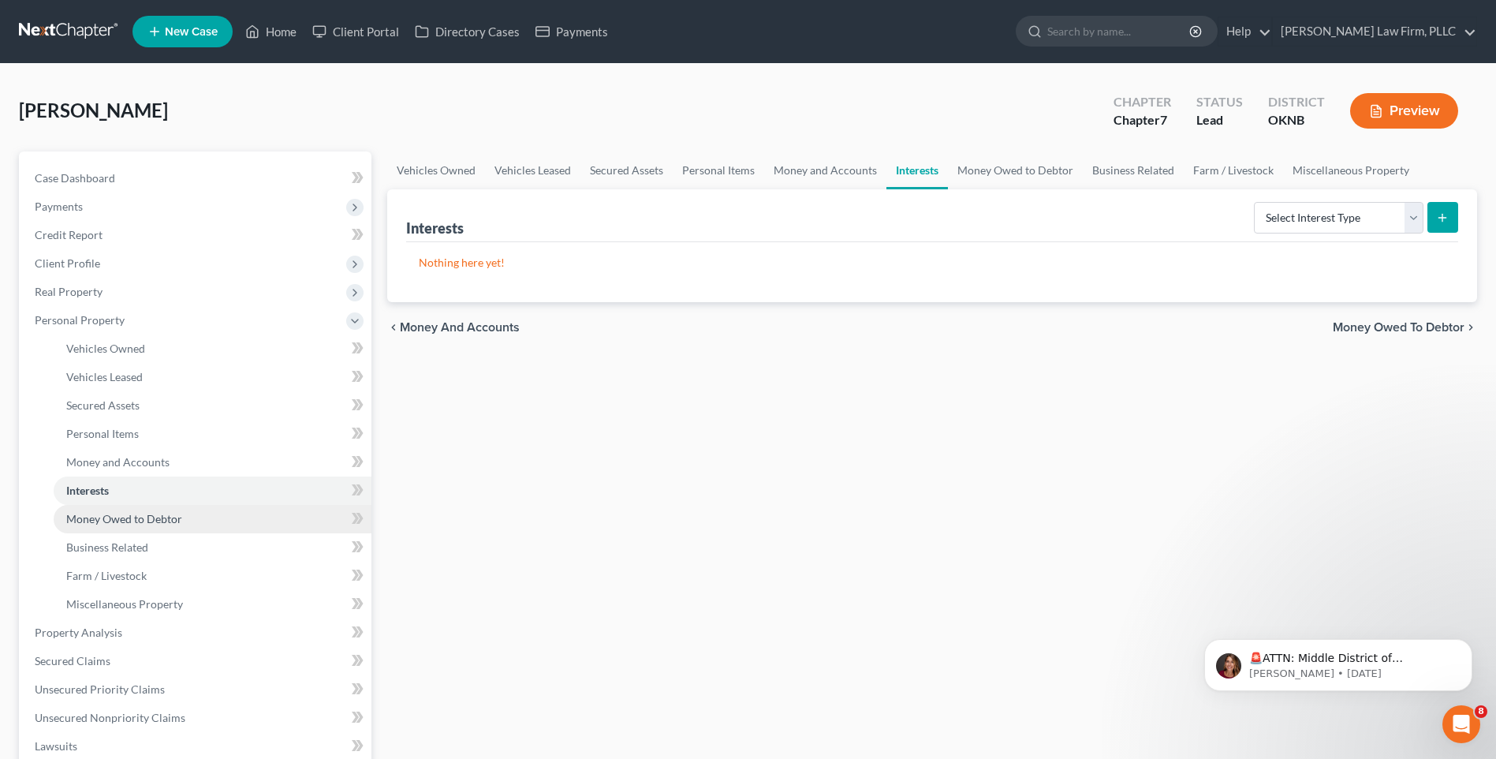
click at [309, 527] on link "Money Owed to Debtor" at bounding box center [213, 519] width 318 height 28
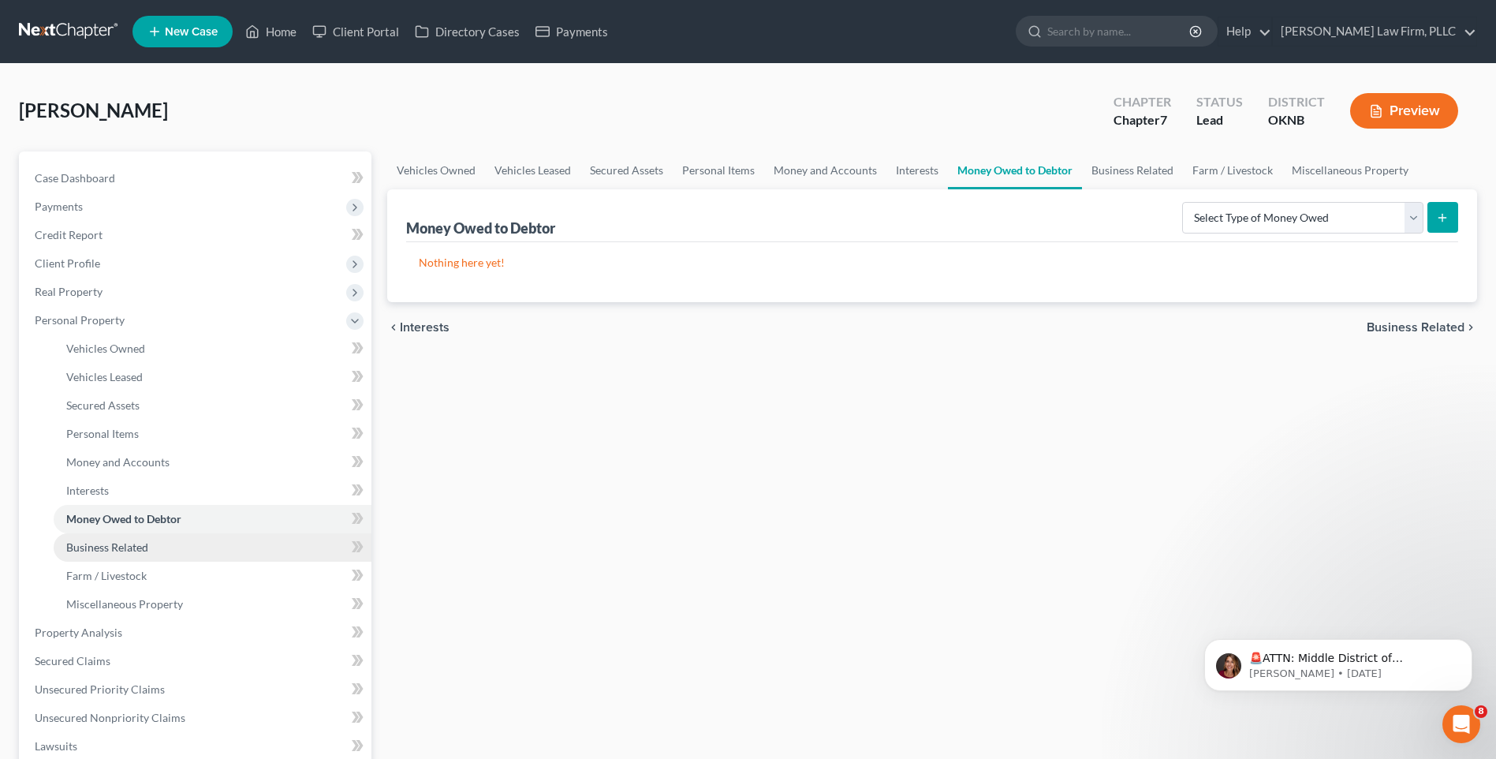
click at [294, 551] on link "Business Related" at bounding box center [213, 547] width 318 height 28
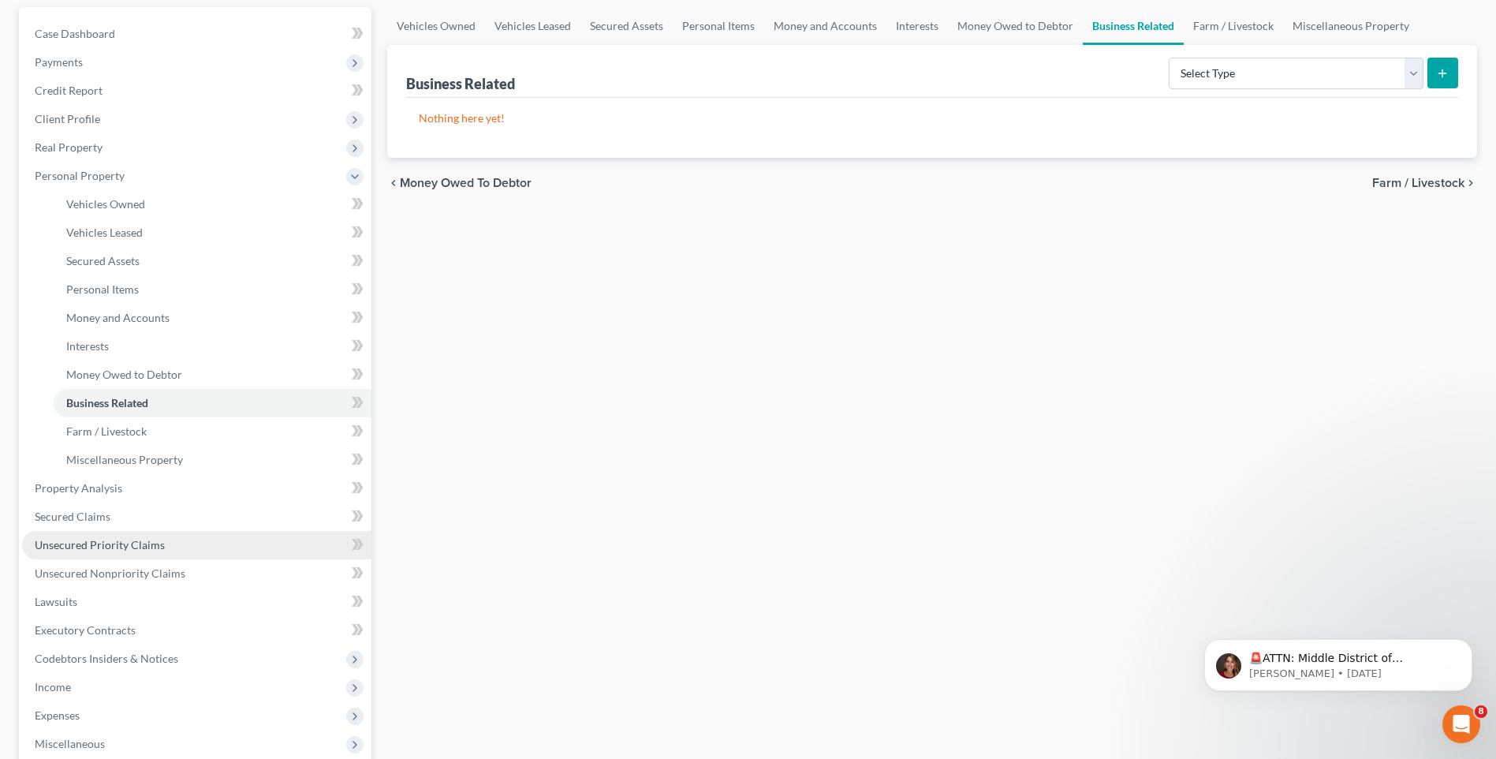
scroll to position [158, 0]
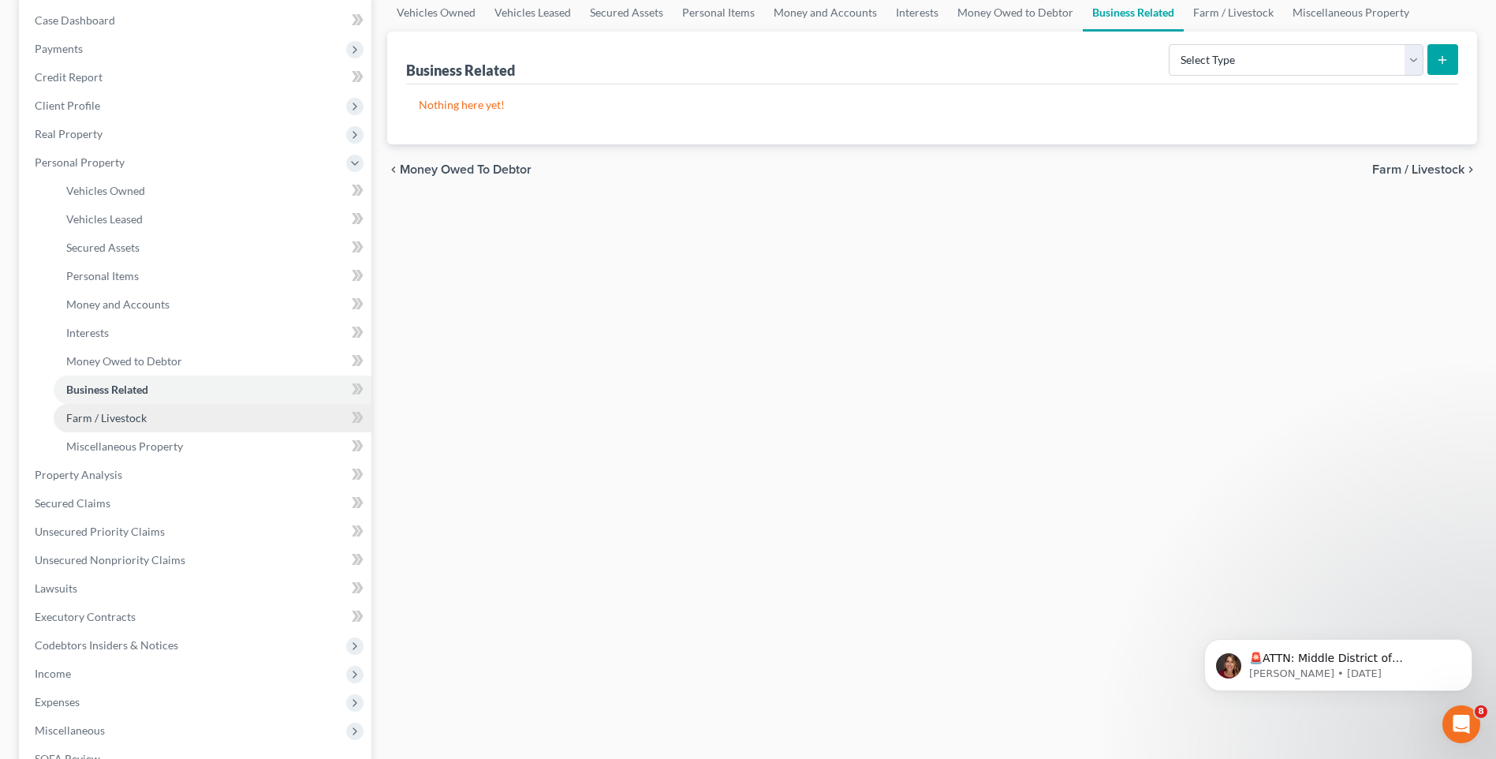
click at [293, 430] on link "Farm / Livestock" at bounding box center [213, 418] width 318 height 28
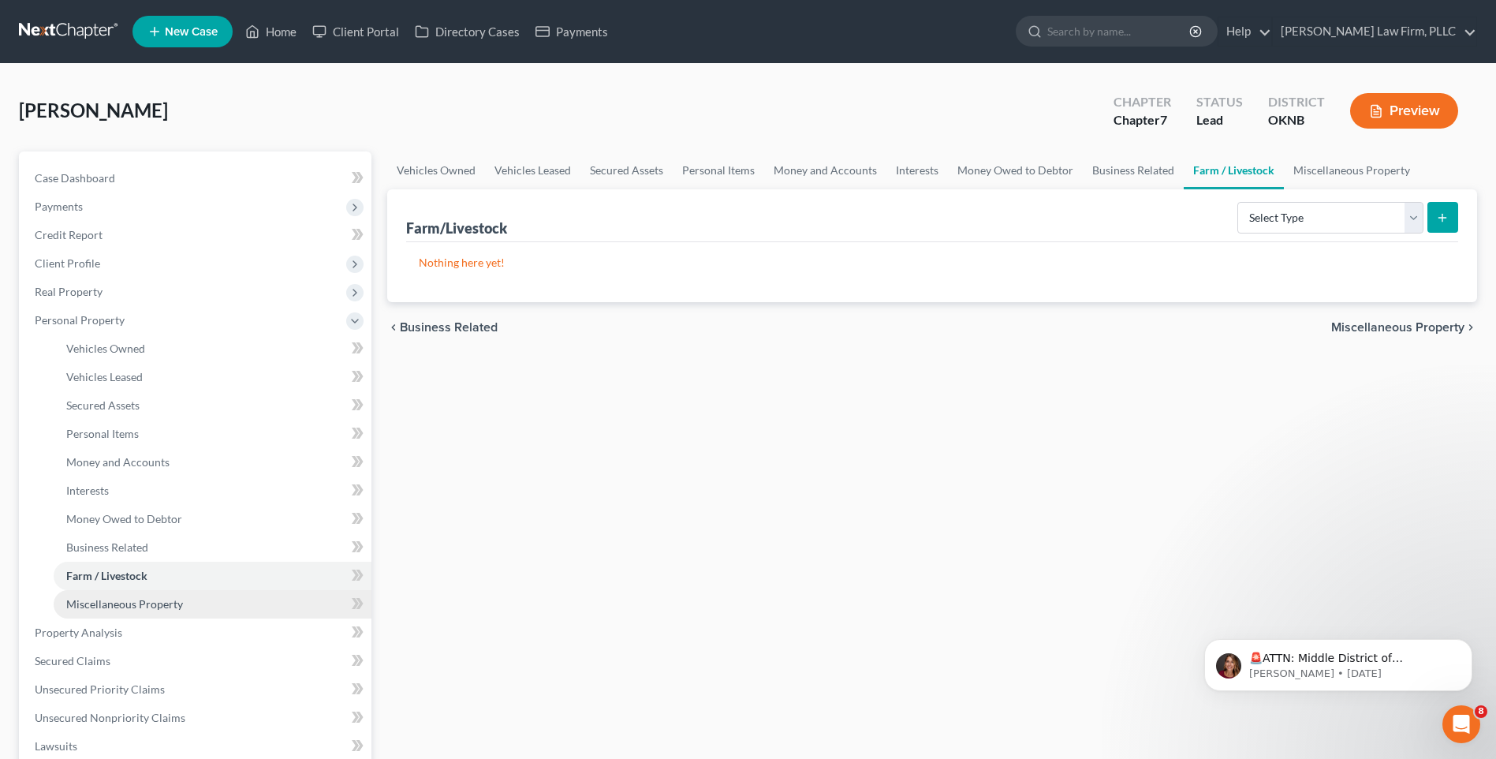
click at [263, 599] on link "Miscellaneous Property" at bounding box center [213, 604] width 318 height 28
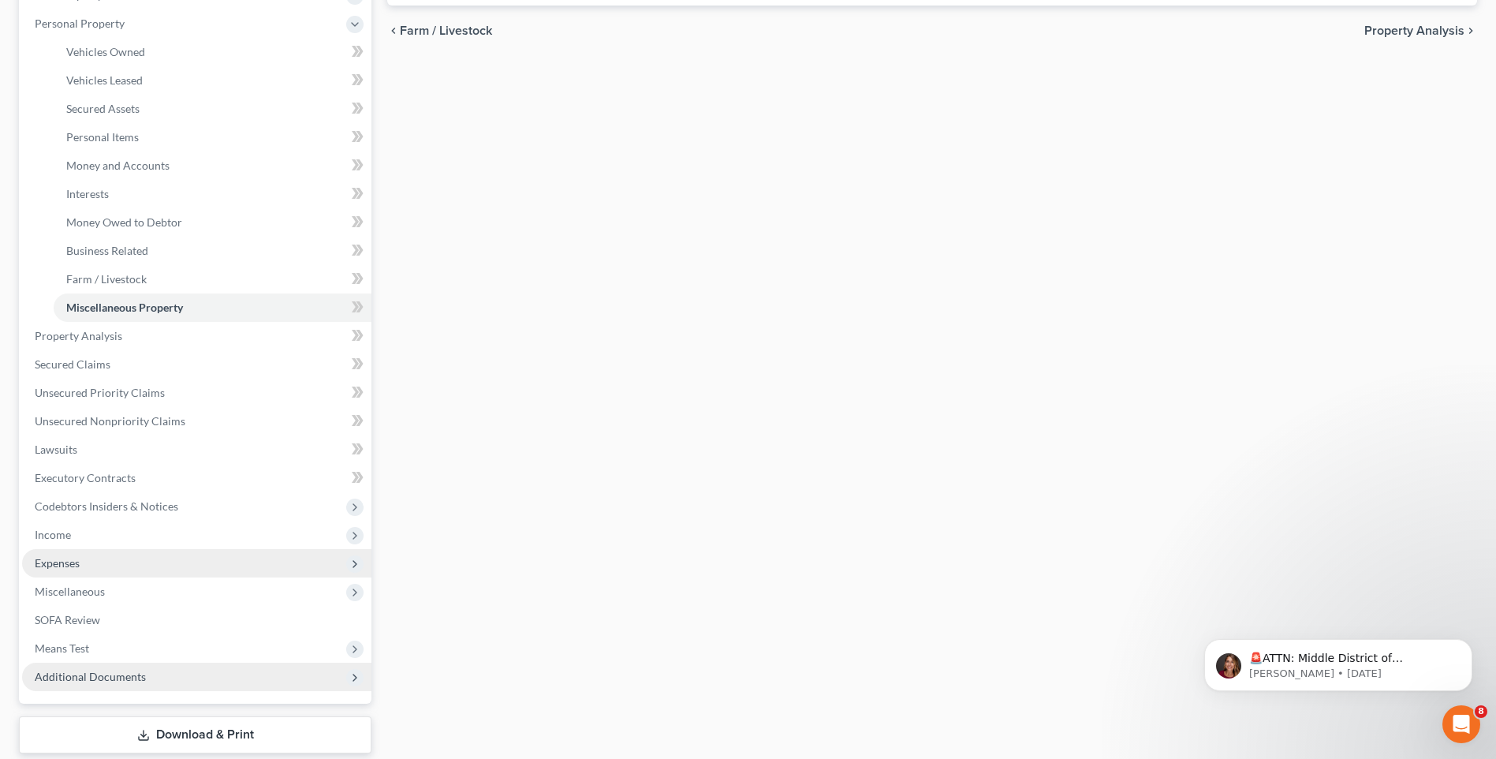
scroll to position [316, 0]
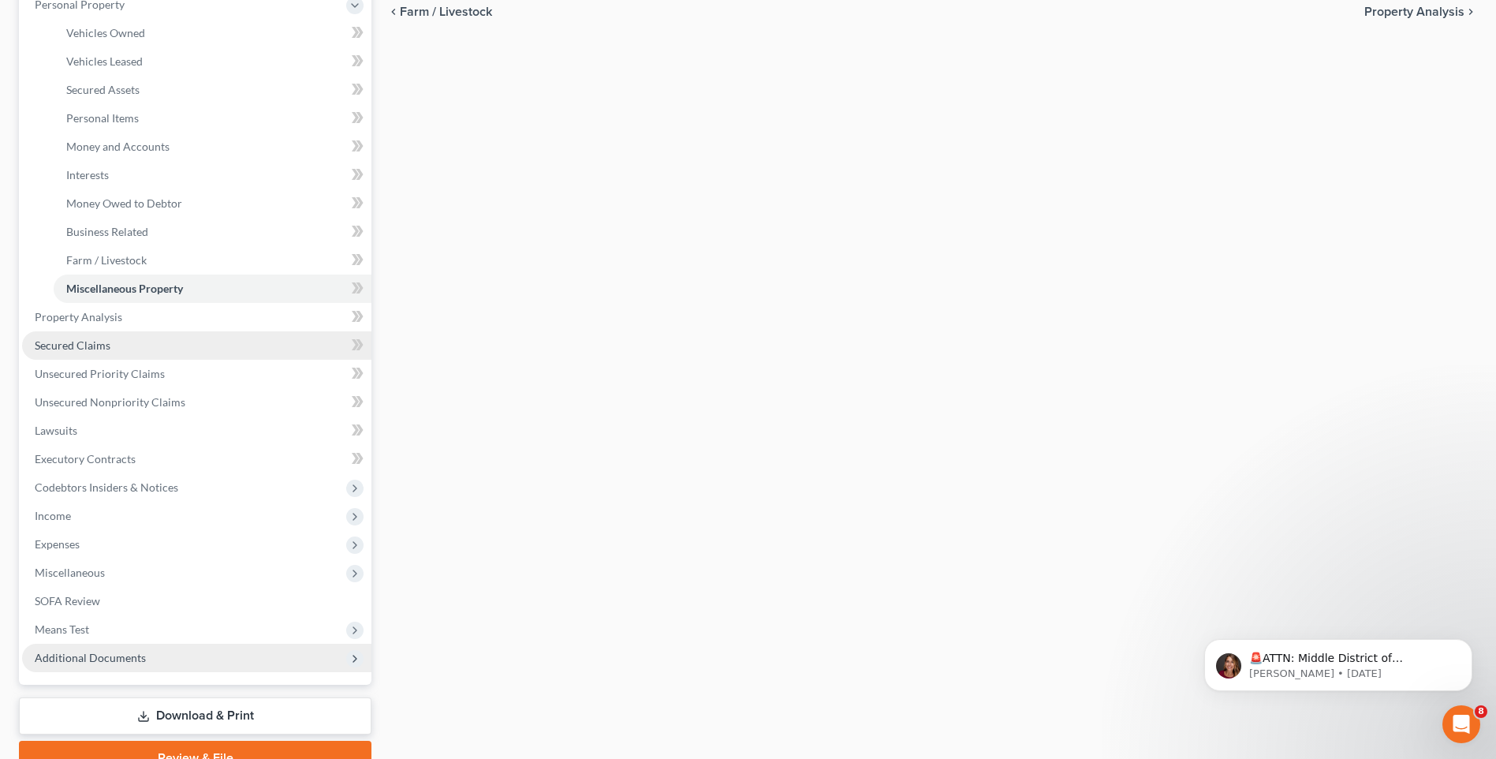
click at [292, 332] on link "Secured Claims" at bounding box center [196, 345] width 349 height 28
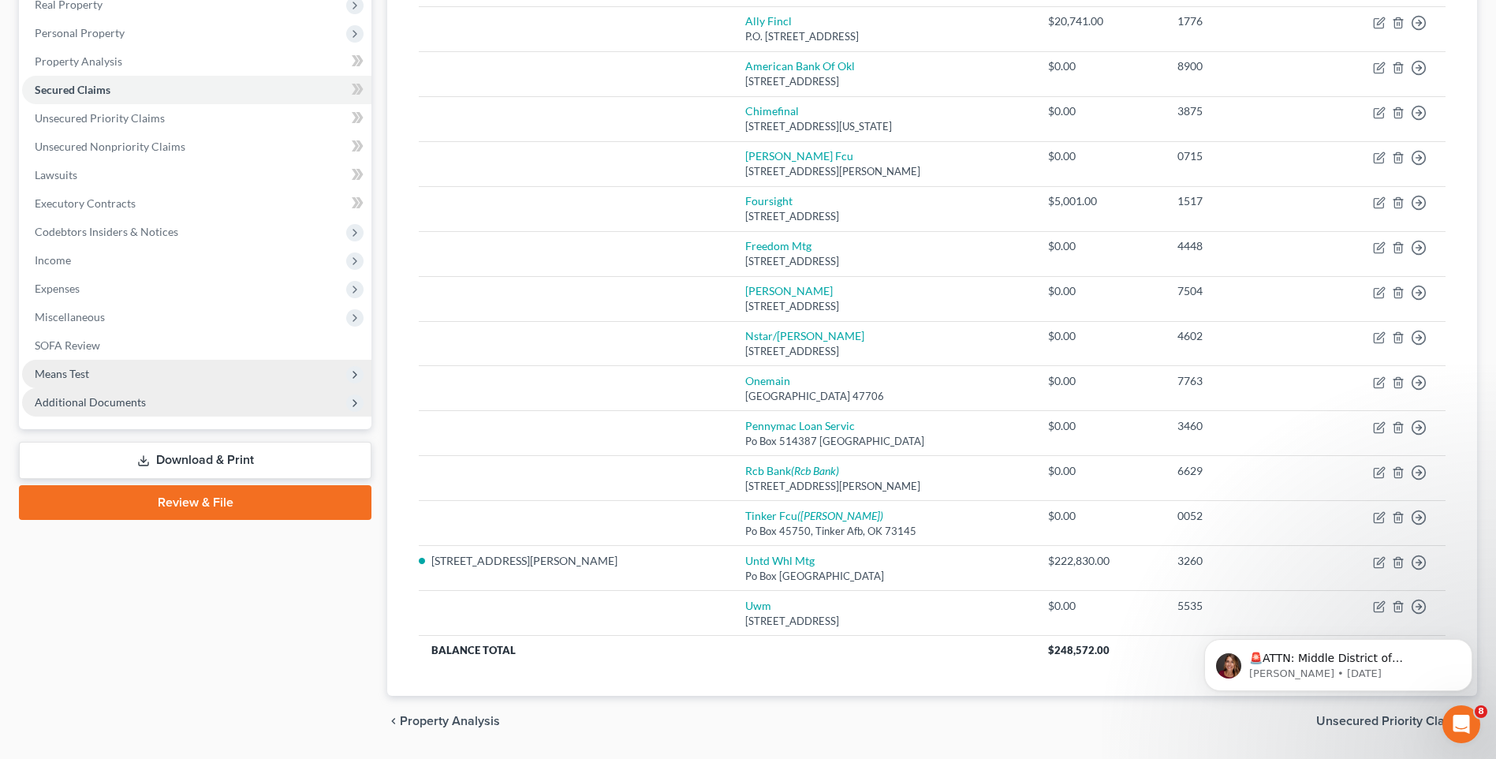
scroll to position [237, 0]
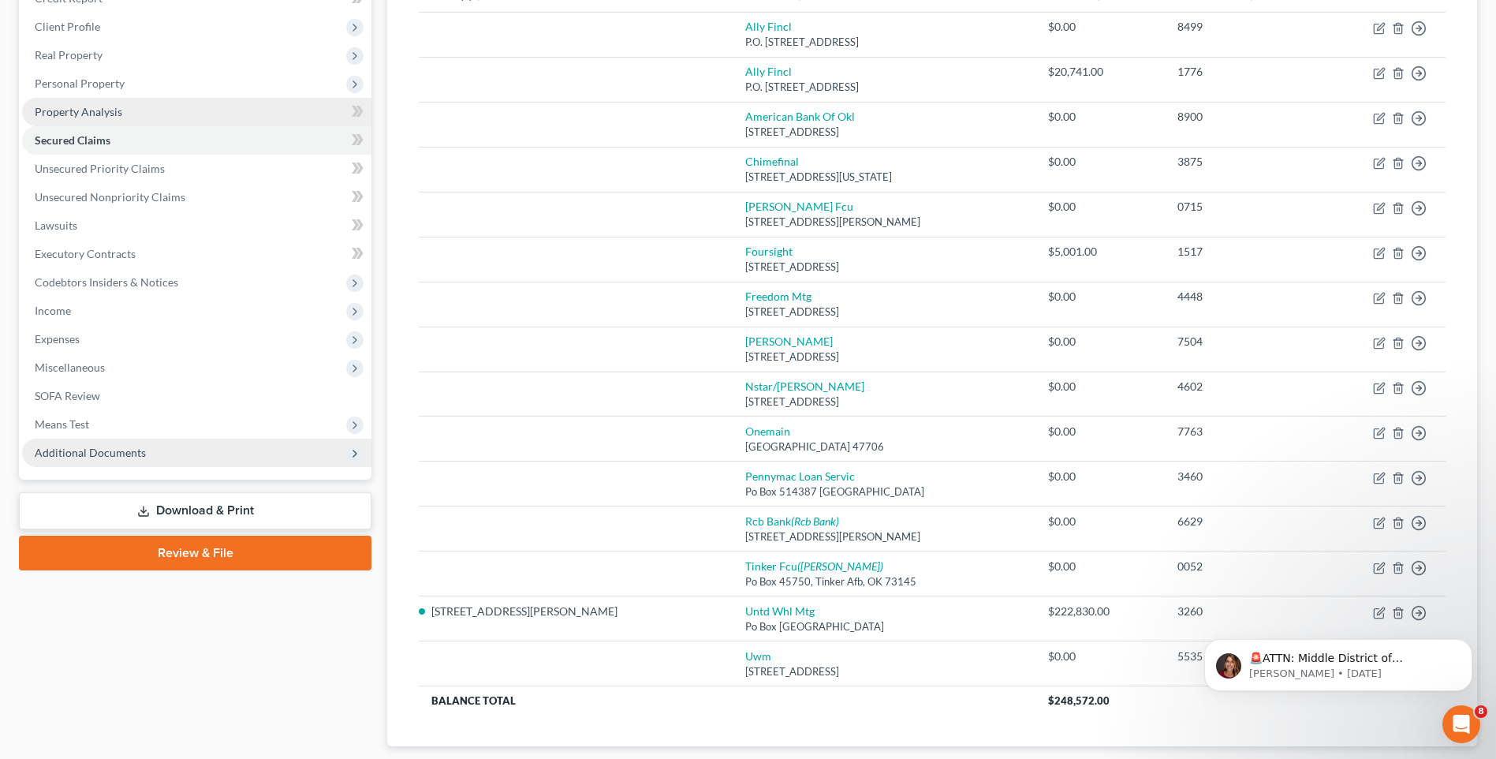
click at [247, 103] on link "Property Analysis" at bounding box center [196, 112] width 349 height 28
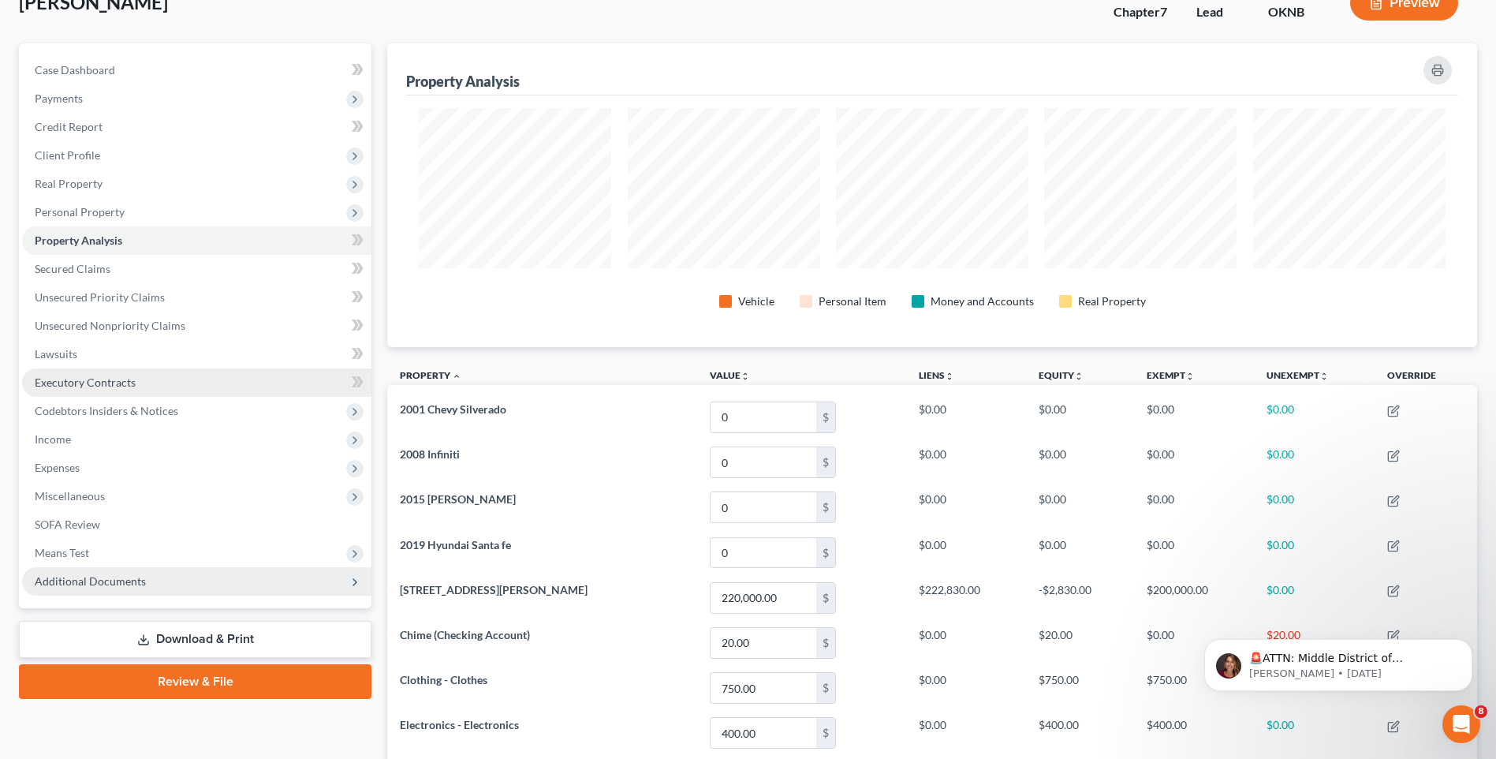
scroll to position [136, 0]
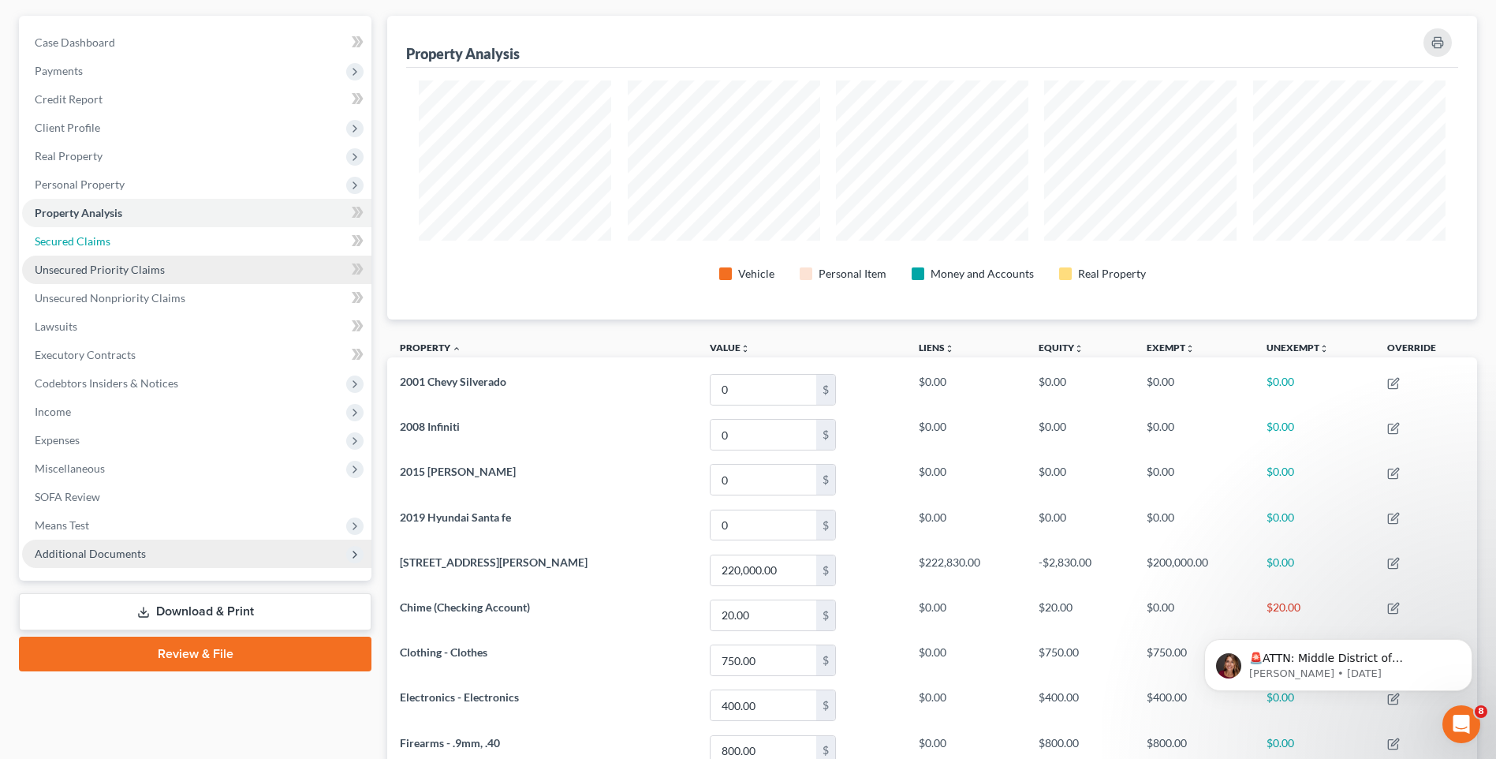
drag, startPoint x: 139, startPoint y: 242, endPoint x: 144, endPoint y: 261, distance: 19.5
click at [139, 242] on link "Secured Claims" at bounding box center [196, 241] width 349 height 28
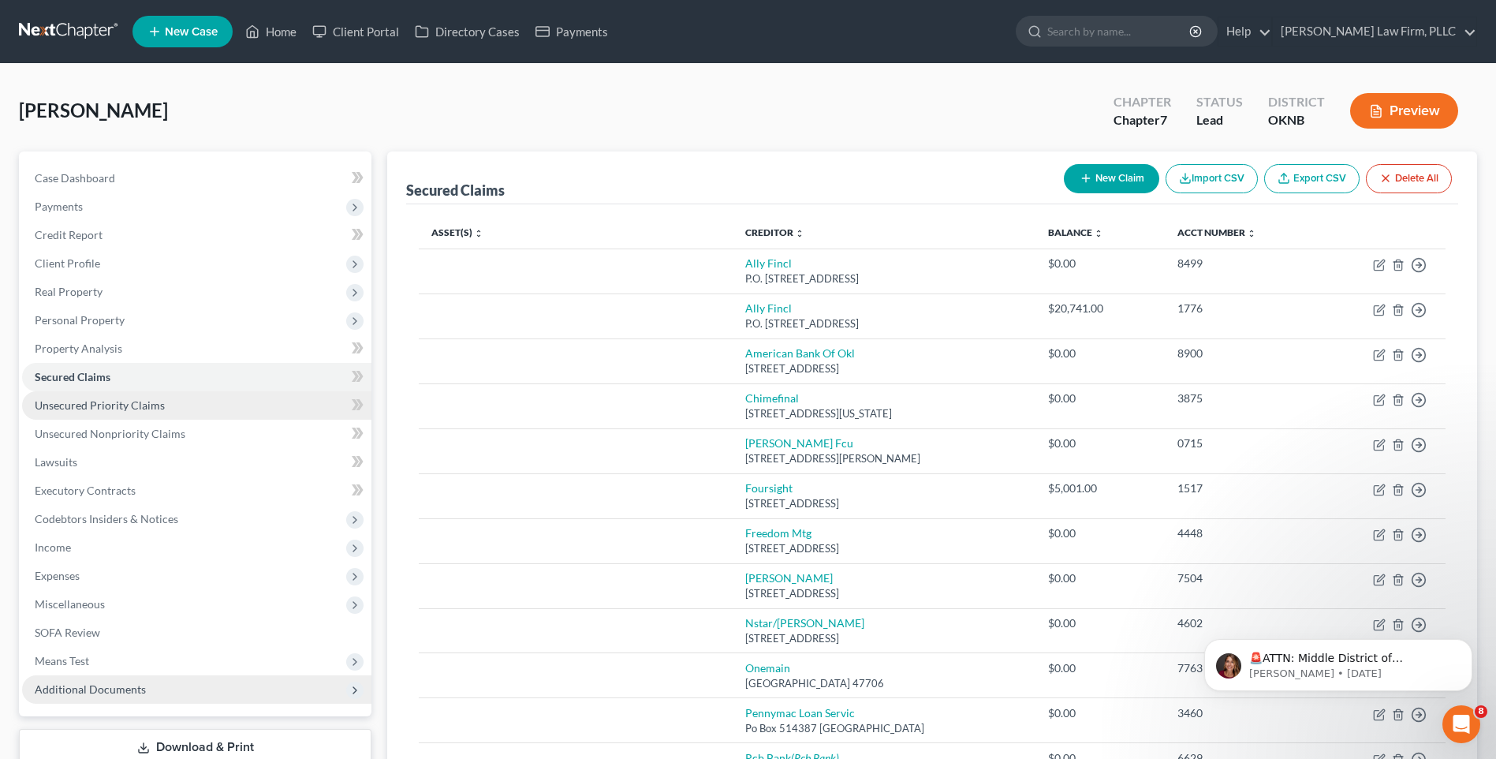
click at [149, 407] on span "Unsecured Priority Claims" at bounding box center [100, 404] width 130 height 13
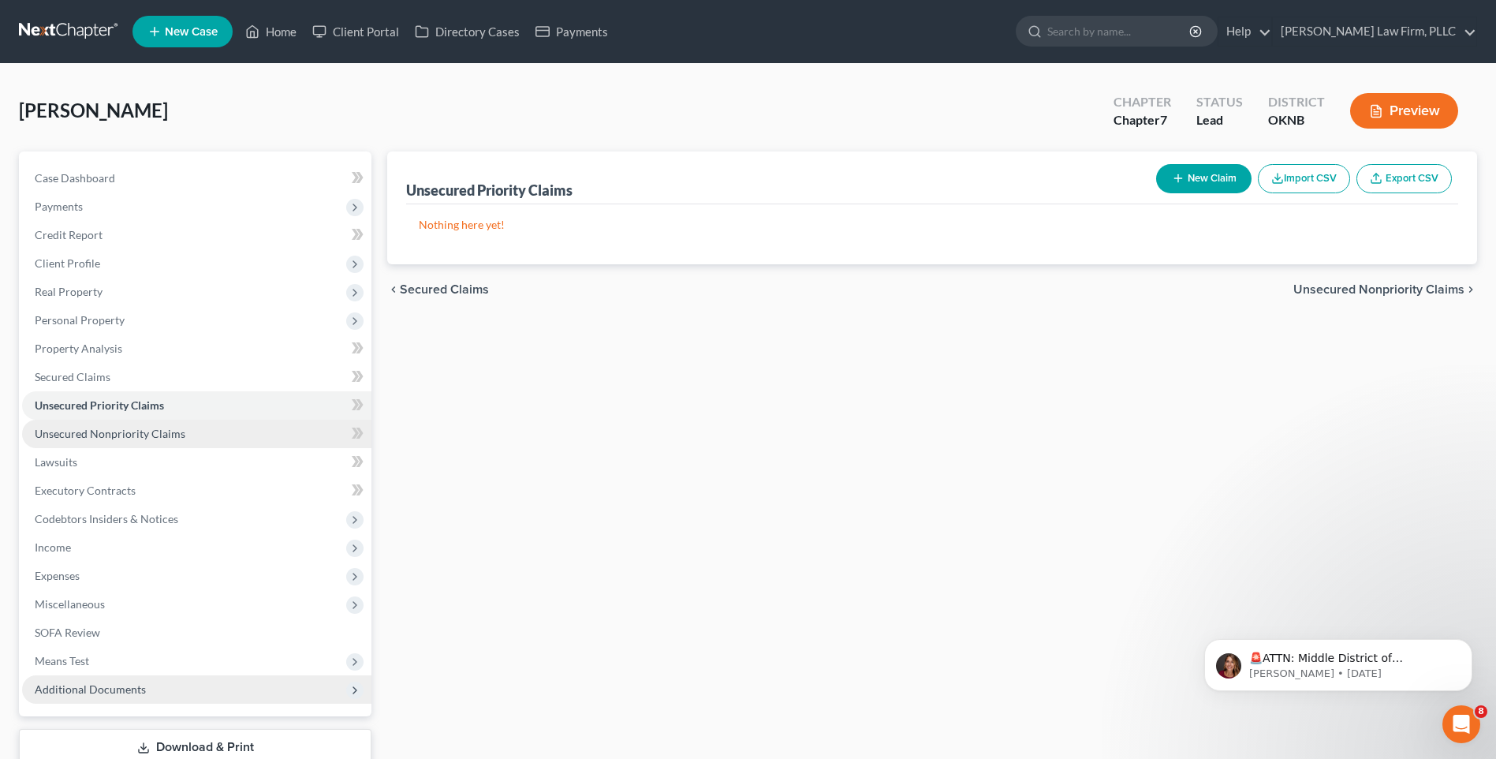
click at [149, 428] on span "Unsecured Nonpriority Claims" at bounding box center [110, 433] width 151 height 13
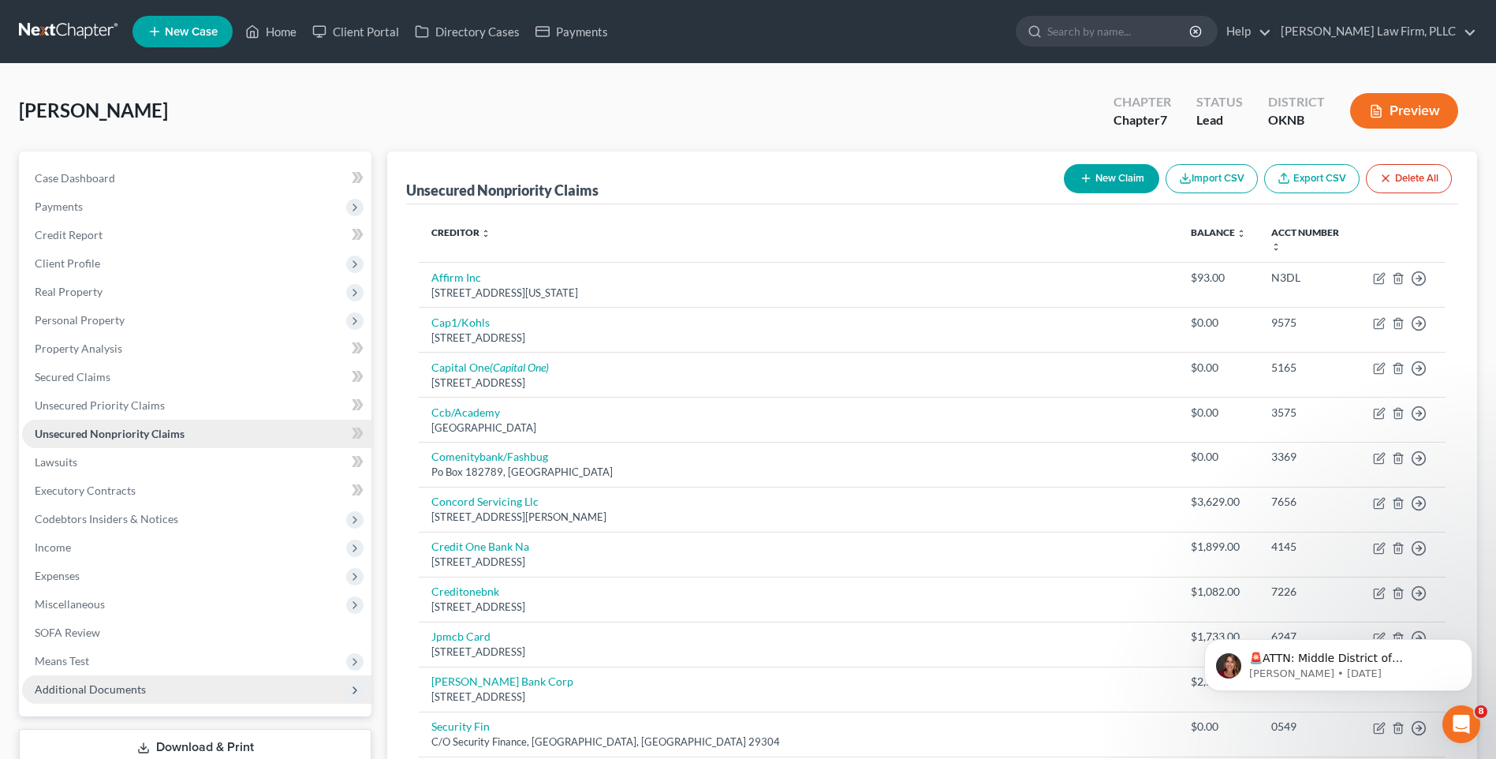
scroll to position [108, 0]
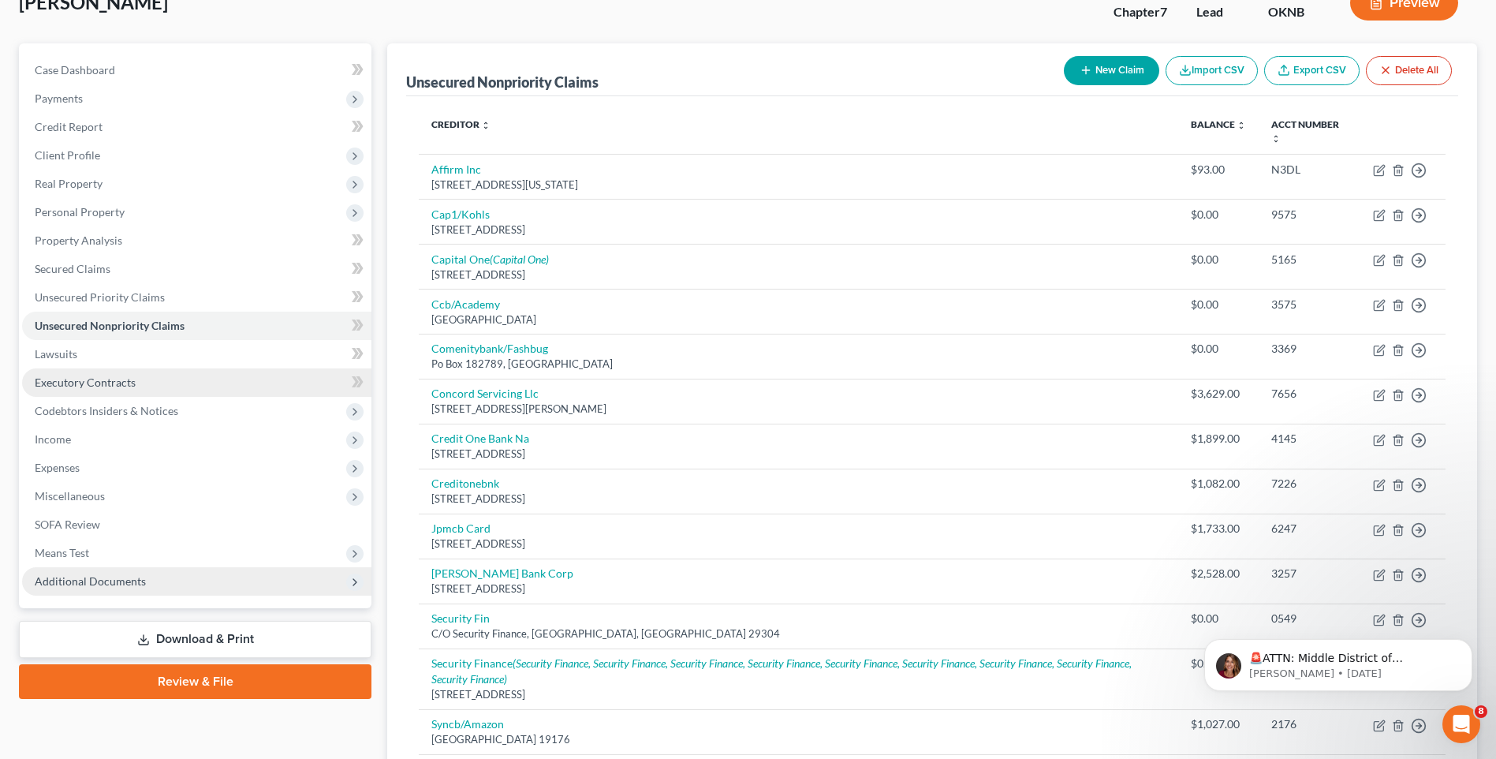
click at [166, 370] on link "Executory Contracts" at bounding box center [196, 382] width 349 height 28
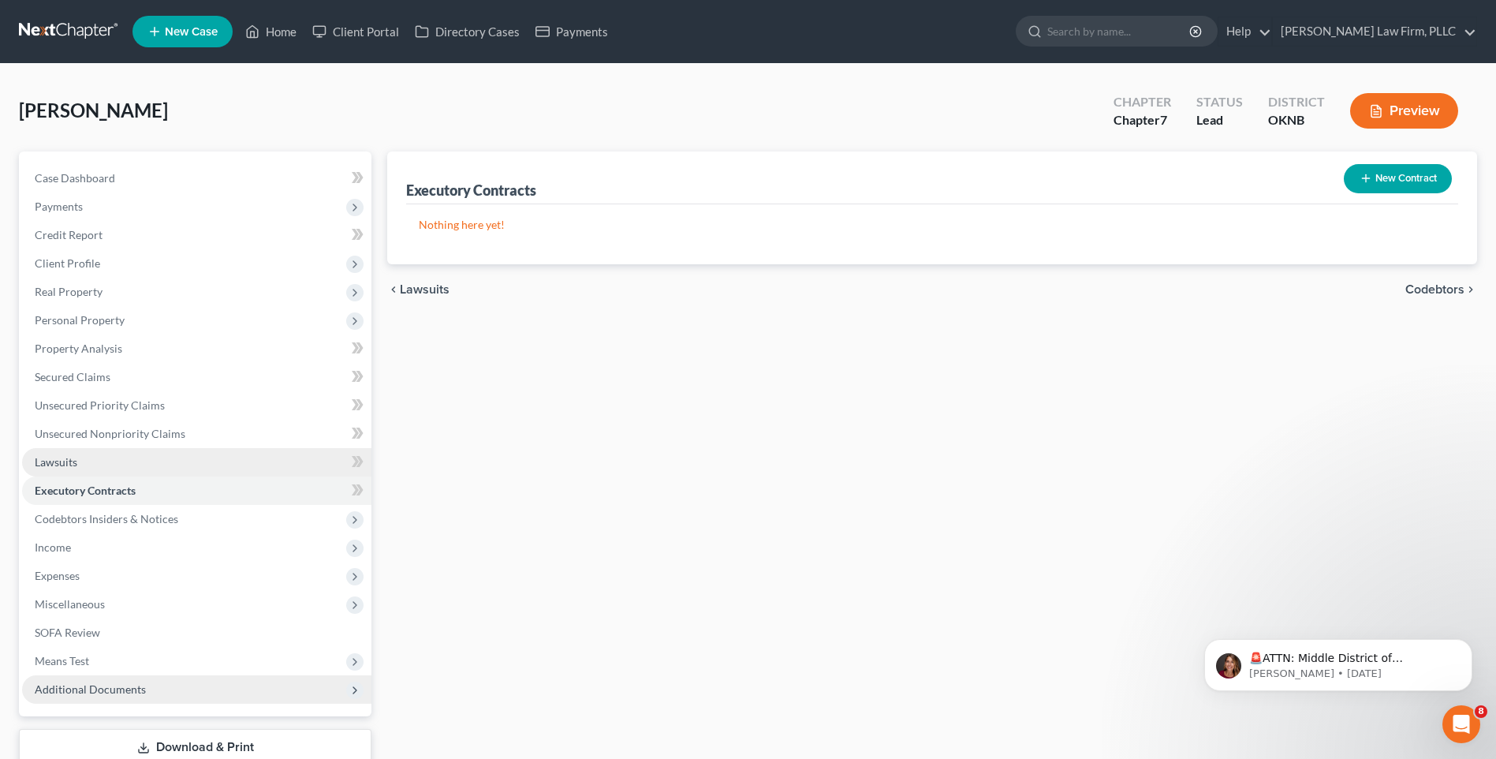
click at [156, 456] on link "Lawsuits" at bounding box center [196, 462] width 349 height 28
click at [164, 489] on link "Executory Contracts" at bounding box center [196, 490] width 349 height 28
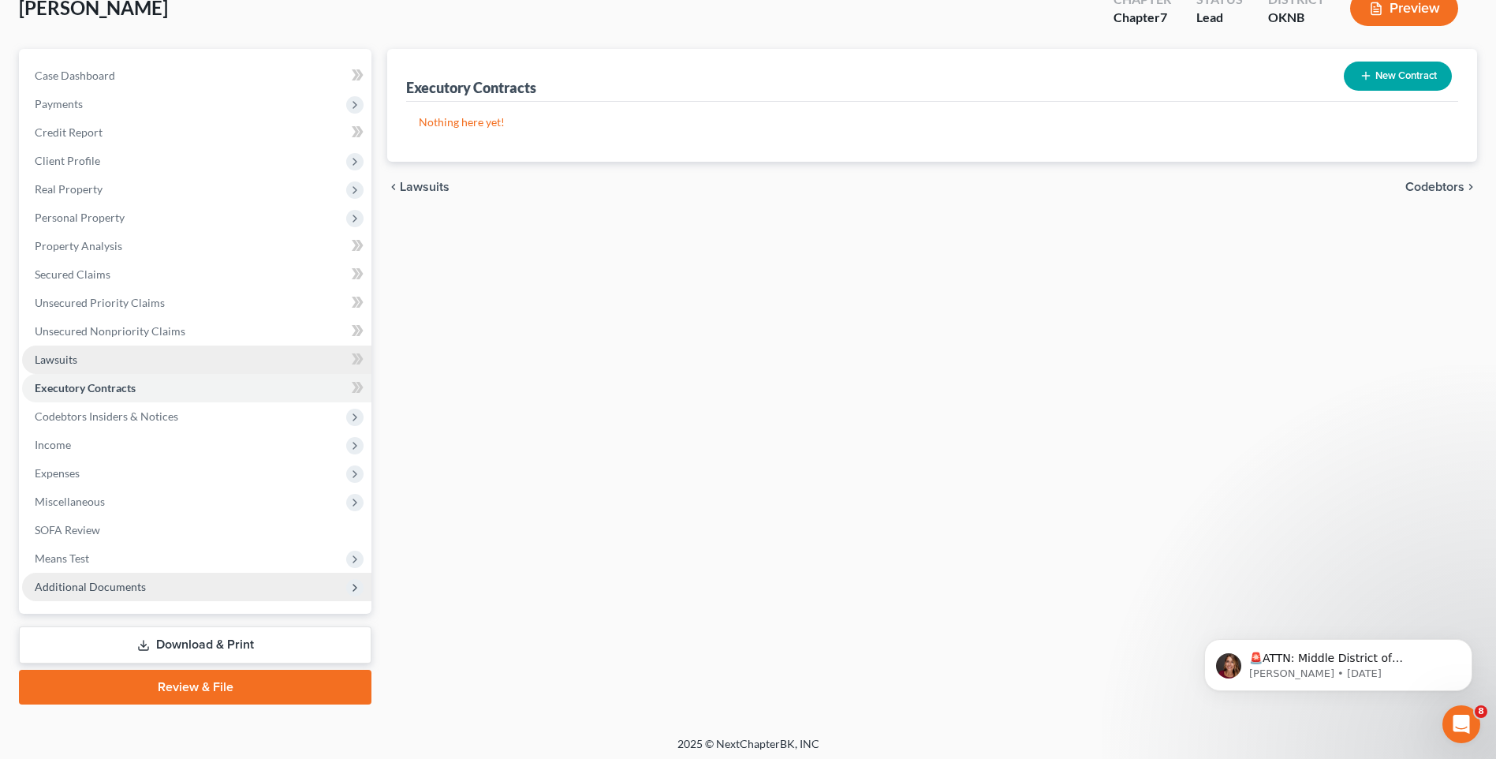
scroll to position [108, 0]
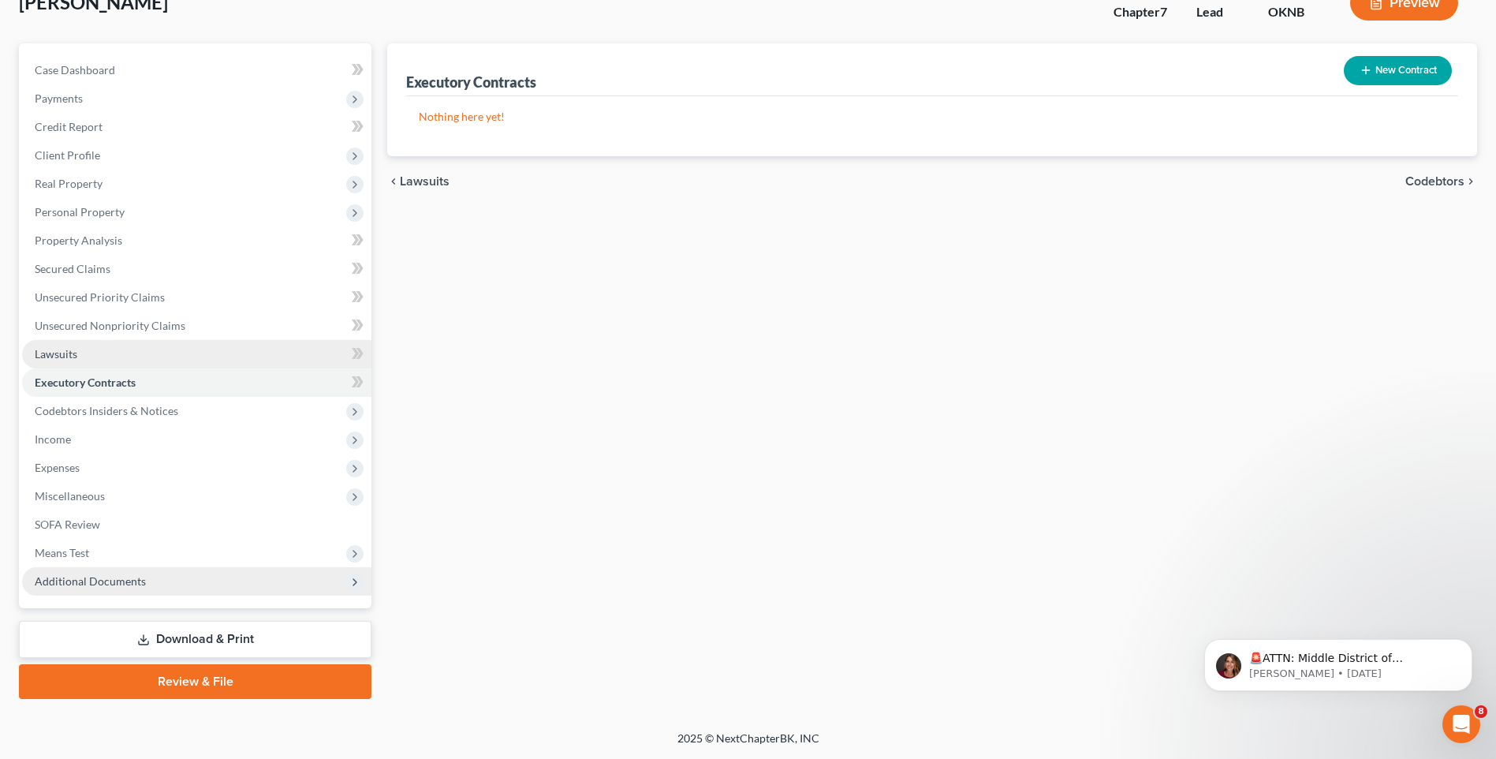
click at [161, 366] on link "Lawsuits" at bounding box center [196, 354] width 349 height 28
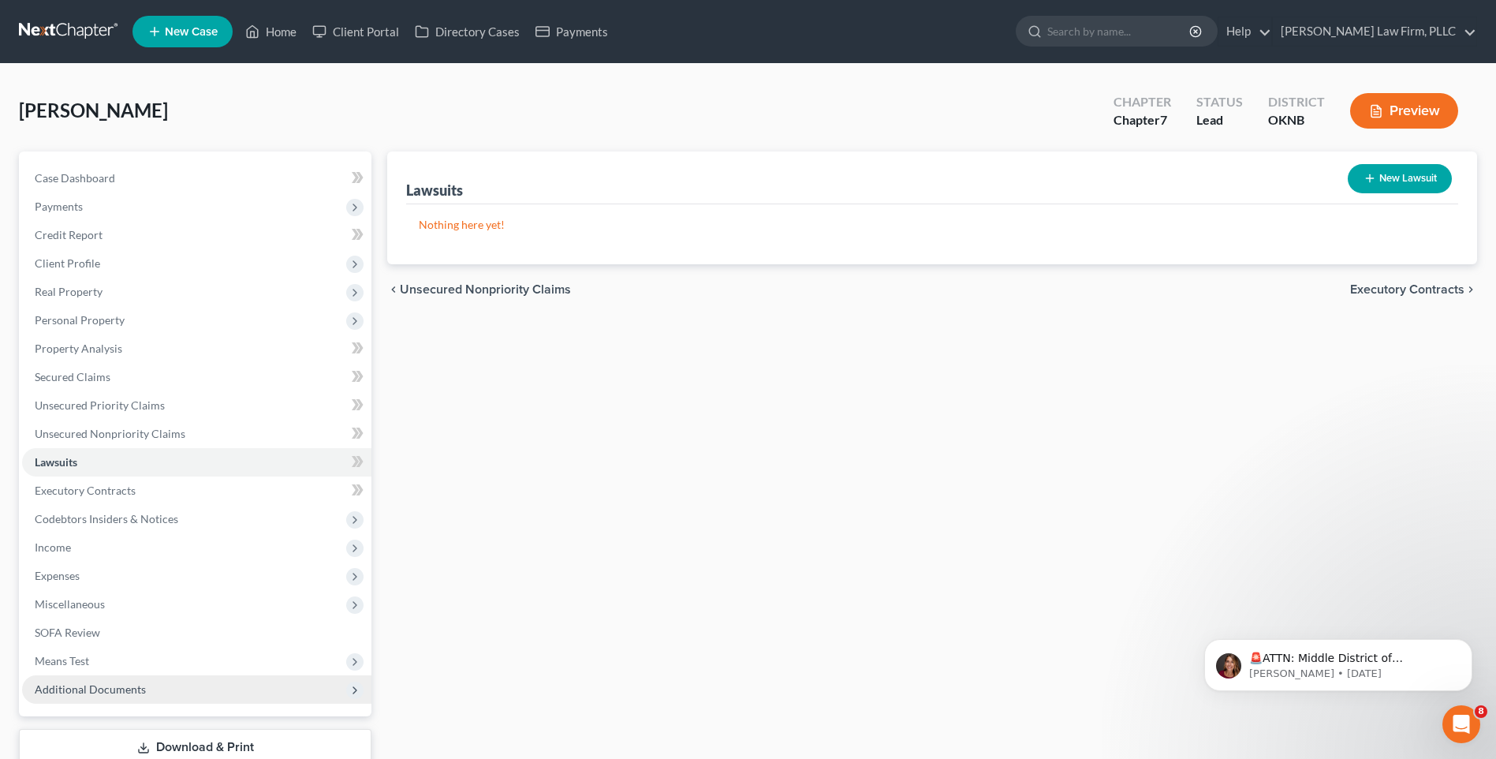
click at [1366, 182] on icon "button" at bounding box center [1370, 178] width 13 height 13
select select "0"
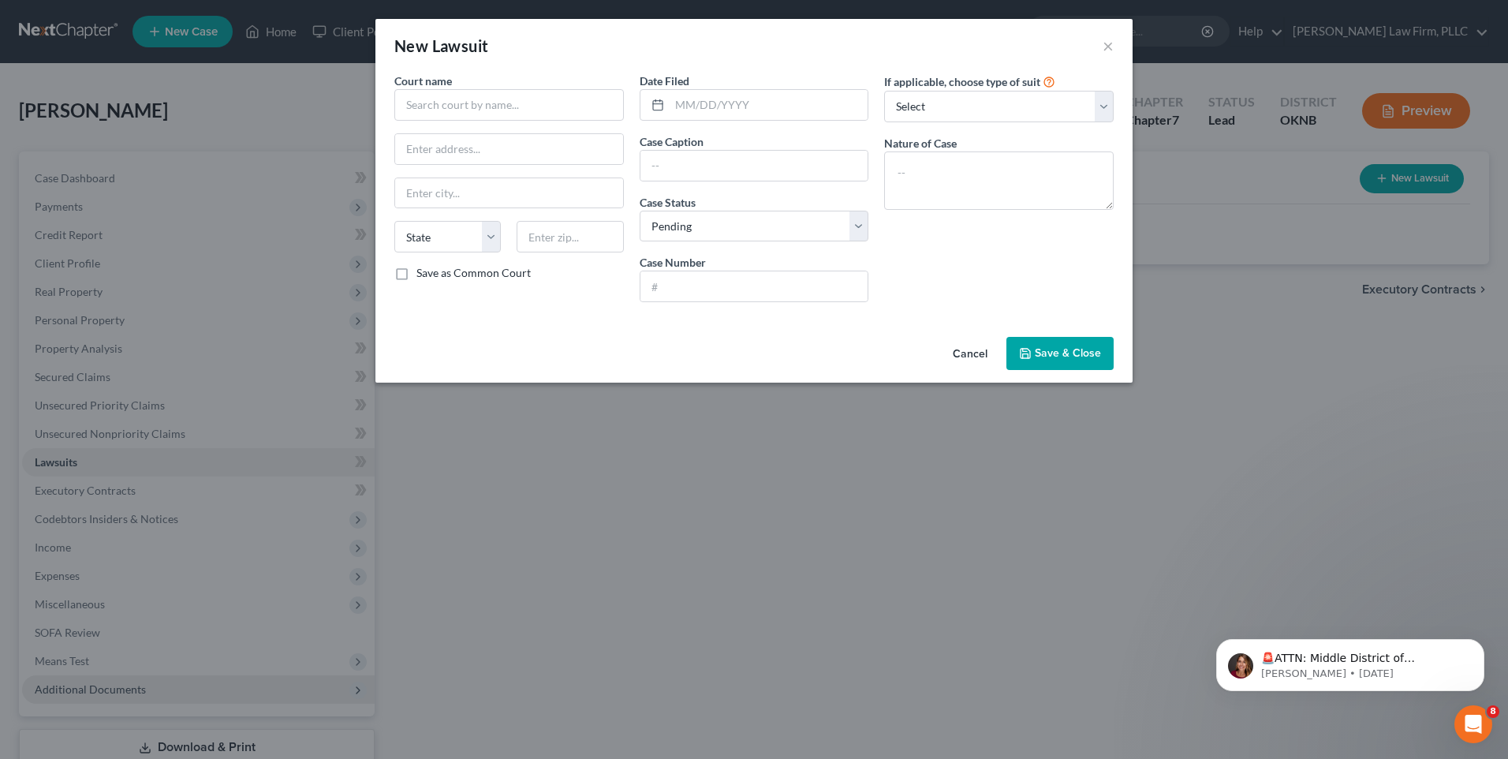
click at [953, 350] on button "Cancel" at bounding box center [970, 354] width 60 height 32
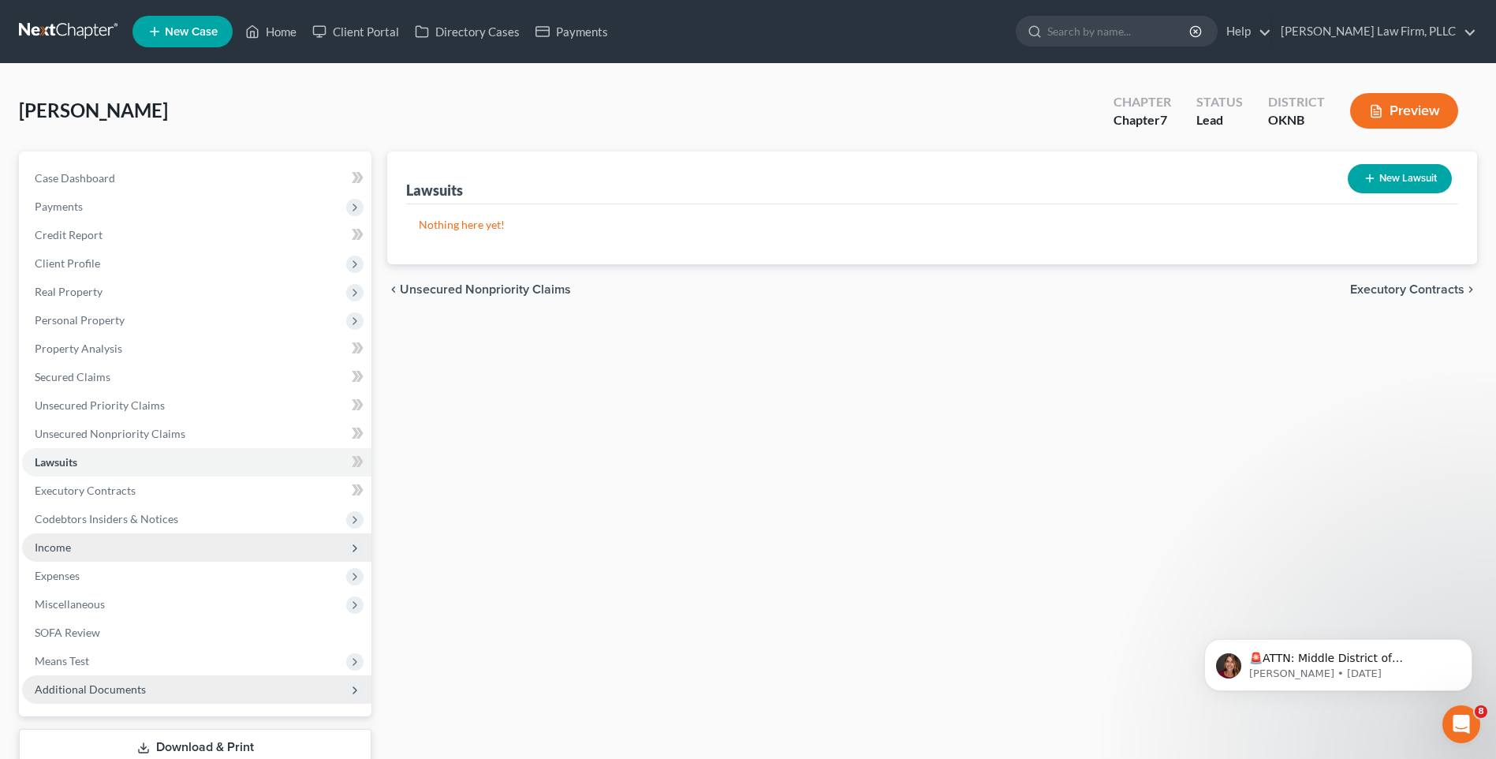
click at [198, 554] on span "Income" at bounding box center [196, 547] width 349 height 28
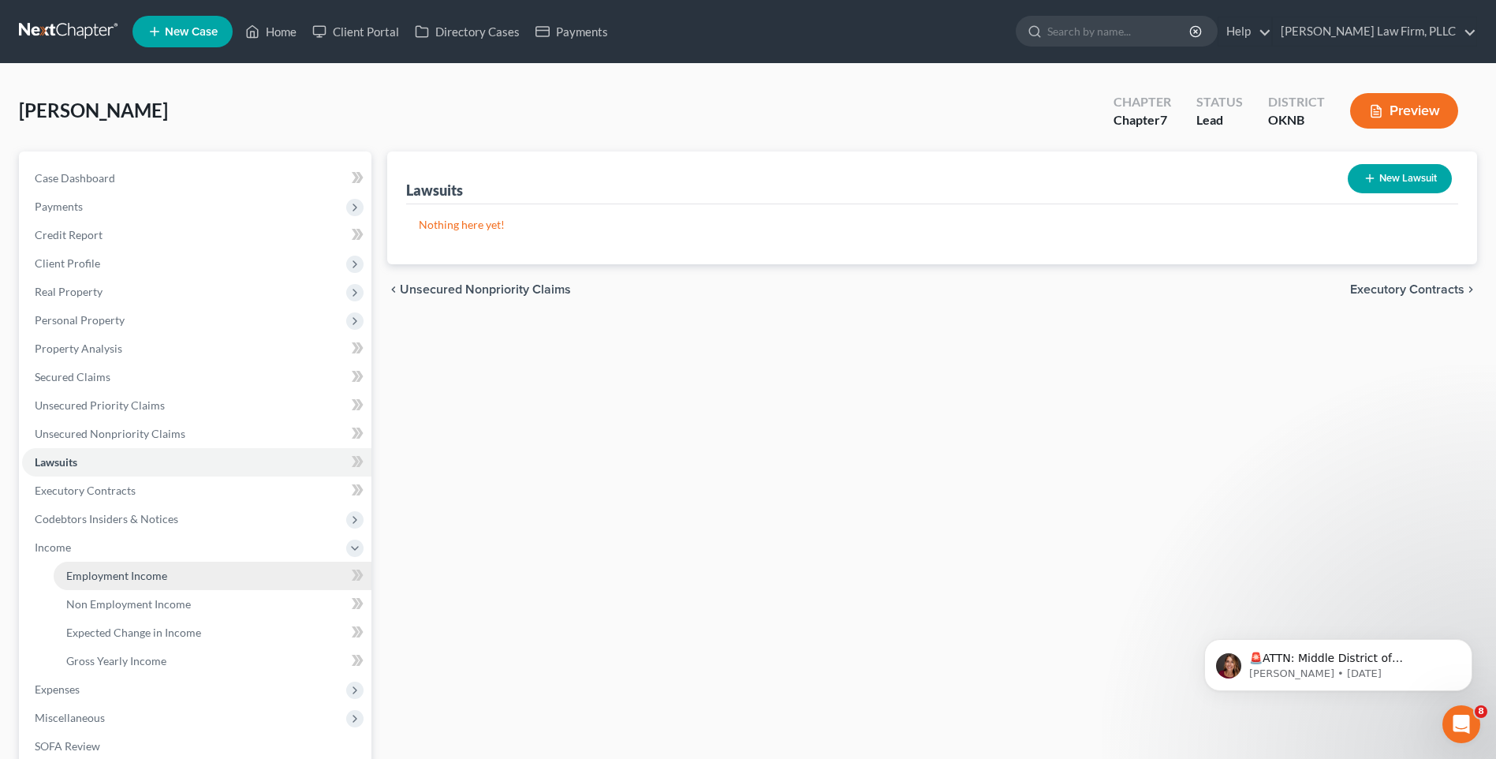
click at [219, 577] on link "Employment Income" at bounding box center [213, 576] width 318 height 28
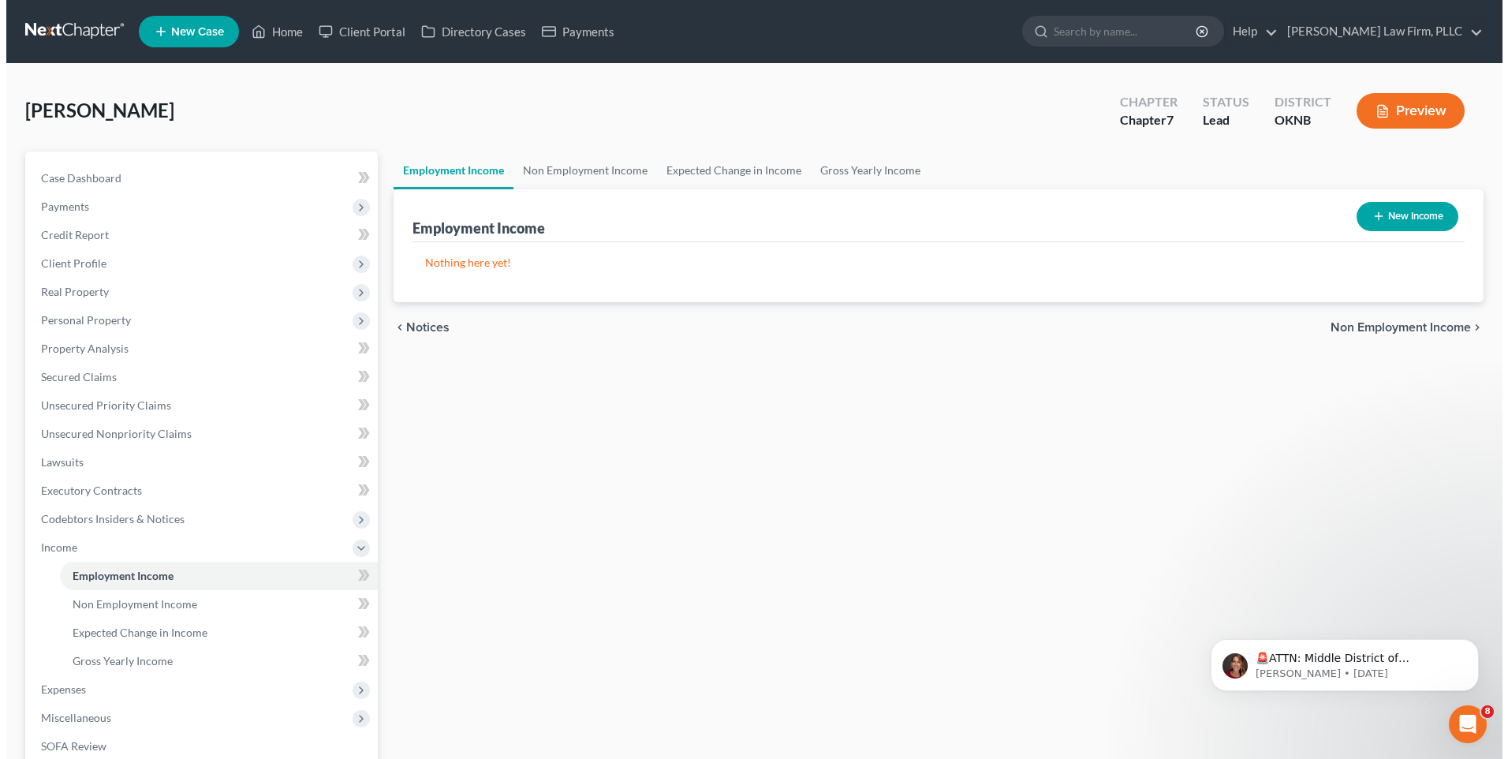
scroll to position [79, 0]
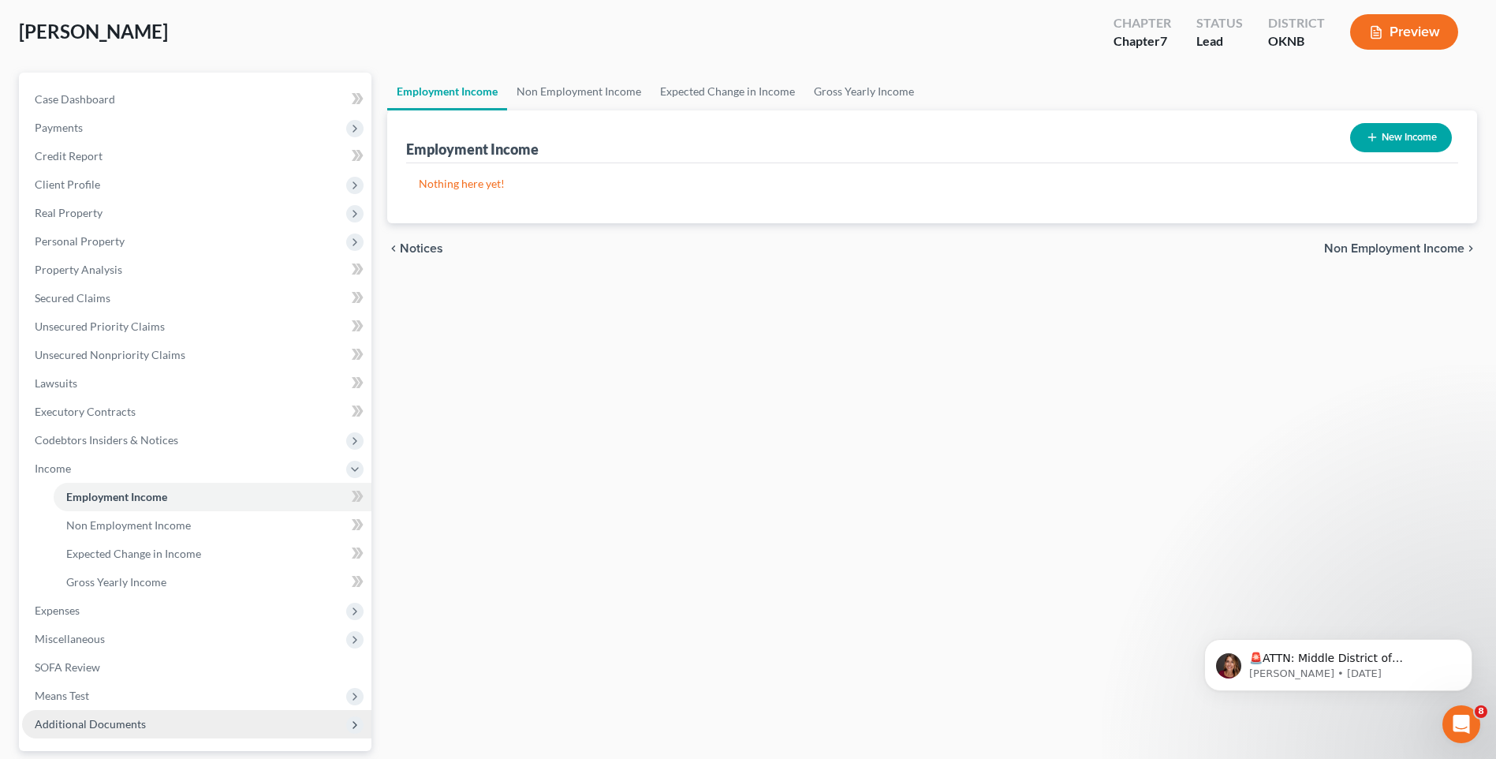
click at [1396, 144] on button "New Income" at bounding box center [1401, 137] width 102 height 29
select select "0"
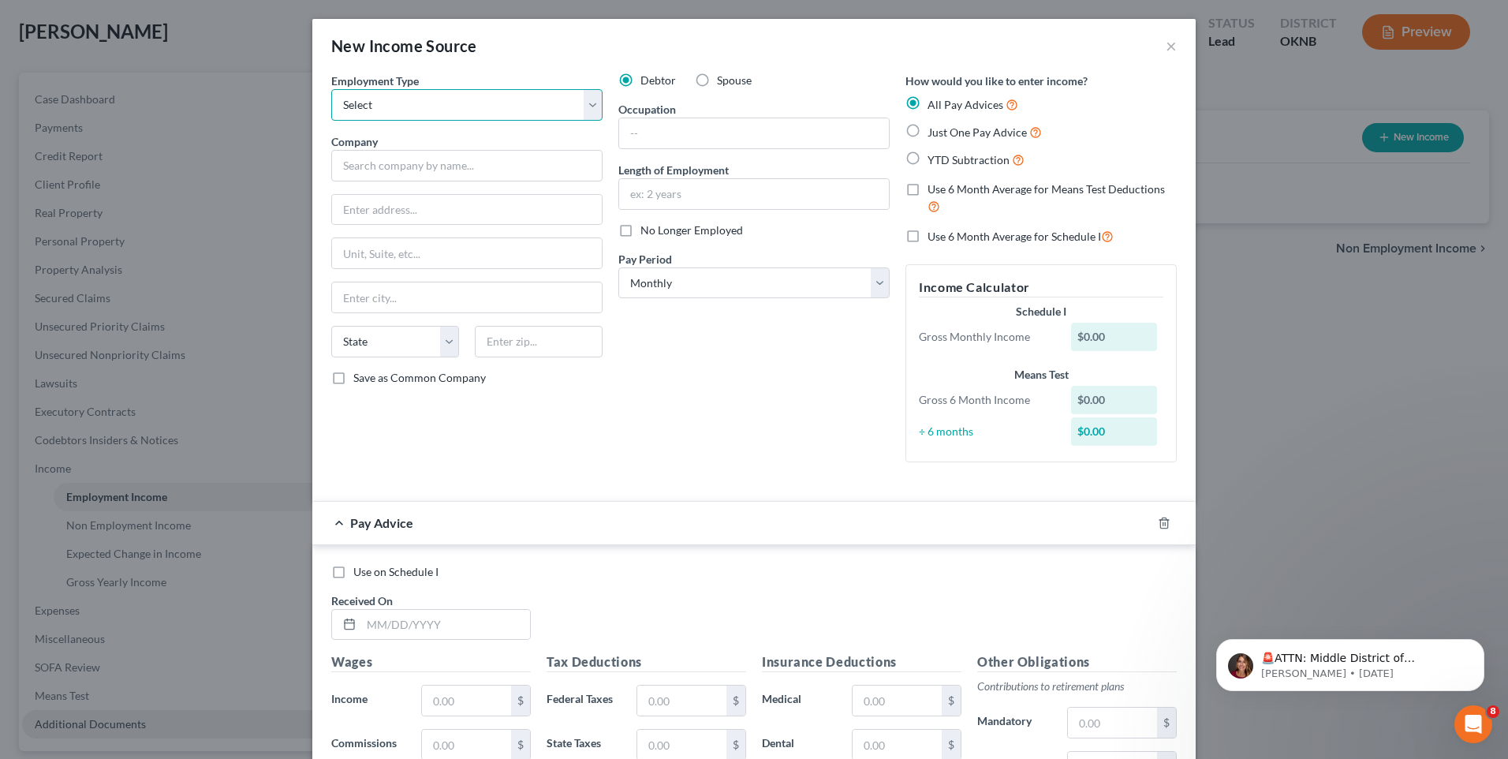
click at [484, 104] on select "Select Full or Part Time Employment Self Employment" at bounding box center [466, 105] width 271 height 32
select select "0"
click at [331, 89] on select "Select Full or Part Time Employment Self Employment" at bounding box center [466, 105] width 271 height 32
click at [699, 136] on input "text" at bounding box center [754, 133] width 270 height 30
click at [748, 418] on div "Debtor Spouse Occupation Length of Employment No Longer Employed Pay Period * S…" at bounding box center [753, 274] width 287 height 402
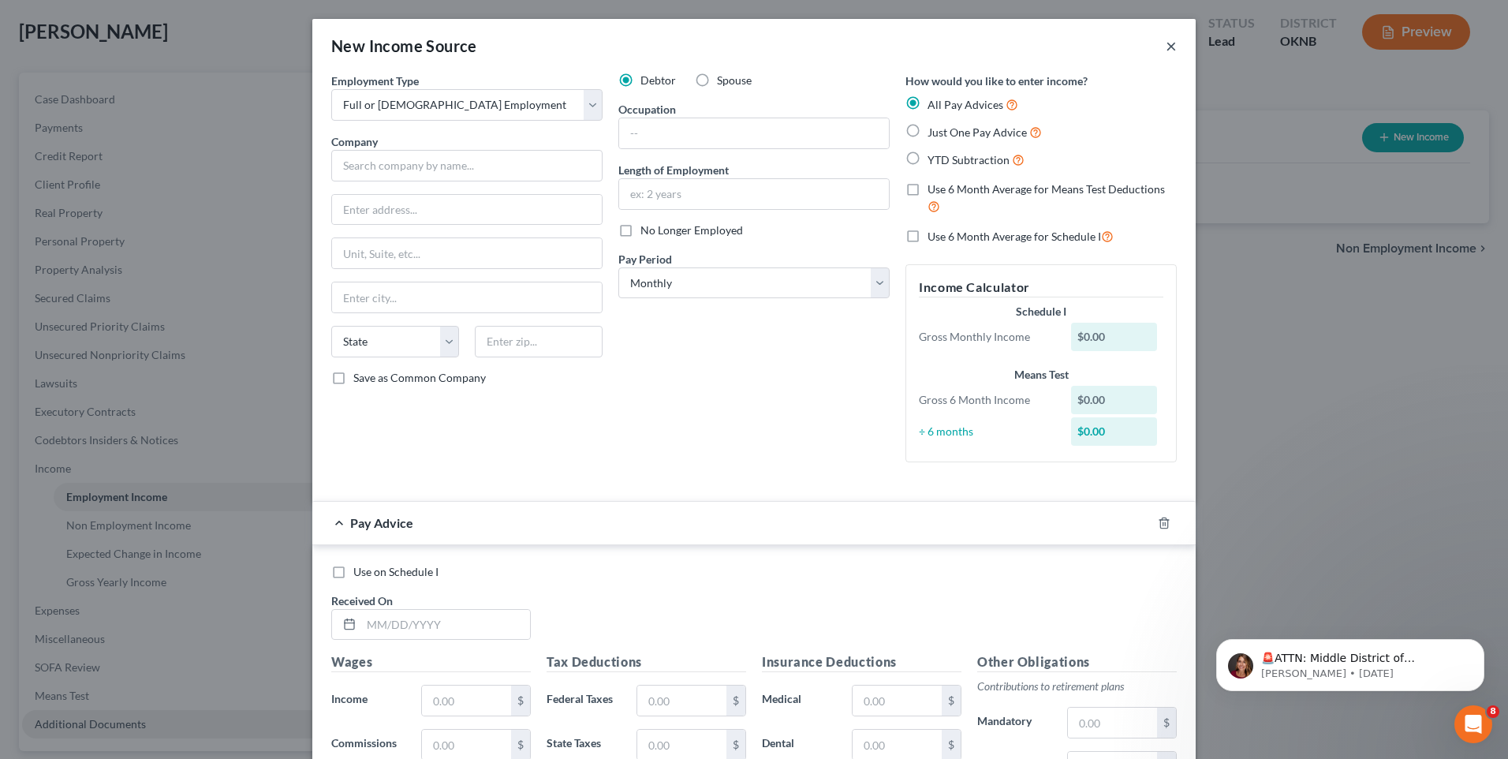
click at [1166, 43] on button "×" at bounding box center [1171, 45] width 11 height 19
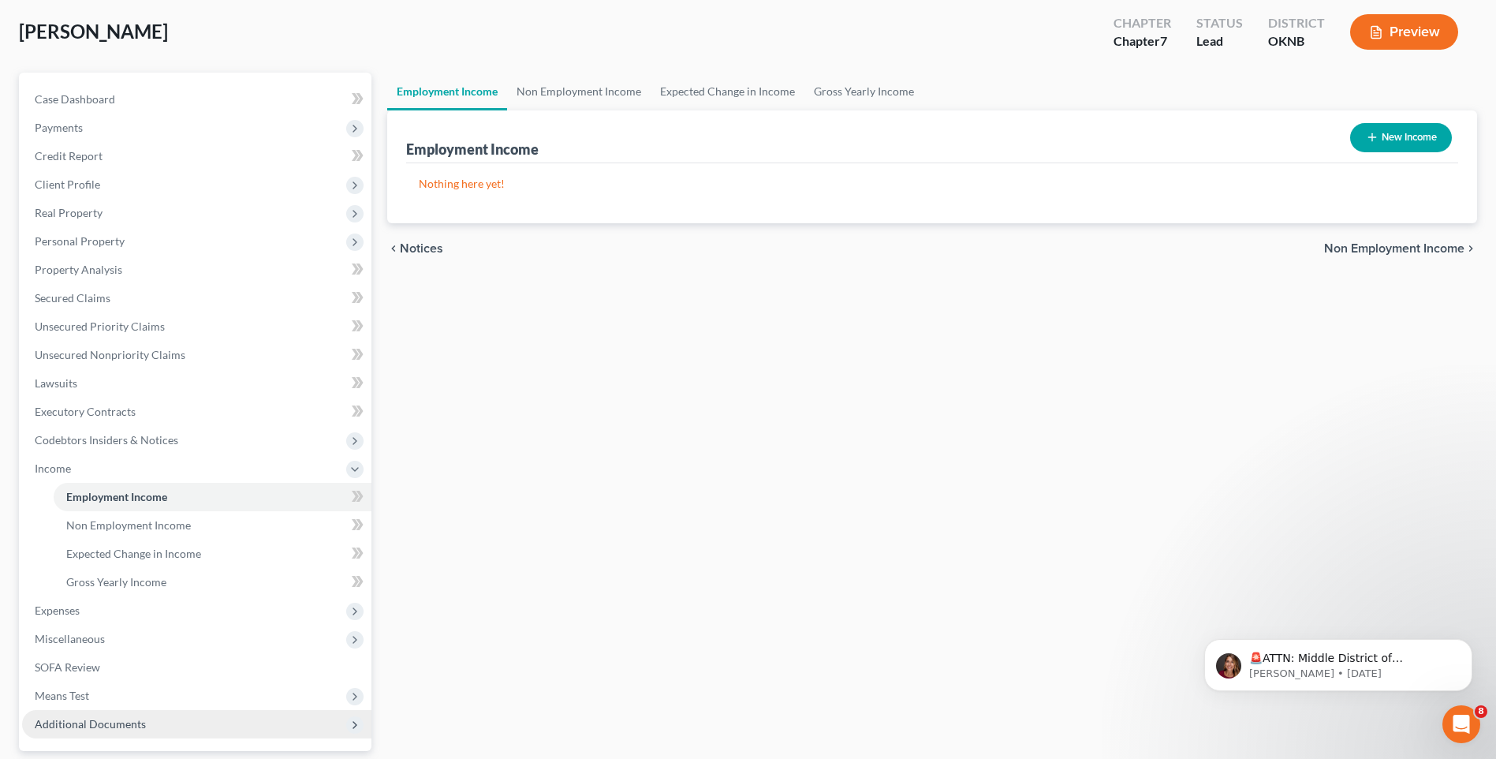
click at [1418, 136] on button "New Income" at bounding box center [1401, 137] width 102 height 29
select select "0"
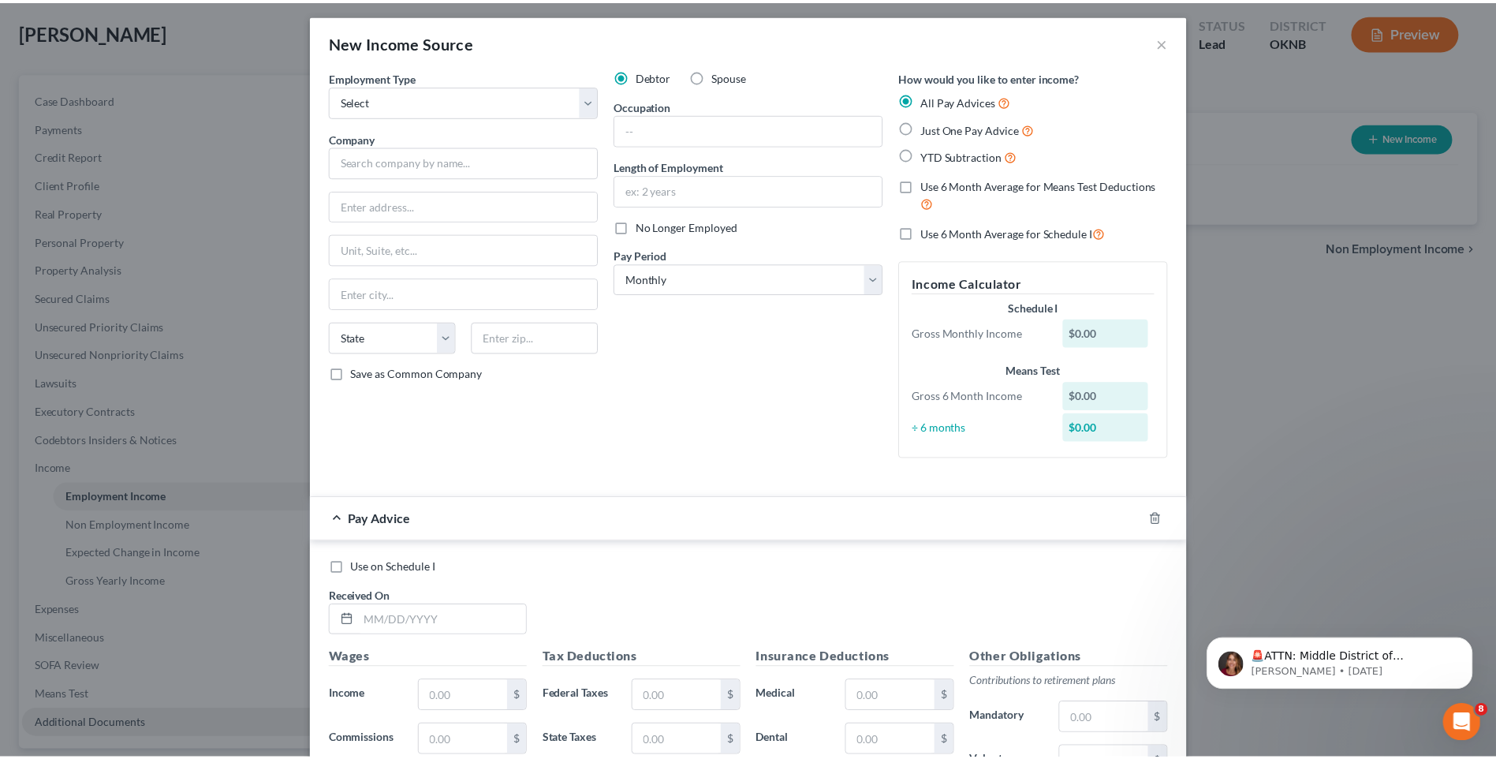
scroll to position [0, 0]
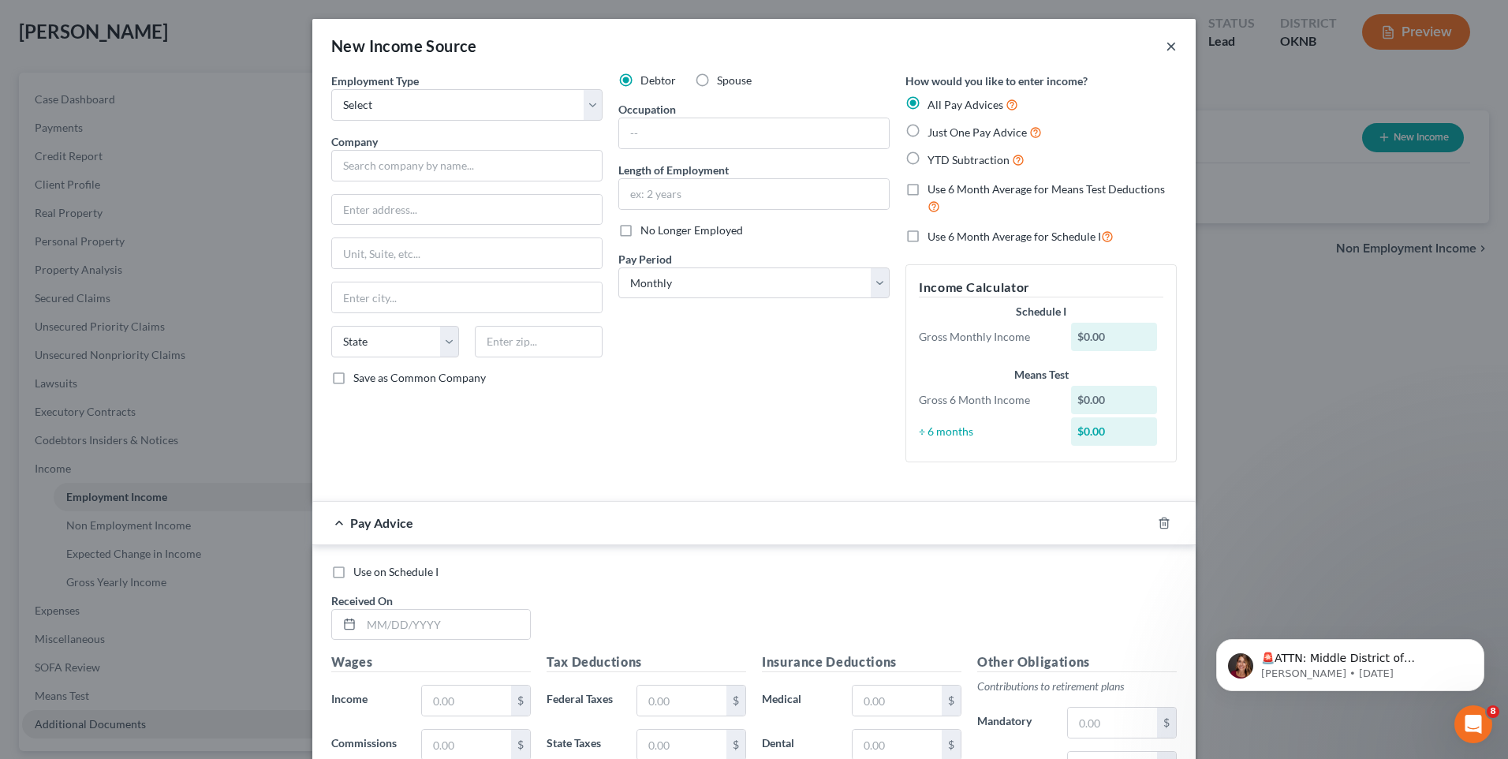
click at [1168, 43] on button "×" at bounding box center [1171, 45] width 11 height 19
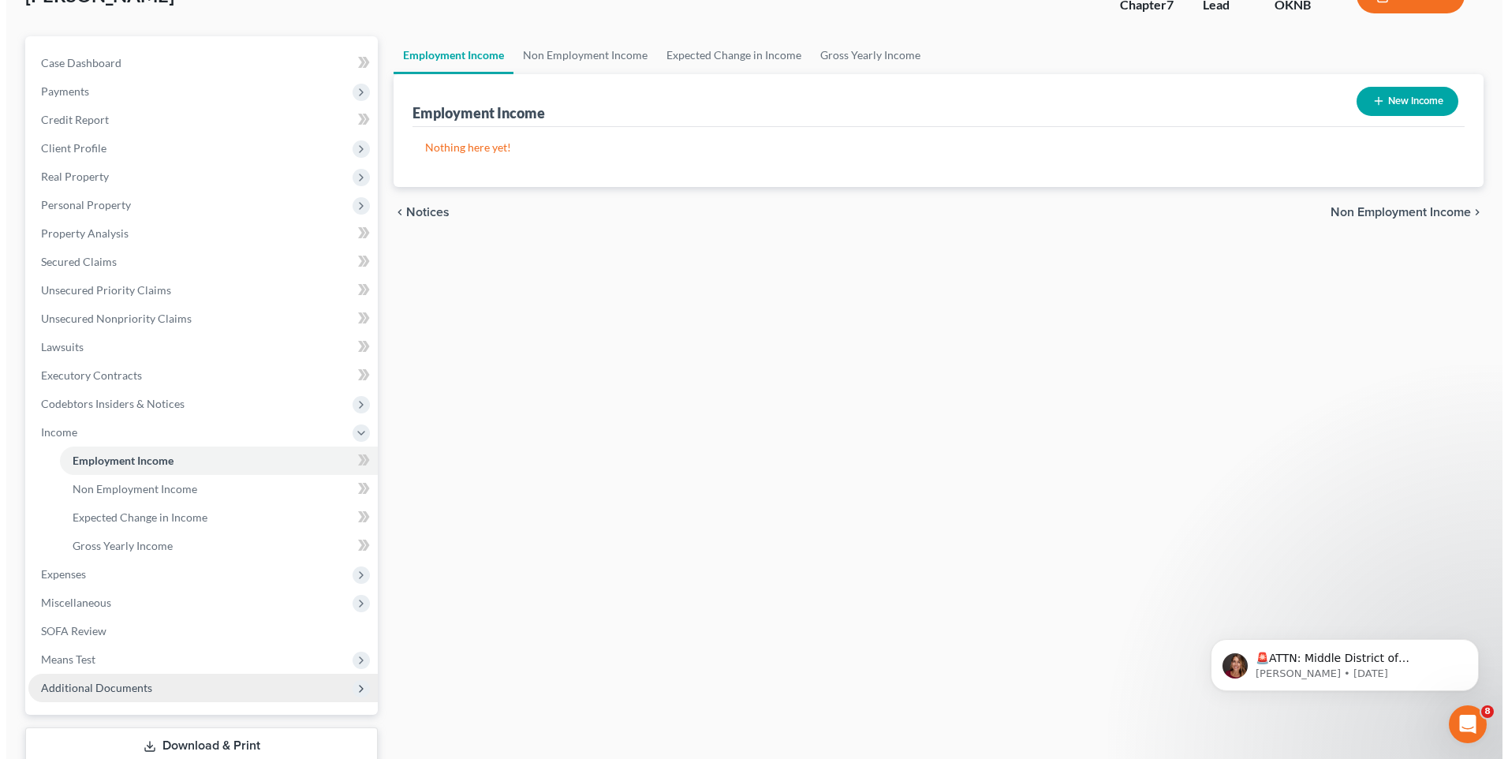
scroll to position [143, 0]
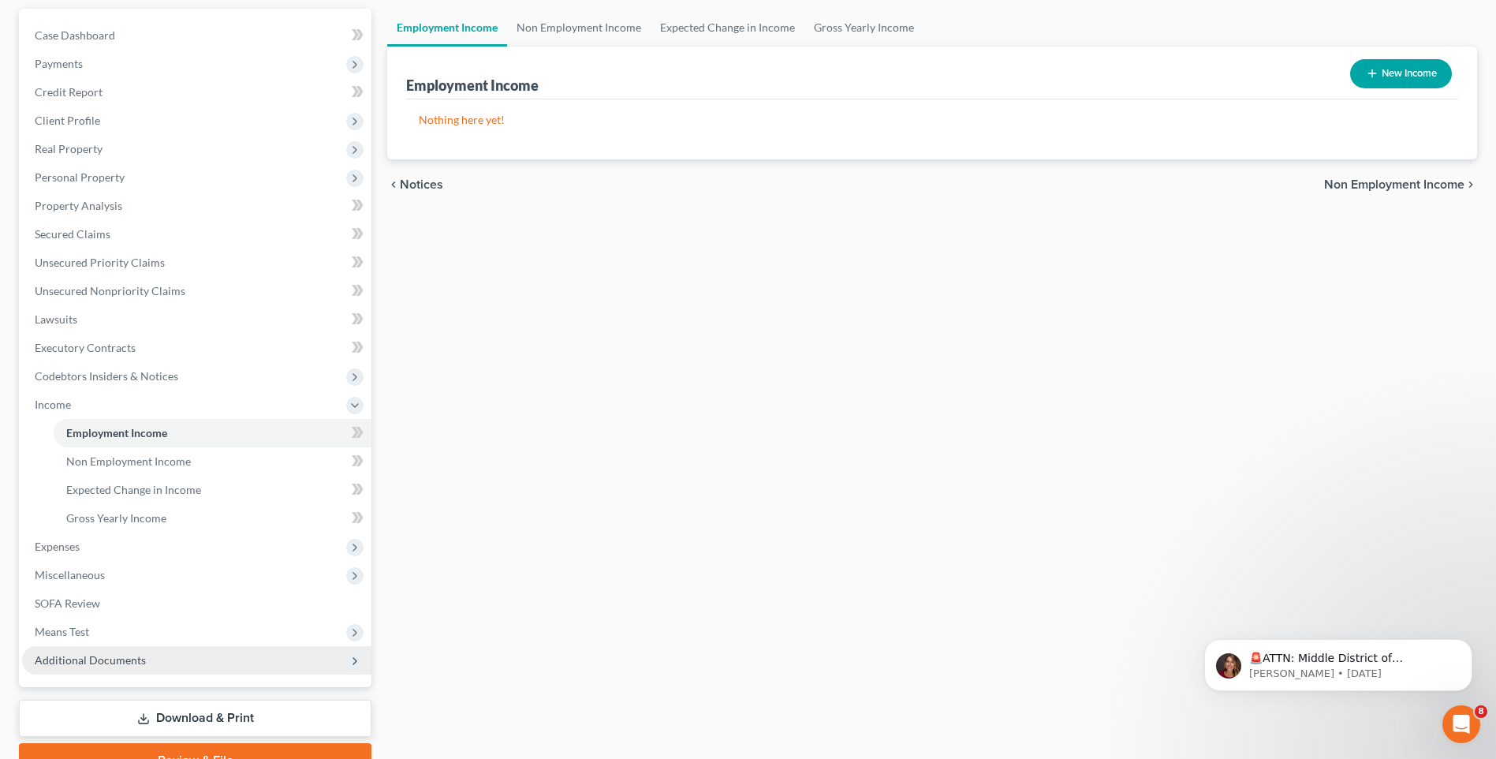
click at [1405, 77] on button "New Income" at bounding box center [1401, 73] width 102 height 29
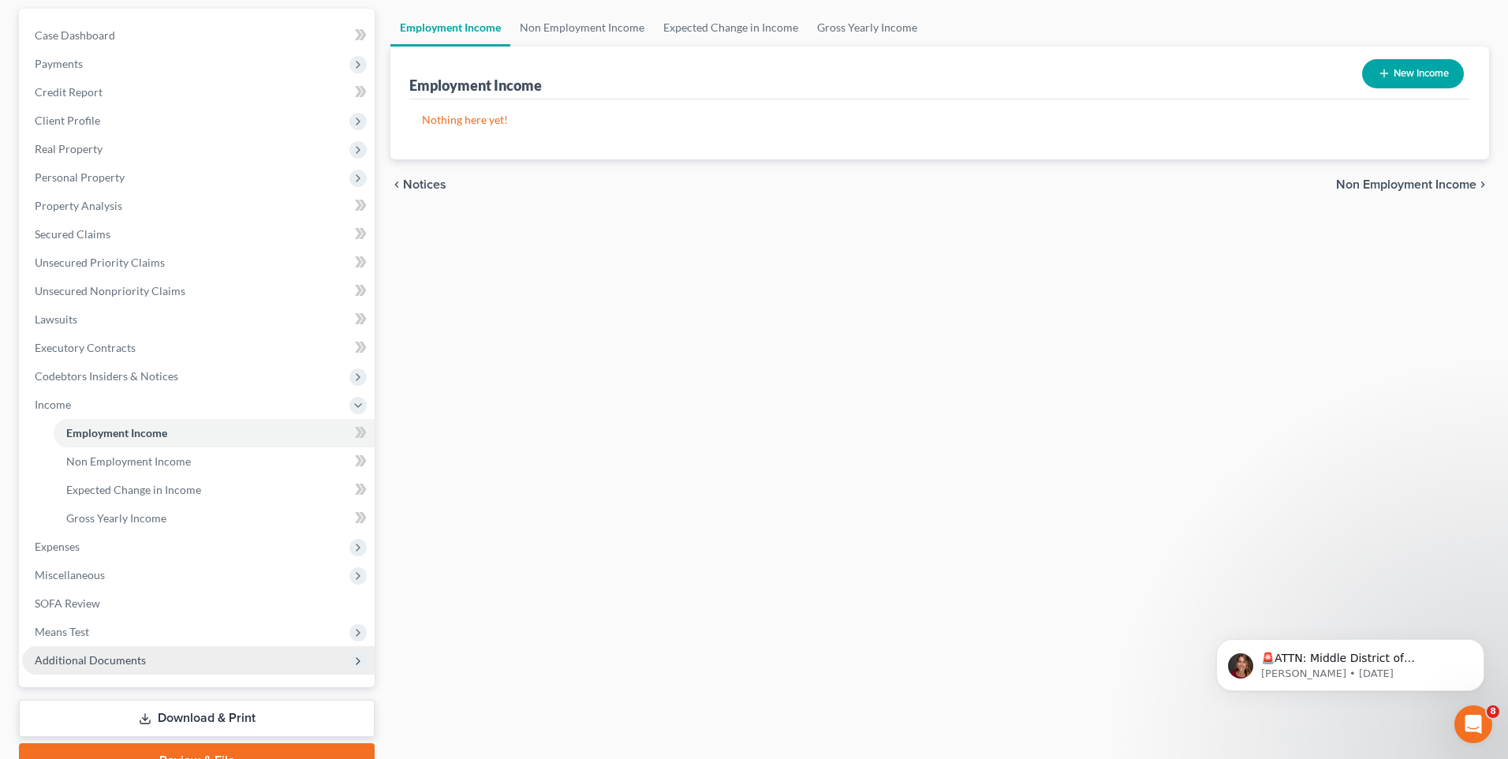
select select "0"
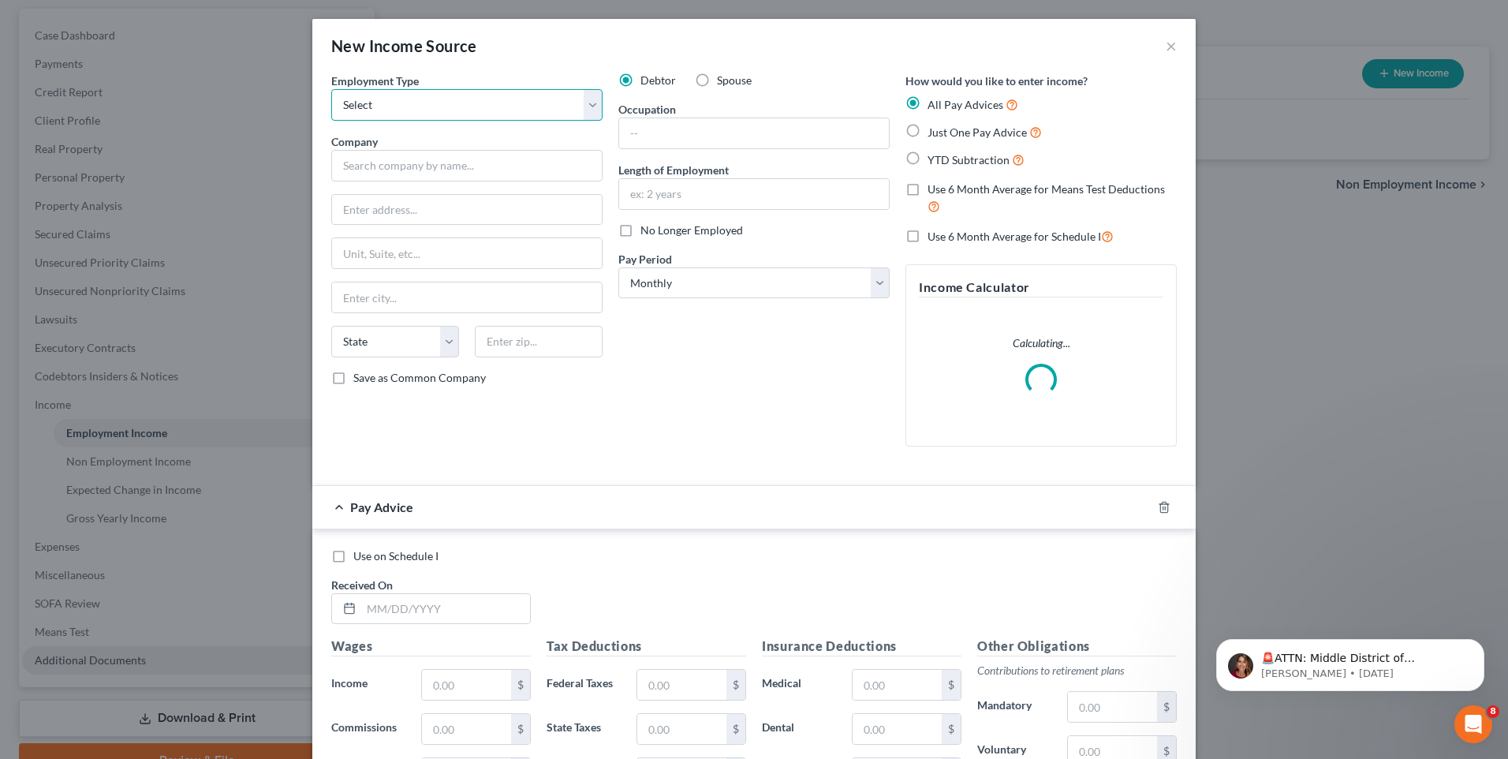
drag, startPoint x: 561, startPoint y: 103, endPoint x: 554, endPoint y: 120, distance: 18.5
click at [561, 103] on select "Select Full or Part Time Employment Self Employment" at bounding box center [466, 105] width 271 height 32
select select "0"
click at [331, 89] on select "Select Full or Part Time Employment Self Employment" at bounding box center [466, 105] width 271 height 32
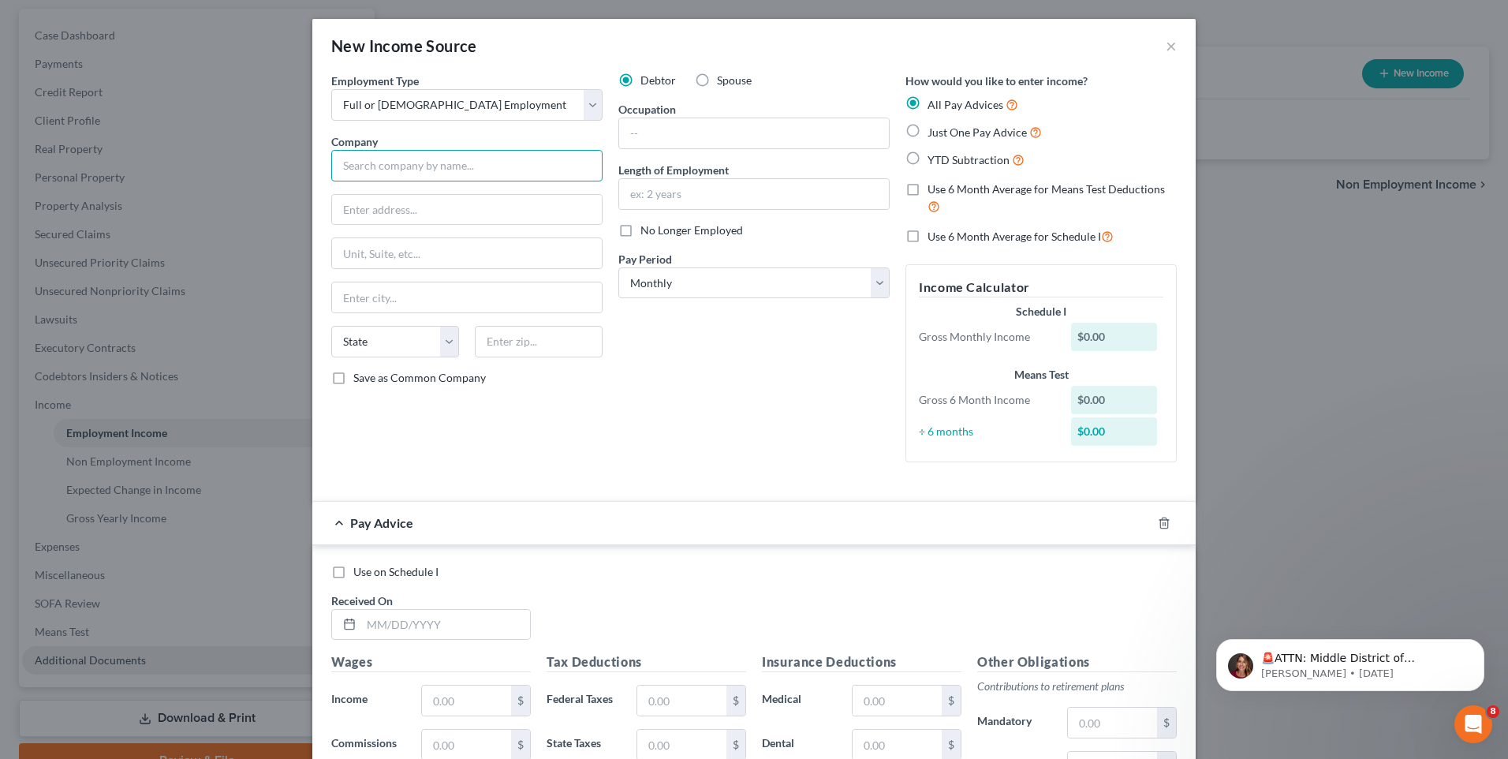
click at [520, 170] on input "text" at bounding box center [466, 166] width 271 height 32
type input "Baker Hughes Oilfield Operations LLC"
click at [514, 222] on input "text" at bounding box center [467, 210] width 270 height 30
drag, startPoint x: 481, startPoint y: 214, endPoint x: 624, endPoint y: 231, distance: 143.8
click at [624, 231] on div "Employment Type * Select Full or Part Time Employment Self Employment Company *…" at bounding box center [753, 281] width 861 height 416
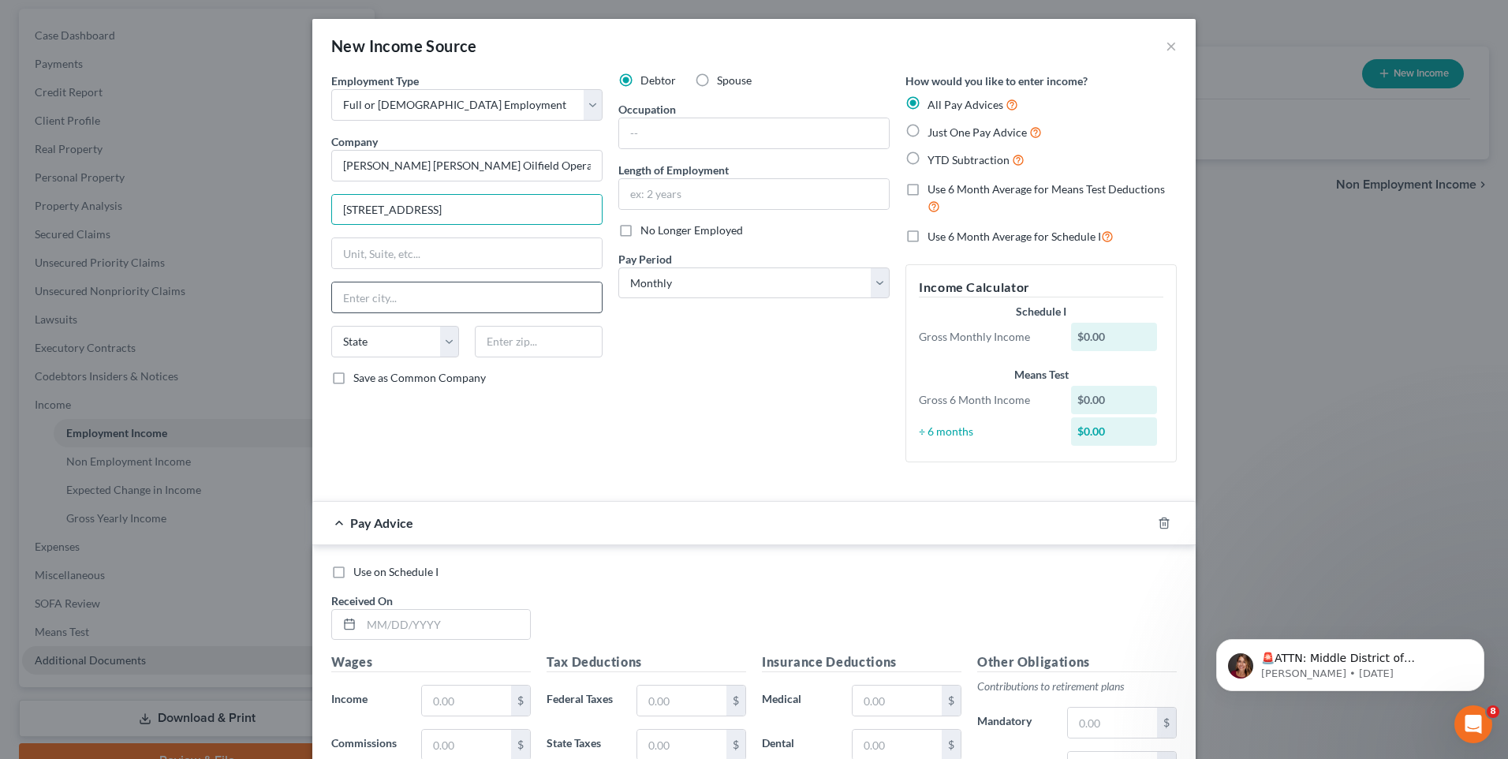
type input "17021 Aldine Westfield Road"
click at [467, 297] on input "text" at bounding box center [467, 297] width 270 height 30
type input "Houston"
click at [624, 411] on div "Debtor Spouse Occupation Length of Employment No Longer Employed Pay Period * S…" at bounding box center [753, 274] width 287 height 402
click at [549, 340] on input "text" at bounding box center [539, 342] width 128 height 32
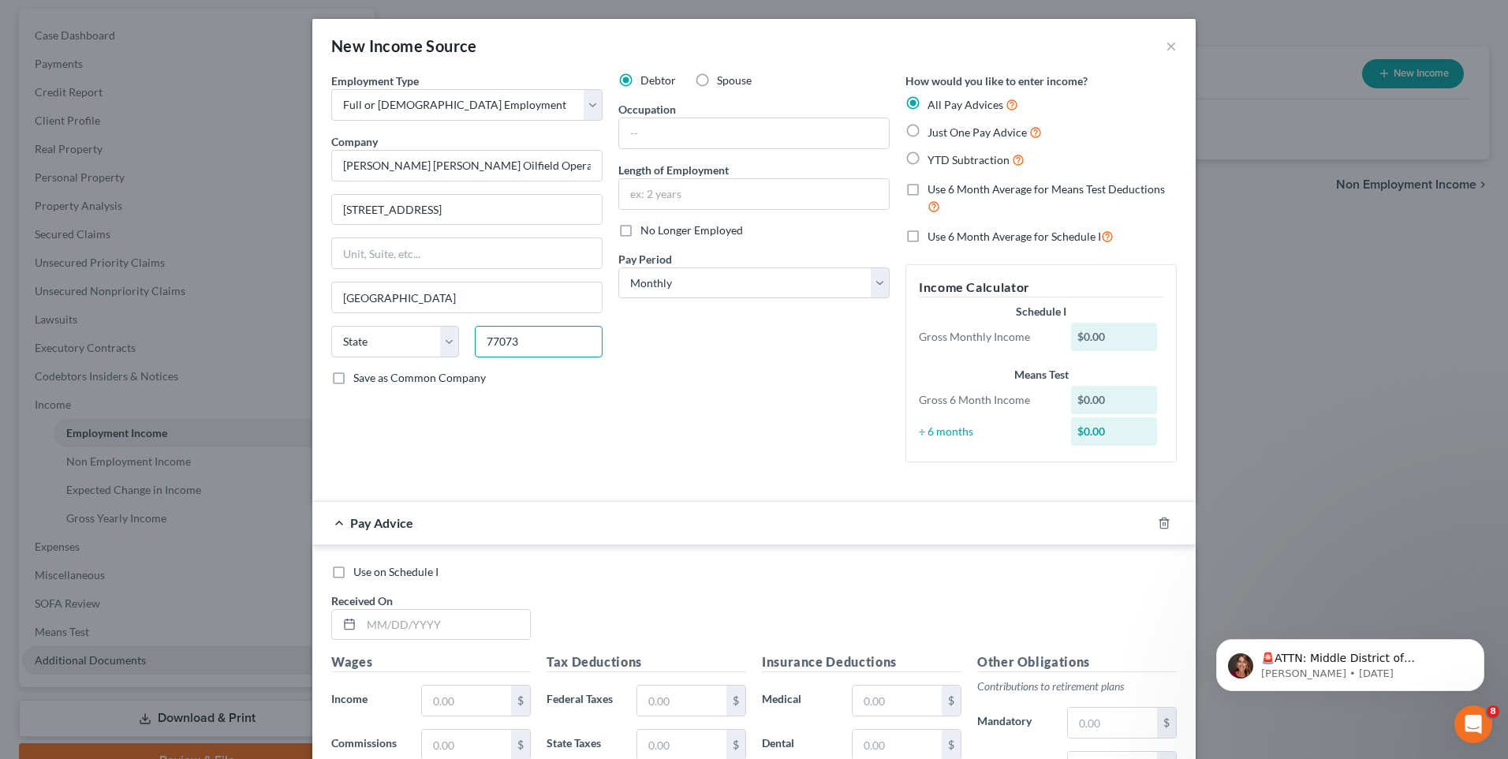
type input "77073"
click at [733, 460] on div "Debtor Spouse Occupation Length of Employment No Longer Employed Pay Period * S…" at bounding box center [753, 274] width 287 height 402
select select "45"
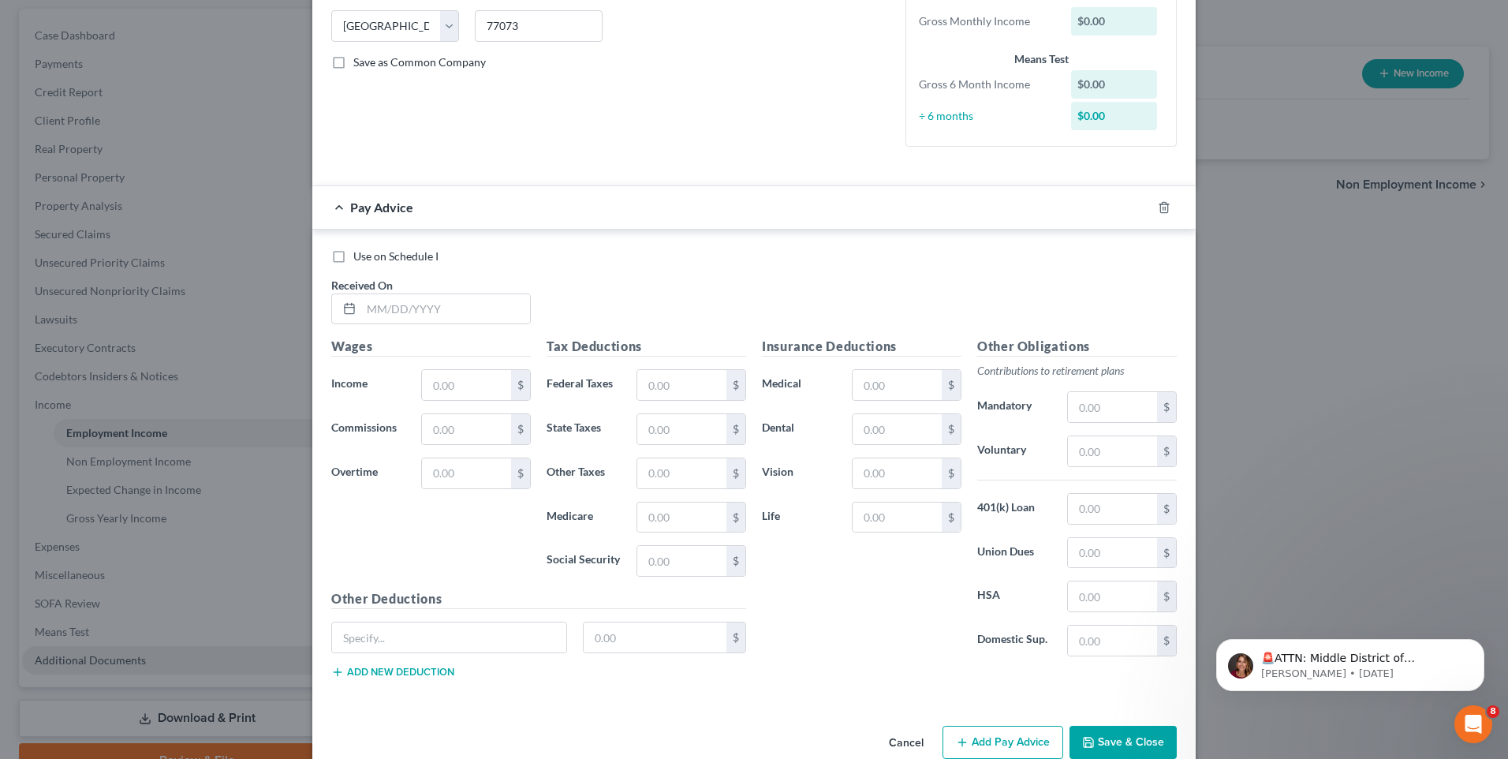
scroll to position [347, 0]
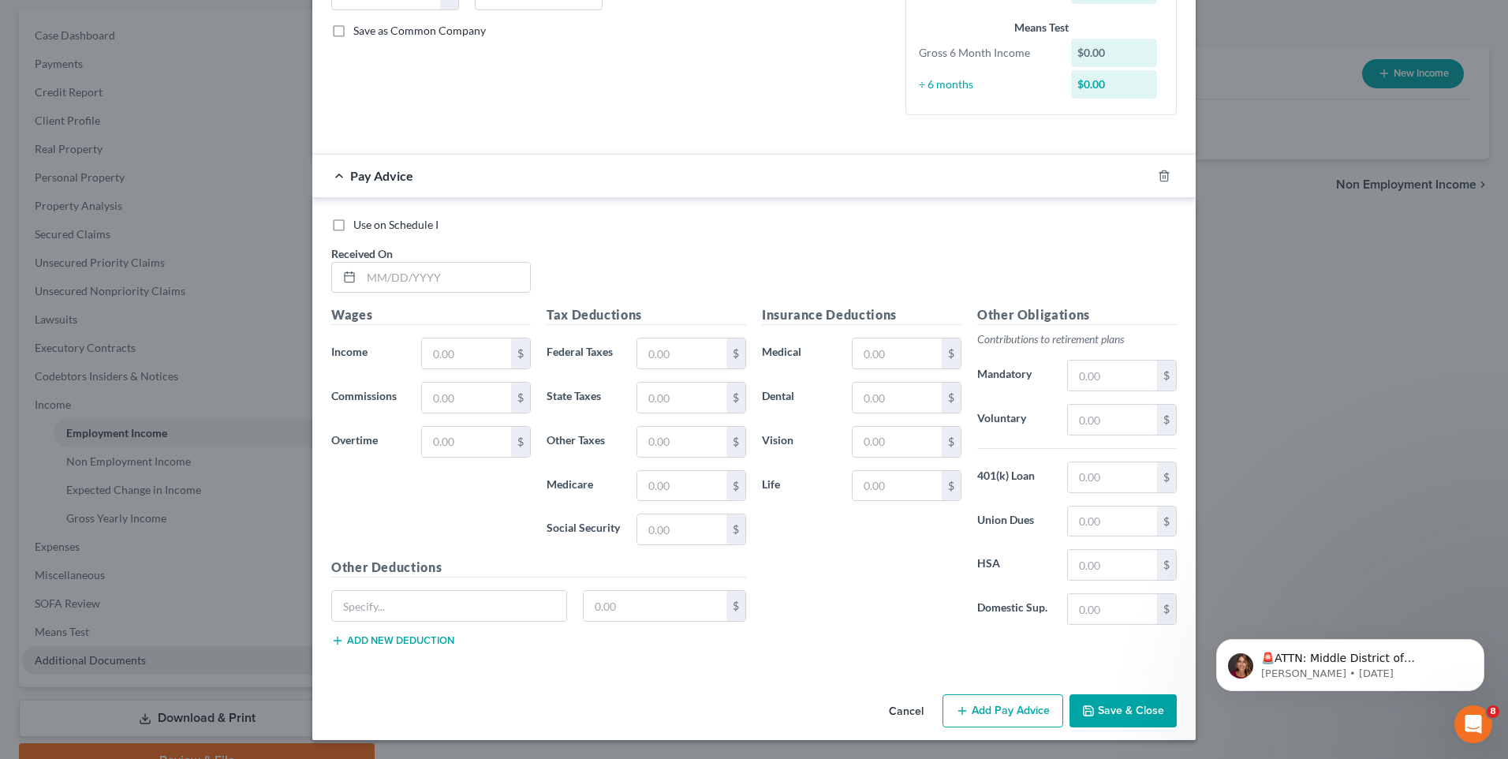
click at [375, 228] on span "Use on Schedule I" at bounding box center [395, 224] width 85 height 13
click at [370, 227] on input "Use on Schedule I" at bounding box center [365, 222] width 10 height 10
checkbox input "true"
click at [461, 276] on input "text" at bounding box center [445, 278] width 169 height 30
type input "8"
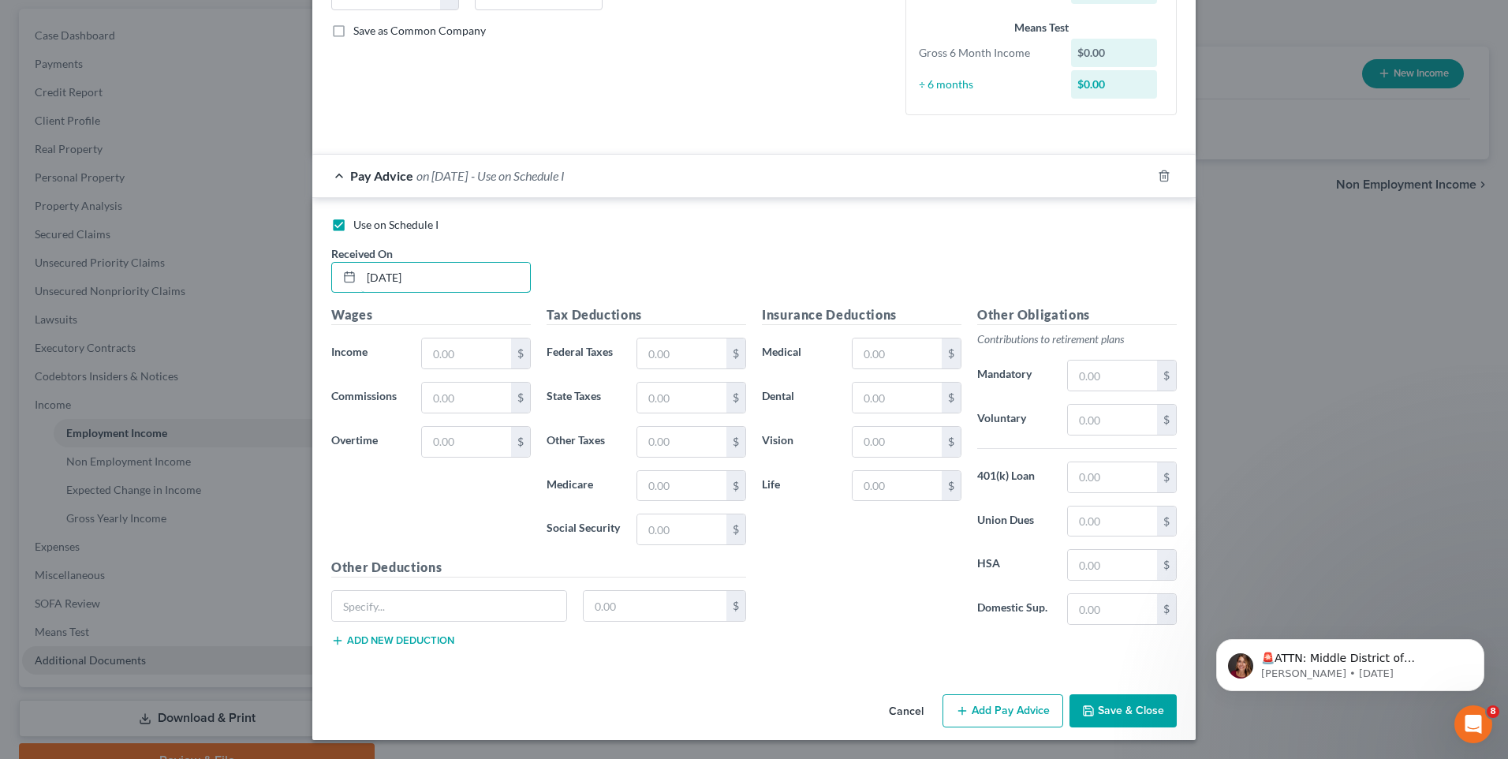
type input "08/22/2025"
click at [678, 279] on div "Use on Schedule I Received On * 08/22/2025" at bounding box center [753, 261] width 861 height 89
click at [487, 352] on input "text" at bounding box center [466, 353] width 89 height 30
drag, startPoint x: 680, startPoint y: 261, endPoint x: 690, endPoint y: 262, distance: 10.3
click at [680, 261] on div "Use on Schedule I Received On * 08/22/2025" at bounding box center [753, 261] width 861 height 89
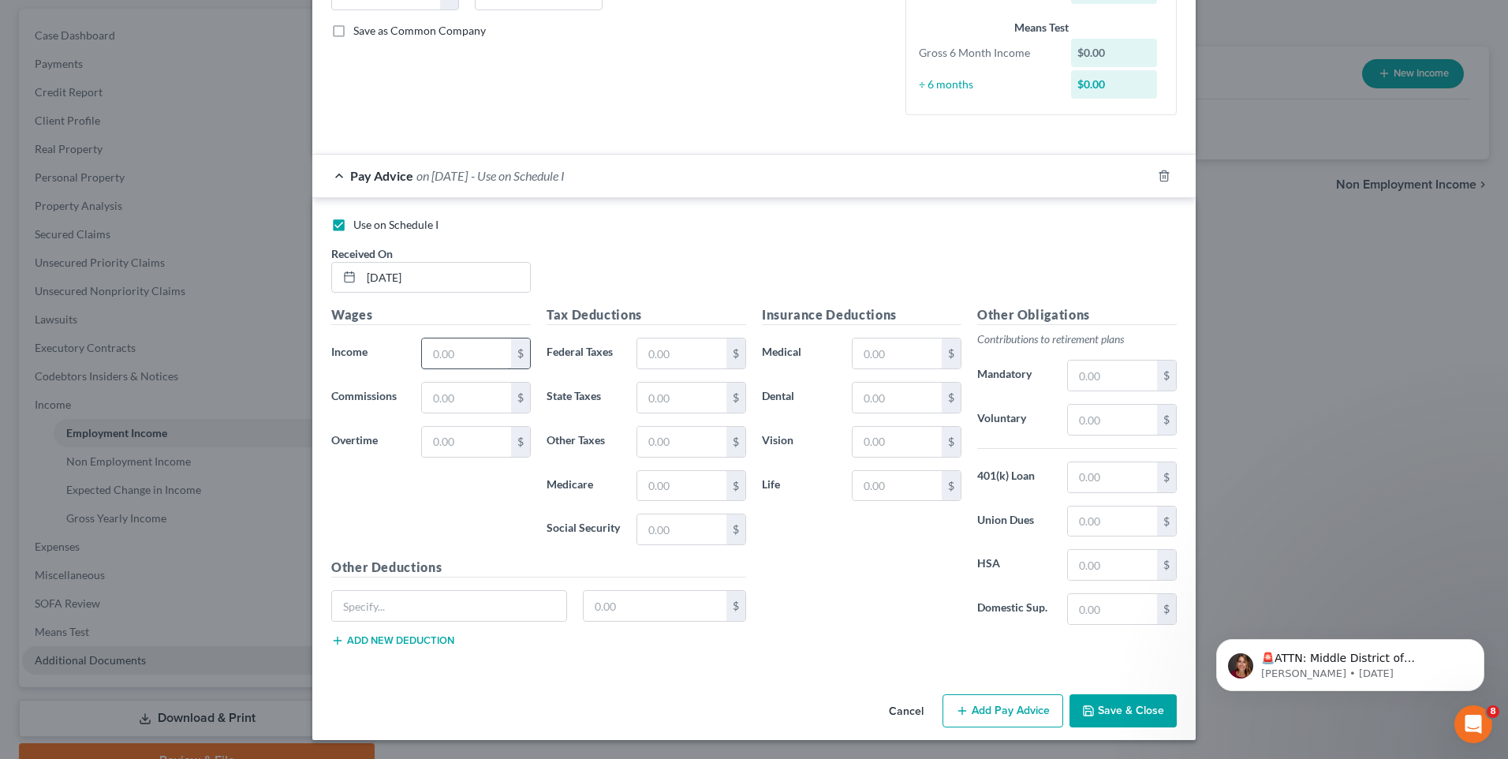
click at [479, 354] on input "text" at bounding box center [466, 353] width 89 height 30
click at [706, 256] on div "Use on Schedule I Received On * 08/22/2025" at bounding box center [753, 261] width 861 height 89
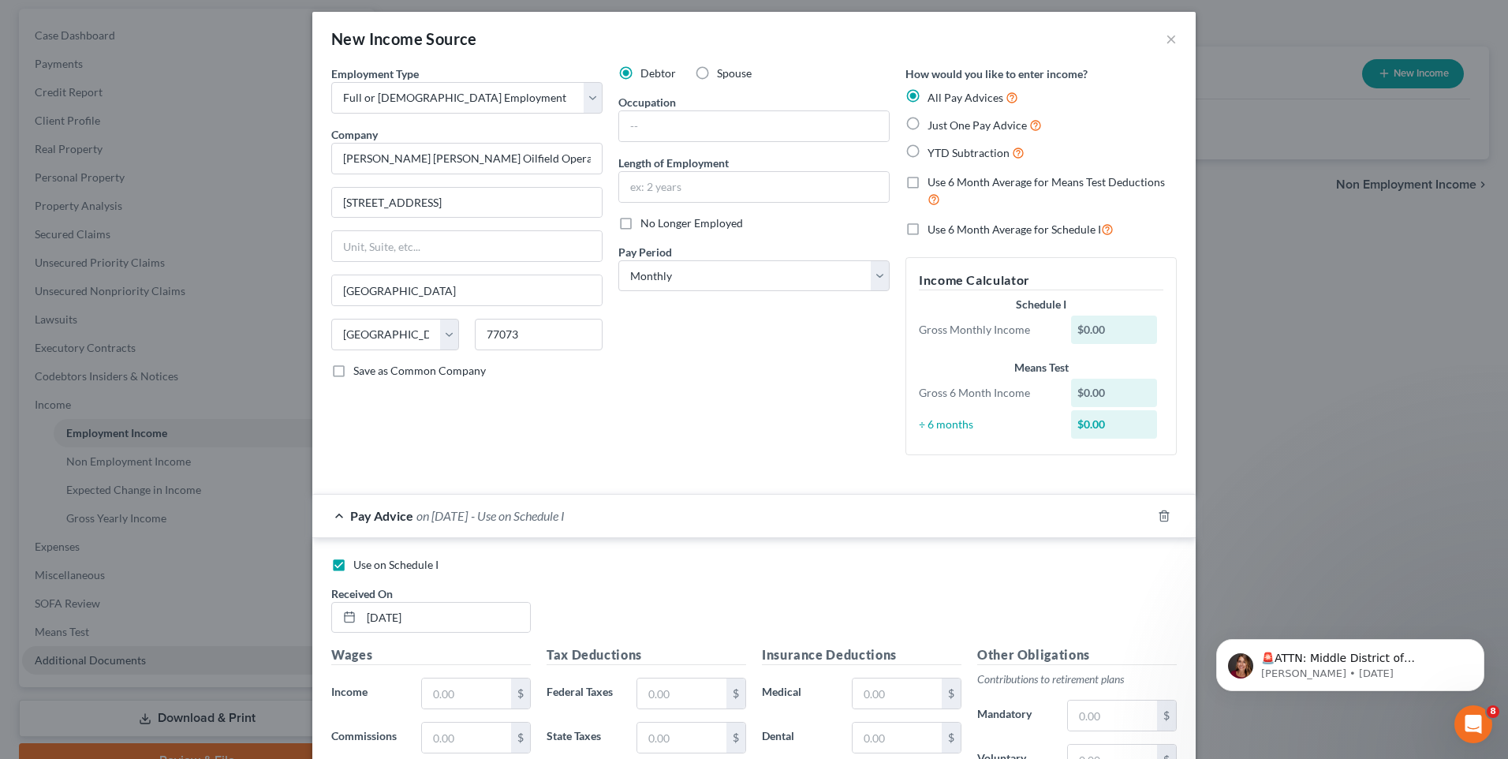
scroll to position [0, 0]
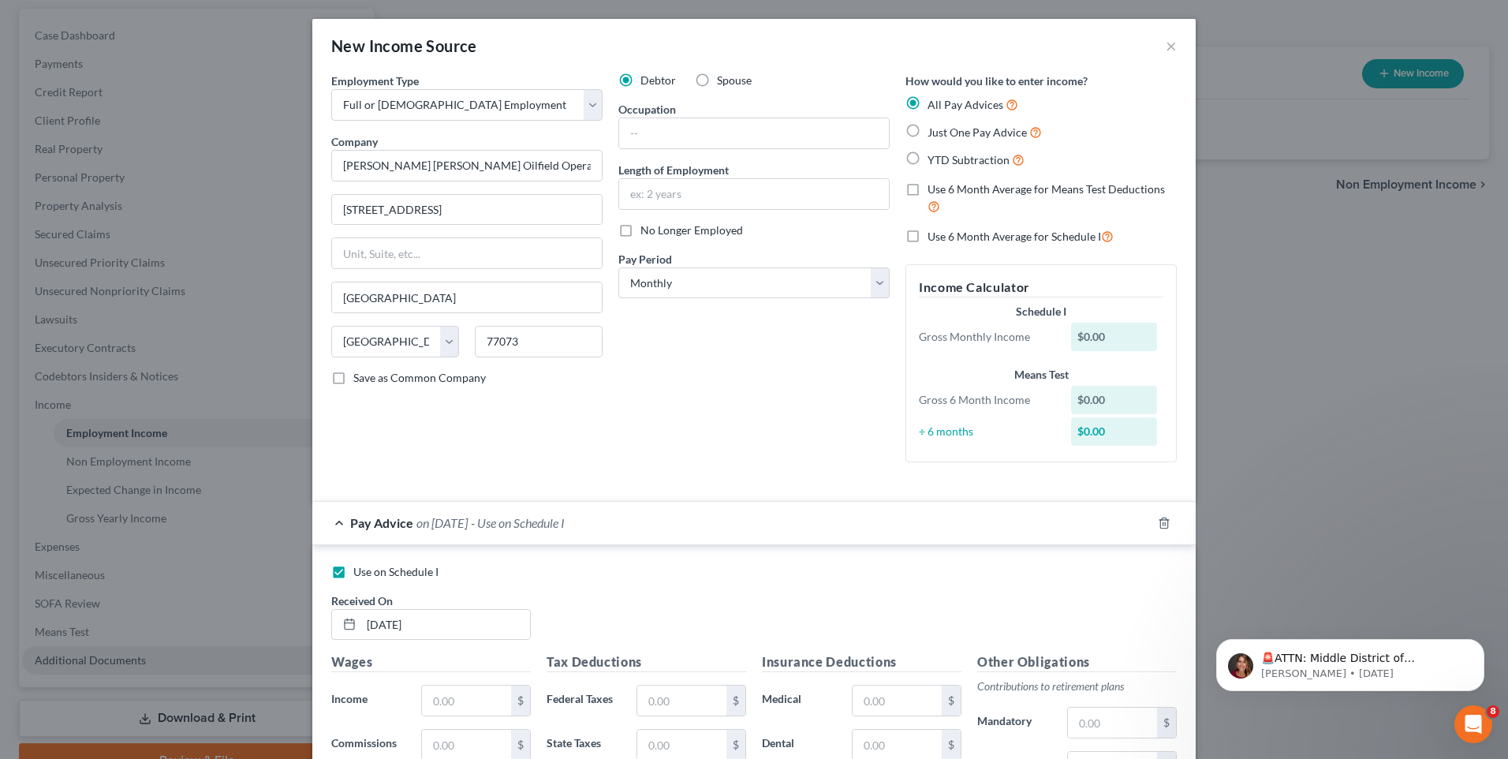
click at [928, 237] on label "Use 6 Month Average for Schedule I" at bounding box center [1021, 236] width 186 height 18
click at [934, 237] on input "Use 6 Month Average for Schedule I" at bounding box center [939, 232] width 10 height 10
checkbox input "true"
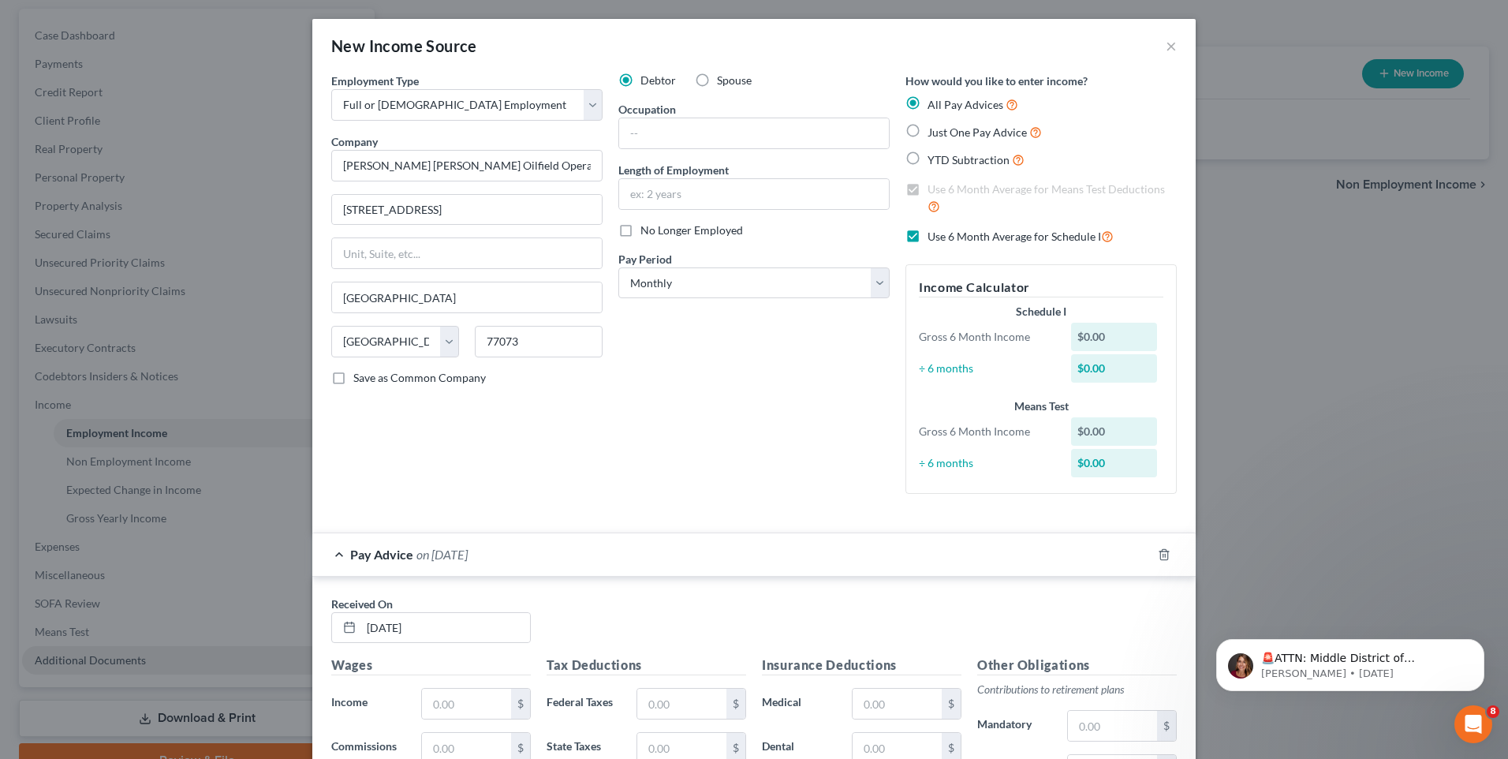
click at [928, 132] on label "Just One Pay Advice" at bounding box center [985, 132] width 114 height 18
click at [934, 132] on input "Just One Pay Advice" at bounding box center [939, 128] width 10 height 10
radio input "true"
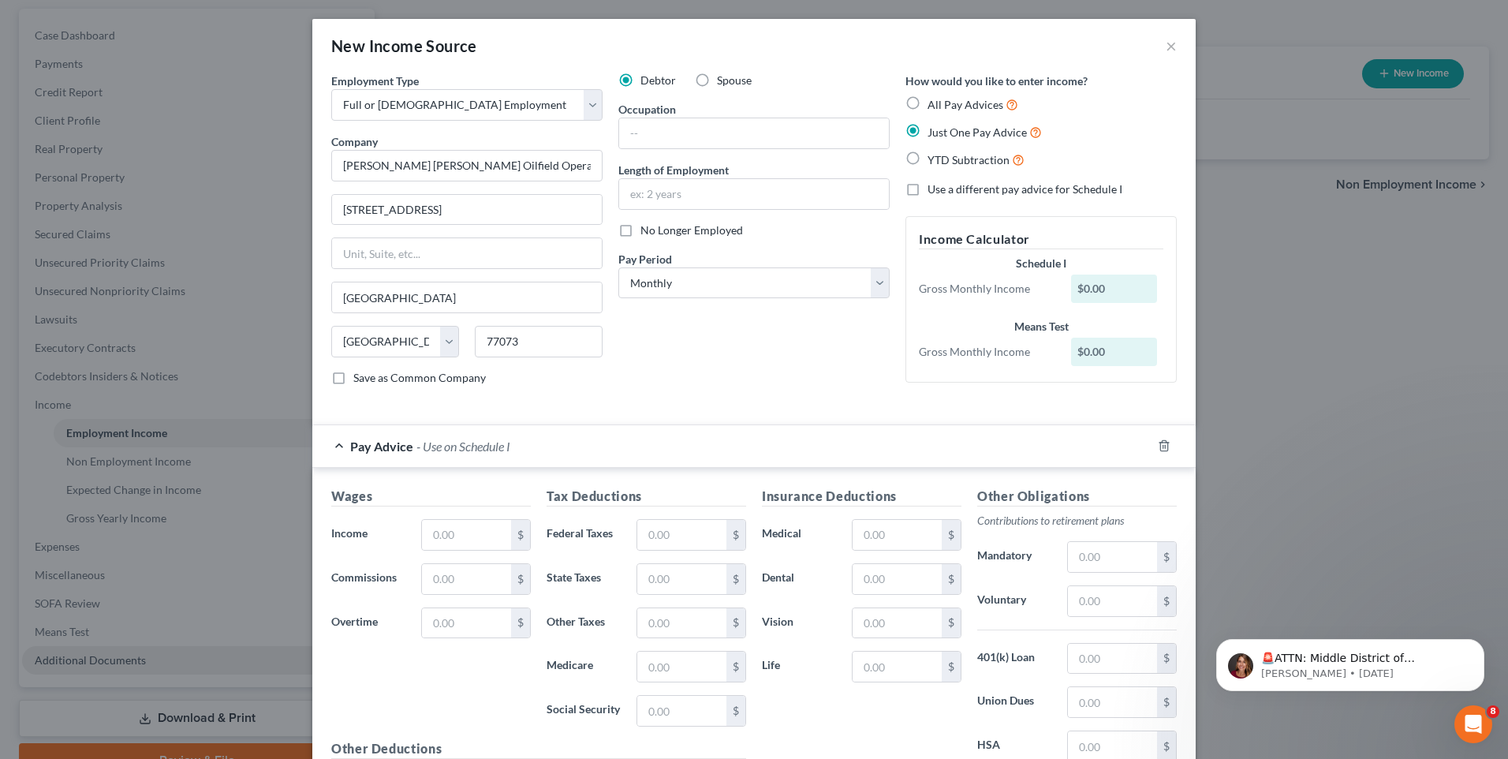
click at [928, 99] on label "All Pay Advices" at bounding box center [973, 104] width 91 height 18
click at [934, 99] on input "All Pay Advices" at bounding box center [939, 100] width 10 height 10
radio input "true"
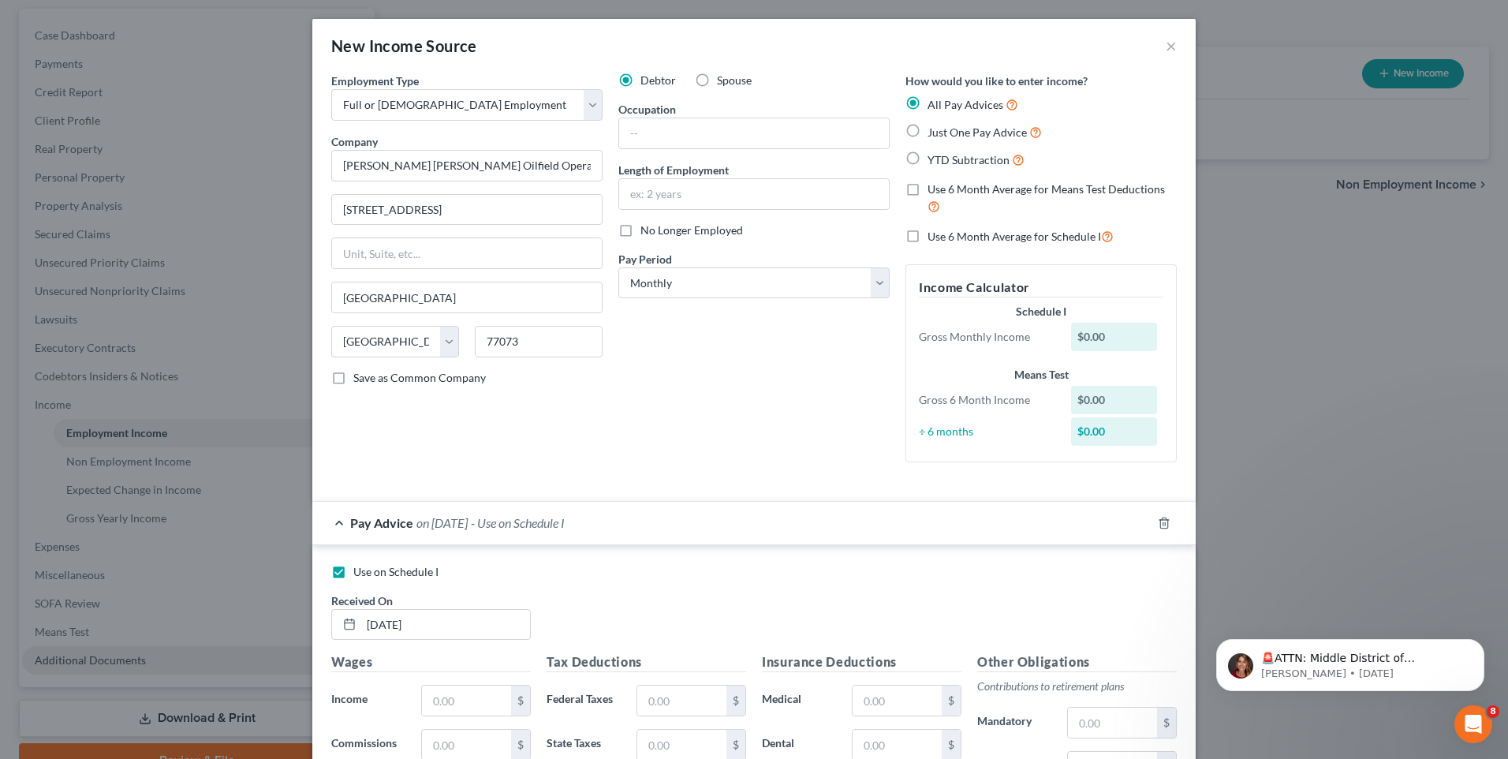
click at [928, 134] on label "Just One Pay Advice" at bounding box center [985, 132] width 114 height 18
click at [934, 133] on input "Just One Pay Advice" at bounding box center [939, 128] width 10 height 10
radio input "true"
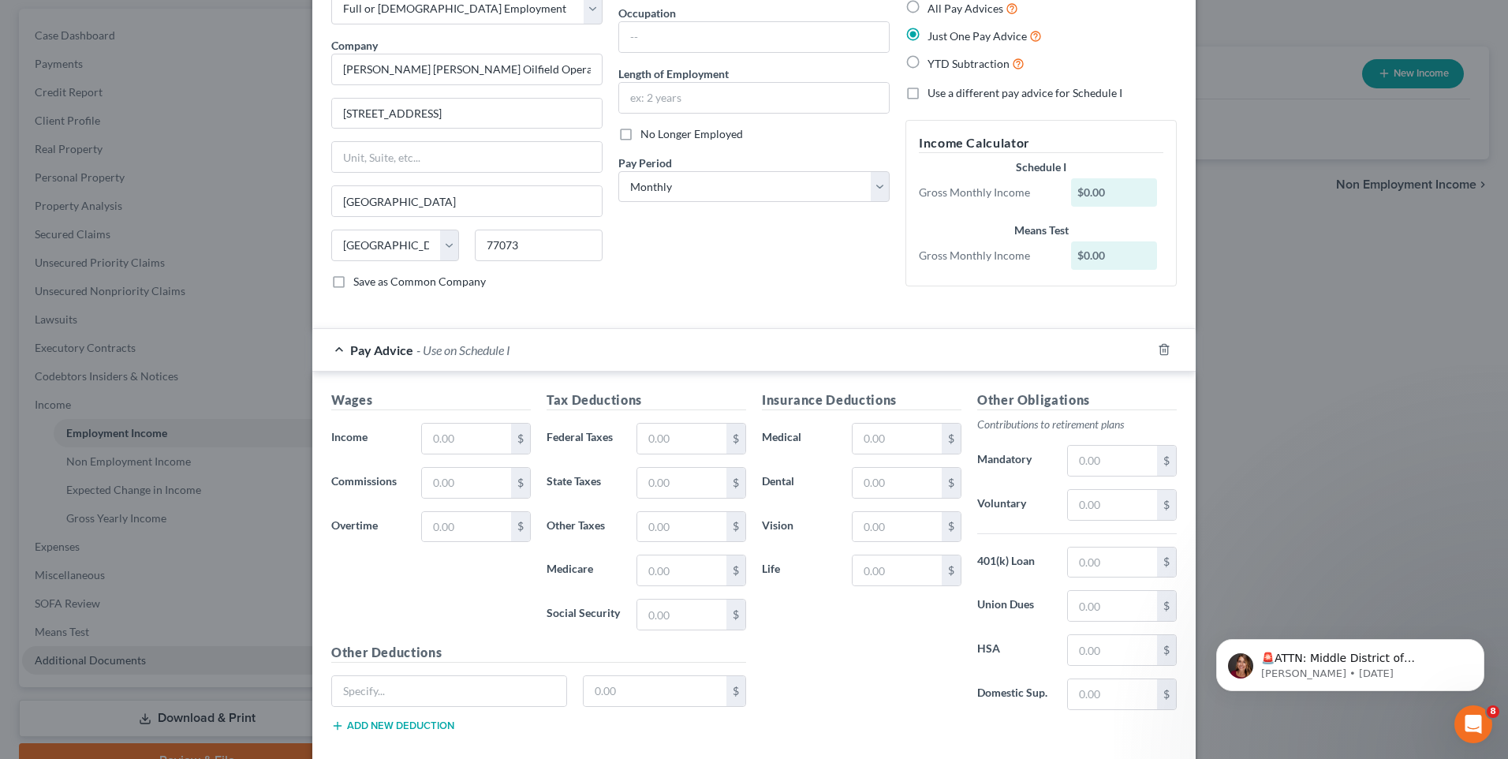
scroll to position [181, 0]
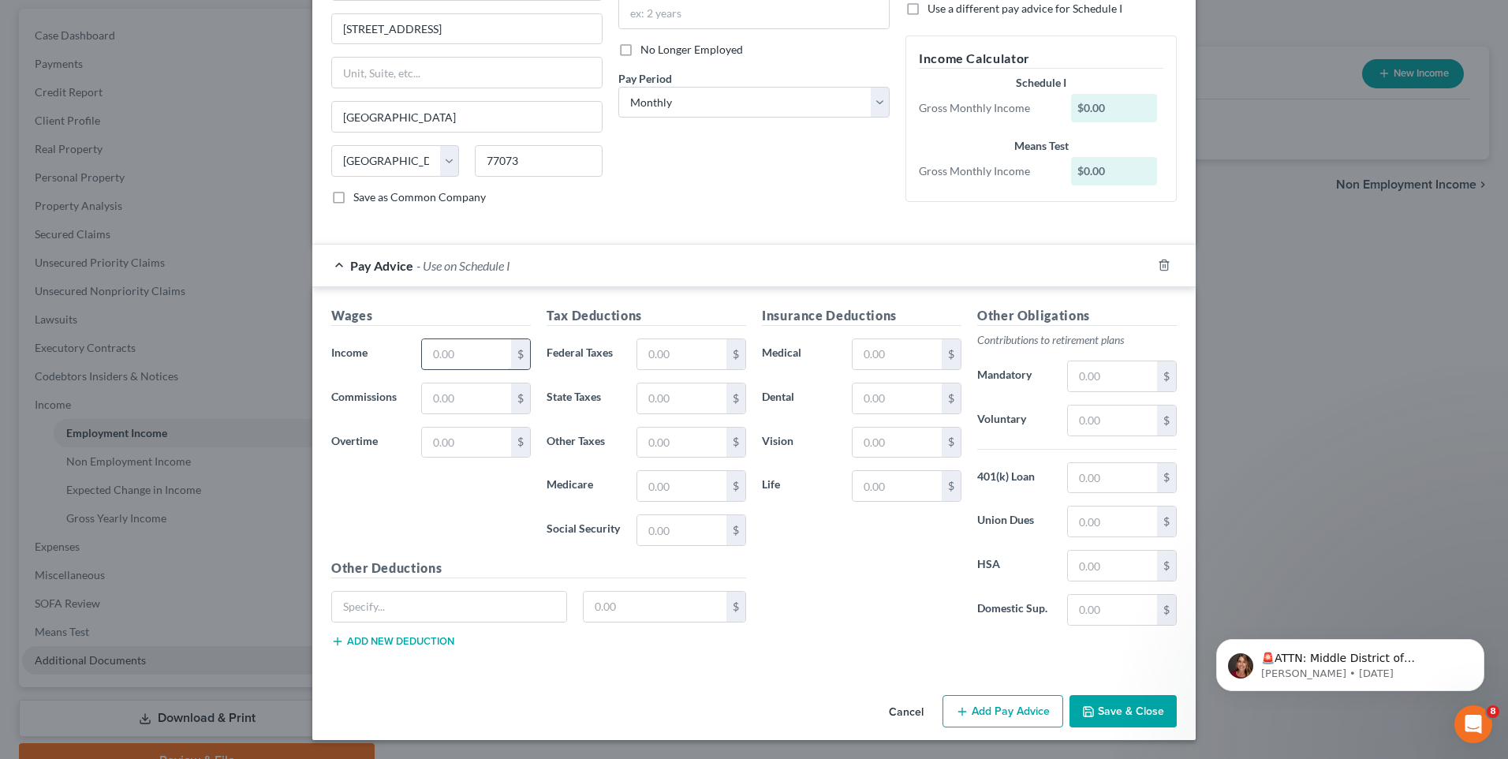
click at [482, 350] on input "text" at bounding box center [466, 354] width 89 height 30
type input "2,138.16"
click at [502, 549] on div "Wages Income * 2,138.16 $ Commissions $ Overtime $" at bounding box center [430, 432] width 215 height 252
click at [512, 539] on div "Wages Income * 2,138.16 $ Commissions $ Overtime $" at bounding box center [430, 432] width 215 height 252
click at [667, 358] on input "text" at bounding box center [681, 354] width 89 height 30
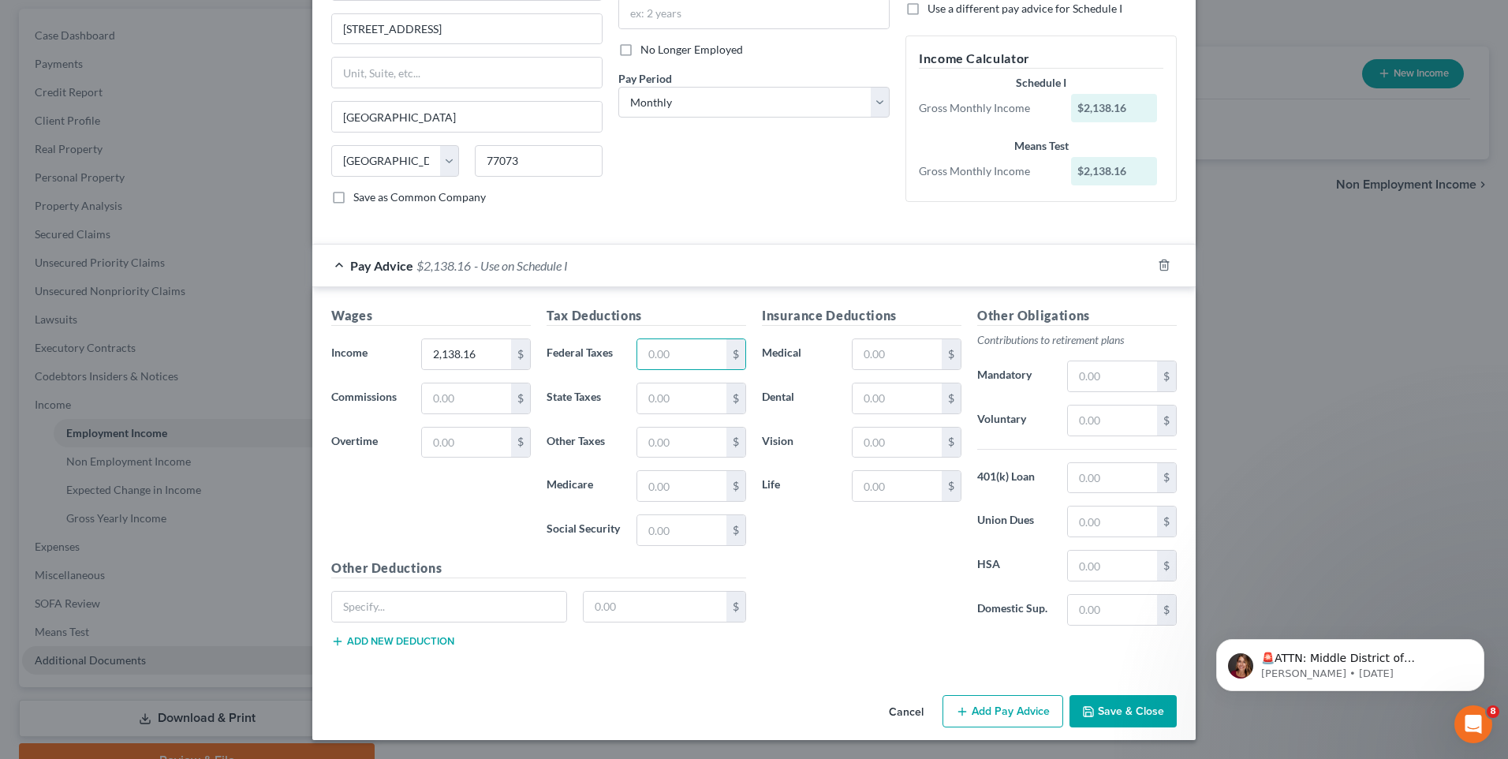
click at [819, 547] on div "Insurance Deductions Medical $ Dental $ Vision $ Life $" at bounding box center [861, 472] width 215 height 332
click at [692, 360] on input "text" at bounding box center [681, 354] width 89 height 30
type input "133.34"
click at [708, 409] on input "text" at bounding box center [681, 398] width 89 height 30
type input "80"
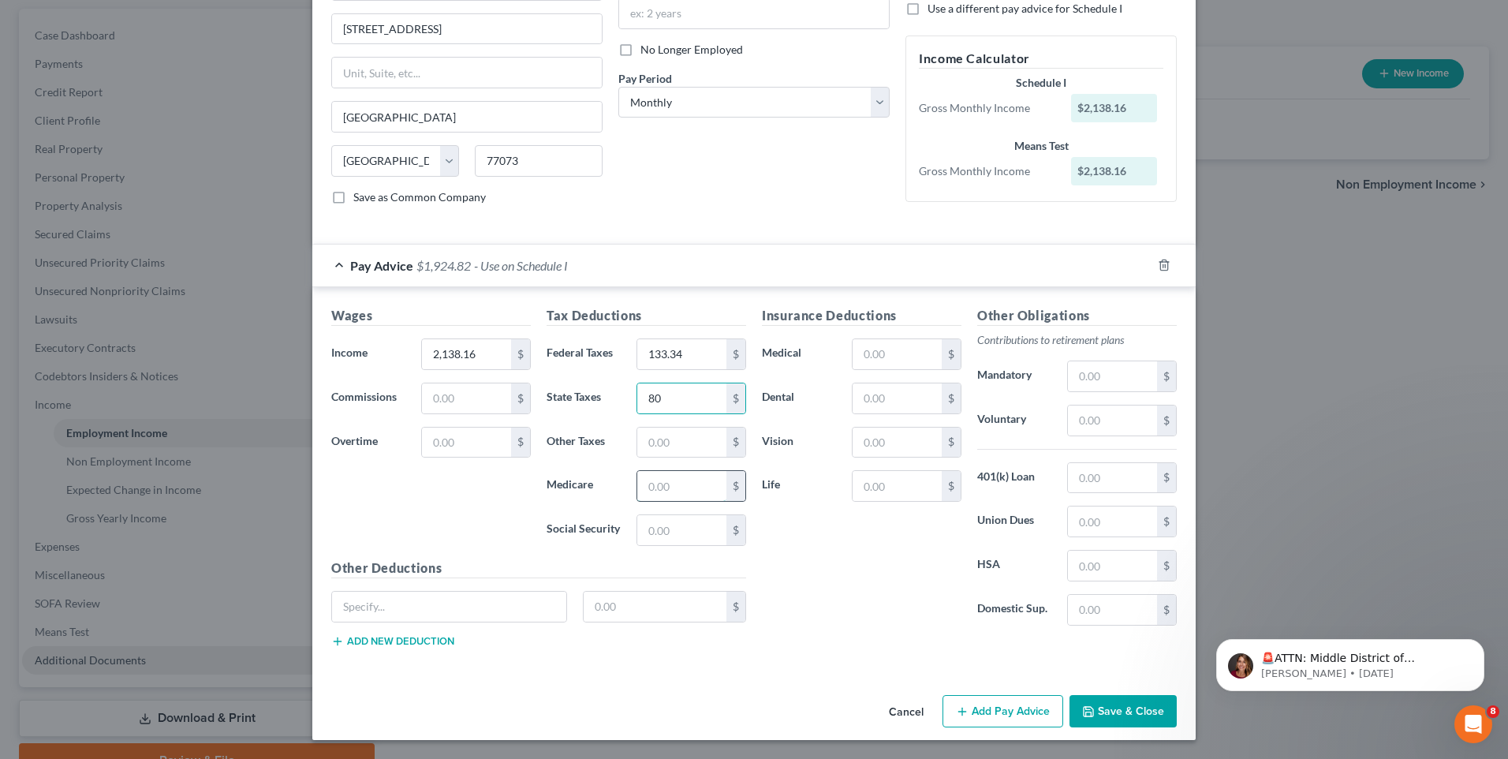
click at [677, 473] on input "text" at bounding box center [681, 486] width 89 height 30
type input "30.85"
click at [679, 528] on input "text" at bounding box center [681, 530] width 89 height 30
type input "131.93"
click at [838, 566] on div "Insurance Deductions Medical $ Dental $ Vision $ Life $" at bounding box center [861, 472] width 215 height 332
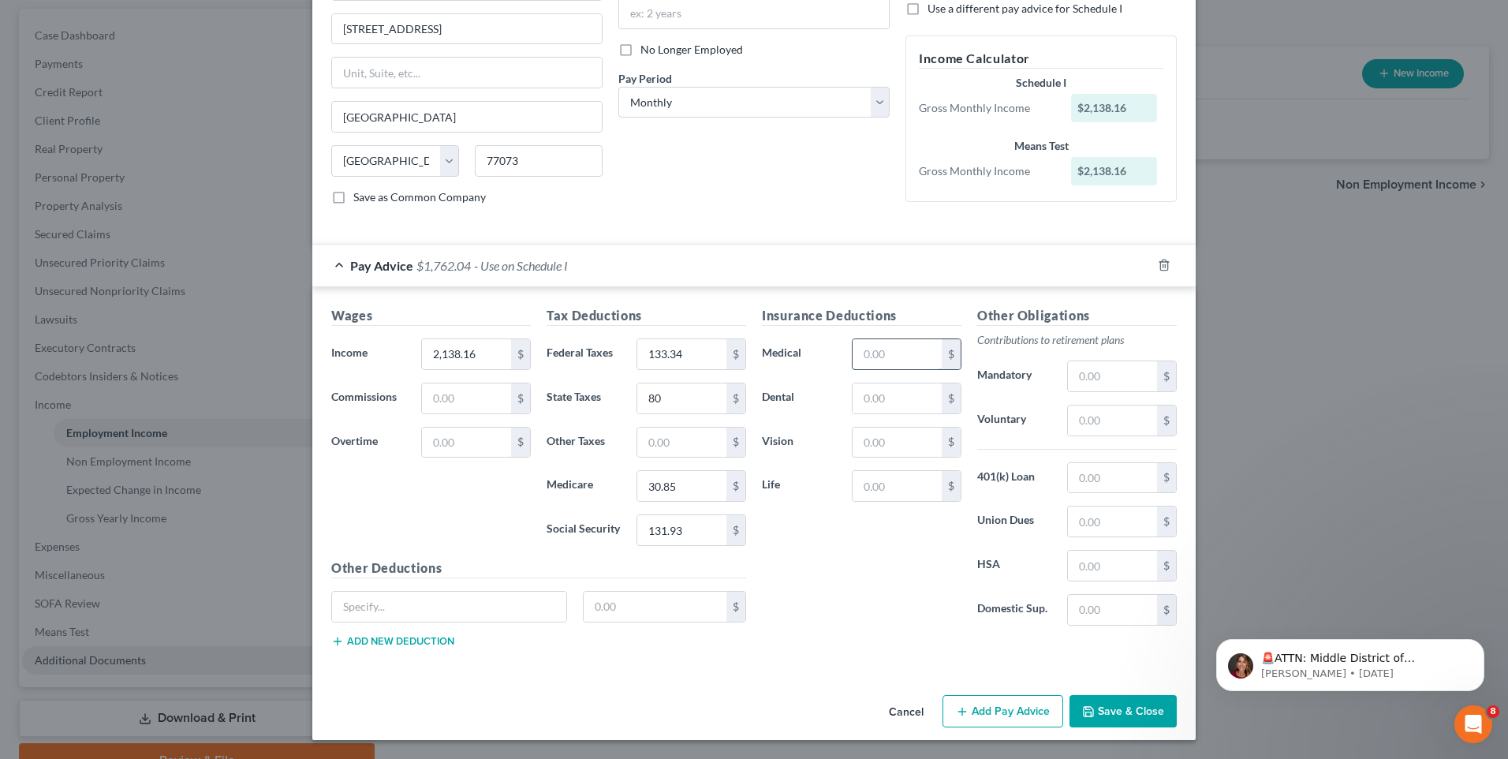
click at [902, 368] on input "text" at bounding box center [897, 354] width 89 height 30
click at [870, 579] on div "Insurance Deductions Medical $ Dental $ Vision $ Life $" at bounding box center [861, 472] width 215 height 332
click at [920, 432] on input "text" at bounding box center [897, 443] width 89 height 30
type input "2.26"
click at [913, 564] on div "Insurance Deductions Medical $ Dental $ Vision 2.26 $ Life $" at bounding box center [861, 472] width 215 height 332
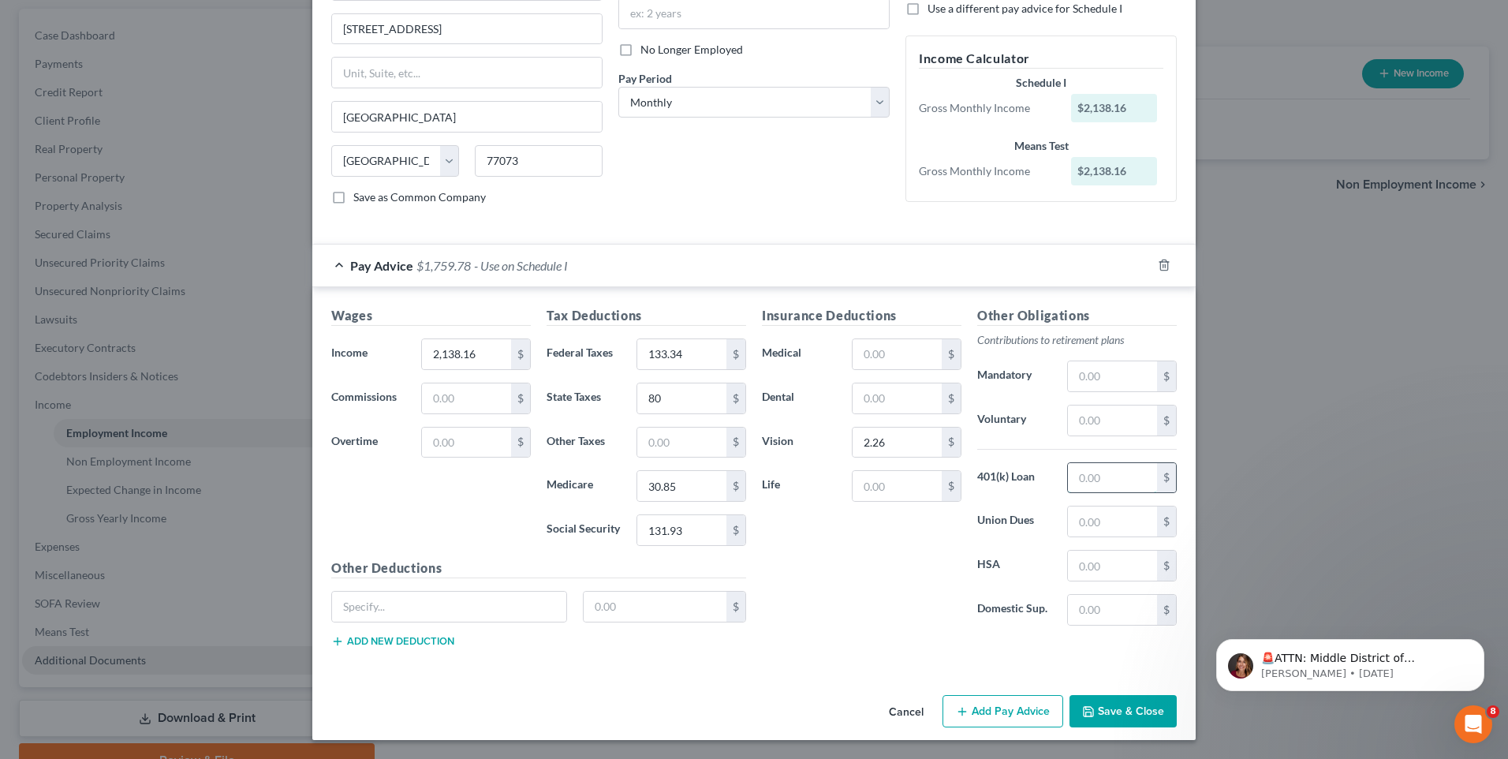
click at [1107, 486] on input "text" at bounding box center [1112, 478] width 89 height 30
type input "42.76"
click at [854, 555] on div "Insurance Deductions Medical $ Dental $ Vision 2.26 $ Life $" at bounding box center [861, 472] width 215 height 332
click at [908, 357] on input "text" at bounding box center [897, 354] width 89 height 30
type input "9.69"
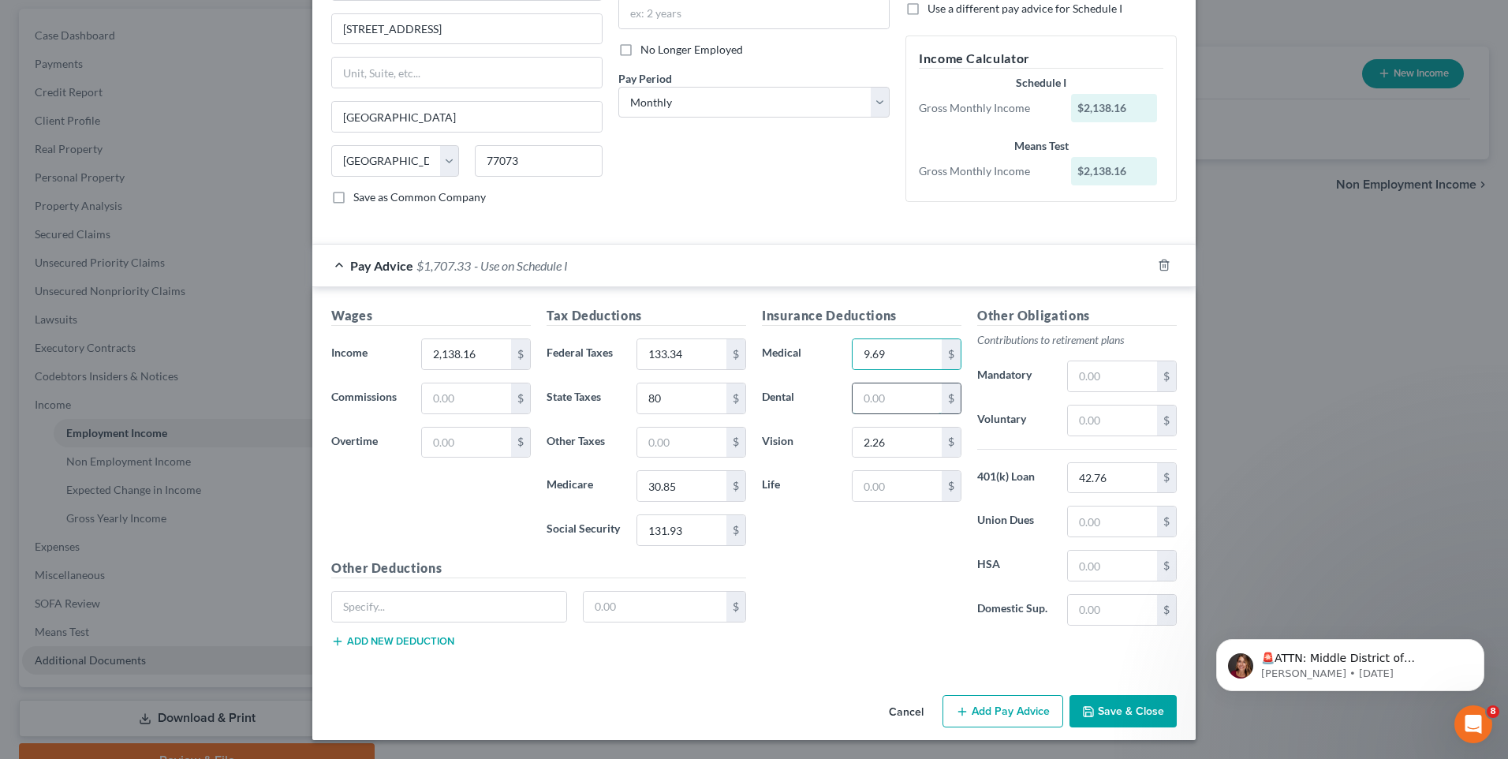
click at [915, 402] on input "text" at bounding box center [897, 398] width 89 height 30
click at [902, 353] on input "9.69" at bounding box center [897, 354] width 89 height 30
drag, startPoint x: 895, startPoint y: 353, endPoint x: 856, endPoint y: 354, distance: 39.4
click at [856, 354] on input "9.69" at bounding box center [897, 354] width 89 height 30
click at [894, 405] on input "text" at bounding box center [897, 398] width 89 height 30
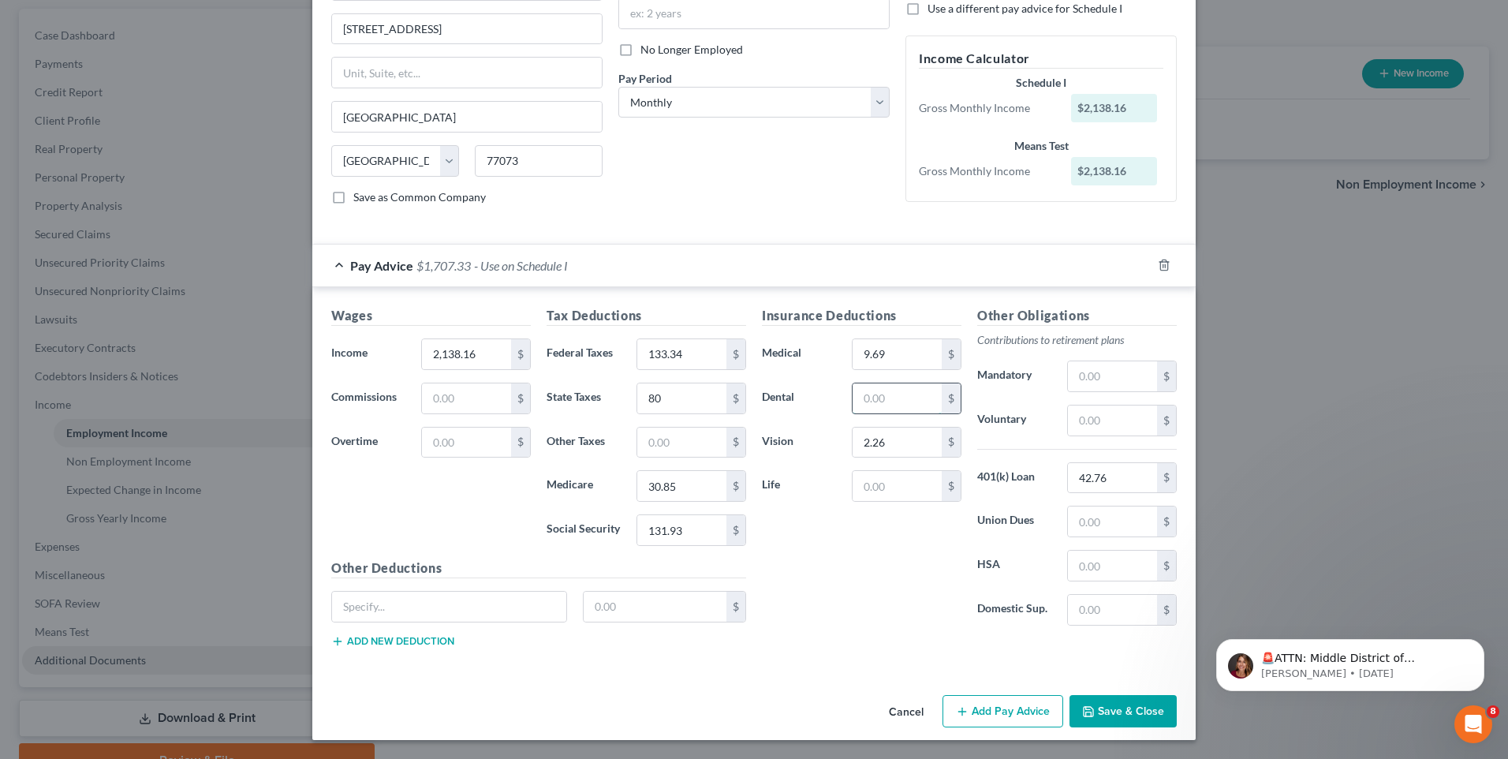
paste input "9.69"
type input "9.69"
click at [885, 521] on div "Insurance Deductions Medical $ Dental 9.69 $ Vision 2.26 $ Life $" at bounding box center [861, 472] width 215 height 332
click at [896, 491] on input "text" at bounding box center [897, 486] width 89 height 30
type input "4.45"
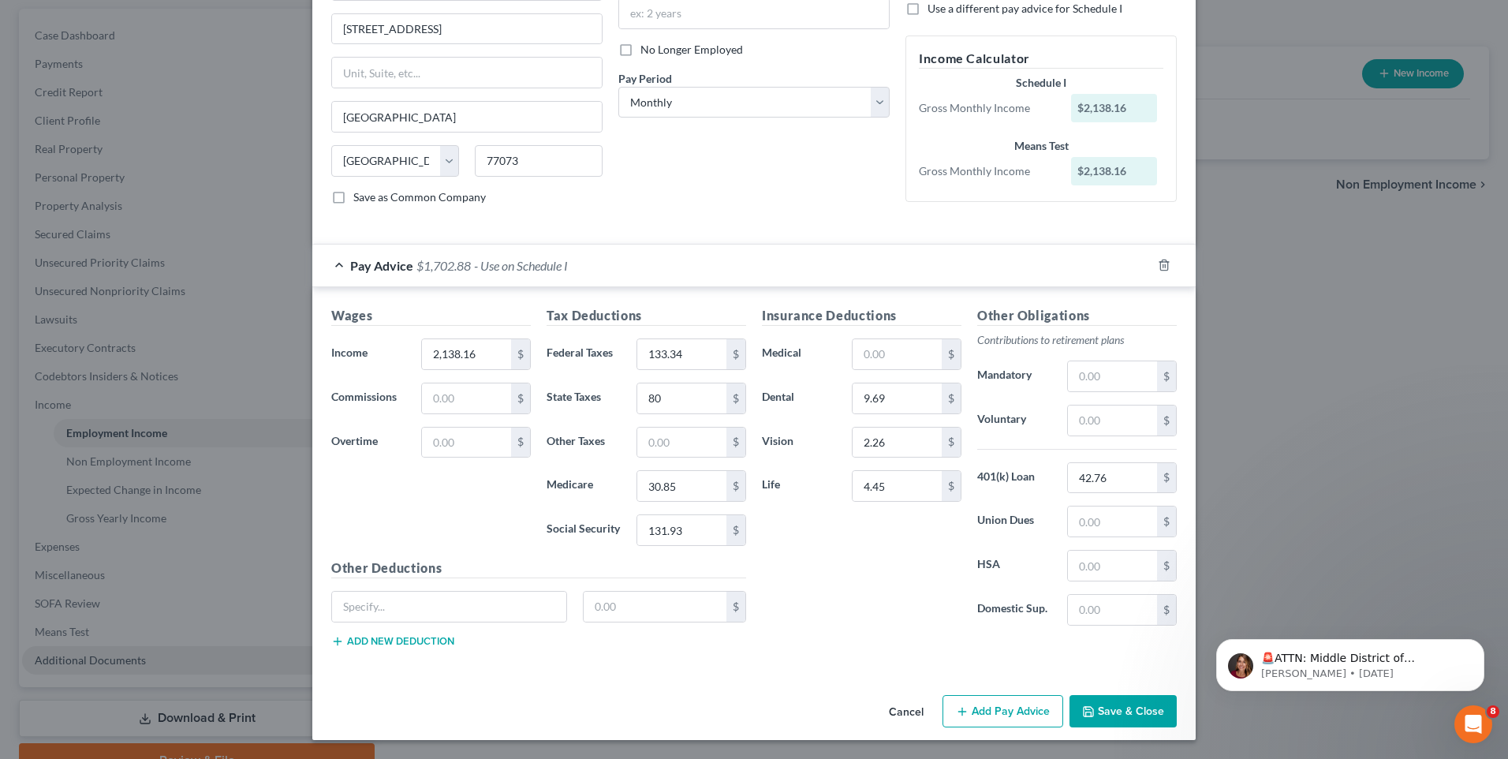
click at [896, 579] on div "Insurance Deductions Medical $ Dental 9.69 $ Vision 2.26 $ Life 4.45 $" at bounding box center [861, 472] width 215 height 332
click at [1133, 414] on input "text" at bounding box center [1112, 420] width 89 height 30
click at [428, 640] on button "Add new deduction" at bounding box center [392, 641] width 123 height 13
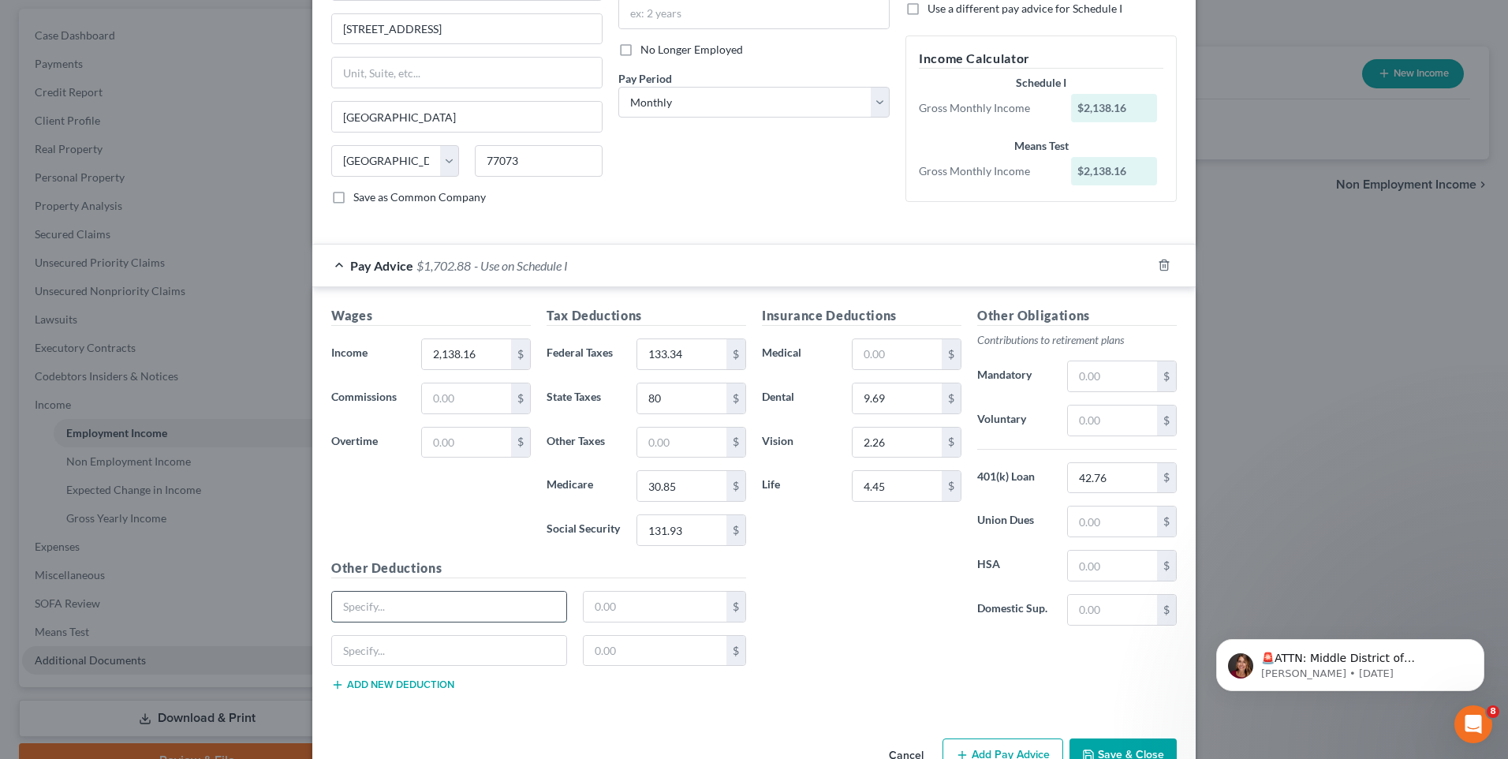
click at [433, 604] on input "text" at bounding box center [449, 607] width 234 height 30
type input "Baker Hughes Thrift Loan"
click at [622, 588] on div "Other Deductions Baker Hughes Thrift Loan $ $ Add new deduction" at bounding box center [538, 631] width 431 height 146
click at [629, 596] on input "text" at bounding box center [656, 607] width 144 height 30
type input "158.17"
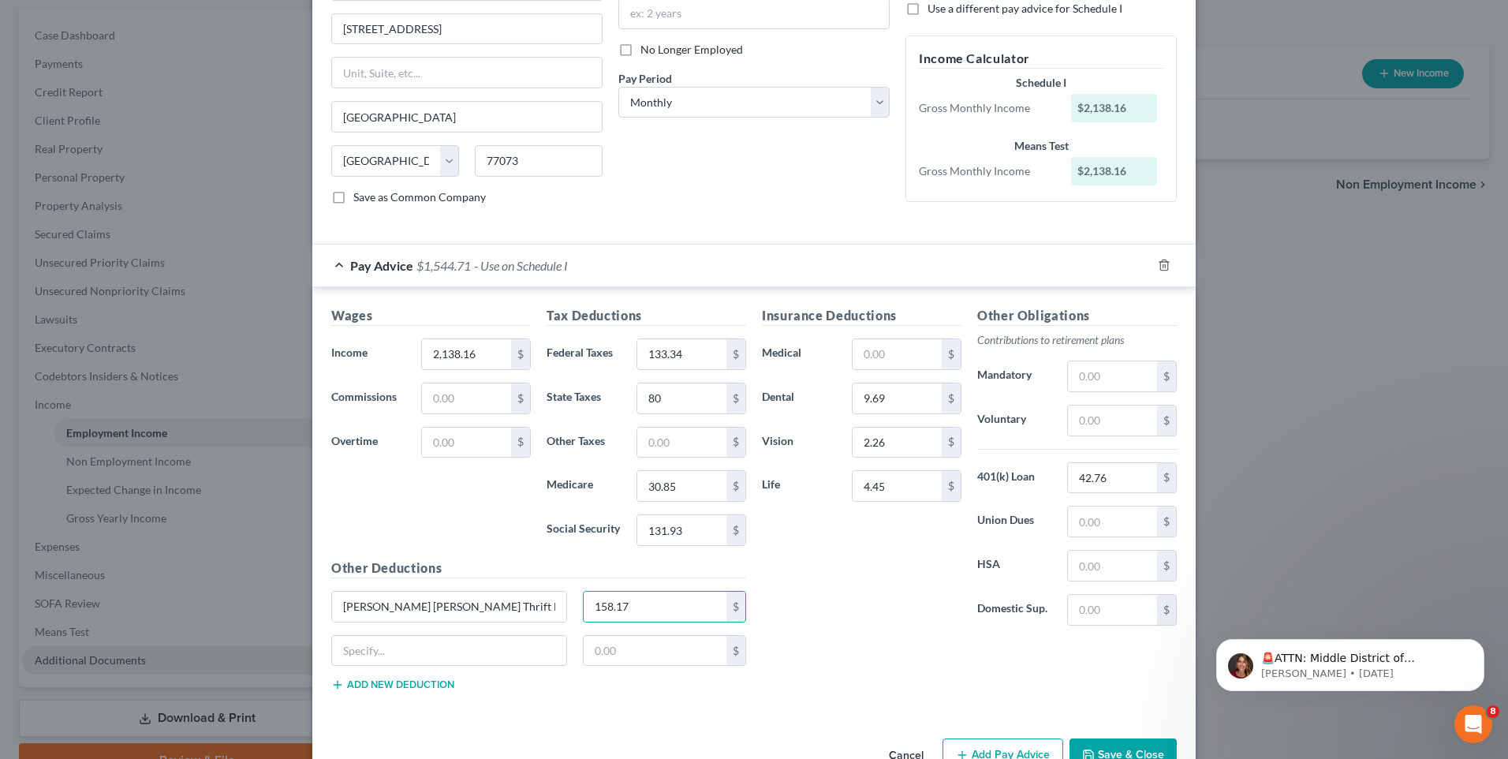
click at [1021, 599] on label "Domestic Sup." at bounding box center [1014, 610] width 90 height 32
click at [693, 450] on input "text" at bounding box center [681, 443] width 89 height 30
drag, startPoint x: 928, startPoint y: 687, endPoint x: 917, endPoint y: 675, distance: 16.2
click at [928, 687] on div "Insurance Deductions Medical $ Dental 9.69 $ Vision 2.26 $ Life 4.45 $ Other Ob…" at bounding box center [969, 505] width 431 height 398
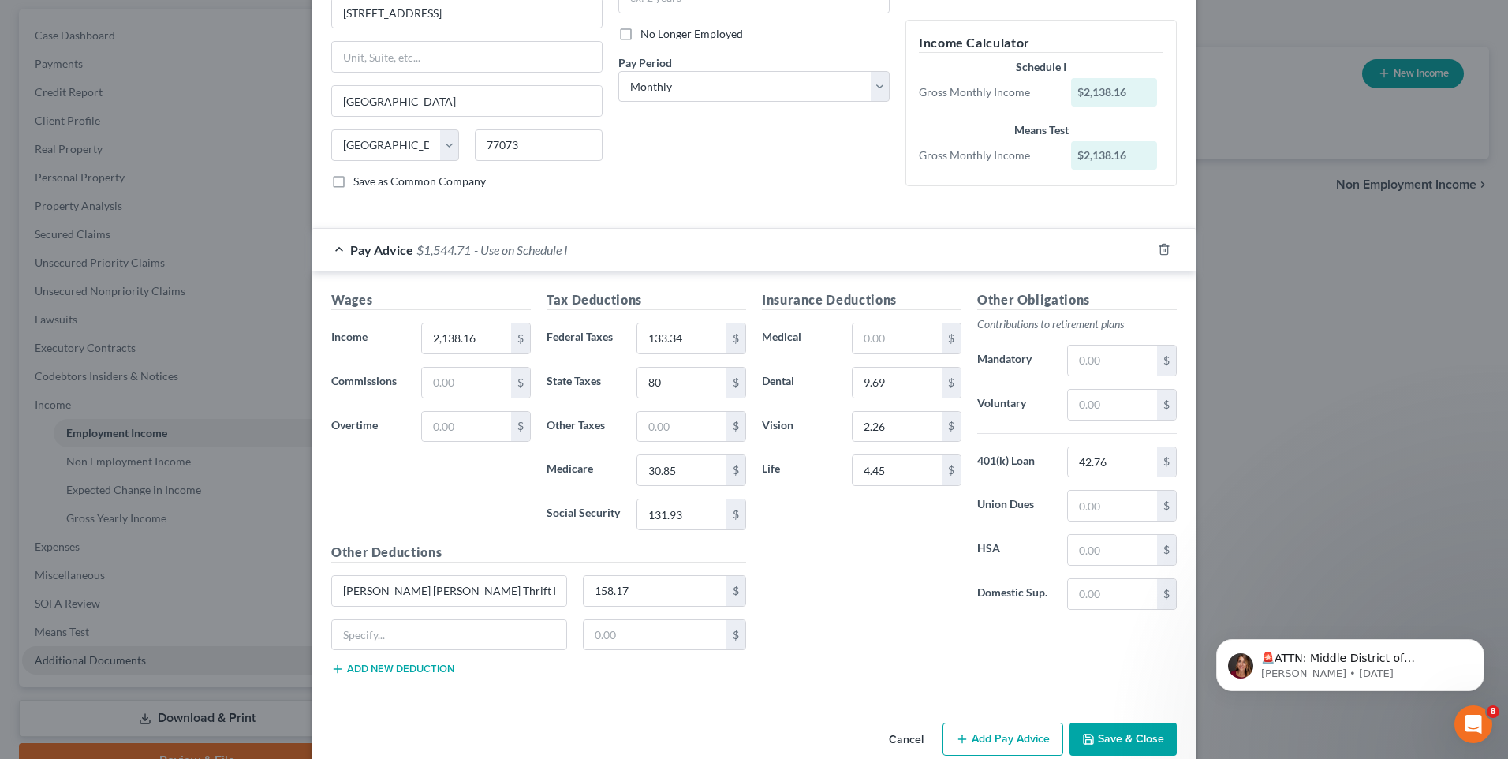
scroll to position [225, 0]
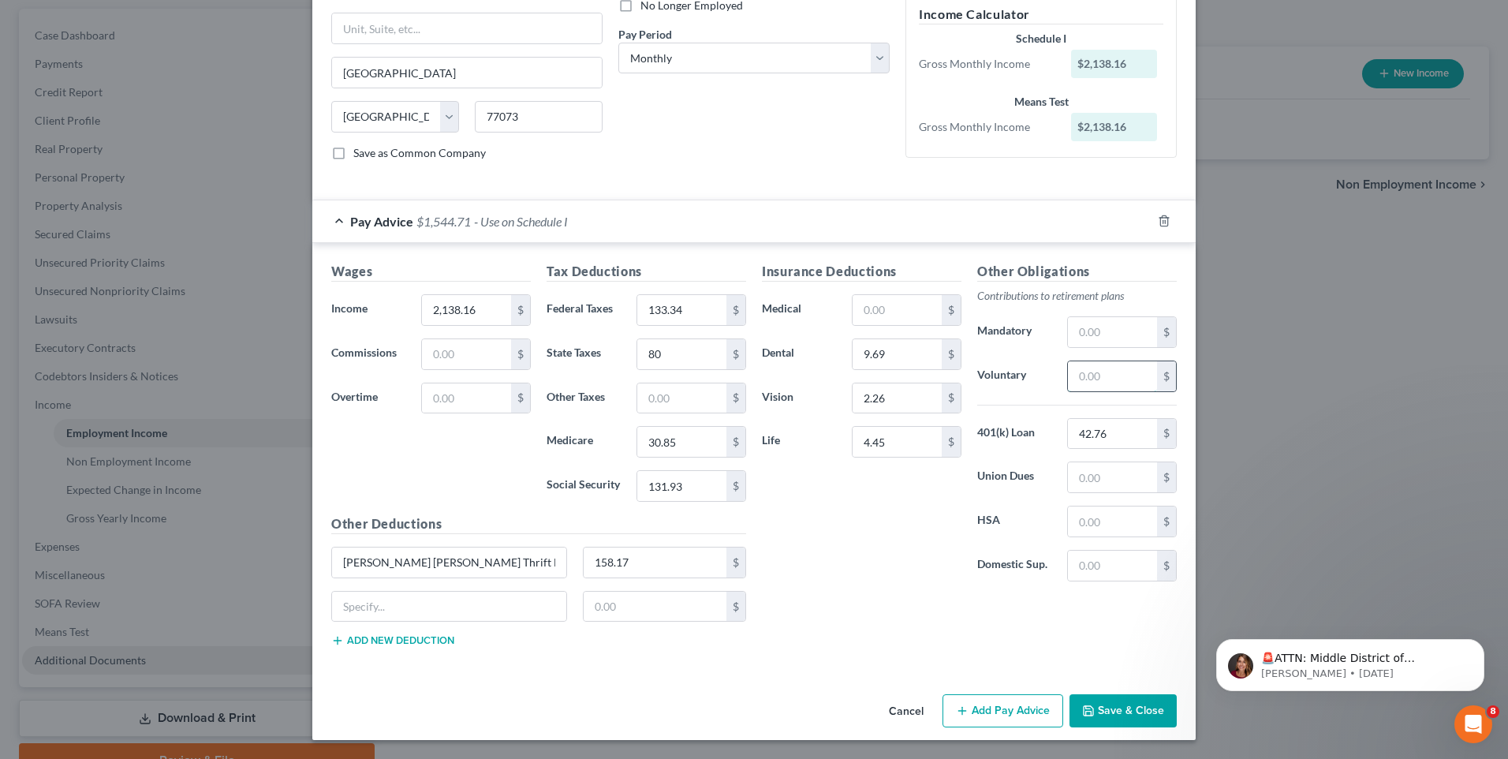
click at [1113, 376] on input "text" at bounding box center [1112, 376] width 89 height 30
type input "15.75"
click at [911, 535] on div "Insurance Deductions Medical $ Dental 9.69 $ Vision 2.26 $ Life 4.45 $" at bounding box center [861, 428] width 215 height 332
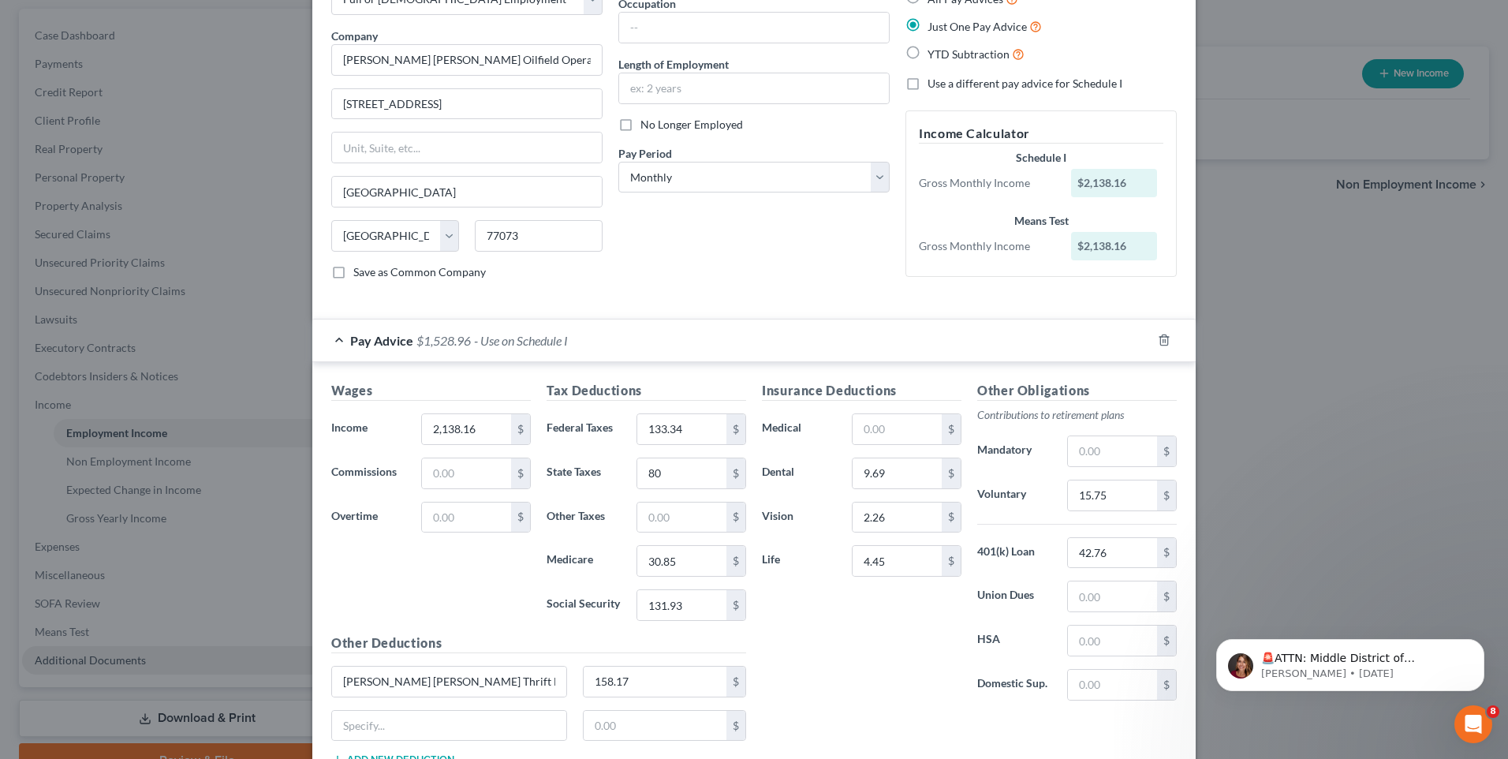
scroll to position [67, 0]
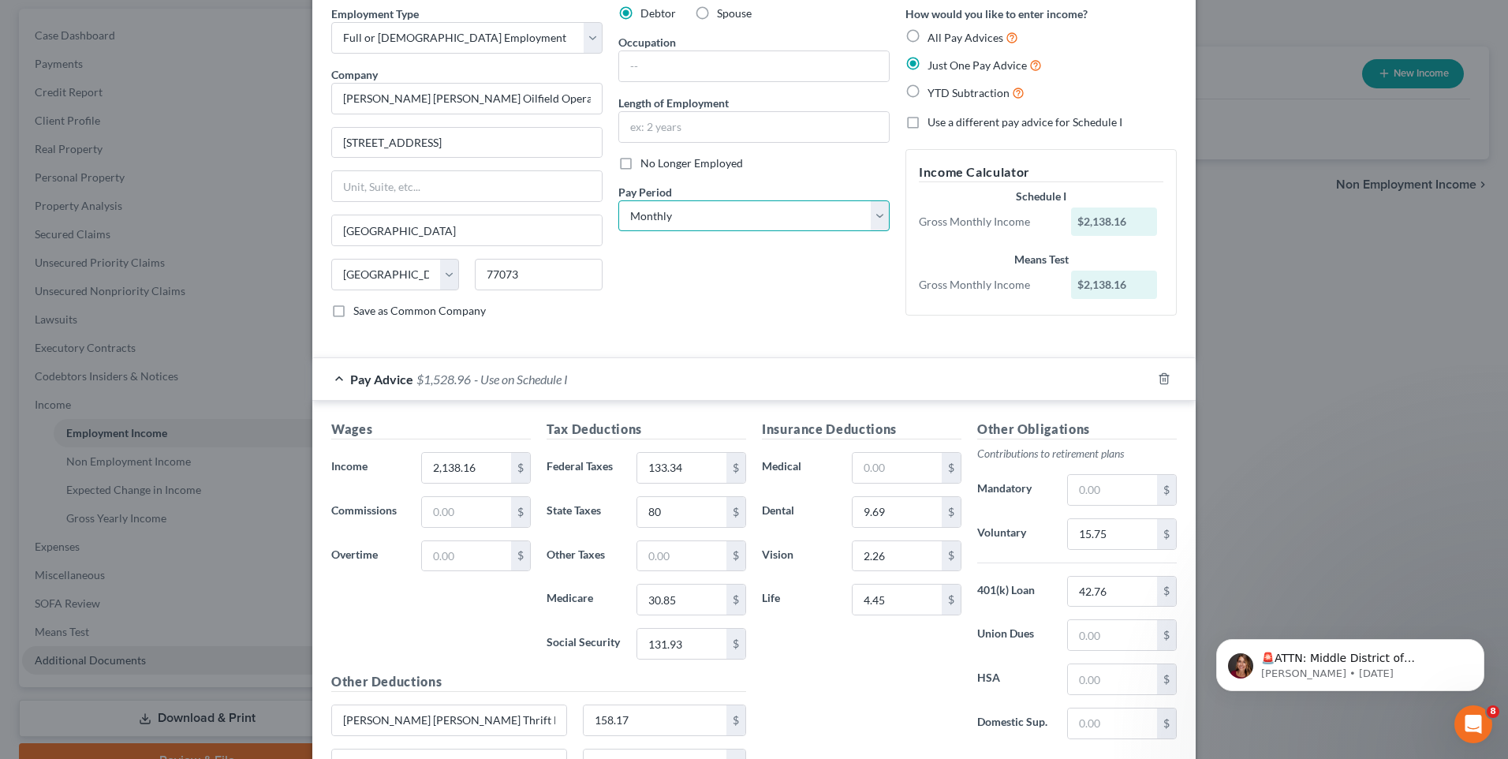
click at [876, 216] on select "Select Monthly Twice Monthly Every Other Week Weekly" at bounding box center [753, 216] width 271 height 32
click at [618, 200] on select "Select Monthly Twice Monthly Every Other Week Weekly" at bounding box center [753, 216] width 271 height 32
click at [877, 207] on select "Select Monthly Twice Monthly Every Other Week Weekly" at bounding box center [753, 216] width 271 height 32
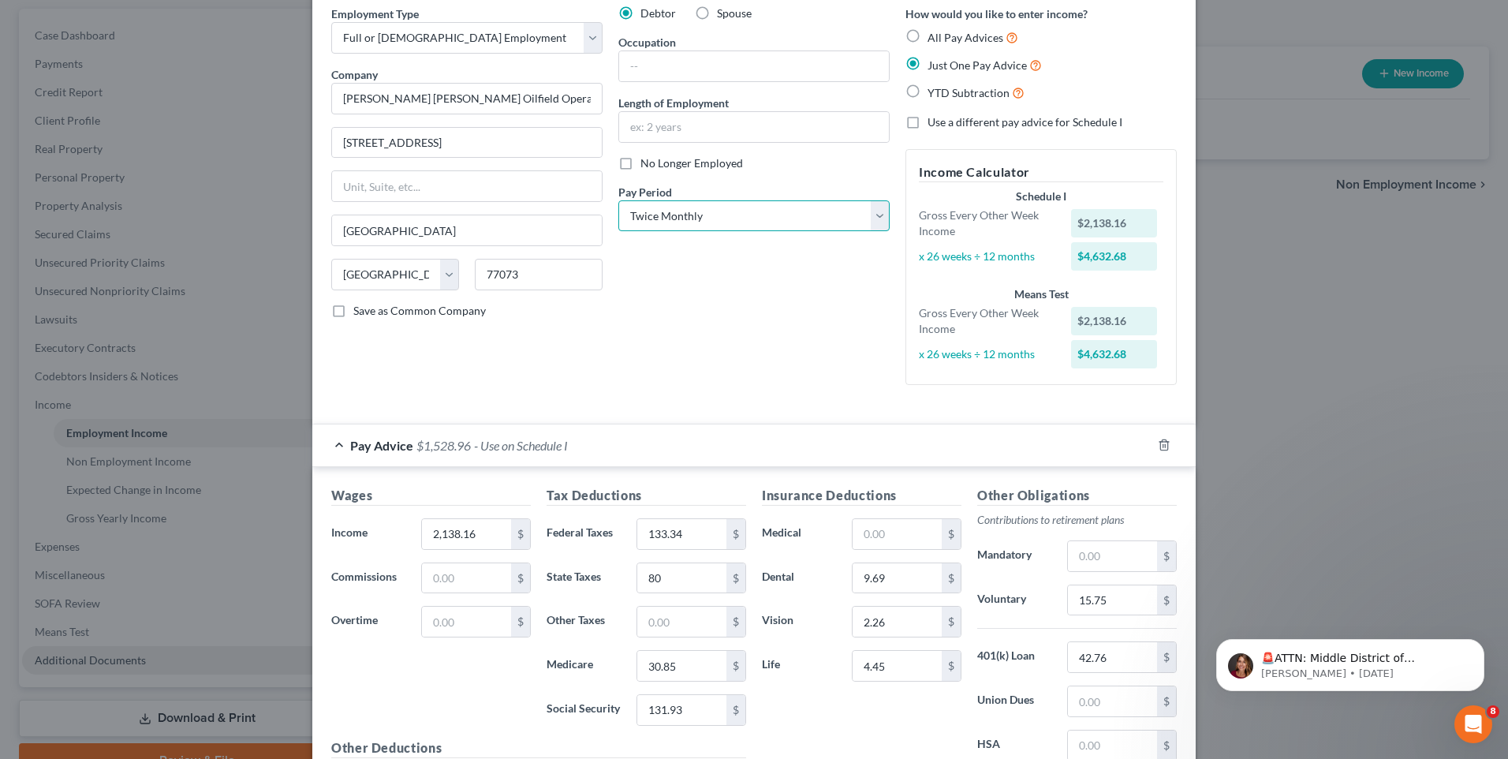
click at [618, 200] on select "Select Monthly Twice Monthly Every Other Week Weekly" at bounding box center [753, 216] width 271 height 32
click at [818, 293] on div "Debtor Spouse Occupation Length of Employment No Longer Employed Pay Period * S…" at bounding box center [753, 202] width 287 height 392
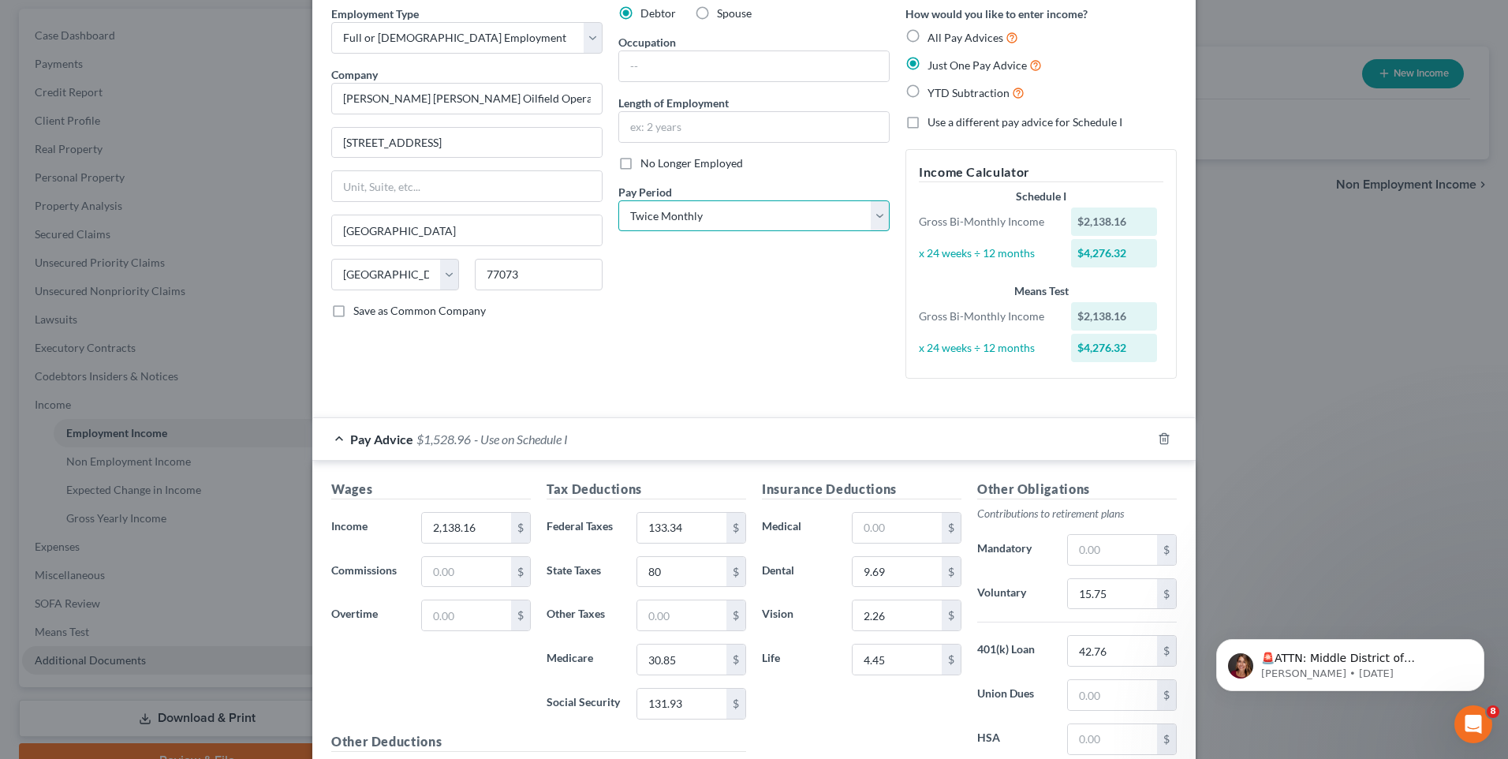
click at [873, 214] on select "Select Monthly Twice Monthly Every Other Week Weekly" at bounding box center [753, 216] width 271 height 32
click at [618, 200] on select "Select Monthly Twice Monthly Every Other Week Weekly" at bounding box center [753, 216] width 271 height 32
click at [828, 298] on div "Debtor Spouse Occupation Length of Employment No Longer Employed Pay Period * S…" at bounding box center [753, 199] width 287 height 386
click at [876, 216] on select "Select Monthly Twice Monthly Every Other Week Weekly" at bounding box center [753, 216] width 271 height 32
click at [618, 200] on select "Select Monthly Twice Monthly Every Other Week Weekly" at bounding box center [753, 216] width 271 height 32
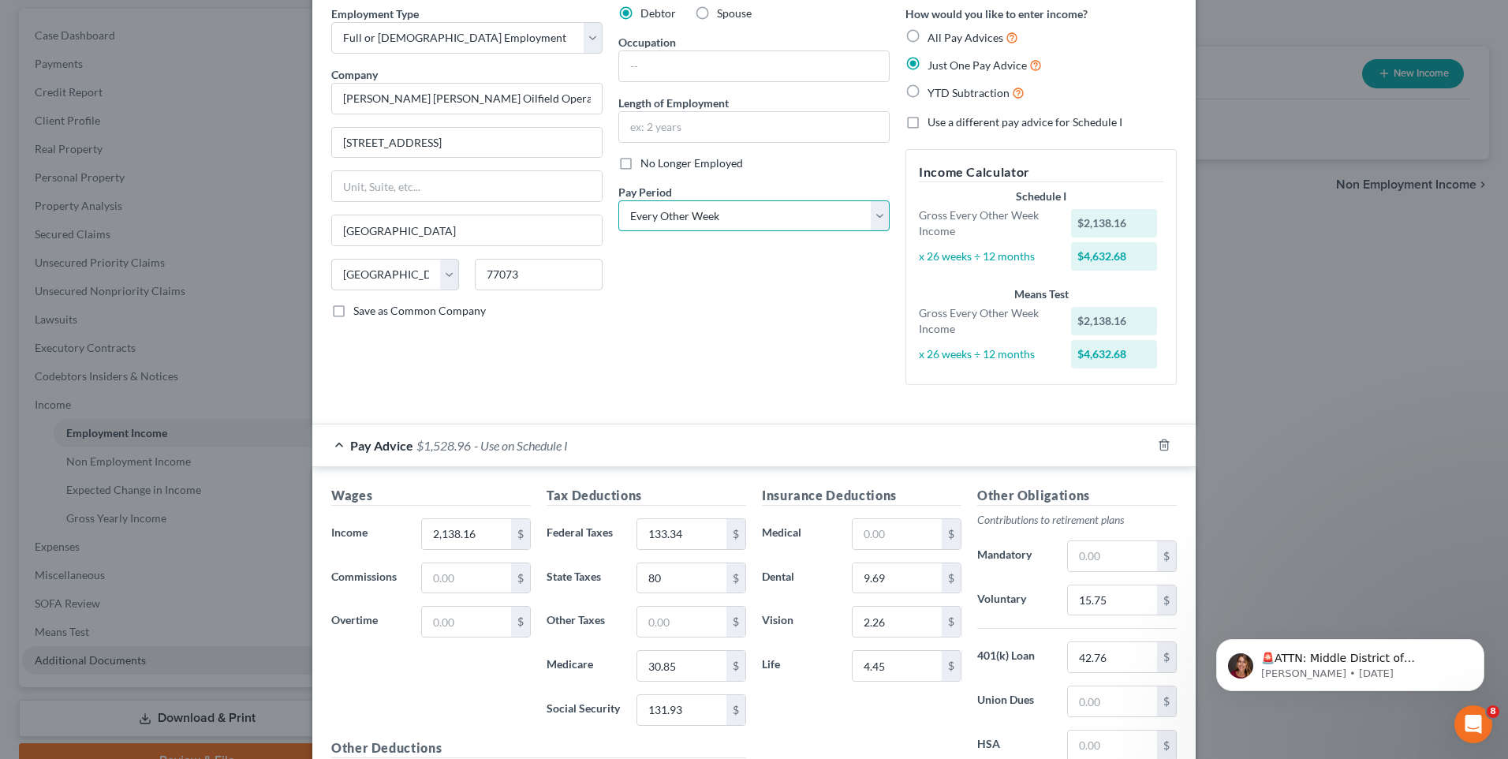
click at [871, 224] on select "Select Monthly Twice Monthly Every Other Week Weekly" at bounding box center [753, 216] width 271 height 32
click at [618, 200] on select "Select Monthly Twice Monthly Every Other Week Weekly" at bounding box center [753, 216] width 271 height 32
click at [807, 337] on div "Debtor Spouse Occupation Length of Employment No Longer Employed Pay Period * S…" at bounding box center [753, 202] width 287 height 392
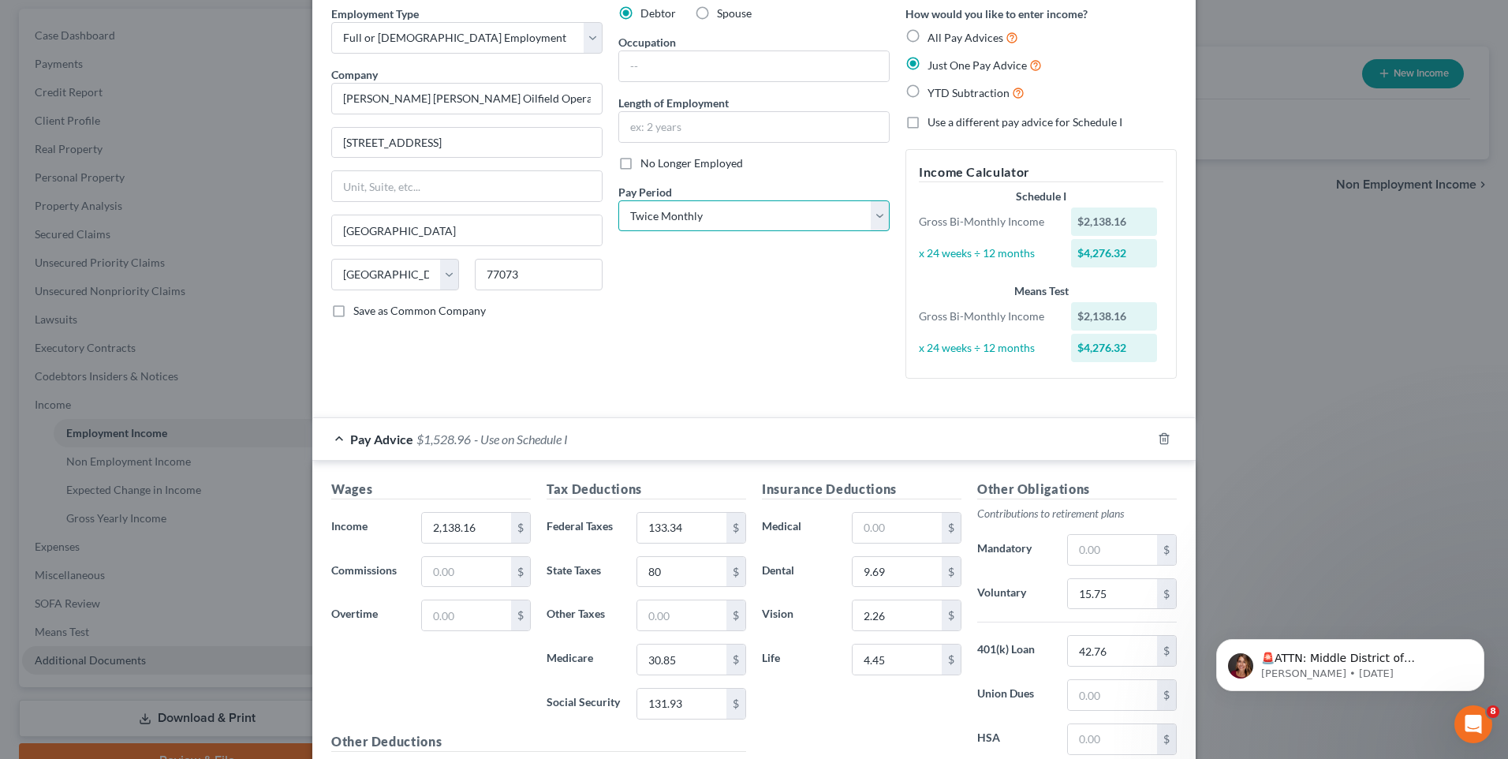
click at [868, 211] on select "Select Monthly Twice Monthly Every Other Week Weekly" at bounding box center [753, 216] width 271 height 32
click at [618, 200] on select "Select Monthly Twice Monthly Every Other Week Weekly" at bounding box center [753, 216] width 271 height 32
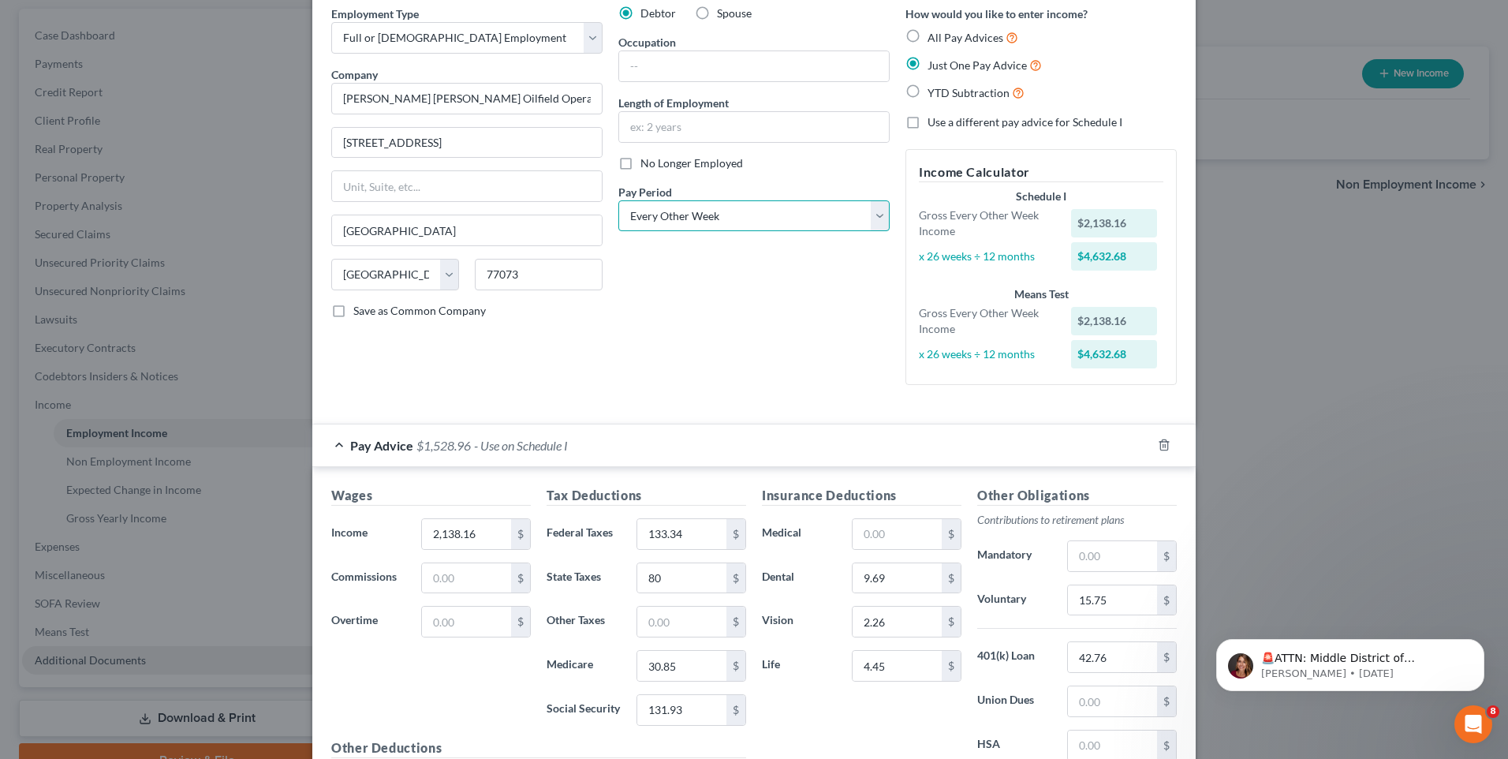
click at [864, 211] on select "Select Monthly Twice Monthly Every Other Week Weekly" at bounding box center [753, 216] width 271 height 32
select select "1"
click at [618, 200] on select "Select Monthly Twice Monthly Every Other Week Weekly" at bounding box center [753, 216] width 271 height 32
click at [771, 345] on div "Debtor Spouse Occupation Length of Employment No Longer Employed Pay Period * S…" at bounding box center [753, 202] width 287 height 392
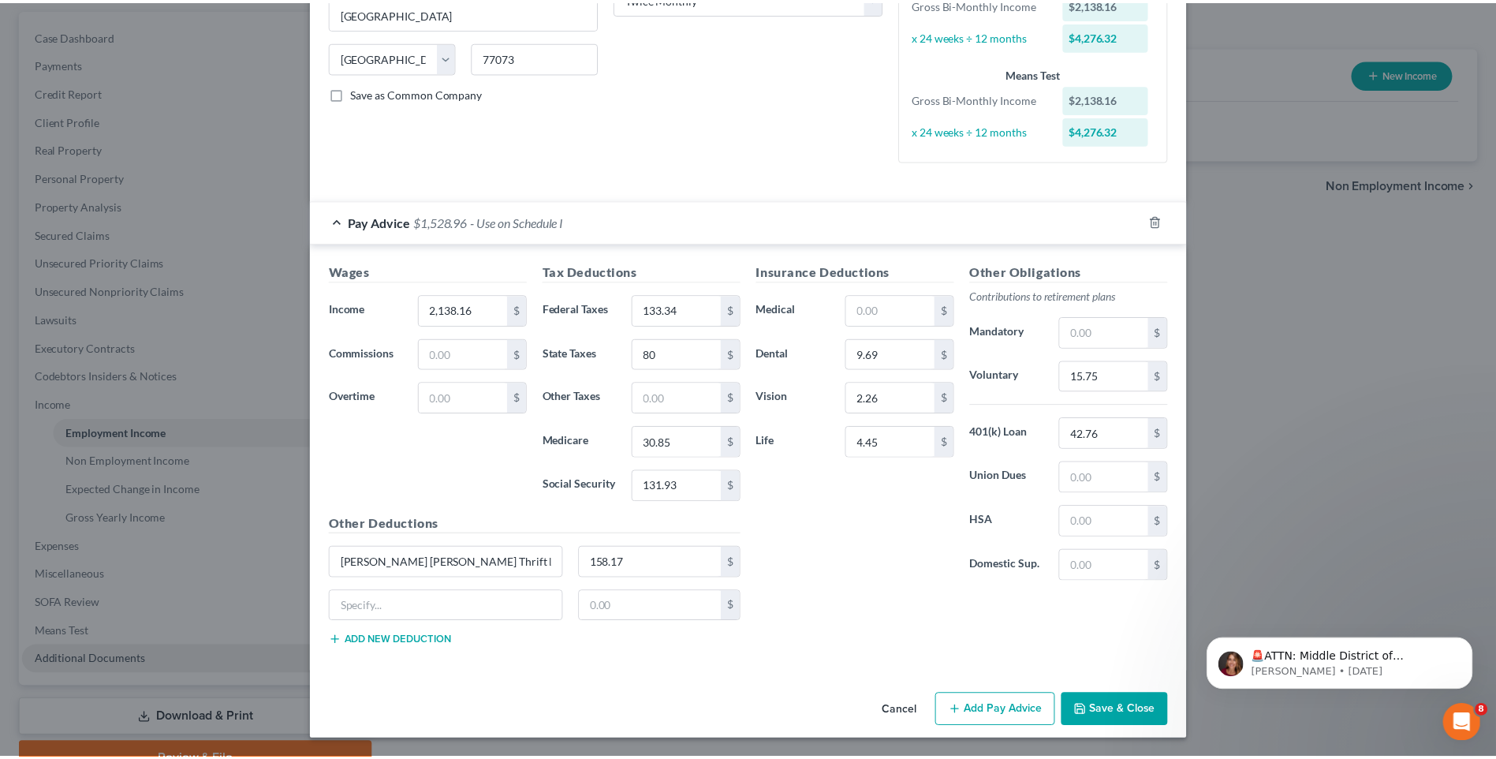
scroll to position [285, 0]
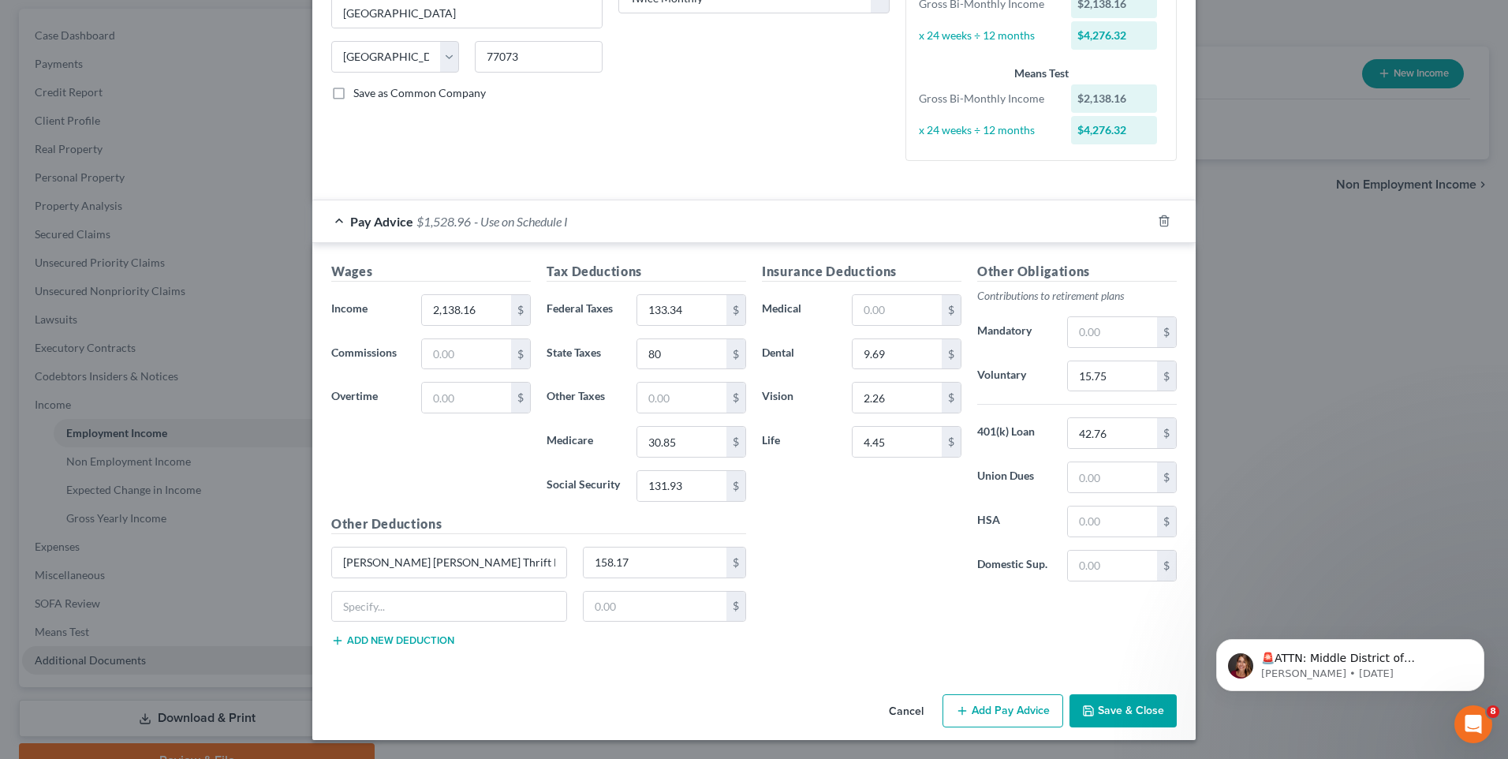
click at [1085, 712] on icon "button" at bounding box center [1088, 710] width 13 height 13
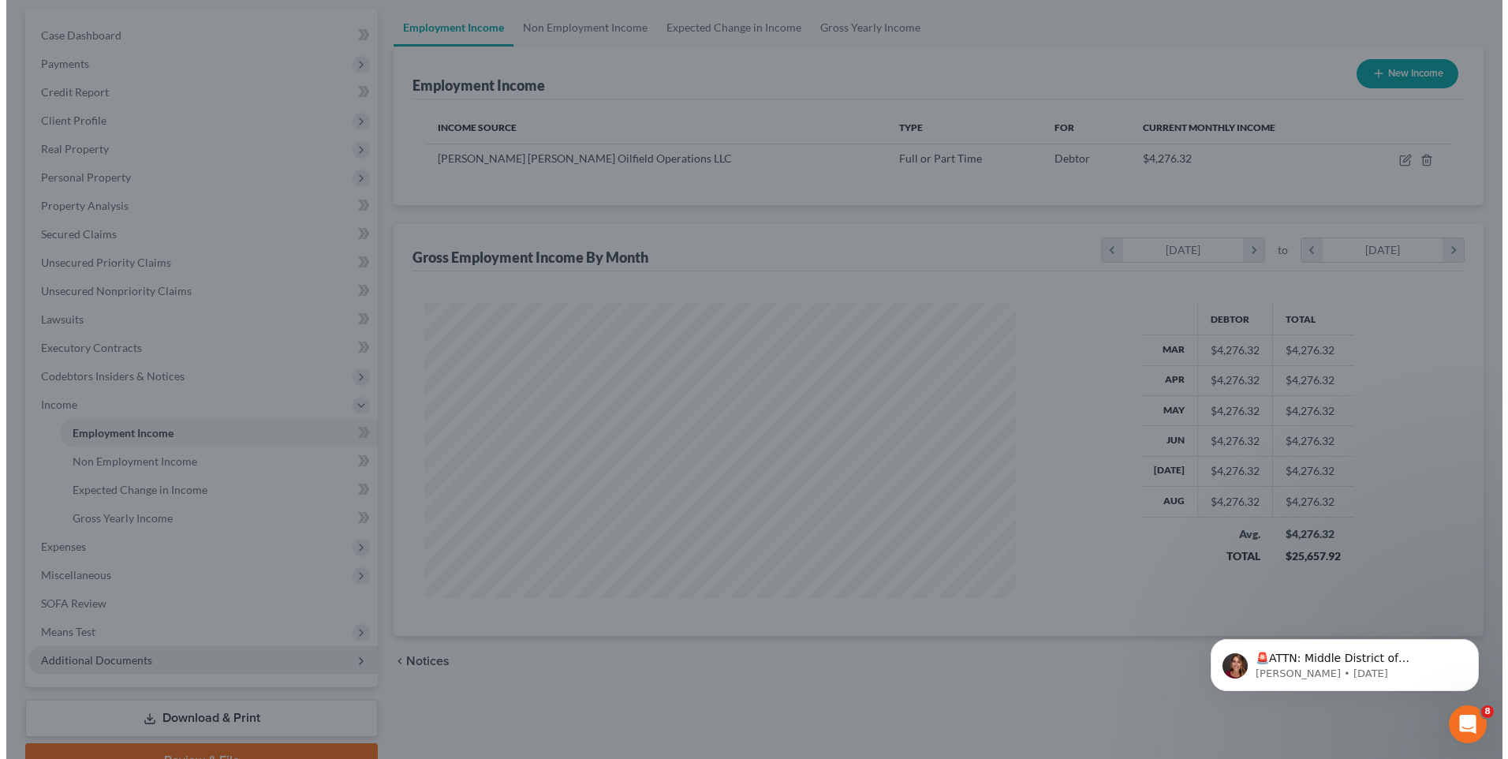
scroll to position [293, 617]
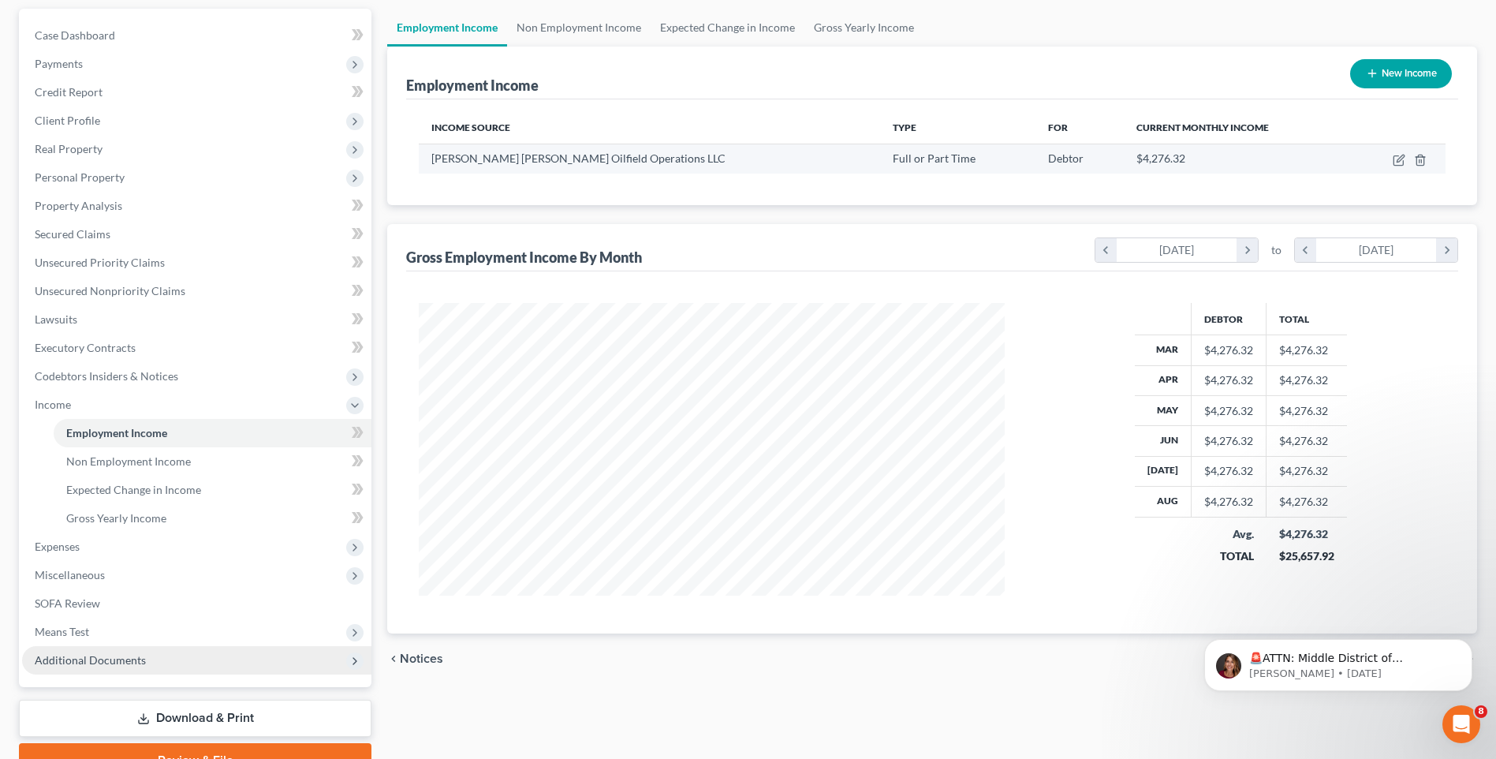
click at [1189, 159] on div "$4,276.32" at bounding box center [1238, 159] width 203 height 16
click at [1396, 166] on icon "button" at bounding box center [1398, 160] width 9 height 9
select select "0"
select select "45"
select select "1"
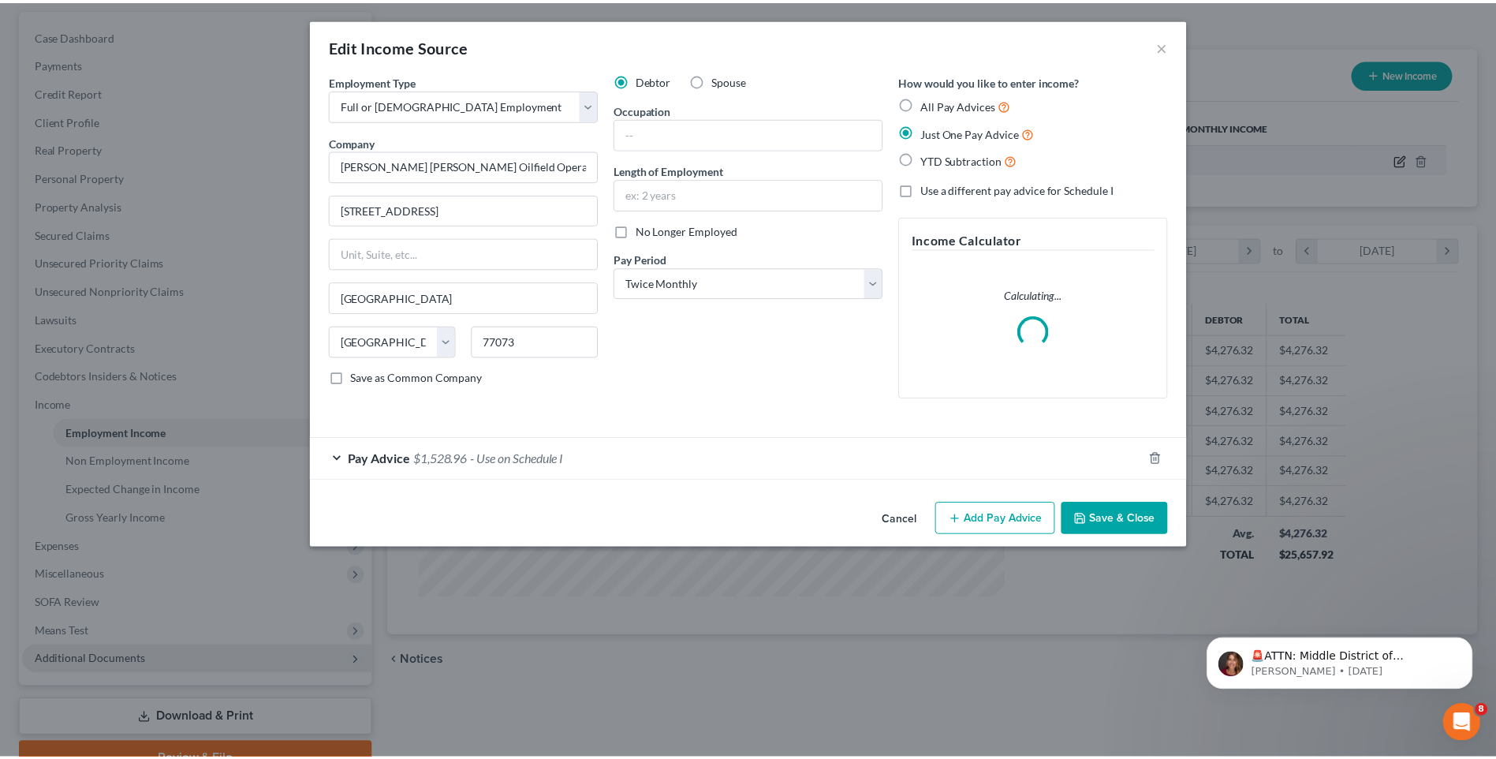
scroll to position [295, 623]
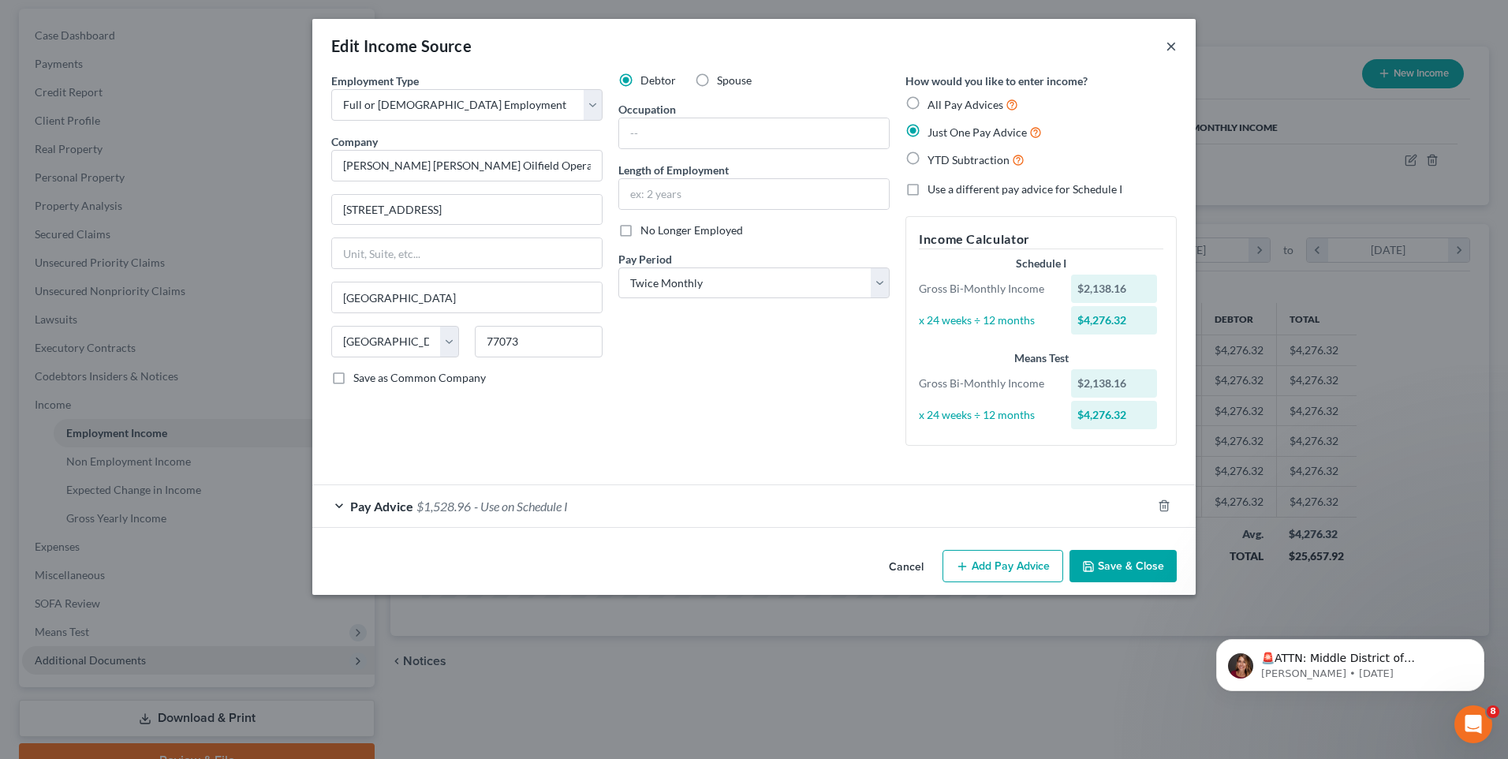
click at [1170, 53] on button "×" at bounding box center [1171, 45] width 11 height 19
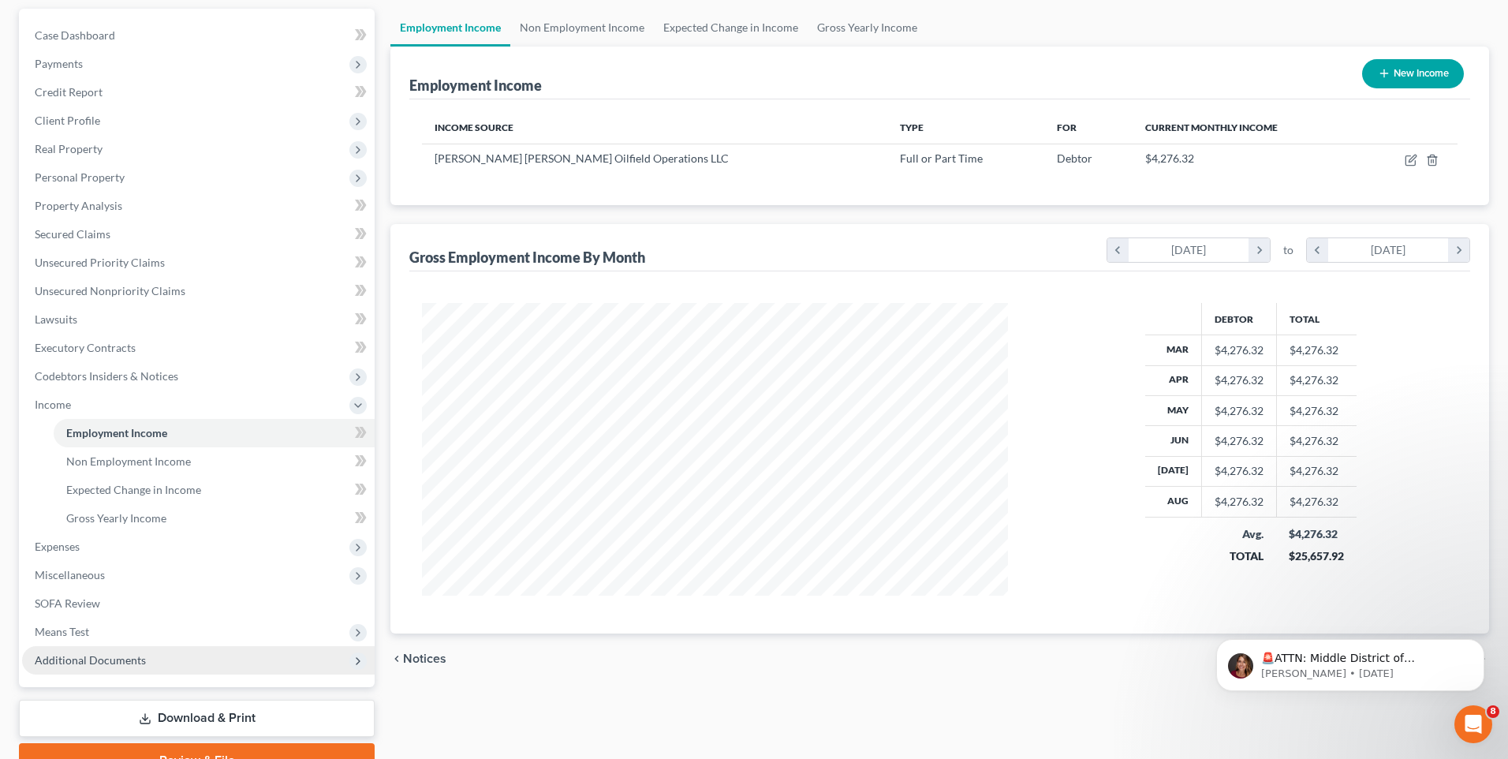
scroll to position [788458, 788133]
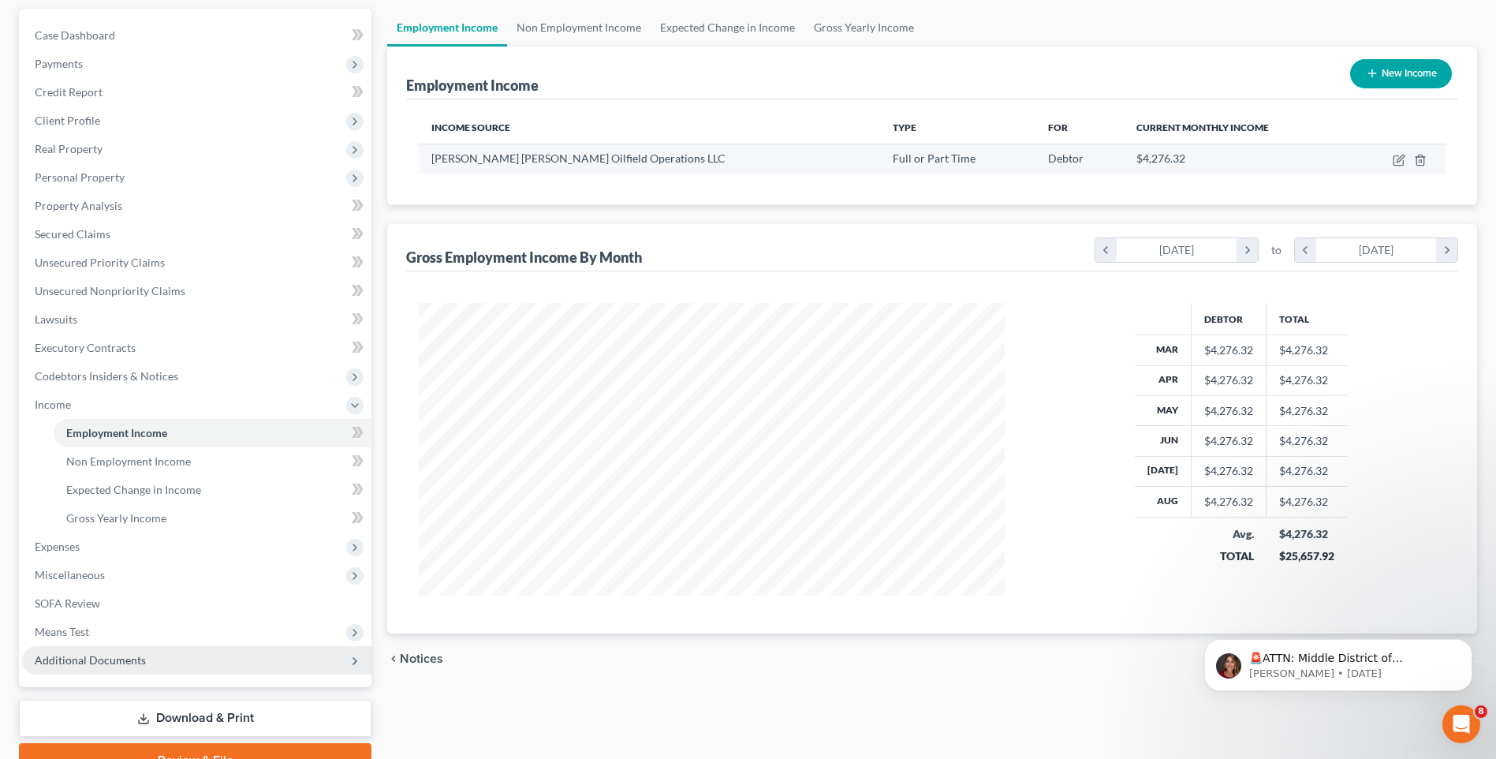
click at [1364, 162] on td at bounding box center [1398, 159] width 95 height 30
click at [1398, 156] on icon "button" at bounding box center [1398, 160] width 9 height 9
select select "0"
select select "45"
select select "1"
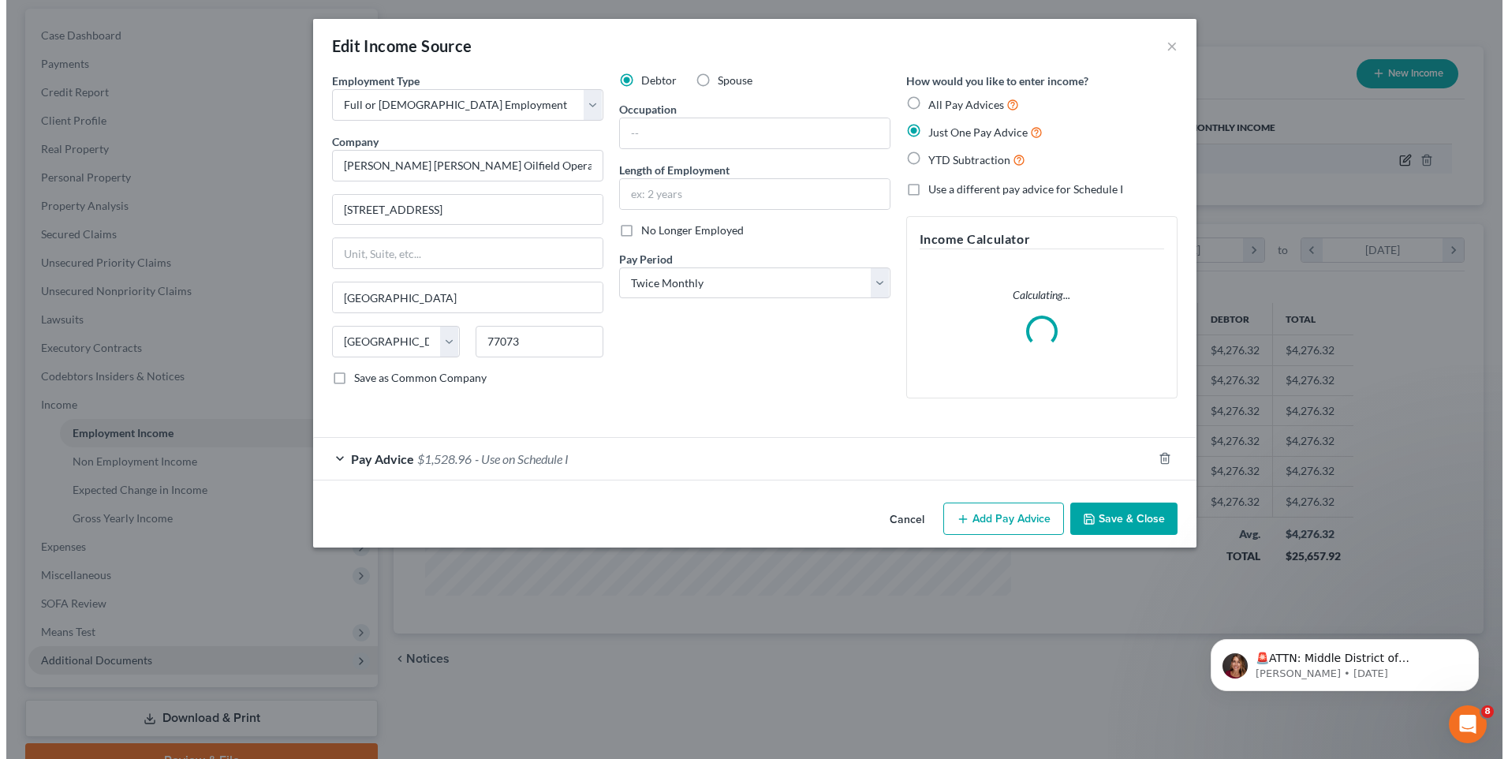
scroll to position [295, 623]
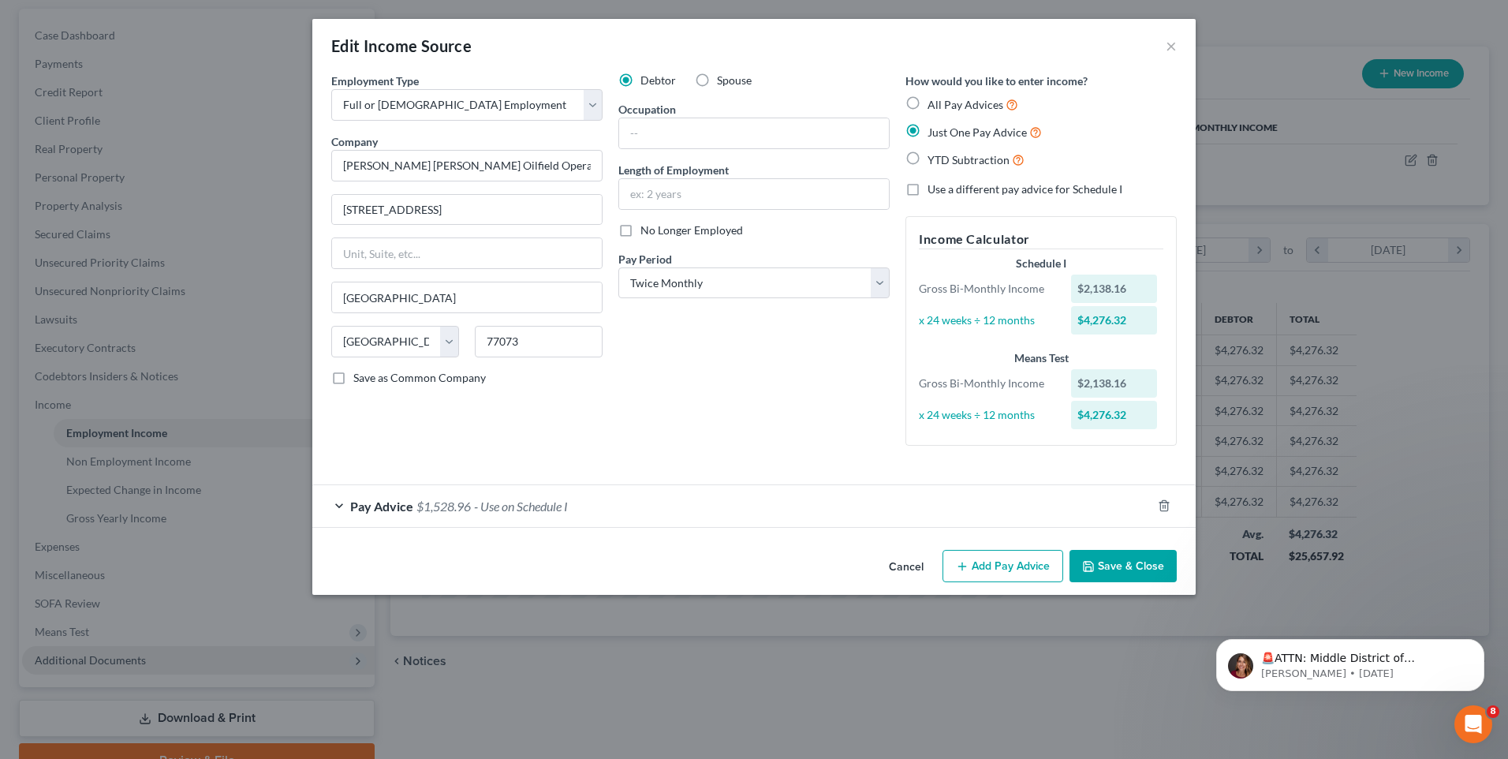
click at [850, 360] on div "Debtor Spouse Occupation Length of Employment No Longer Employed Pay Period * S…" at bounding box center [753, 266] width 287 height 386
click at [666, 504] on div "Pay Advice $1,528.96 - Use on Schedule I" at bounding box center [731, 506] width 839 height 42
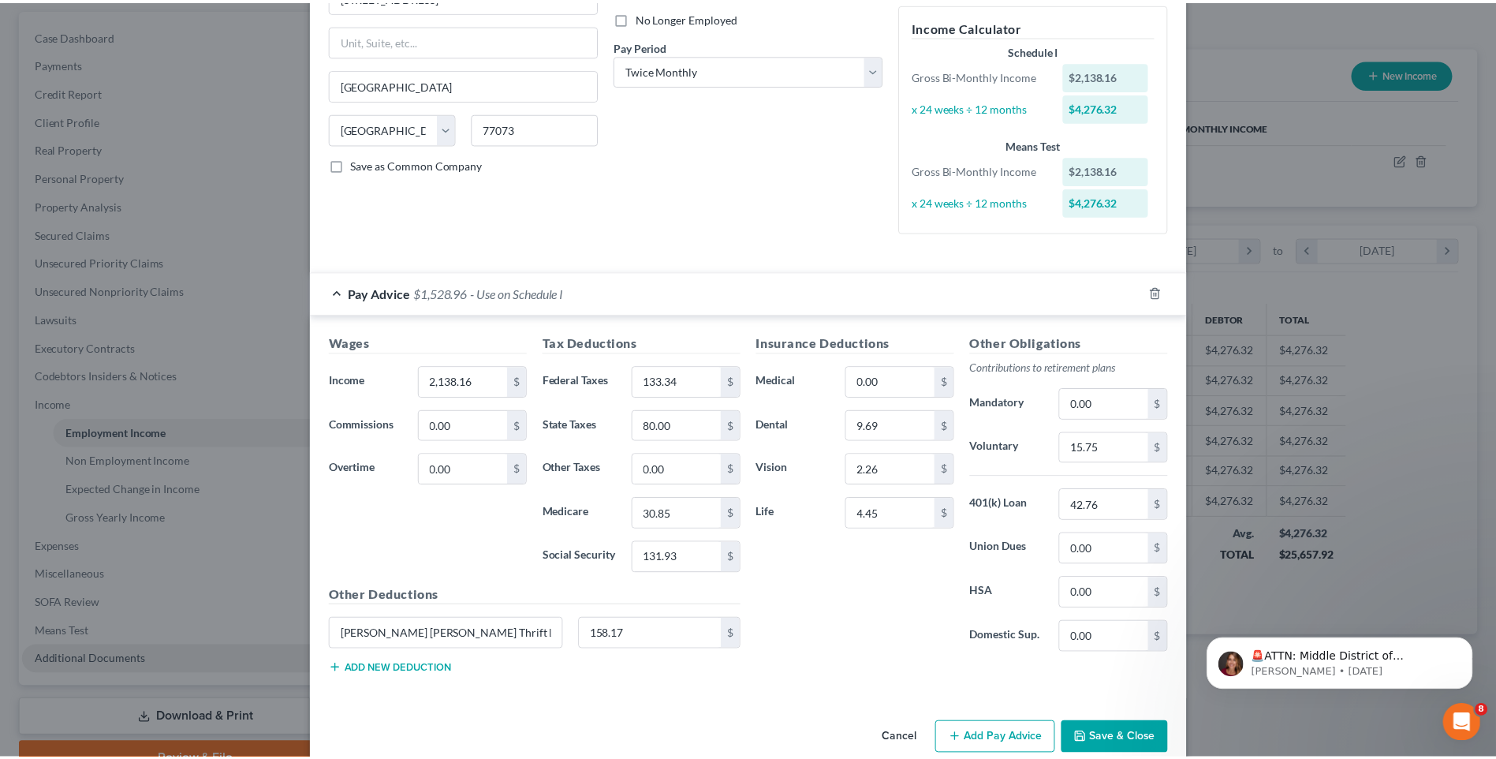
scroll to position [241, 0]
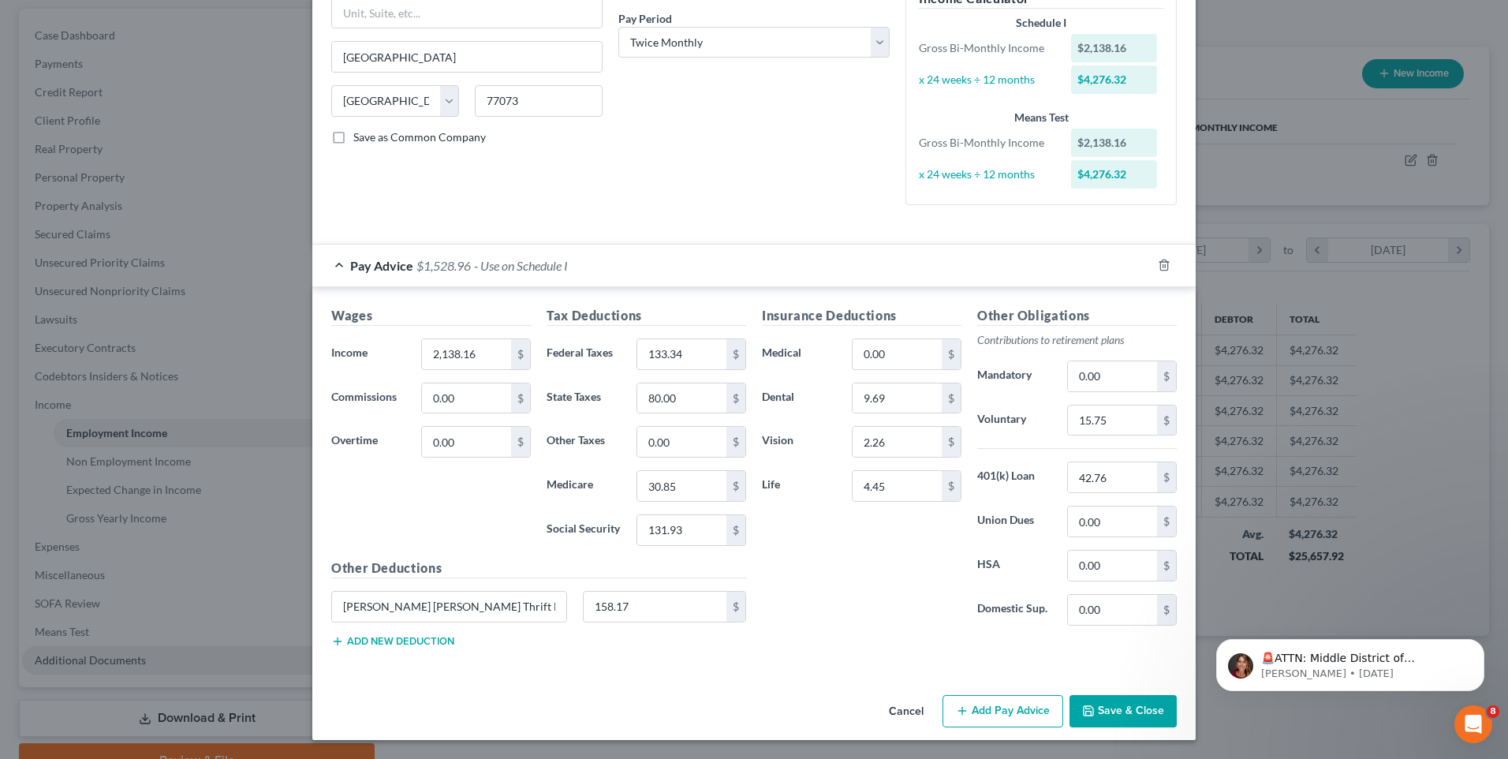
click at [1115, 711] on button "Save & Close" at bounding box center [1123, 711] width 107 height 33
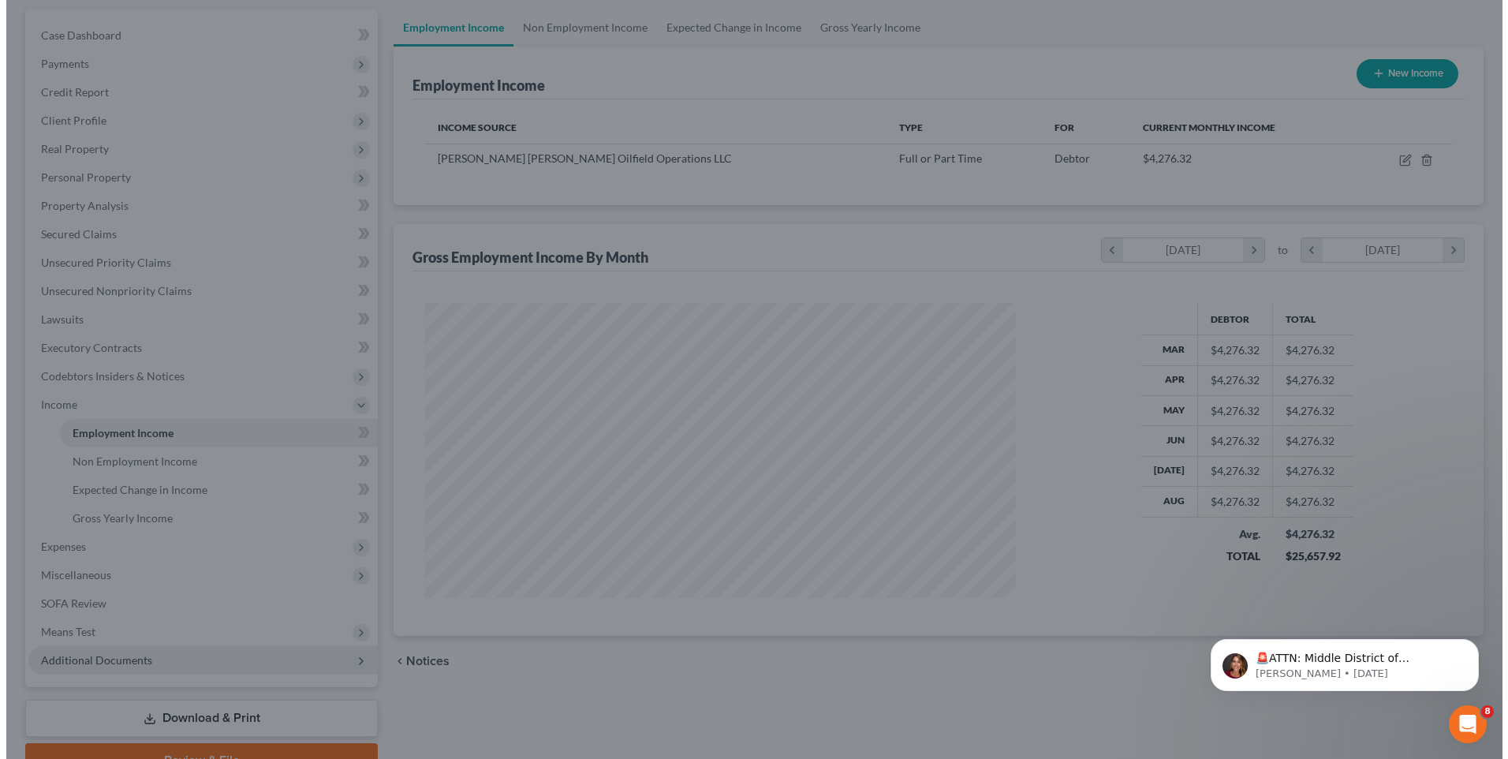
scroll to position [788458, 788133]
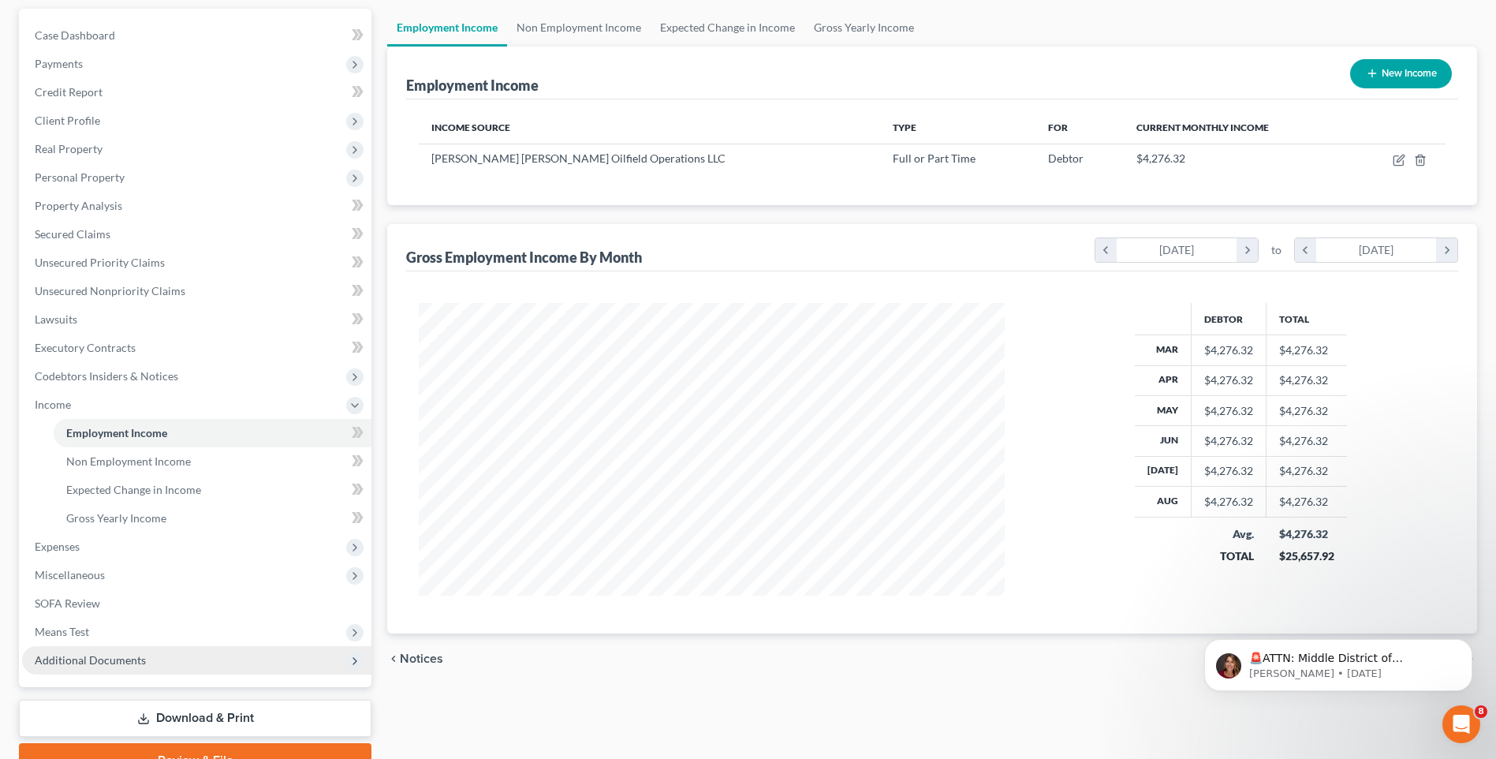
click at [1391, 71] on button "New Income" at bounding box center [1401, 73] width 102 height 29
select select "0"
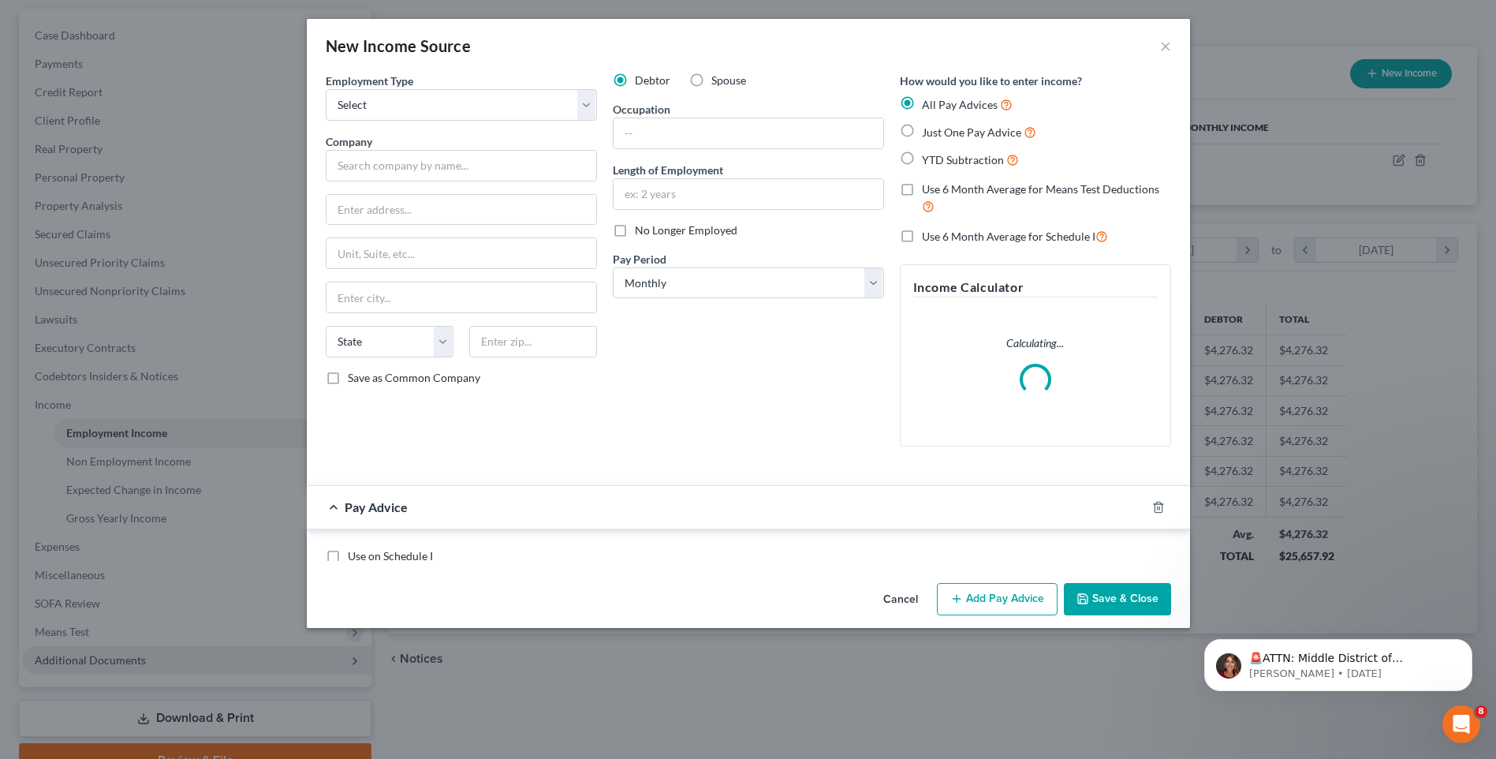
scroll to position [295, 623]
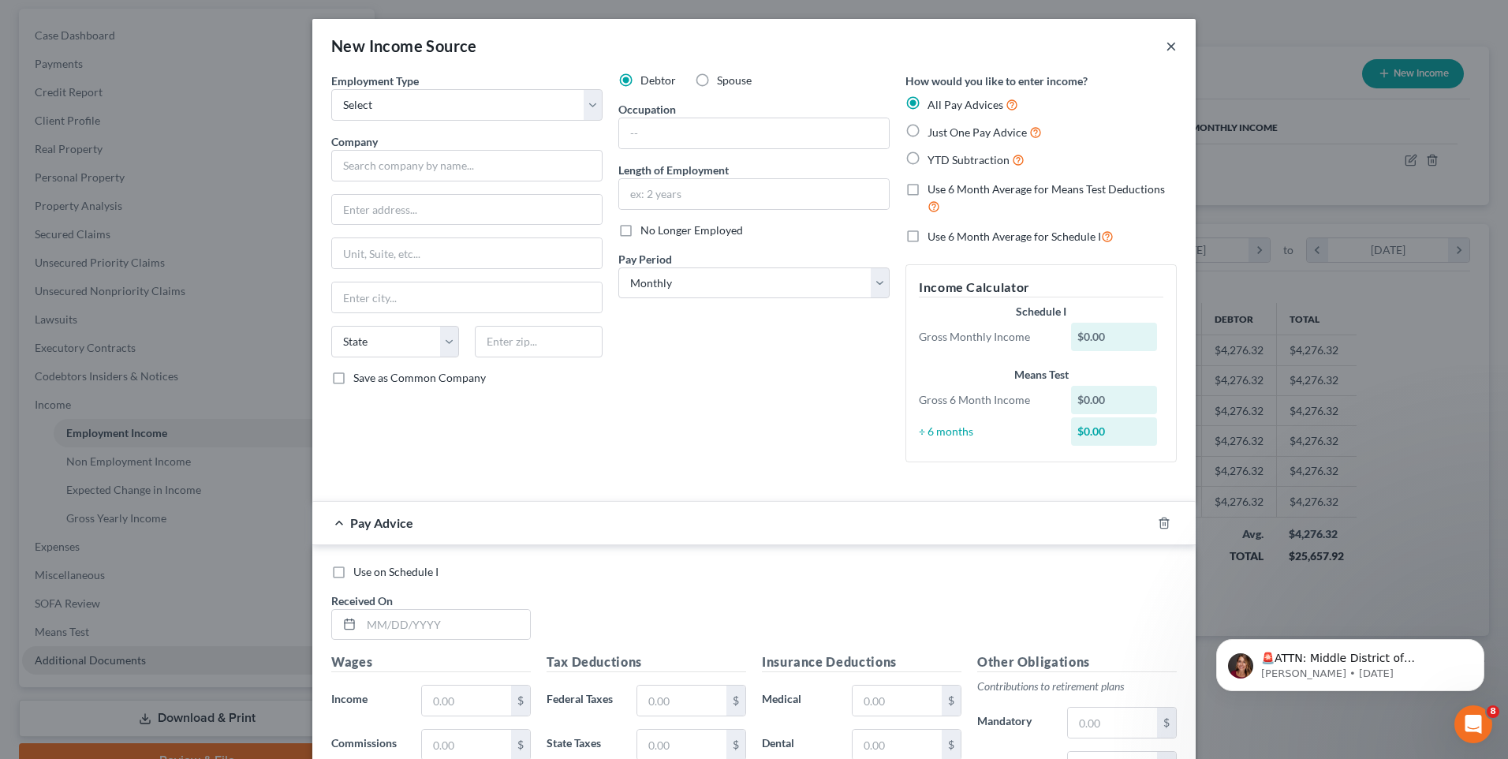
click at [1166, 44] on button "×" at bounding box center [1171, 45] width 11 height 19
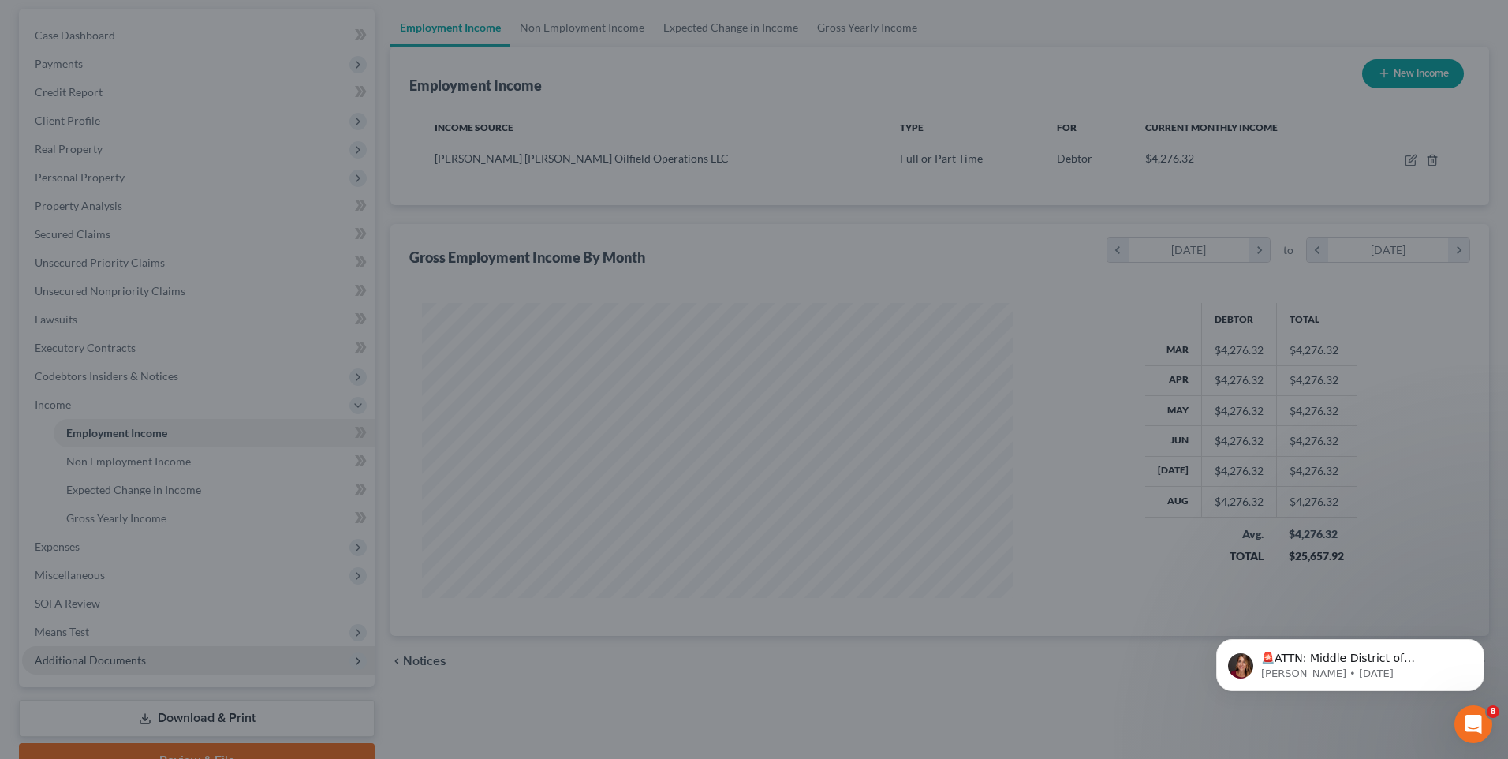
scroll to position [788458, 788133]
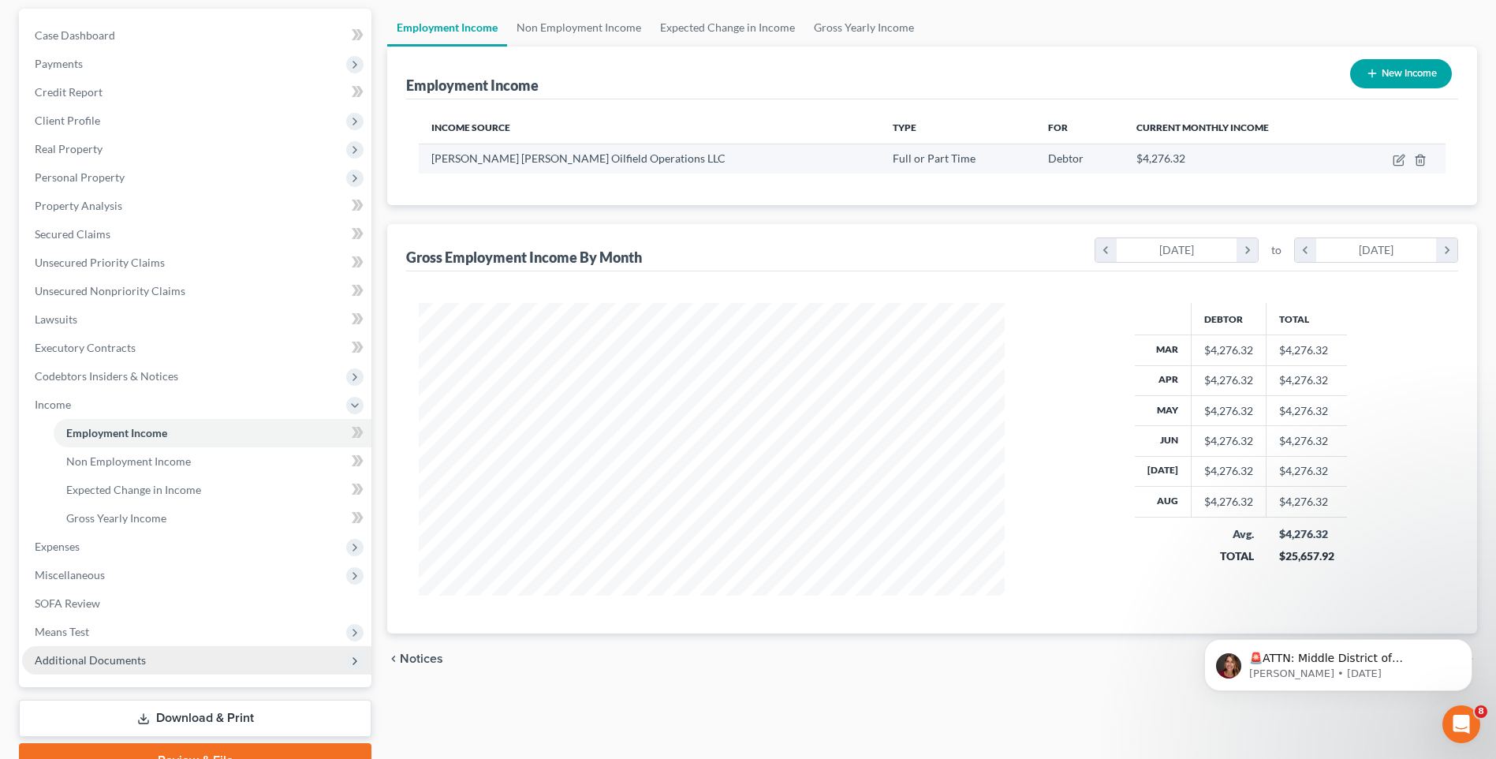
click at [1297, 166] on div "$4,276.32" at bounding box center [1238, 159] width 203 height 16
click at [1403, 159] on icon "button" at bounding box center [1399, 160] width 13 height 13
select select "0"
select select "45"
select select "1"
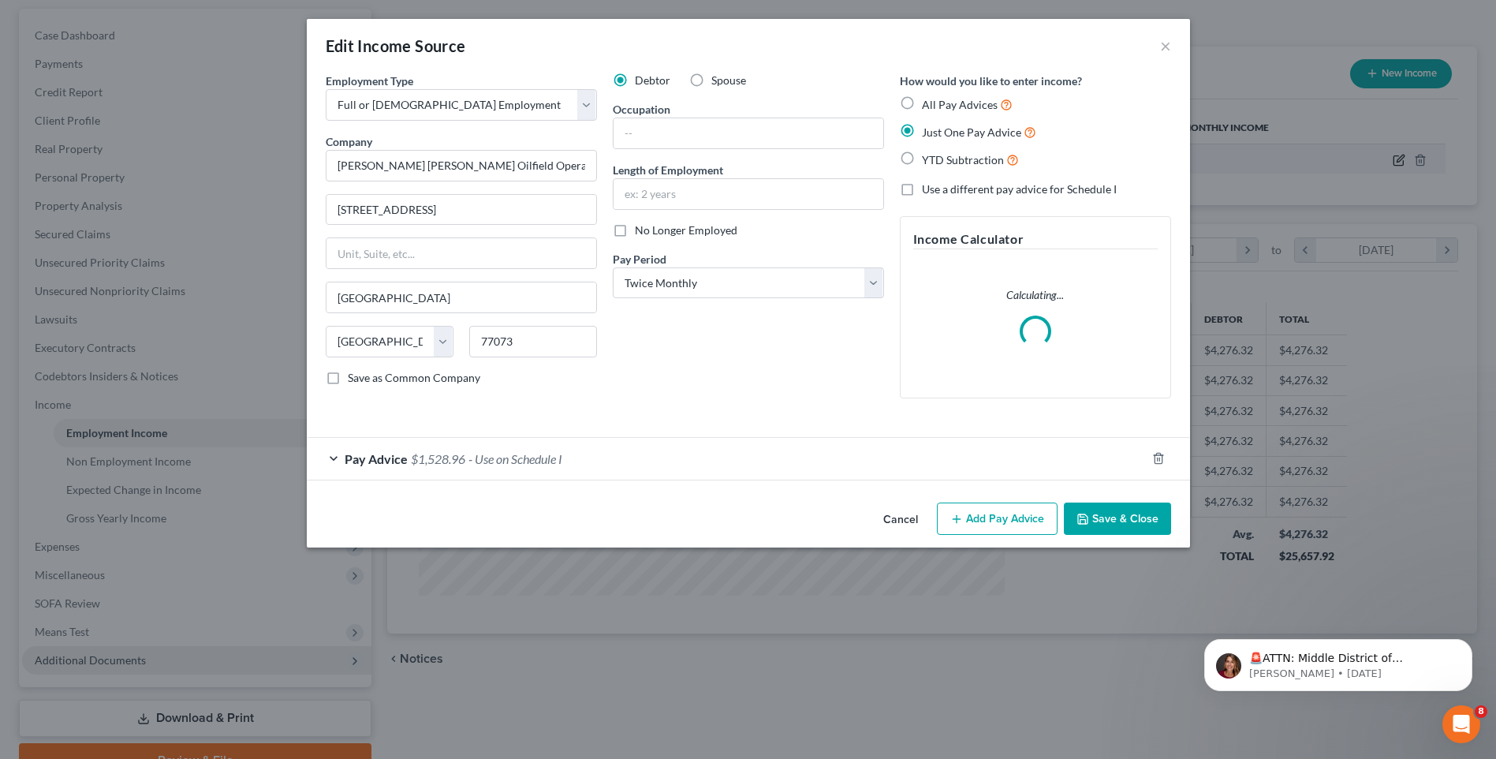
scroll to position [295, 623]
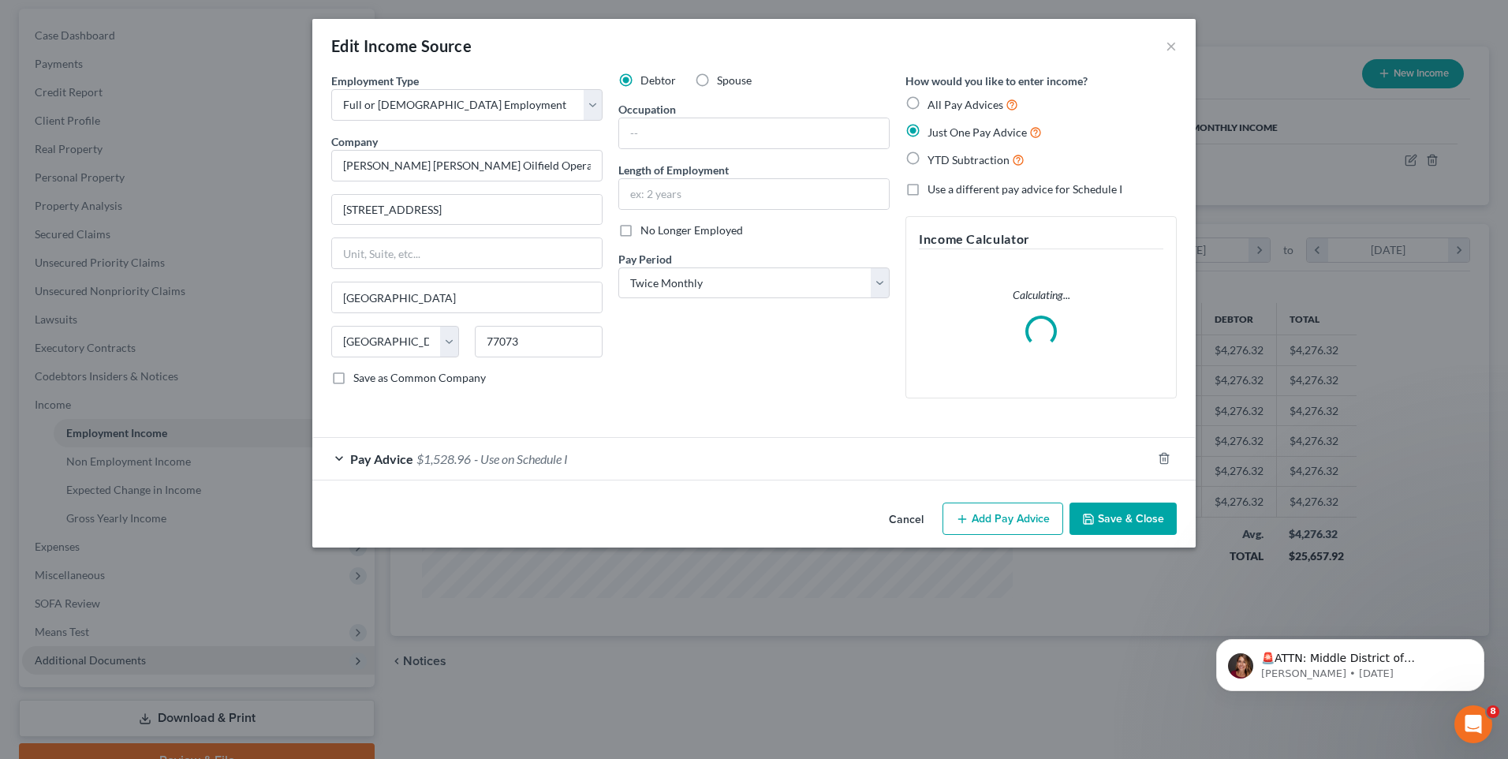
click at [717, 79] on label "Spouse" at bounding box center [734, 81] width 35 height 16
click at [723, 79] on input "Spouse" at bounding box center [728, 78] width 10 height 10
radio input "true"
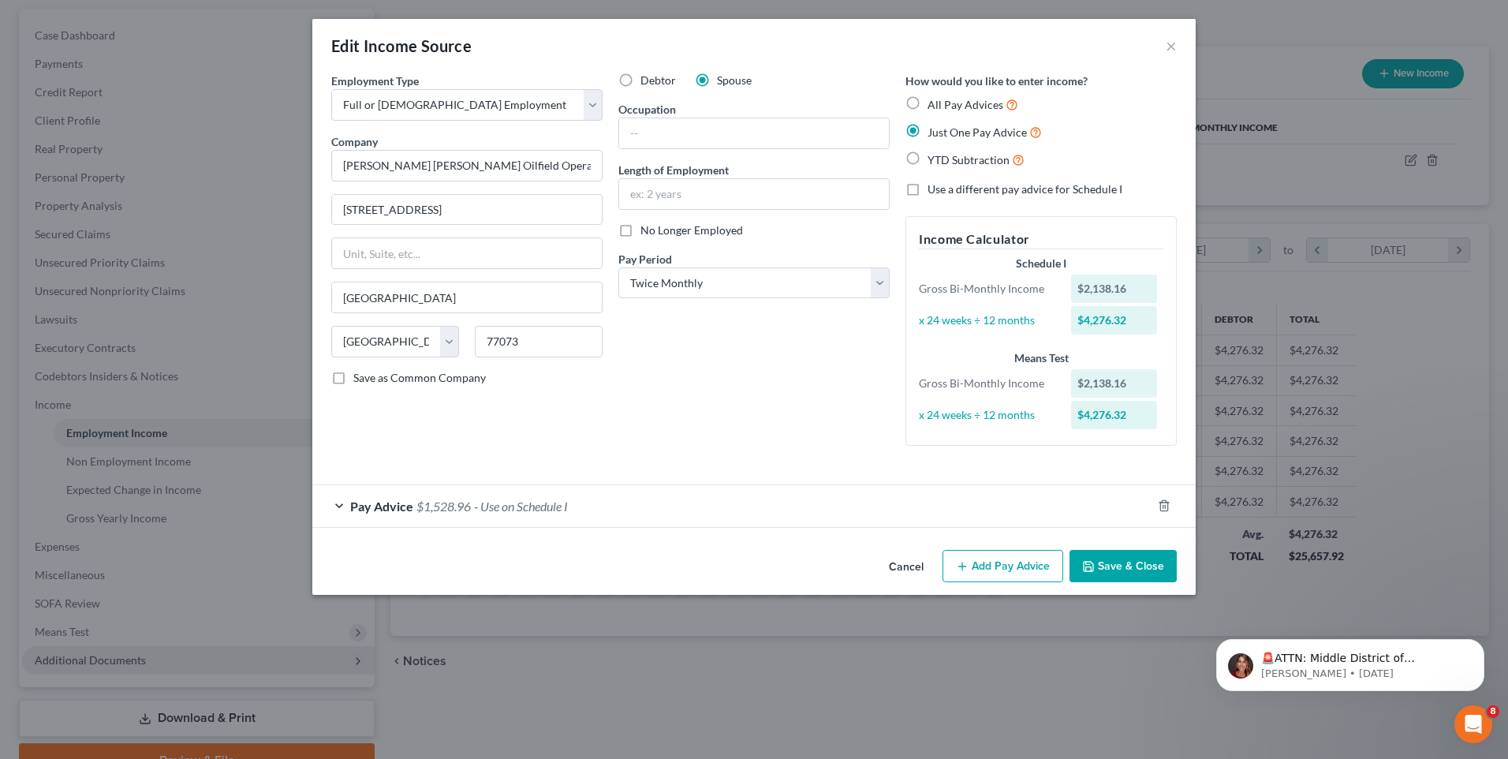
click at [1148, 568] on button "Save & Close" at bounding box center [1123, 566] width 107 height 33
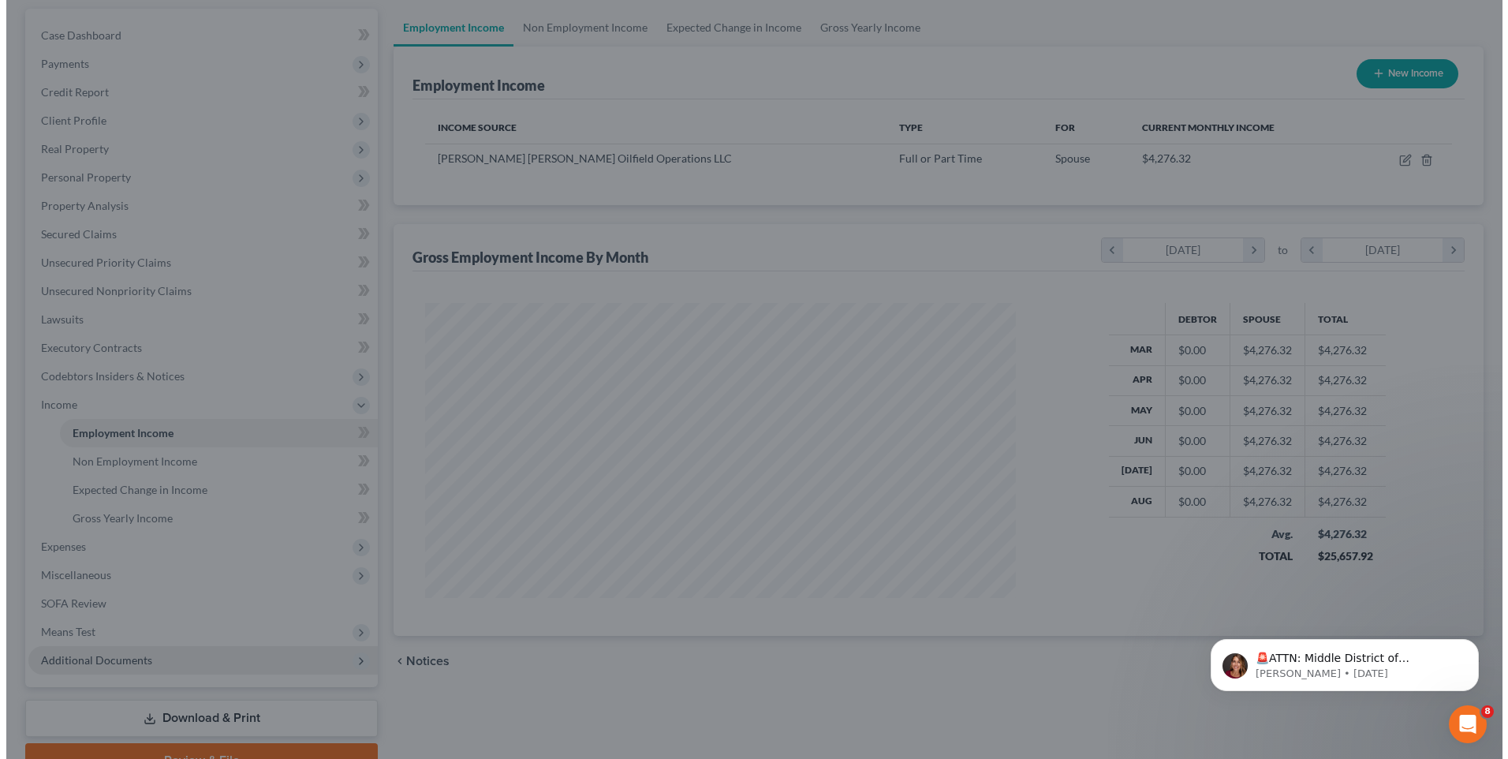
scroll to position [788458, 788133]
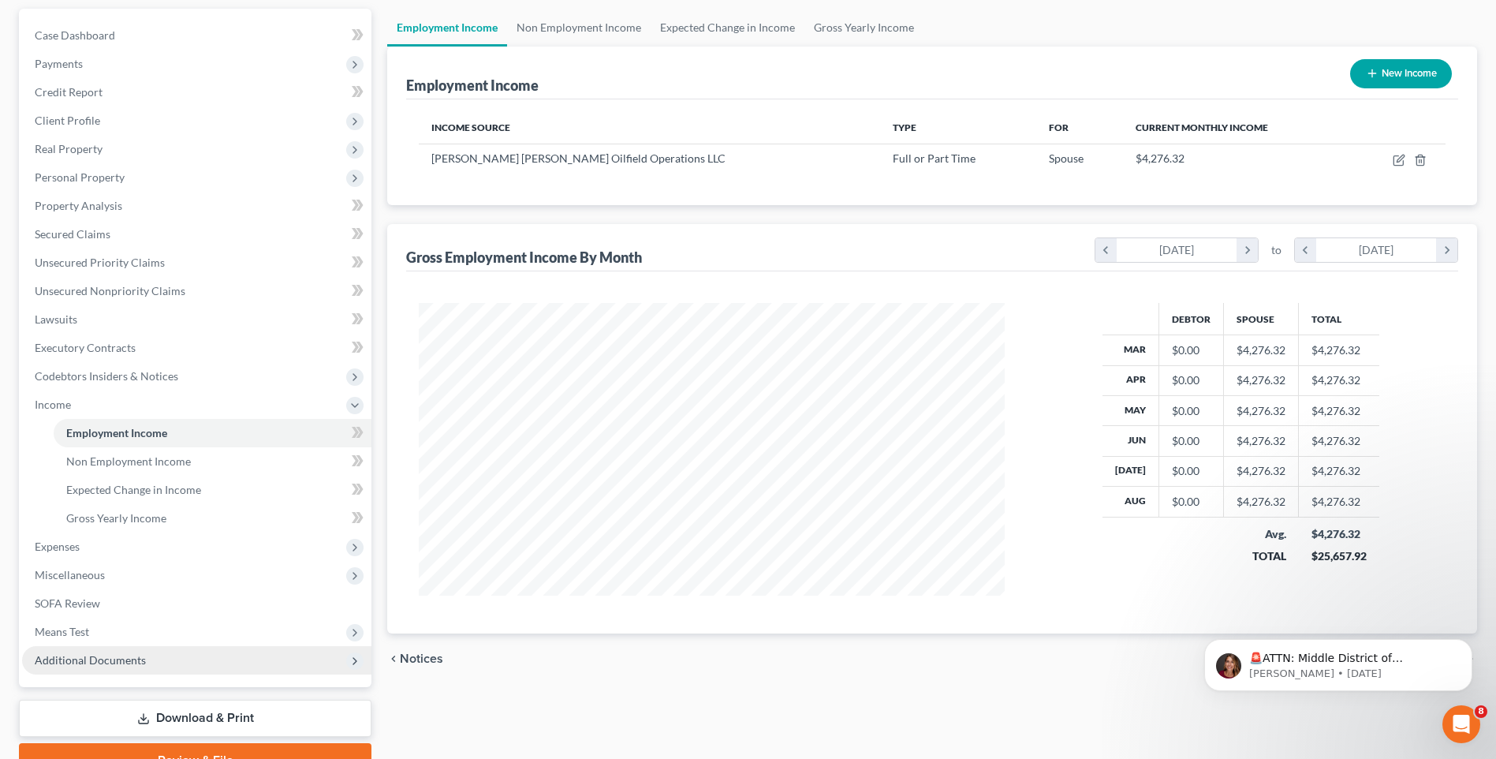
click at [1410, 80] on button "New Income" at bounding box center [1401, 73] width 102 height 29
select select "0"
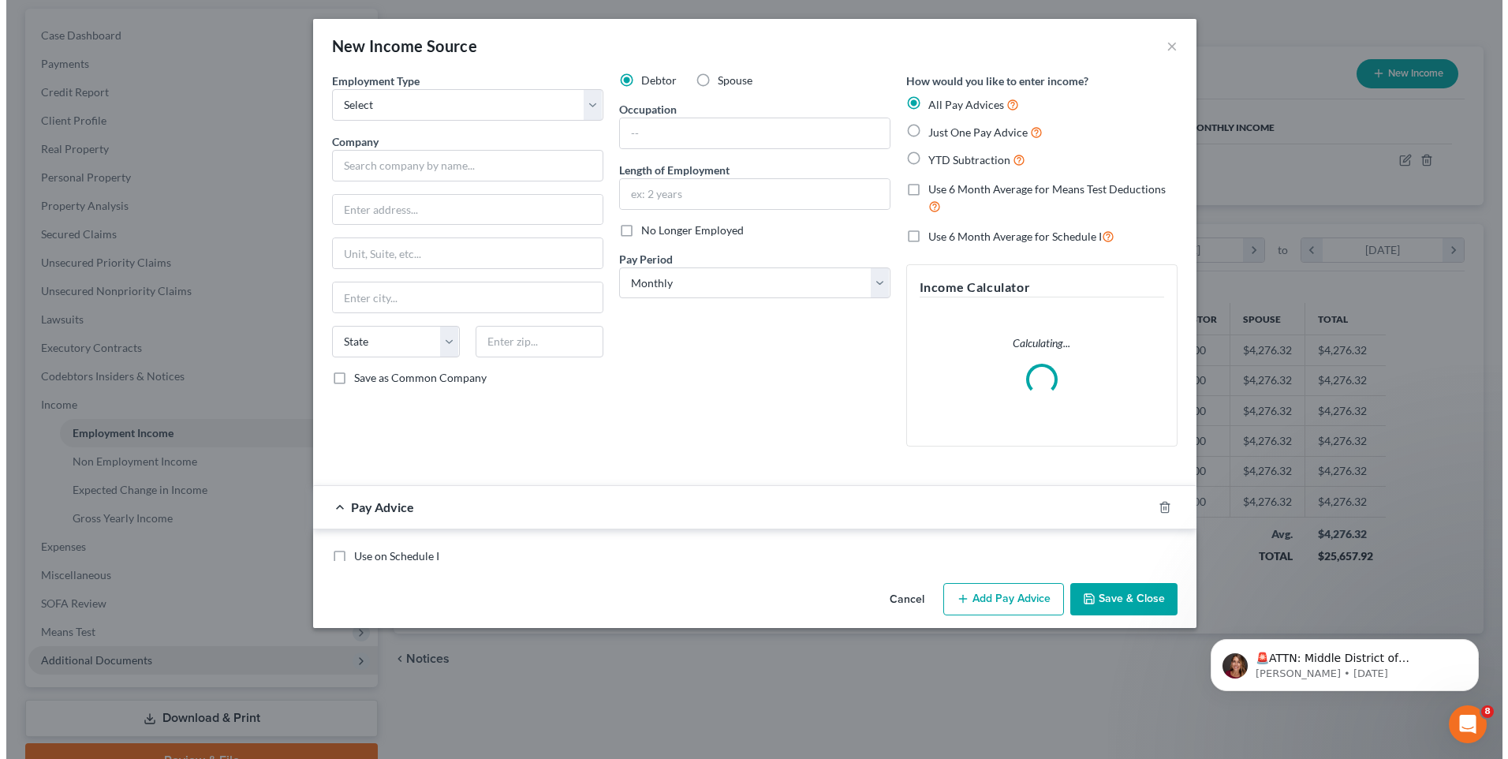
scroll to position [295, 623]
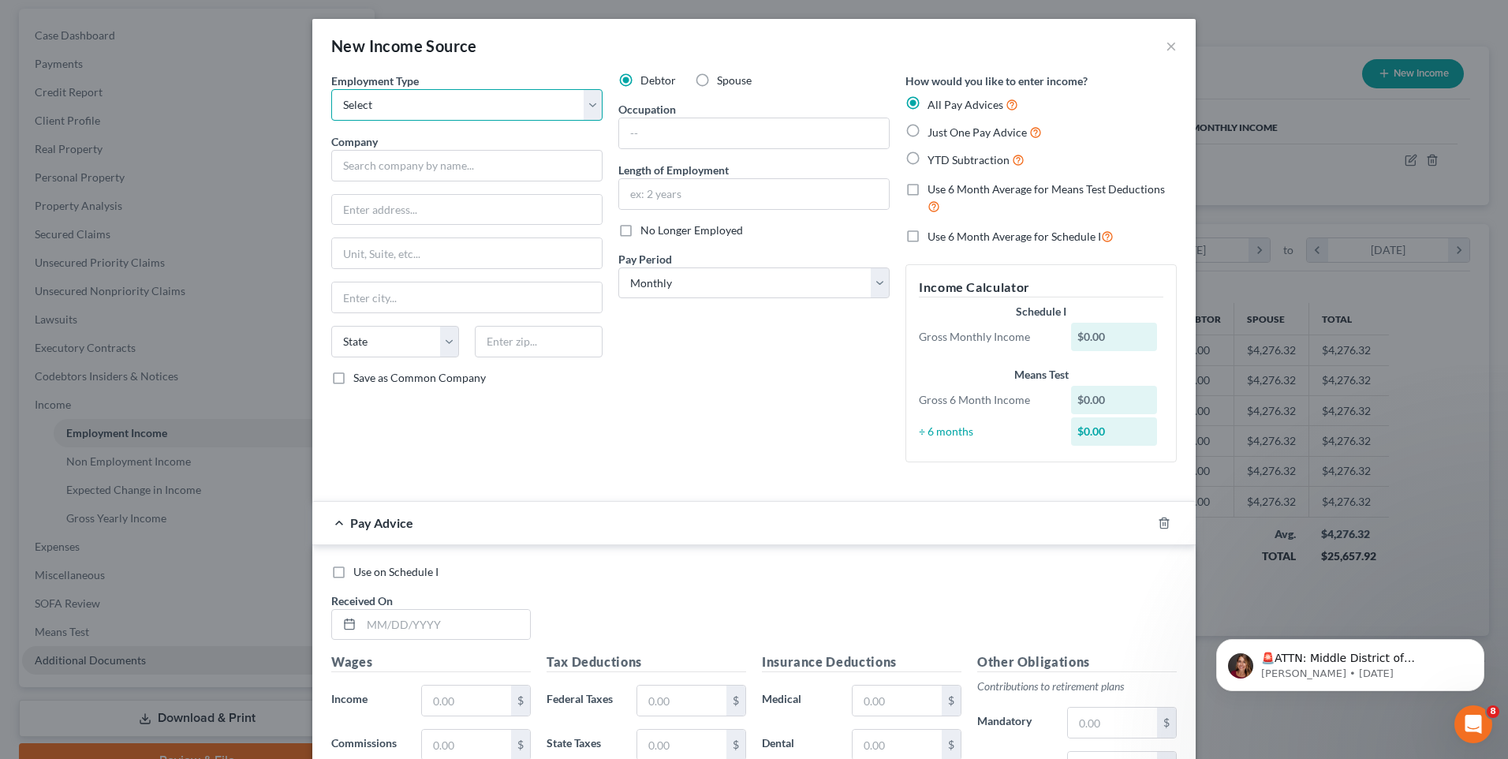
drag, startPoint x: 488, startPoint y: 102, endPoint x: 507, endPoint y: 103, distance: 19.0
click at [488, 102] on select "Select Full or Part Time Employment Self Employment" at bounding box center [466, 105] width 271 height 32
select select "0"
click at [331, 89] on select "Select Full or Part Time Employment Self Employment" at bounding box center [466, 105] width 271 height 32
click at [515, 159] on input "text" at bounding box center [466, 166] width 271 height 32
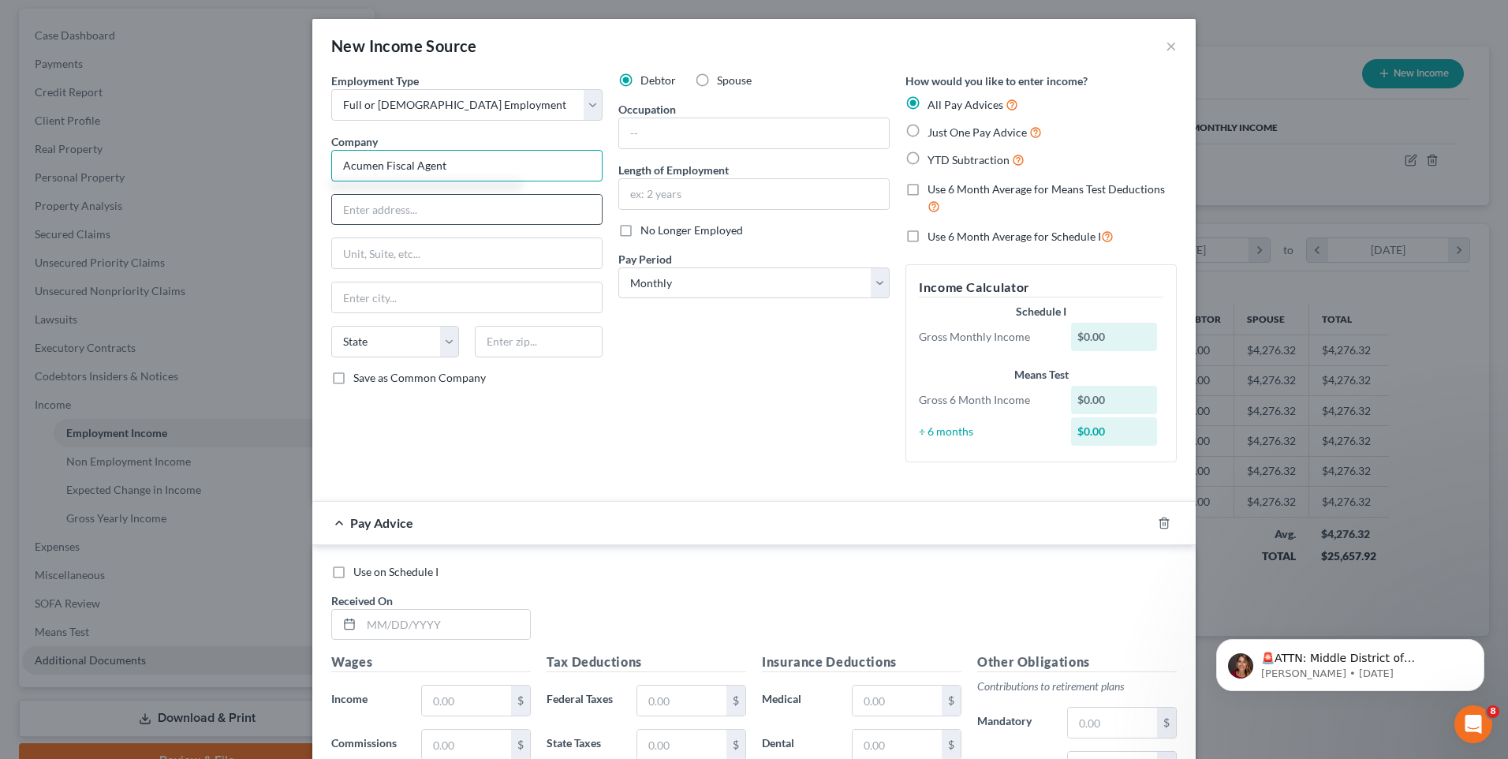
type input "Acumen Fiscal Agent"
click at [504, 202] on input "text" at bounding box center [467, 210] width 270 height 30
type input "PO BOX 301"
click at [458, 255] on input "text" at bounding box center [467, 253] width 270 height 30
click at [466, 210] on input "PO BOX 301" at bounding box center [467, 210] width 270 height 30
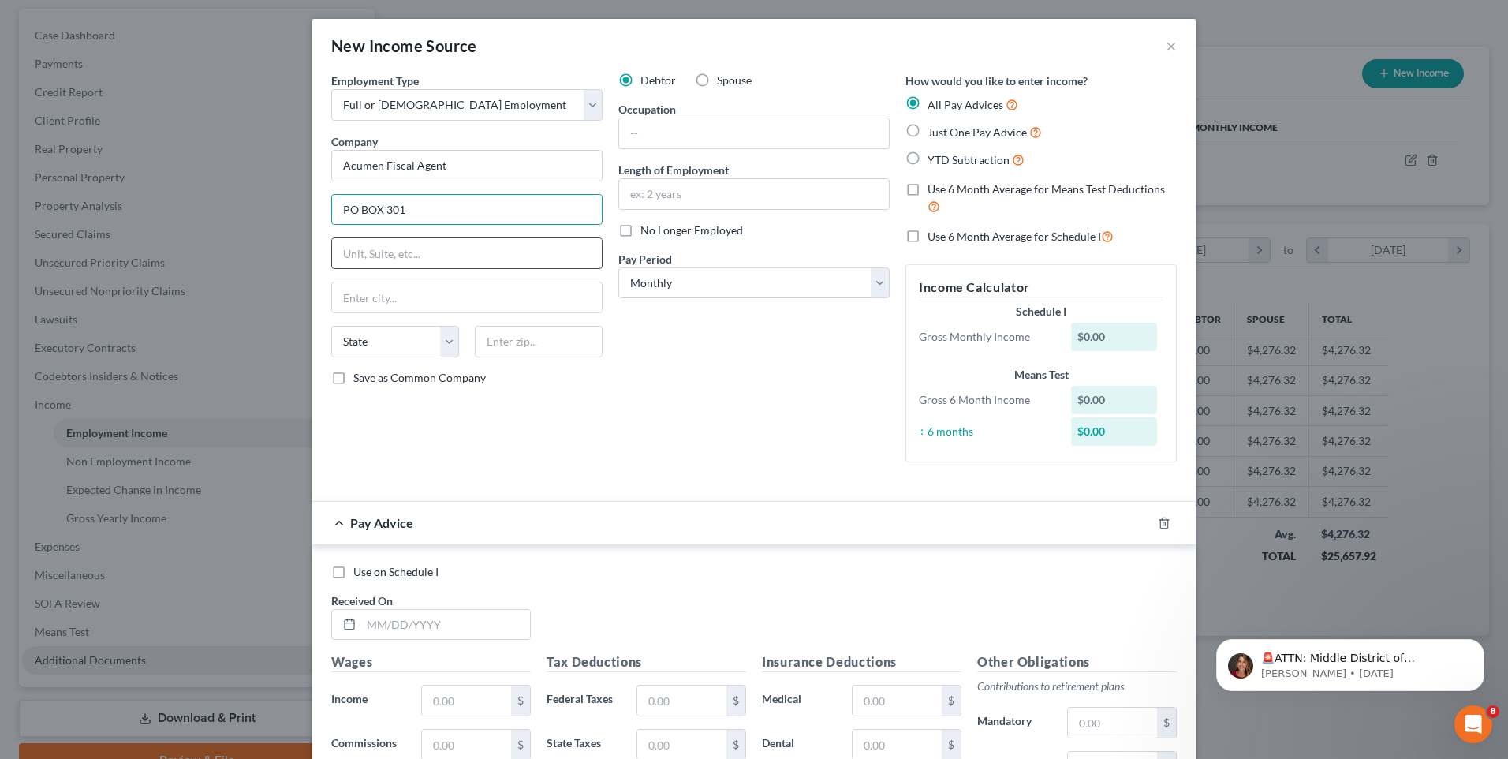
click at [474, 261] on input "text" at bounding box center [467, 253] width 270 height 30
click at [479, 295] on input "text" at bounding box center [467, 297] width 270 height 30
click at [483, 295] on input "text" at bounding box center [467, 297] width 270 height 30
click at [477, 264] on input "text" at bounding box center [467, 253] width 270 height 30
type input "f"
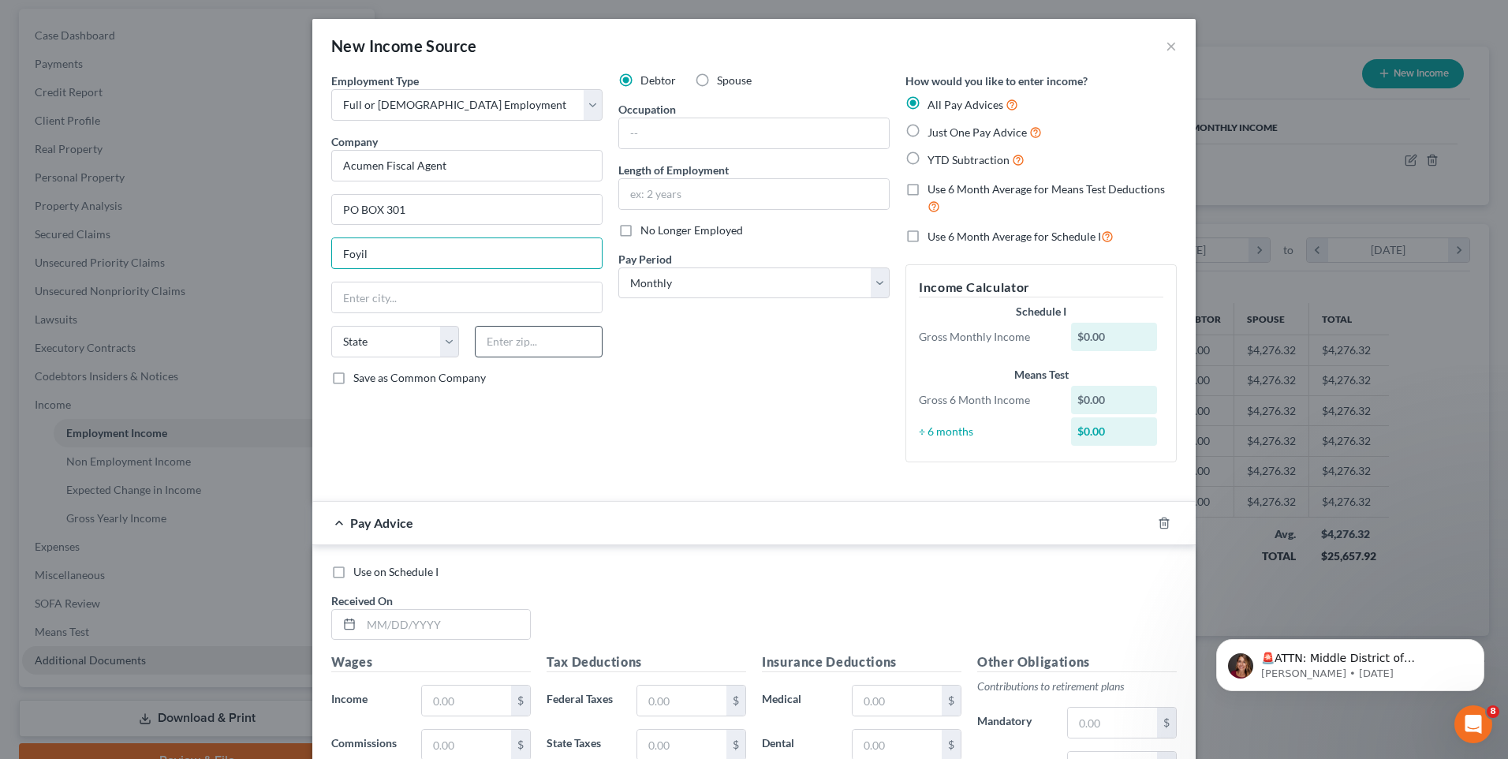
type input "Foyil"
click at [571, 351] on input "text" at bounding box center [539, 342] width 128 height 32
type input "74031"
click at [452, 357] on div "State AL AK AR AZ CA CO CT DE DC FL GA GU HI ID IL IN IA KS KY LA ME MD MA MI M…" at bounding box center [466, 348] width 287 height 44
type input "Foyil"
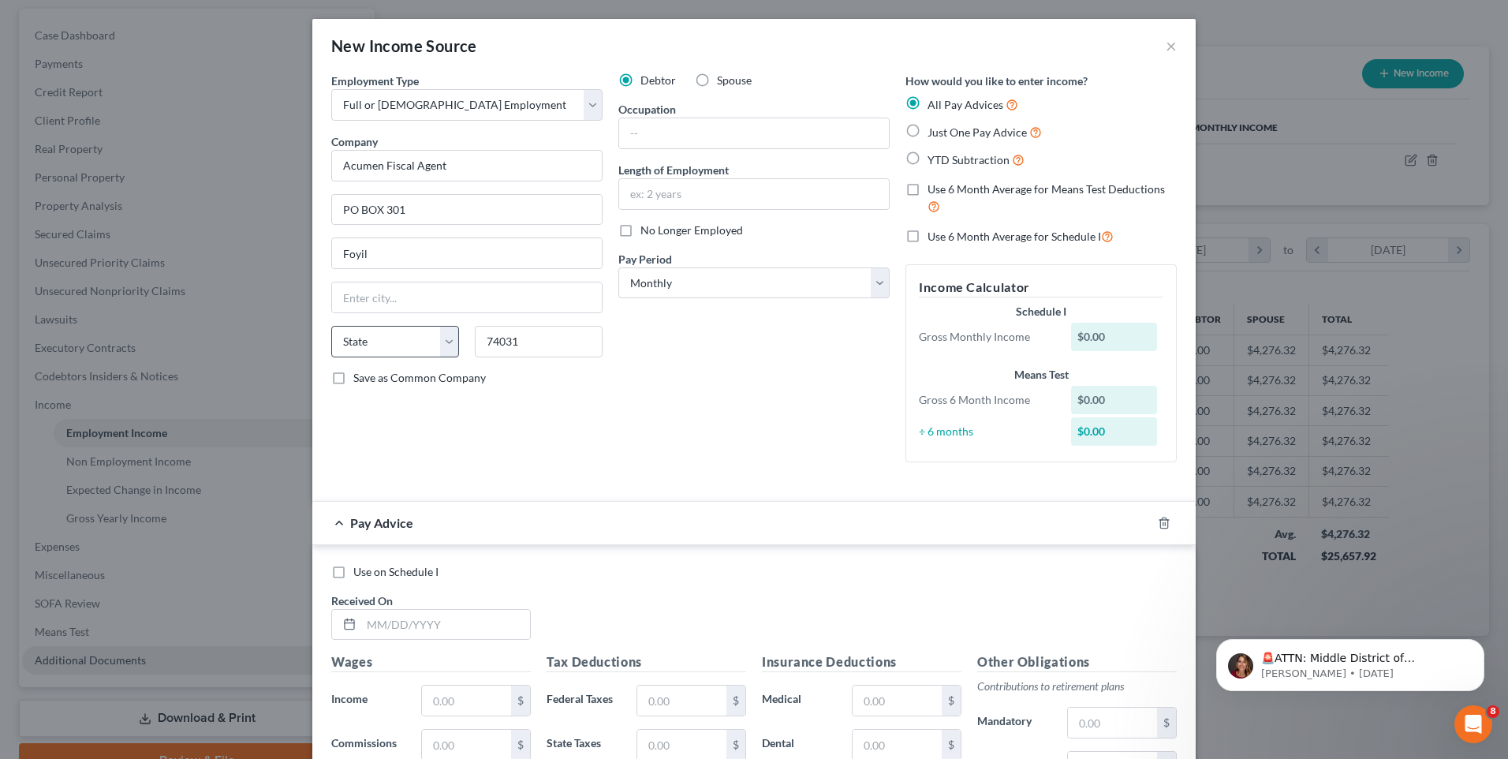
select select "37"
click at [444, 349] on select "State AL AK AR AZ CA CO CT DE DC FL GA GU HI ID IL IN IA KS KY LA ME MD MA MI M…" at bounding box center [395, 342] width 128 height 32
click at [801, 504] on div "Pay Advice" at bounding box center [731, 523] width 839 height 42
drag, startPoint x: 370, startPoint y: 249, endPoint x: 282, endPoint y: 252, distance: 88.4
click at [282, 252] on div "New Income Source × Employment Type * Select Full or Part Time Employment Self …" at bounding box center [754, 379] width 1508 height 759
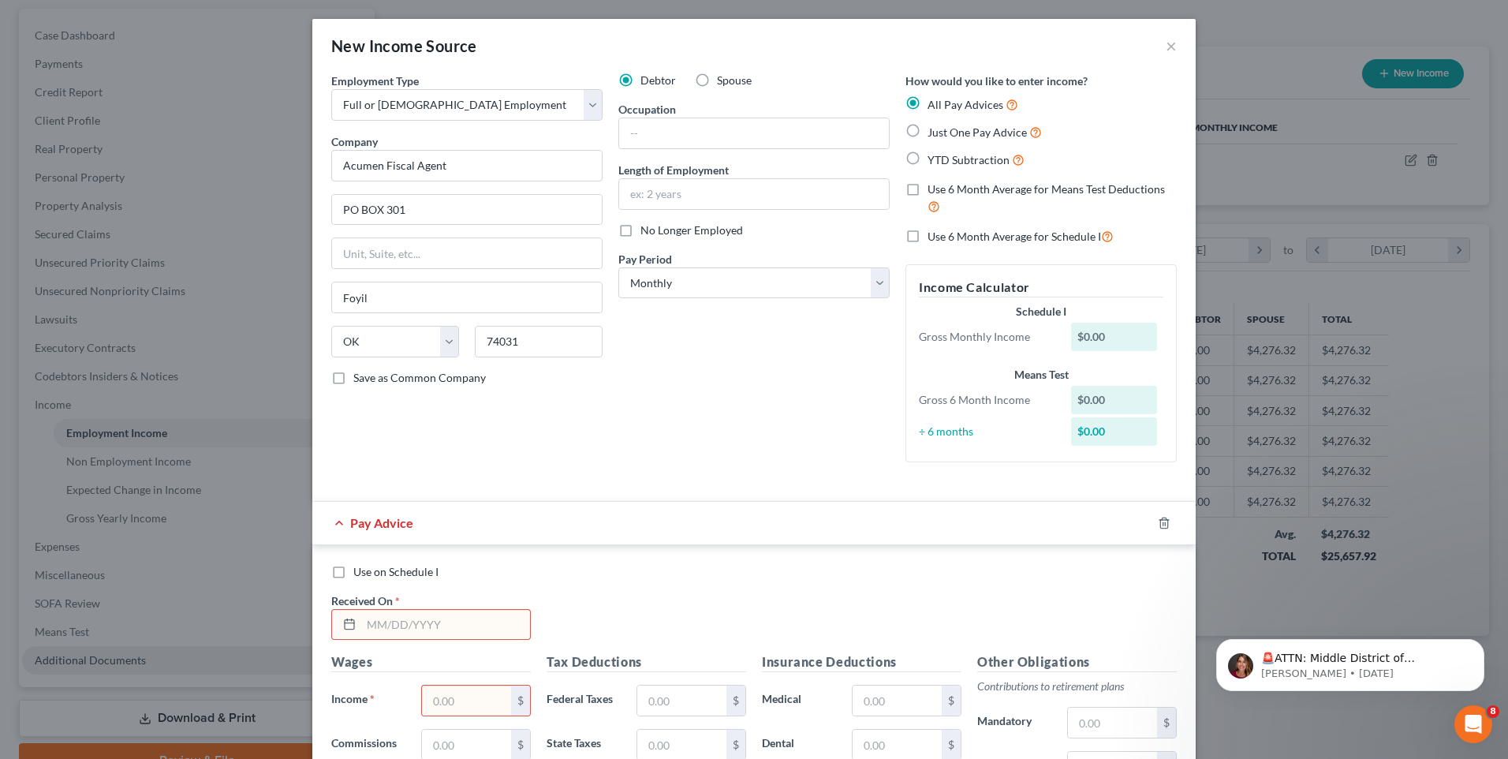
click at [694, 442] on div "Debtor Spouse Occupation Length of Employment No Longer Employed Pay Period * S…" at bounding box center [753, 274] width 287 height 402
click at [961, 129] on span "Just One Pay Advice" at bounding box center [977, 131] width 99 height 13
click at [944, 129] on input "Just One Pay Advice" at bounding box center [939, 128] width 10 height 10
radio input "true"
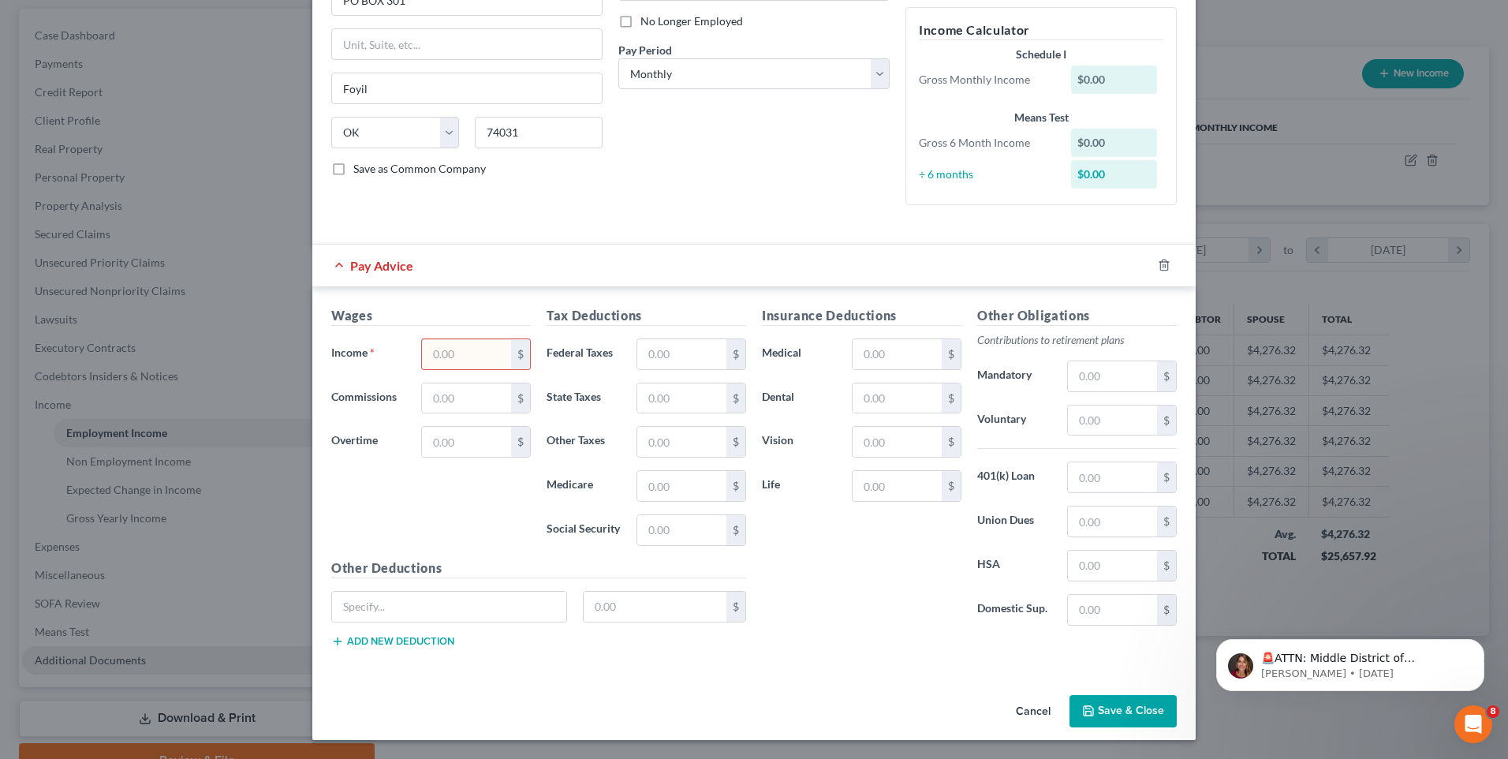
scroll to position [181, 0]
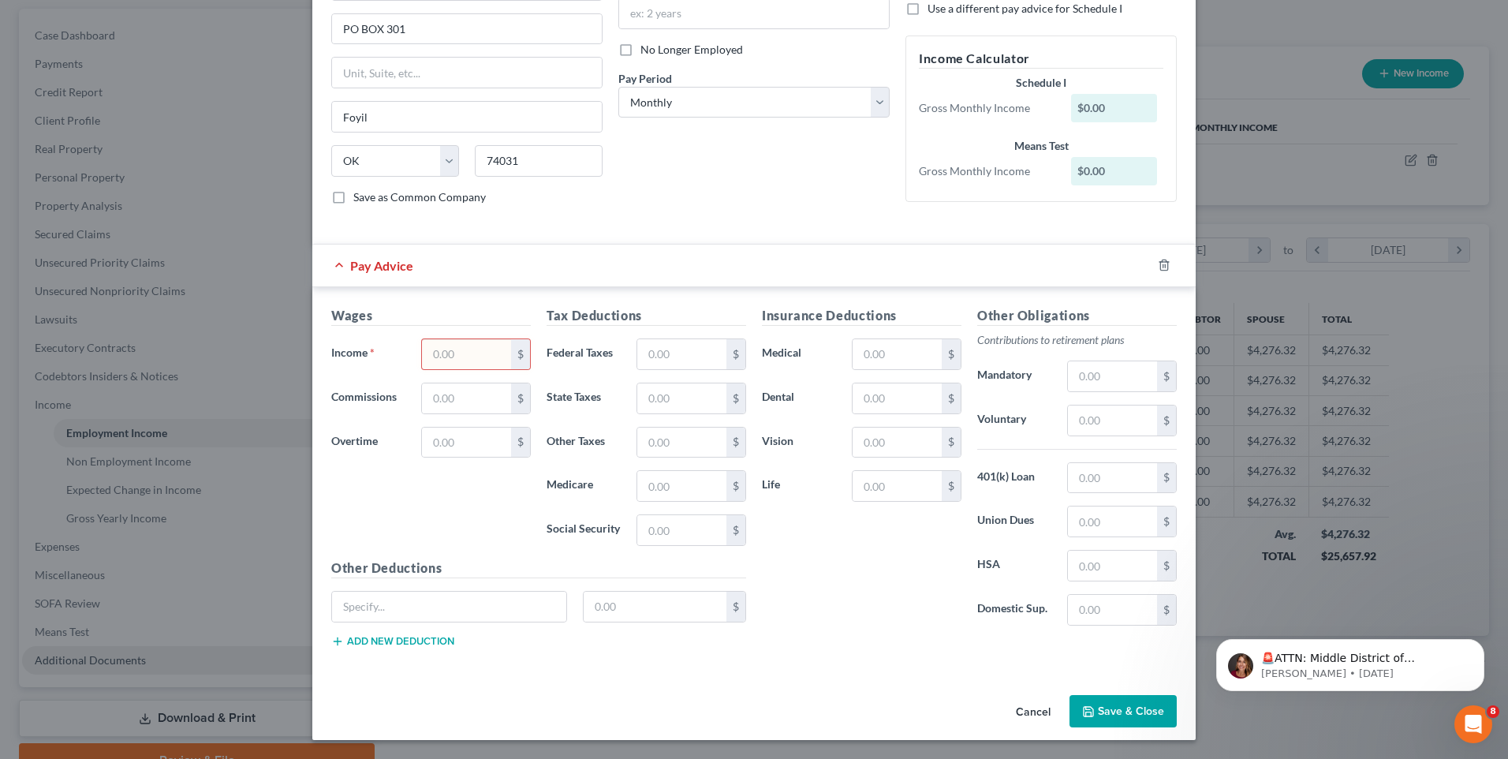
click at [350, 263] on span "Pay Advice" at bounding box center [381, 265] width 63 height 15
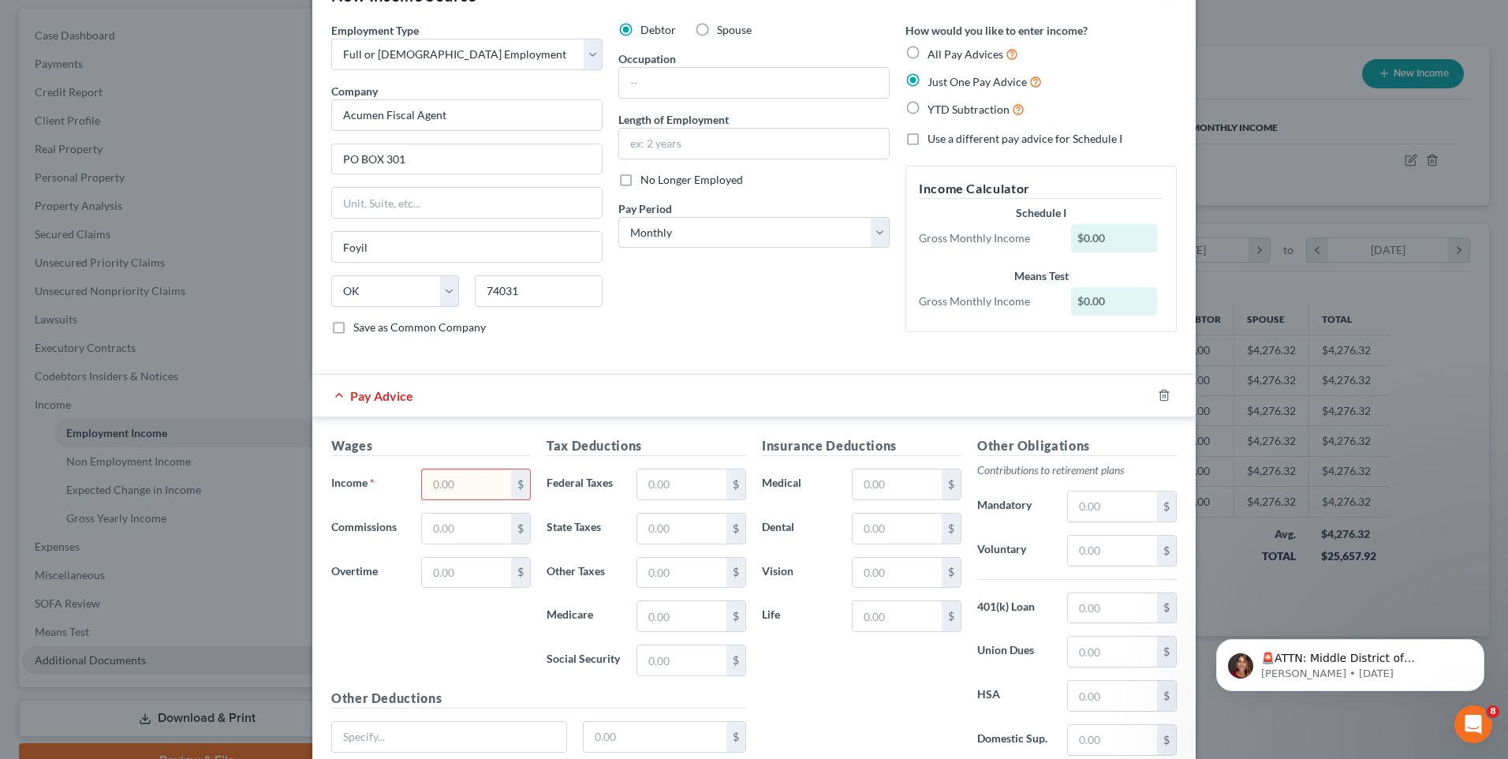
scroll to position [23, 0]
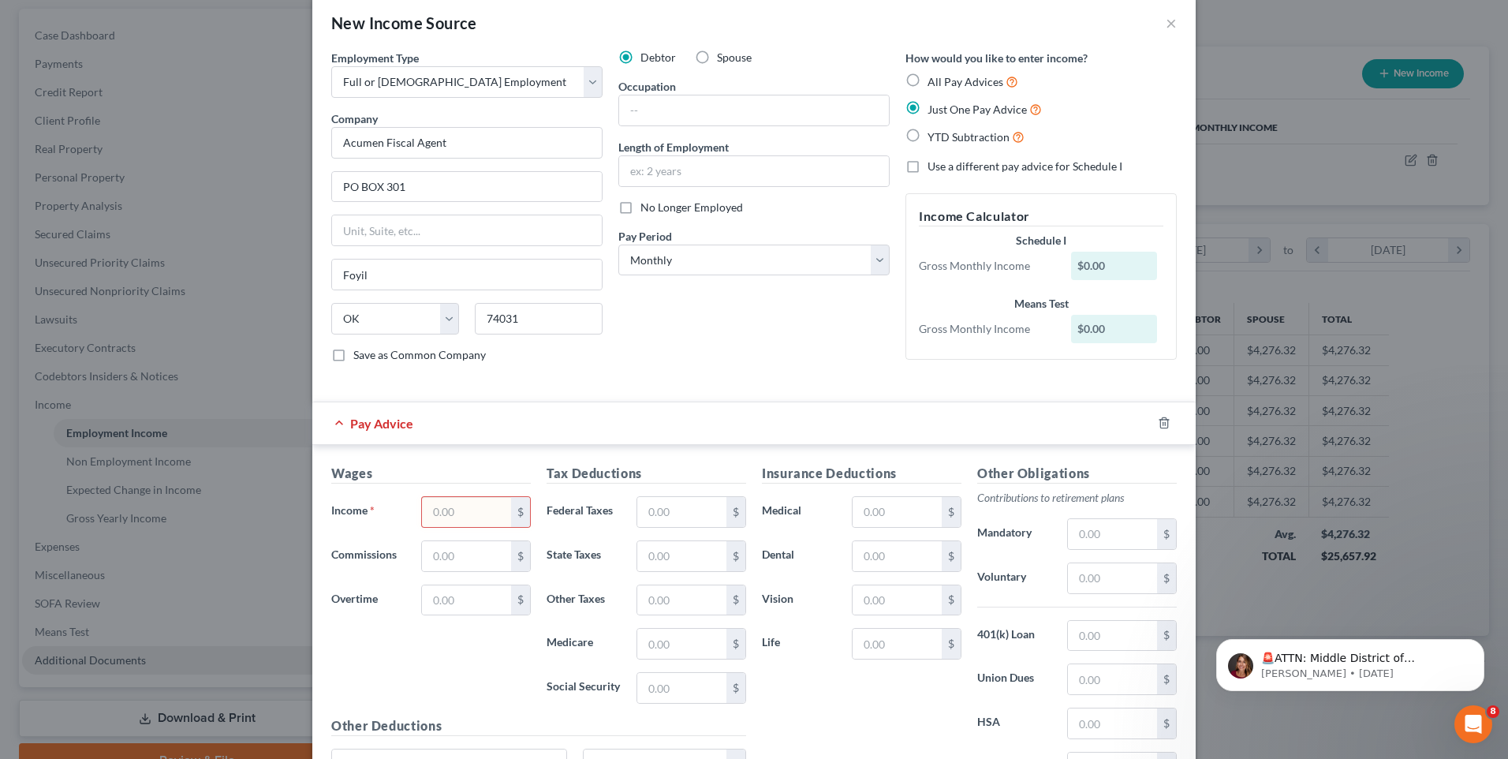
click at [461, 505] on input "text" at bounding box center [466, 512] width 89 height 30
type input "207.76"
click at [704, 460] on div "Wages Income * 207.76 $ Commissions $ Overtime $ Tax Deductions Federal Taxes $…" at bounding box center [753, 638] width 883 height 386
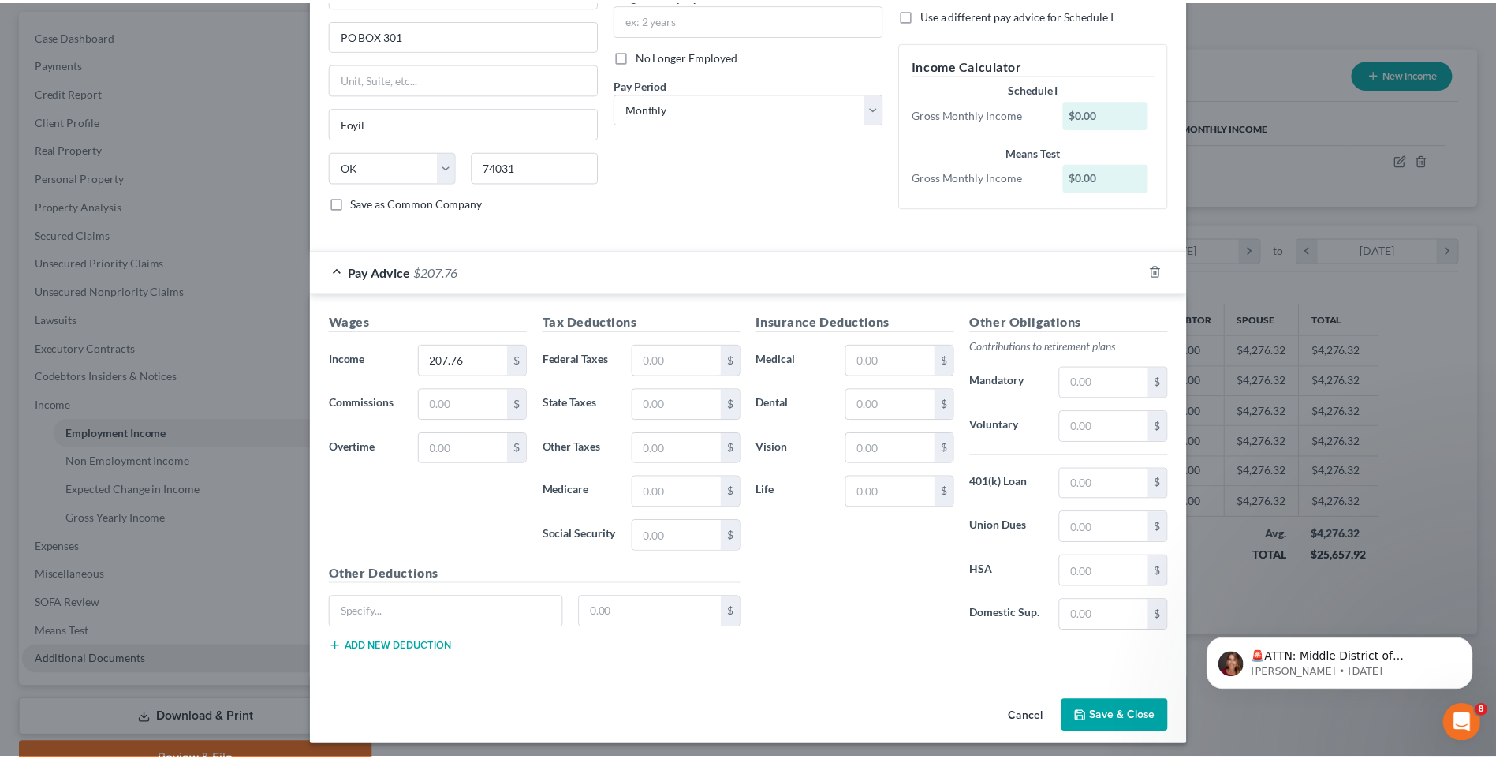
scroll to position [181, 0]
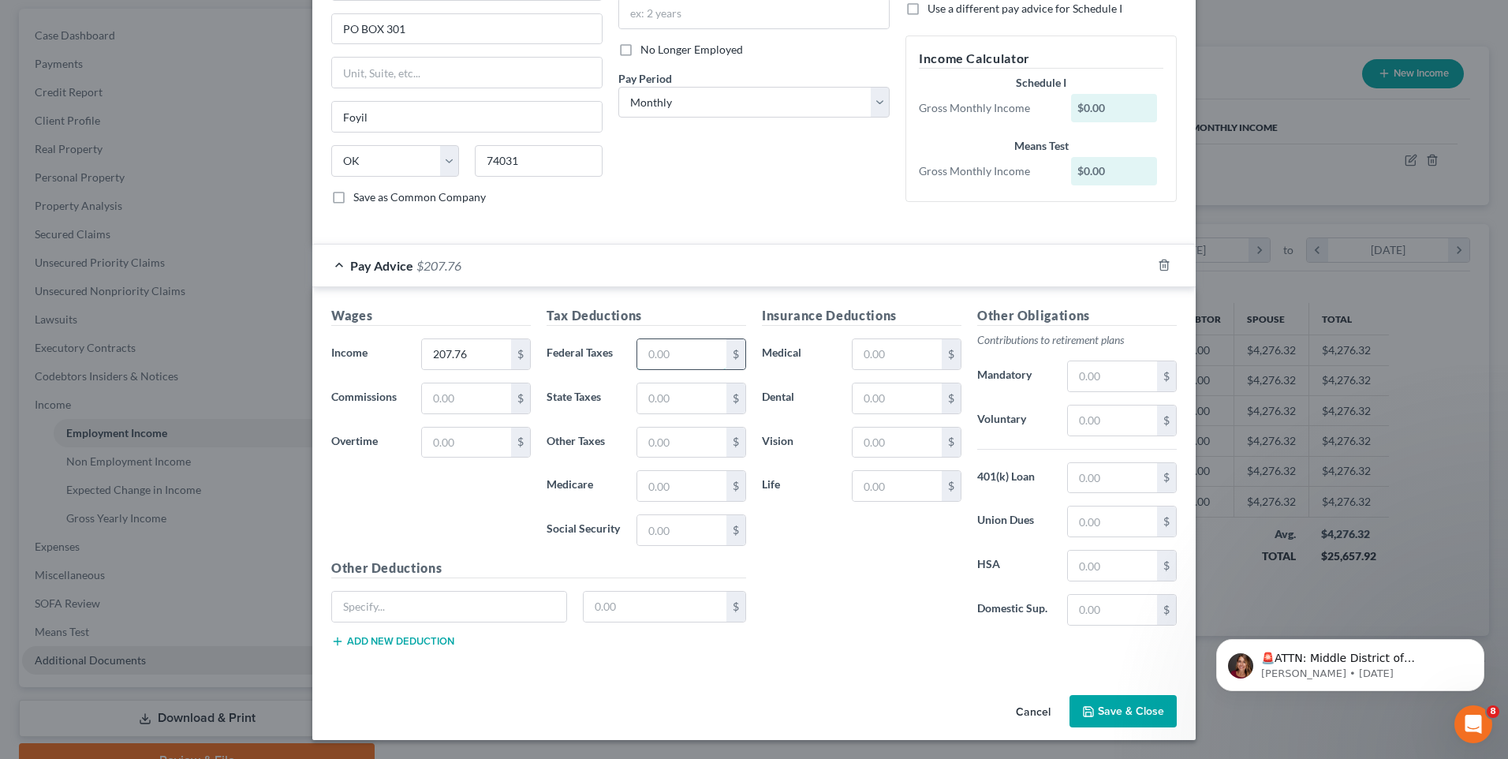
click at [690, 358] on input "text" at bounding box center [681, 354] width 89 height 30
click at [588, 473] on label "Medicare" at bounding box center [584, 486] width 90 height 32
click at [711, 531] on input "text" at bounding box center [681, 530] width 89 height 30
type input "13.94"
click at [707, 482] on input "text" at bounding box center [681, 486] width 89 height 30
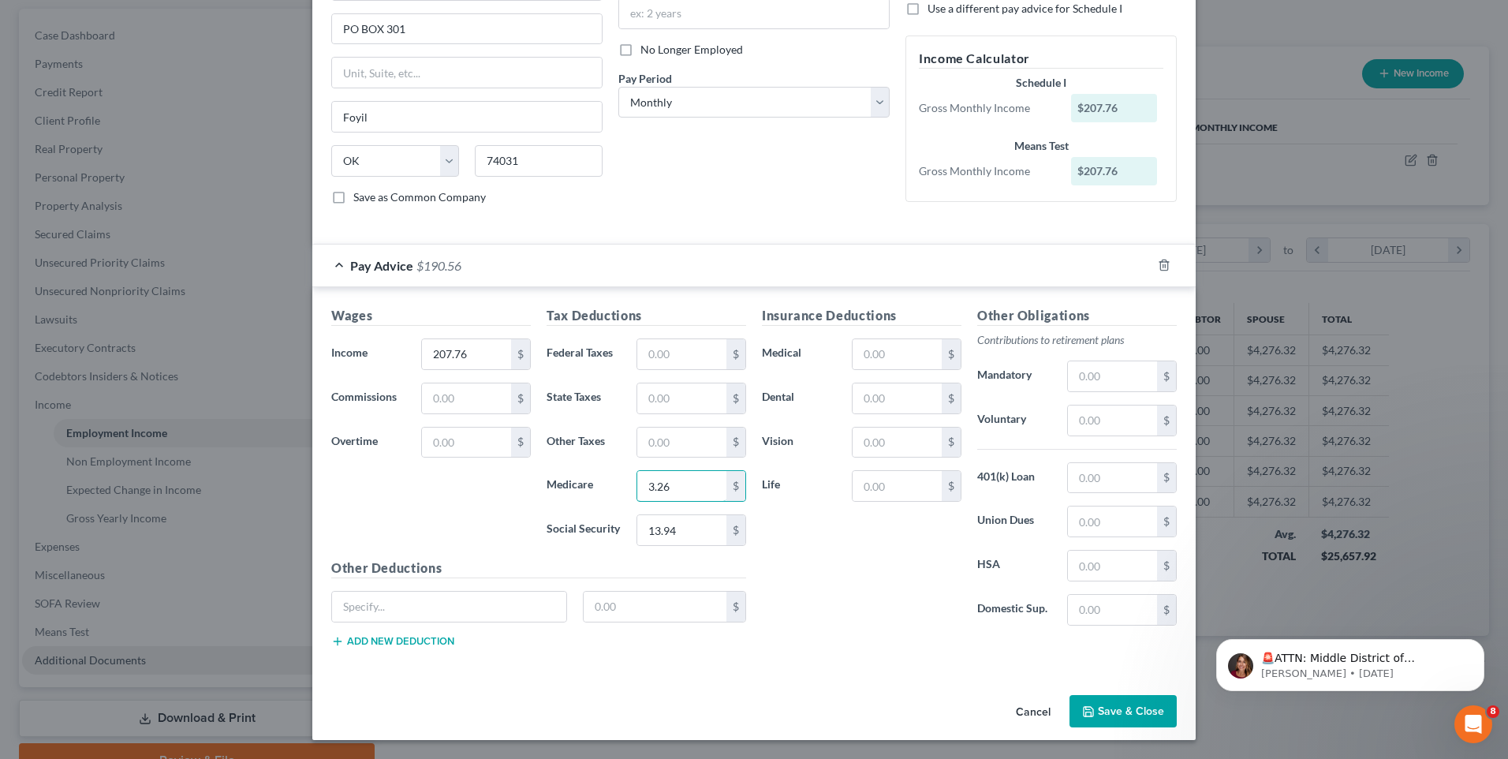
type input "3.26"
click at [817, 569] on div "Insurance Deductions Medical $ Dental $ Vision $ Life $" at bounding box center [861, 472] width 215 height 332
click at [1122, 383] on input "text" at bounding box center [1112, 376] width 89 height 30
drag, startPoint x: 1122, startPoint y: 380, endPoint x: 1056, endPoint y: 380, distance: 66.3
click at [1059, 380] on div "17.2 $" at bounding box center [1121, 376] width 125 height 32
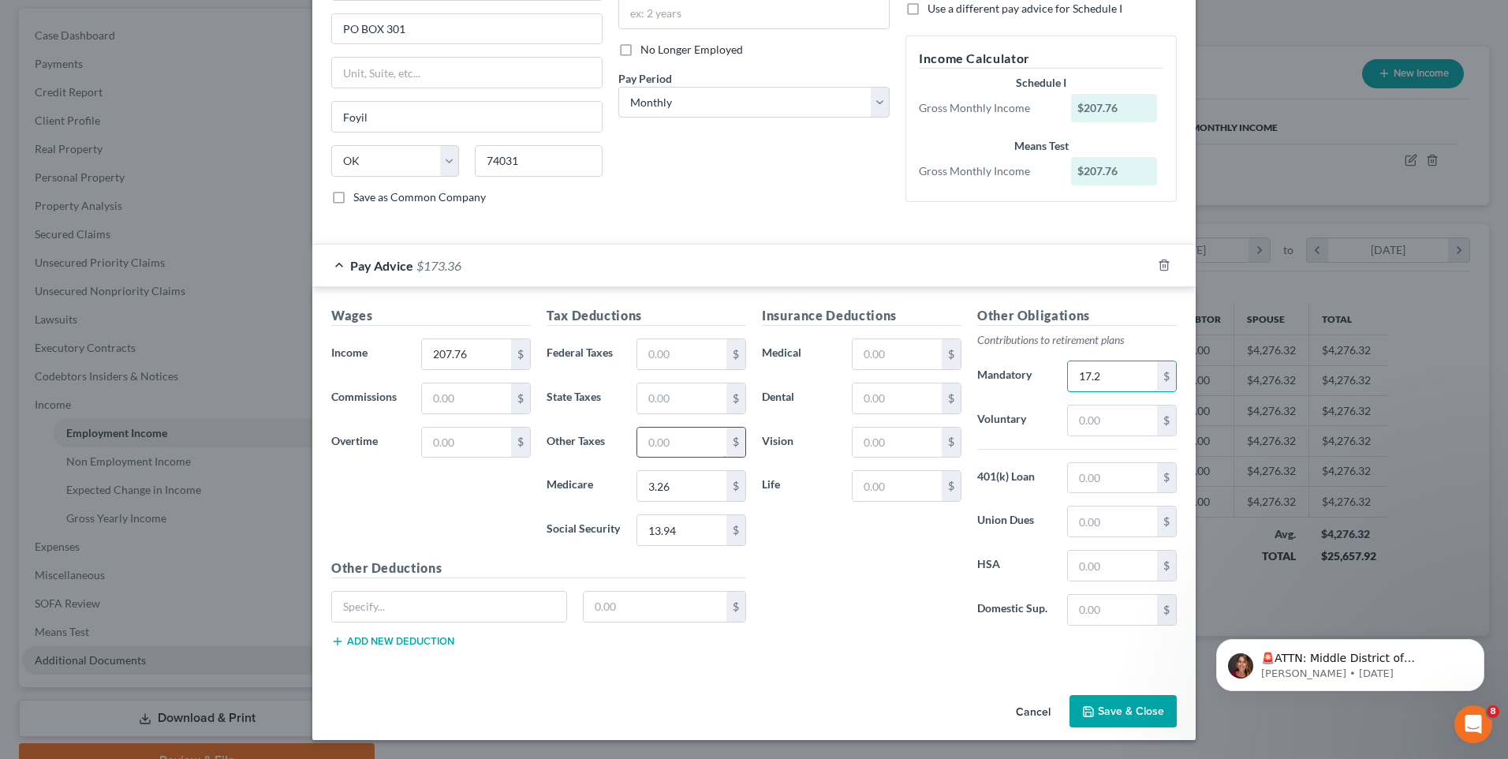
type input "17.2"
click at [689, 448] on input "text" at bounding box center [681, 443] width 89 height 30
paste input "17.2"
type input "17.2"
click at [925, 571] on div "Insurance Deductions Medical $ Dental $ Vision $ Life $" at bounding box center [861, 472] width 215 height 332
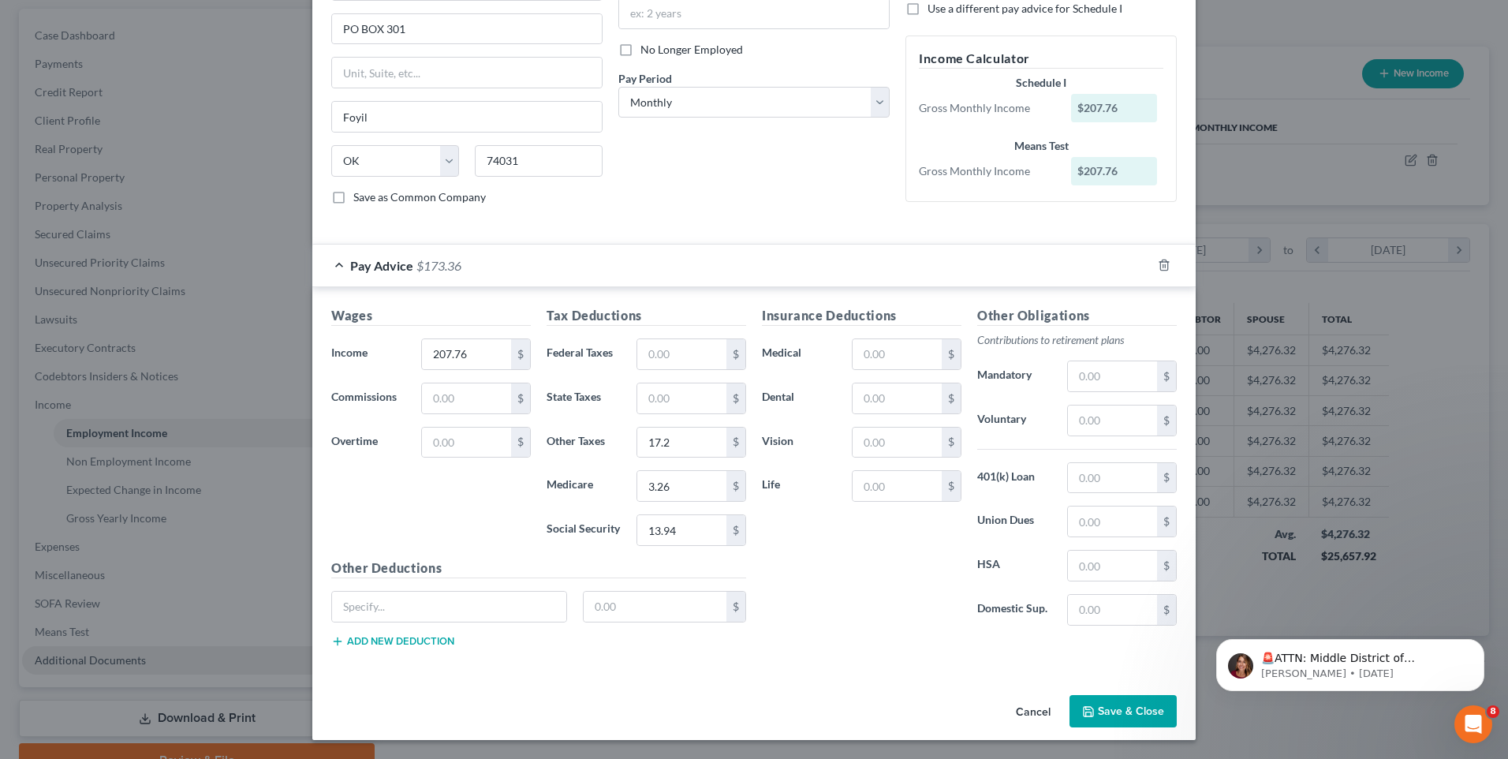
click at [1148, 708] on button "Save & Close" at bounding box center [1123, 711] width 107 height 33
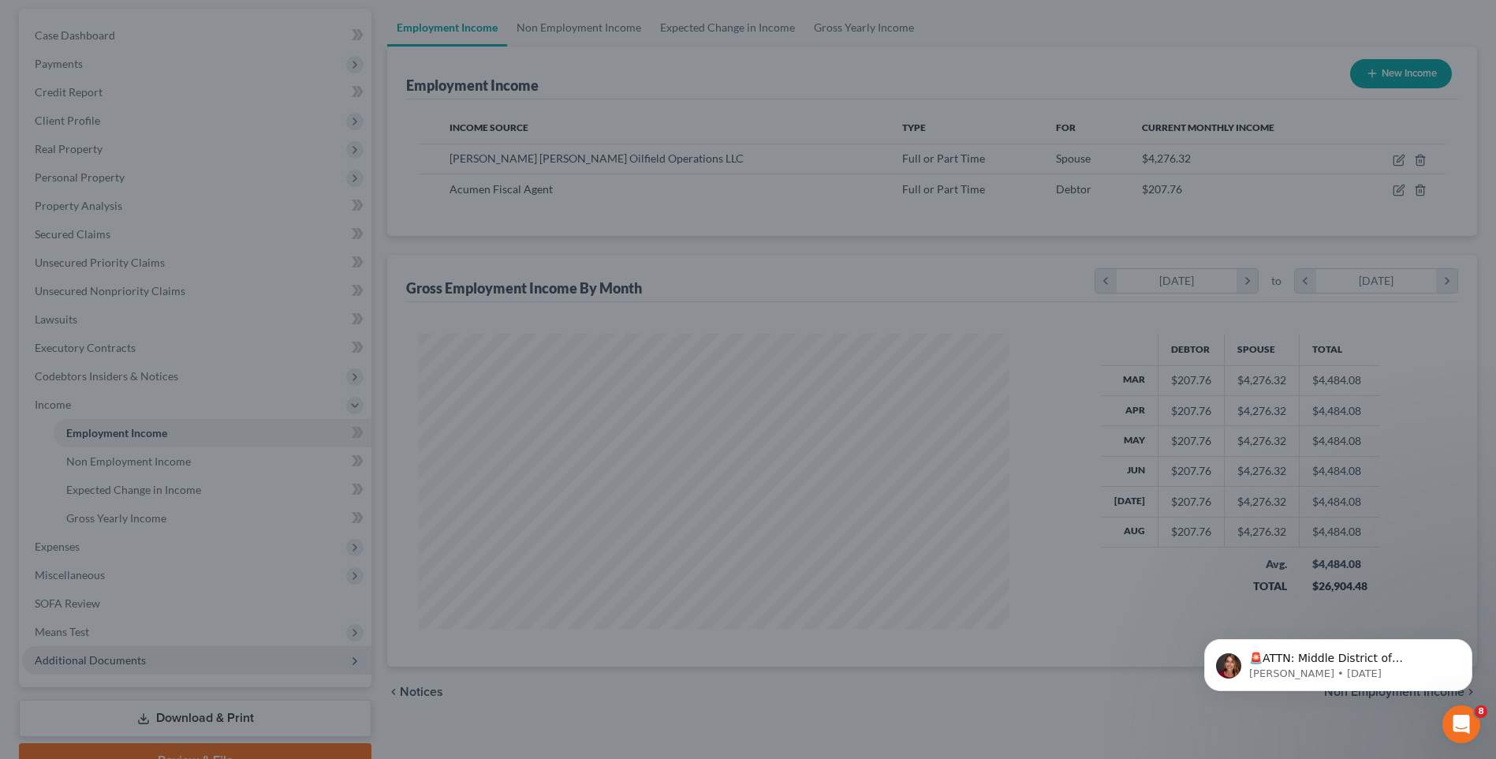
scroll to position [788458, 788133]
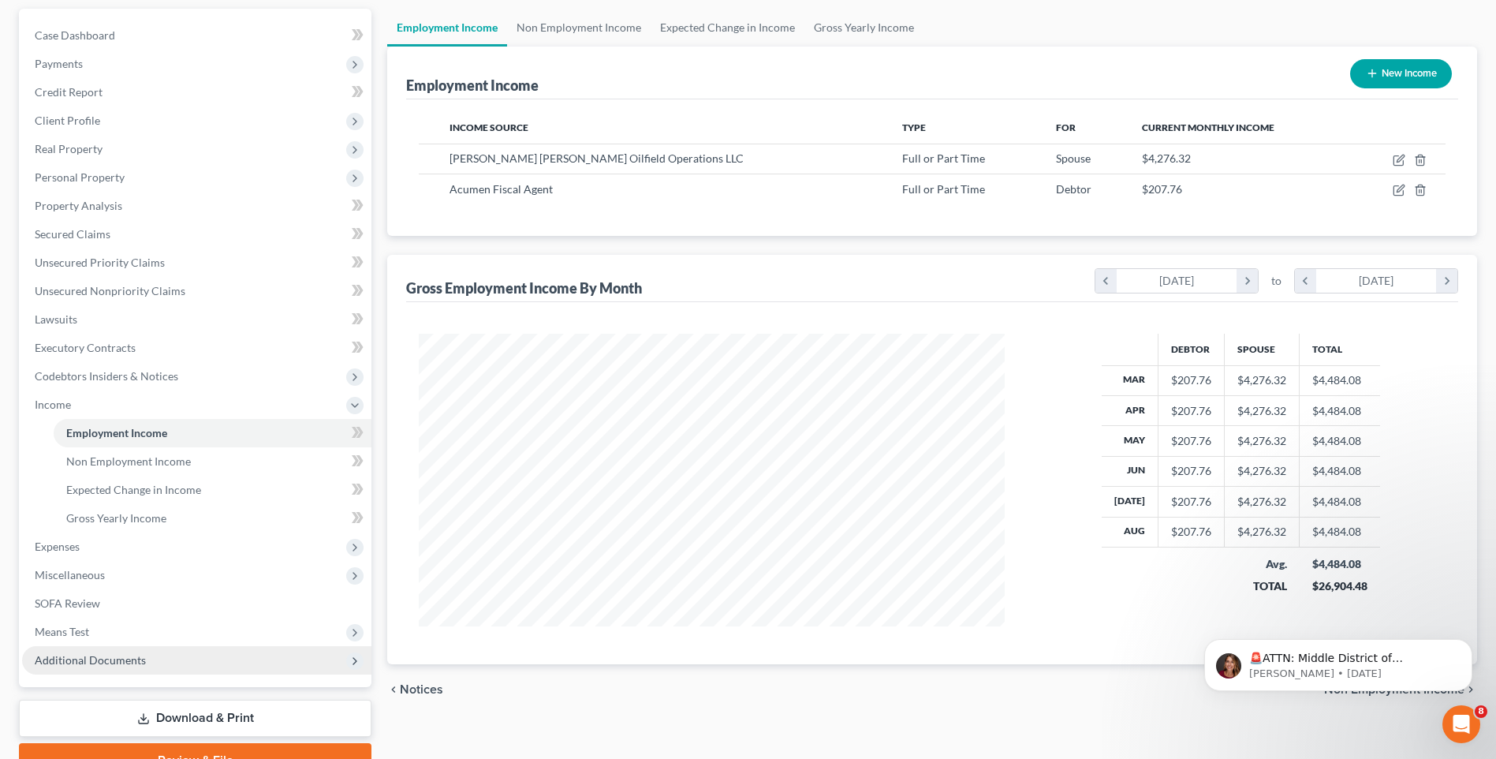
click at [1293, 215] on div "Income Source Type For Current Monthly Income Baker Hughes Oilfield Operations …" at bounding box center [932, 167] width 1052 height 136
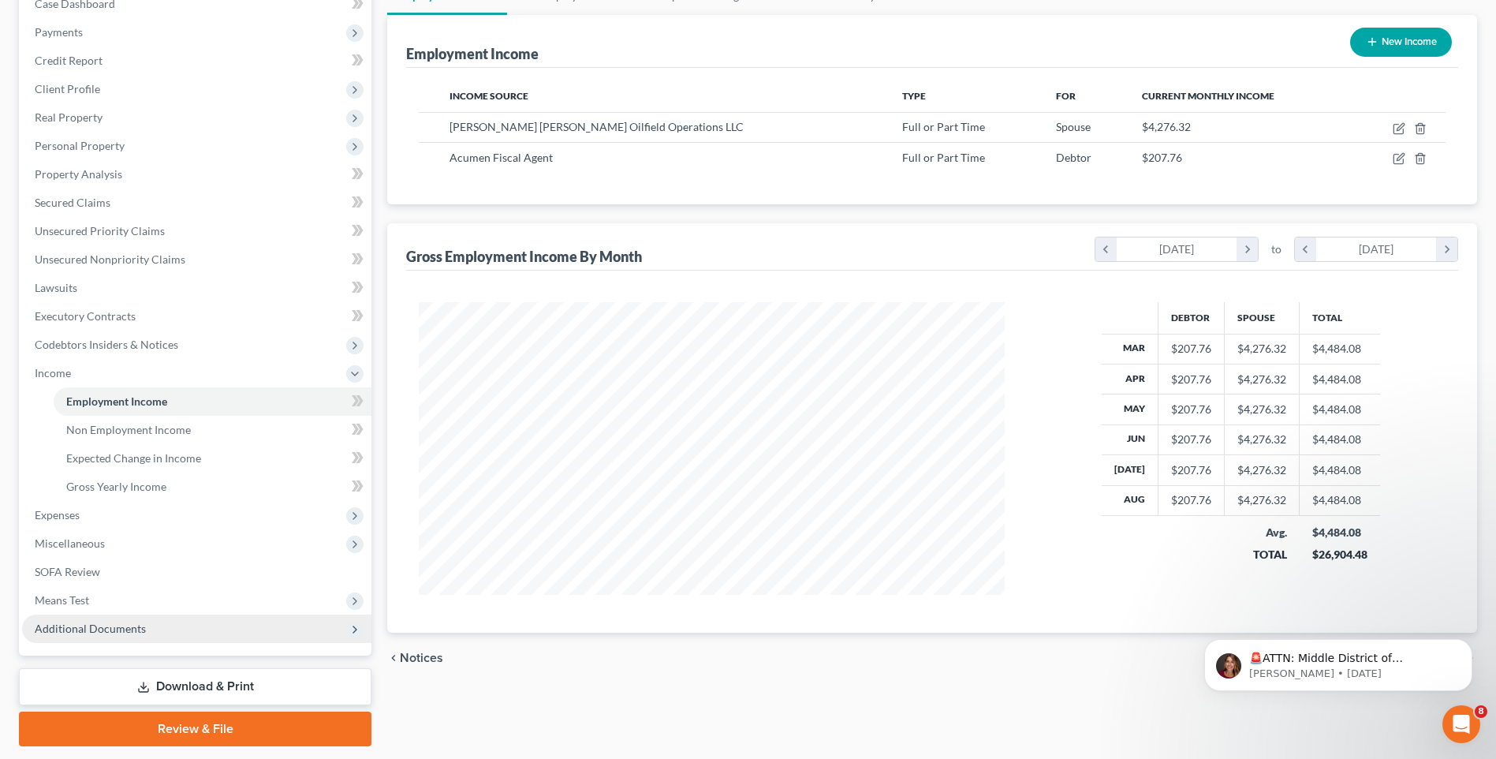
scroll to position [222, 0]
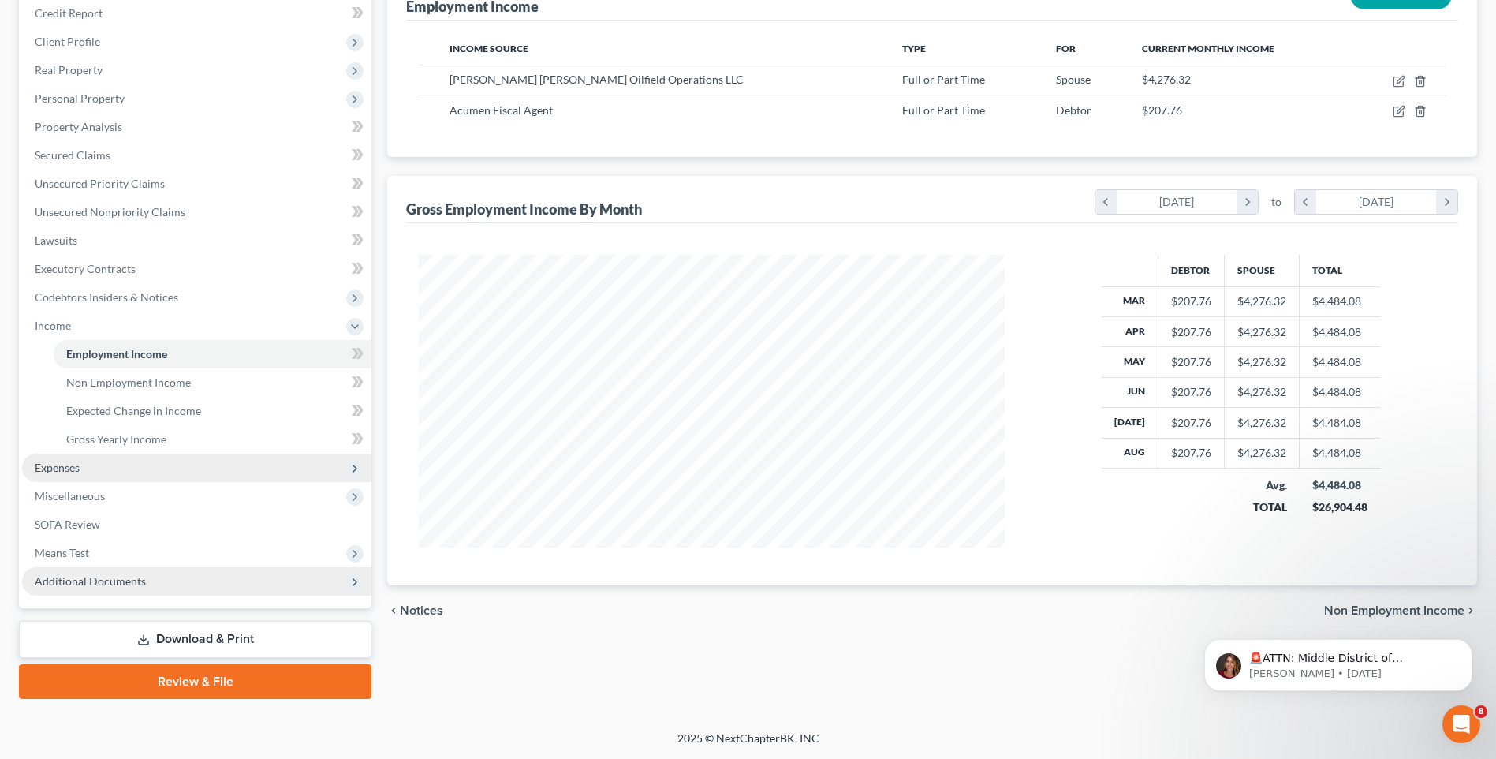
click at [189, 472] on span "Expenses" at bounding box center [196, 468] width 349 height 28
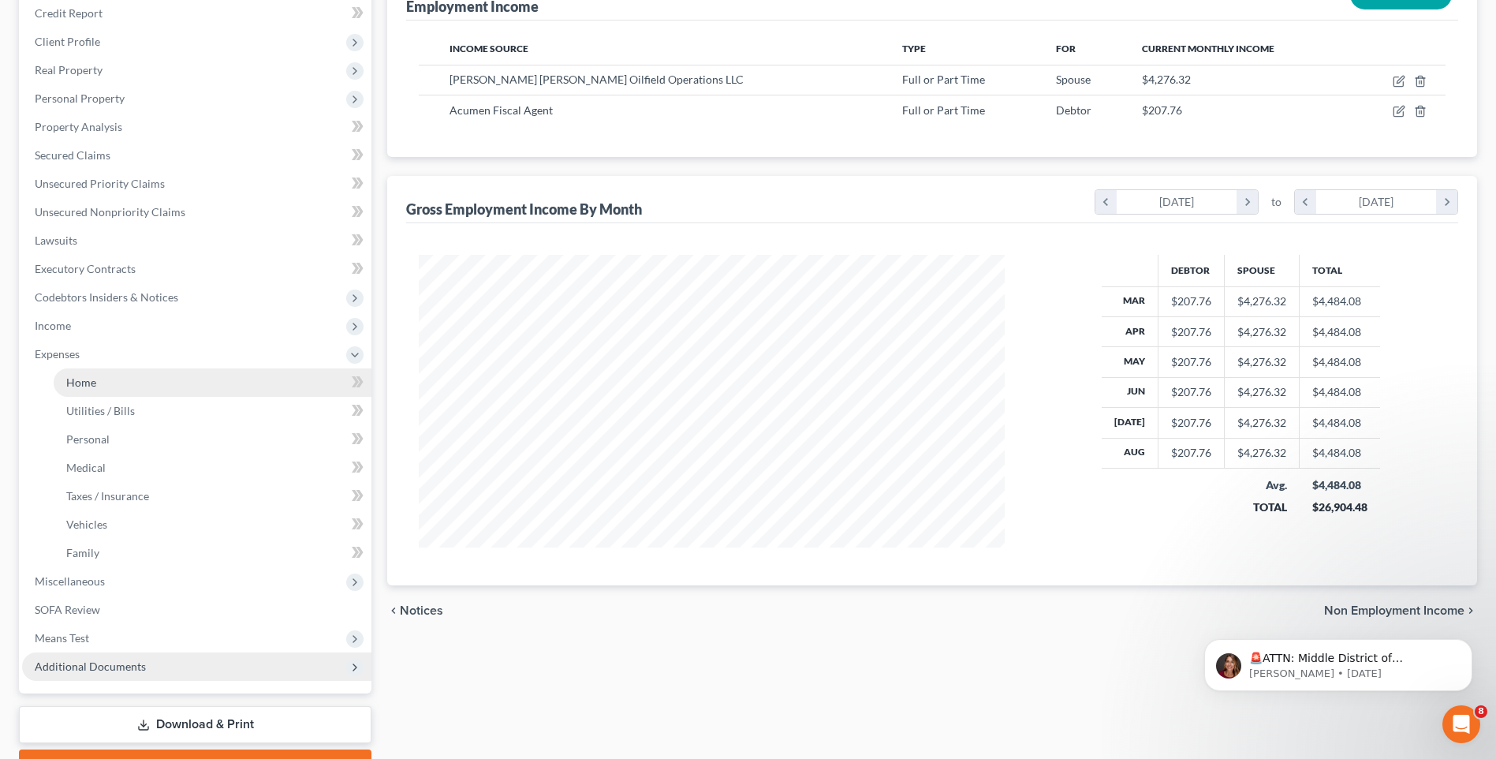
click at [191, 383] on link "Home" at bounding box center [213, 382] width 318 height 28
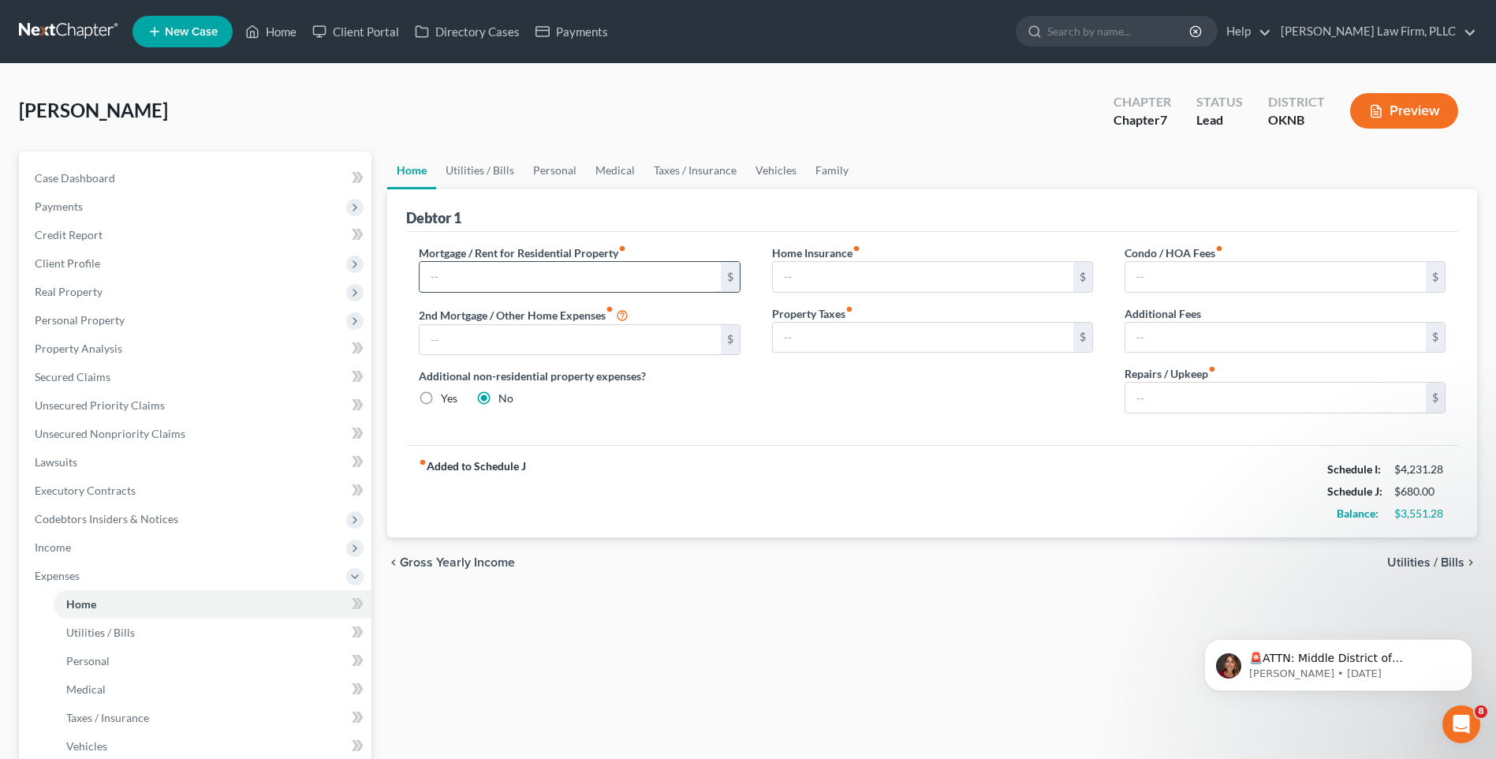
click at [693, 280] on input "text" at bounding box center [570, 277] width 301 height 30
click at [862, 413] on div "Home Insurance fiber_manual_record $ Property Taxes fiber_manual_record $" at bounding box center [932, 335] width 353 height 181
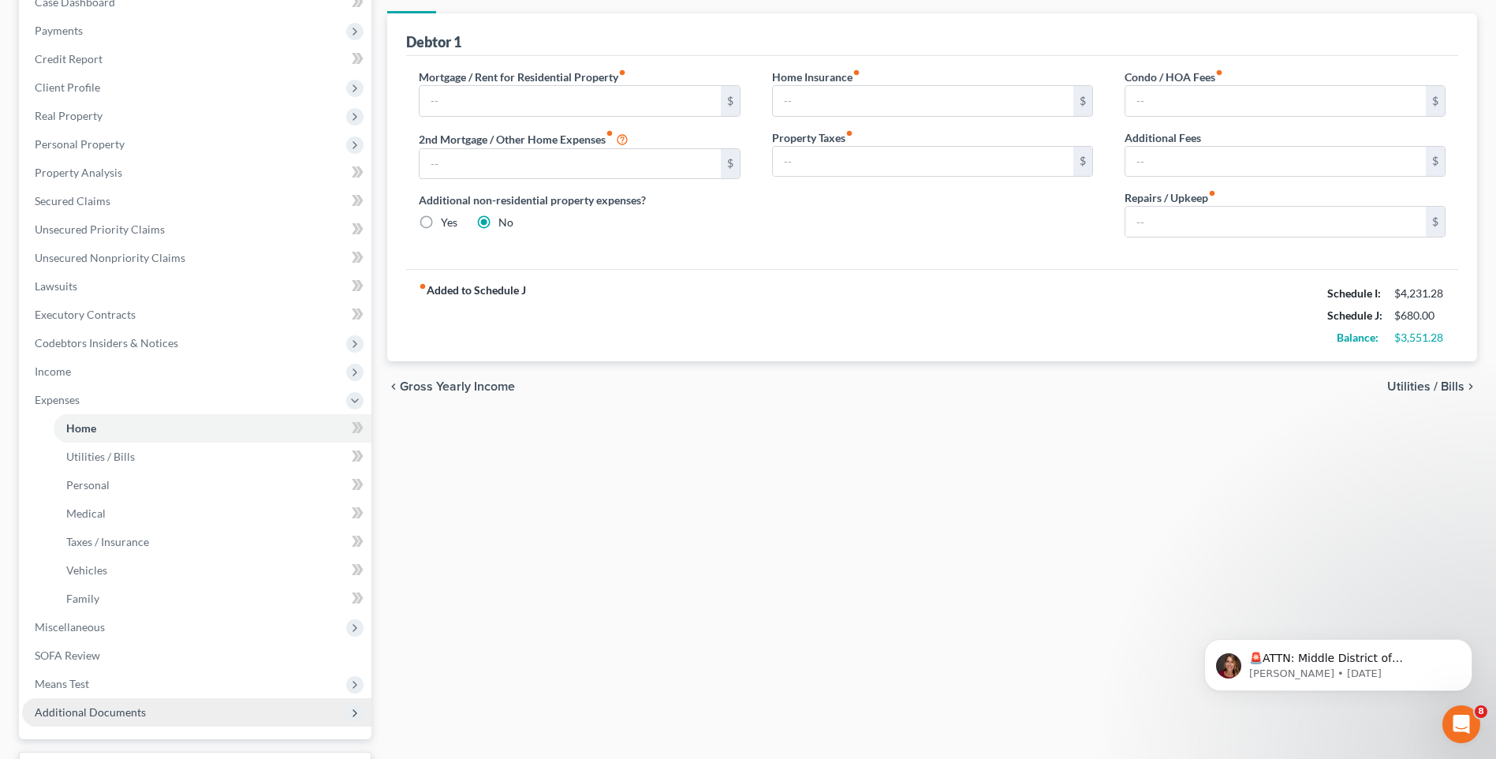
scroll to position [149, 0]
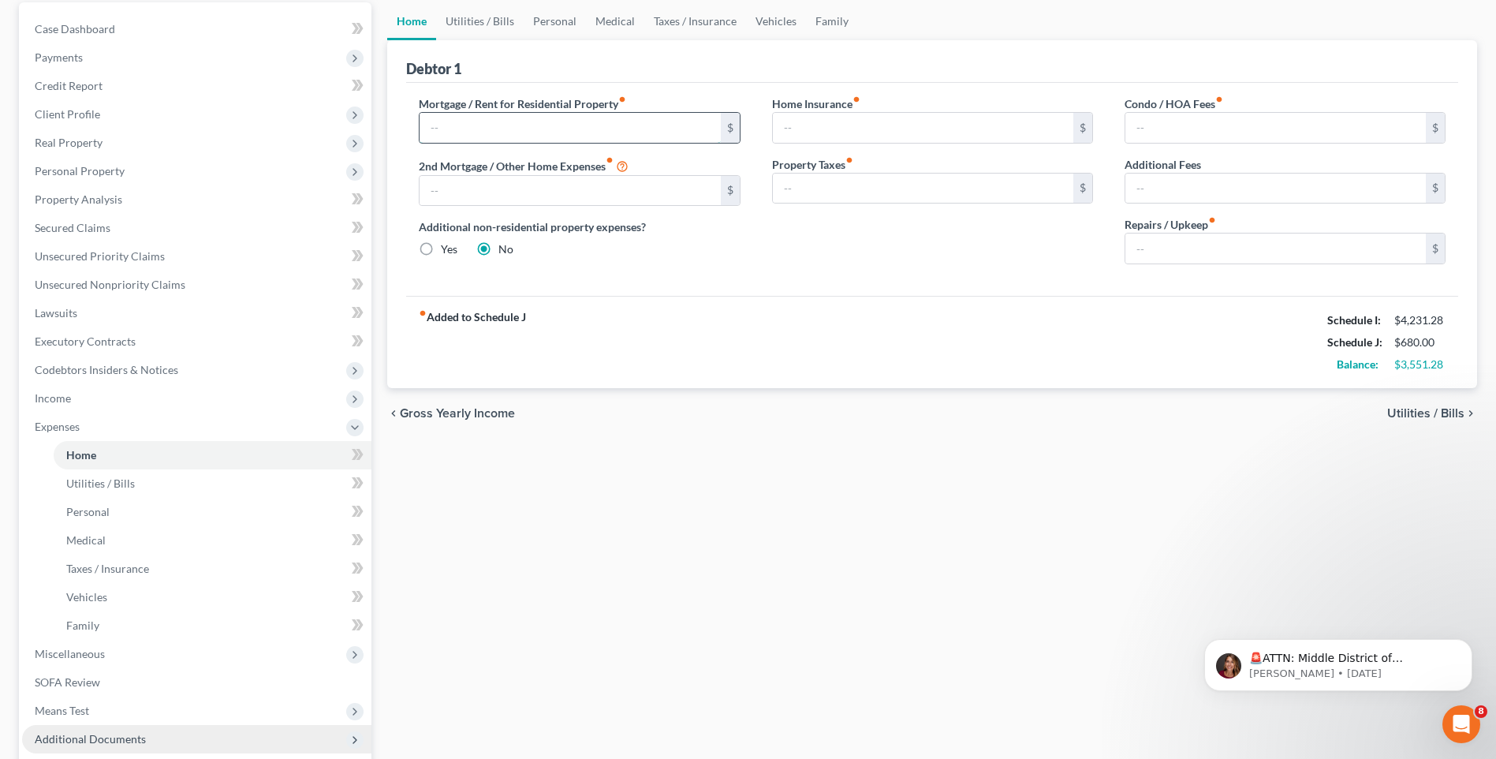
click at [649, 133] on input "text" at bounding box center [570, 128] width 301 height 30
click at [1008, 450] on div "Home Utilities / Bills Personal Medical Taxes / Insurance Vehicles Family Debto…" at bounding box center [932, 429] width 1106 height 854
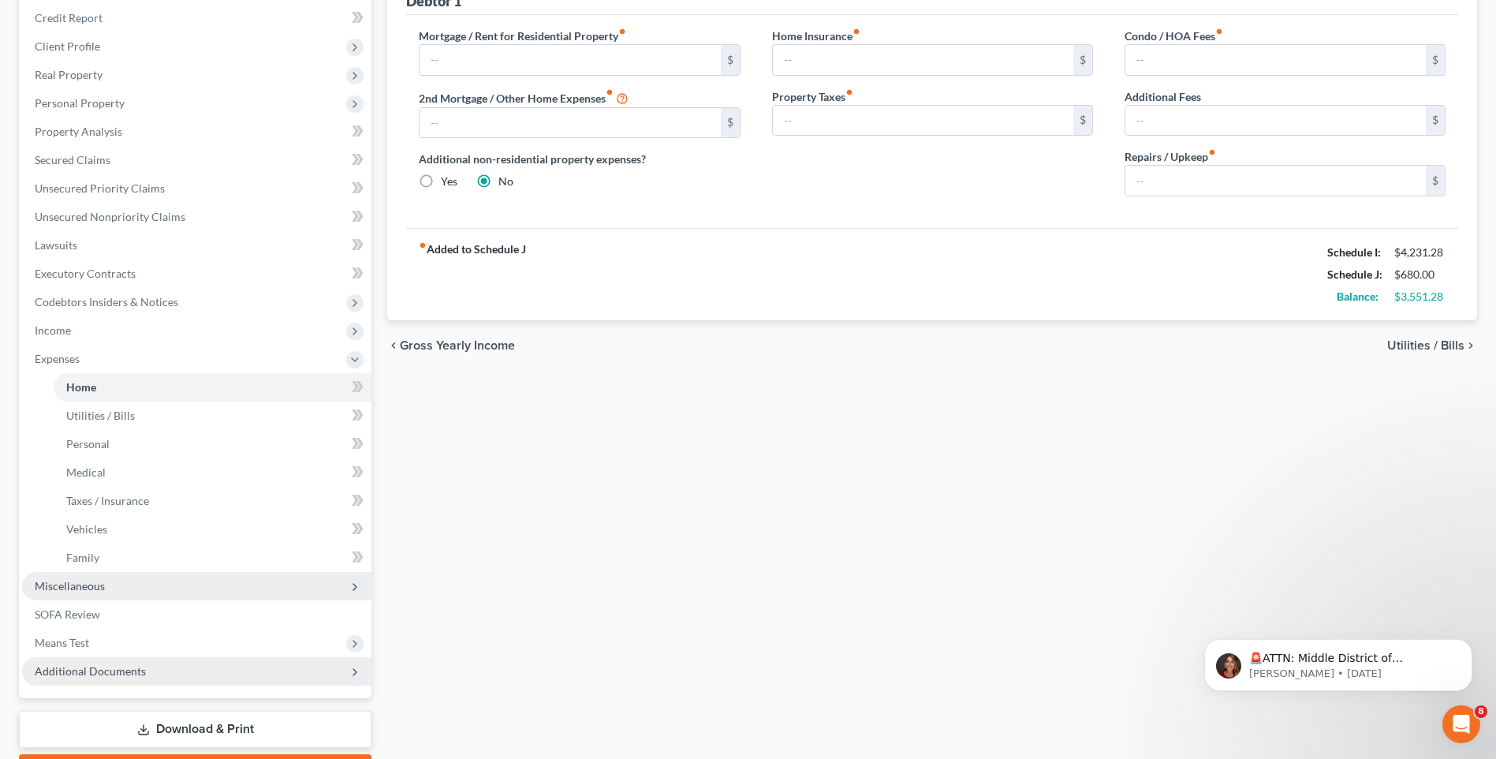
scroll to position [307, 0]
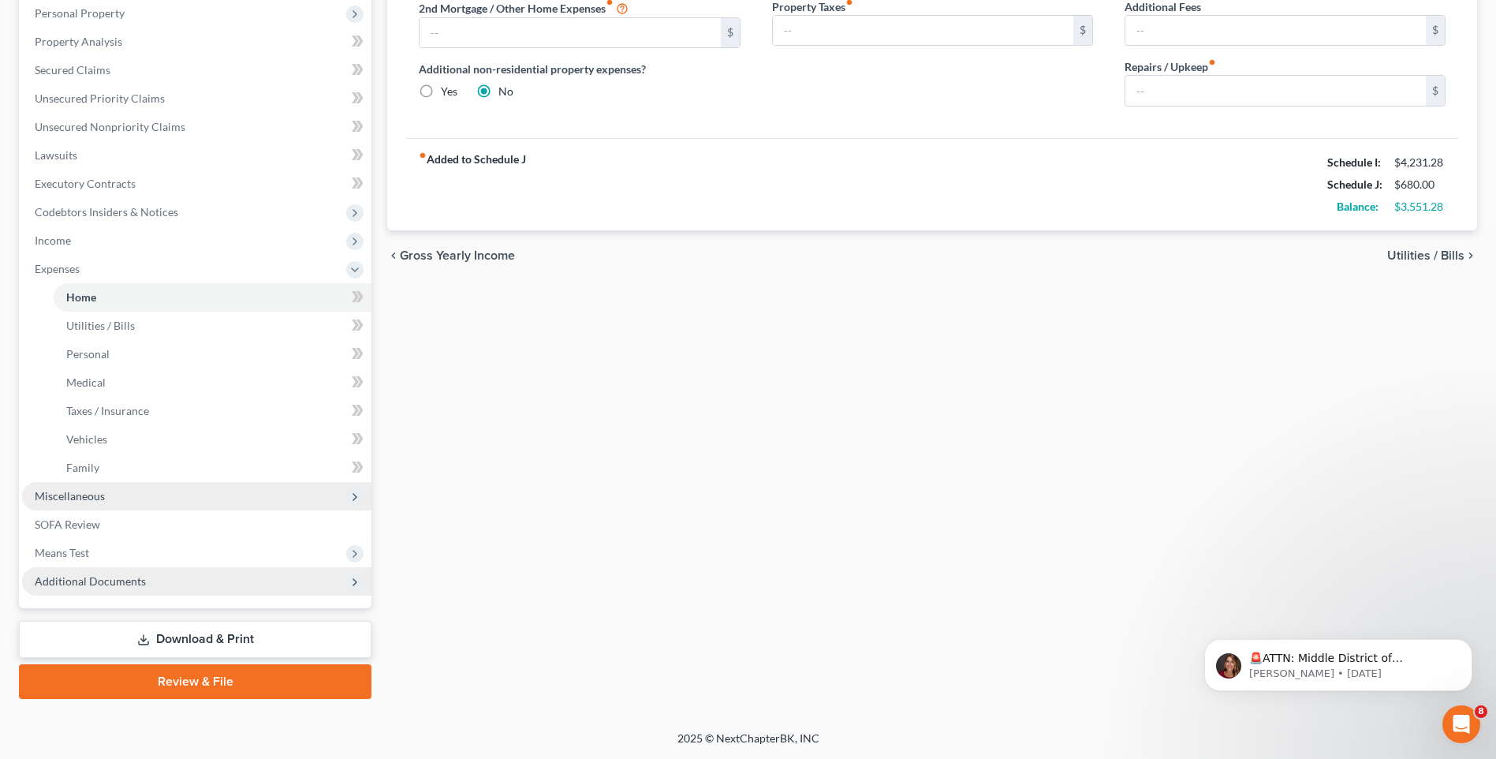
click at [271, 489] on span "Miscellaneous" at bounding box center [196, 496] width 349 height 28
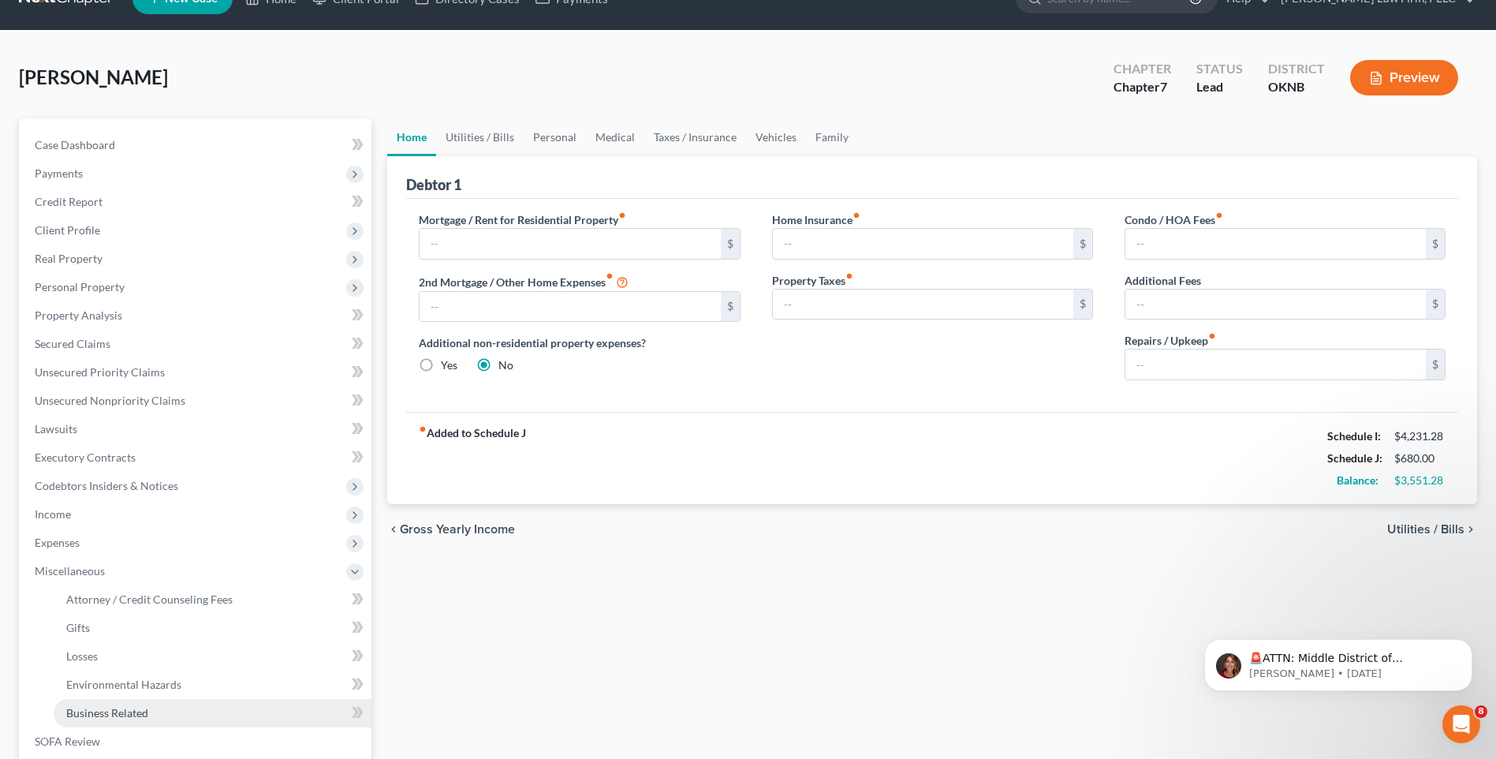
scroll to position [0, 0]
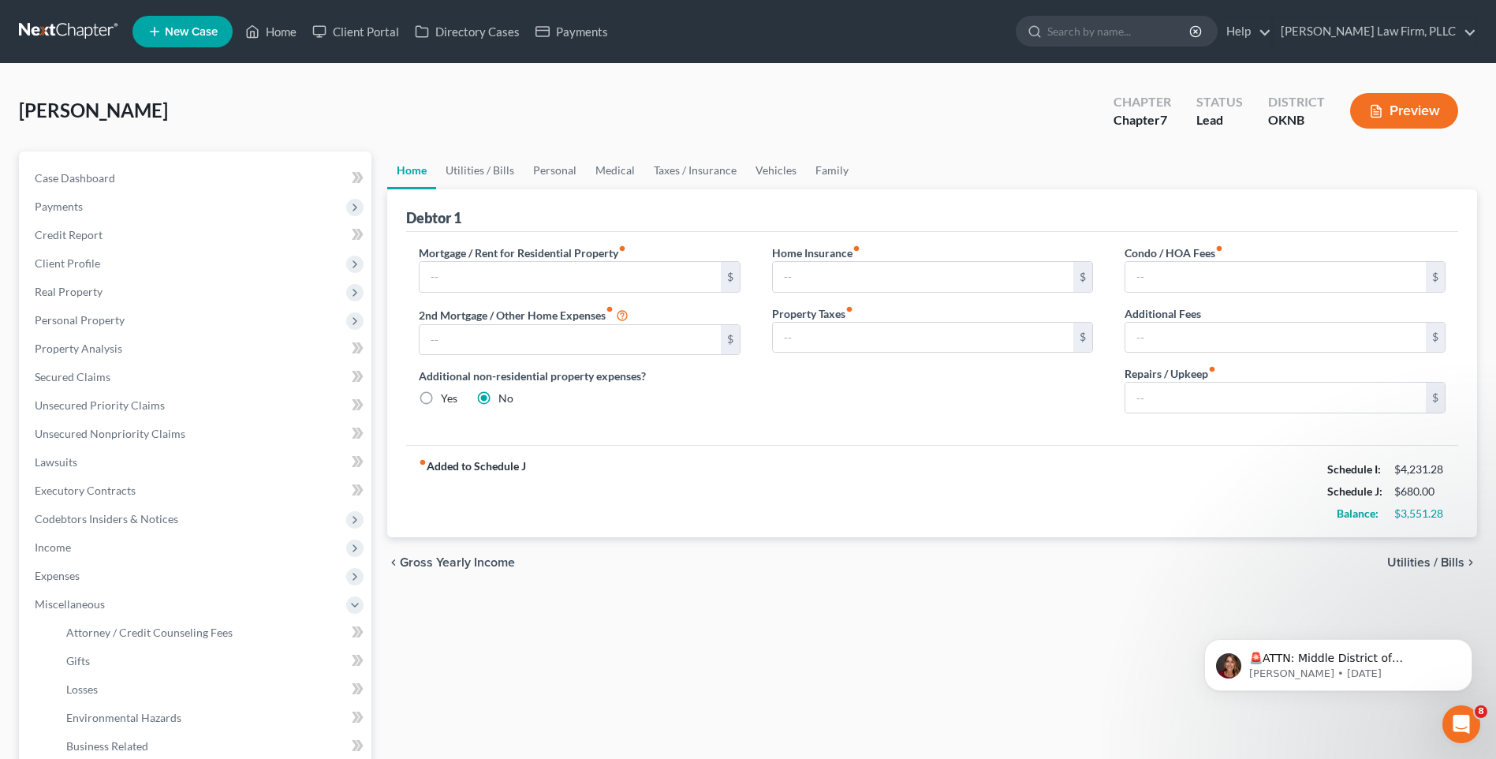
click at [480, 99] on div "Brown, Theresa Upgraded Chapter Chapter 7 Status Lead District OKNB Preview" at bounding box center [748, 117] width 1458 height 69
click at [555, 172] on link "Personal" at bounding box center [555, 170] width 62 height 38
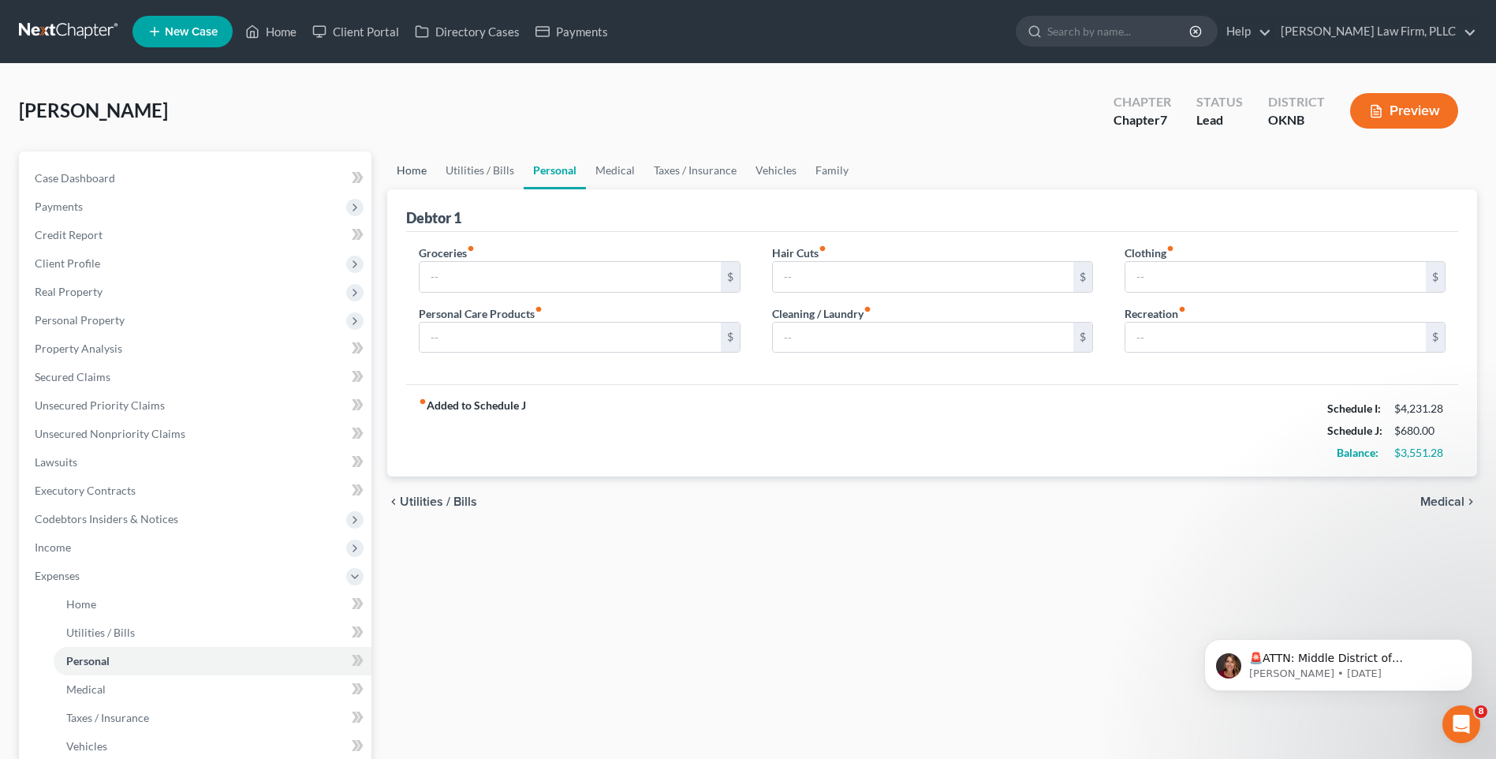
click at [420, 172] on link "Home" at bounding box center [411, 170] width 49 height 38
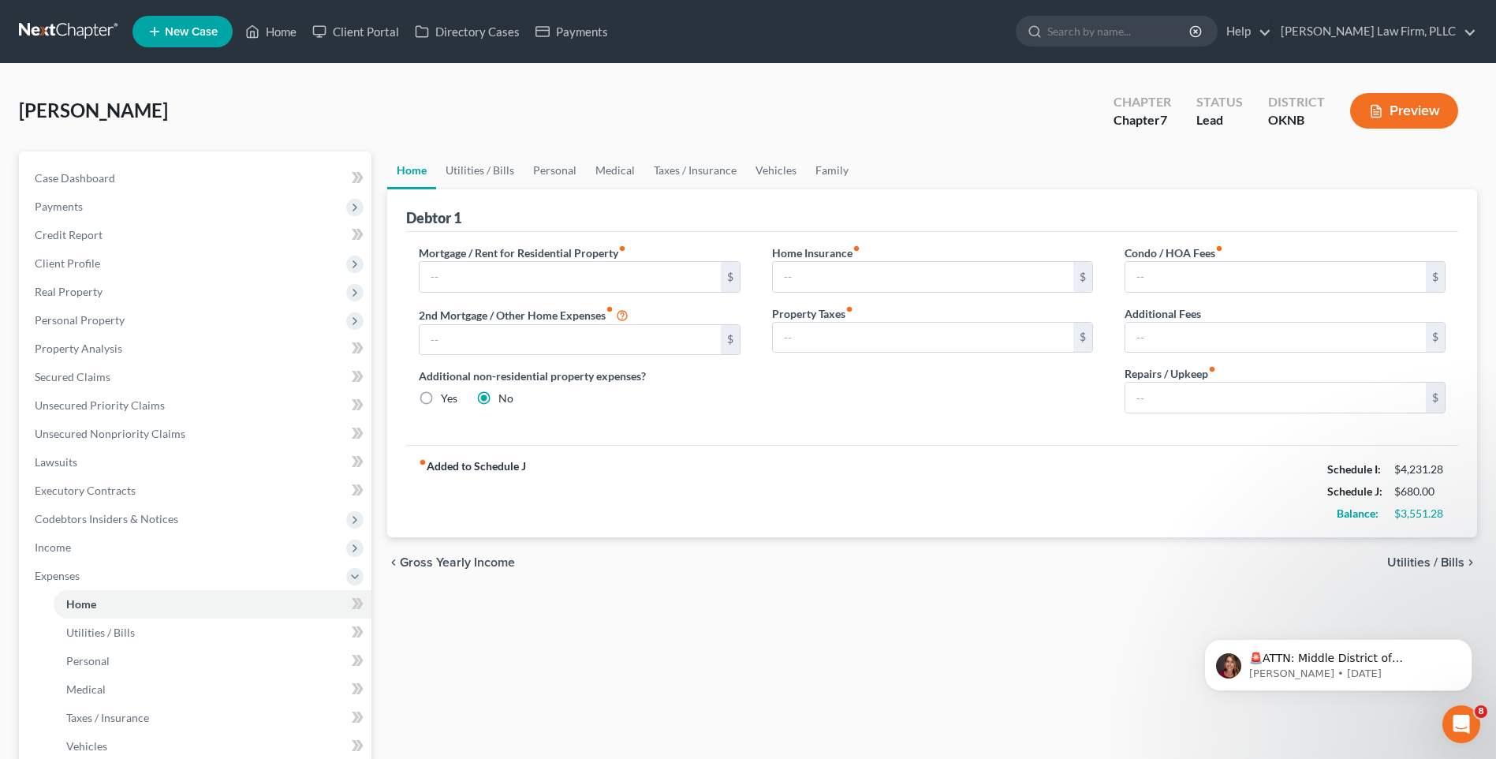
click at [452, 121] on div "Brown, Theresa Upgraded Chapter Chapter 7 Status Lead District OKNB Preview" at bounding box center [748, 117] width 1458 height 69
click at [1415, 127] on button "Preview" at bounding box center [1404, 110] width 108 height 35
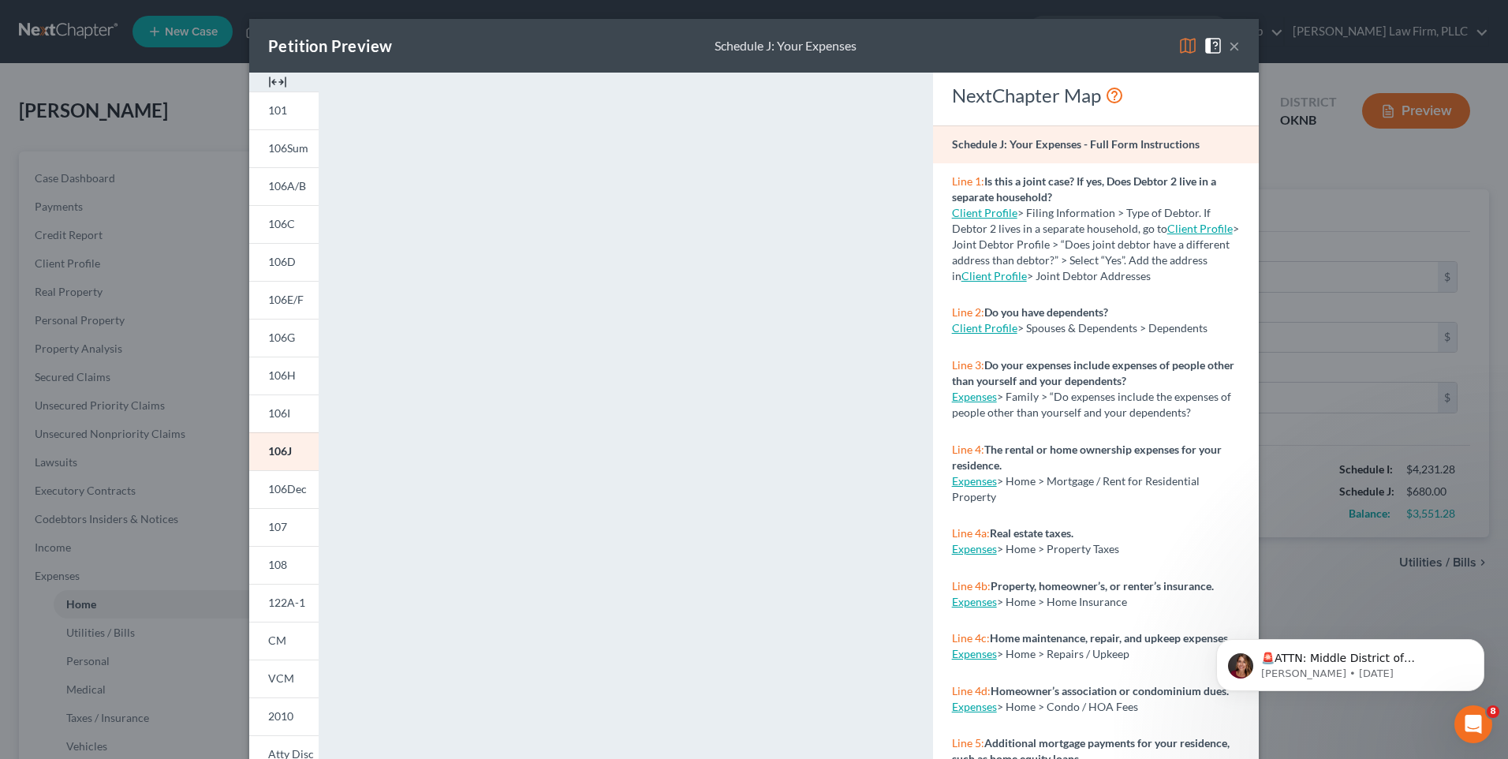
click at [1229, 49] on button "×" at bounding box center [1234, 45] width 11 height 19
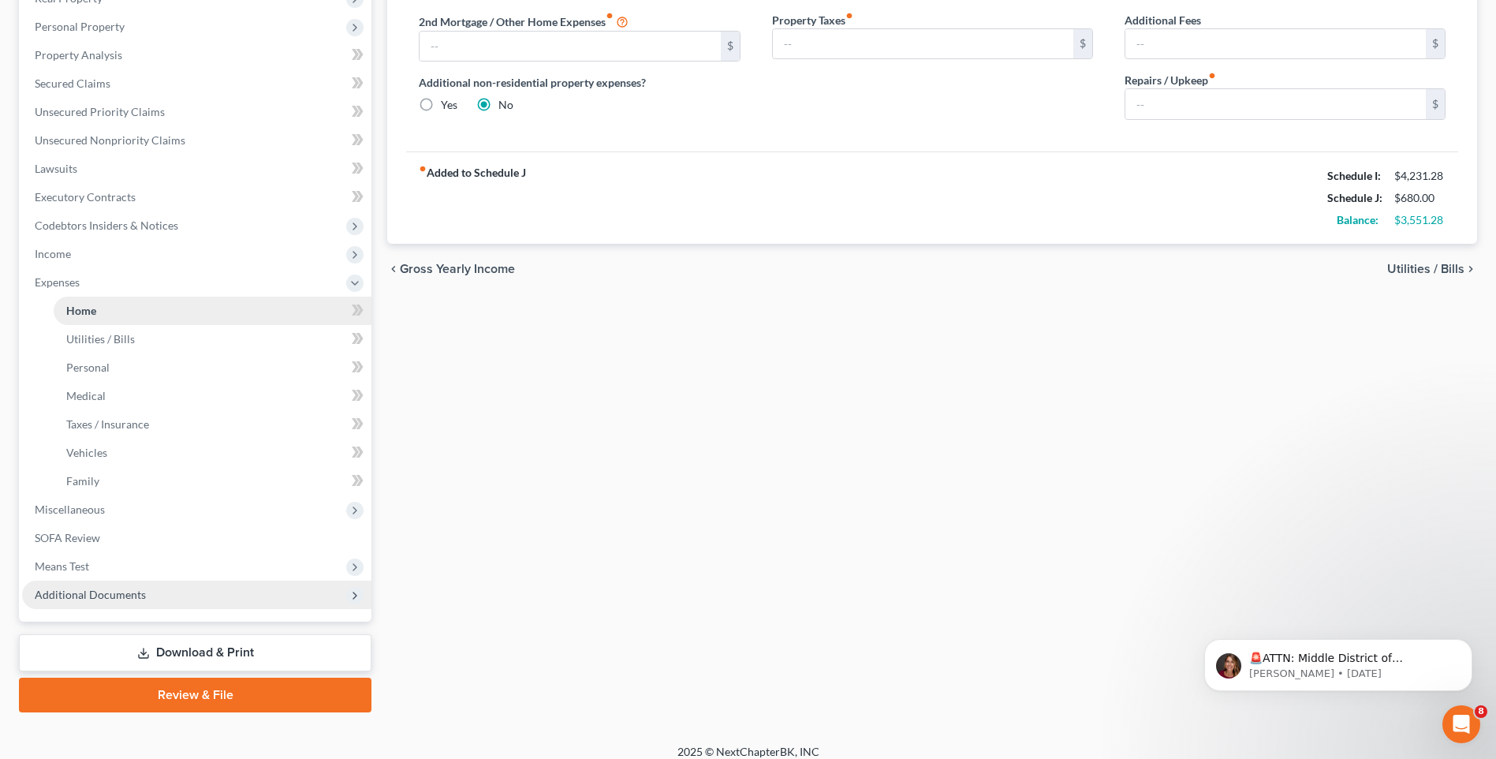
scroll to position [307, 0]
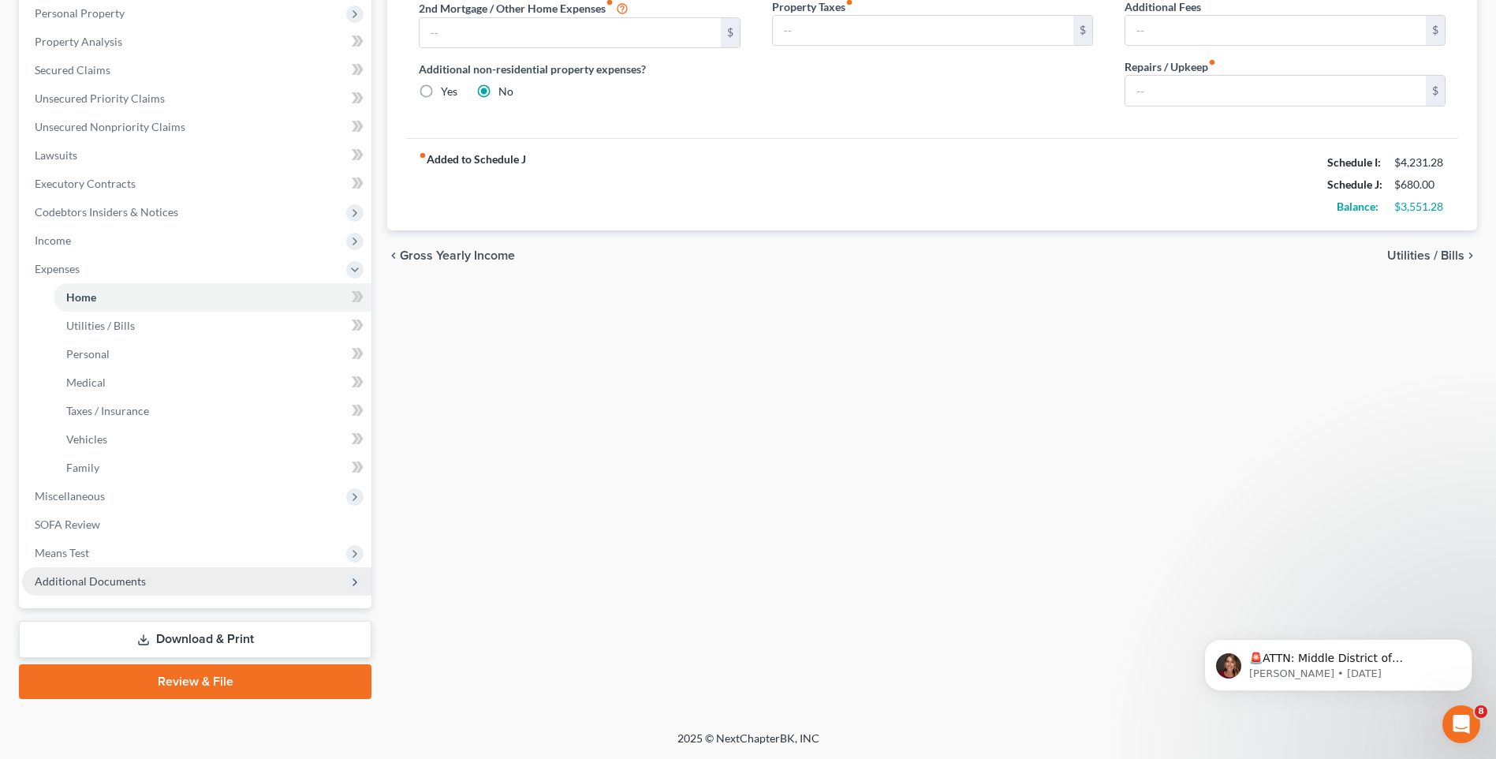
click at [135, 585] on span "Additional Documents" at bounding box center [90, 580] width 111 height 13
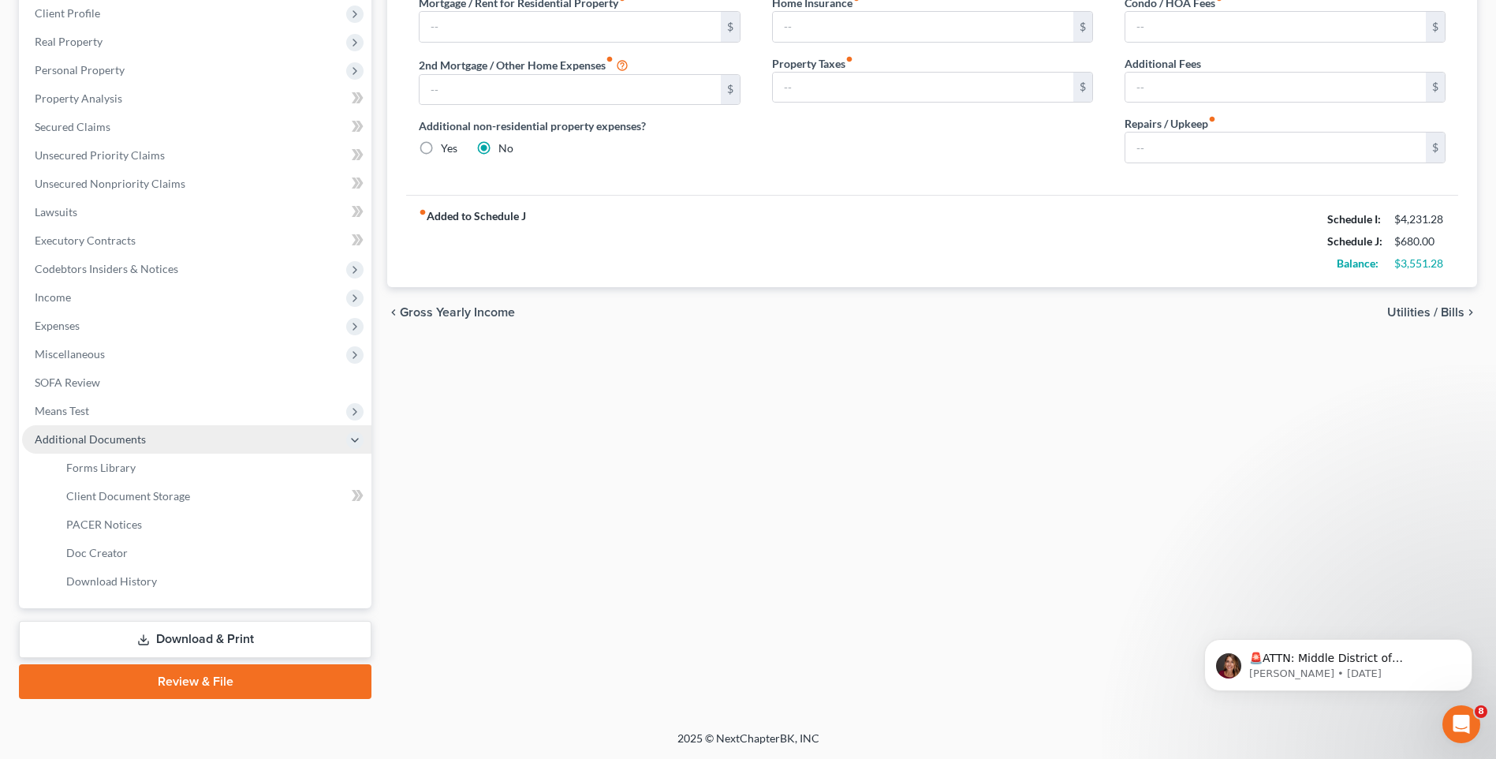
scroll to position [250, 0]
click at [233, 645] on link "Download & Print" at bounding box center [195, 639] width 353 height 37
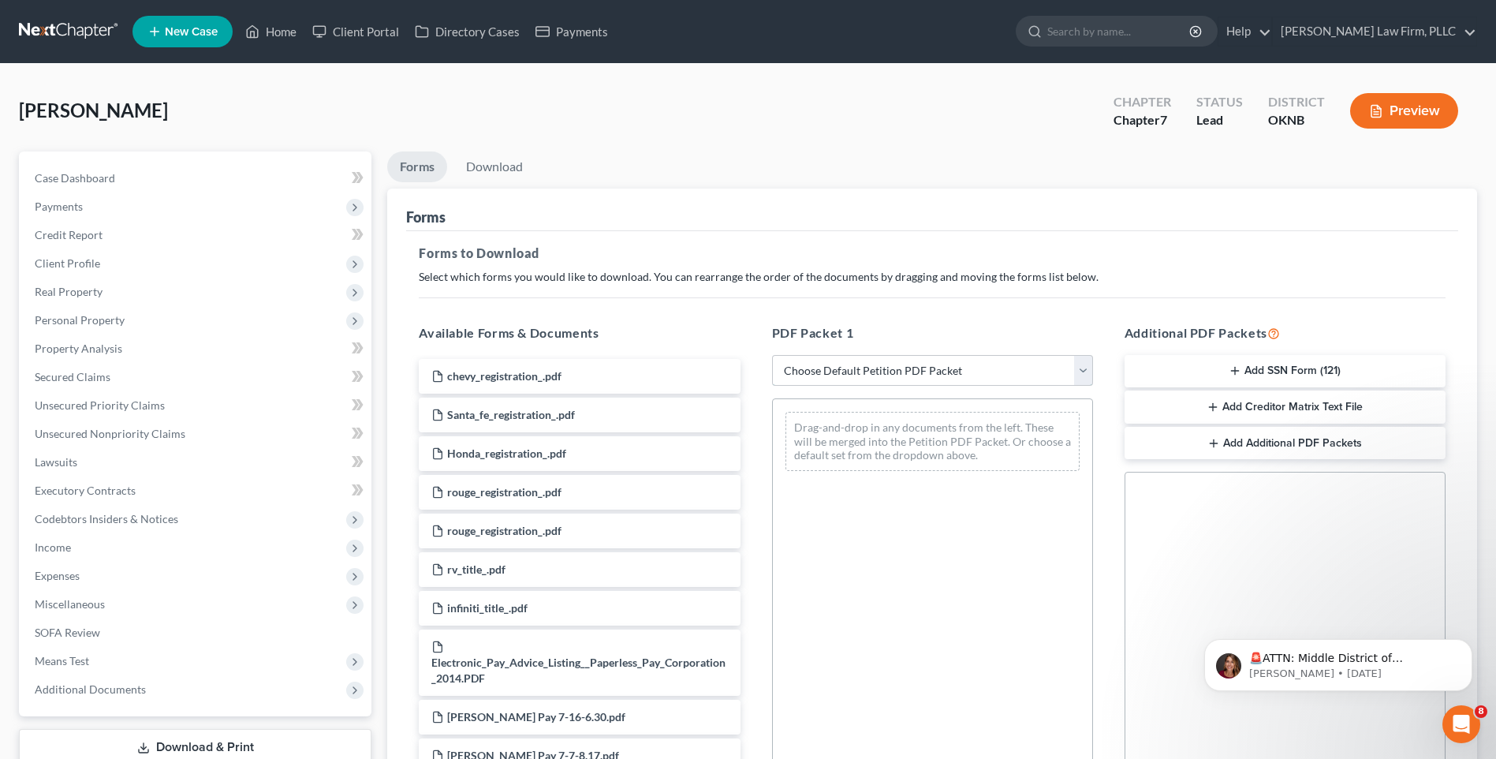
click at [968, 364] on select "Choose Default Petition PDF Packet Complete Bankruptcy Petition (all forms and …" at bounding box center [932, 371] width 321 height 32
select select "0"
click at [778, 355] on select "Choose Default Petition PDF Packet Complete Bankruptcy Petition (all forms and …" at bounding box center [932, 371] width 321 height 32
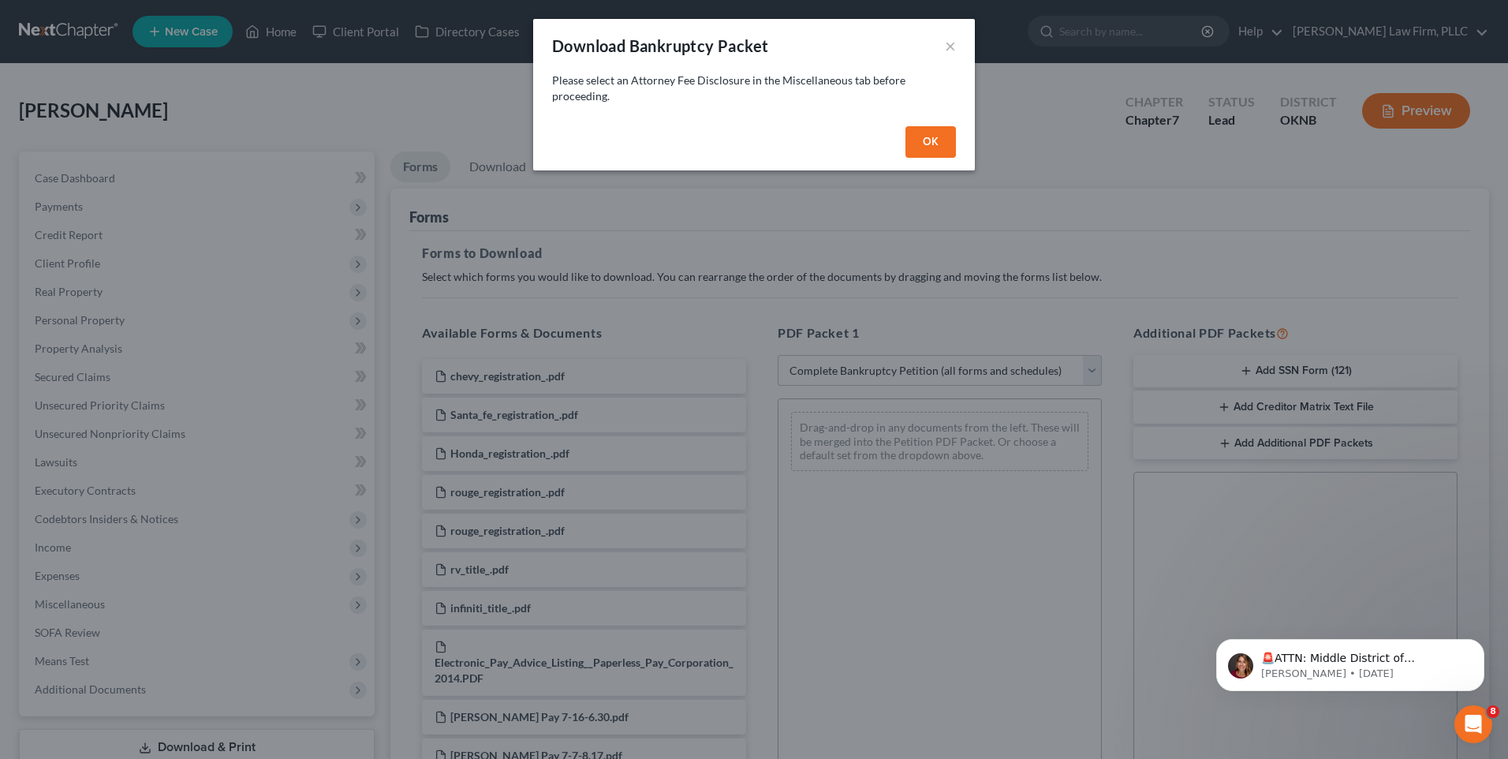
click at [932, 140] on button "OK" at bounding box center [930, 142] width 50 height 32
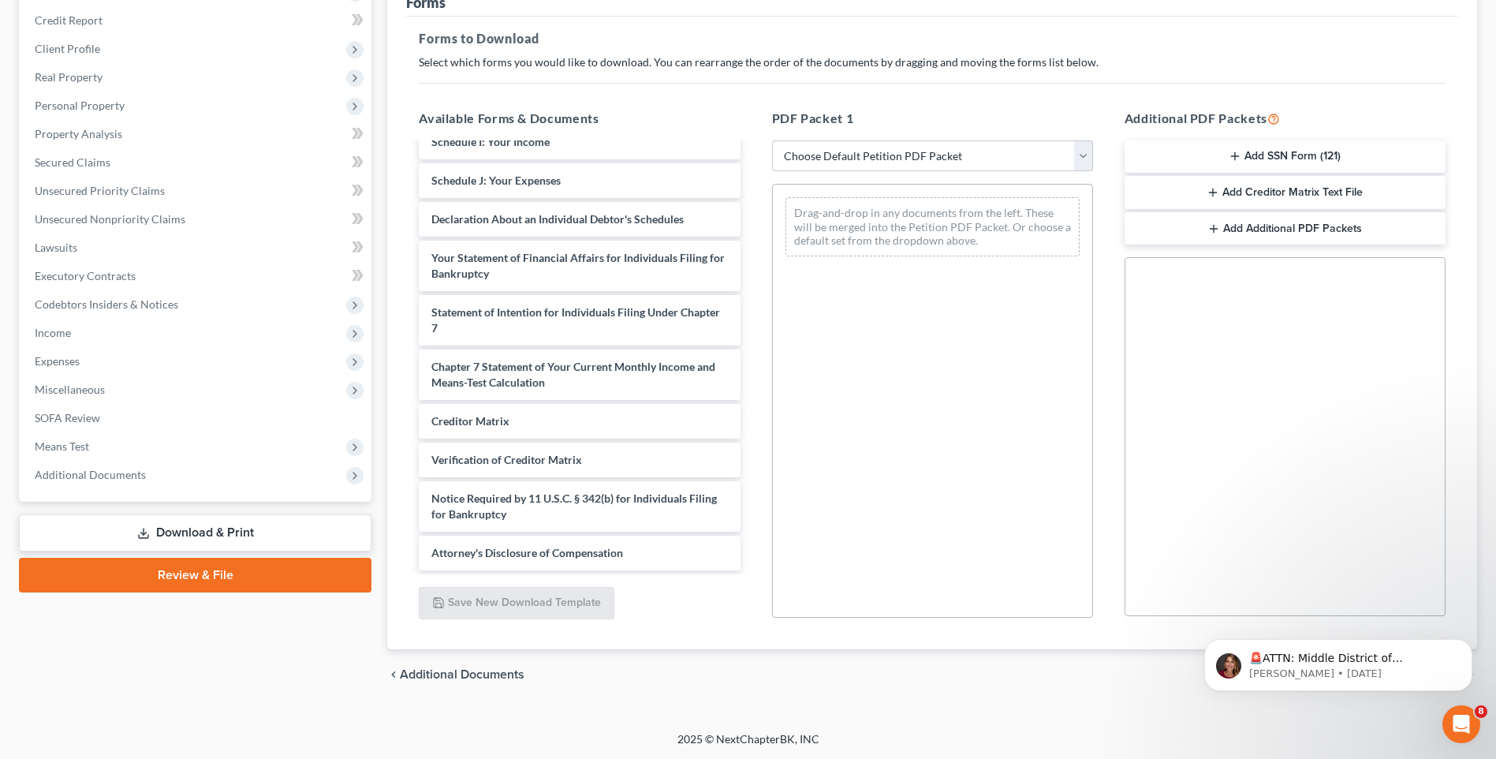
scroll to position [215, 0]
click at [859, 147] on select "Choose Default Petition PDF Packet Complete Bankruptcy Petition (all forms and …" at bounding box center [932, 156] width 321 height 32
select select "0"
click at [778, 140] on select "Choose Default Petition PDF Packet Complete Bankruptcy Petition (all forms and …" at bounding box center [932, 156] width 321 height 32
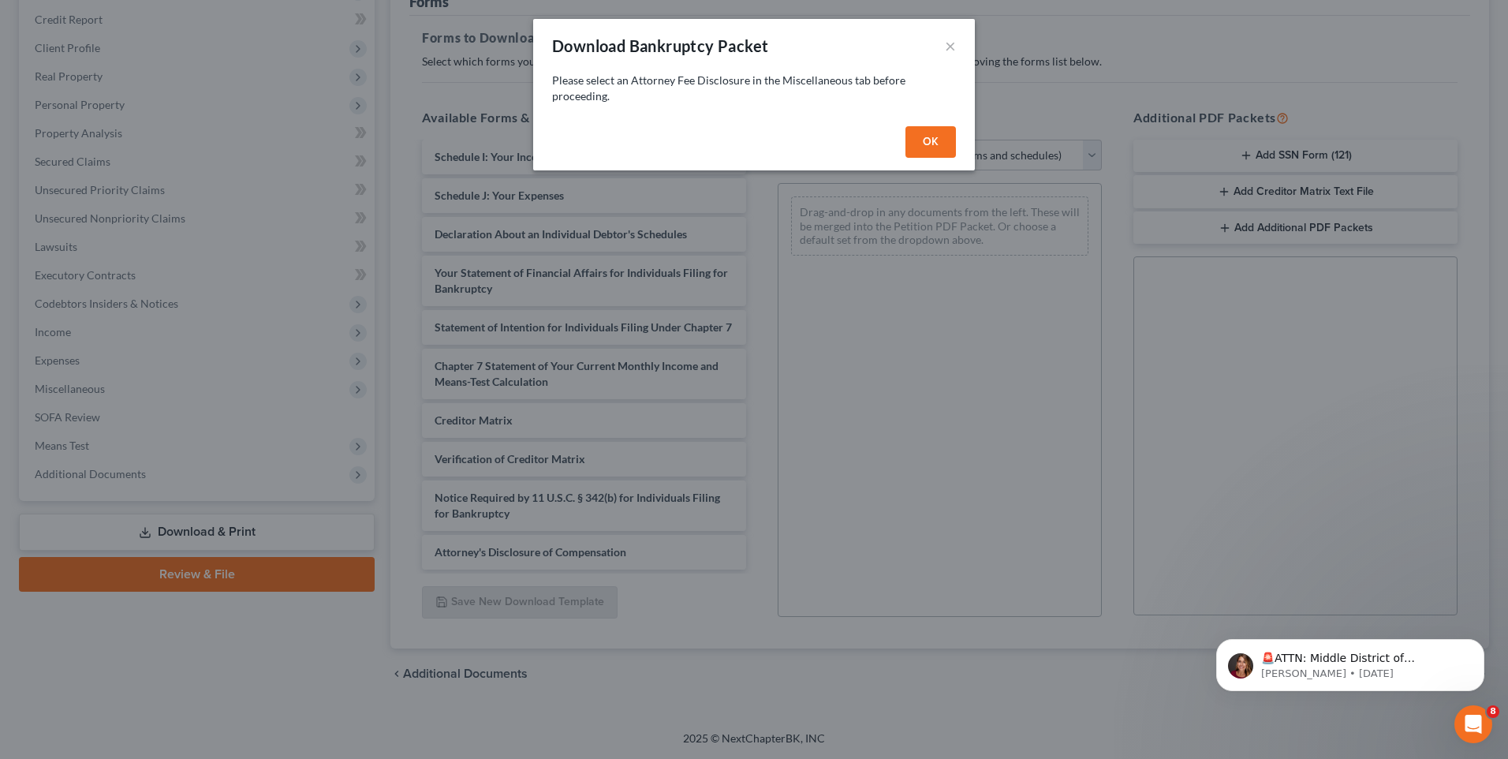
click at [918, 137] on button "OK" at bounding box center [930, 142] width 50 height 32
select select
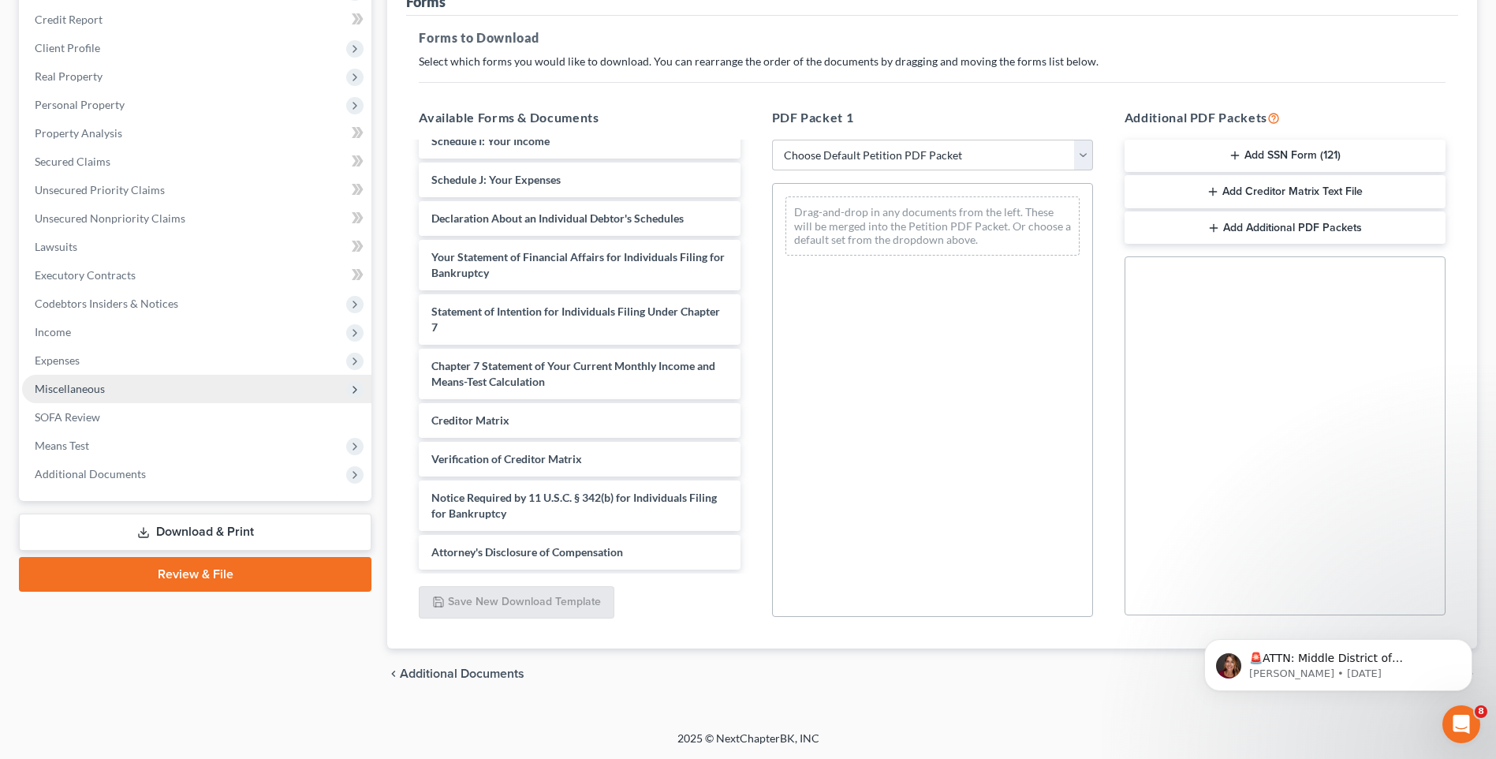
click at [251, 389] on span "Miscellaneous" at bounding box center [196, 389] width 349 height 28
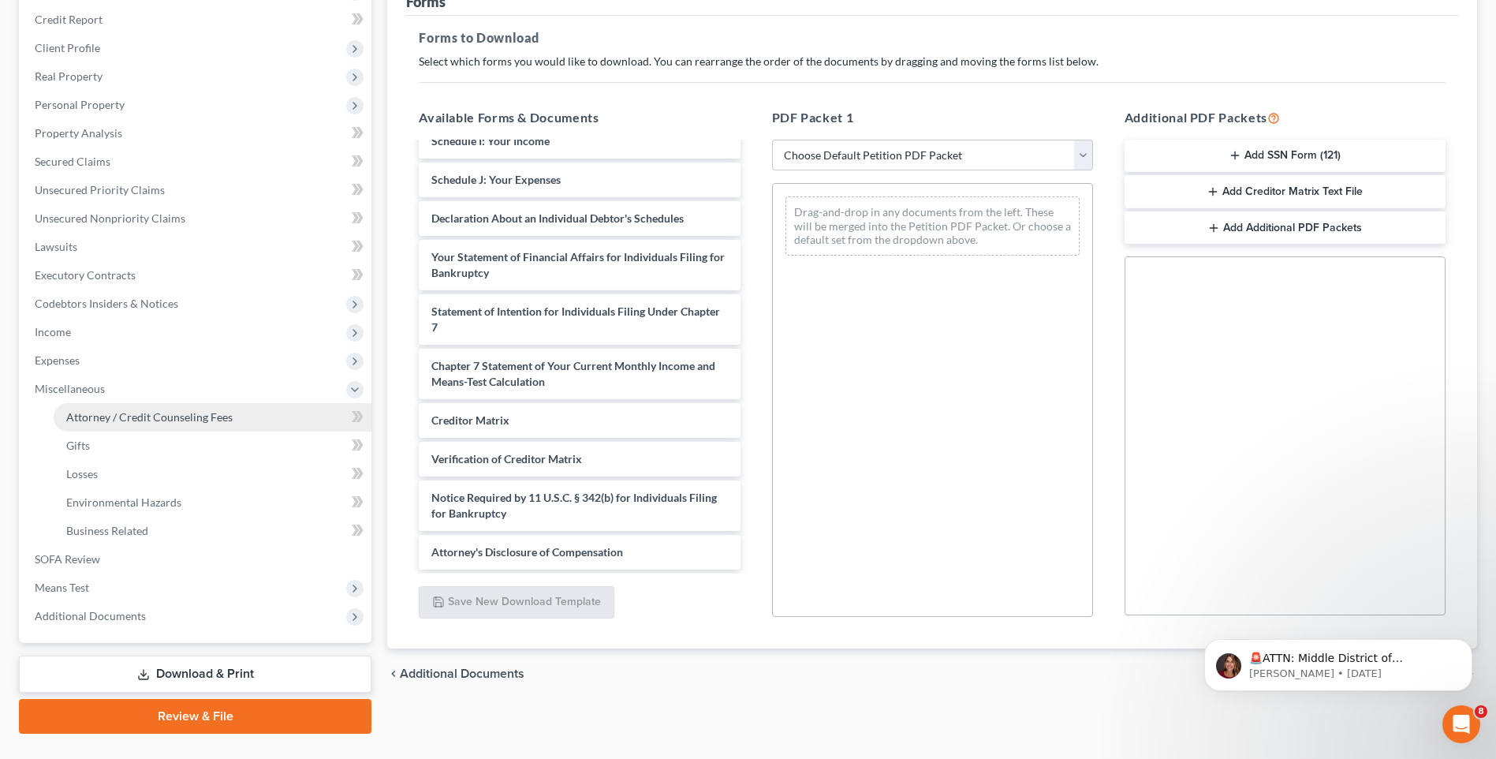
click at [254, 429] on link "Attorney / Credit Counseling Fees" at bounding box center [213, 417] width 318 height 28
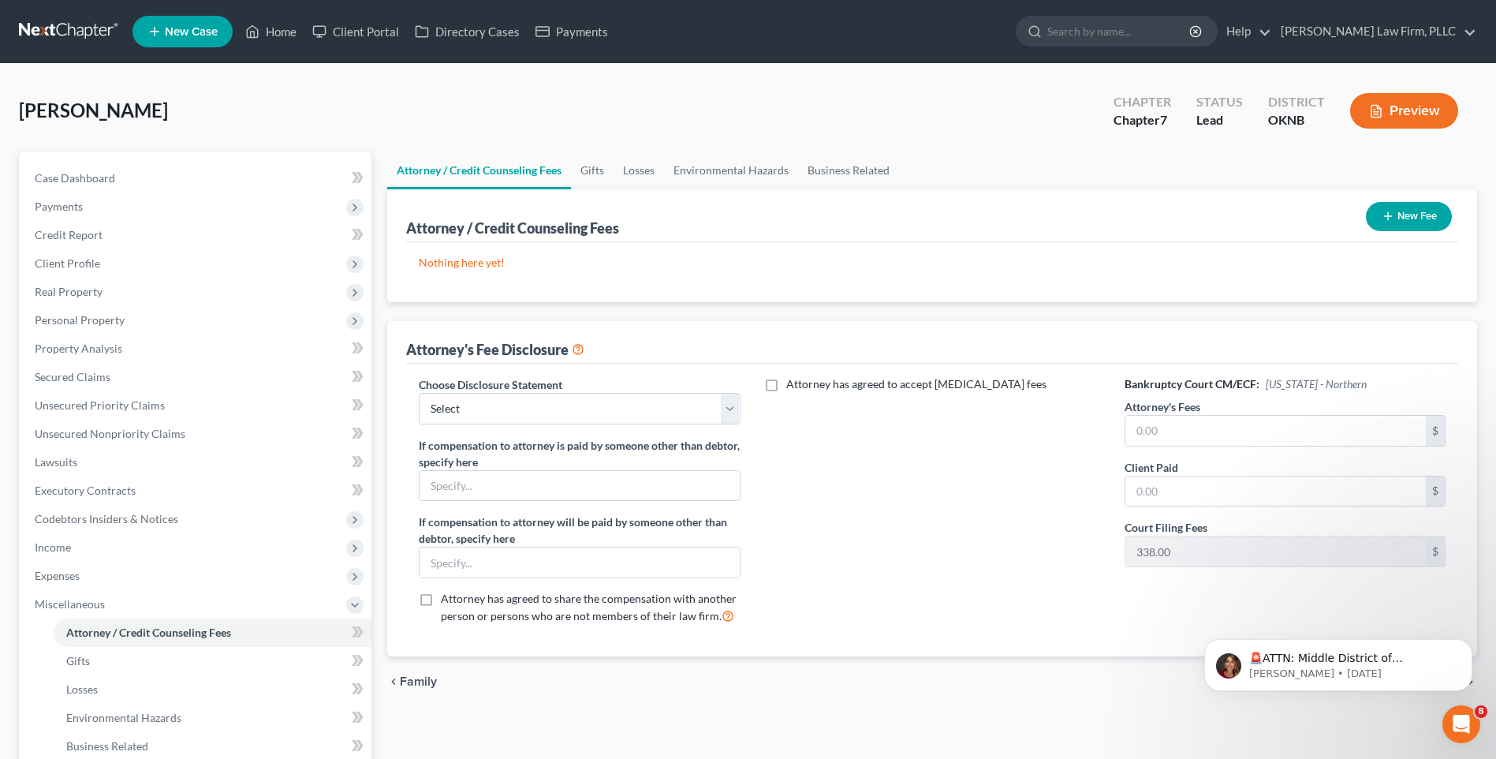
click at [1373, 214] on button "New Fee" at bounding box center [1409, 216] width 86 height 29
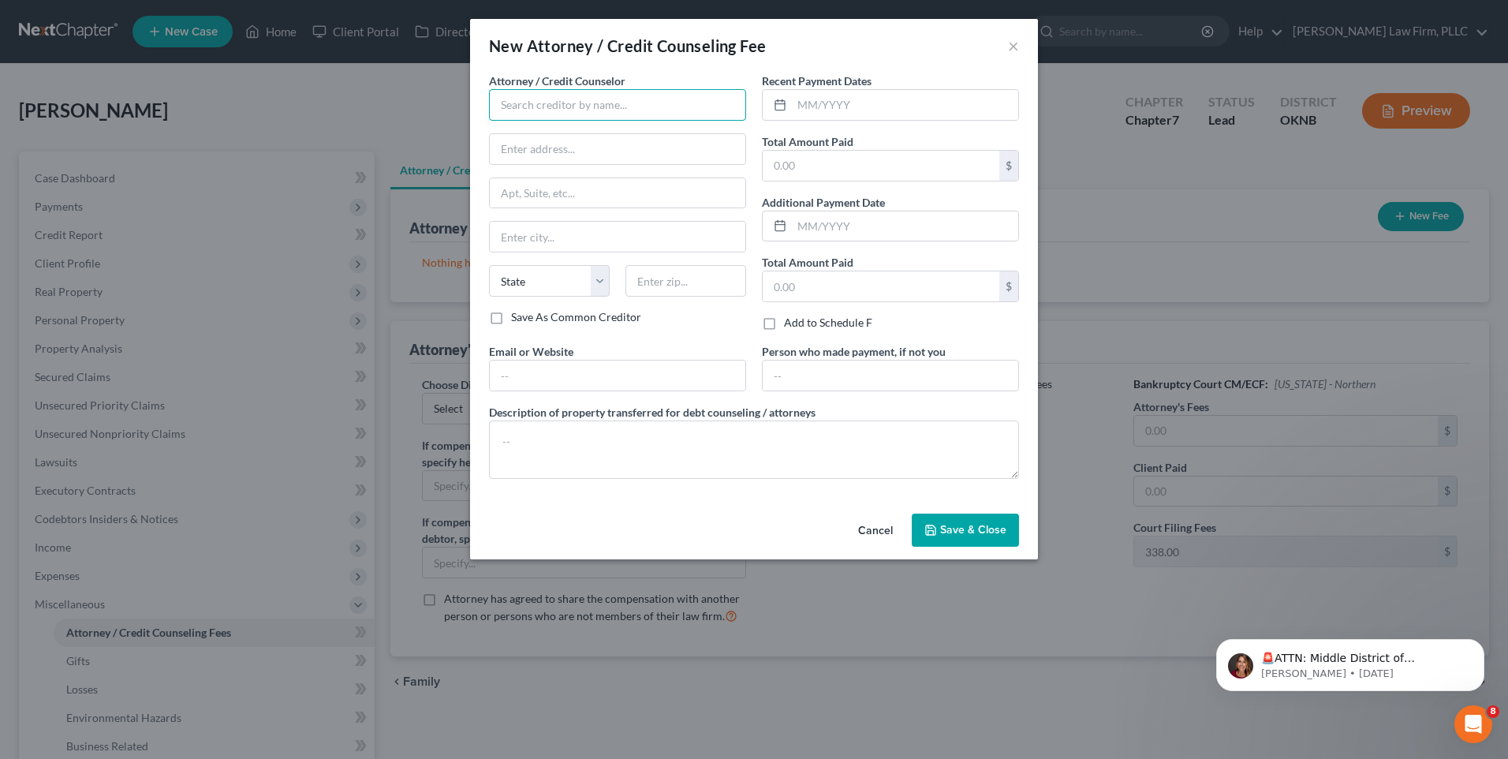
click at [637, 111] on input "text" at bounding box center [617, 105] width 257 height 32
type input "Lundy Law Firm PLLC"
type input "[PERSON_NAME][EMAIL_ADDRESS][DOMAIN_NAME]"
click at [642, 107] on input "Lundy Law Firm PLLC" at bounding box center [617, 105] width 257 height 32
drag, startPoint x: 642, startPoint y: 107, endPoint x: 452, endPoint y: 120, distance: 190.5
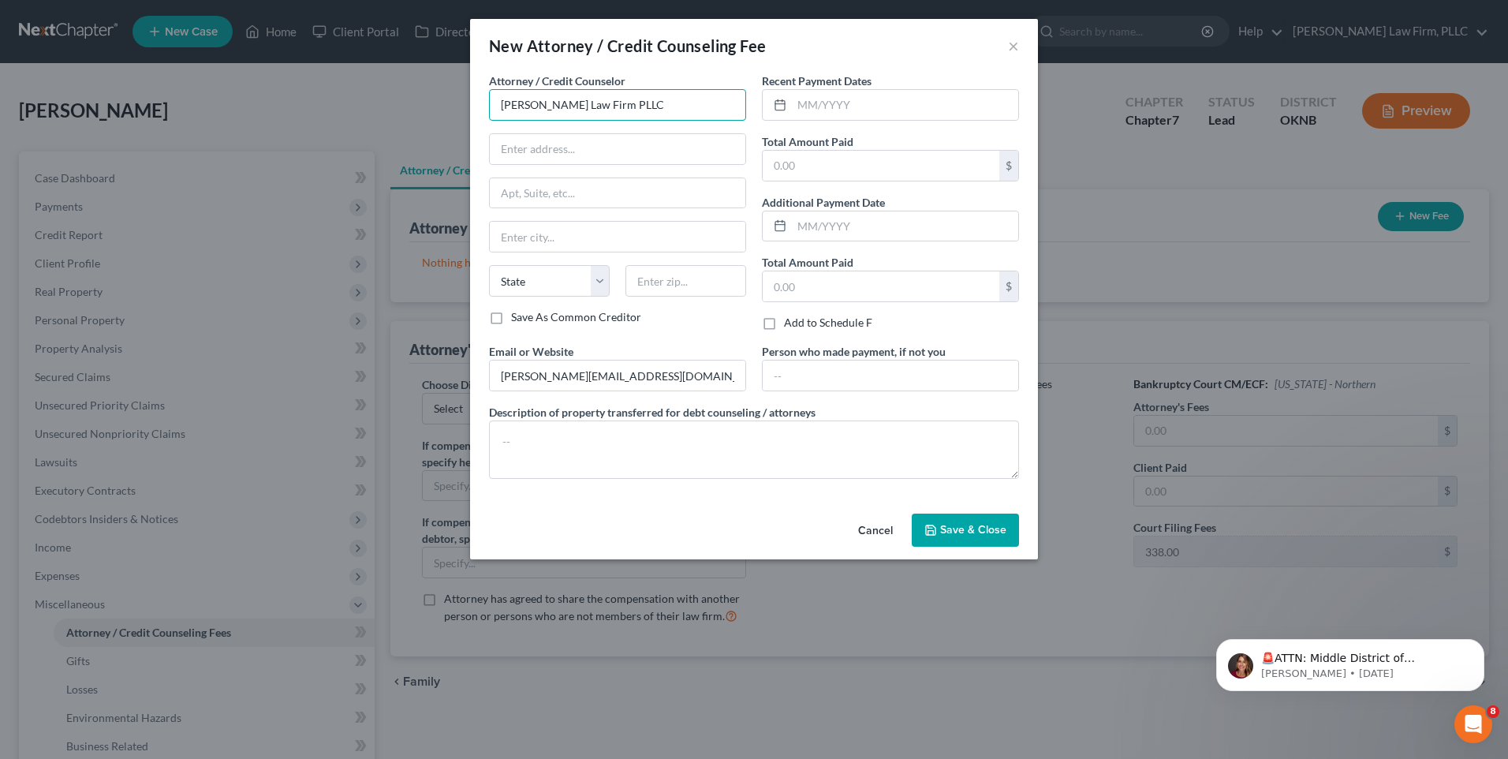
click at [452, 119] on div "New Attorney / Credit Counseling Fee × Attorney / Credit Counselor * Lundy Law …" at bounding box center [754, 379] width 1508 height 759
click at [530, 95] on input "text" at bounding box center [617, 105] width 257 height 32
click at [536, 112] on input "text" at bounding box center [617, 105] width 257 height 32
type input "j"
type input "K"
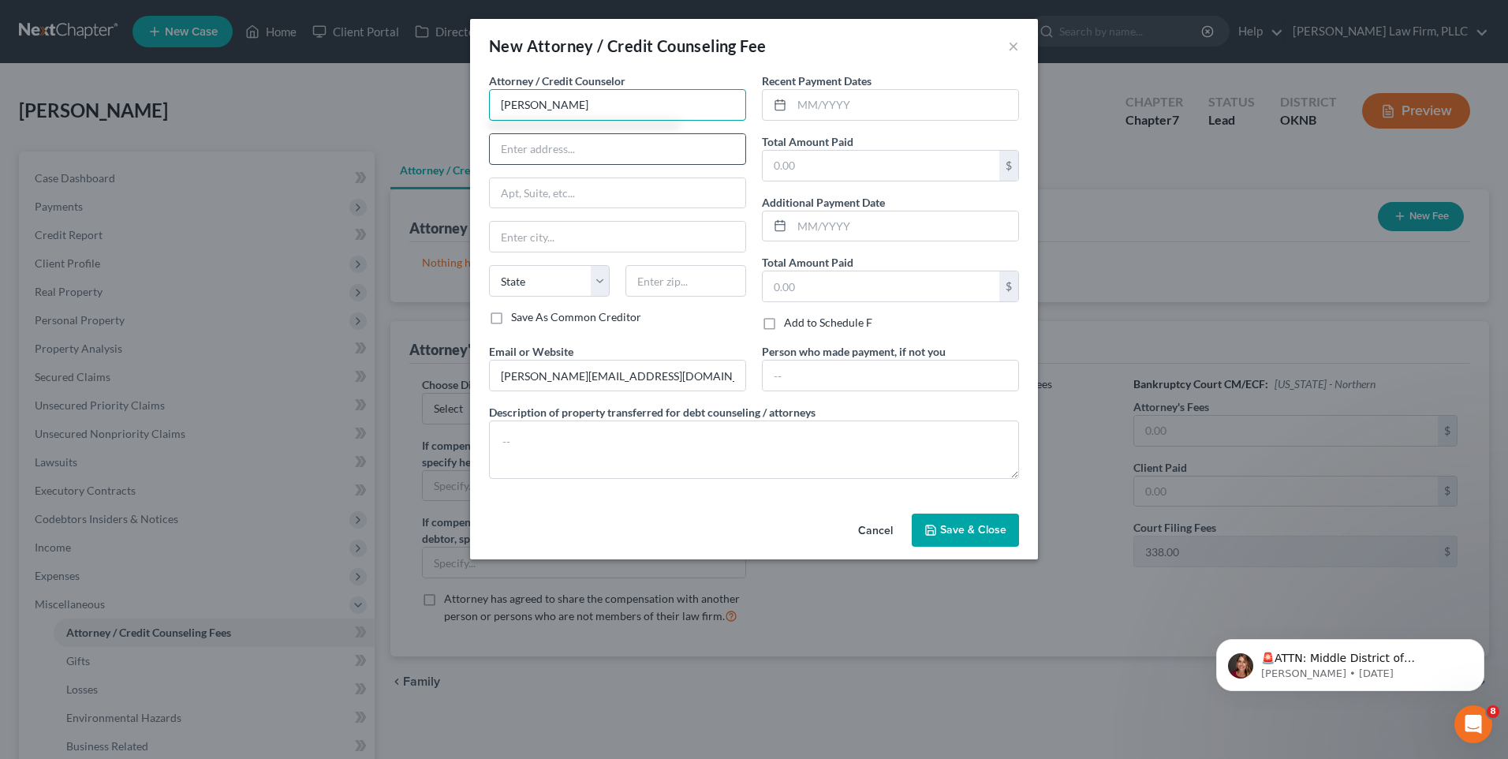
type input "[PERSON_NAME]"
click at [598, 140] on input "text" at bounding box center [618, 149] width 256 height 30
type input "119 W broadway ave"
type input "broken arrow"
select select "37"
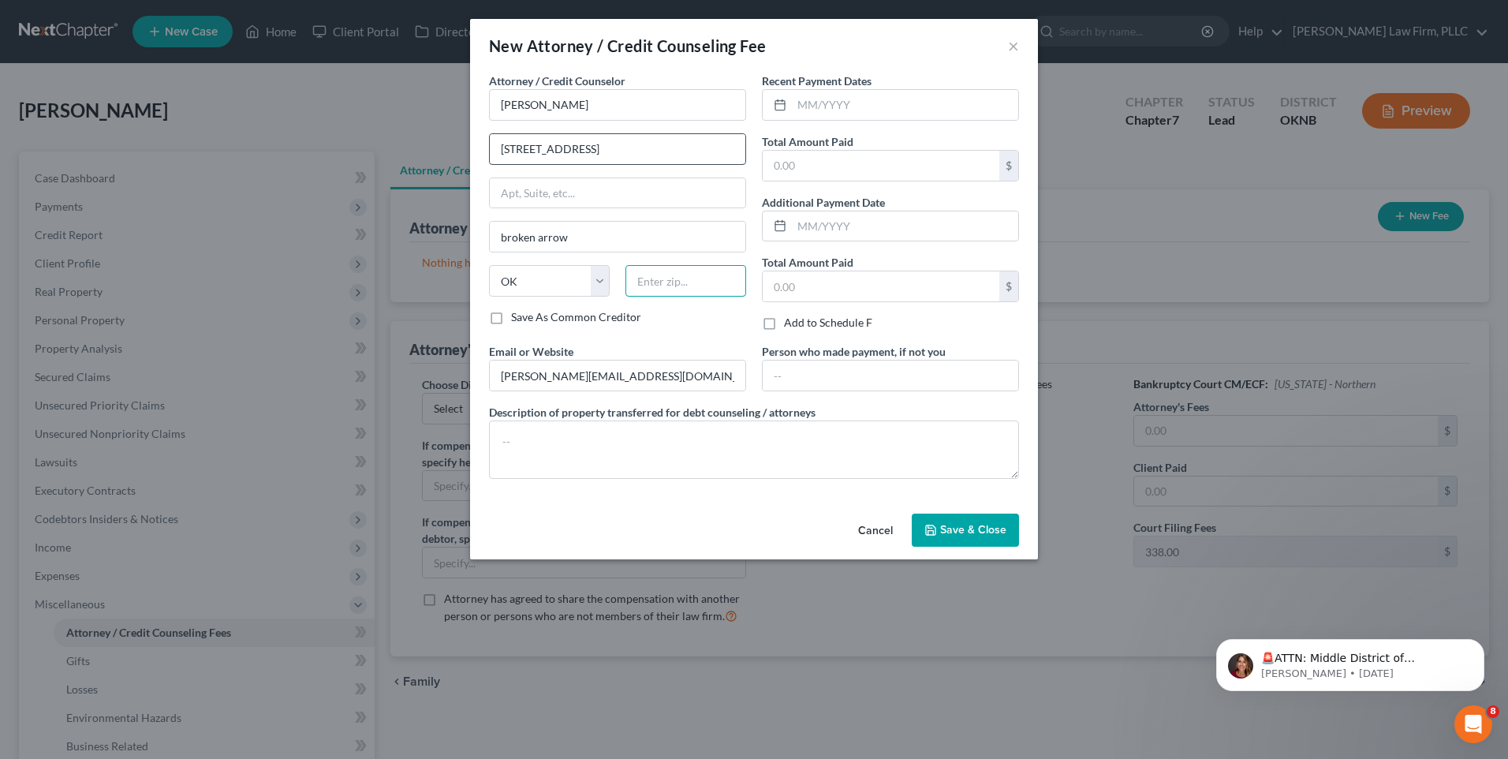
type input "74012"
type input "Broken Arrow"
click at [678, 334] on div "Attorney / Credit Counselor * Jerry Lundy 119 W broadway ave Broken Arrow State…" at bounding box center [617, 208] width 273 height 271
click at [670, 374] on input "[PERSON_NAME][EMAIL_ADDRESS][DOMAIN_NAME]" at bounding box center [618, 375] width 256 height 30
drag, startPoint x: 670, startPoint y: 374, endPoint x: 359, endPoint y: 357, distance: 312.0
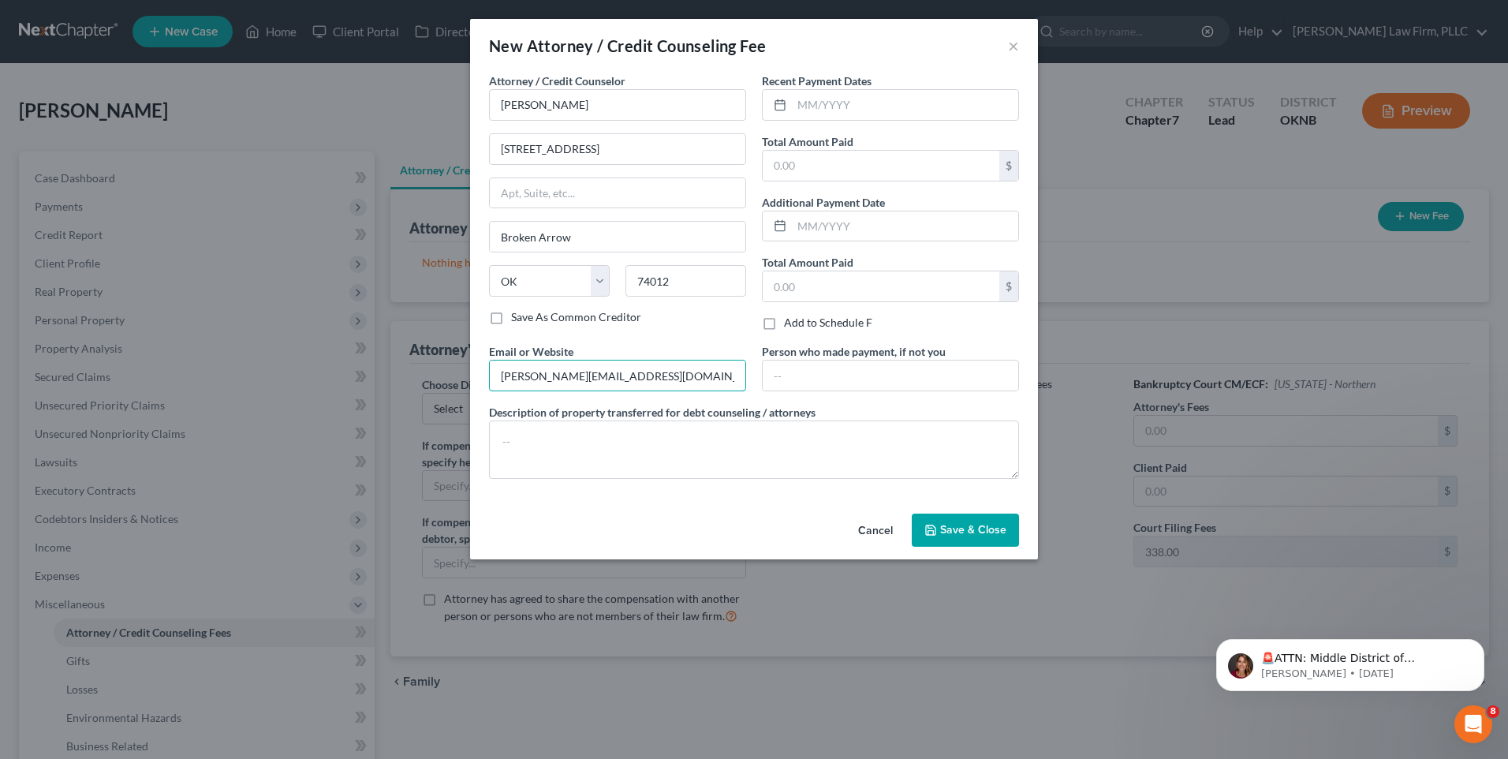
click at [380, 375] on div "New Attorney / Credit Counseling Fee × Attorney / Credit Counselor * Jerry Lund…" at bounding box center [754, 379] width 1508 height 759
type input "Jerry@lundylawfirm.com"
click at [846, 289] on input "text" at bounding box center [881, 286] width 237 height 30
type input "1,200.00"
click at [903, 320] on div "Add to Schedule F" at bounding box center [890, 323] width 257 height 16
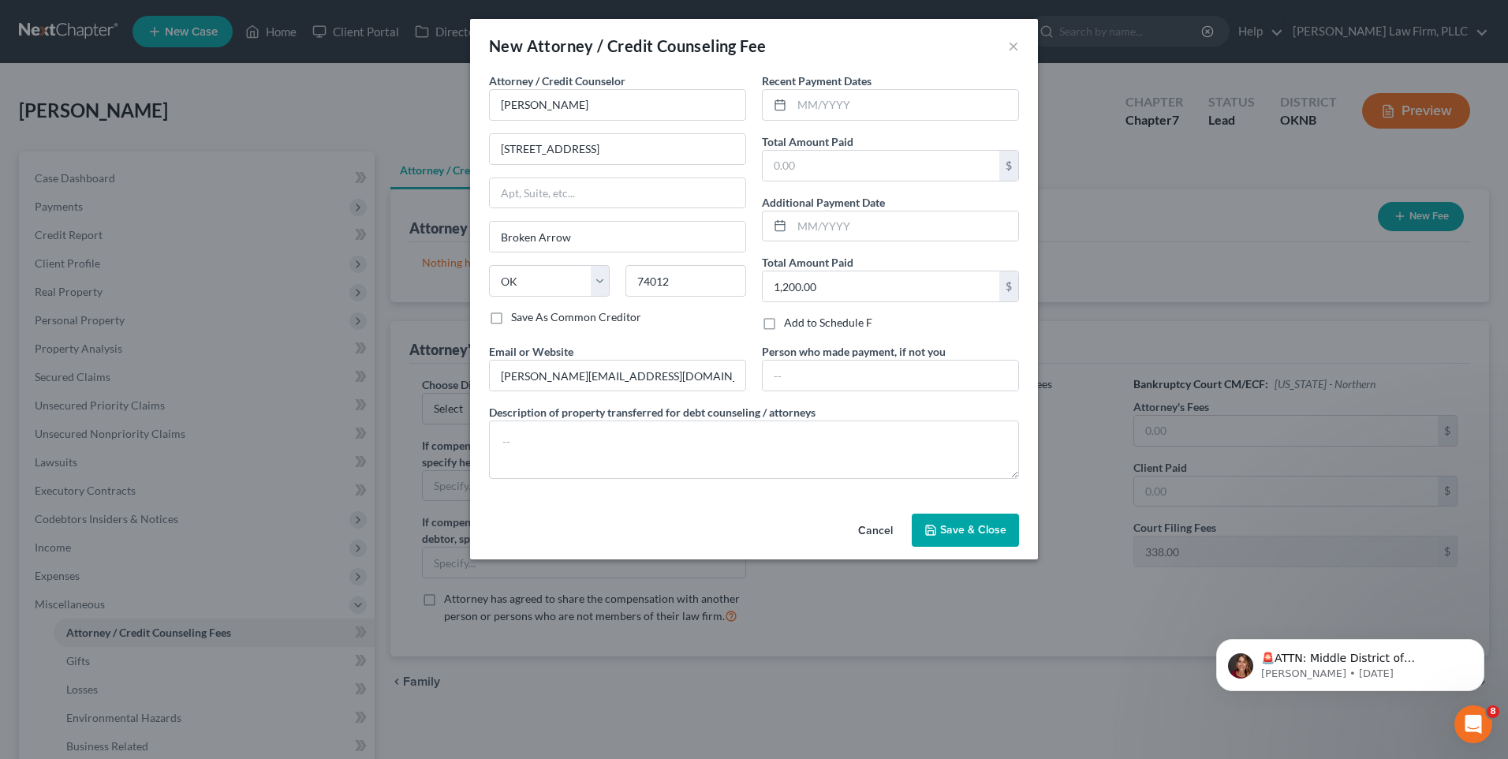
click at [928, 323] on div "Add to Schedule F" at bounding box center [890, 323] width 257 height 16
click at [924, 329] on div "Add to Schedule F" at bounding box center [890, 323] width 257 height 16
click at [784, 323] on label "Add to Schedule F" at bounding box center [828, 323] width 88 height 16
click at [790, 323] on input "Add to Schedule F" at bounding box center [795, 320] width 10 height 10
checkbox input "true"
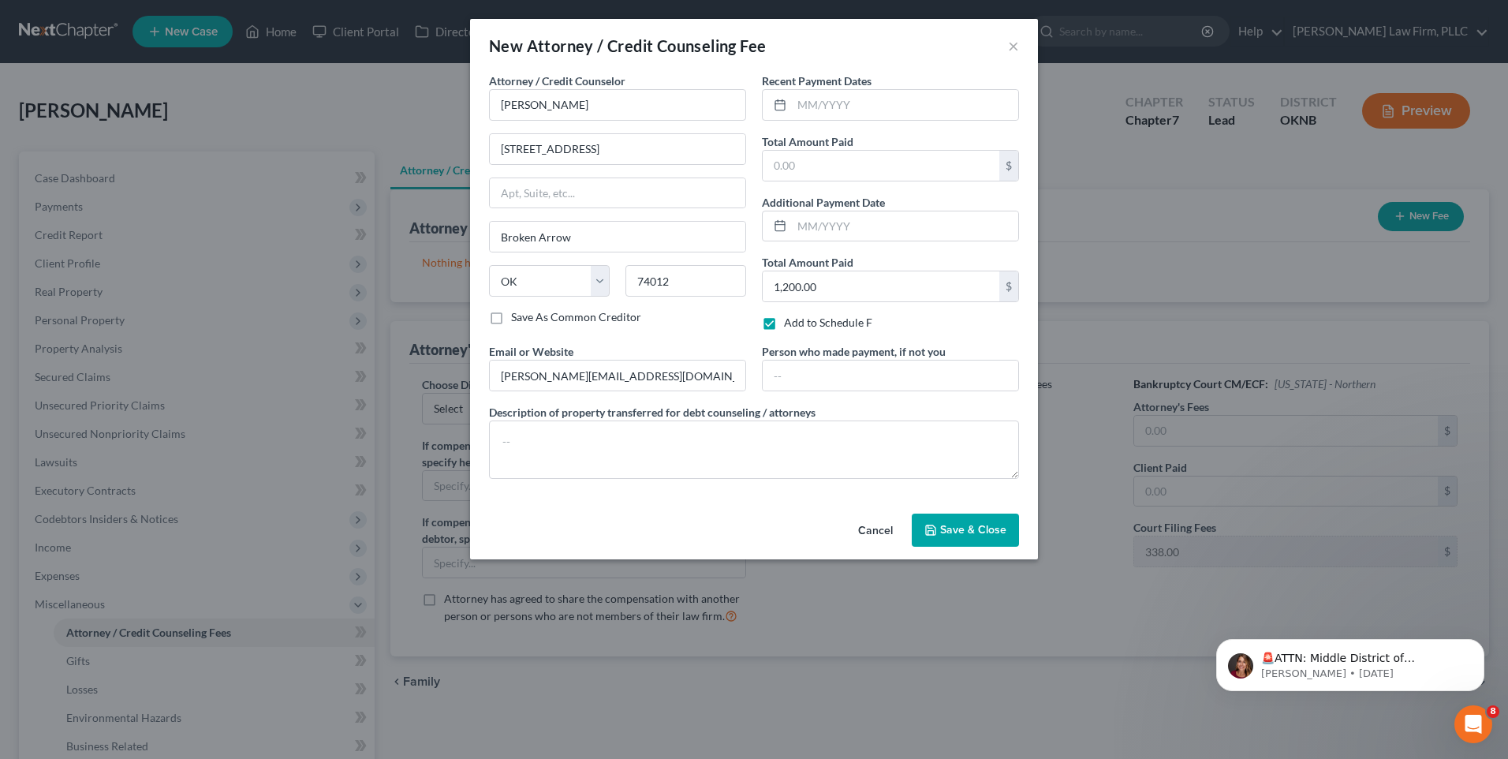
click at [985, 532] on span "Save & Close" at bounding box center [973, 529] width 66 height 13
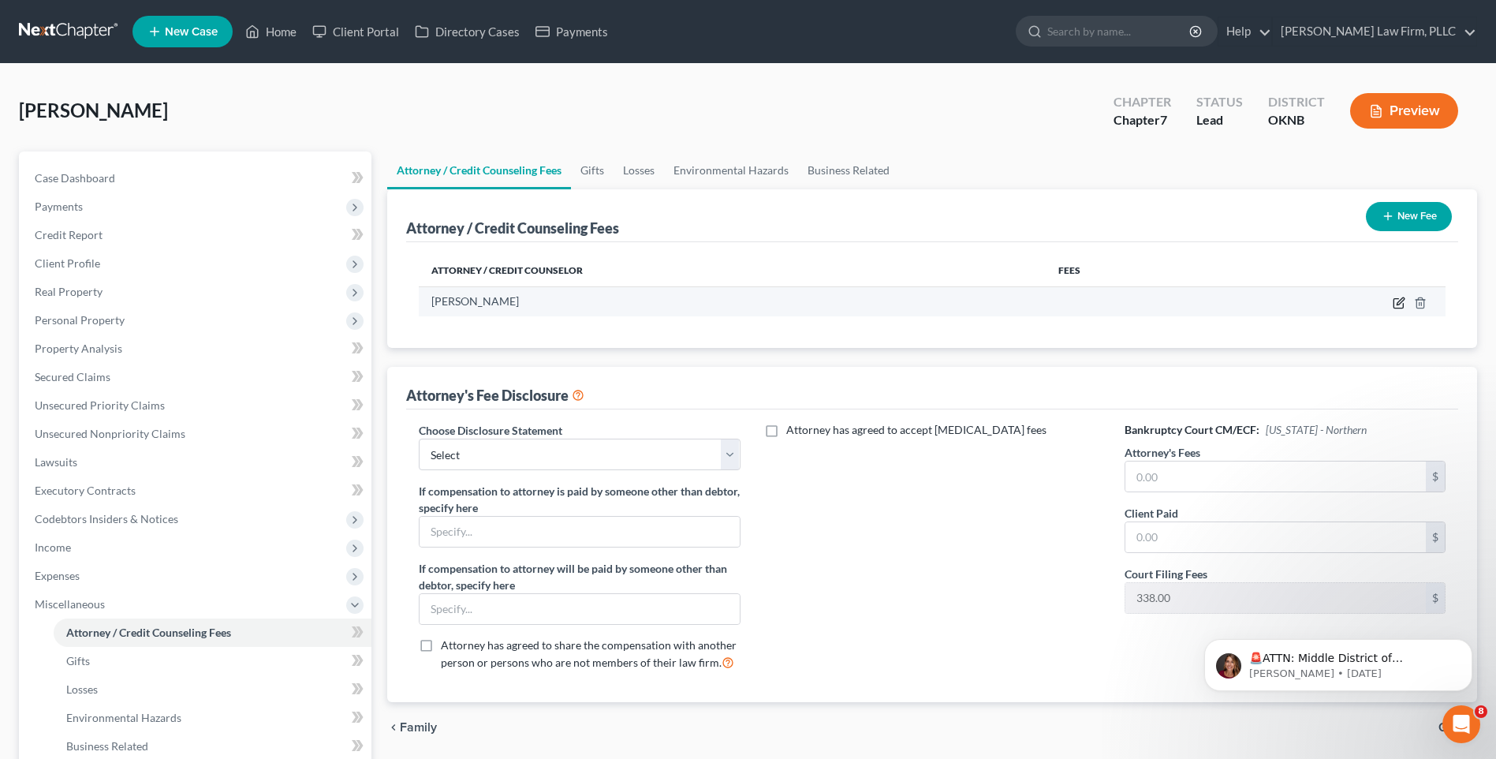
click at [1401, 306] on icon "button" at bounding box center [1399, 303] width 13 height 13
select select "37"
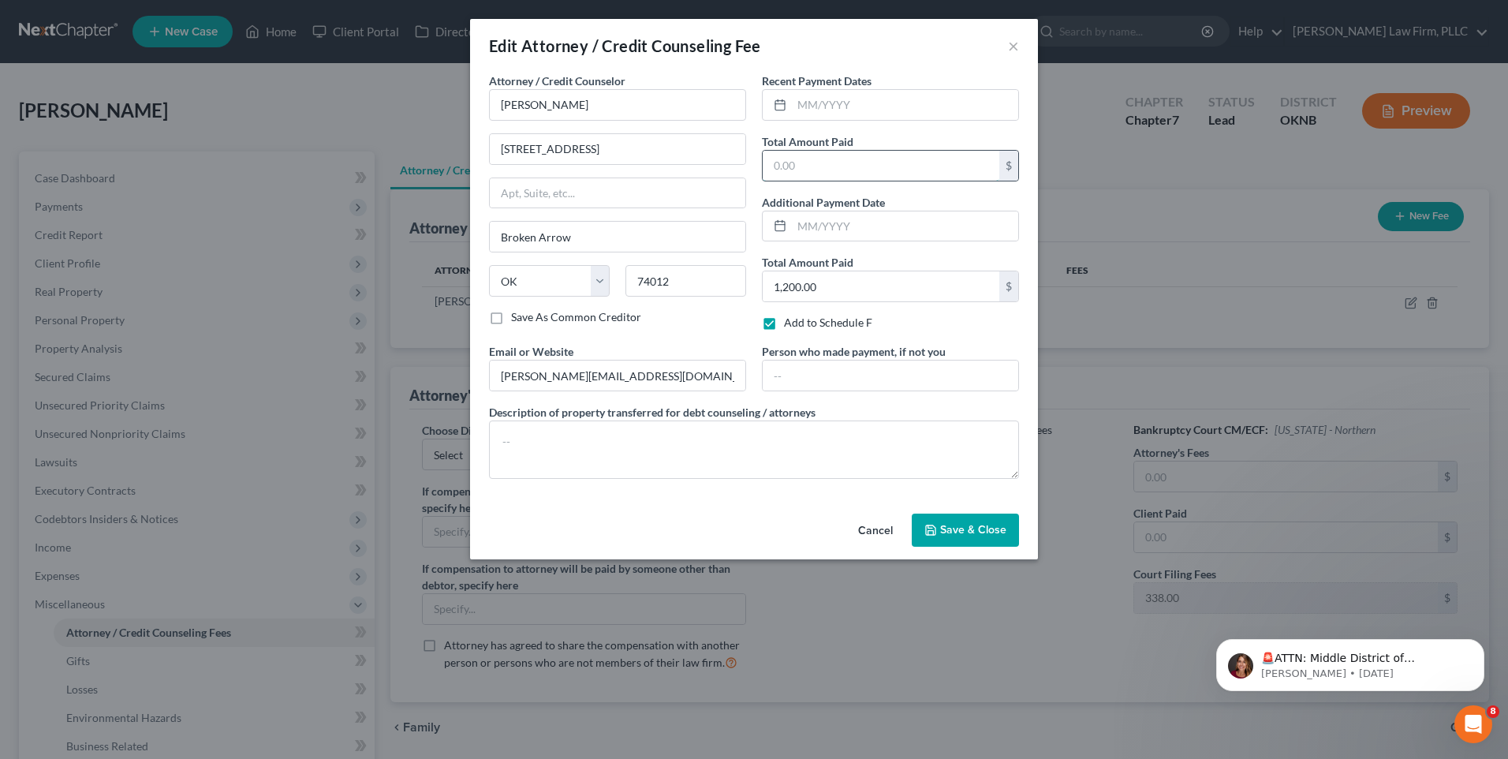
click at [826, 169] on input "text" at bounding box center [881, 166] width 237 height 30
type input "338"
click at [899, 194] on div "Additional Payment Date" at bounding box center [890, 218] width 257 height 48
click at [846, 287] on input "1,200.00" at bounding box center [881, 286] width 237 height 30
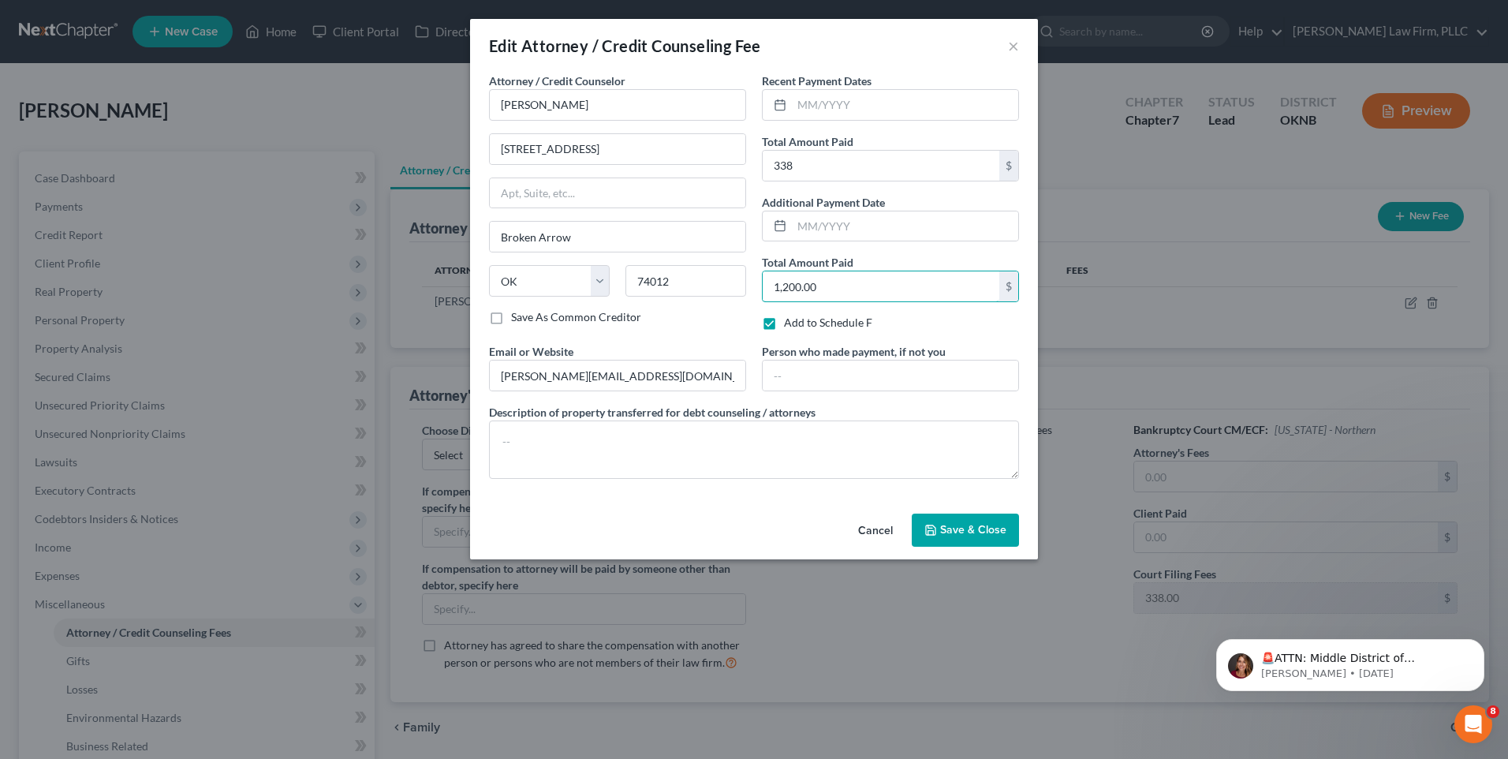
drag, startPoint x: 849, startPoint y: 287, endPoint x: 741, endPoint y: 301, distance: 108.9
click at [741, 301] on div "Attorney / Credit Counselor * Jerry Lundy 119 W broadway ave Broken Arrow State…" at bounding box center [754, 282] width 546 height 419
type input "900"
click at [784, 327] on label "Add to Schedule F" at bounding box center [828, 323] width 88 height 16
click at [790, 325] on input "Add to Schedule F" at bounding box center [795, 320] width 10 height 10
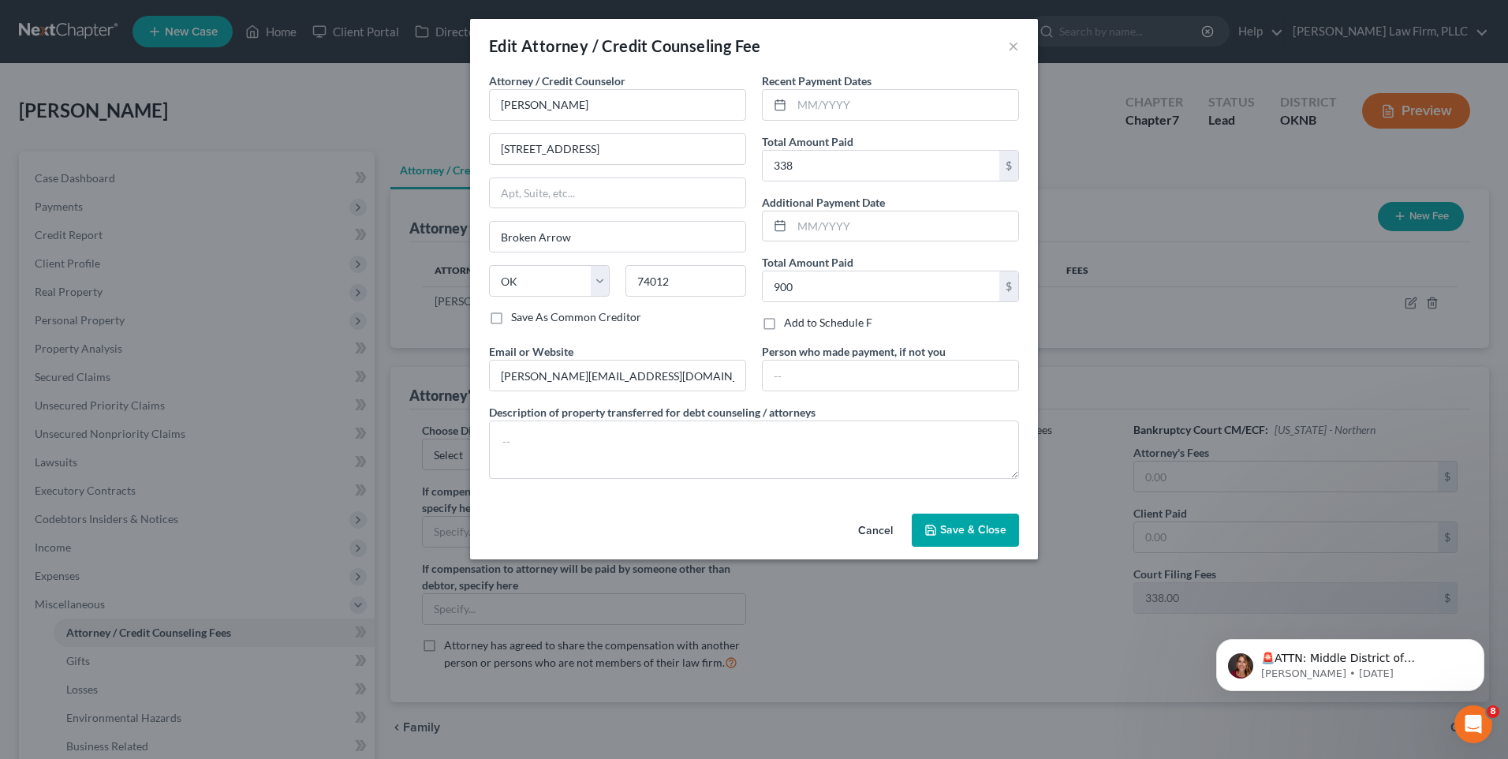
click at [784, 326] on label "Add to Schedule F" at bounding box center [828, 323] width 88 height 16
click at [790, 325] on input "Add to Schedule F" at bounding box center [795, 320] width 10 height 10
checkbox input "true"
type input "74012"
click at [784, 322] on label "Add to Schedule F" at bounding box center [828, 323] width 88 height 16
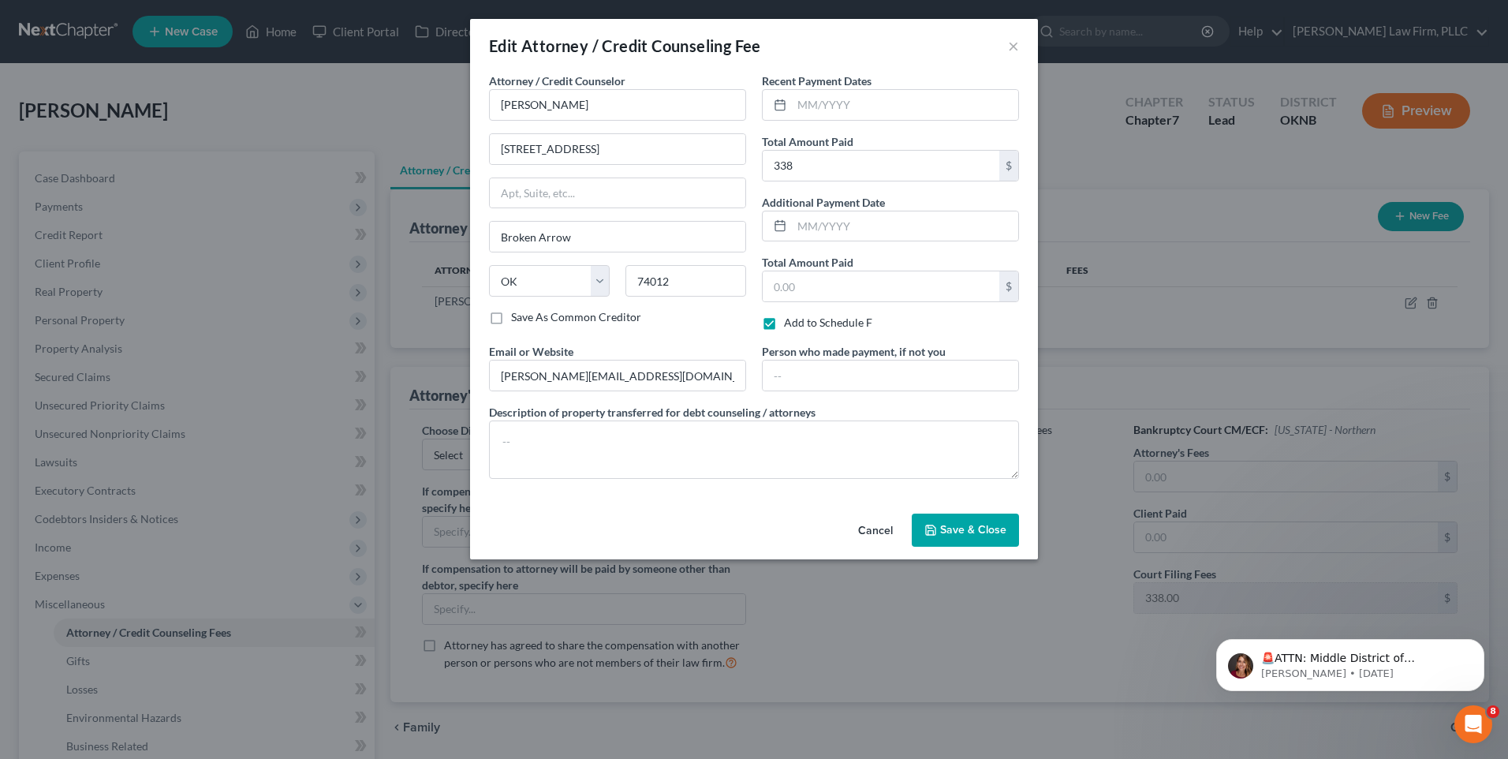
click at [790, 322] on input "Add to Schedule F" at bounding box center [795, 320] width 10 height 10
checkbox input "false"
click at [950, 532] on span "Save & Close" at bounding box center [973, 529] width 66 height 13
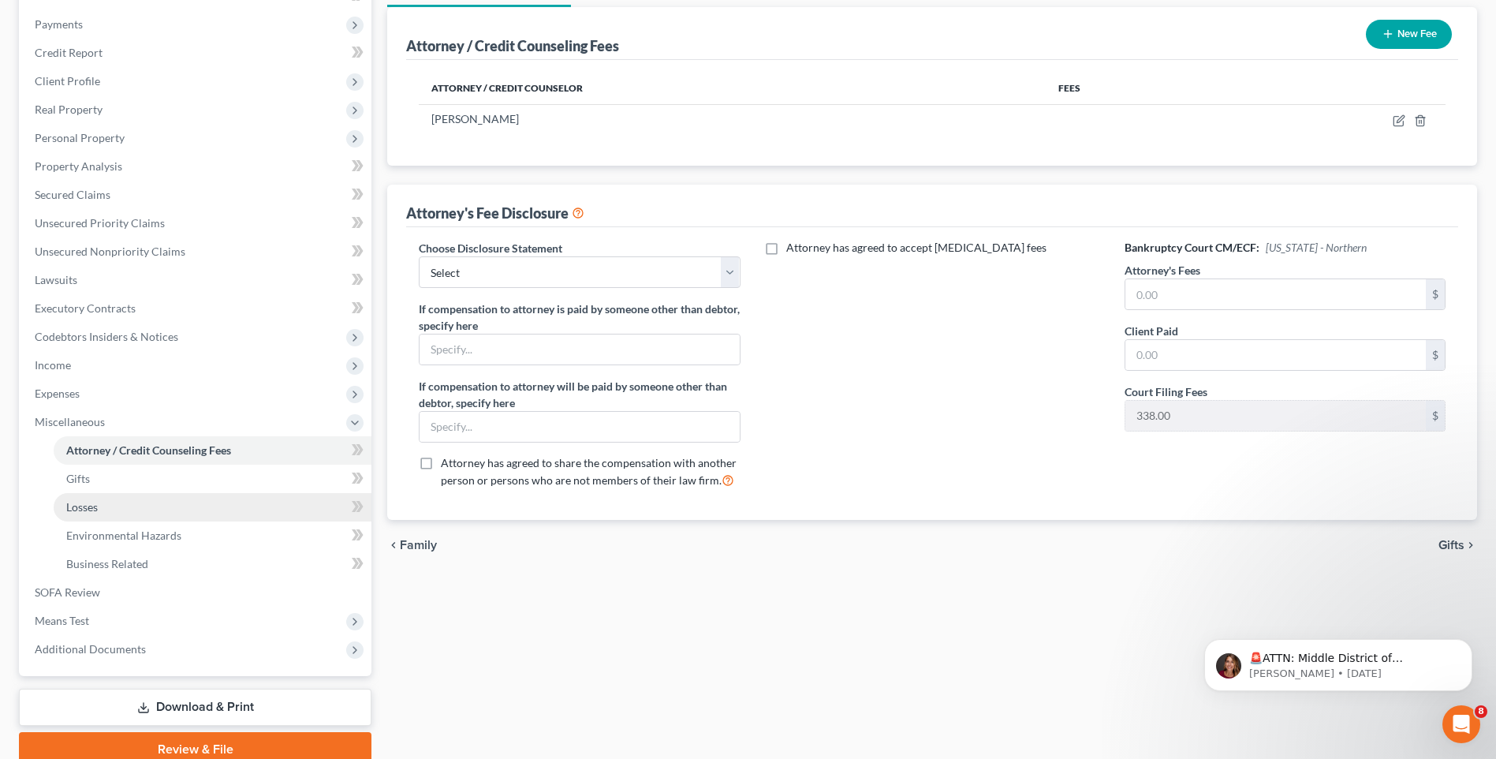
scroll to position [250, 0]
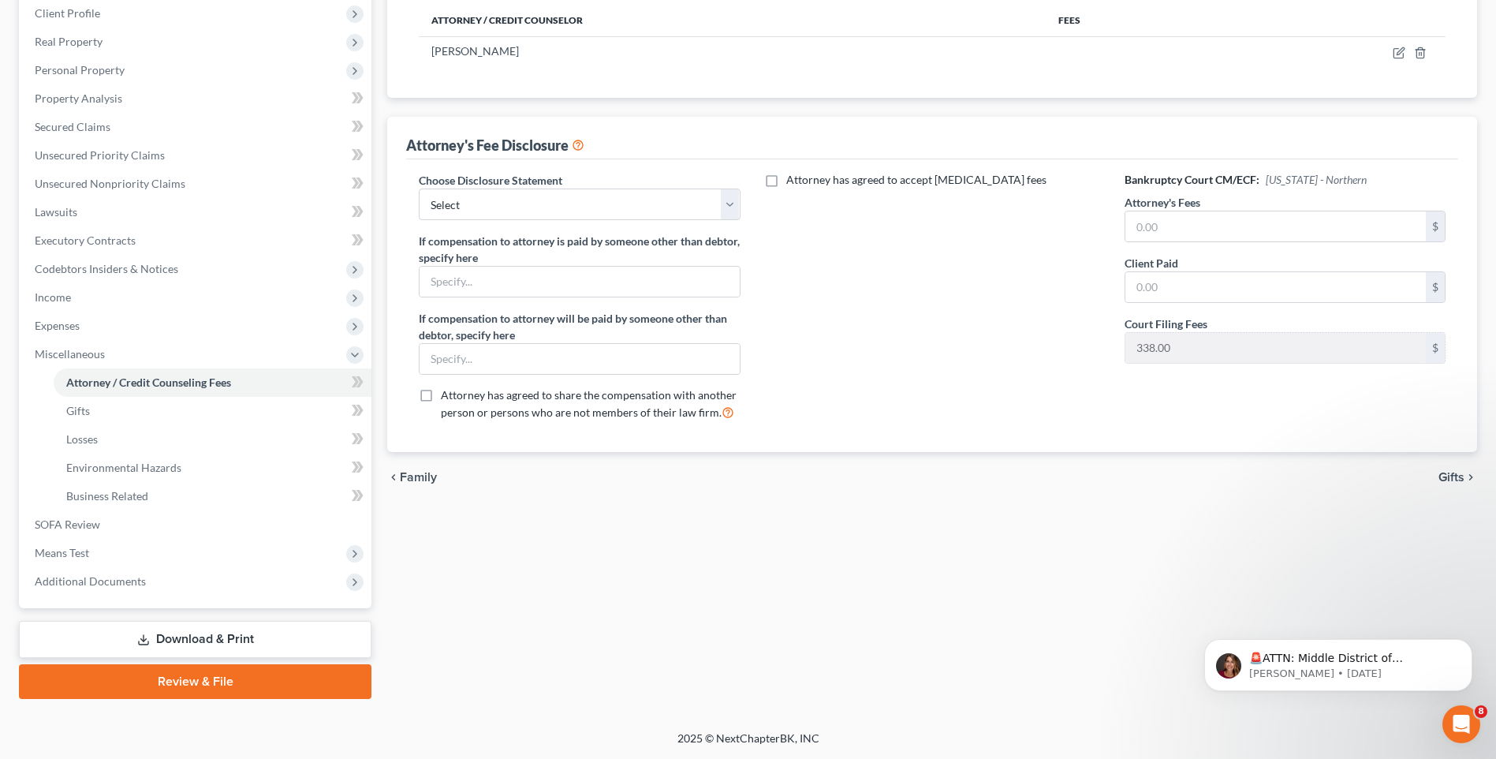
click at [220, 643] on link "Download & Print" at bounding box center [195, 639] width 353 height 37
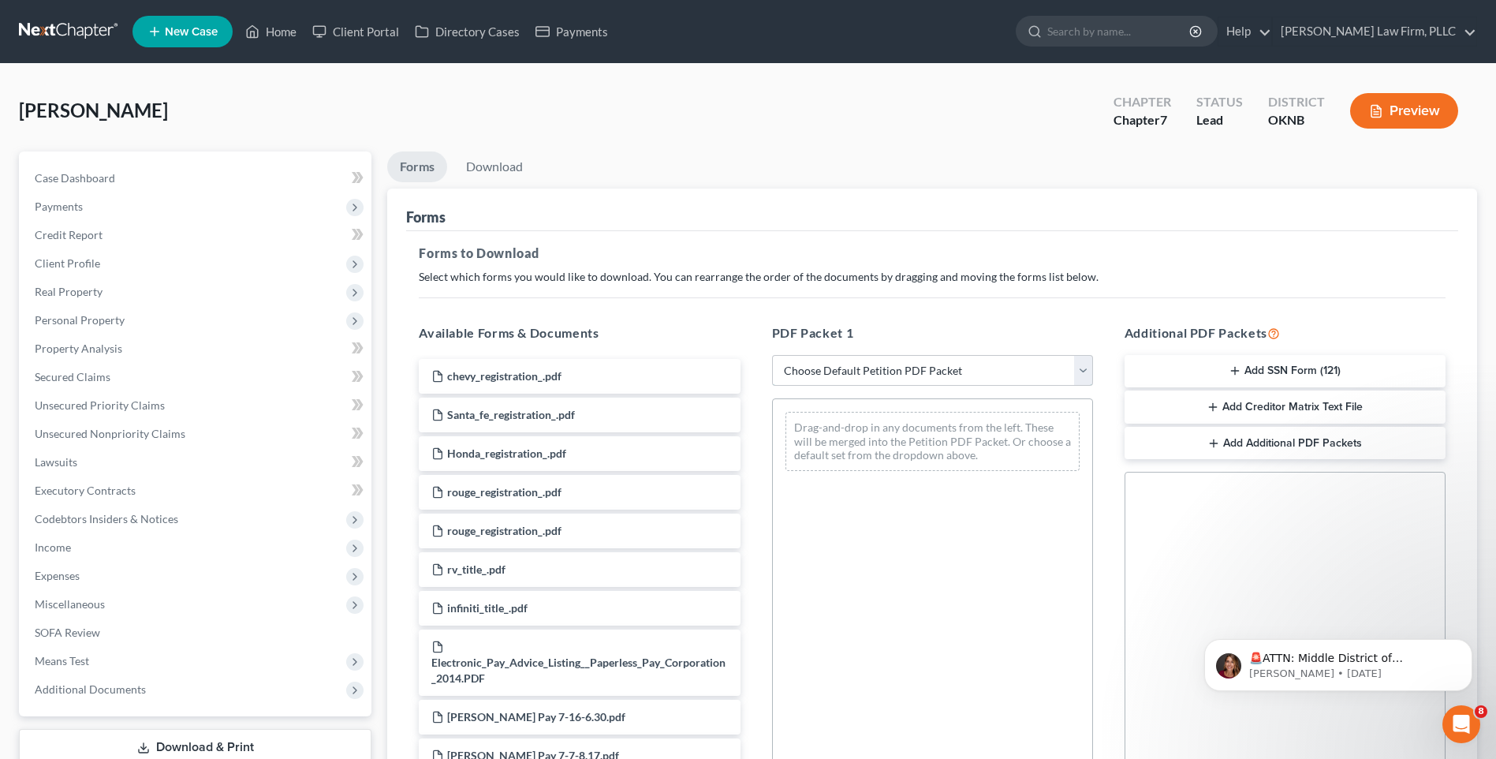
click at [1060, 360] on select "Choose Default Petition PDF Packet Complete Bankruptcy Petition (all forms and …" at bounding box center [932, 371] width 321 height 32
select select "0"
click at [778, 355] on select "Choose Default Petition PDF Packet Complete Bankruptcy Petition (all forms and …" at bounding box center [932, 371] width 321 height 32
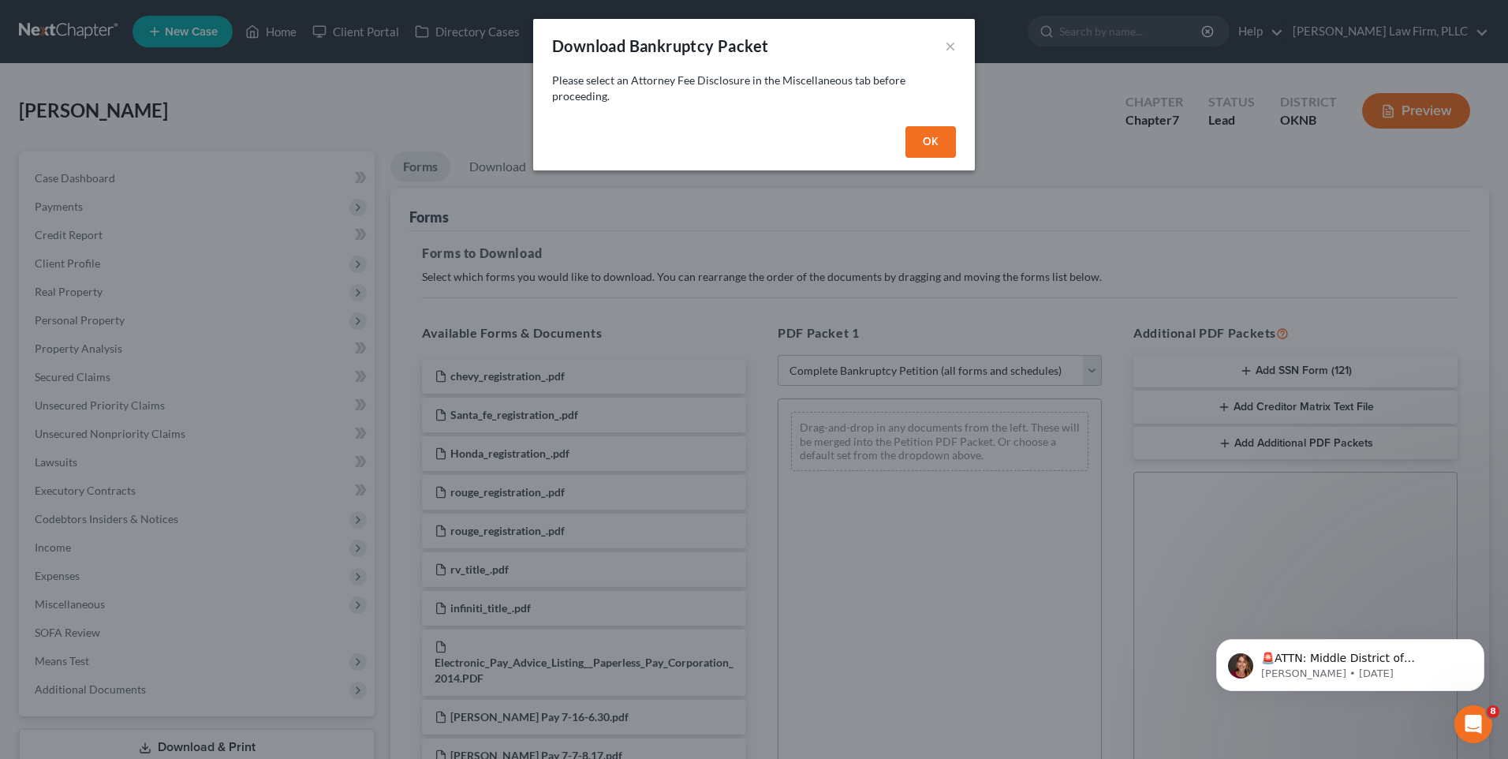
click at [932, 137] on button "OK" at bounding box center [930, 142] width 50 height 32
select select
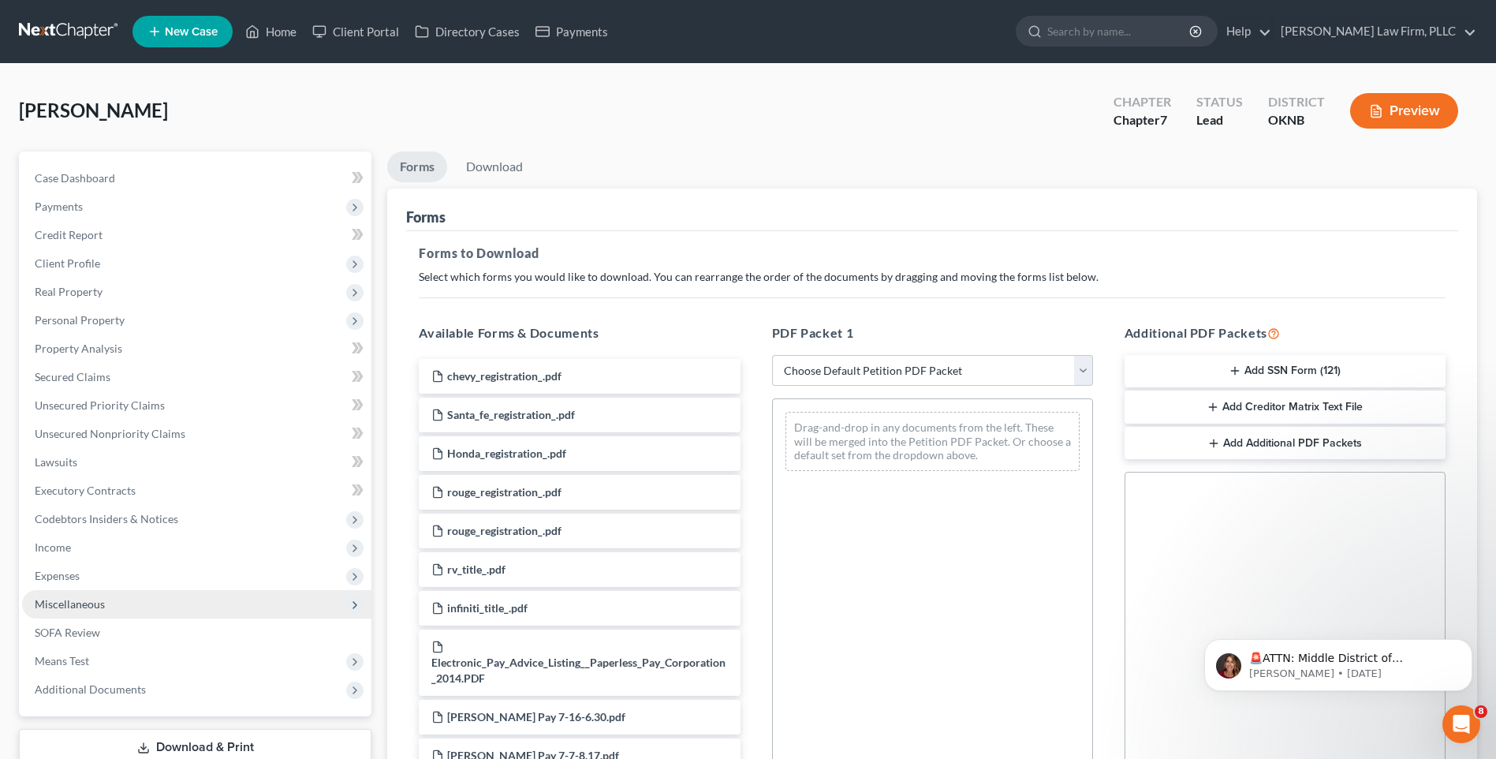
click at [189, 604] on span "Miscellaneous" at bounding box center [196, 604] width 349 height 28
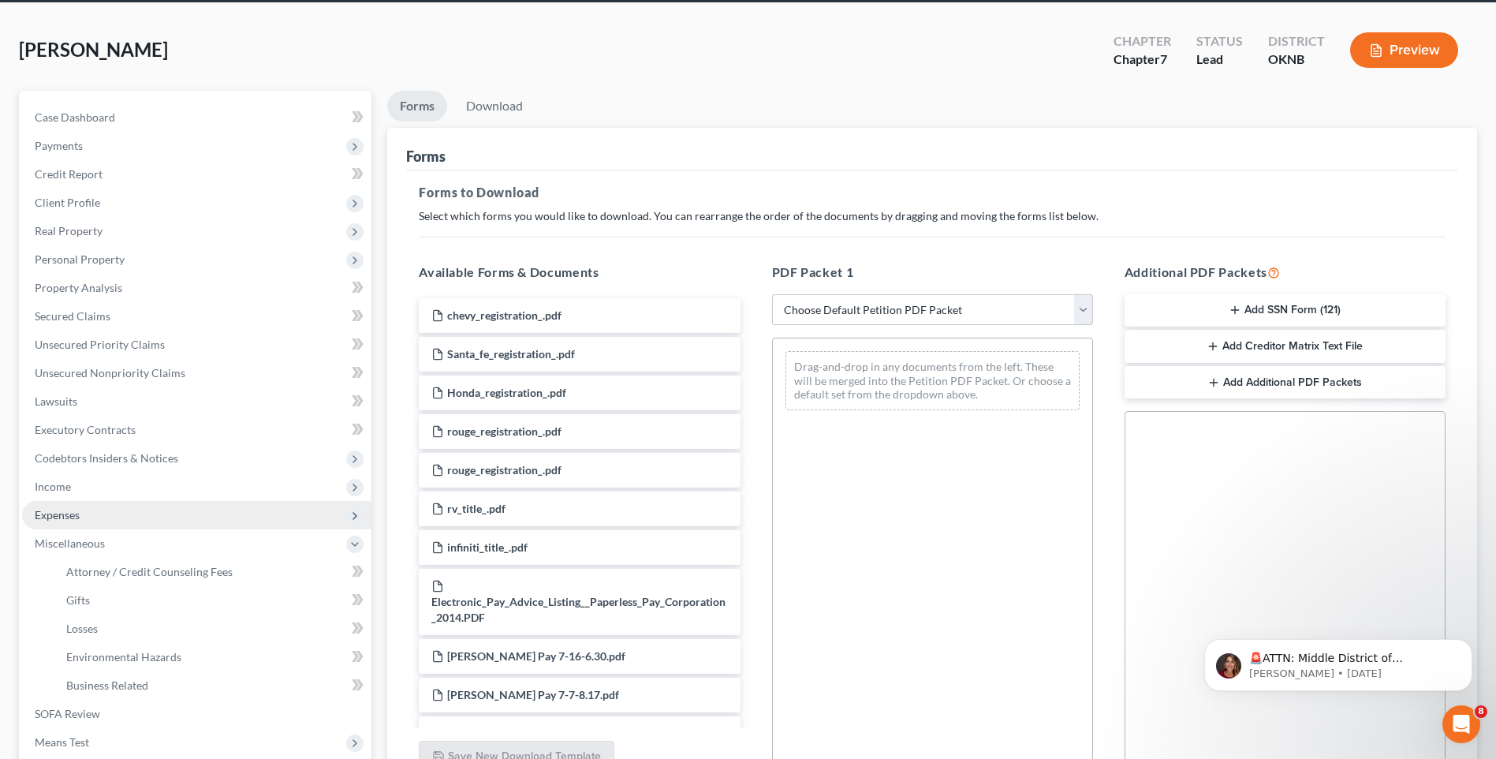
scroll to position [158, 0]
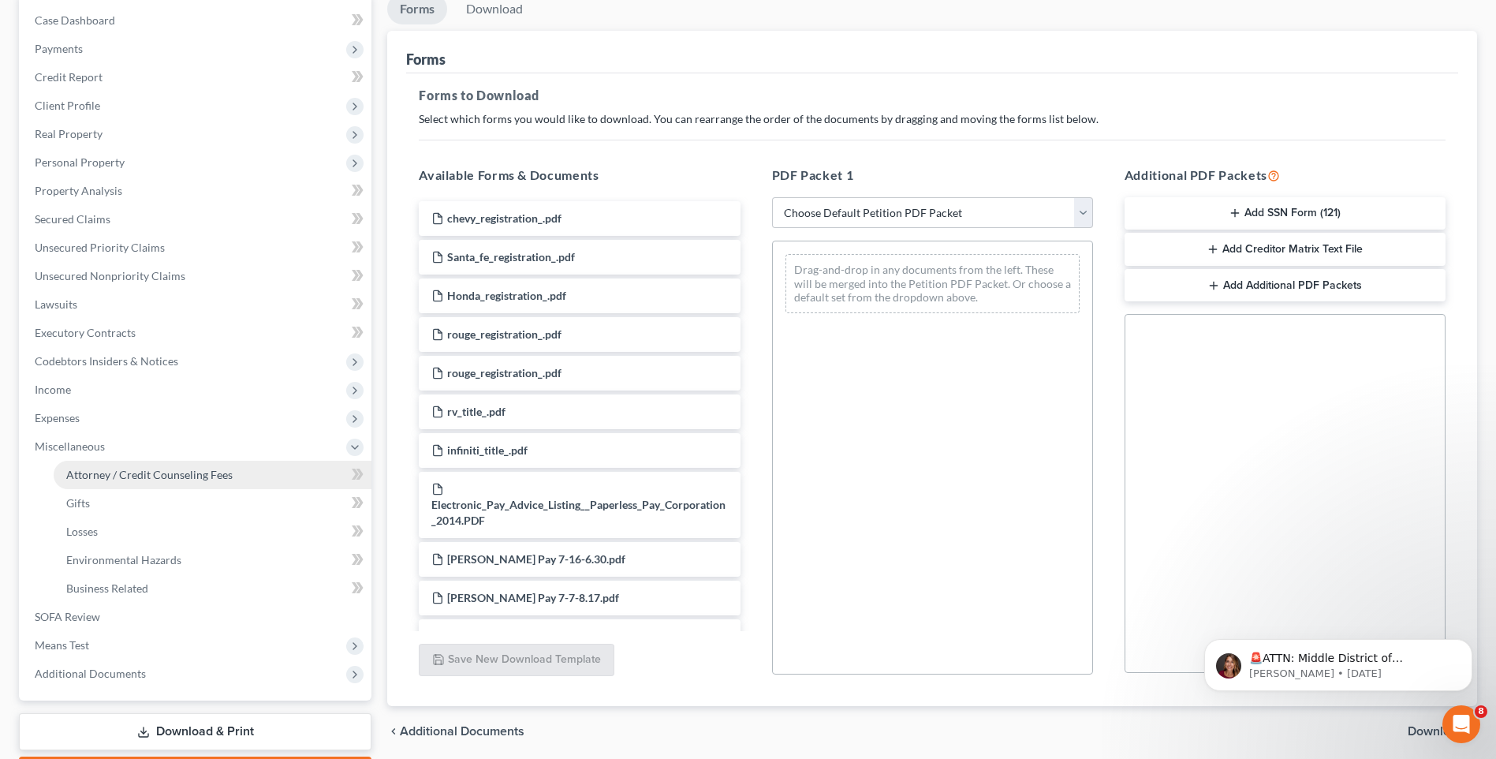
click at [215, 469] on span "Attorney / Credit Counseling Fees" at bounding box center [149, 474] width 166 height 13
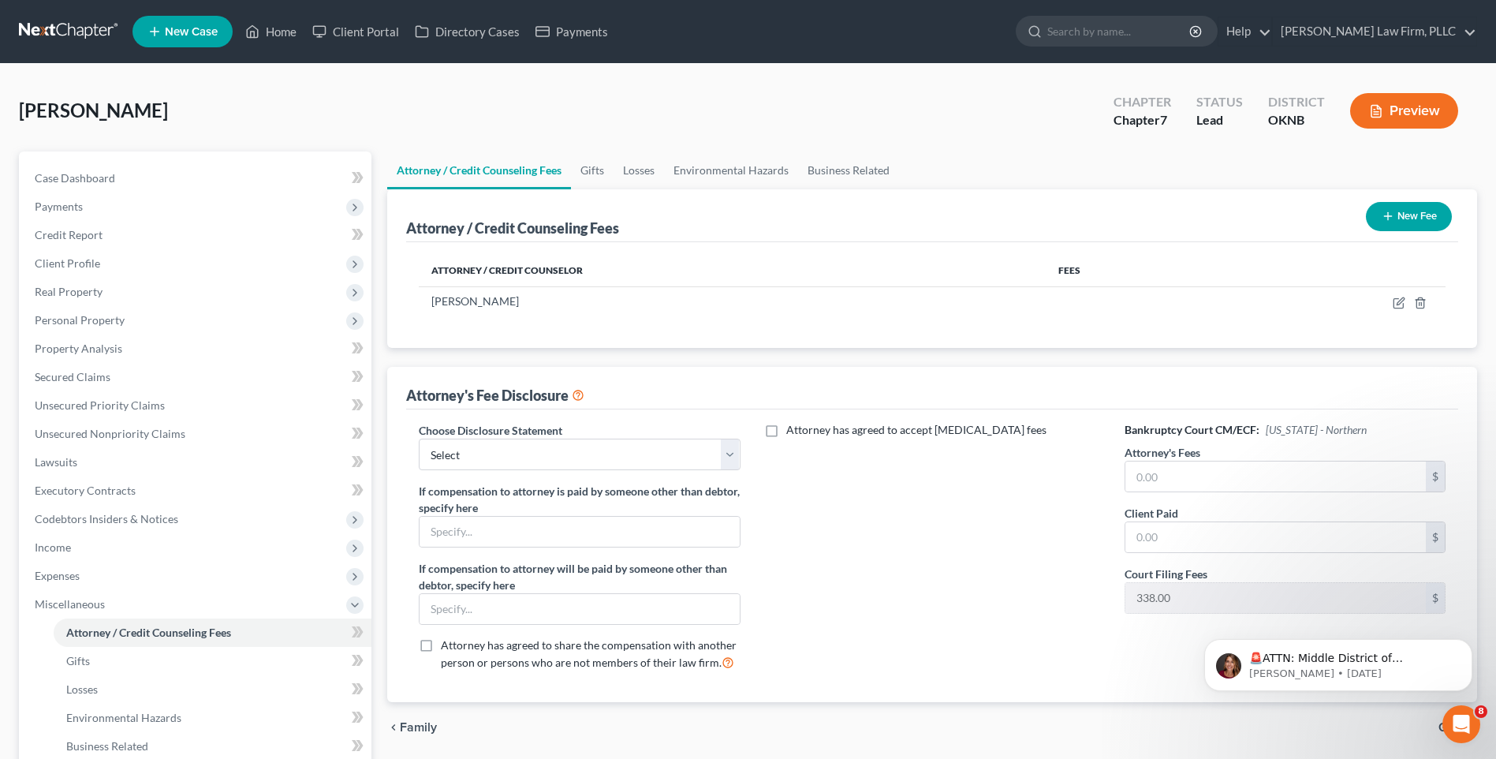
click at [786, 429] on label "Attorney has agreed to accept retainer fees" at bounding box center [916, 430] width 260 height 16
click at [793, 429] on input "Attorney has agreed to accept retainer fees" at bounding box center [798, 427] width 10 height 10
checkbox input "true"
click at [1040, 611] on div "Attorney has agreed to accept retainer fees $ Hourly Fee $" at bounding box center [932, 552] width 353 height 261
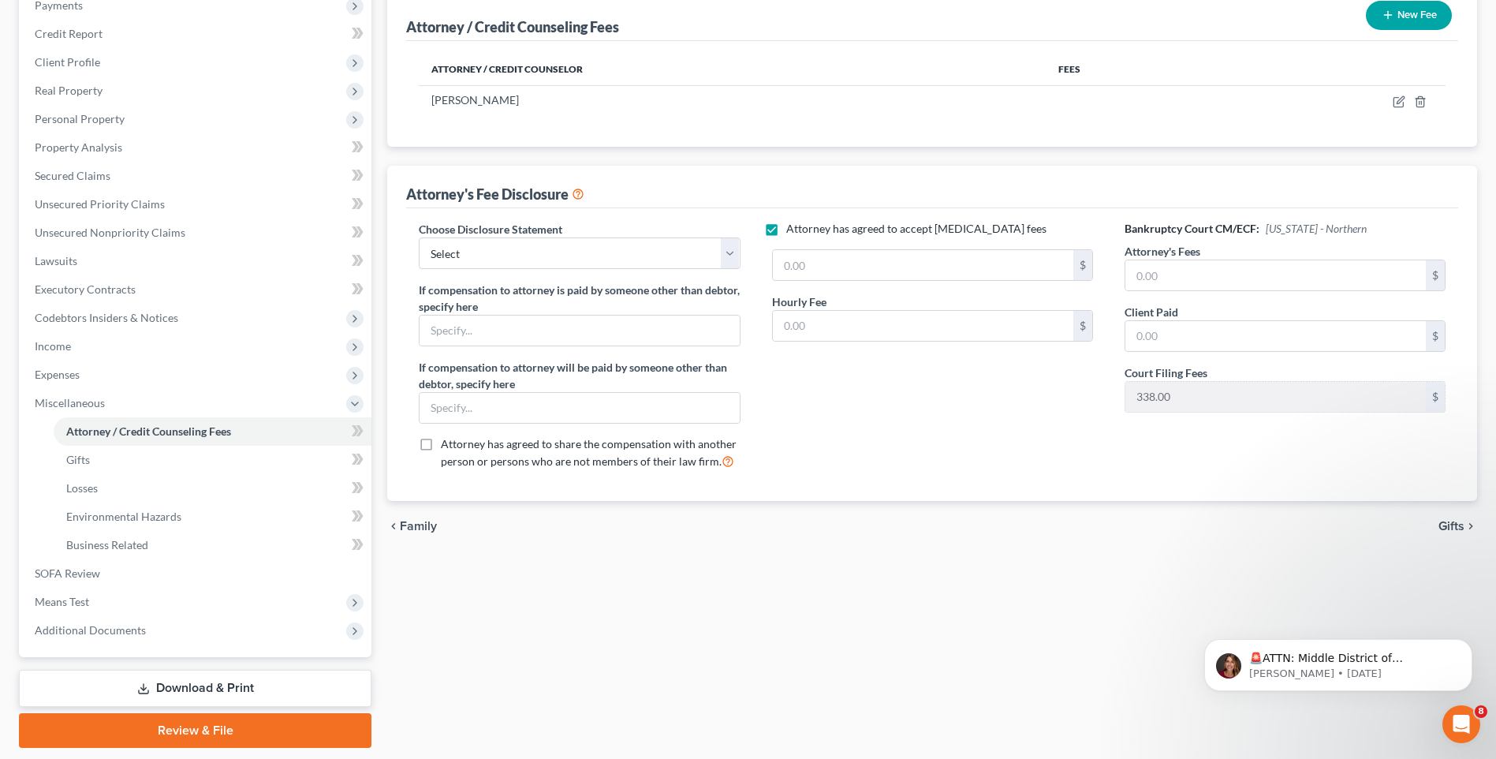
scroll to position [237, 0]
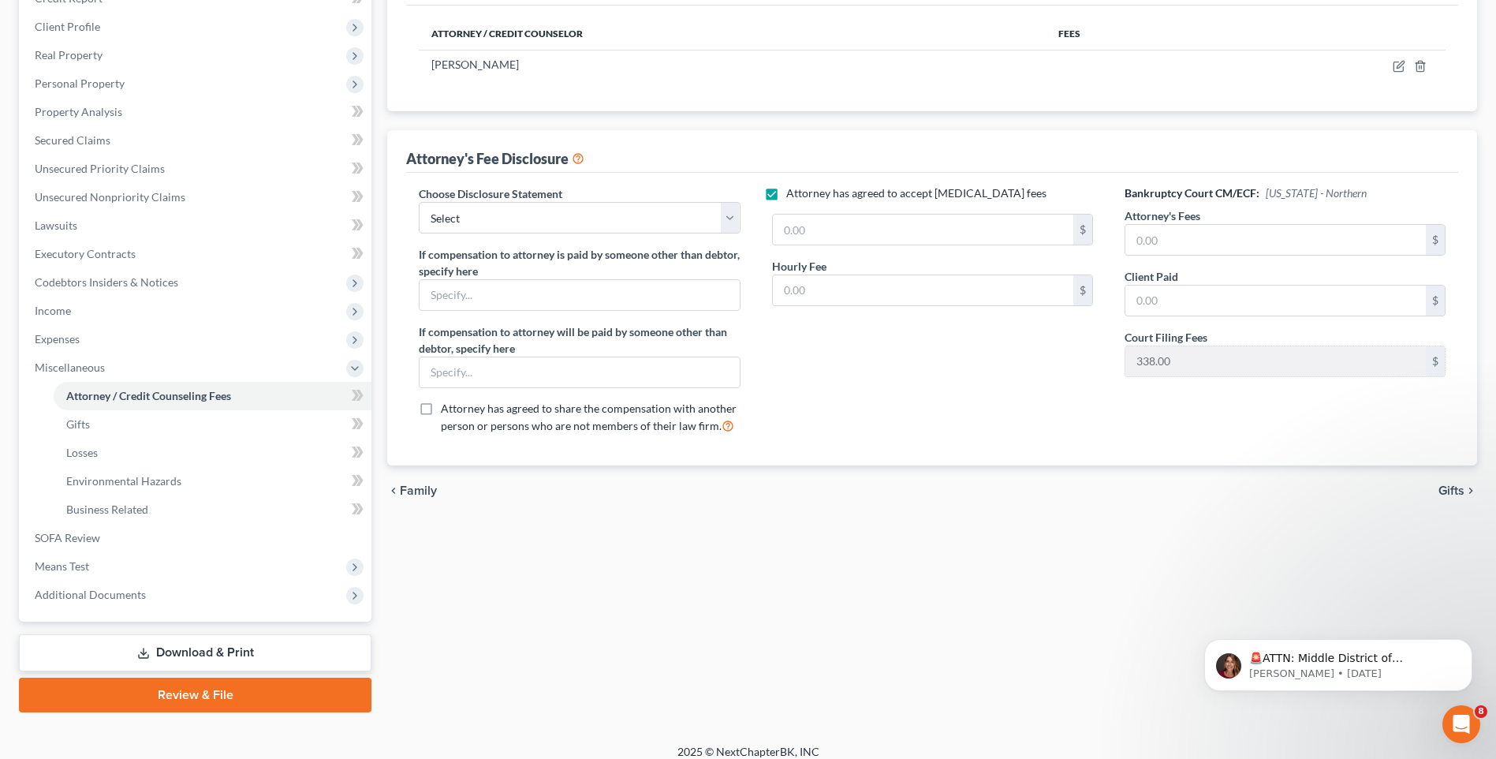
click at [220, 648] on link "Download & Print" at bounding box center [195, 652] width 353 height 37
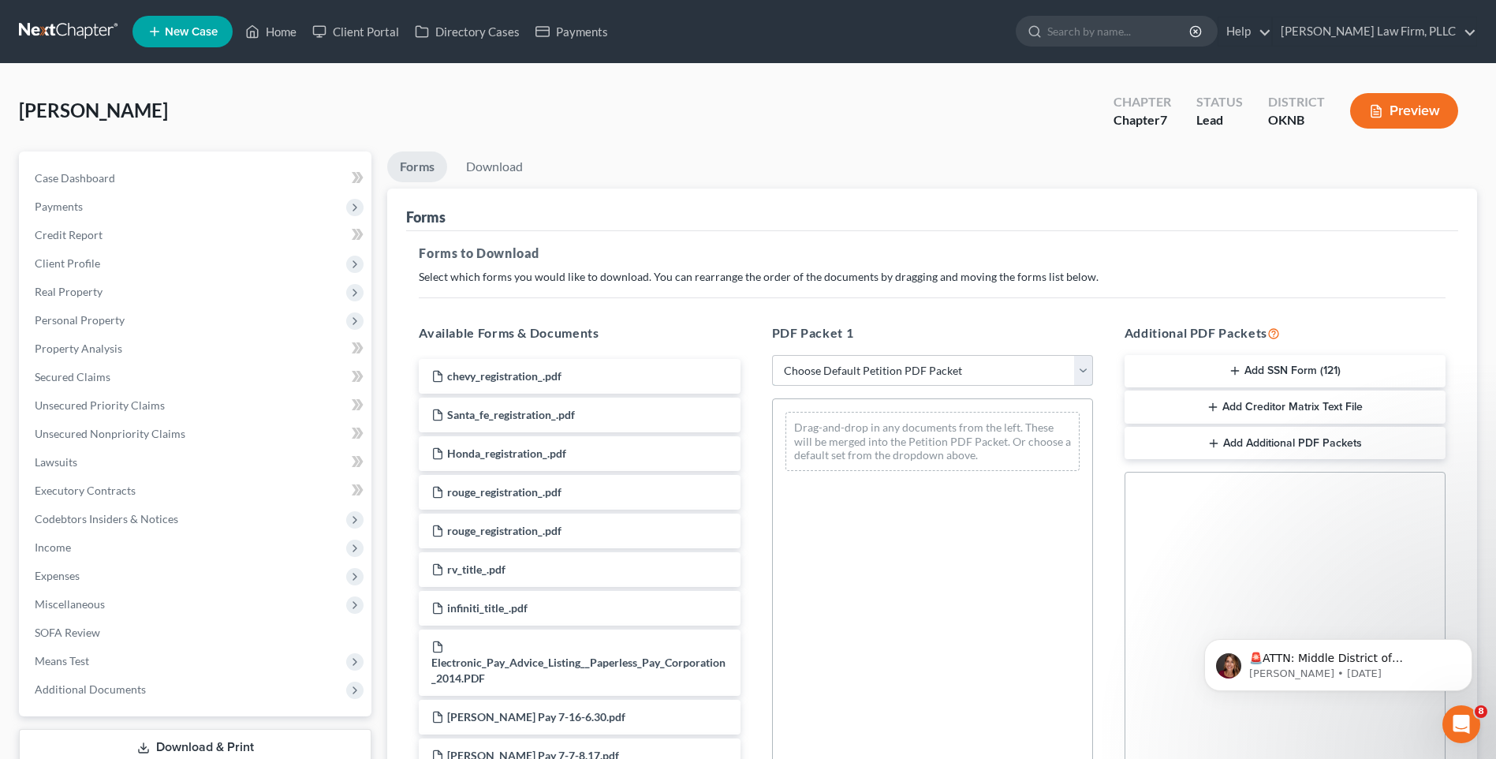
click at [993, 374] on select "Choose Default Petition PDF Packet Complete Bankruptcy Petition (all forms and …" at bounding box center [932, 371] width 321 height 32
select select "0"
click at [778, 355] on select "Choose Default Petition PDF Packet Complete Bankruptcy Petition (all forms and …" at bounding box center [932, 371] width 321 height 32
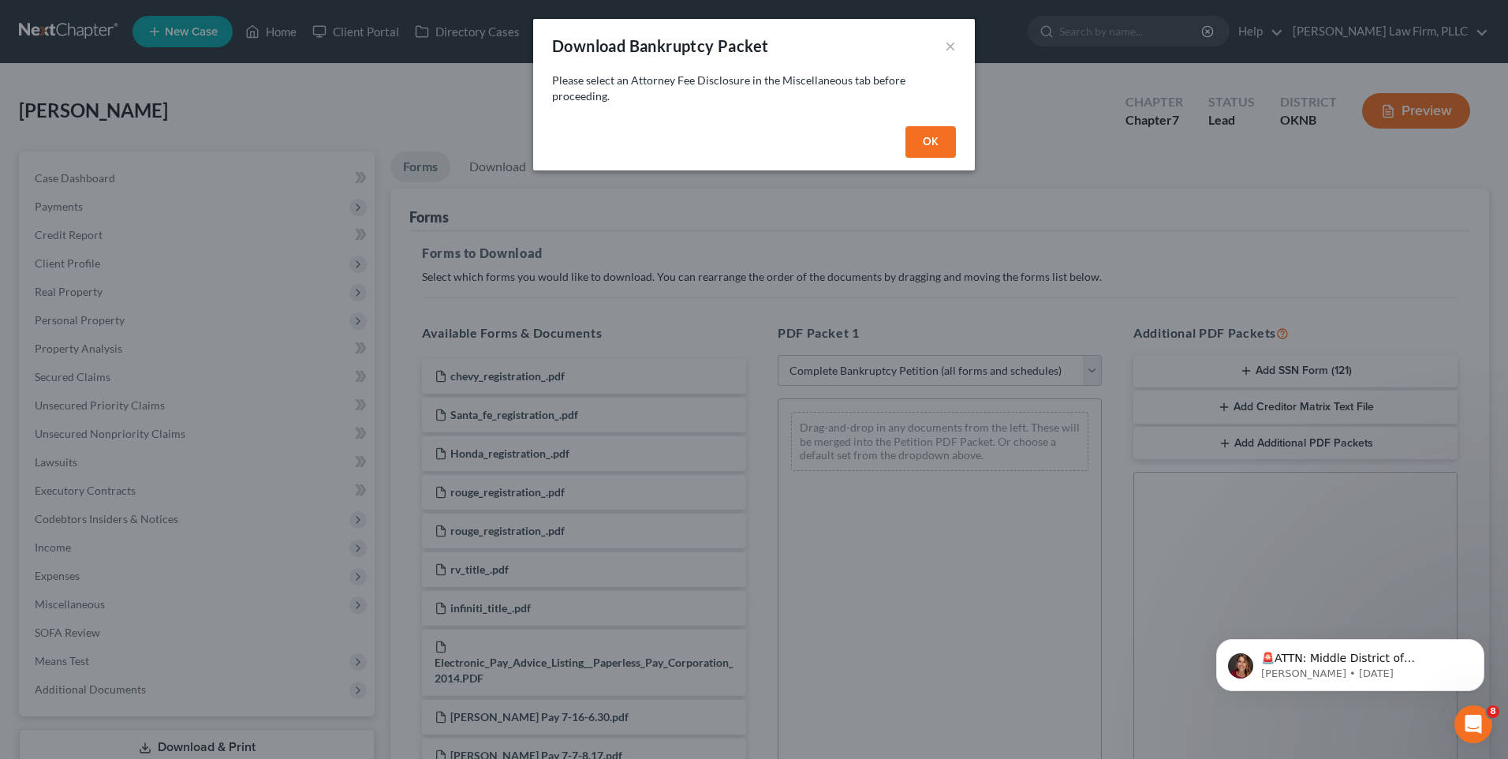
click at [939, 139] on button "OK" at bounding box center [930, 142] width 50 height 32
select select
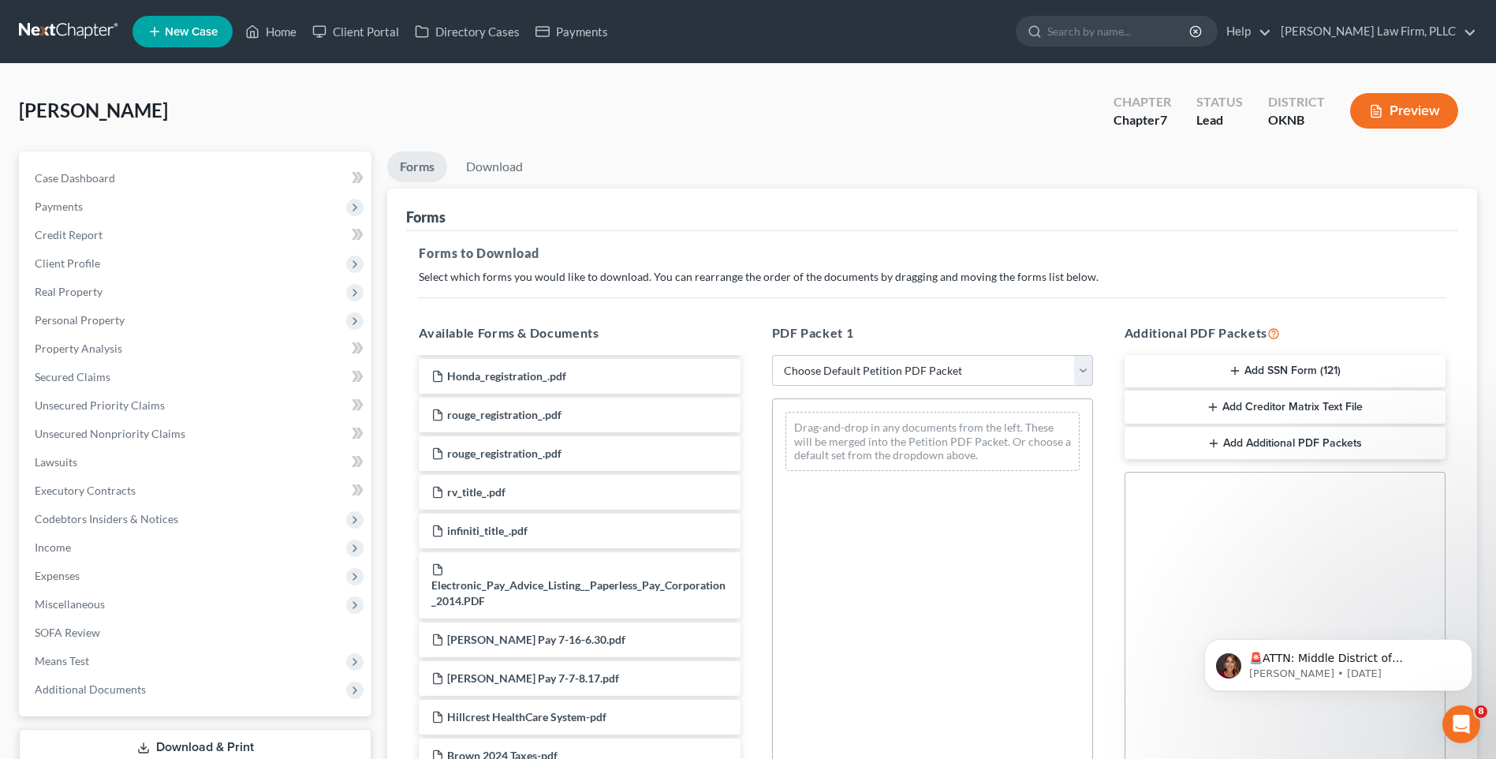
scroll to position [237, 0]
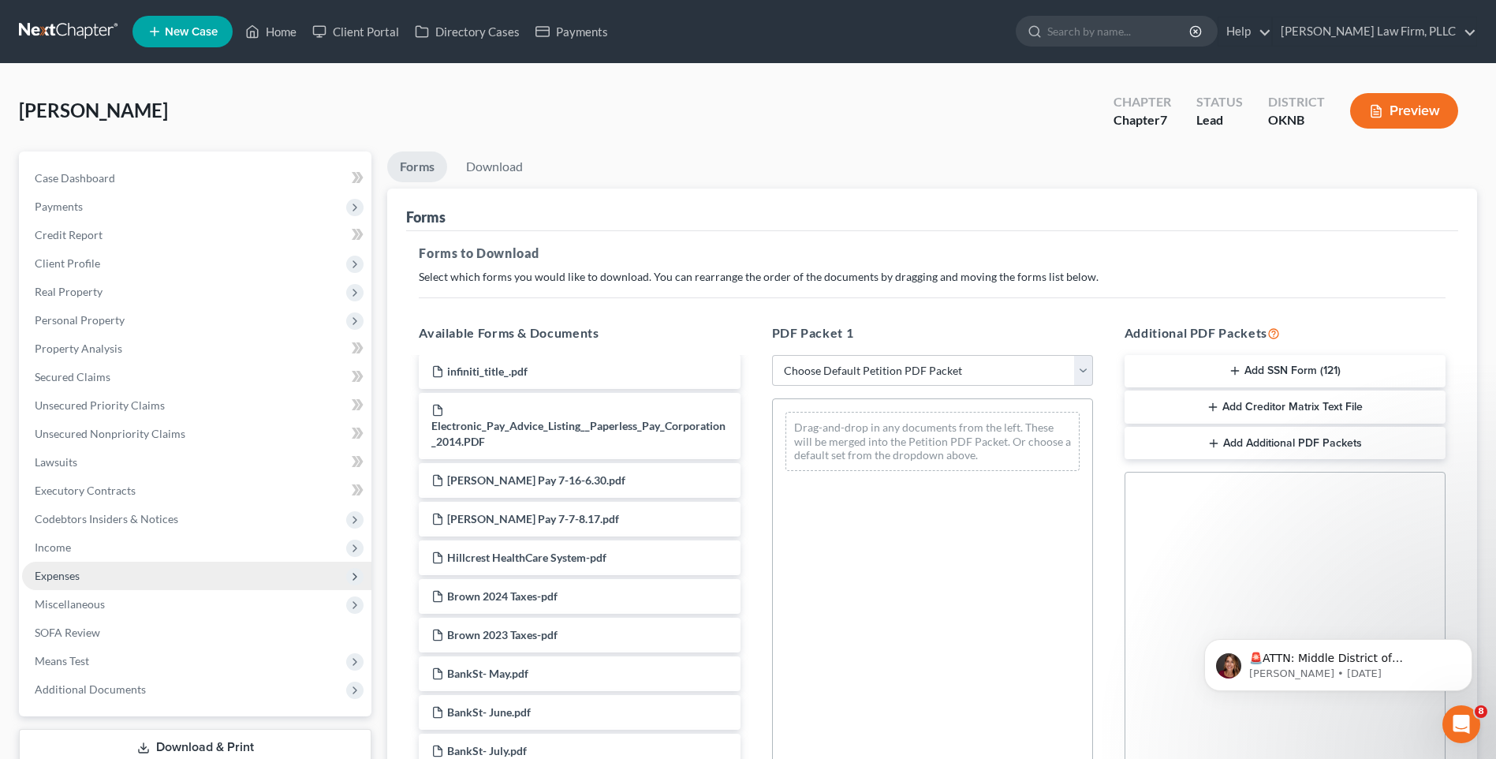
click at [228, 588] on span "Expenses" at bounding box center [196, 576] width 349 height 28
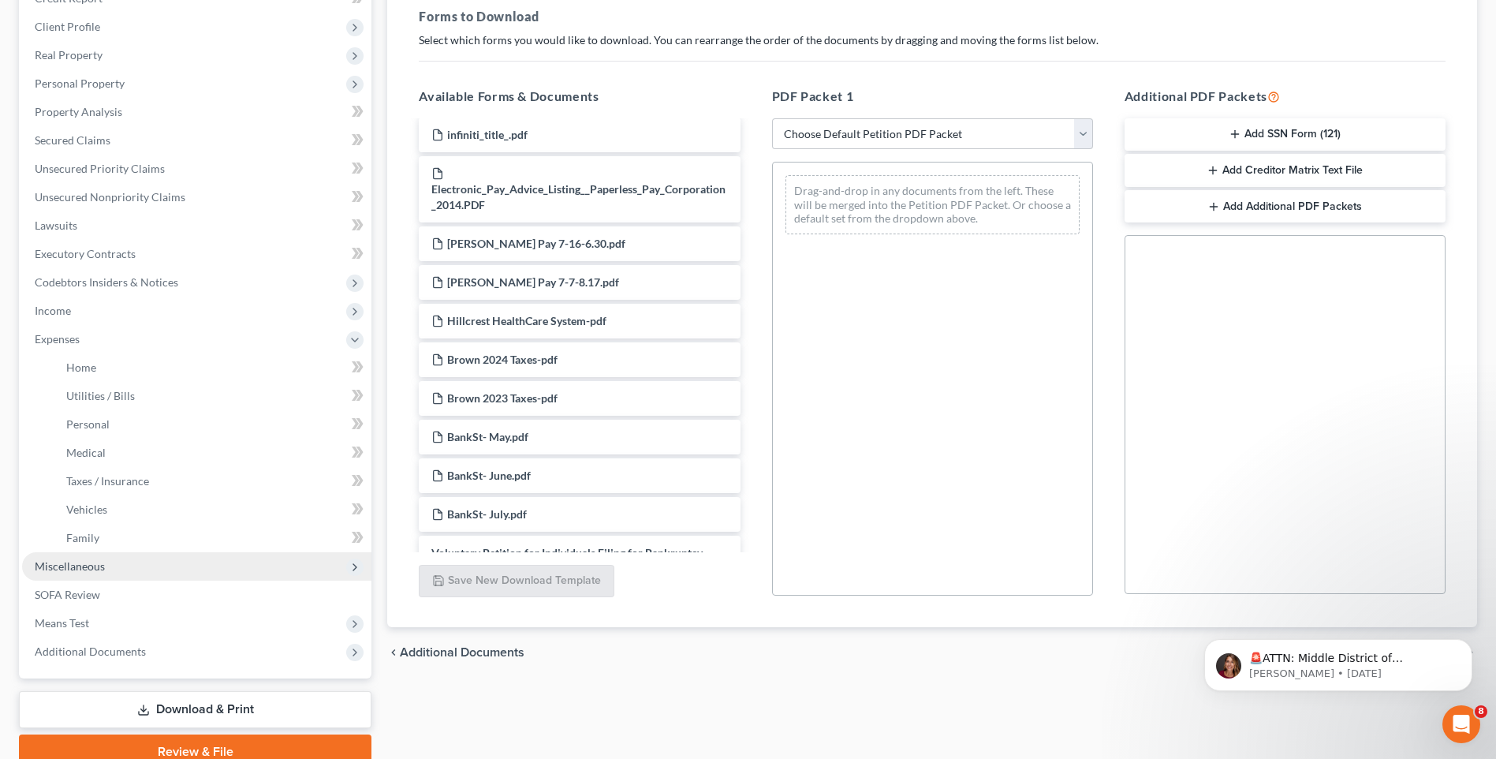
click at [211, 567] on span "Miscellaneous" at bounding box center [196, 566] width 349 height 28
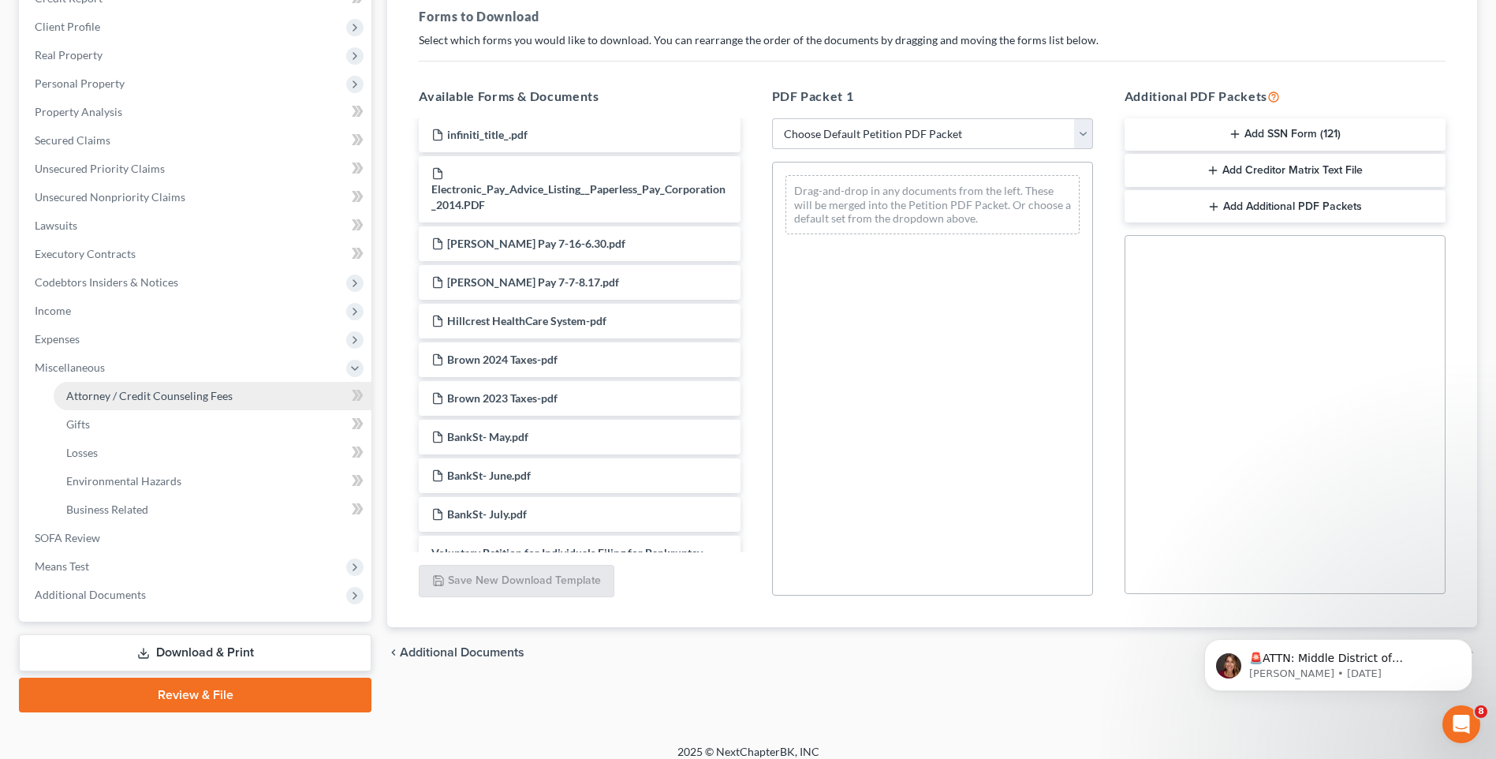
click at [199, 400] on span "Attorney / Credit Counseling Fees" at bounding box center [149, 395] width 166 height 13
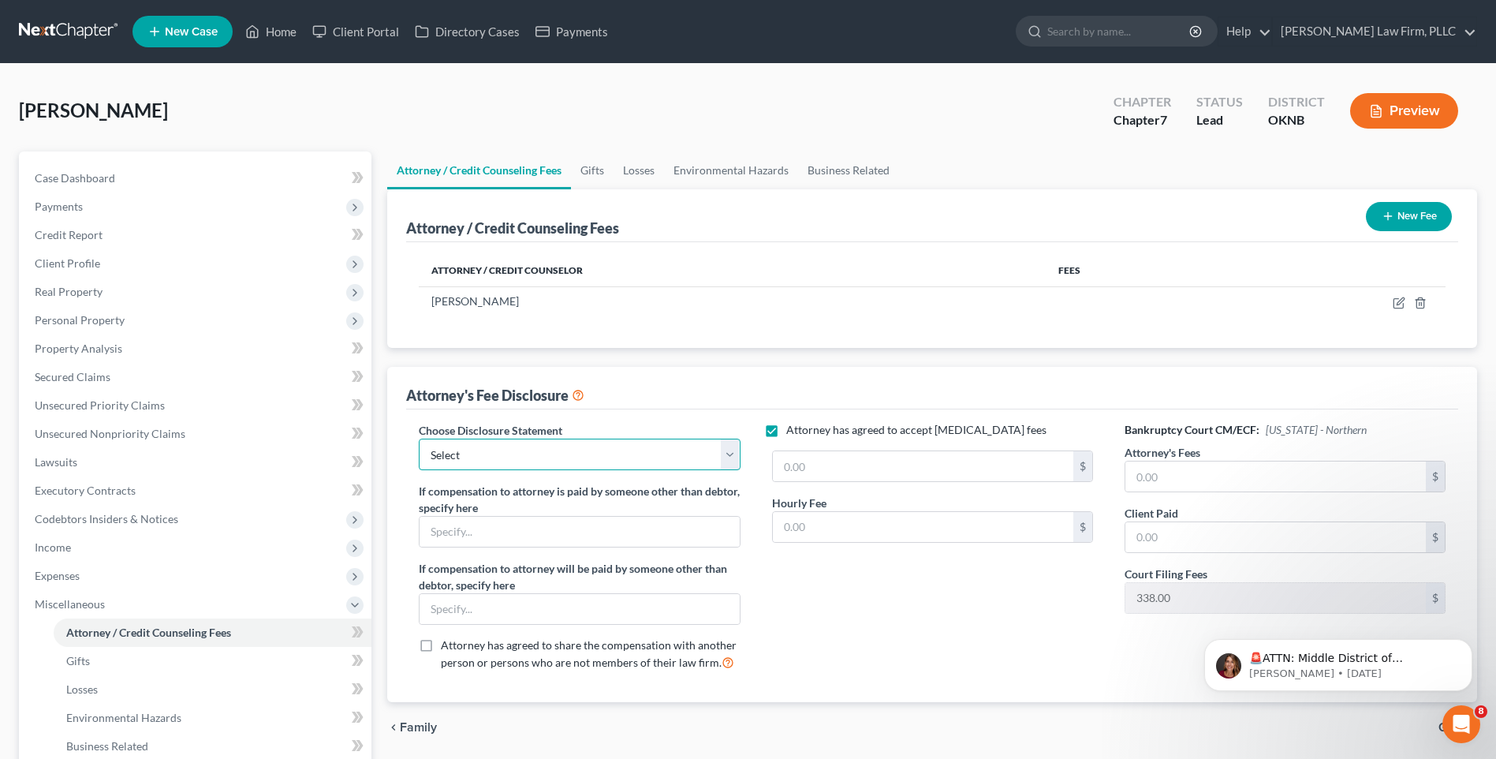
click at [630, 446] on select "Select Fee Disclosure Fee Disclosure" at bounding box center [579, 455] width 321 height 32
select select "0"
click at [419, 439] on select "Select Fee Disclosure Fee Disclosure" at bounding box center [579, 455] width 321 height 32
click at [713, 394] on div "Attorney's Fee Disclosure" at bounding box center [932, 388] width 1052 height 43
click at [1034, 643] on div "Attorney has agreed to accept retainer fees $ Hourly Fee $" at bounding box center [932, 552] width 353 height 261
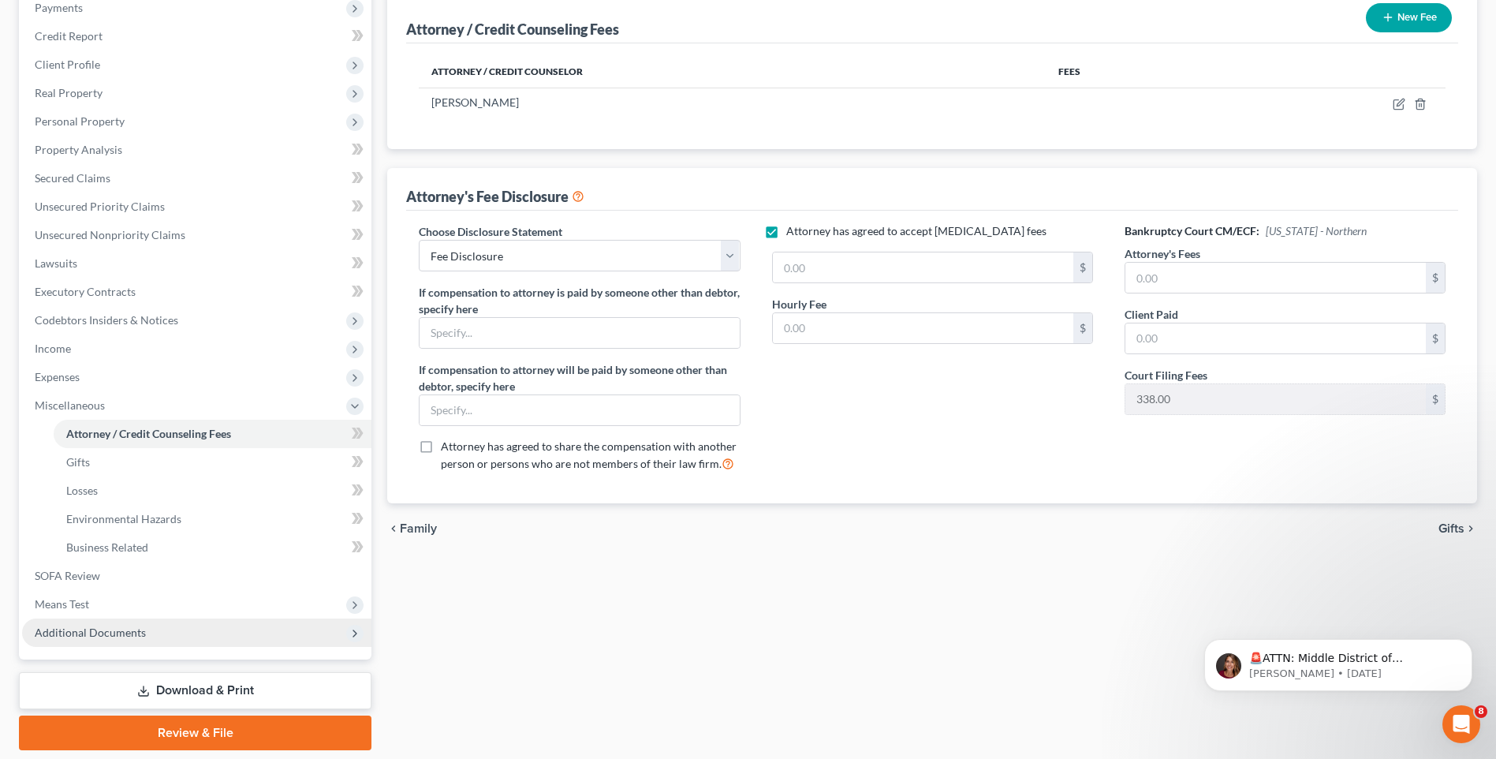
scroll to position [171, 0]
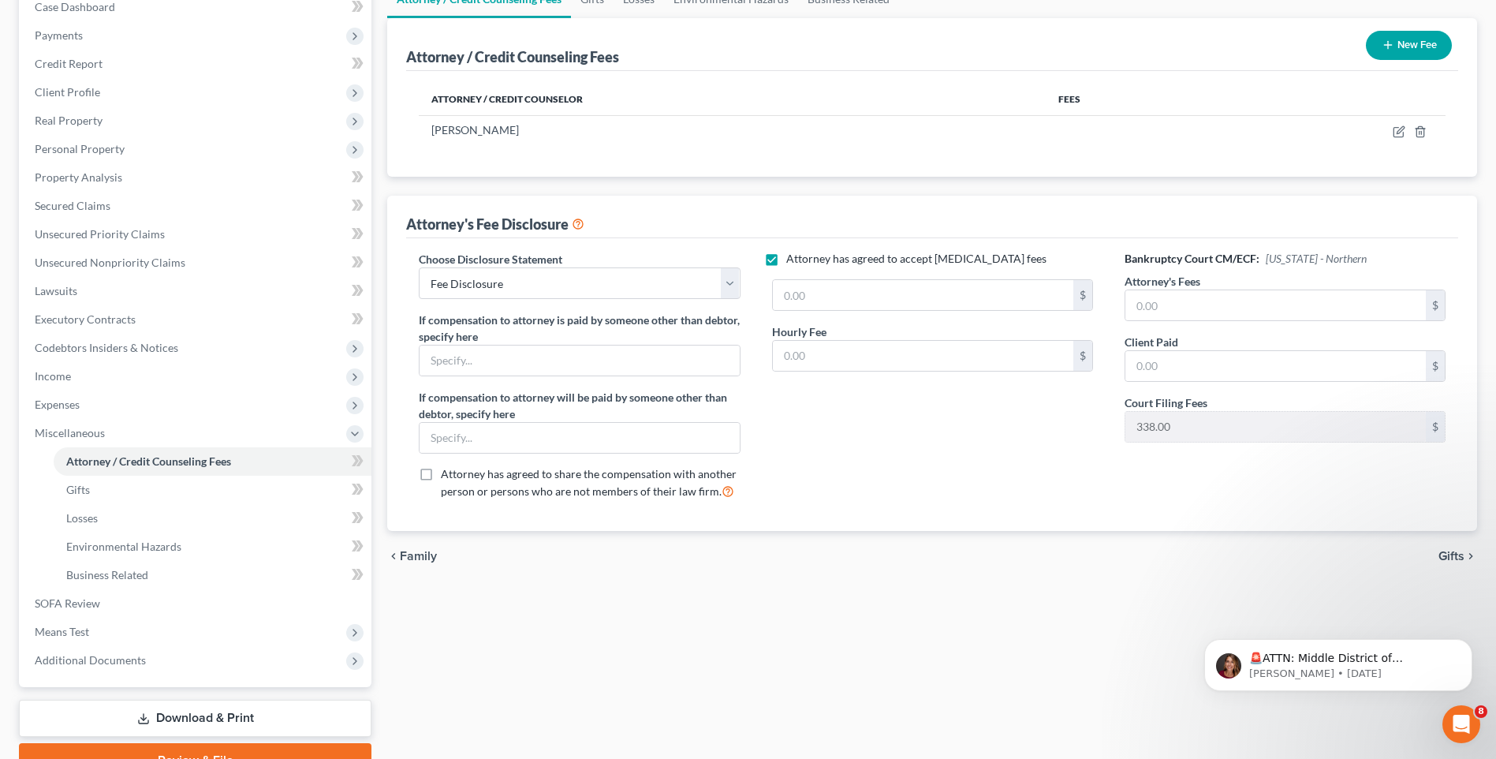
click at [237, 717] on link "Download & Print" at bounding box center [195, 718] width 353 height 37
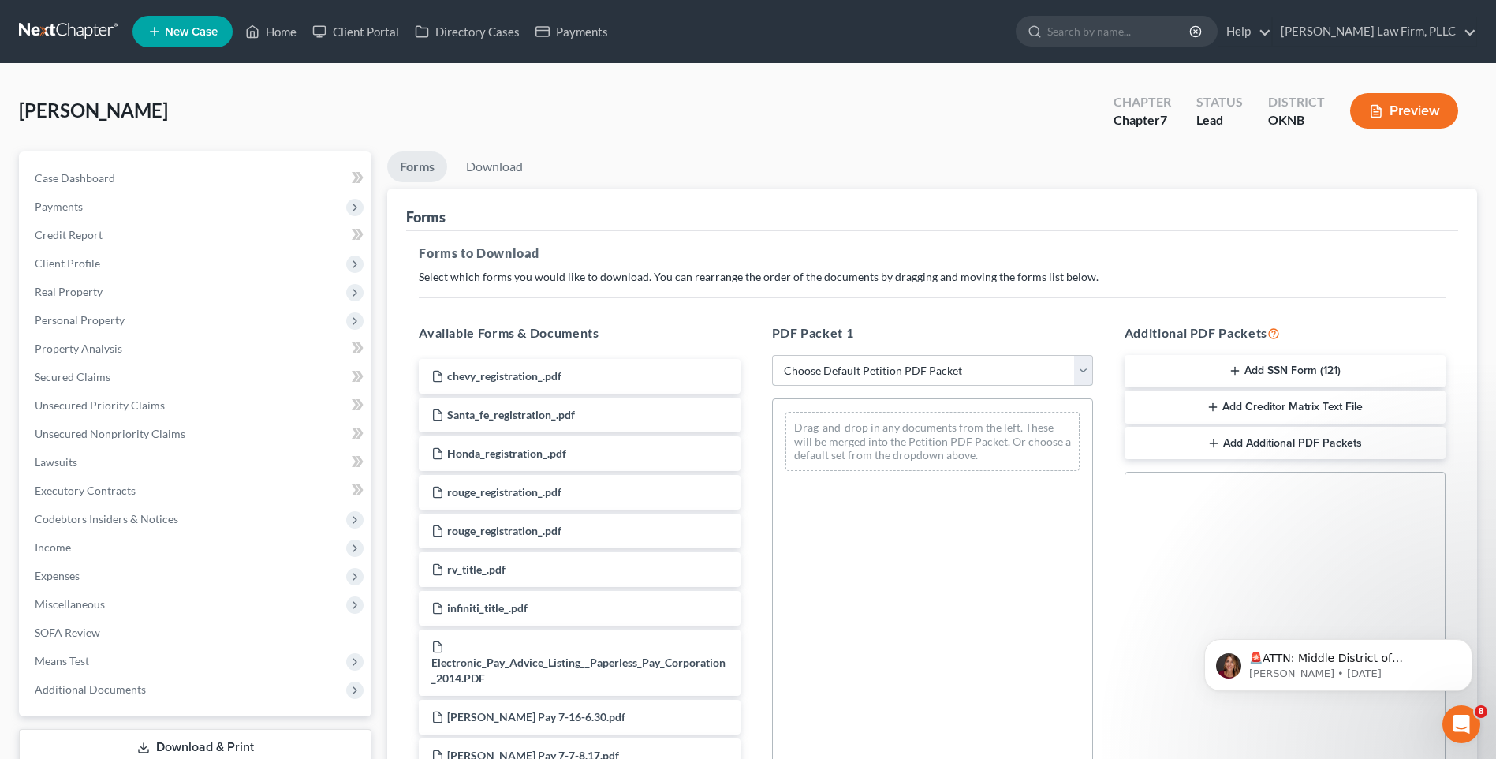
click at [893, 376] on select "Choose Default Petition PDF Packet Complete Bankruptcy Petition (all forms and …" at bounding box center [932, 371] width 321 height 32
select select "0"
click at [772, 355] on select "Choose Default Petition PDF Packet Complete Bankruptcy Petition (all forms and …" at bounding box center [932, 371] width 321 height 32
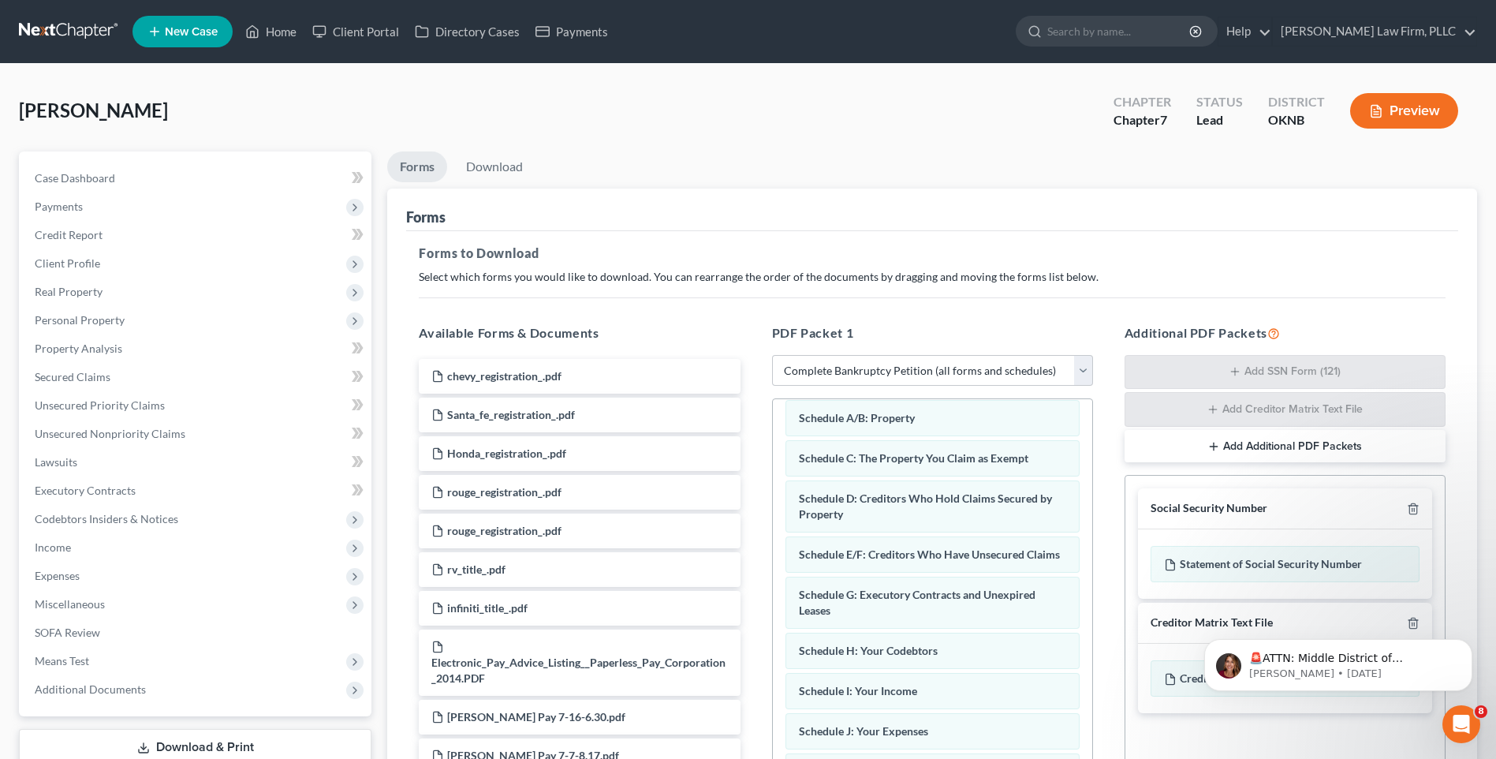
click at [1409, 114] on button "Preview" at bounding box center [1404, 110] width 108 height 35
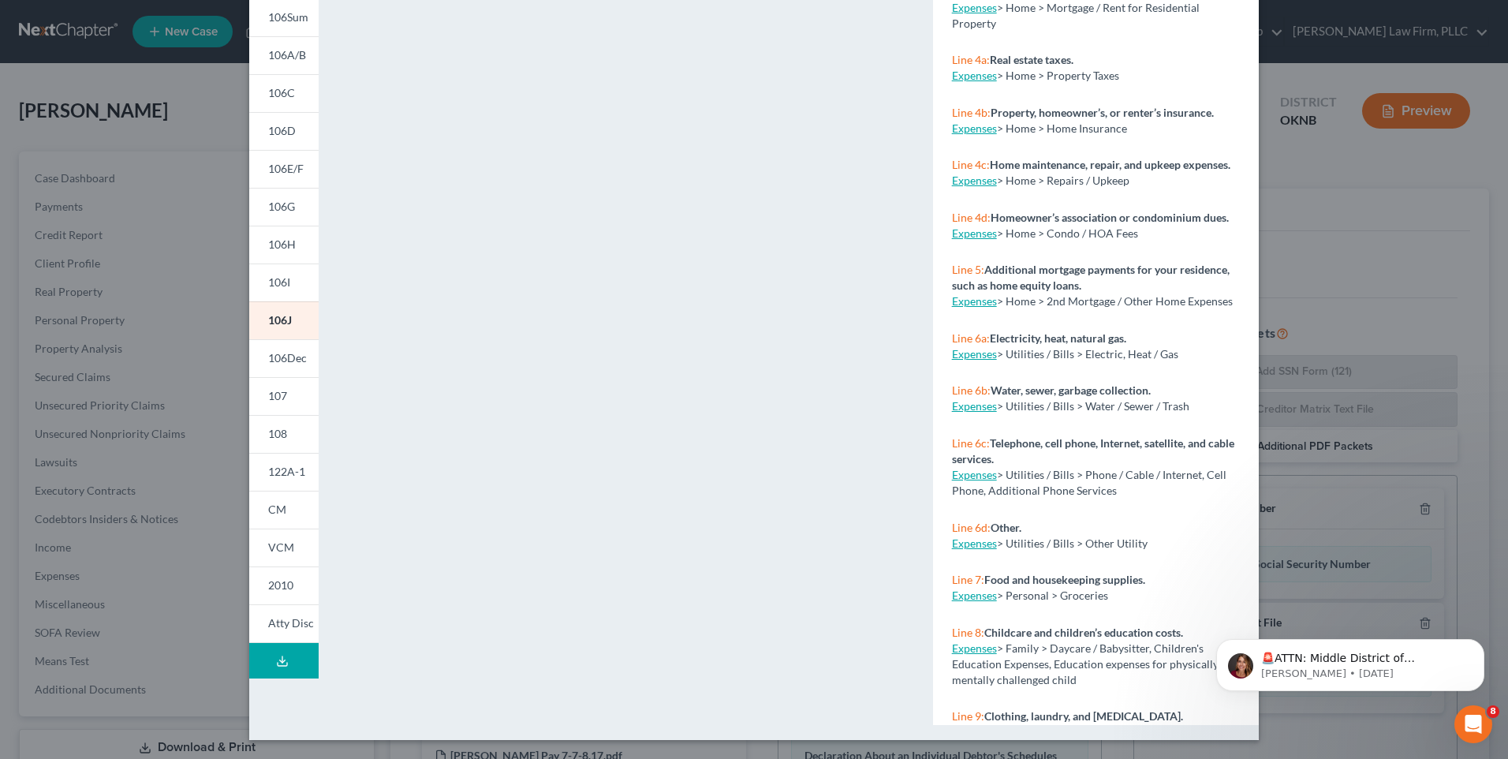
scroll to position [552, 0]
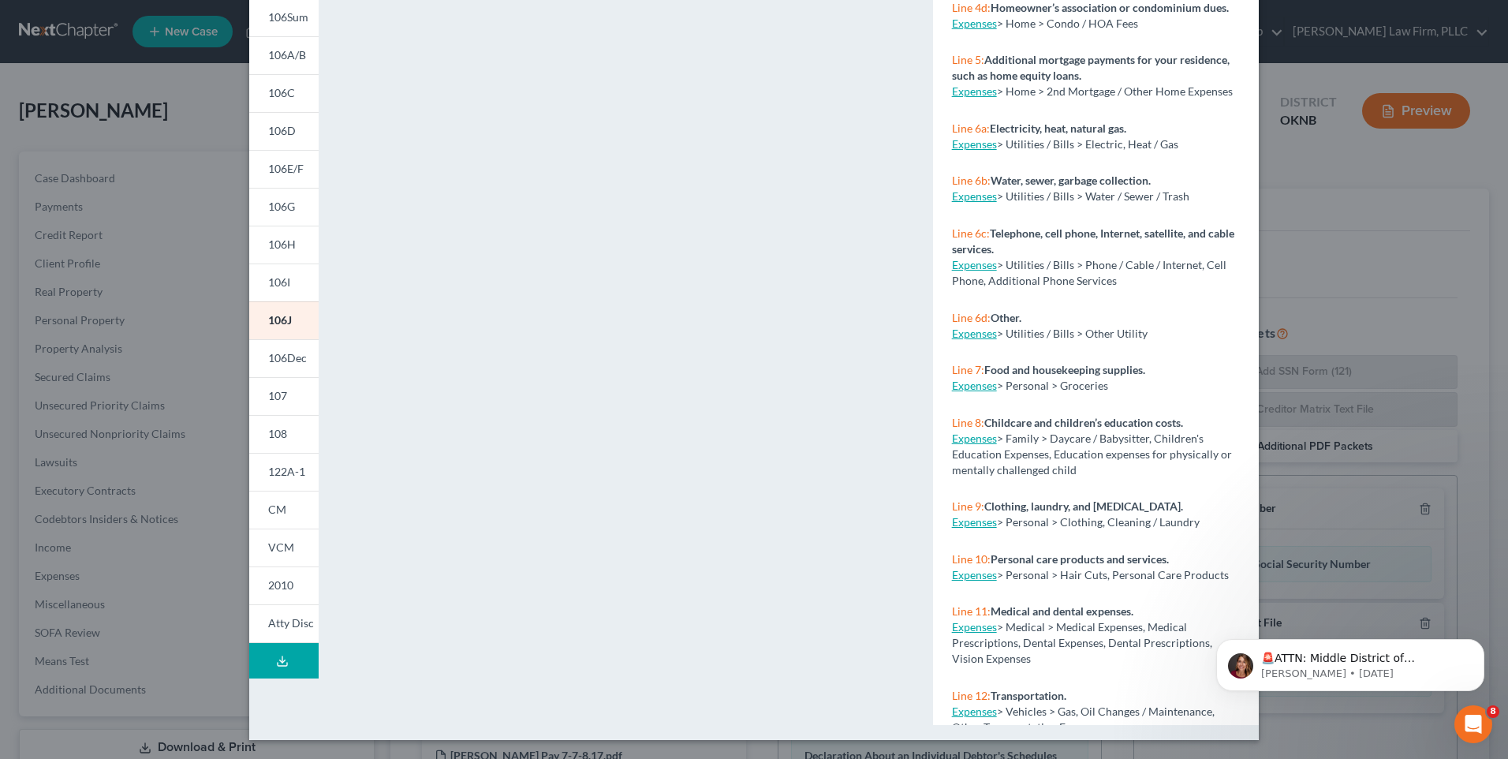
click at [280, 662] on polyline at bounding box center [283, 660] width 6 height 2
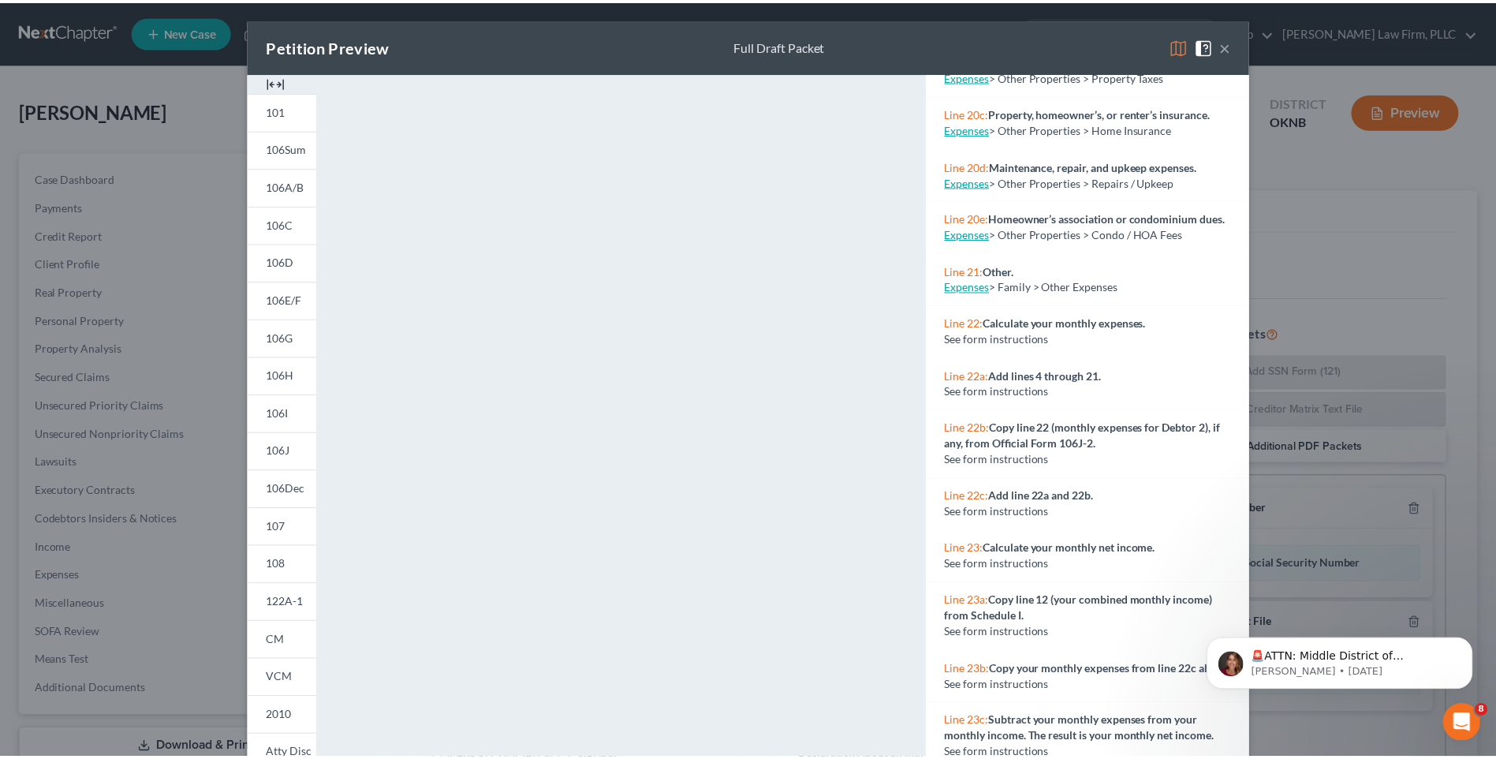
scroll to position [2279, 0]
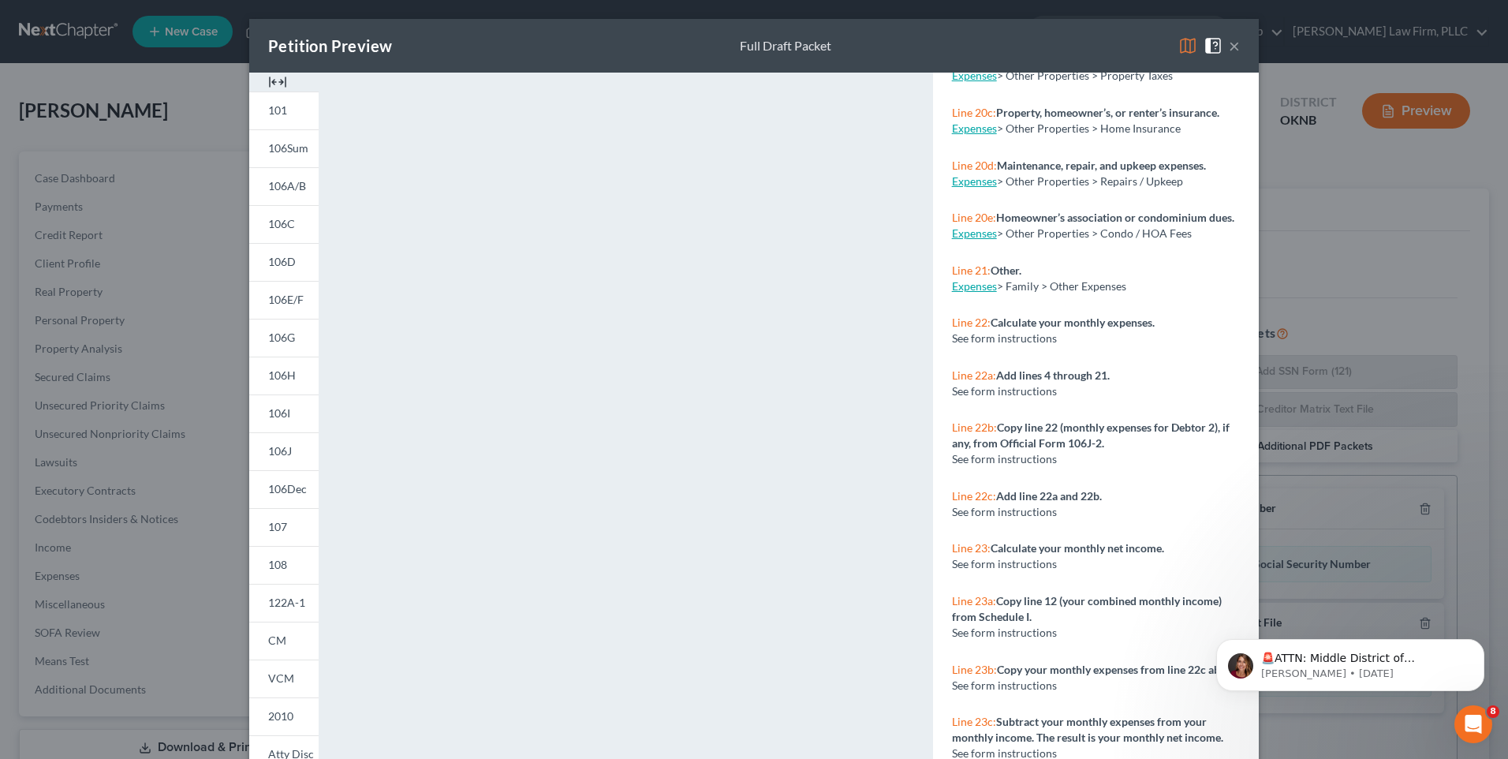
click at [1229, 47] on button "×" at bounding box center [1234, 45] width 11 height 19
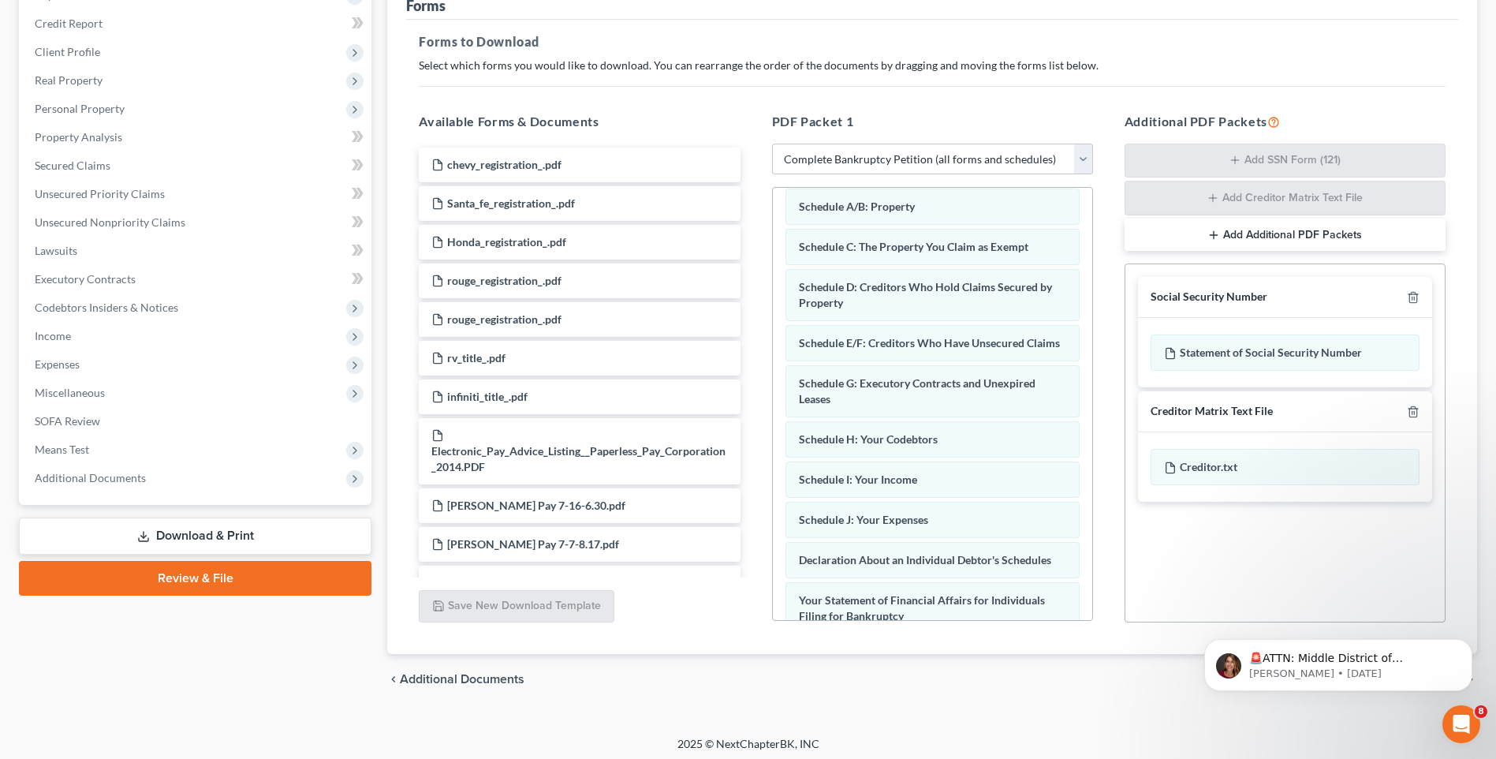
scroll to position [217, 0]
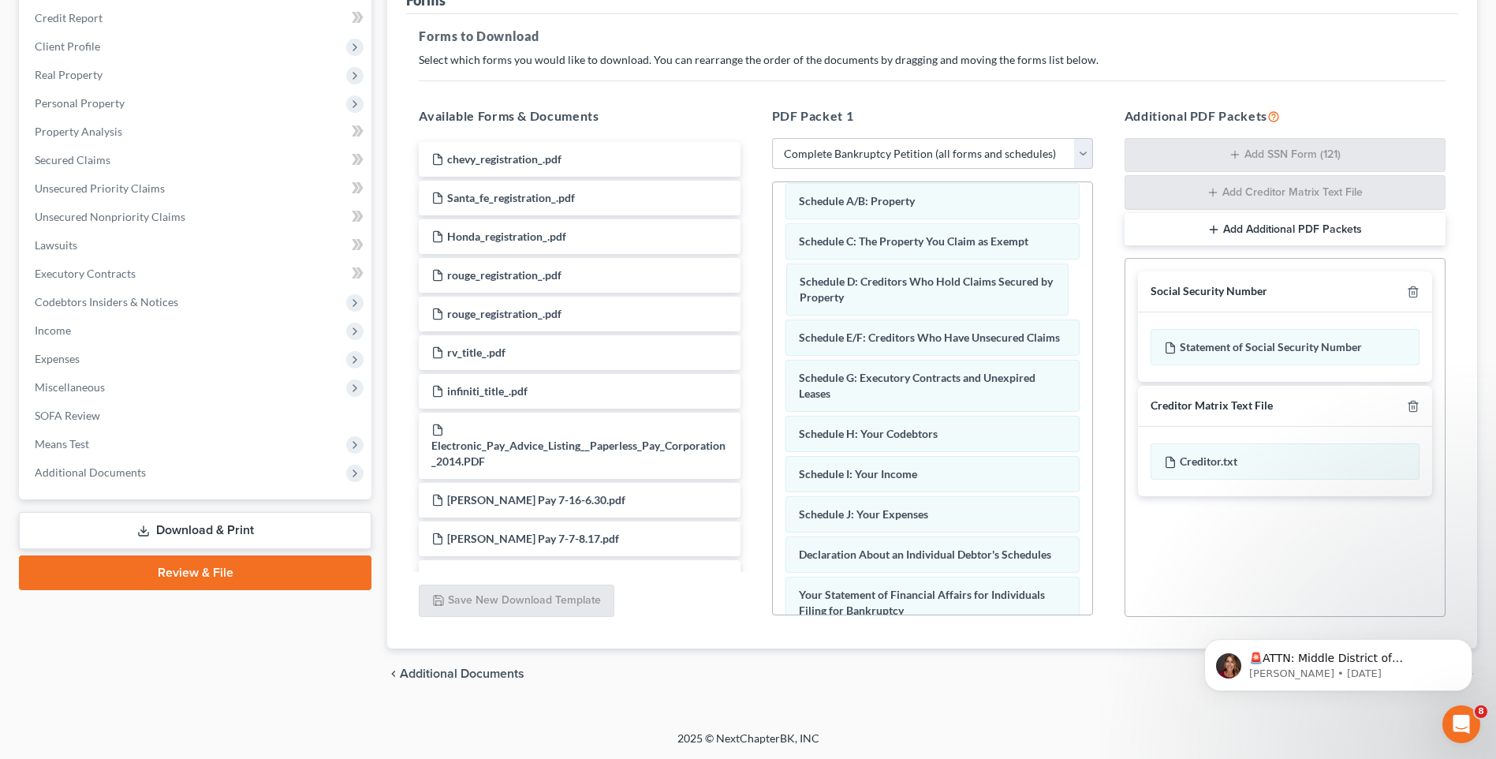
click at [849, 278] on div "Schedule D: Creditors Who Hold Claims Secured by Property Voluntary Petition fo…" at bounding box center [932, 533] width 319 height 919
click at [876, 266] on div "Schedule D: Creditors Who Hold Claims Secured by Property" at bounding box center [933, 289] width 294 height 52
click at [876, 296] on div "Schedule D: Creditors Who Hold Claims Secured by Property" at bounding box center [933, 289] width 294 height 52
click at [872, 231] on div "Schedule C: The Property You Claim as Exempt" at bounding box center [933, 241] width 294 height 36
click at [876, 208] on div "Schedule A/B: Property" at bounding box center [933, 201] width 294 height 36
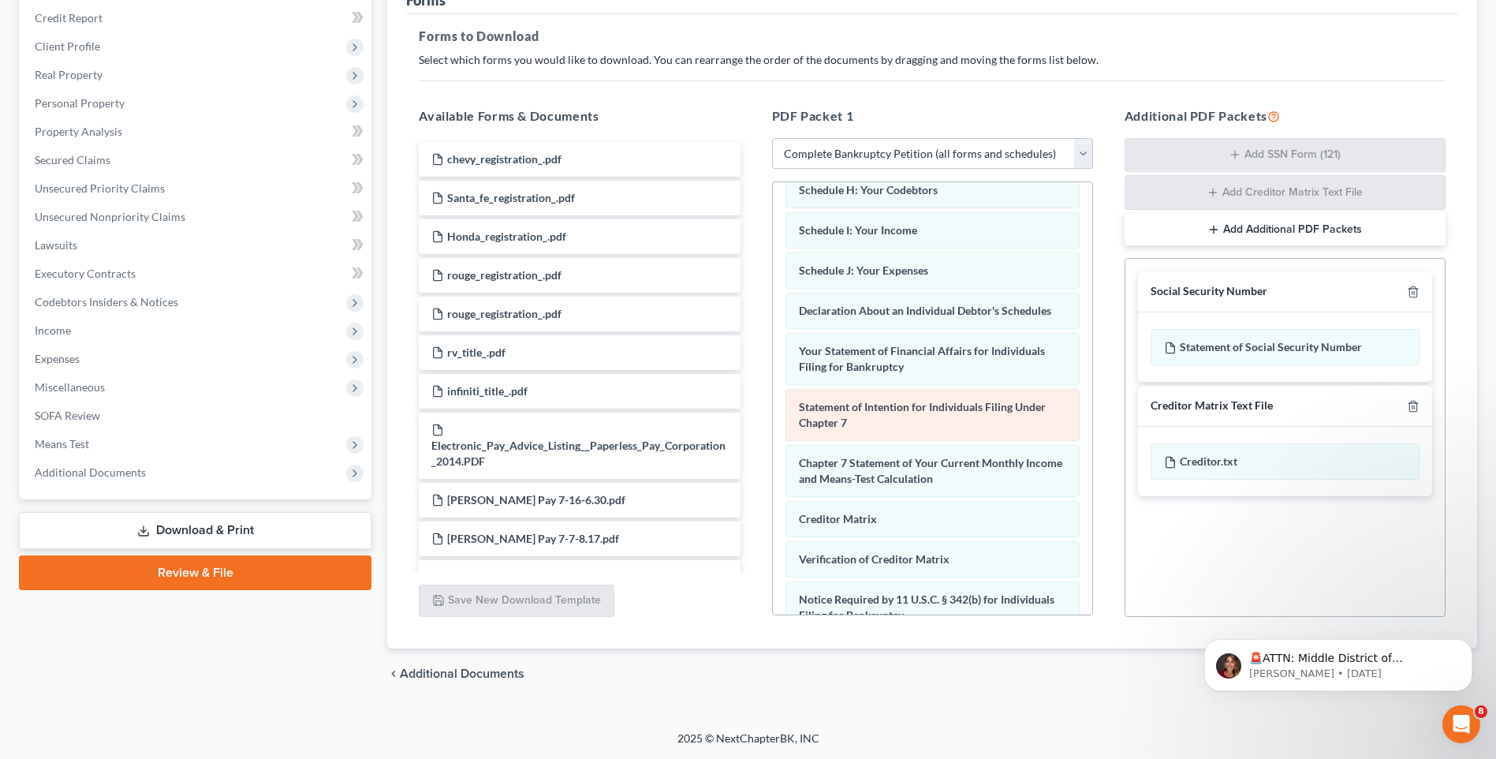
scroll to position [502, 0]
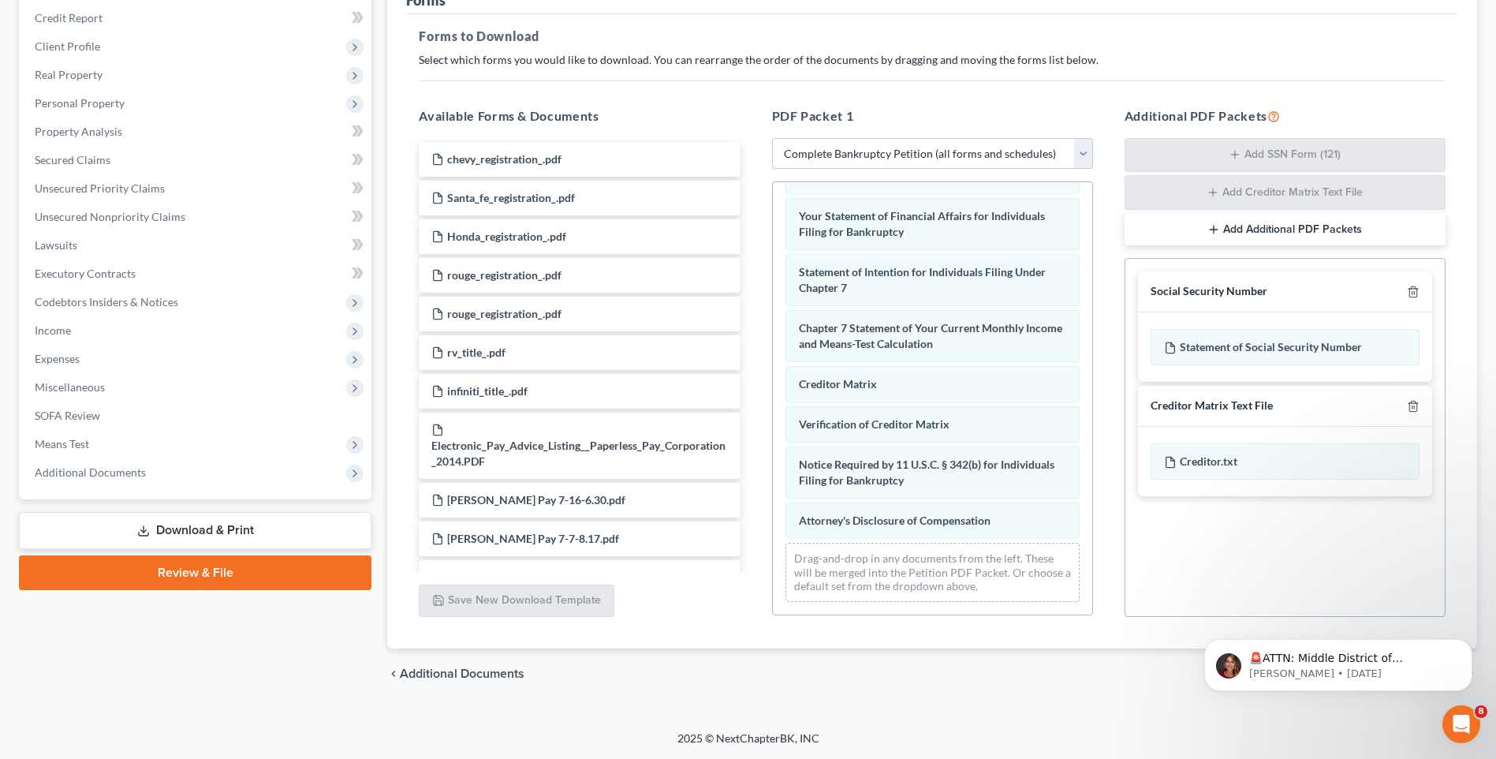
click at [1245, 569] on div "Social Security Number Statement of Social Security Number Creditor Matrix Text…" at bounding box center [1285, 437] width 321 height 359
click at [1465, 648] on icon "Dismiss notification" at bounding box center [1468, 643] width 9 height 9
click at [1458, 674] on span "Download" at bounding box center [1436, 673] width 57 height 13
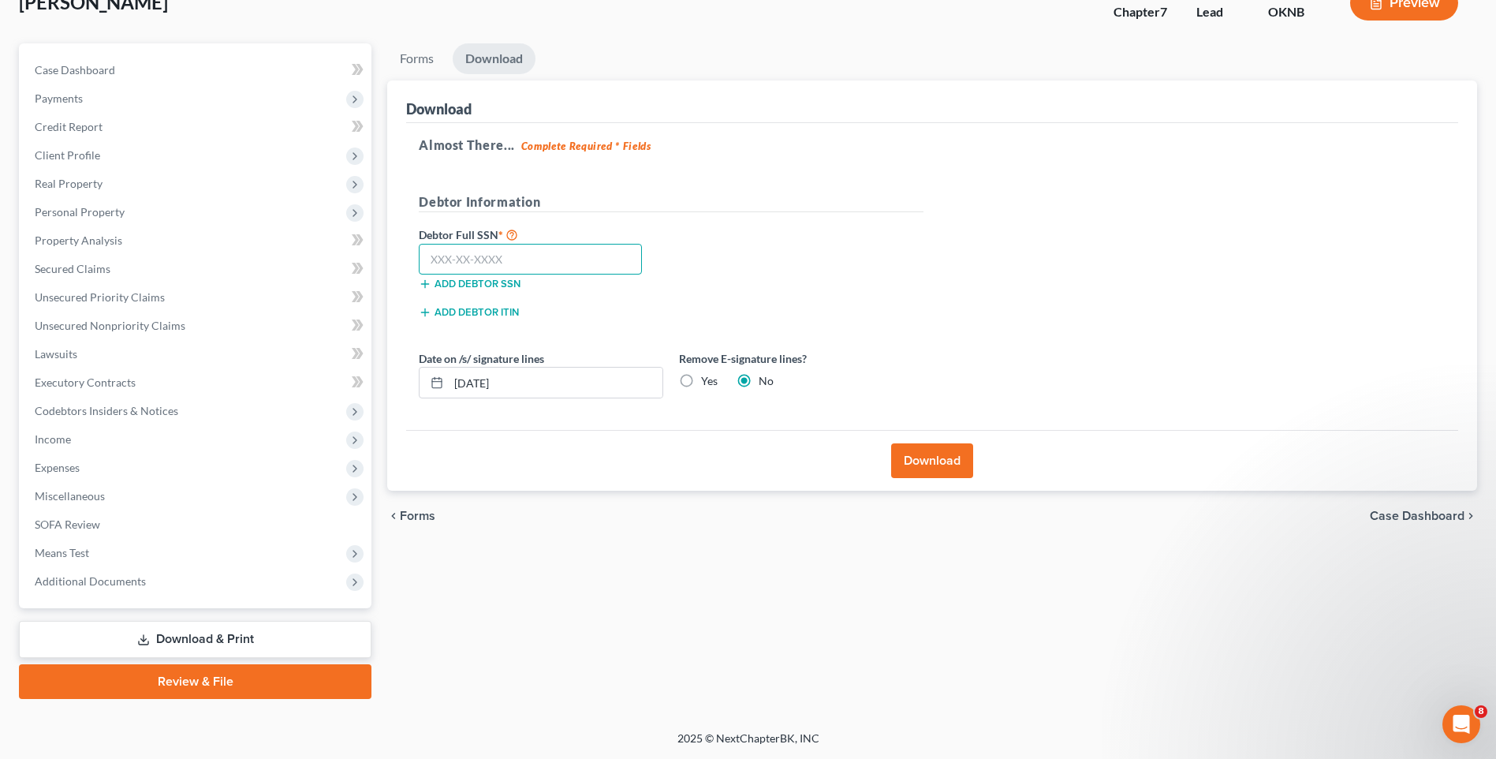
click at [592, 249] on input "text" at bounding box center [530, 260] width 223 height 32
click at [510, 254] on input "text" at bounding box center [530, 260] width 223 height 32
type input "447-90-6731"
click at [789, 262] on div "Debtor Full SSN * 447-90-6731 Add debtor SSN" at bounding box center [671, 264] width 521 height 79
click at [701, 383] on label "Yes" at bounding box center [709, 381] width 17 height 16
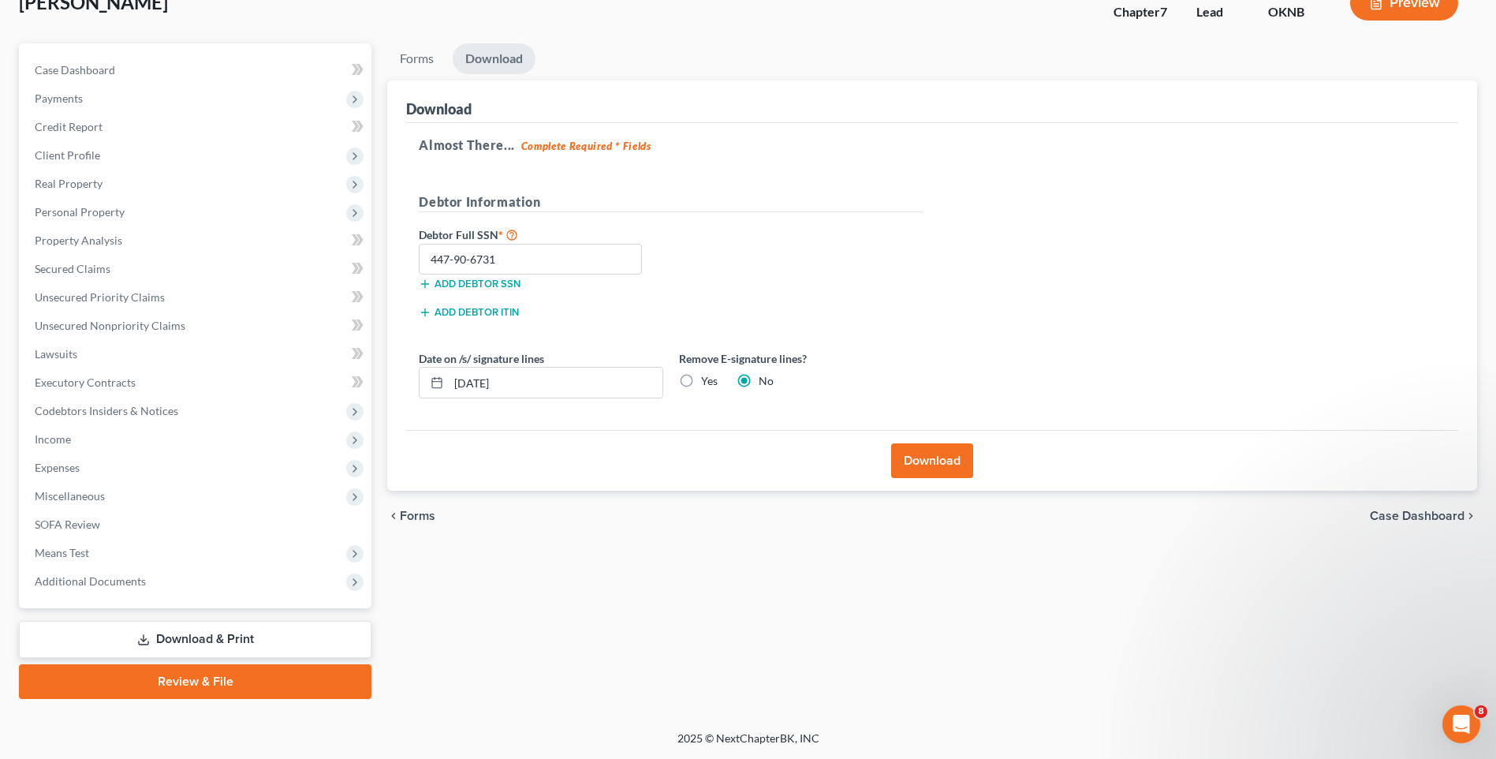
click at [708, 383] on input "Yes" at bounding box center [713, 378] width 10 height 10
radio input "true"
radio input "false"
click at [933, 459] on button "Download" at bounding box center [932, 460] width 82 height 35
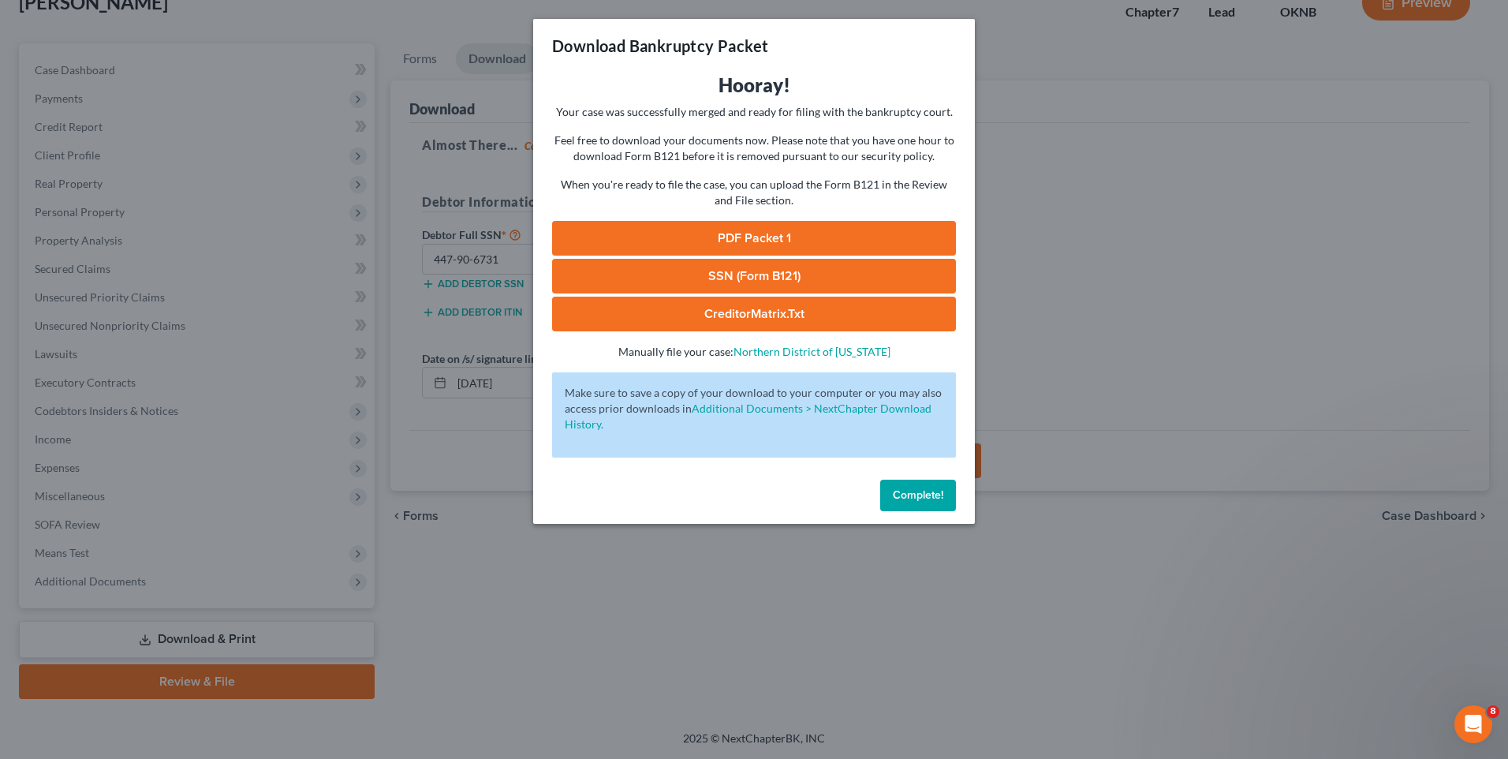
click at [778, 236] on link "PDF Packet 1" at bounding box center [754, 238] width 404 height 35
click at [1161, 425] on div "Download Bankruptcy Packet Hooray! Your case was successfully merged and ready …" at bounding box center [754, 379] width 1508 height 759
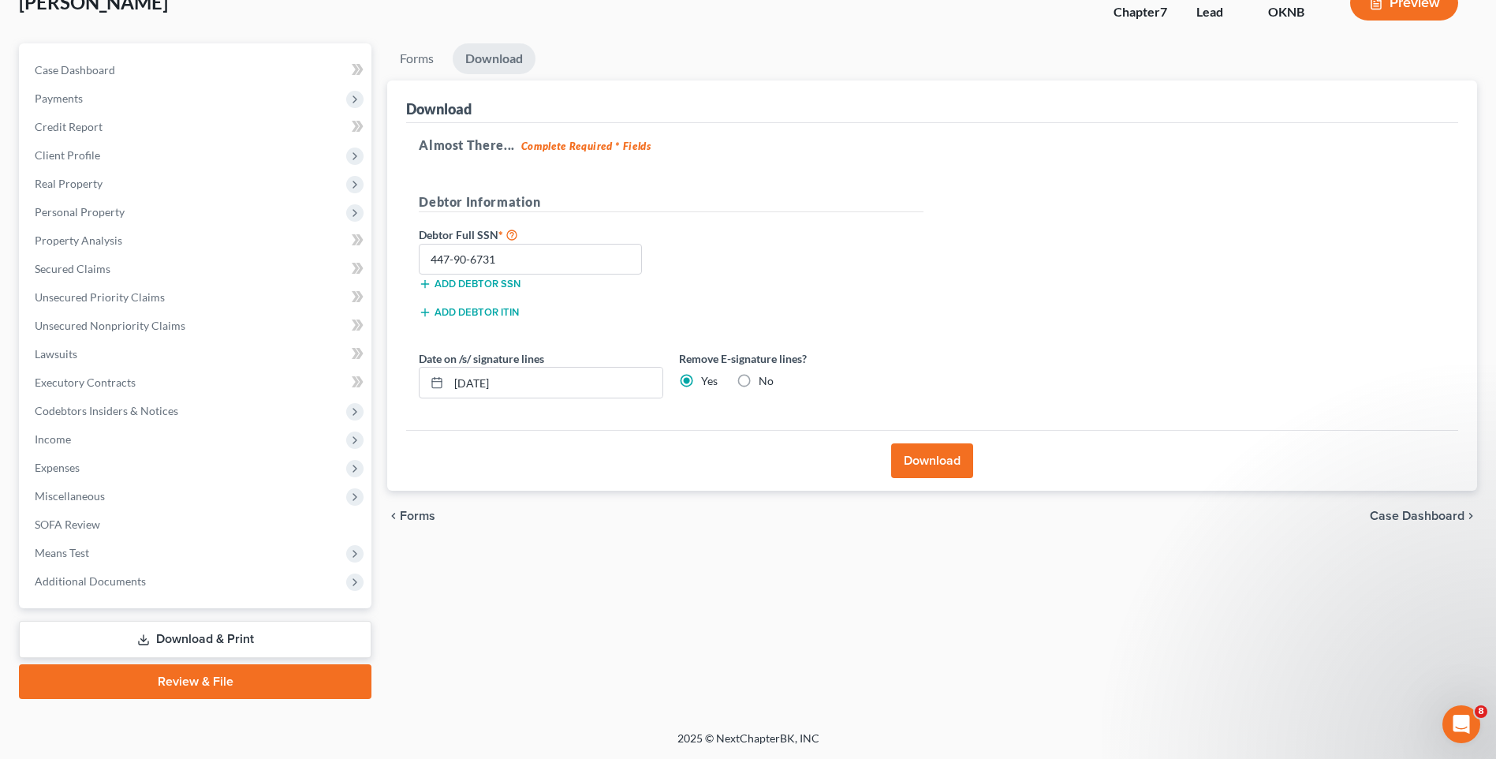
drag, startPoint x: 500, startPoint y: 705, endPoint x: 531, endPoint y: 642, distance: 70.2
click at [501, 704] on div "Petition Navigation Case Dashboard Payments Invoices Payments Payments Credit R…" at bounding box center [748, 377] width 1458 height 668
click at [218, 578] on span "Additional Documents" at bounding box center [196, 581] width 349 height 28
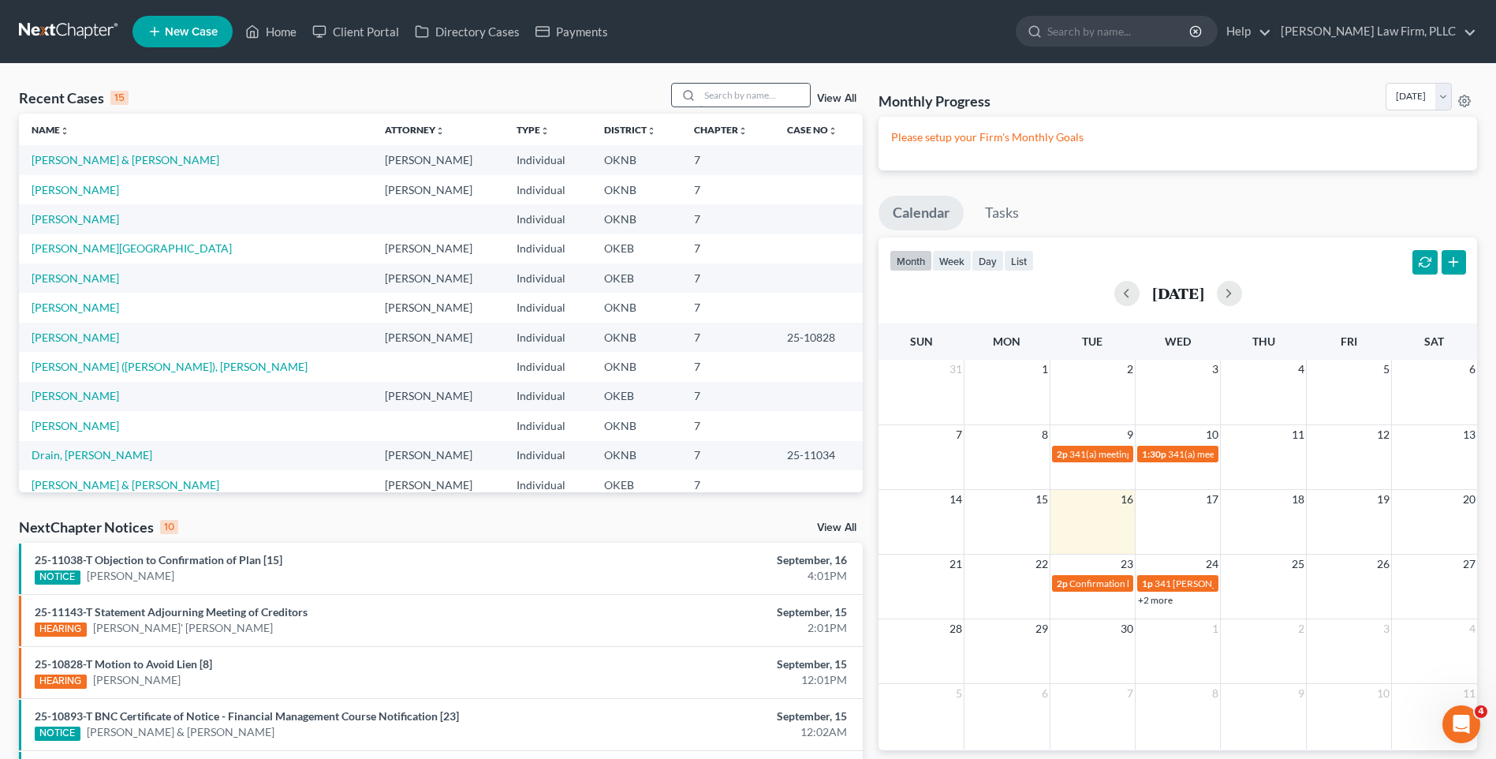
click at [722, 98] on input "search" at bounding box center [755, 95] width 110 height 23
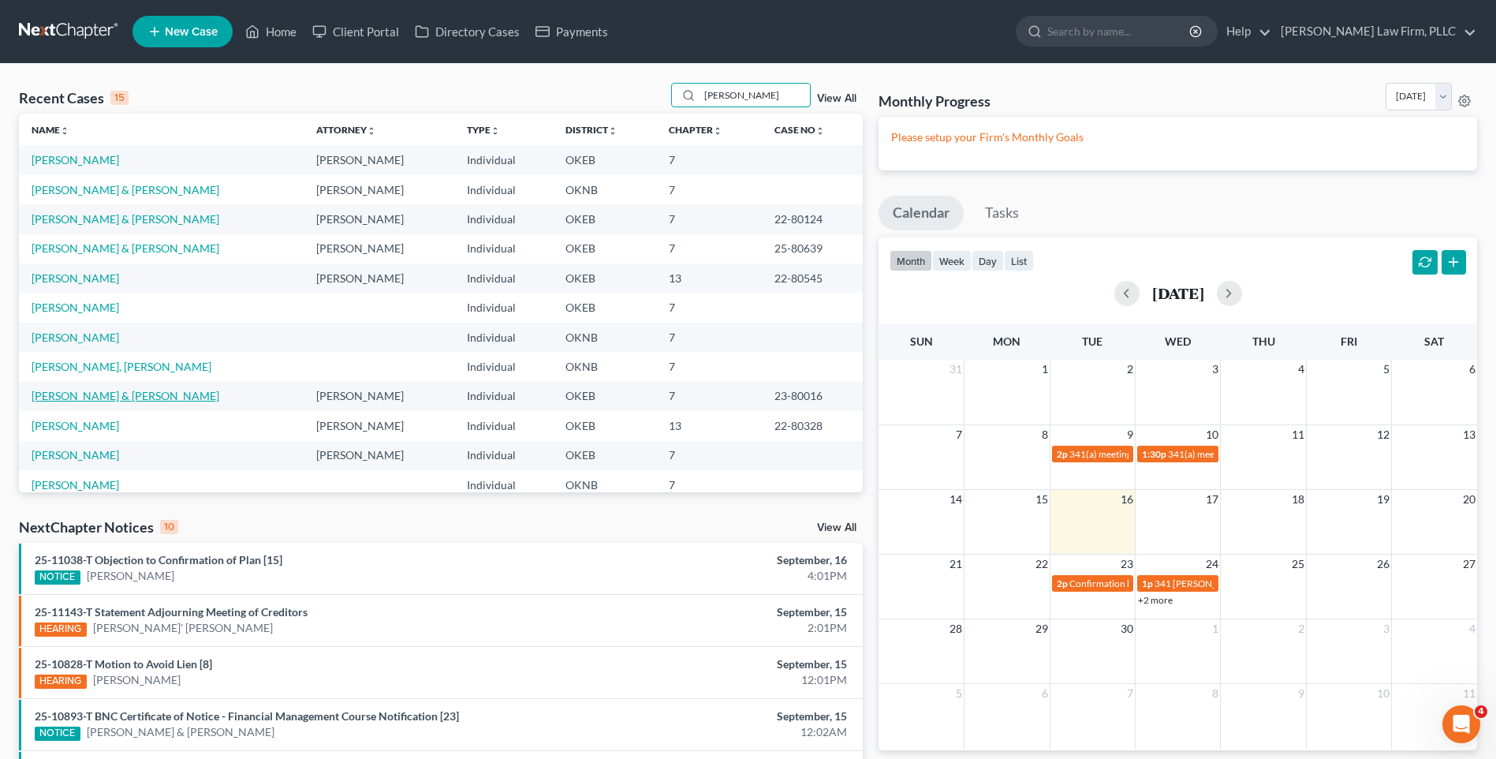
type input "williams"
click at [140, 398] on link "Williams, Thomas & Hayllie" at bounding box center [126, 395] width 188 height 13
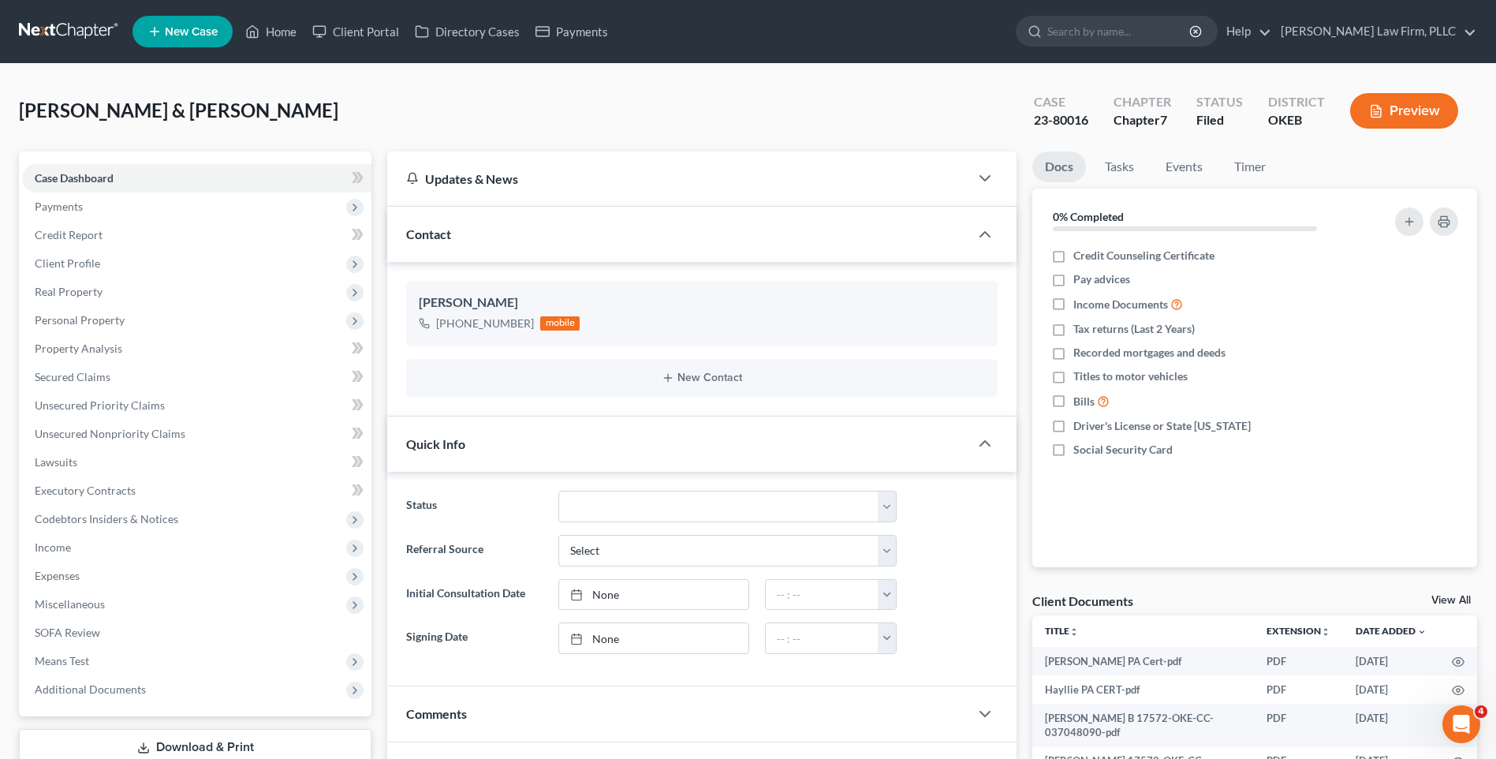
click at [1033, 123] on div "Case 23-80016" at bounding box center [1061, 112] width 80 height 47
click at [984, 446] on icon "button" at bounding box center [985, 443] width 19 height 19
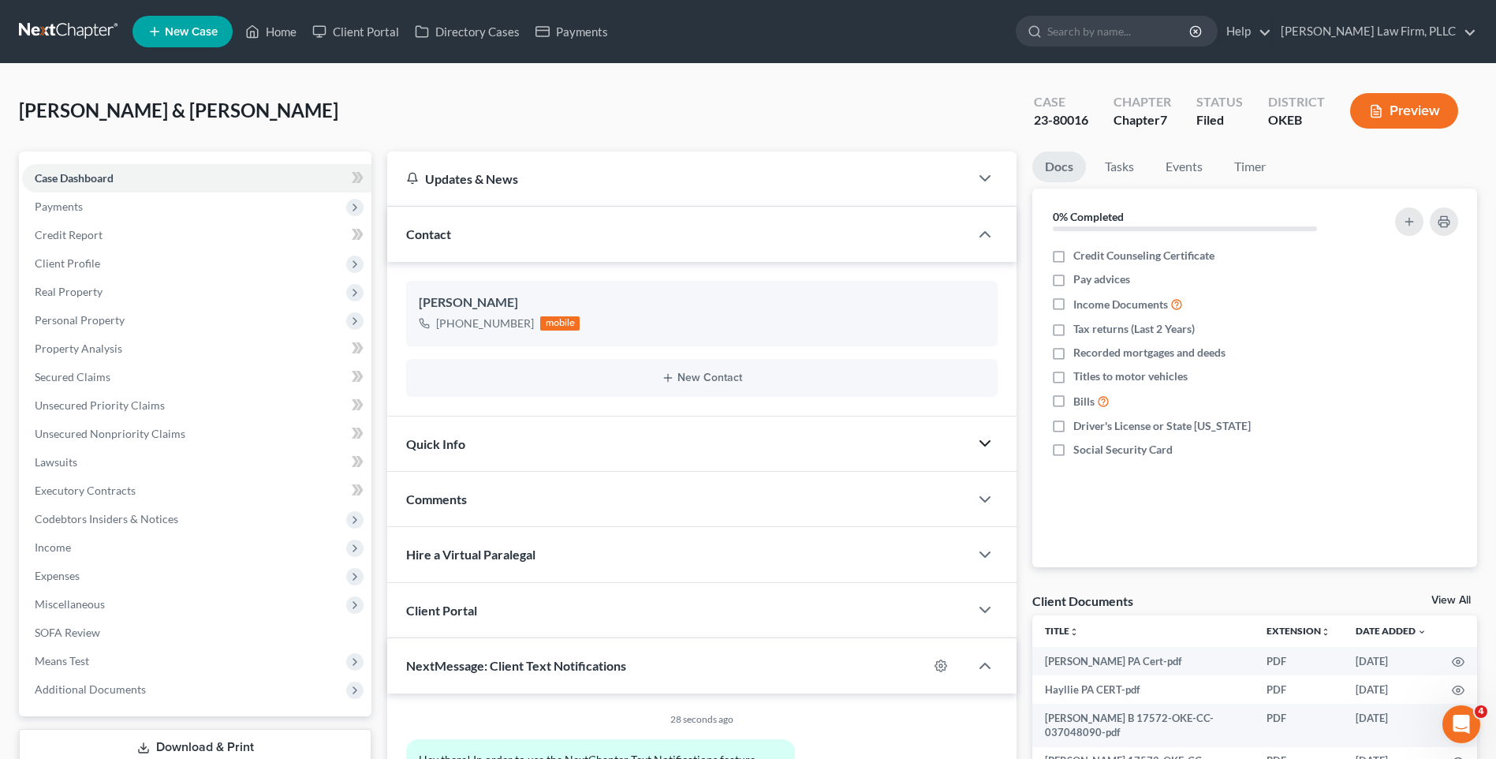
click at [1027, 431] on div "Docs Tasks Events Timer 0% Completed Nothing here yet! Credit Counseling Certif…" at bounding box center [1255, 553] width 461 height 805
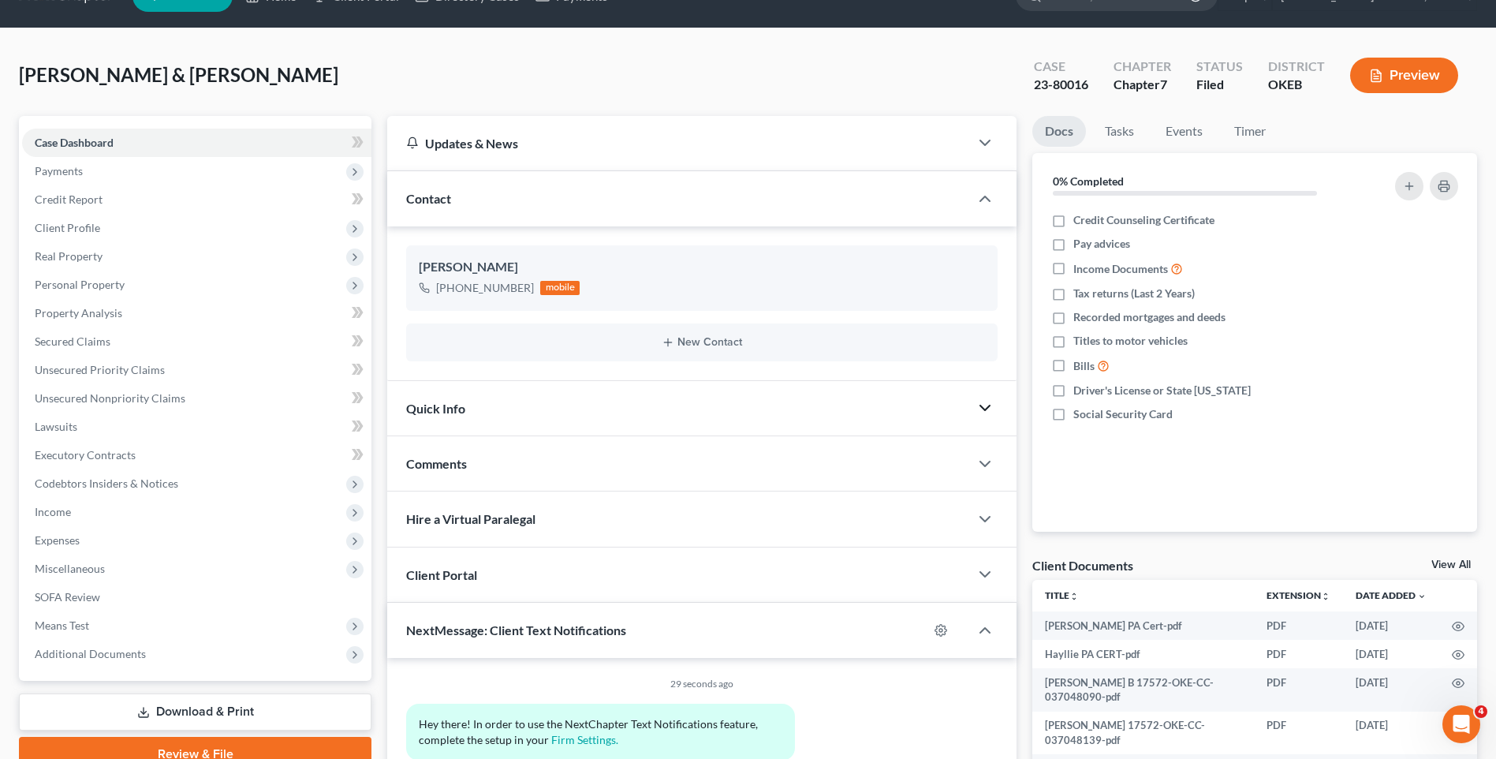
scroll to position [21, 0]
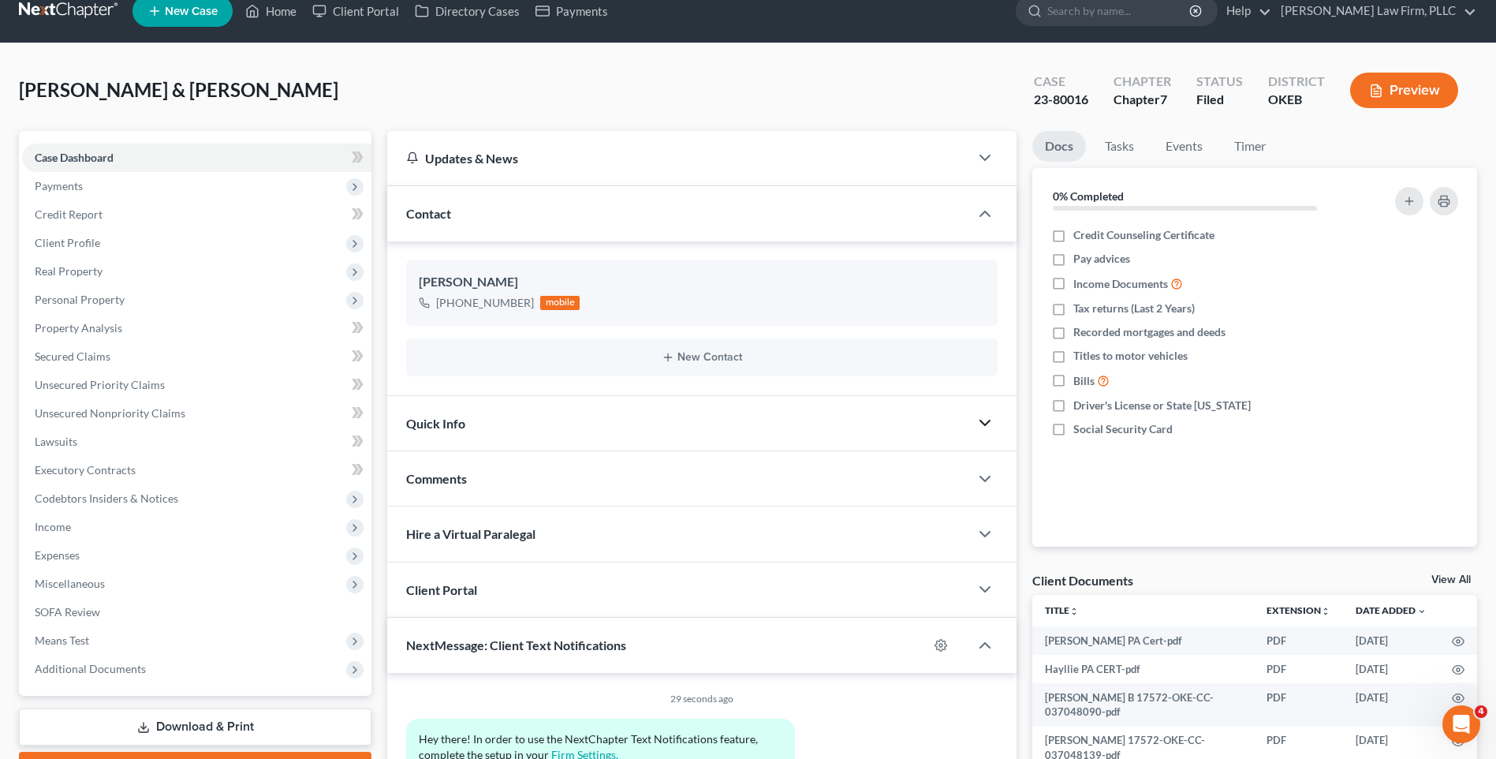
click at [1026, 334] on div "Docs Tasks Events Timer 0% Completed Nothing here yet! Credit Counseling Certif…" at bounding box center [1255, 533] width 461 height 805
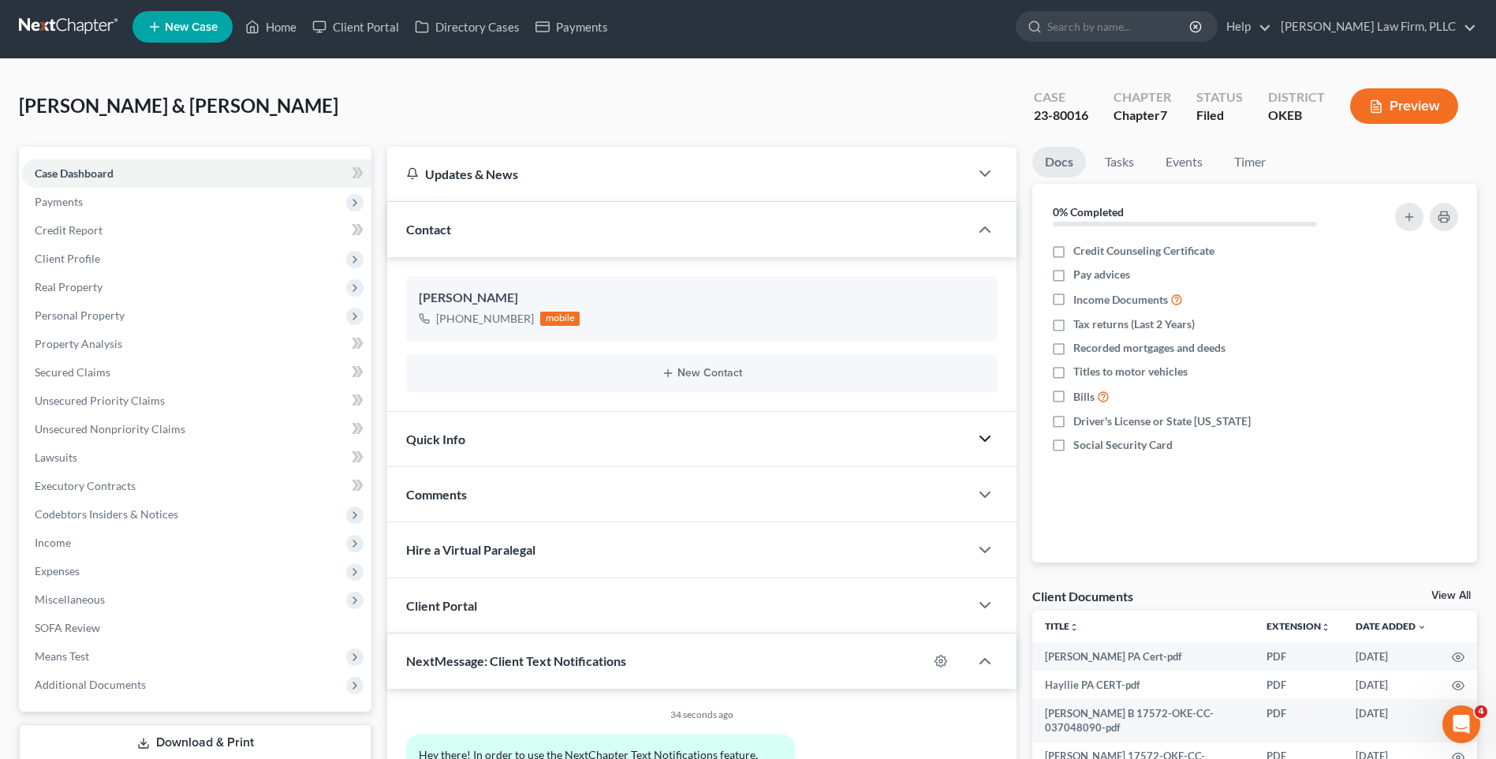
scroll to position [0, 0]
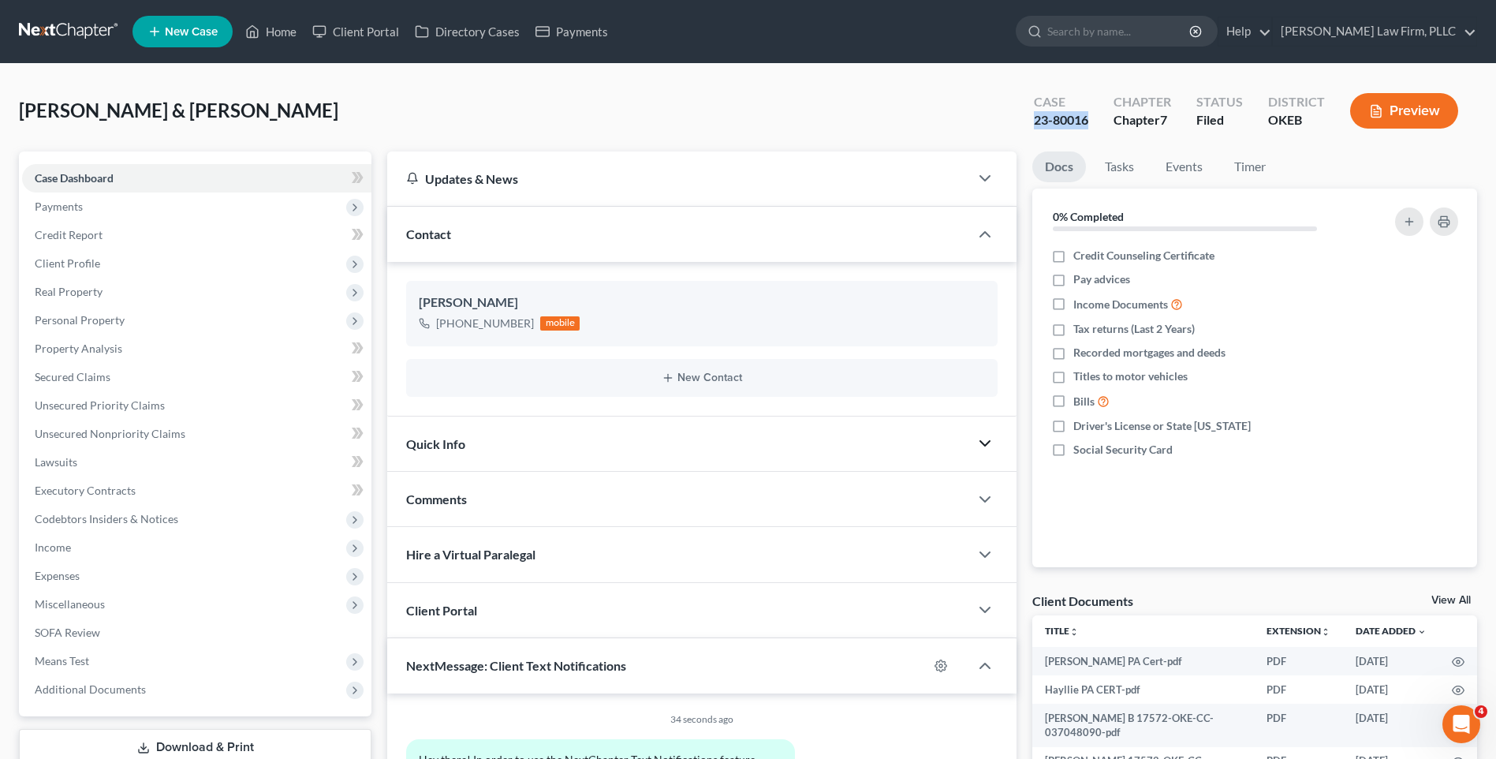
drag, startPoint x: 1030, startPoint y: 125, endPoint x: 1089, endPoint y: 125, distance: 59.2
click at [1089, 125] on div "Case 23-80016" at bounding box center [1061, 112] width 80 height 47
click at [951, 133] on div "Williams, Thomas & Hayllie Upgraded Case 23-80016 Chapter Chapter 7 Status File…" at bounding box center [748, 117] width 1458 height 69
click at [119, 296] on span "Real Property" at bounding box center [196, 292] width 349 height 28
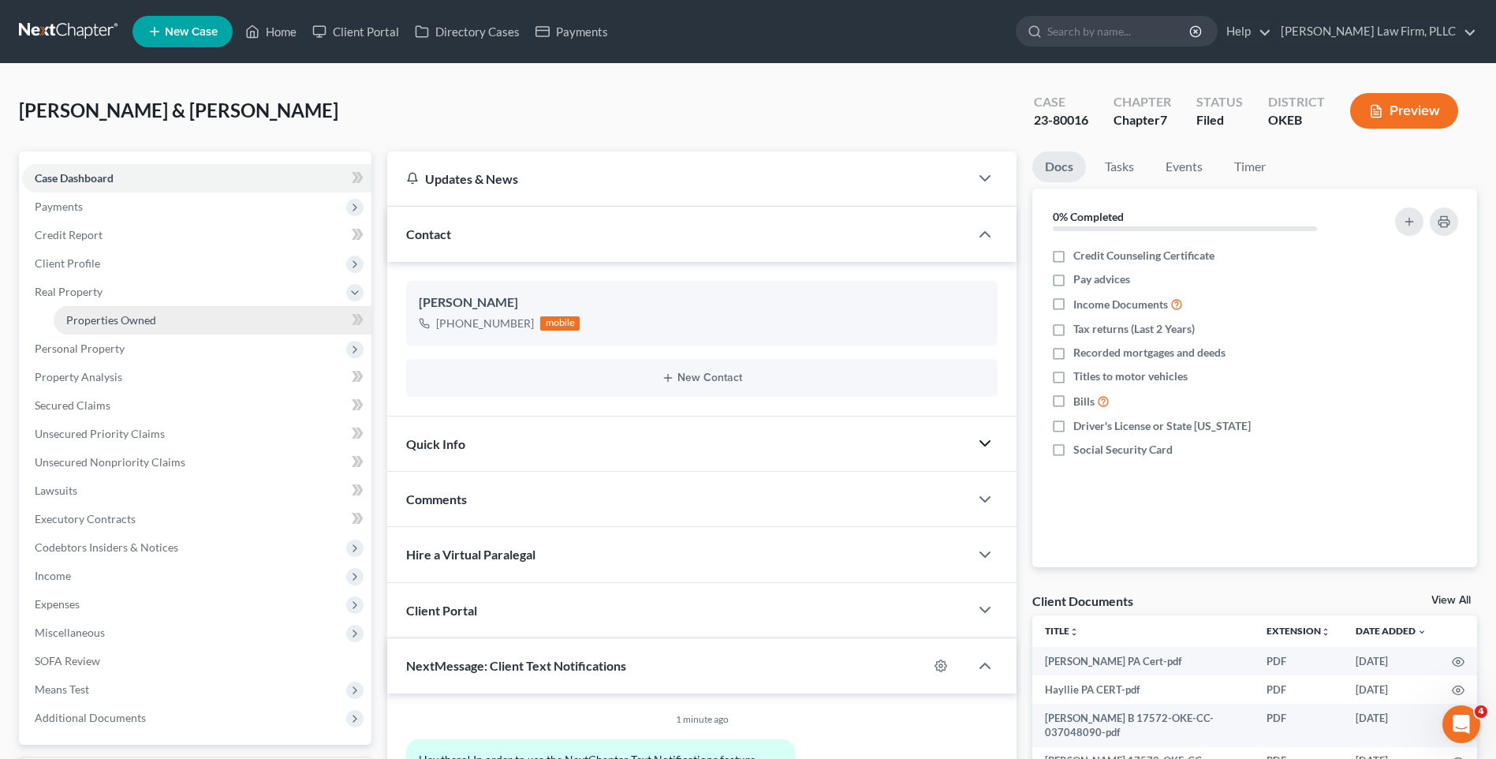
click at [138, 311] on link "Properties Owned" at bounding box center [213, 320] width 318 height 28
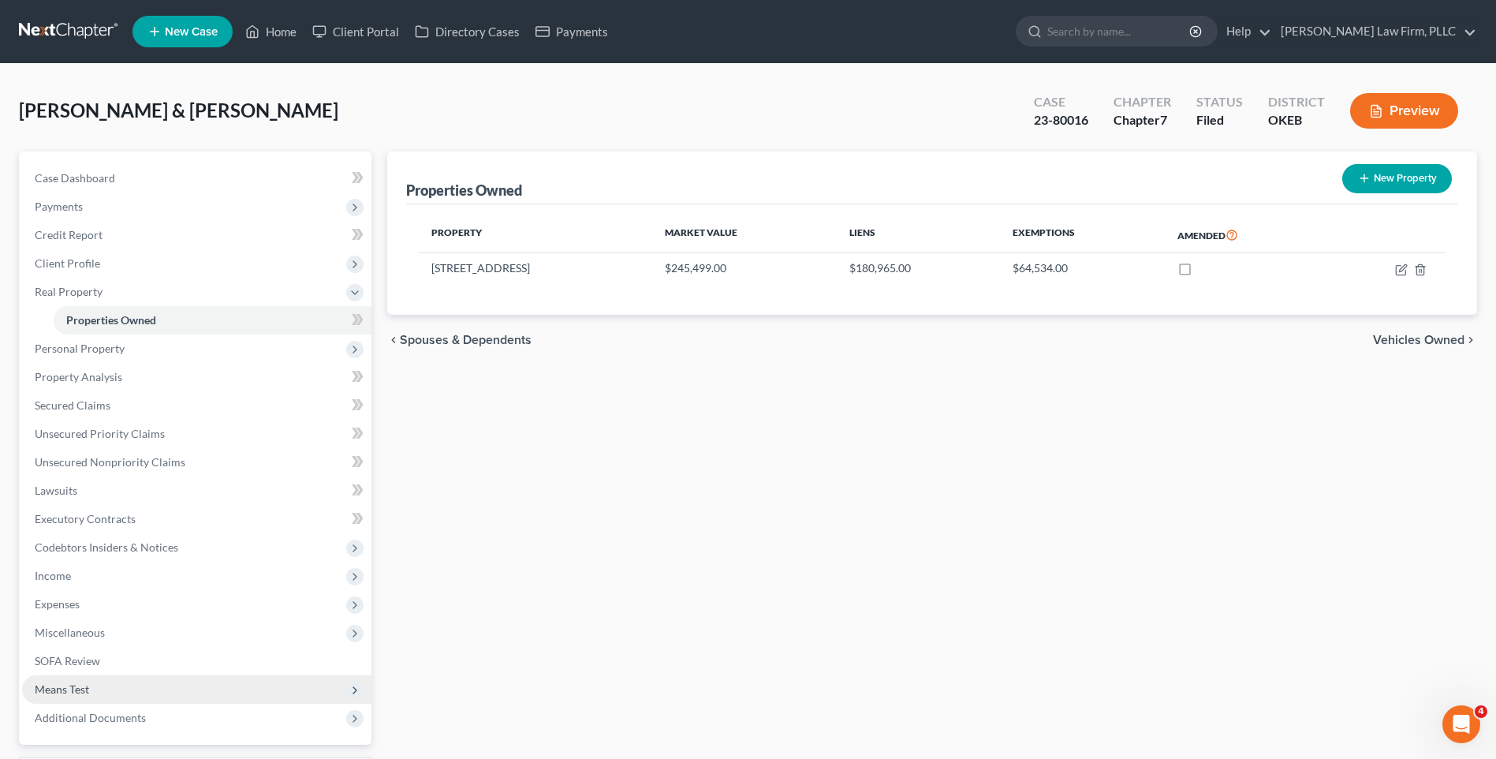
click at [89, 689] on span "Means Test" at bounding box center [62, 688] width 54 height 13
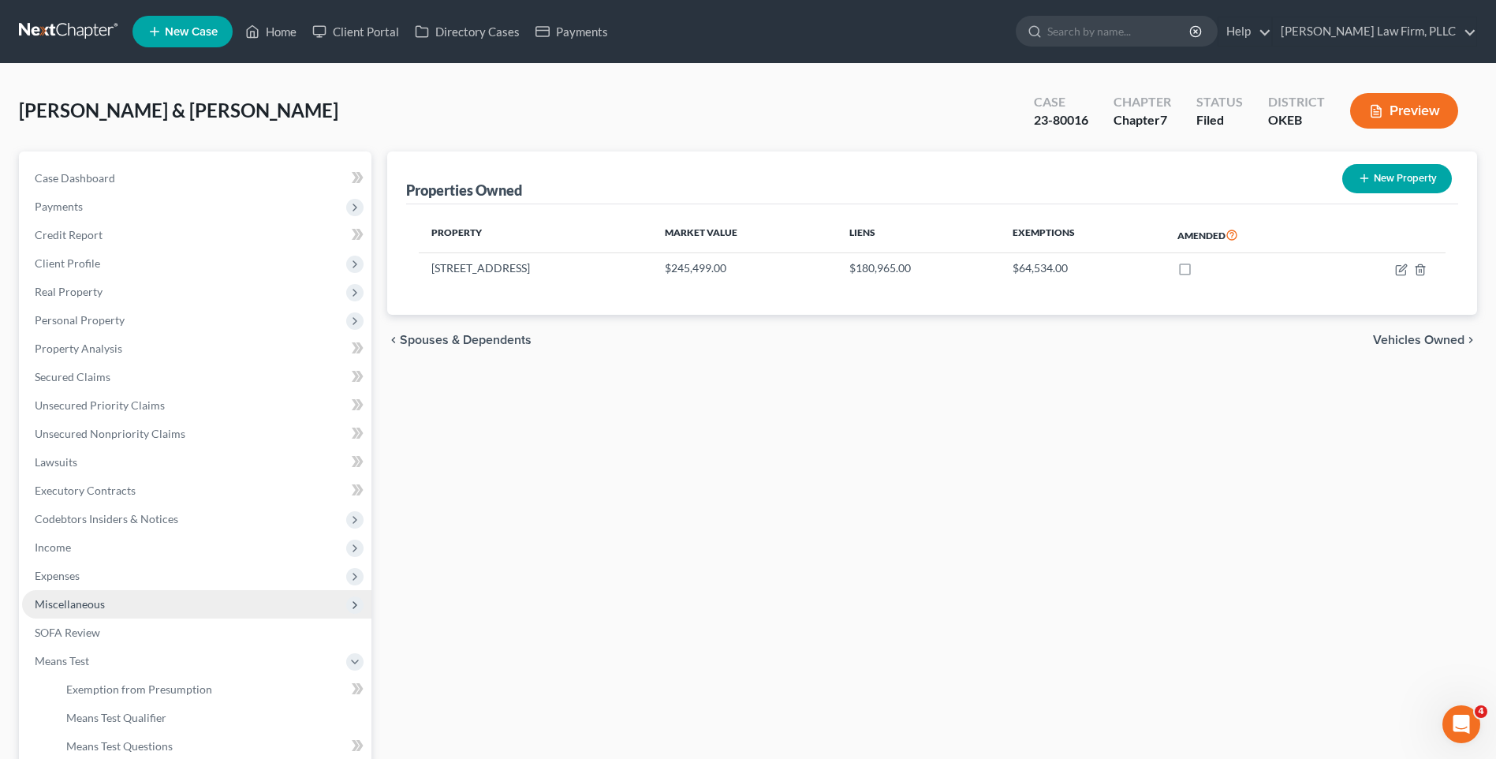
click at [81, 615] on span "Miscellaneous" at bounding box center [196, 604] width 349 height 28
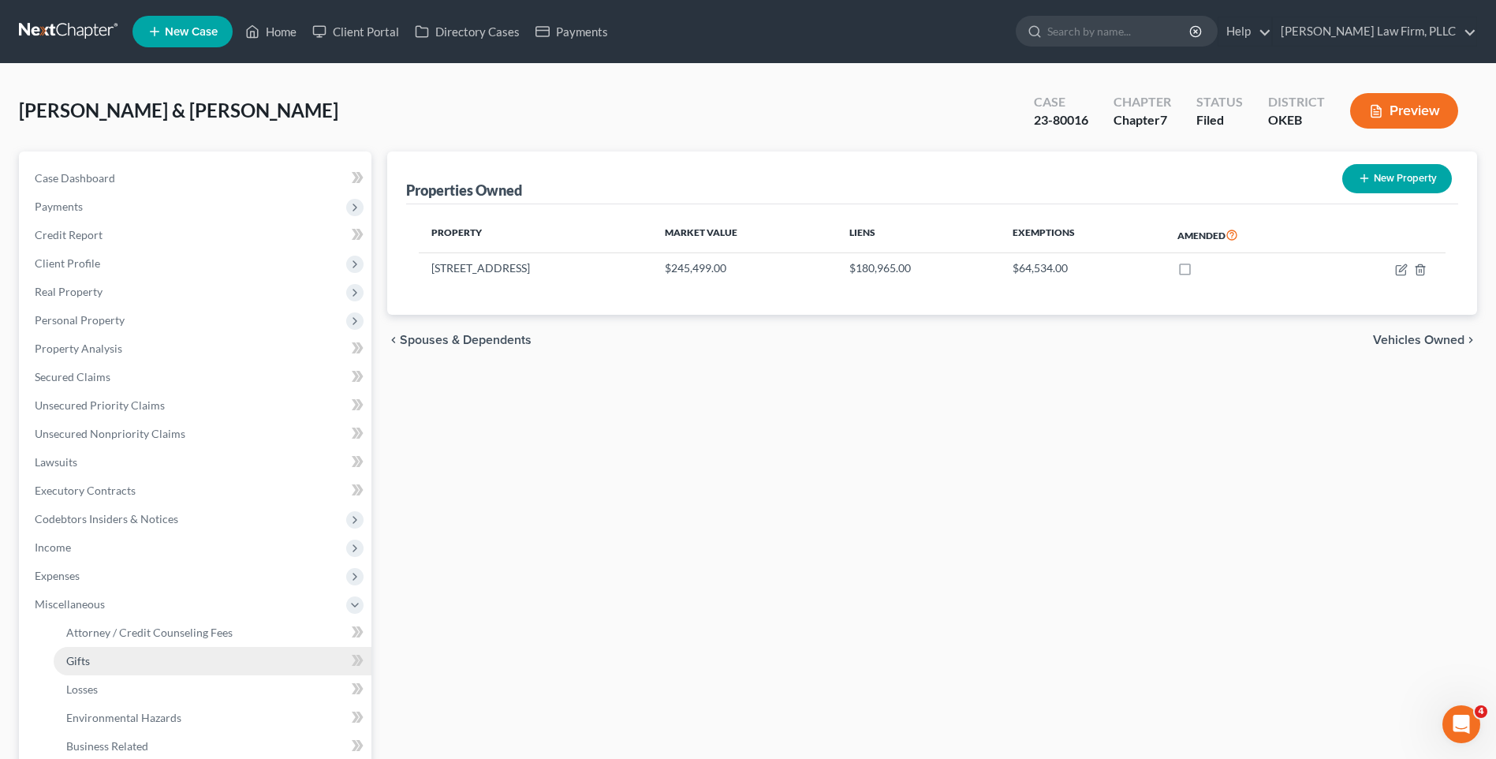
scroll to position [158, 0]
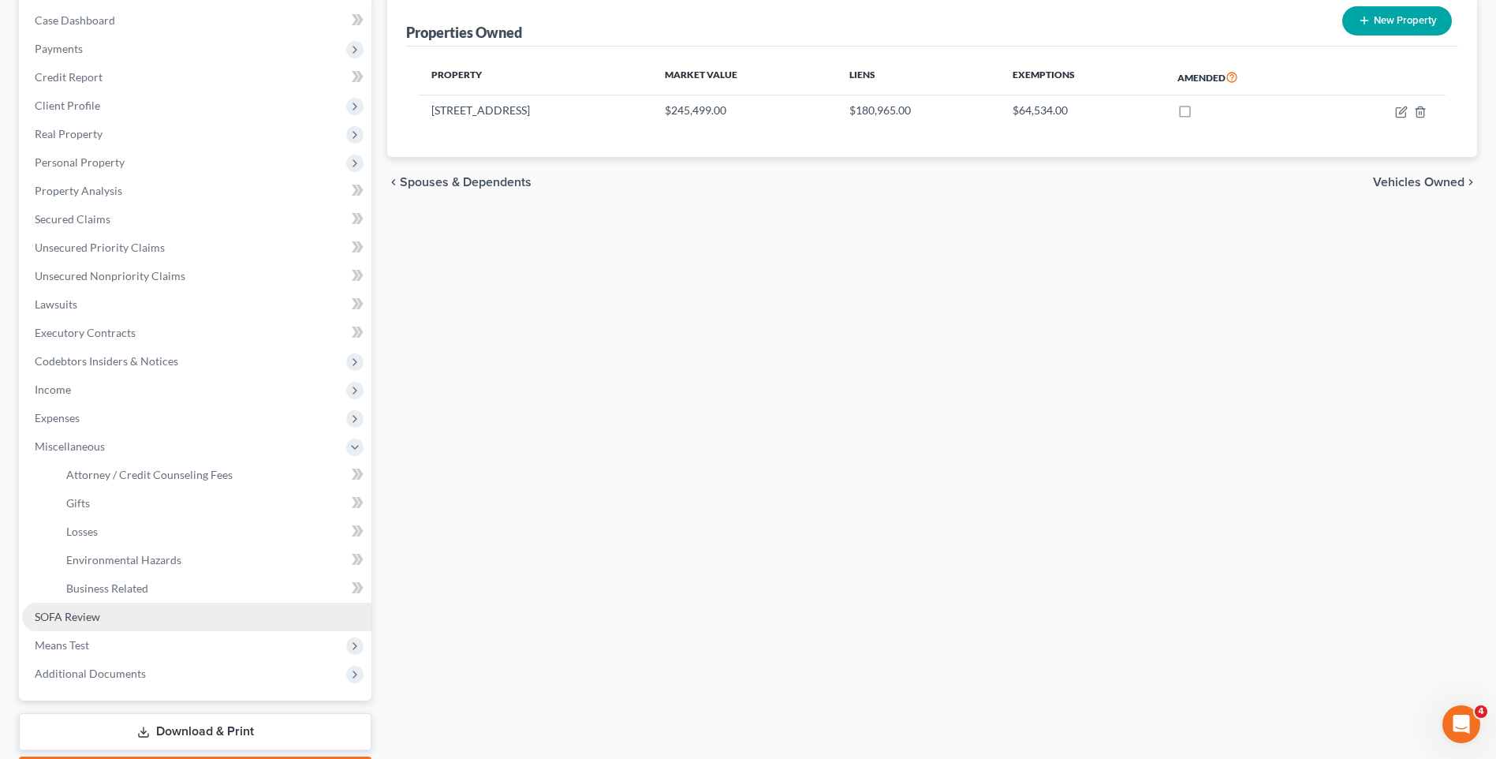
click at [101, 613] on link "SOFA Review" at bounding box center [196, 617] width 349 height 28
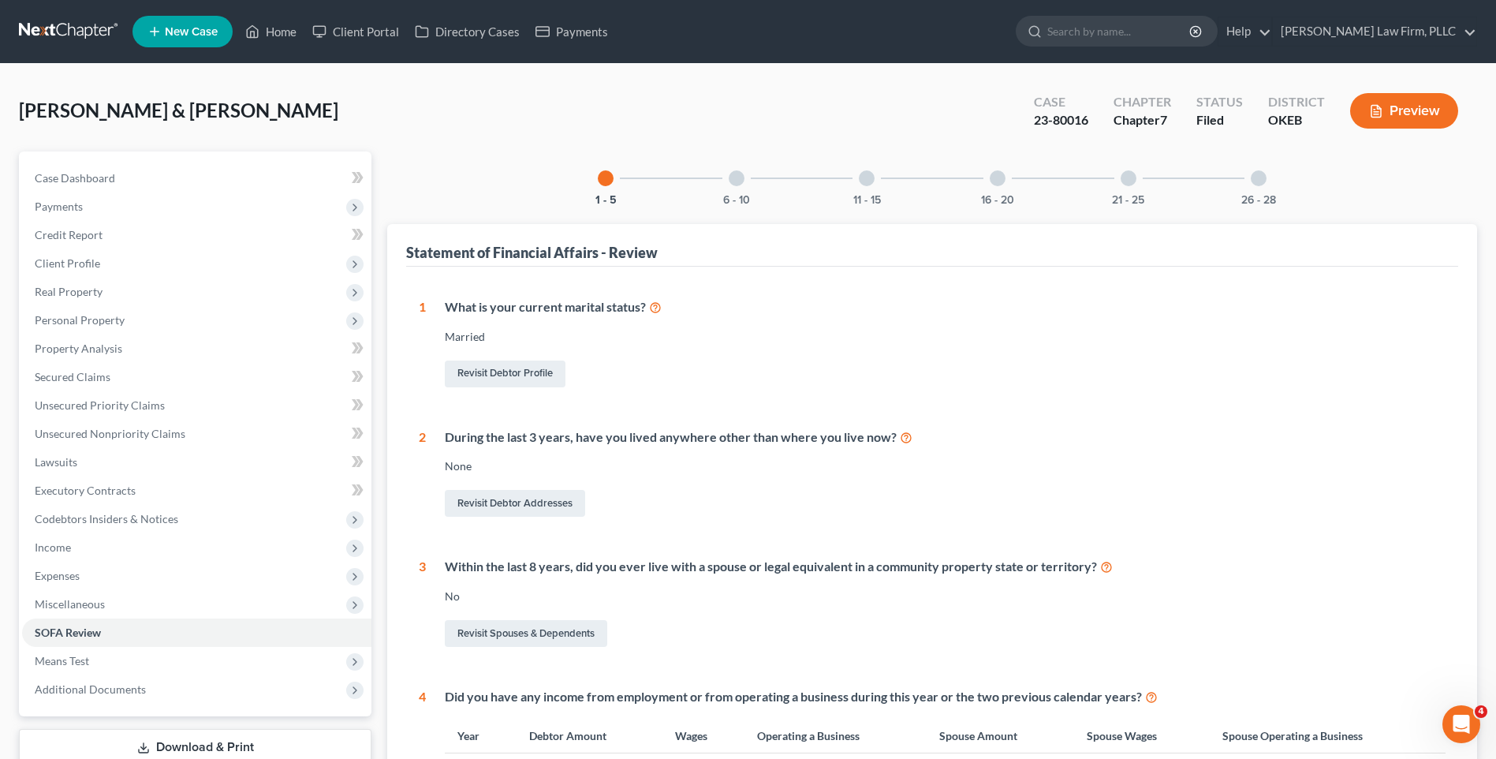
click at [741, 178] on div at bounding box center [737, 178] width 16 height 16
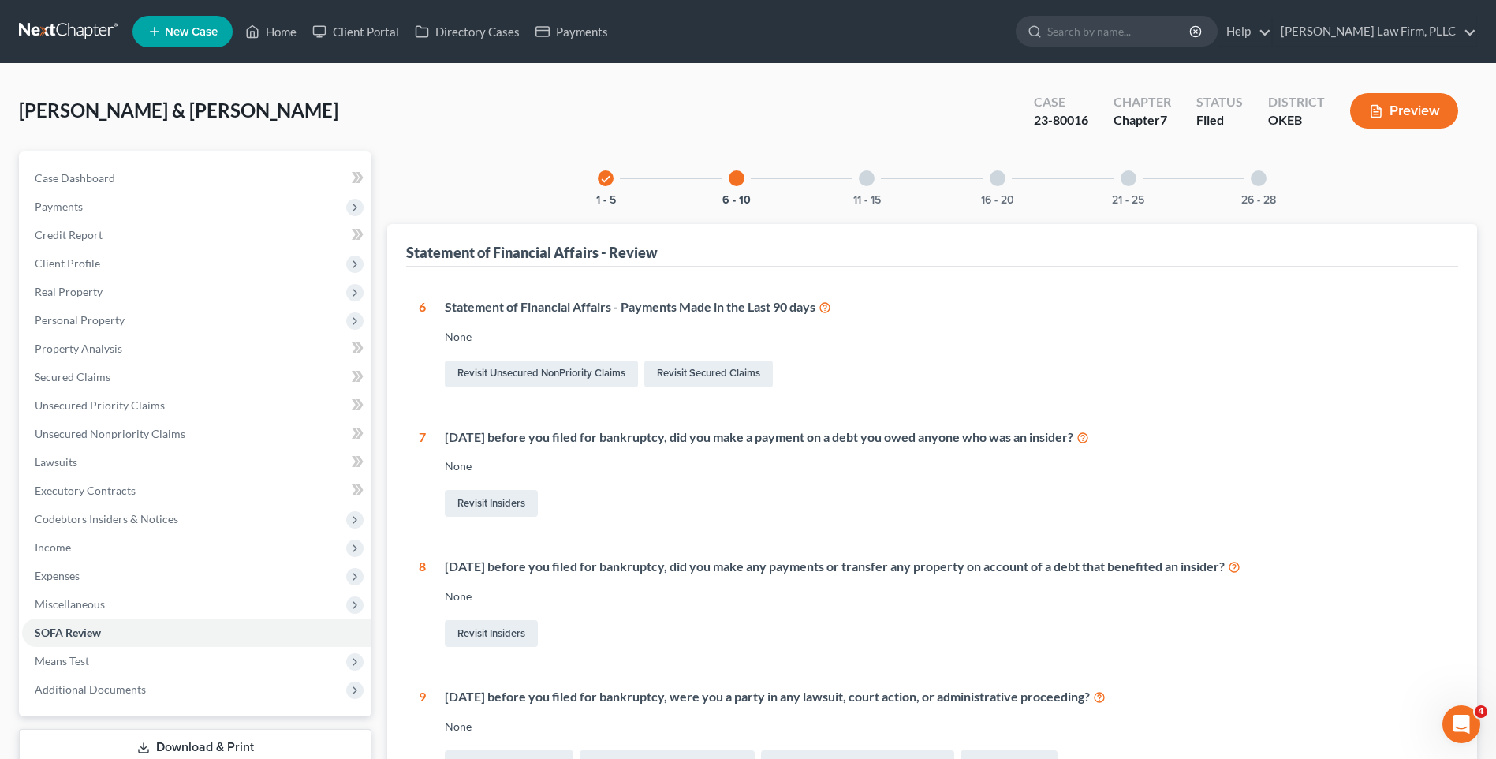
click at [856, 176] on div "11 - 15" at bounding box center [867, 178] width 54 height 54
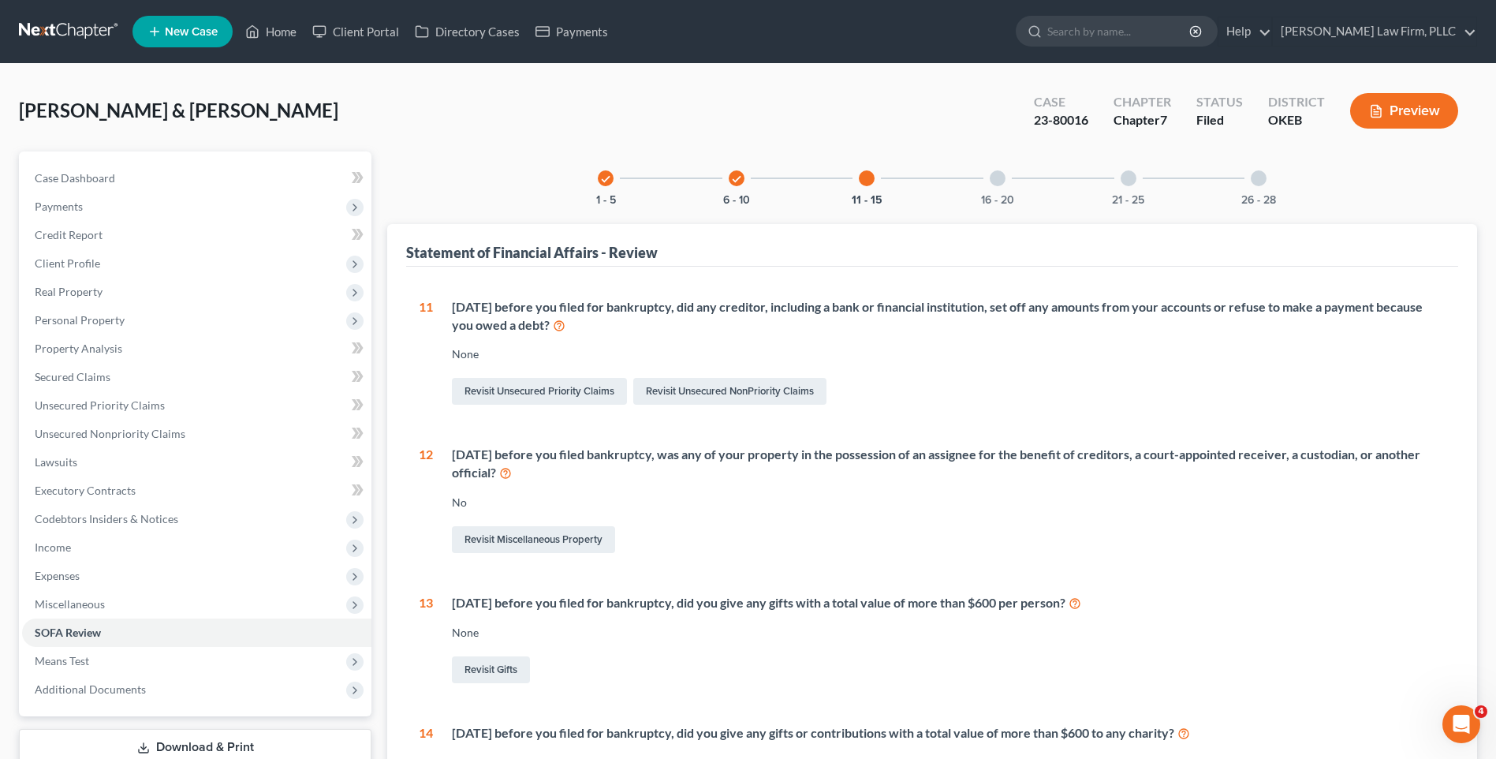
click at [1087, 116] on div "23-80016" at bounding box center [1061, 120] width 54 height 18
drag, startPoint x: 1302, startPoint y: 120, endPoint x: 1279, endPoint y: 119, distance: 22.9
click at [1279, 119] on div "OKEB" at bounding box center [1296, 120] width 57 height 18
click at [876, 111] on div "Williams, Thomas & Hayllie Upgraded Case 23-80016 Chapter Chapter 7 Status File…" at bounding box center [748, 117] width 1458 height 69
click at [239, 623] on link "SOFA Review" at bounding box center [196, 632] width 349 height 28
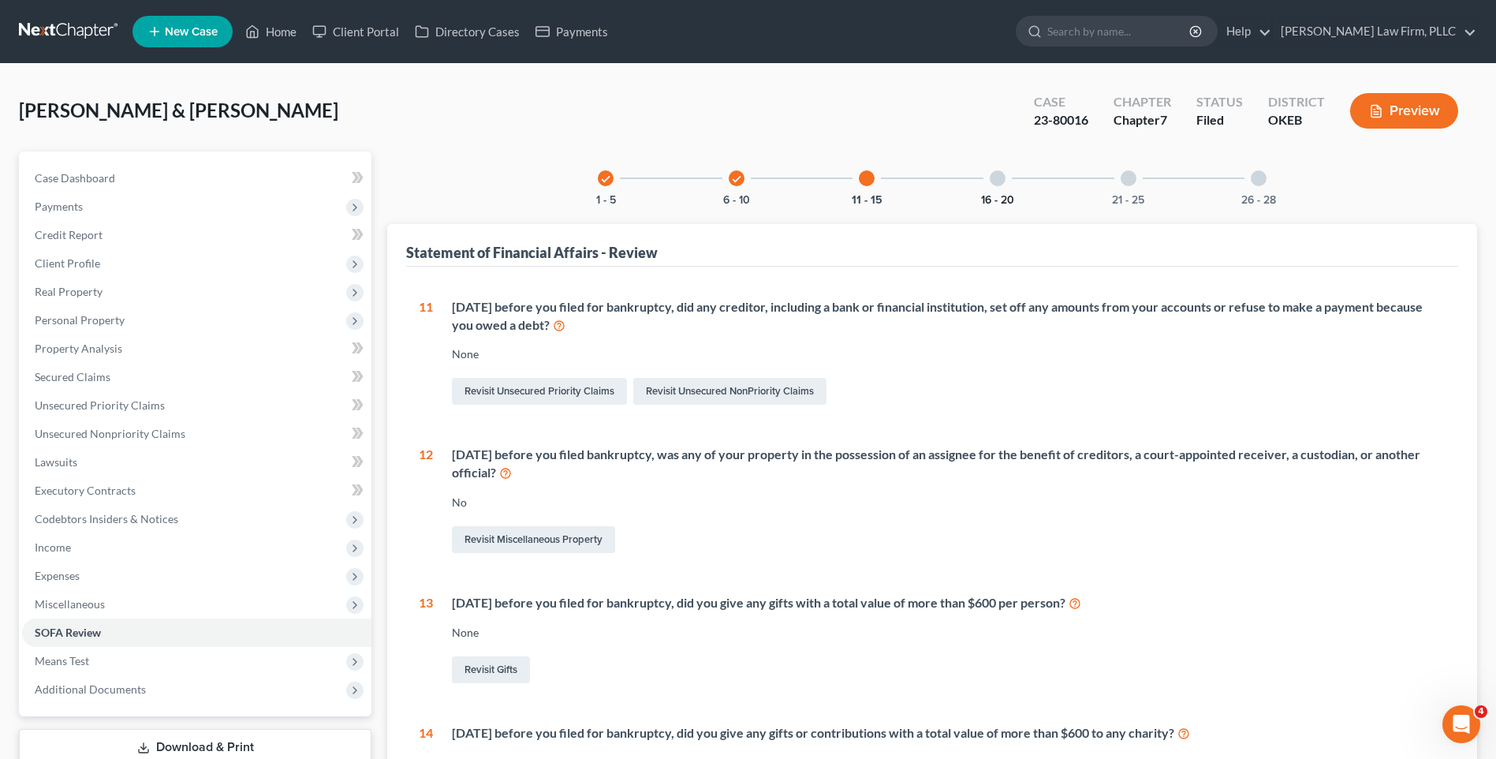
click at [991, 191] on div "16 - 20" at bounding box center [998, 178] width 54 height 54
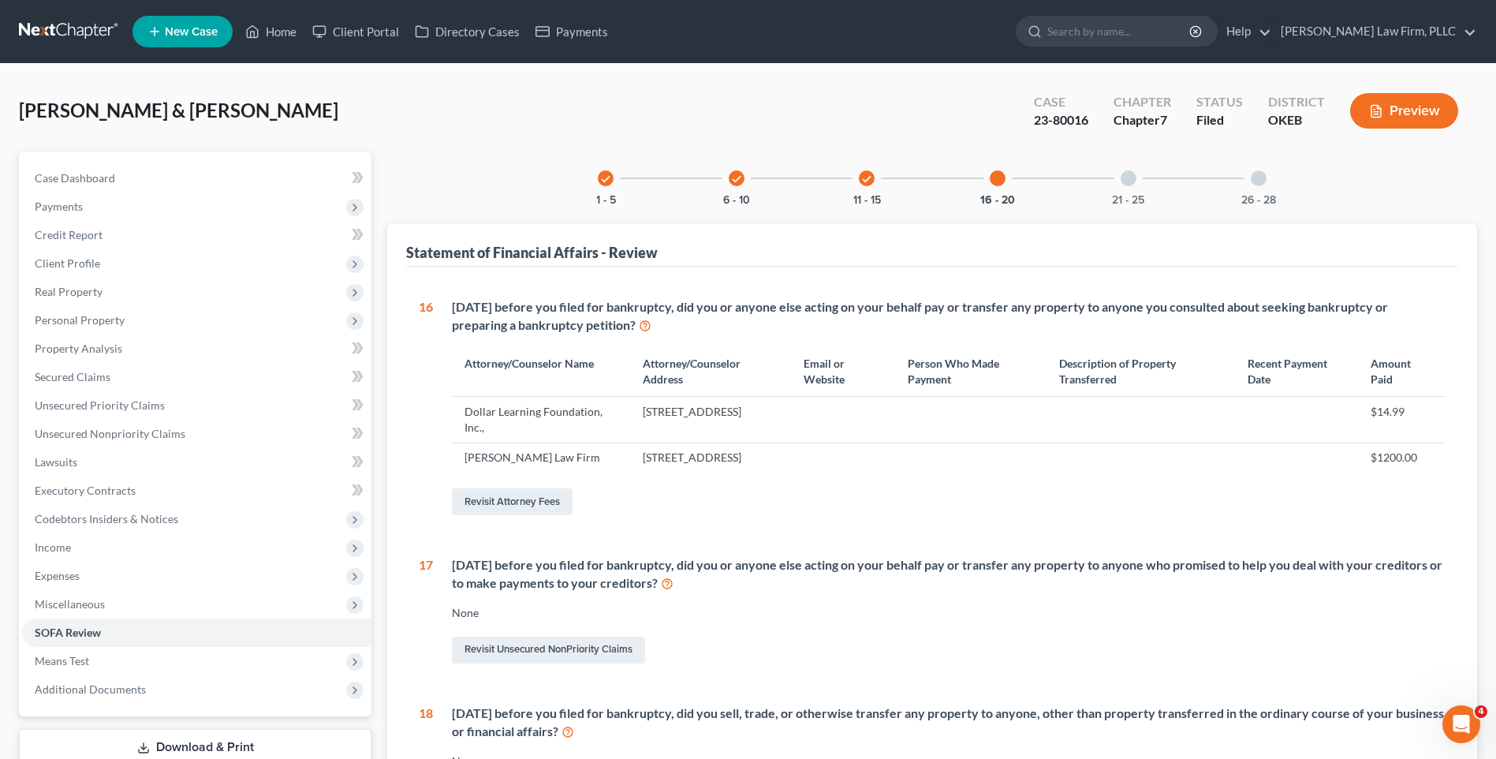
click at [1091, 183] on div "check 1 - 5 check 6 - 10 check 11 - 15 16 - 20 21 - 25 26 - 28" at bounding box center [932, 178] width 707 height 54
click at [189, 658] on span "Means Test" at bounding box center [196, 661] width 349 height 28
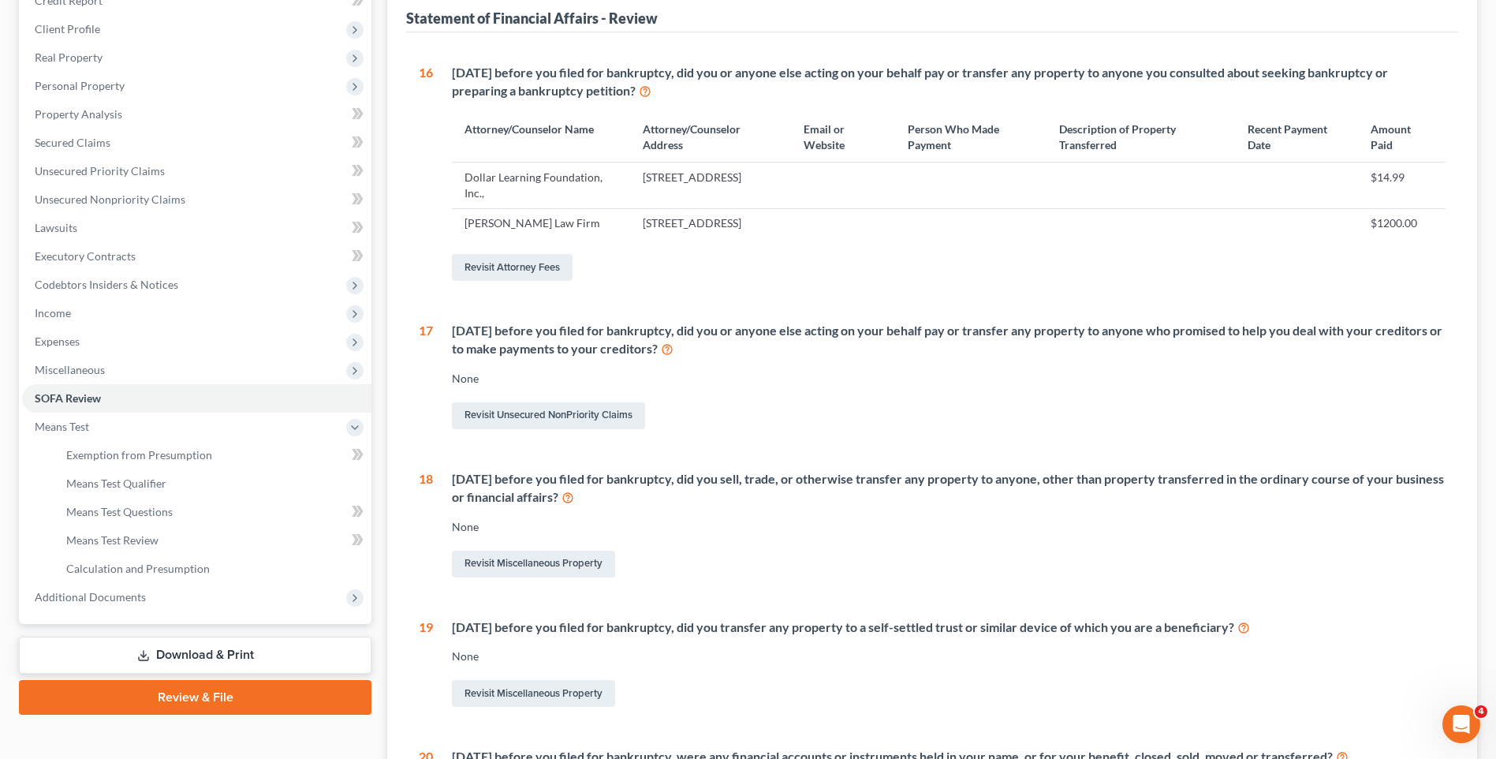
scroll to position [237, 0]
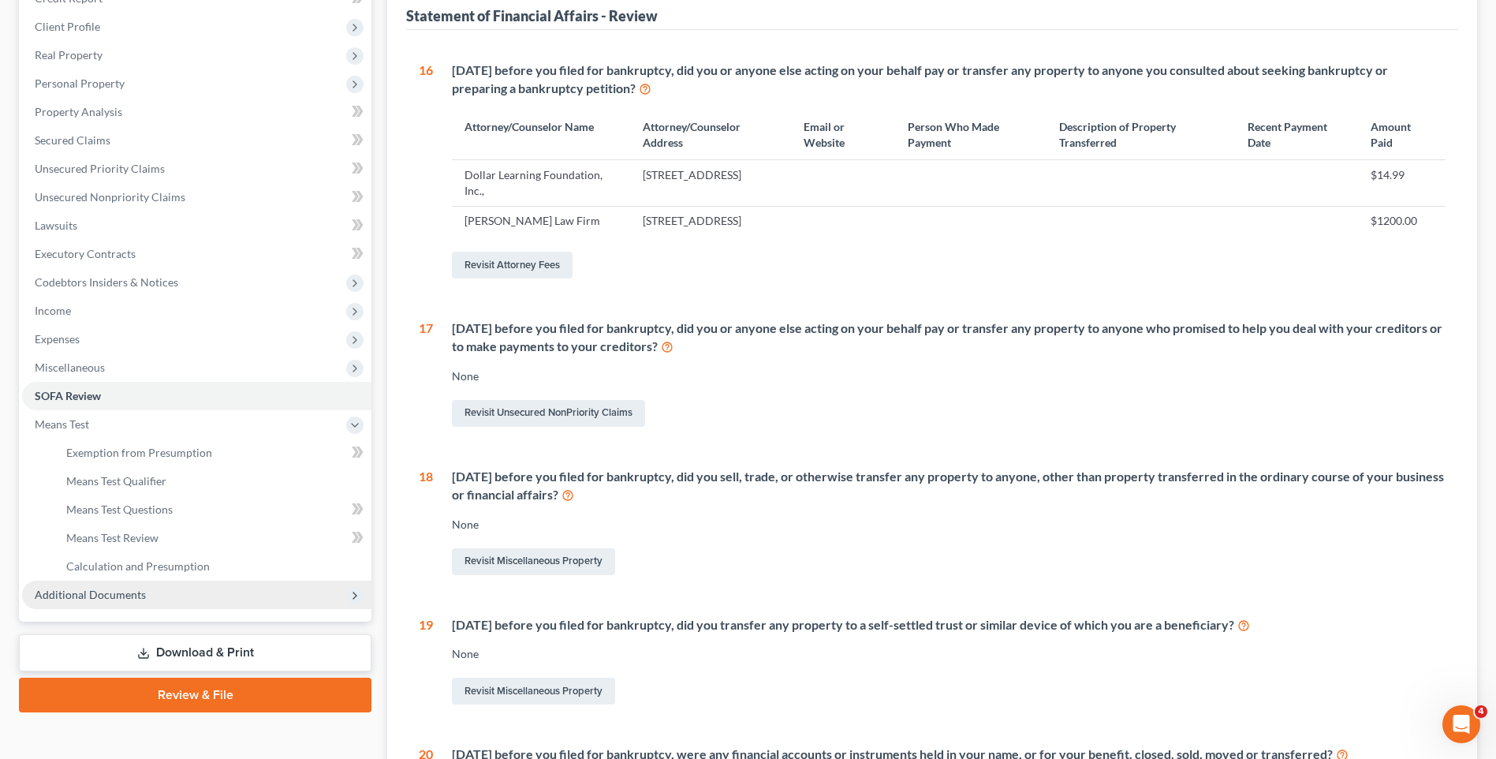
click at [192, 598] on span "Additional Documents" at bounding box center [196, 595] width 349 height 28
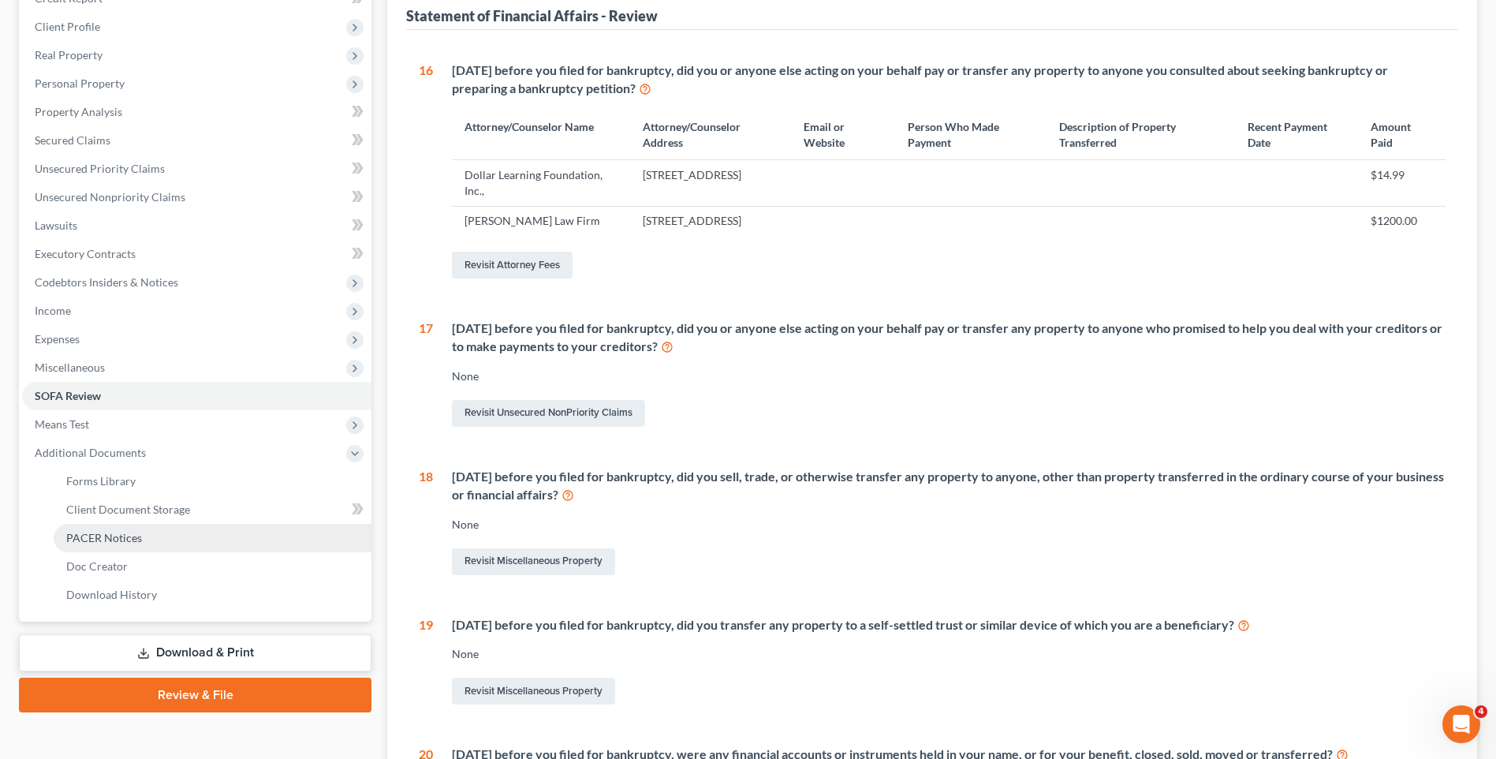
click at [218, 537] on link "PACER Notices" at bounding box center [213, 538] width 318 height 28
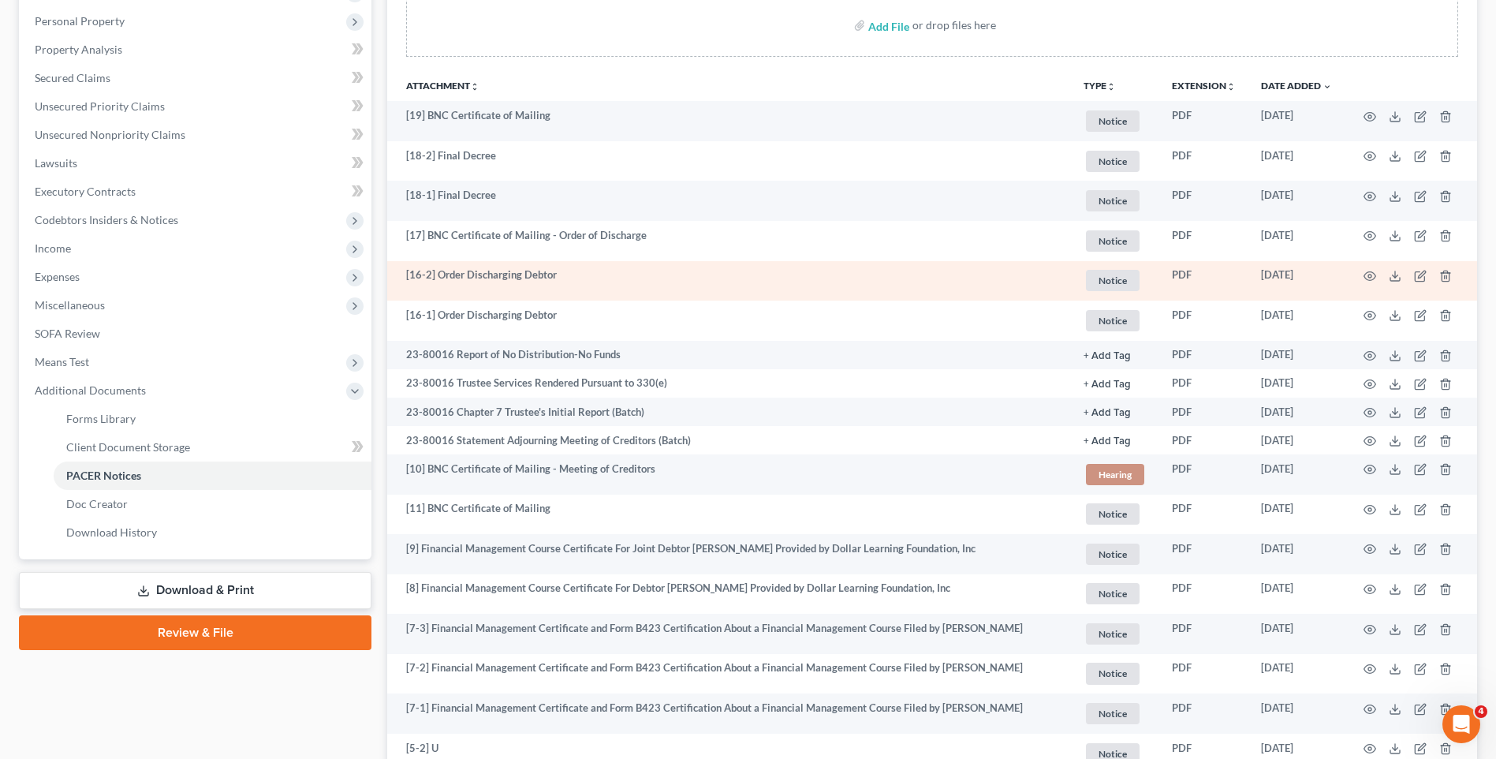
scroll to position [316, 0]
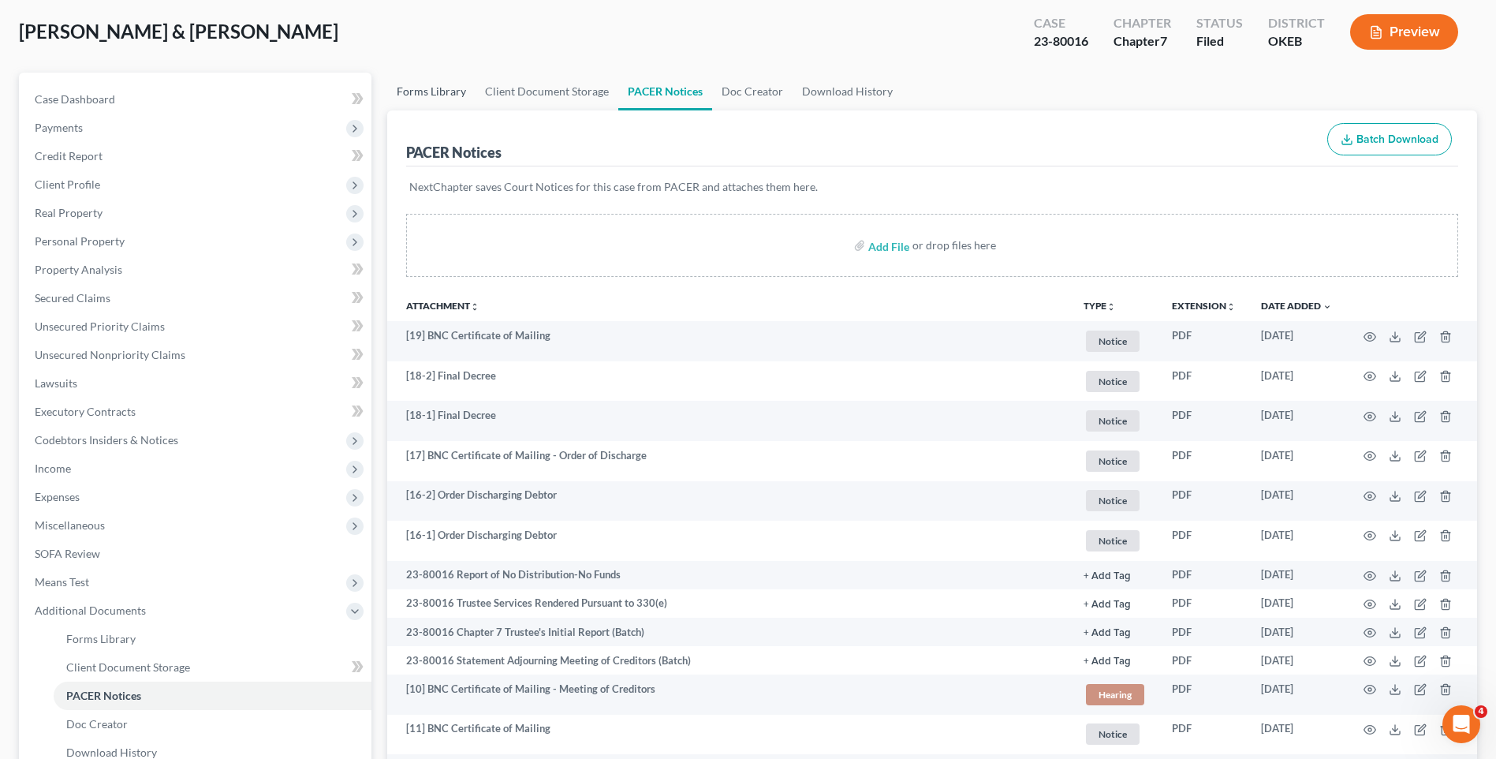
click at [444, 102] on link "Forms Library" at bounding box center [431, 92] width 88 height 38
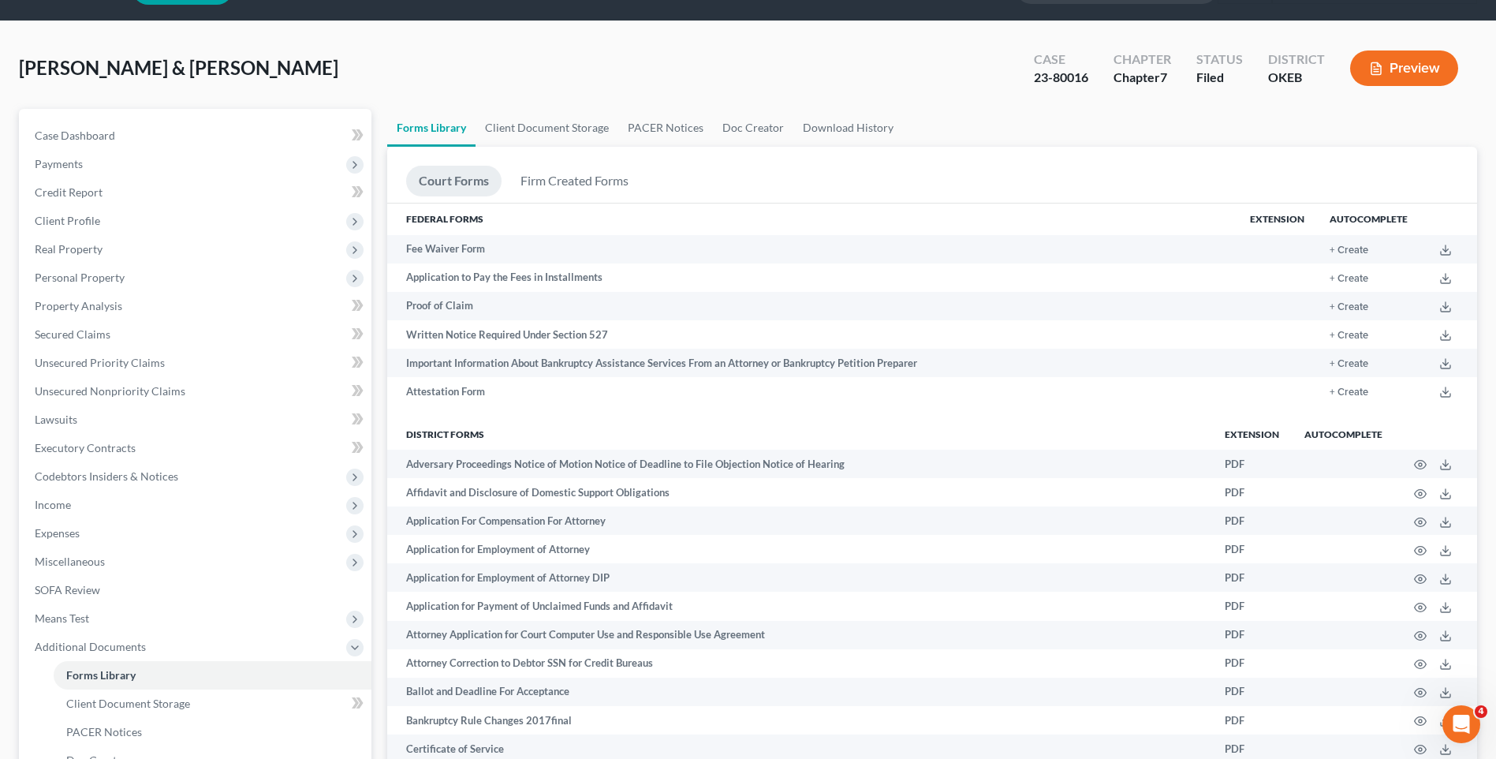
scroll to position [79, 0]
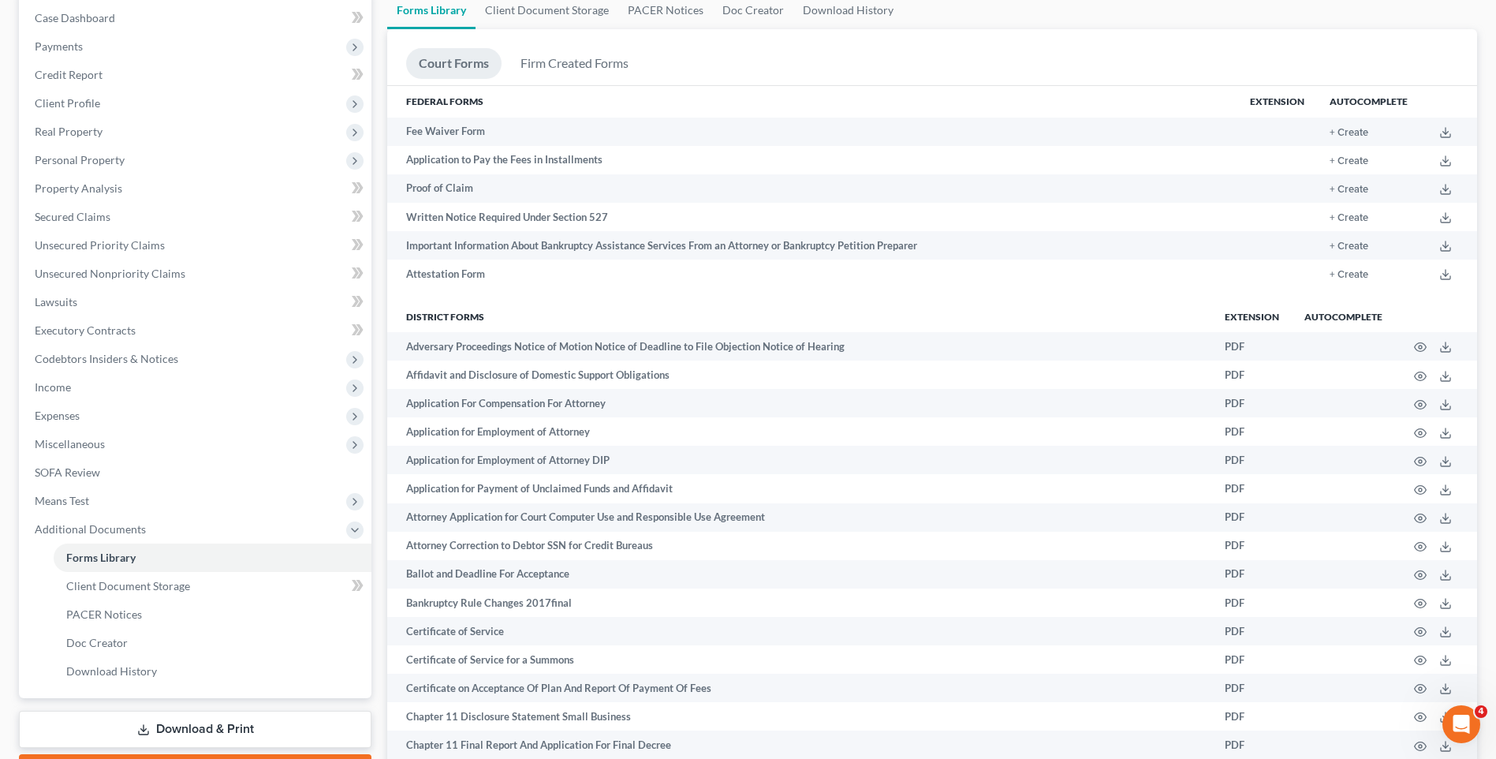
click at [442, 54] on li "Court Forms" at bounding box center [453, 66] width 95 height 37
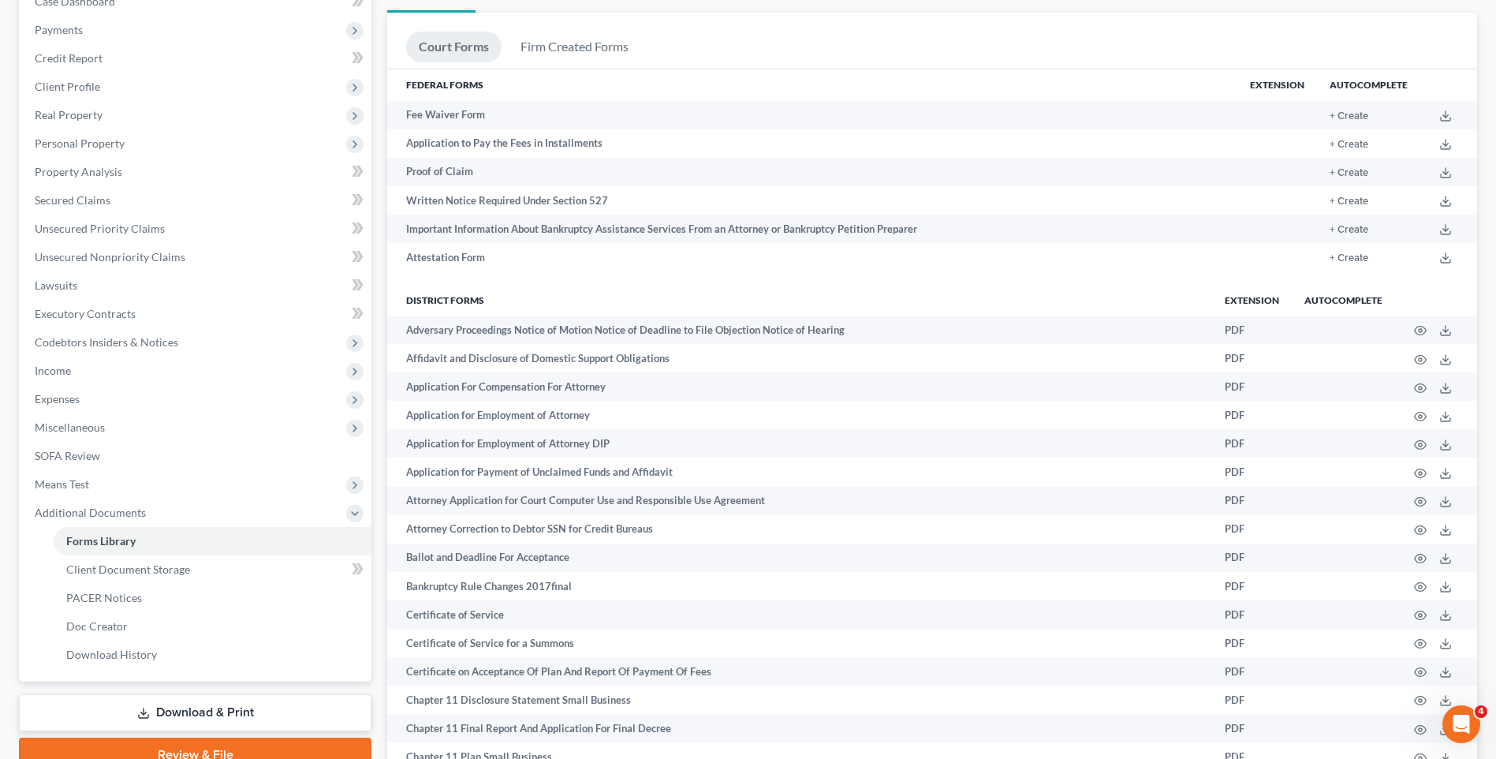
scroll to position [0, 0]
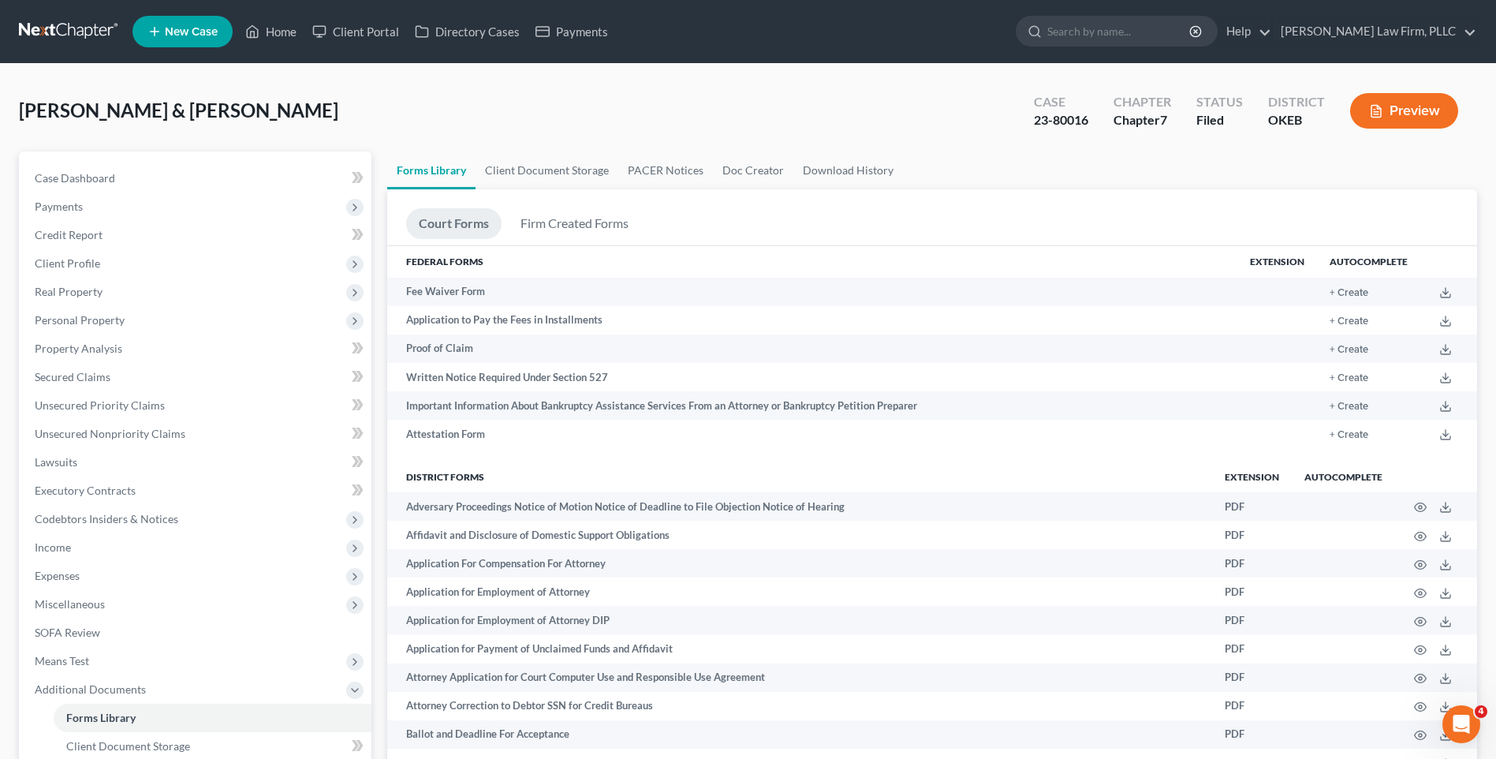
click at [930, 96] on div "Williams, Thomas & Hayllie Upgraded Case 23-80016 Chapter Chapter 7 Status File…" at bounding box center [748, 117] width 1458 height 69
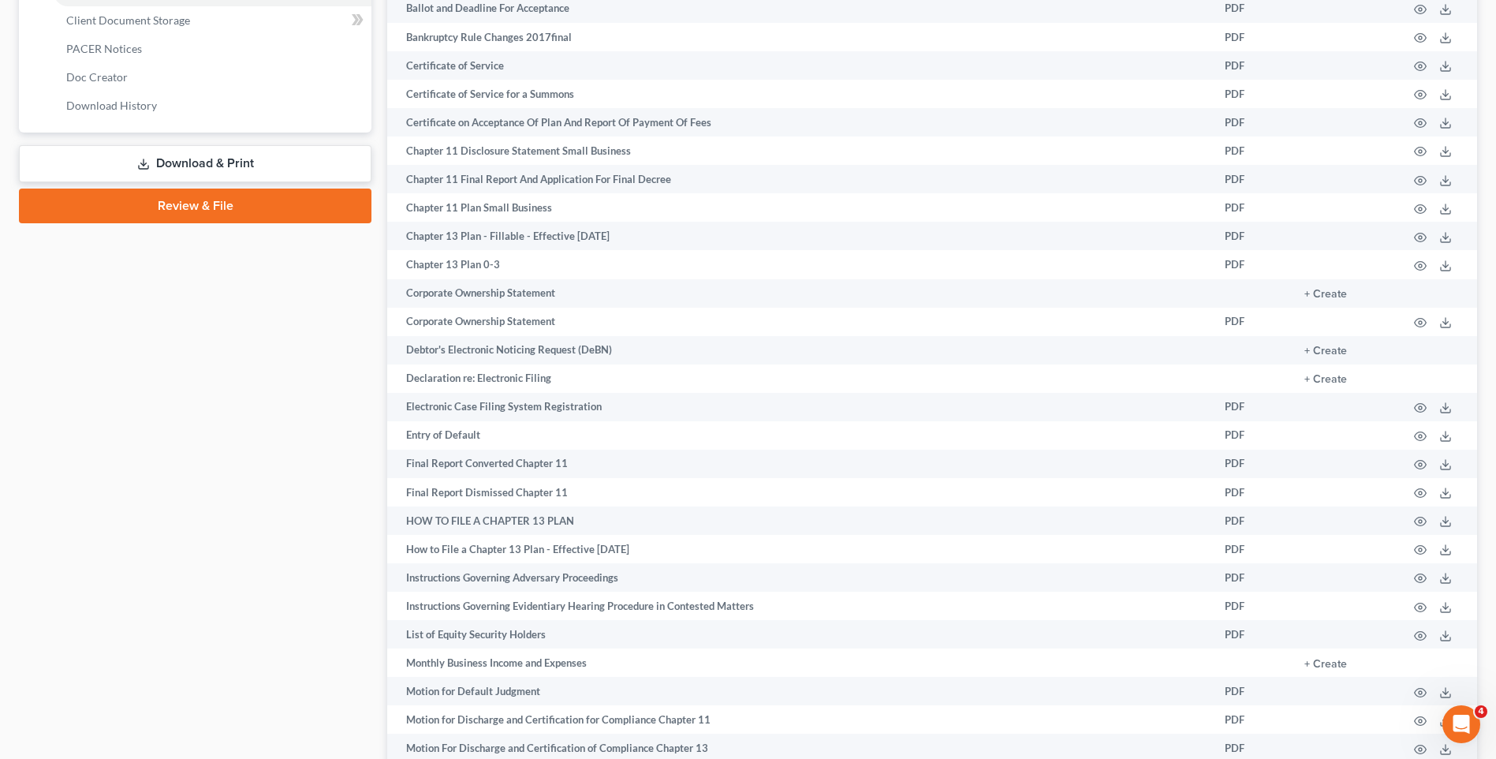
scroll to position [716, 0]
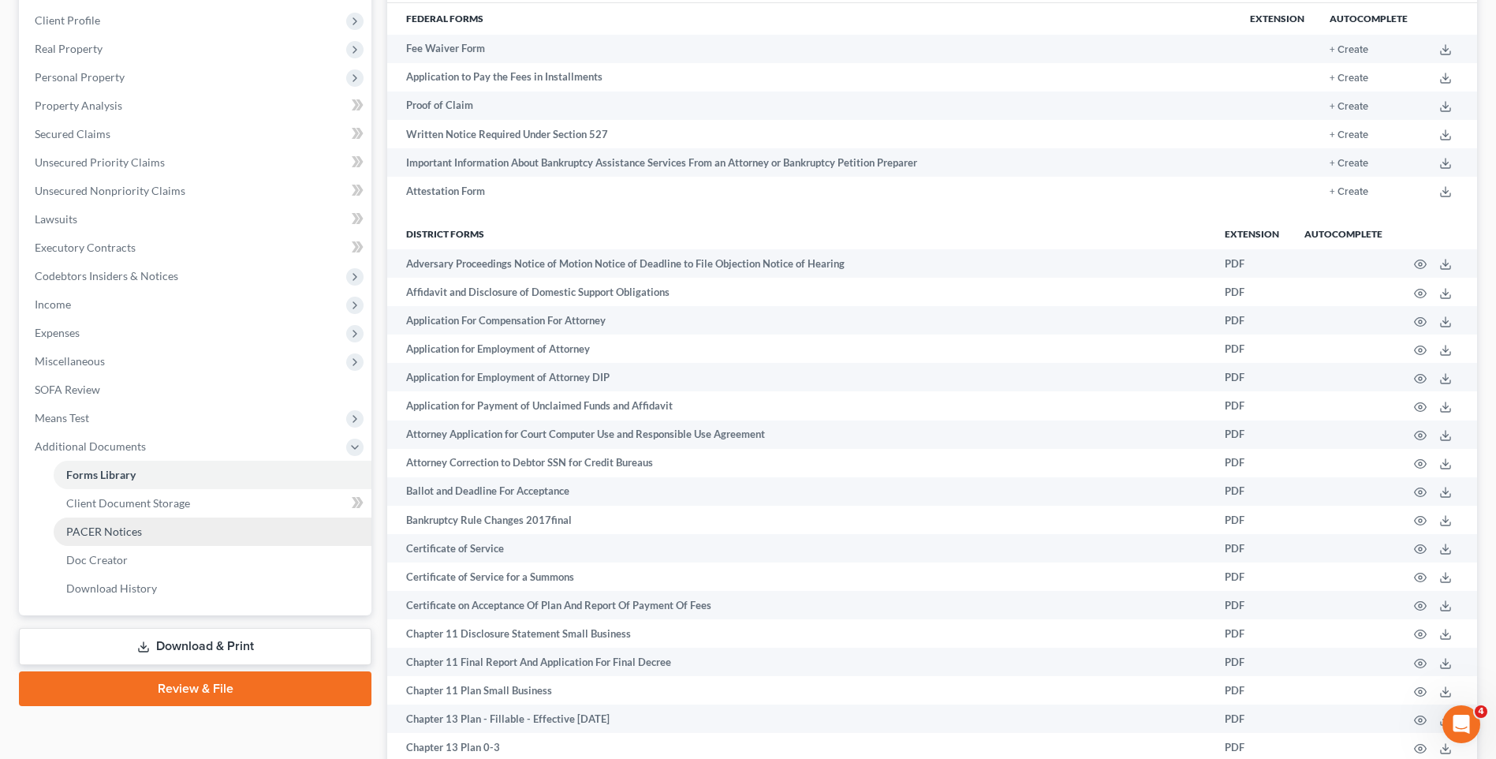
click at [198, 535] on link "PACER Notices" at bounding box center [213, 531] width 318 height 28
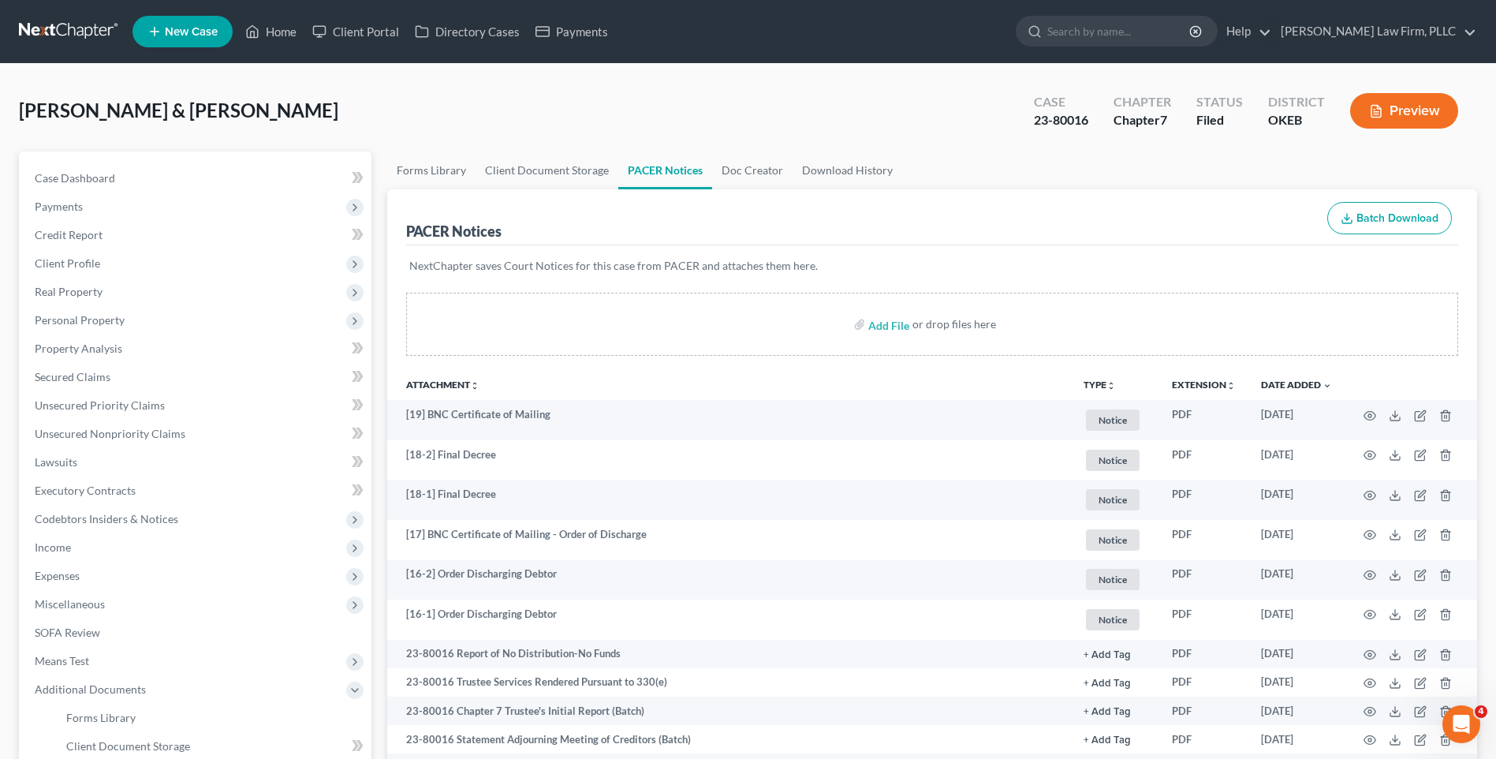
scroll to position [237, 0]
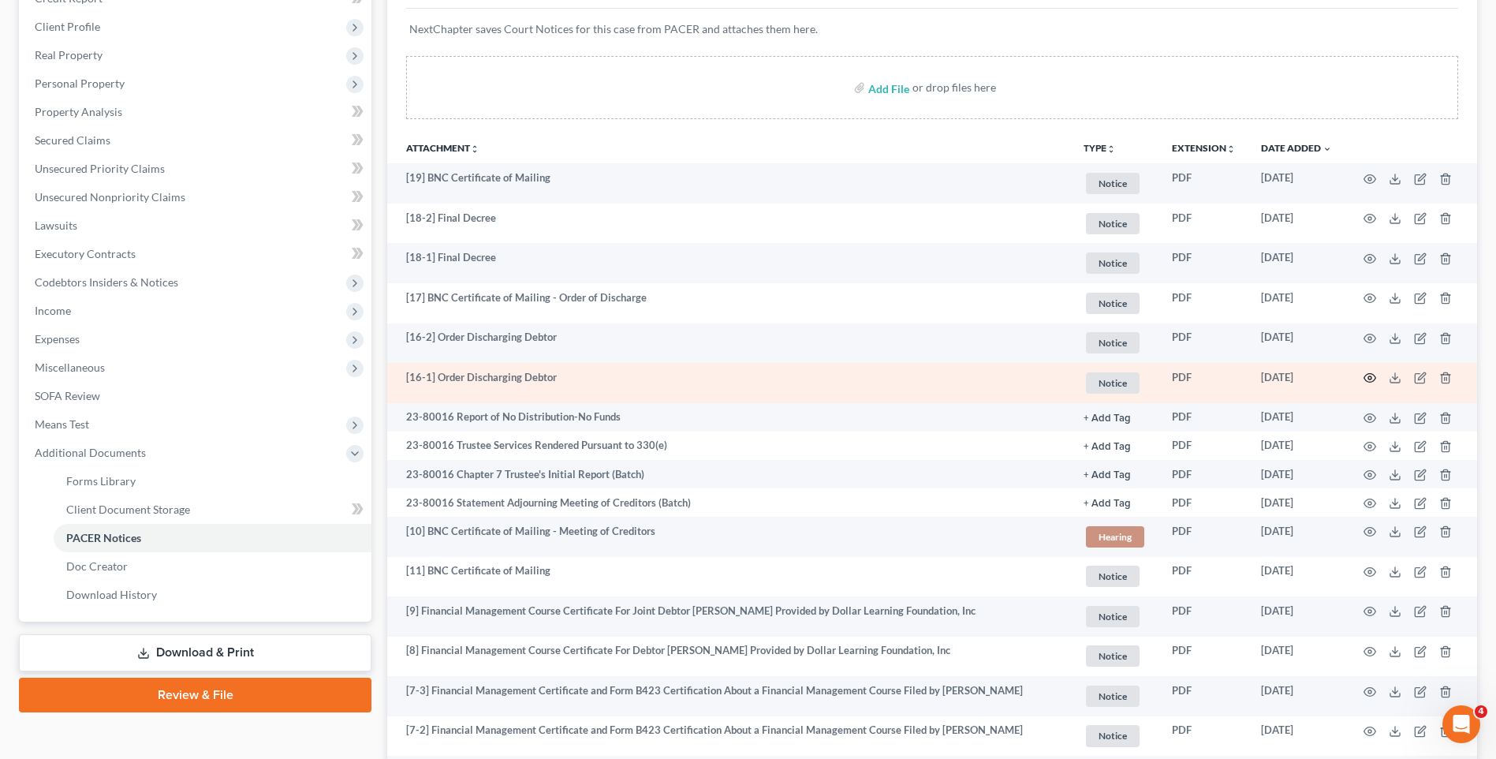
click at [1372, 383] on icon "button" at bounding box center [1371, 378] width 12 height 9
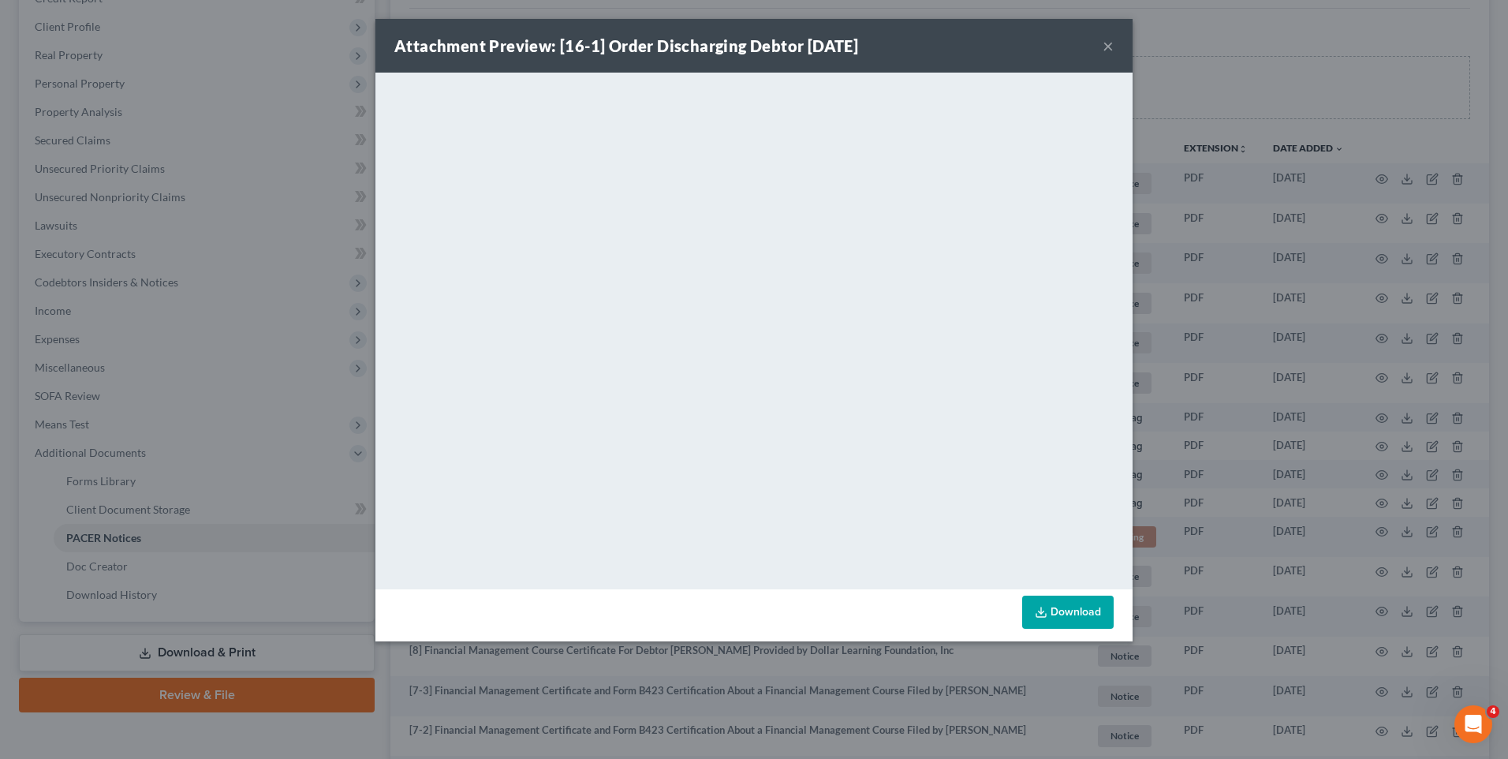
click at [1114, 43] on div "Attachment Preview: [16-1] Order Discharging Debtor 04/12/2023 ×" at bounding box center [753, 46] width 757 height 54
click at [1109, 45] on button "×" at bounding box center [1108, 45] width 11 height 19
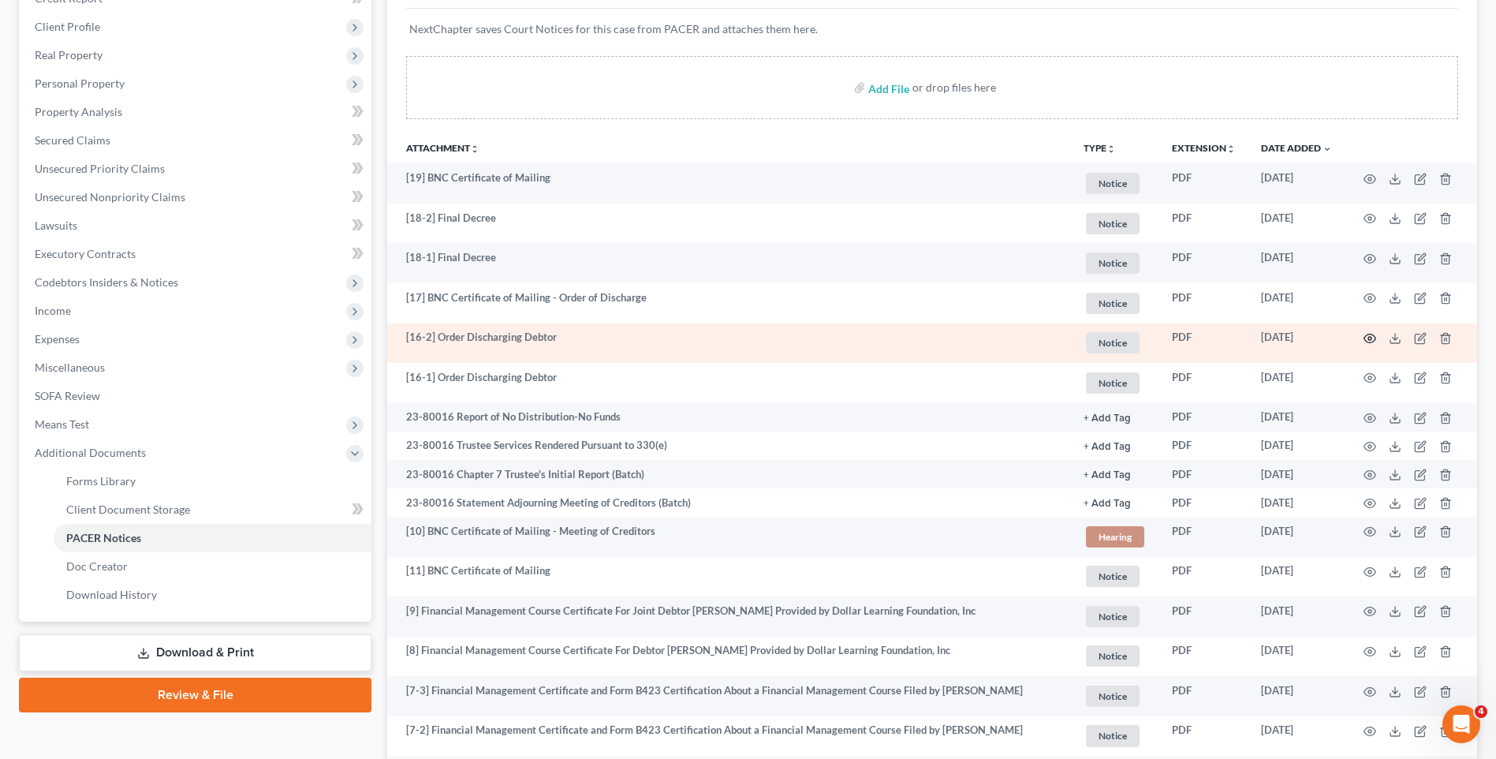
click at [1371, 341] on icon "button" at bounding box center [1370, 338] width 13 height 13
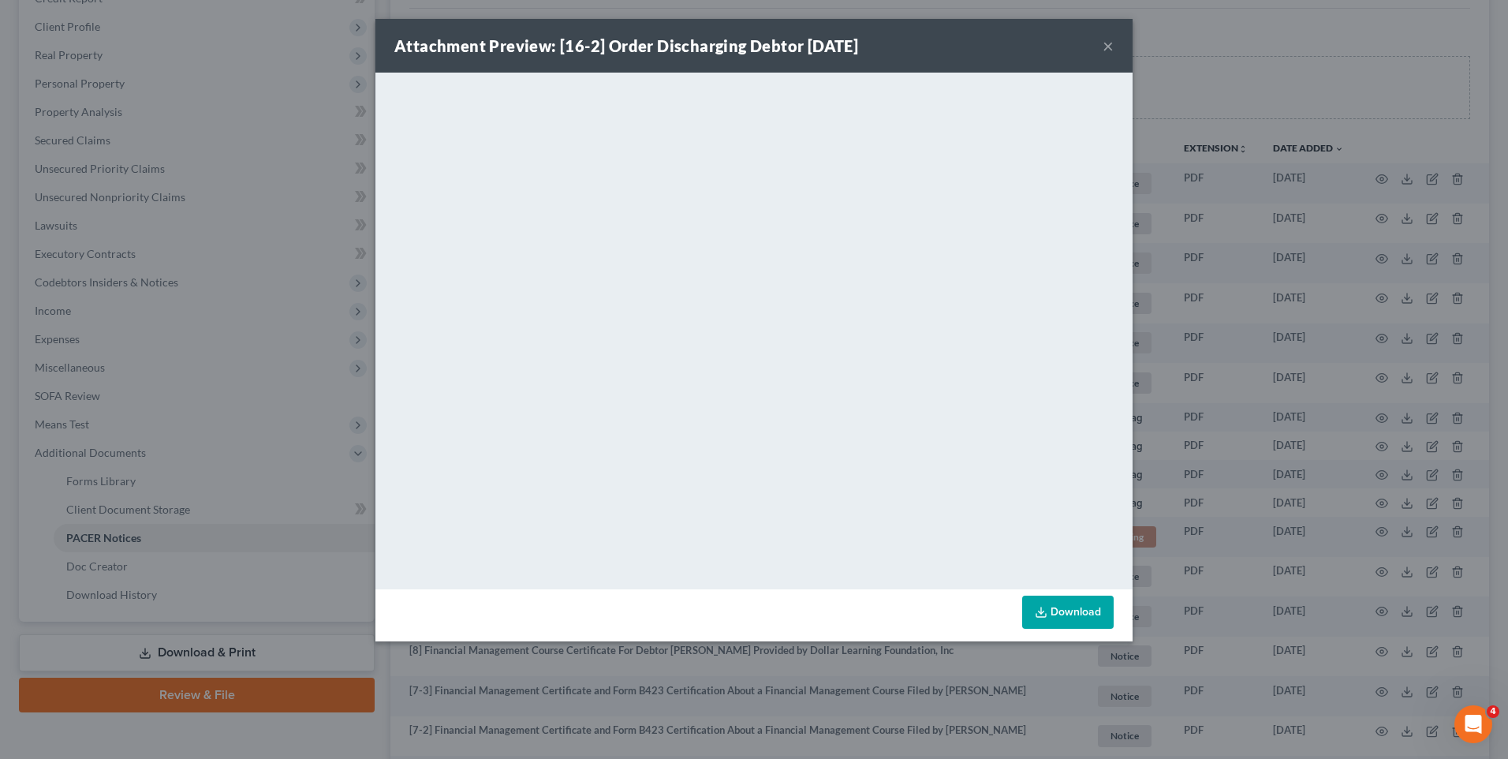
click at [1112, 48] on button "×" at bounding box center [1108, 45] width 11 height 19
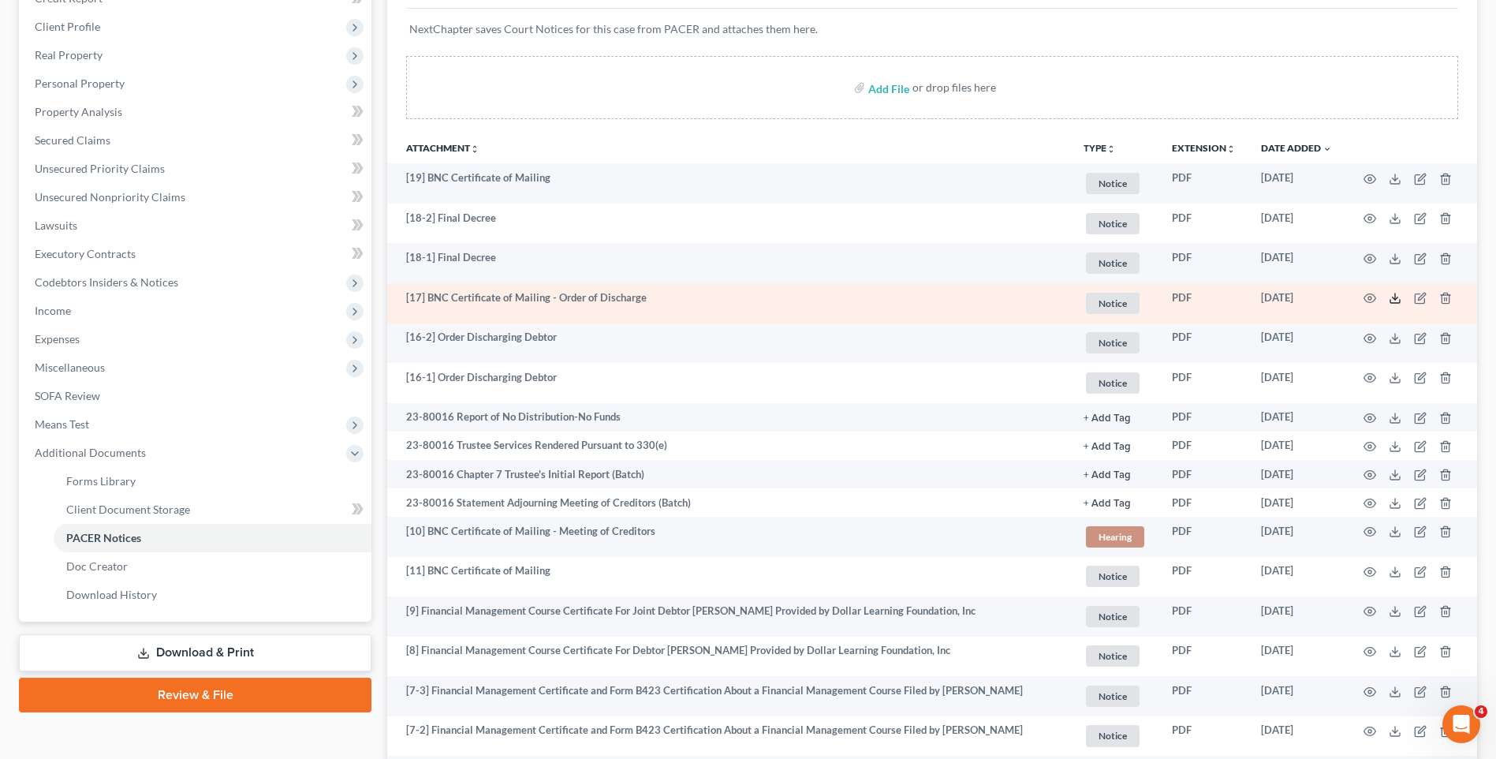
click at [1395, 297] on line at bounding box center [1395, 296] width 0 height 6
